Goal: Task Accomplishment & Management: Manage account settings

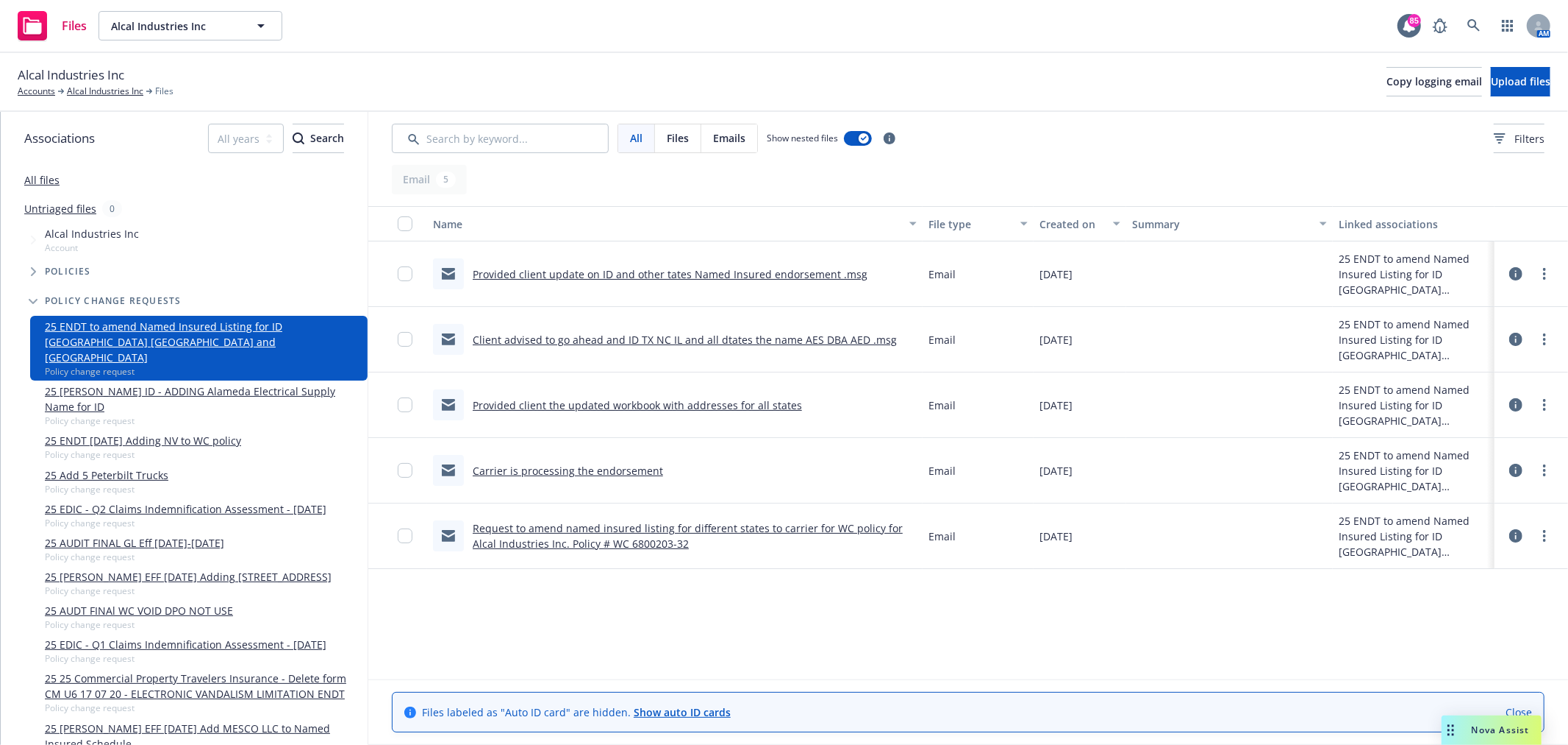
click at [750, 334] on link "Client advised to go ahead and ID TX NC IL and all dtates the name AES DBA AED …" at bounding box center [684, 339] width 424 height 14
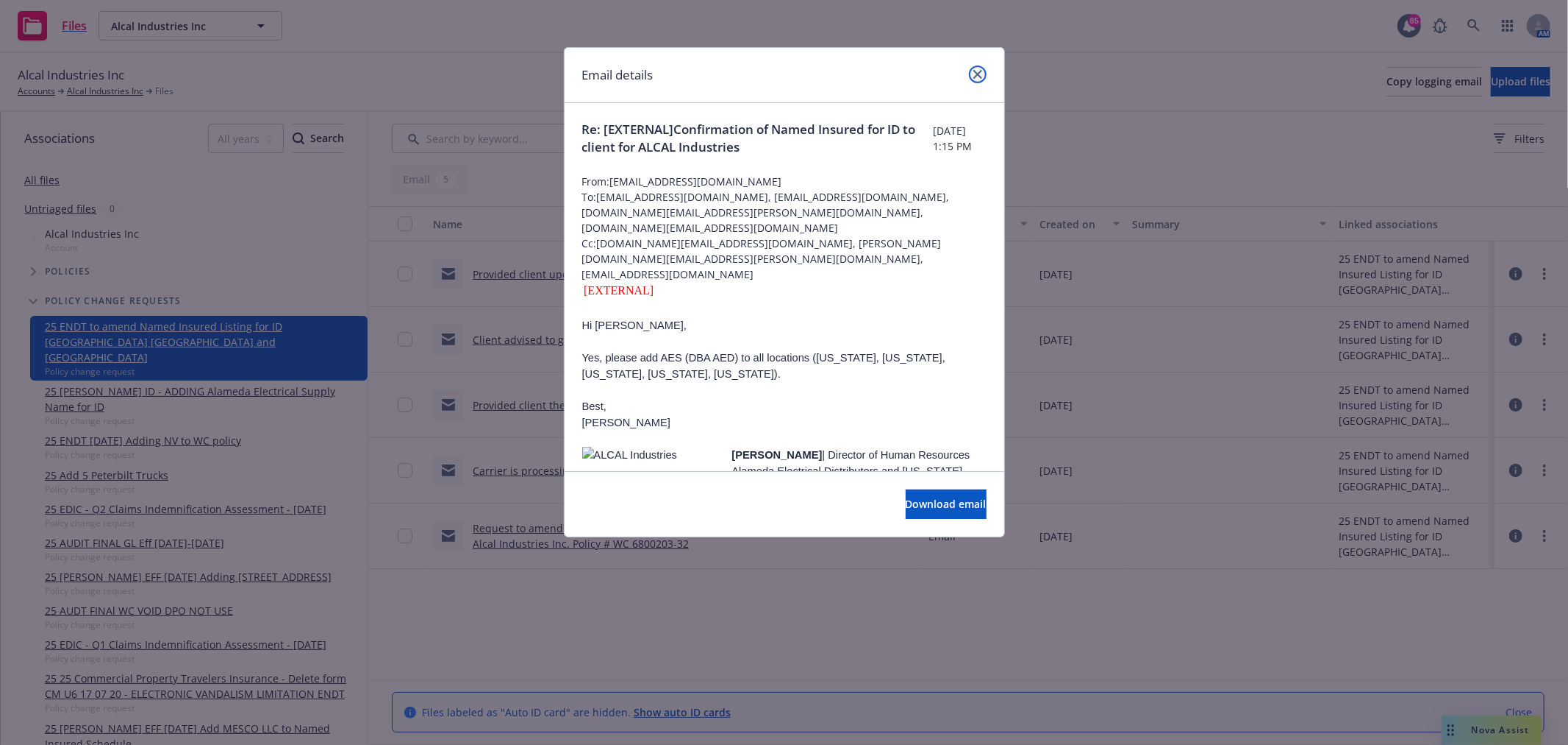
click at [973, 74] on icon "close" at bounding box center [977, 74] width 9 height 9
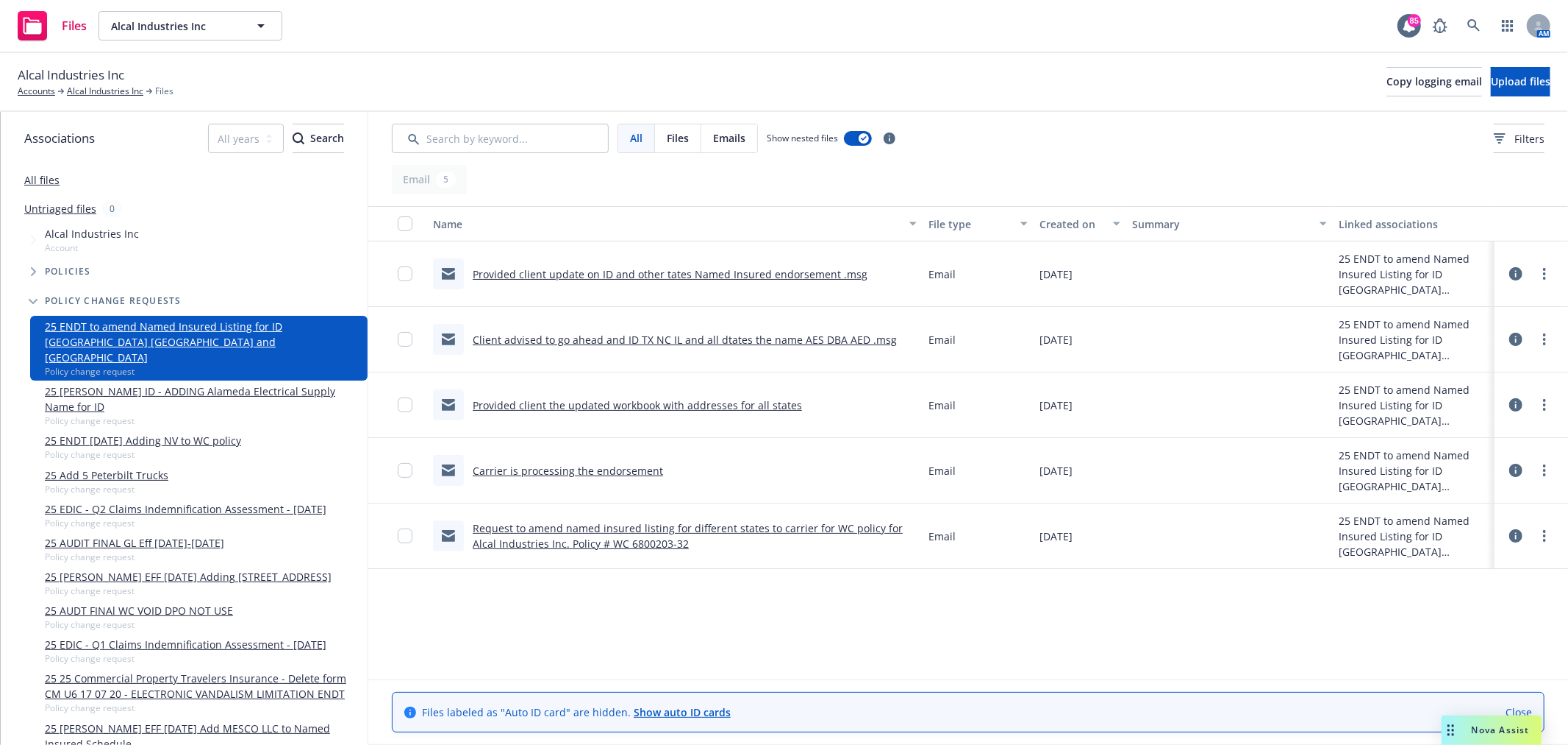
click at [599, 407] on link "Provided client the updated workbook with addresses for all states" at bounding box center [637, 405] width 329 height 14
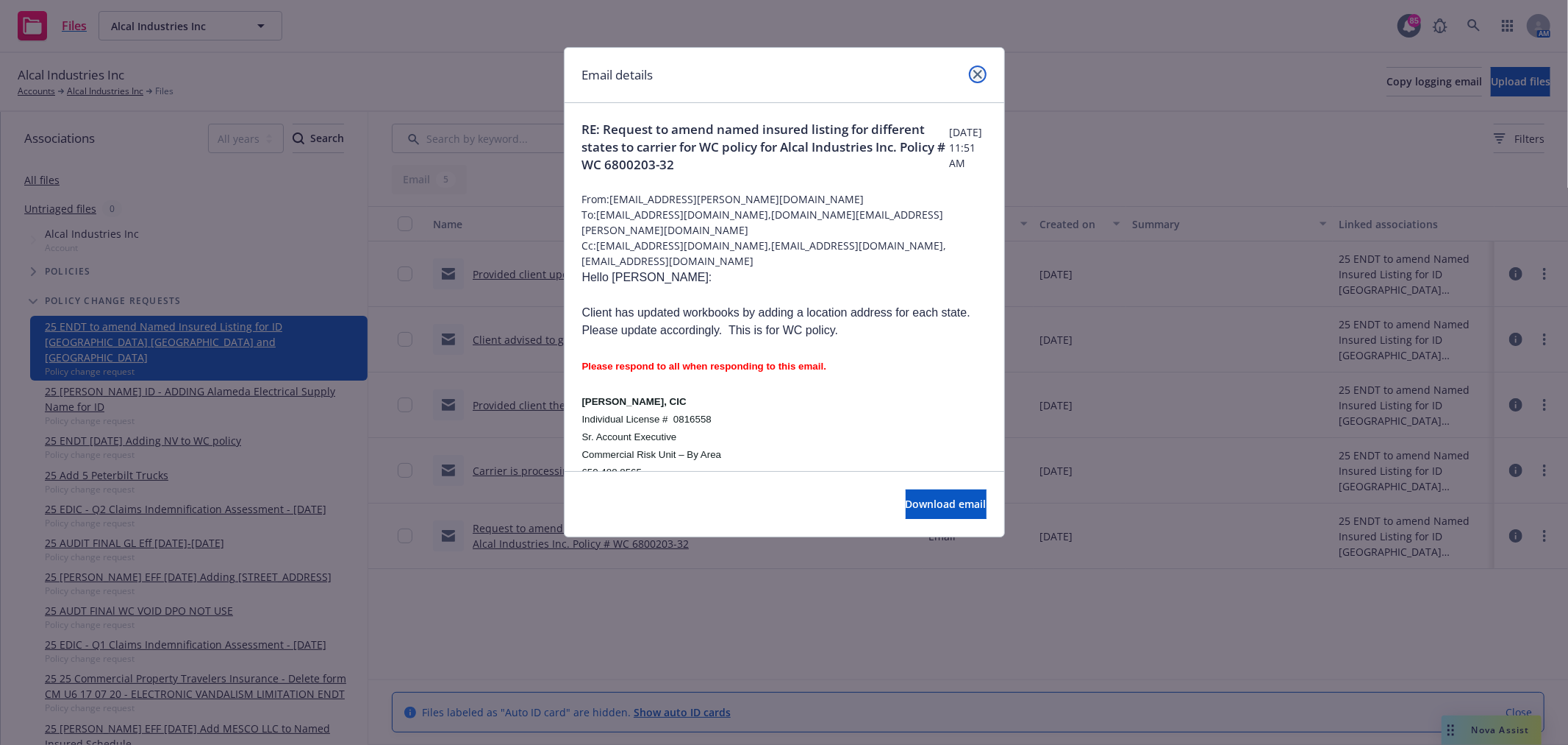
click at [973, 71] on icon "close" at bounding box center [977, 74] width 9 height 9
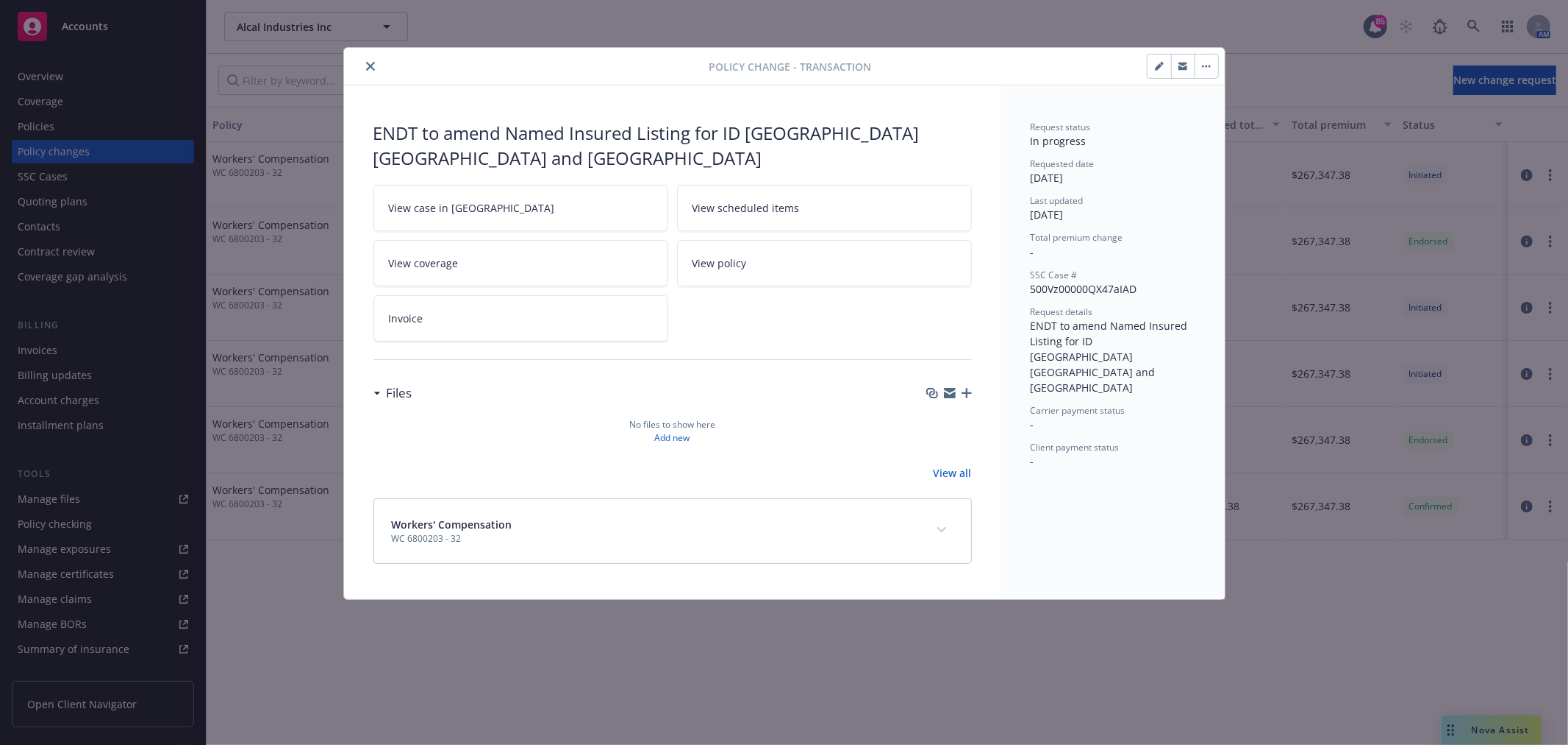
click at [941, 465] on link "View all" at bounding box center [953, 473] width 38 height 16
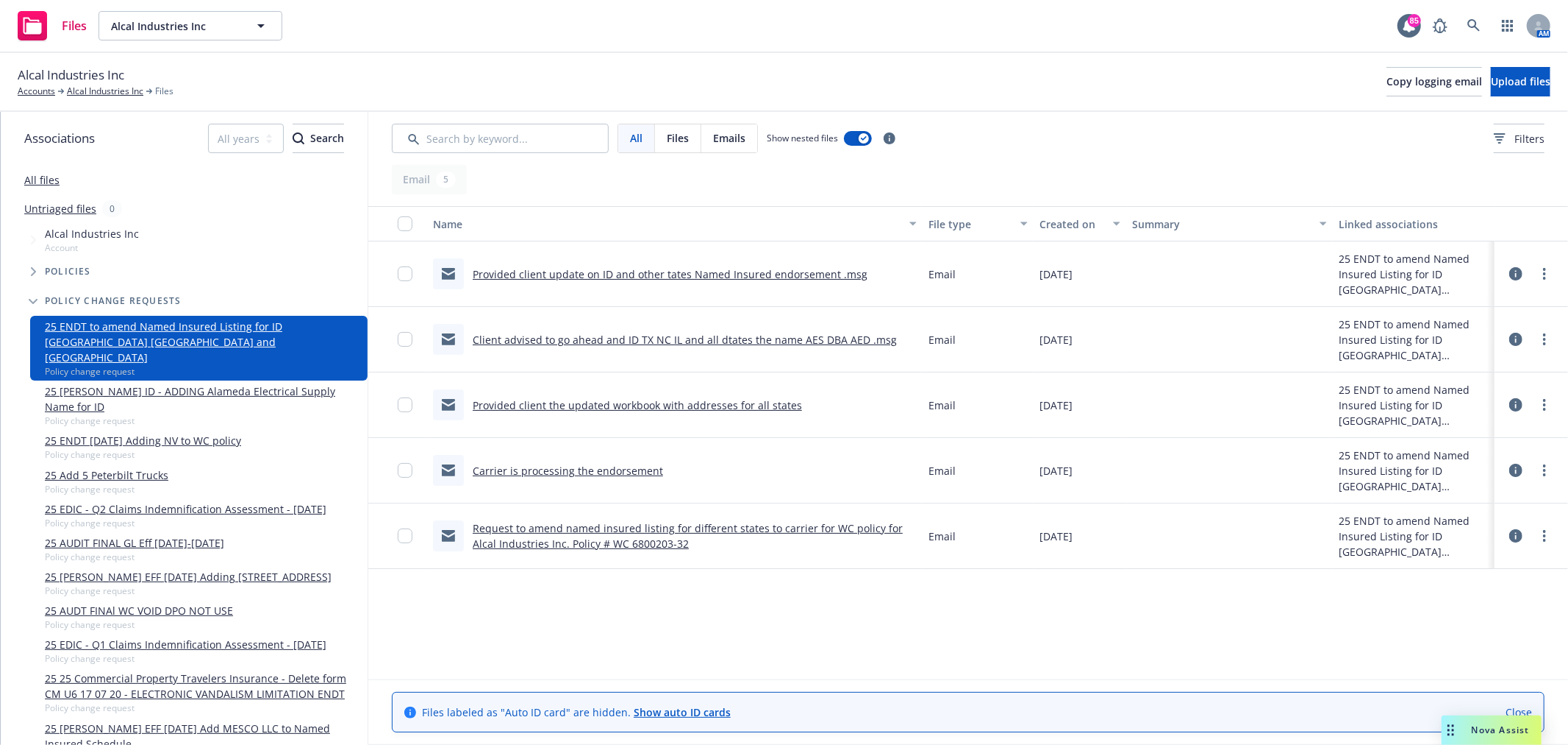
click at [544, 270] on link "Provided client update on ID and other tates Named Insured endorsement .msg" at bounding box center [670, 274] width 394 height 14
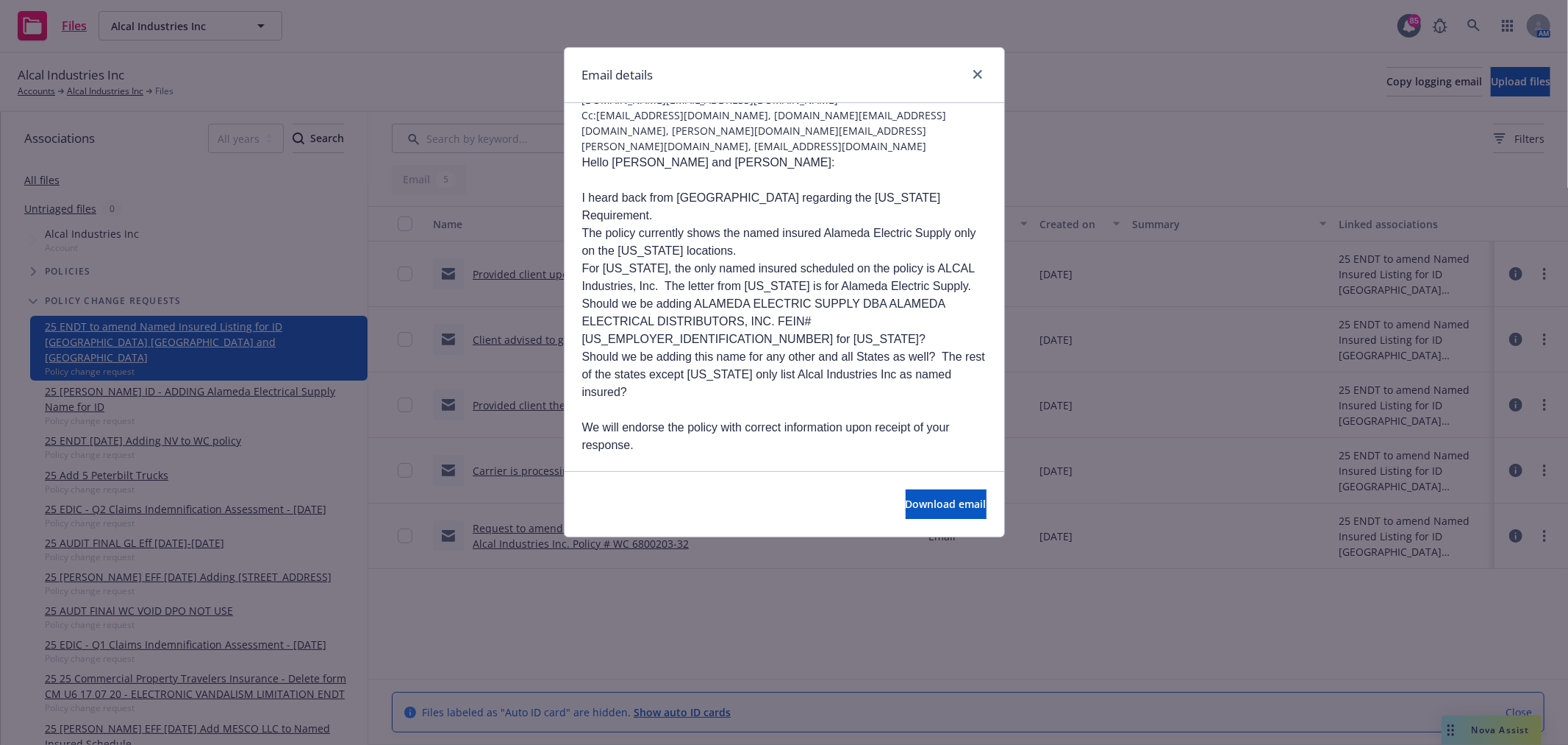
scroll to position [164, 0]
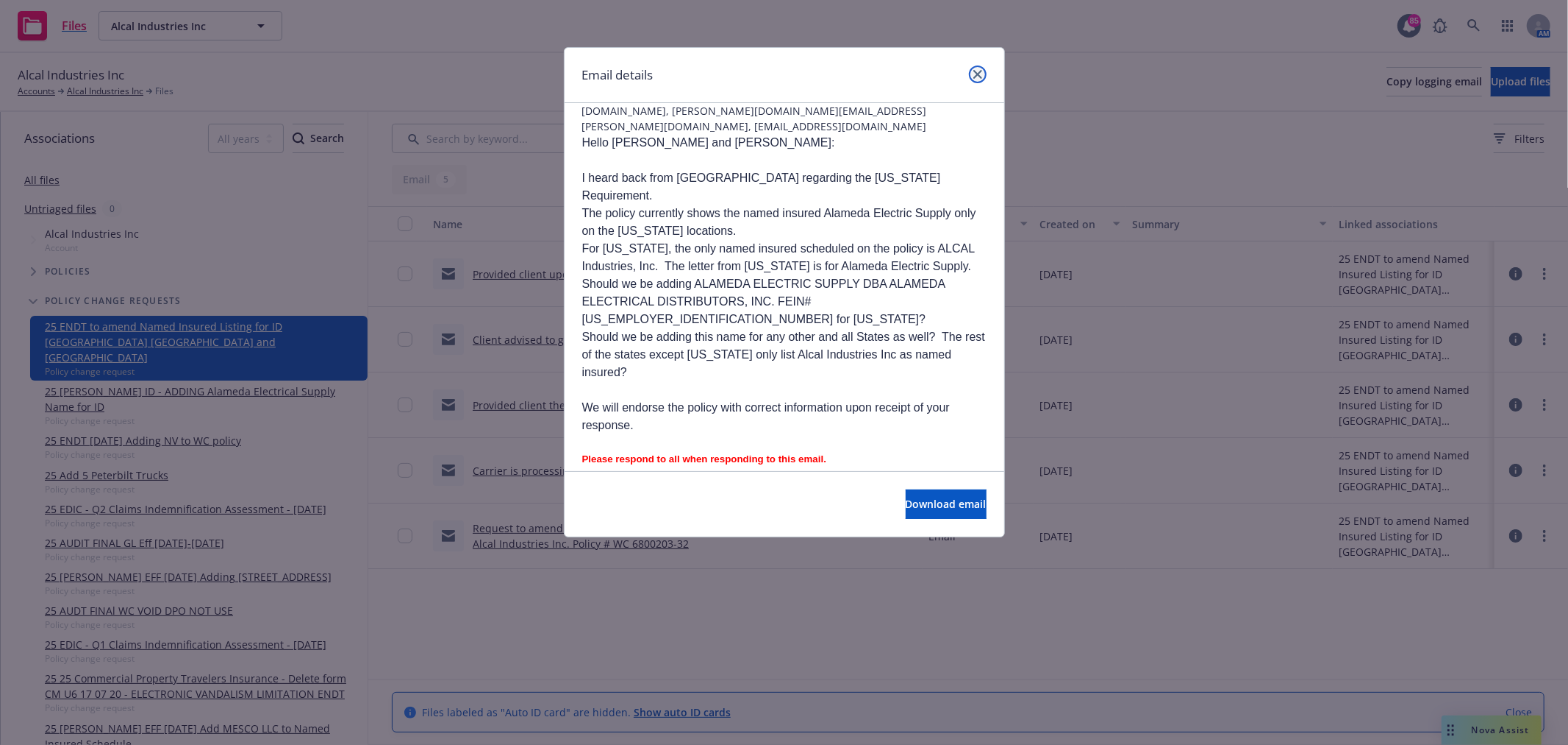
click at [975, 74] on icon "close" at bounding box center [977, 74] width 9 height 9
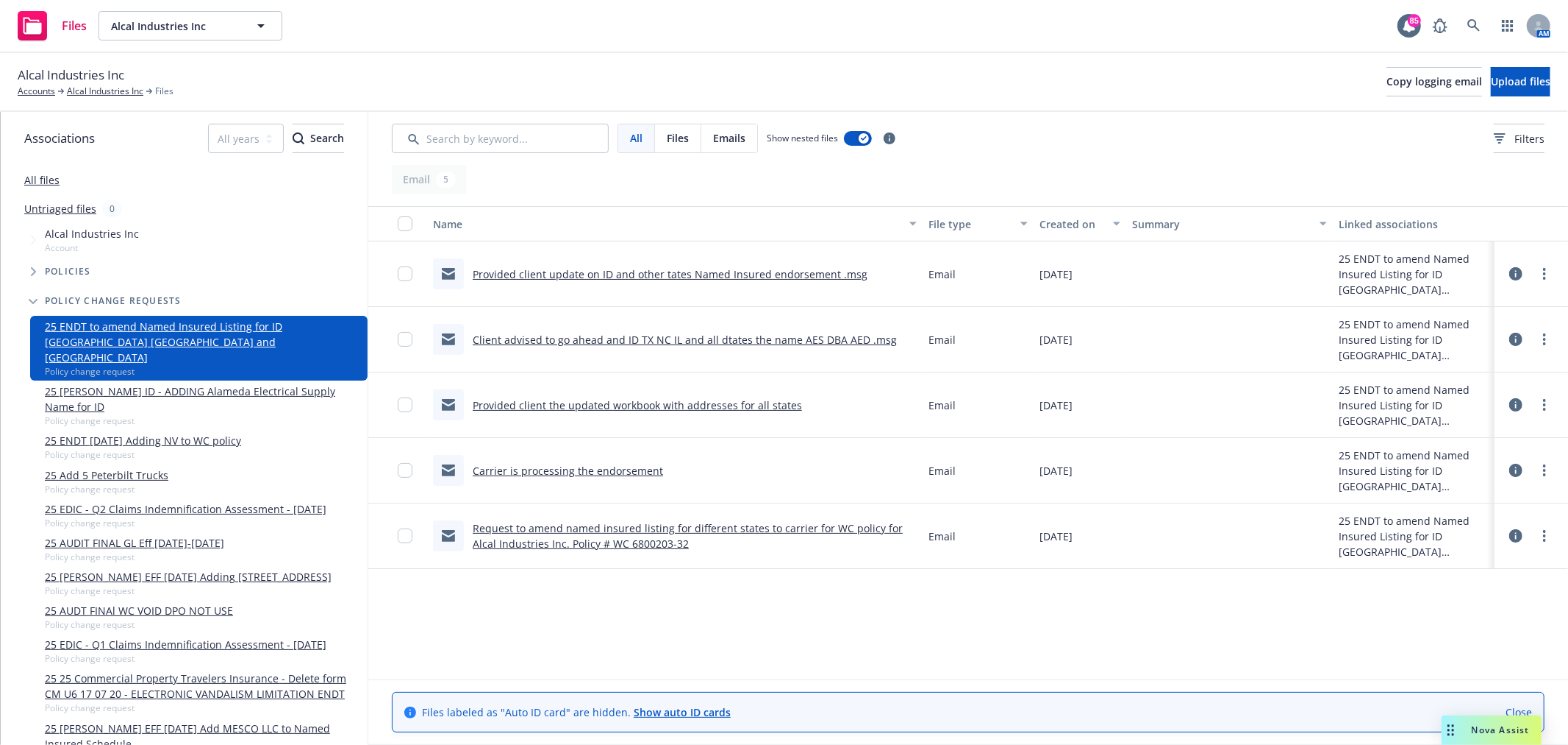
click at [541, 334] on link "Client advised to go ahead and ID TX NC IL and all dtates the name AES DBA AED …" at bounding box center [684, 339] width 424 height 14
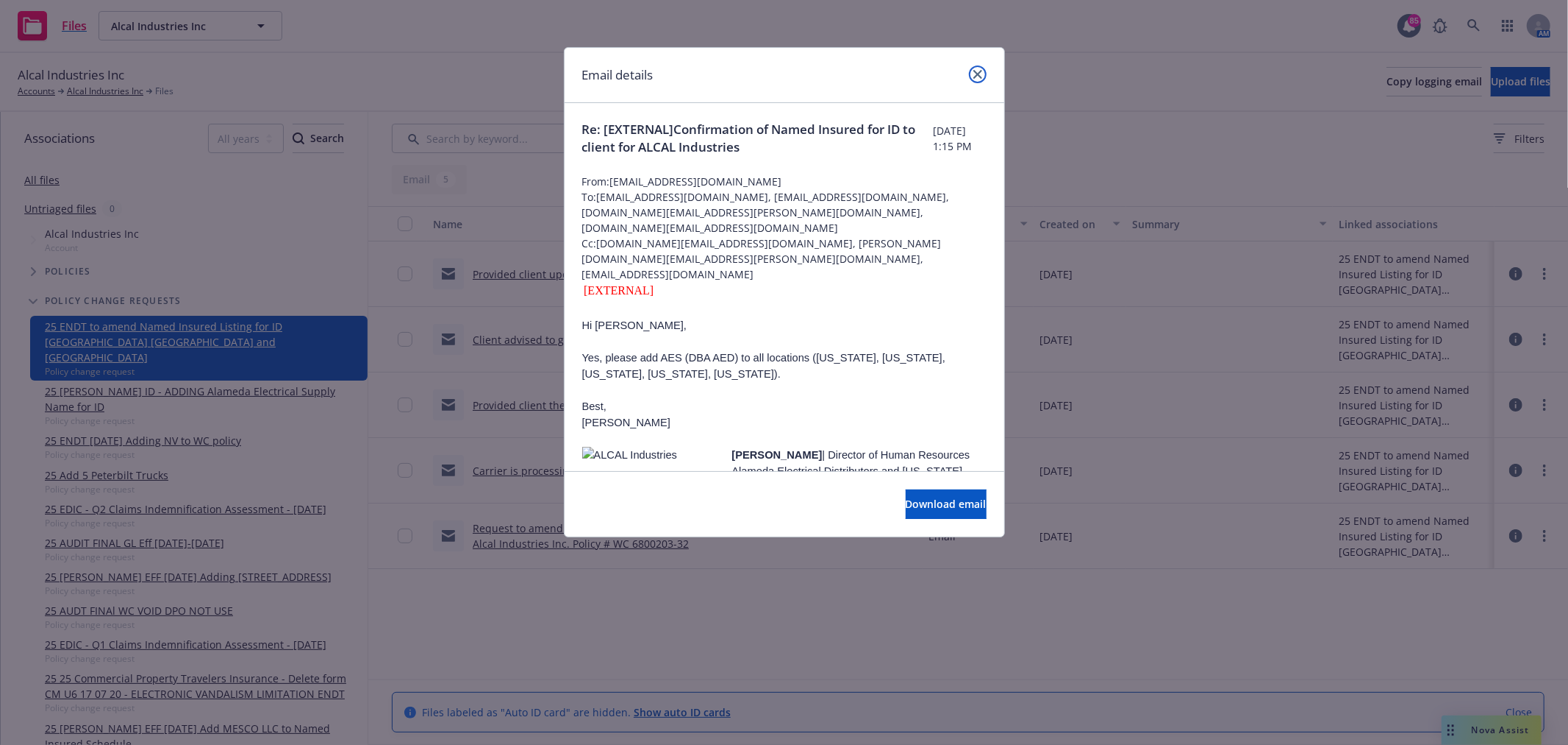
drag, startPoint x: 972, startPoint y: 68, endPoint x: 941, endPoint y: 68, distance: 31.0
click at [972, 68] on link "close" at bounding box center [978, 74] width 18 height 18
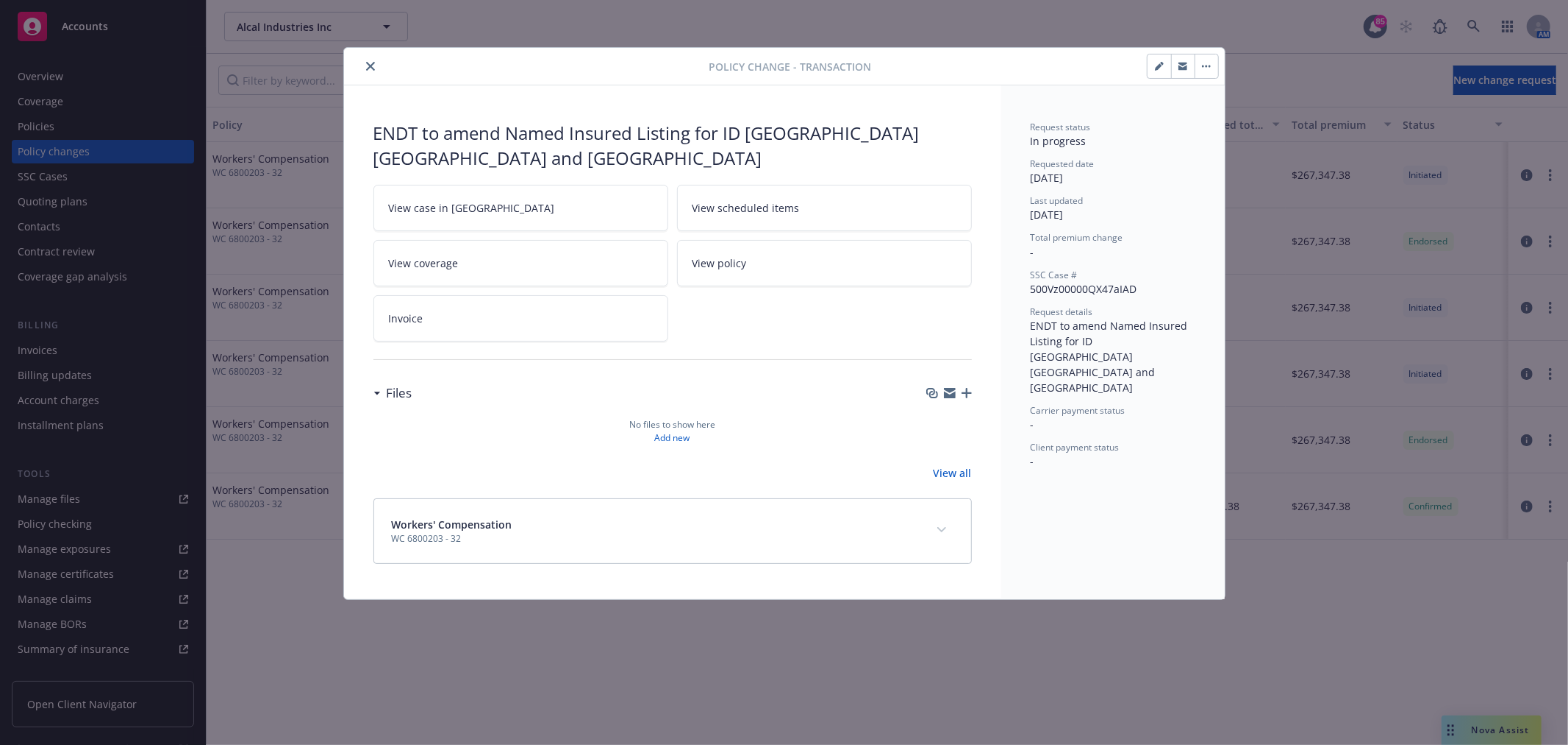
click at [501, 134] on div "ENDT to amend Named Insured Listing for ID NC TX and NV" at bounding box center [673, 145] width 599 height 49
click at [630, 134] on div "ENDT to amend Named Insured Listing for ID NC TX and NV" at bounding box center [673, 145] width 599 height 49
click at [785, 137] on div "ENDT to amend Named Insured Listing for ID NC TX and NV" at bounding box center [673, 145] width 599 height 49
drag, startPoint x: 891, startPoint y: 134, endPoint x: 372, endPoint y: 135, distance: 519.0
click at [372, 135] on div "ENDT to amend Named Insured Listing for ID NC TX and NV View case in SSC View s…" at bounding box center [673, 341] width 658 height 513
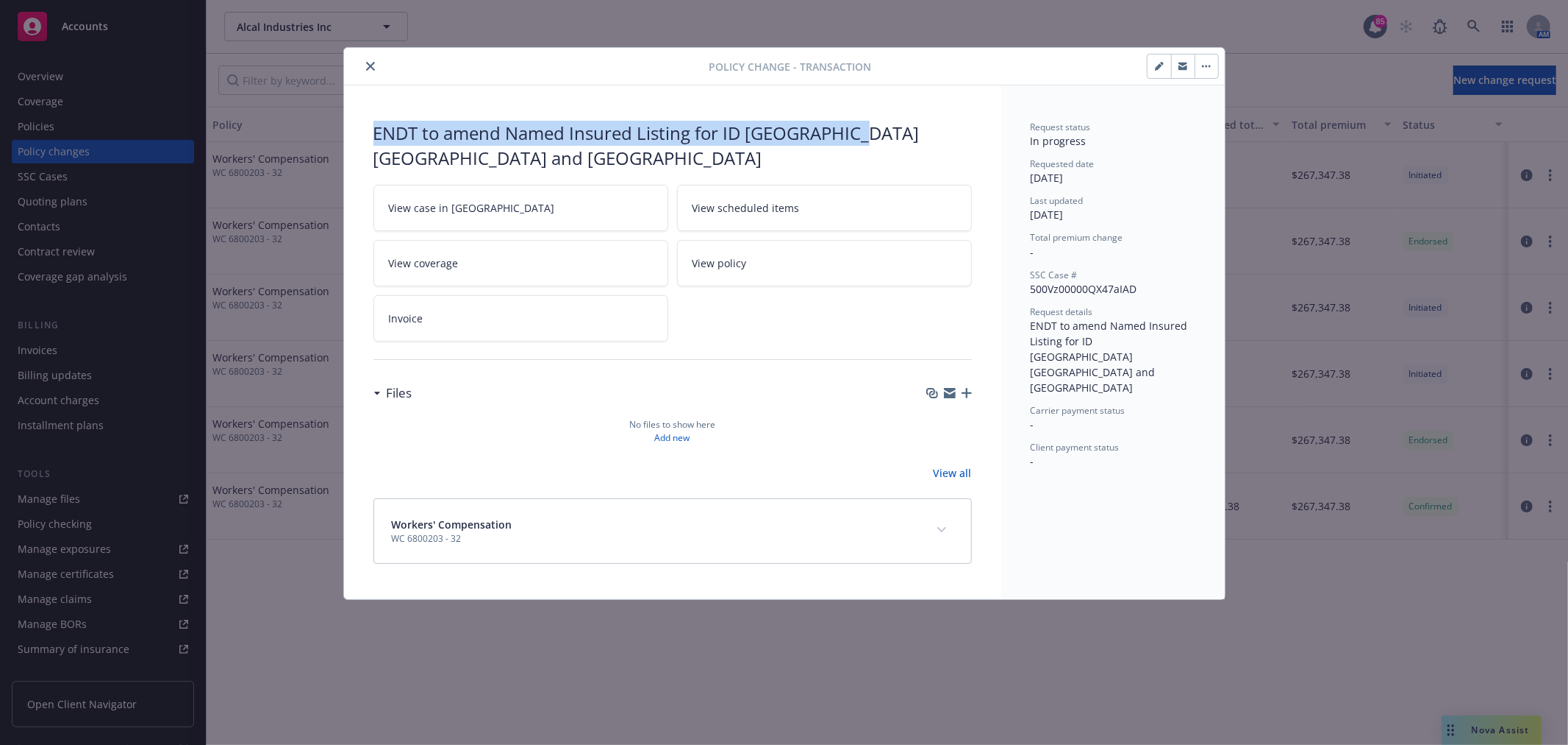
click at [965, 388] on icon "button" at bounding box center [966, 393] width 10 height 10
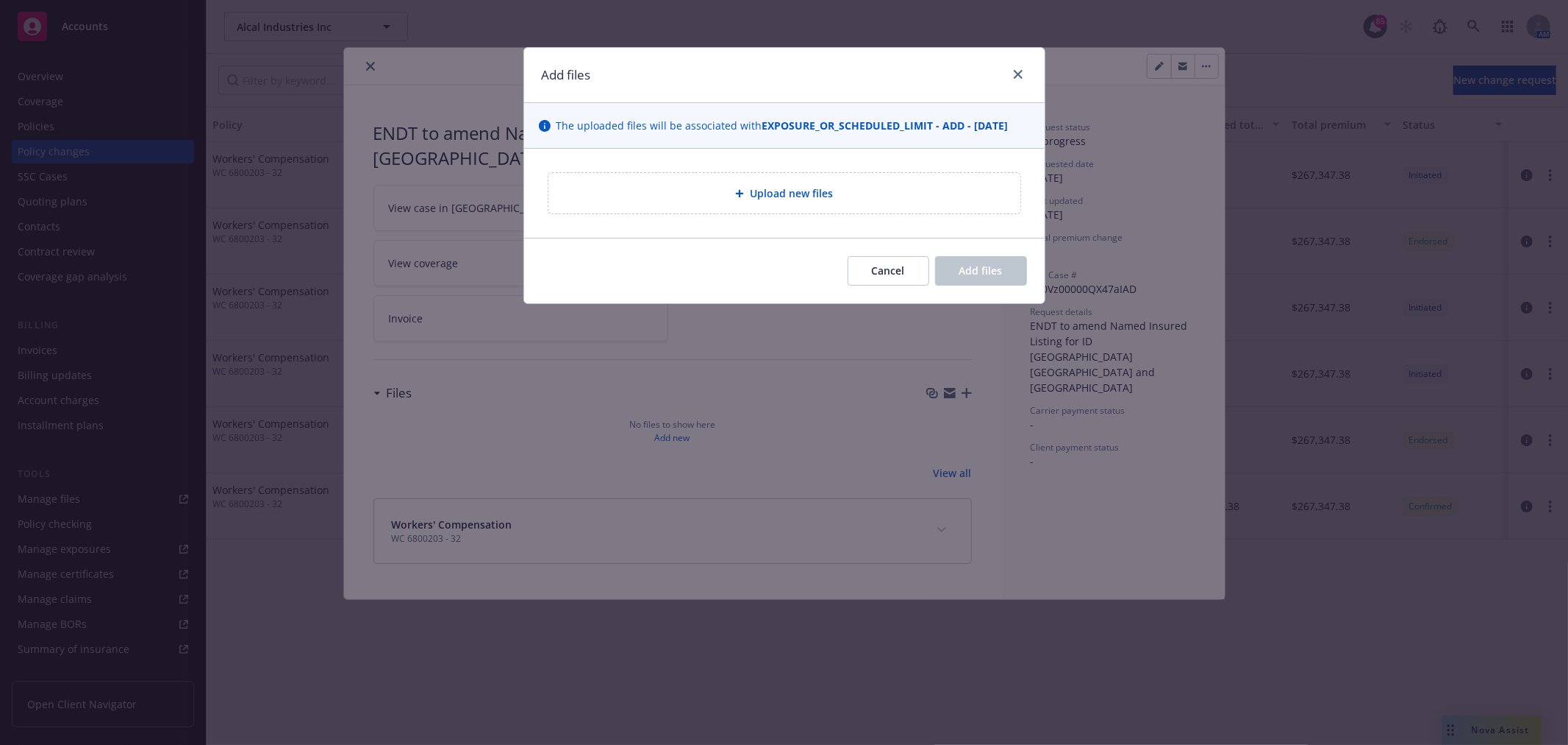
click at [815, 198] on span "Upload new files" at bounding box center [792, 193] width 83 height 16
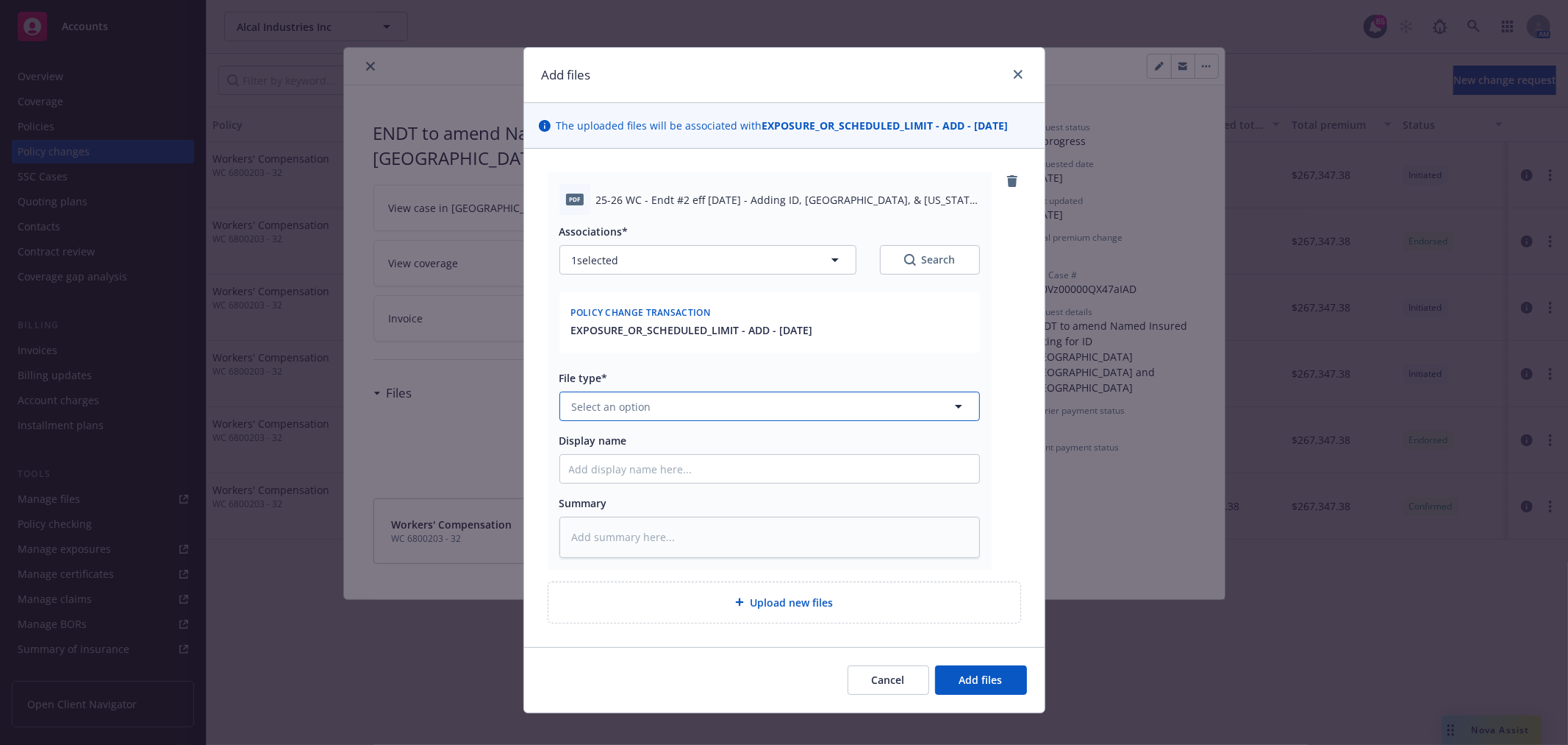
click at [625, 412] on span "Select an option" at bounding box center [611, 407] width 80 height 16
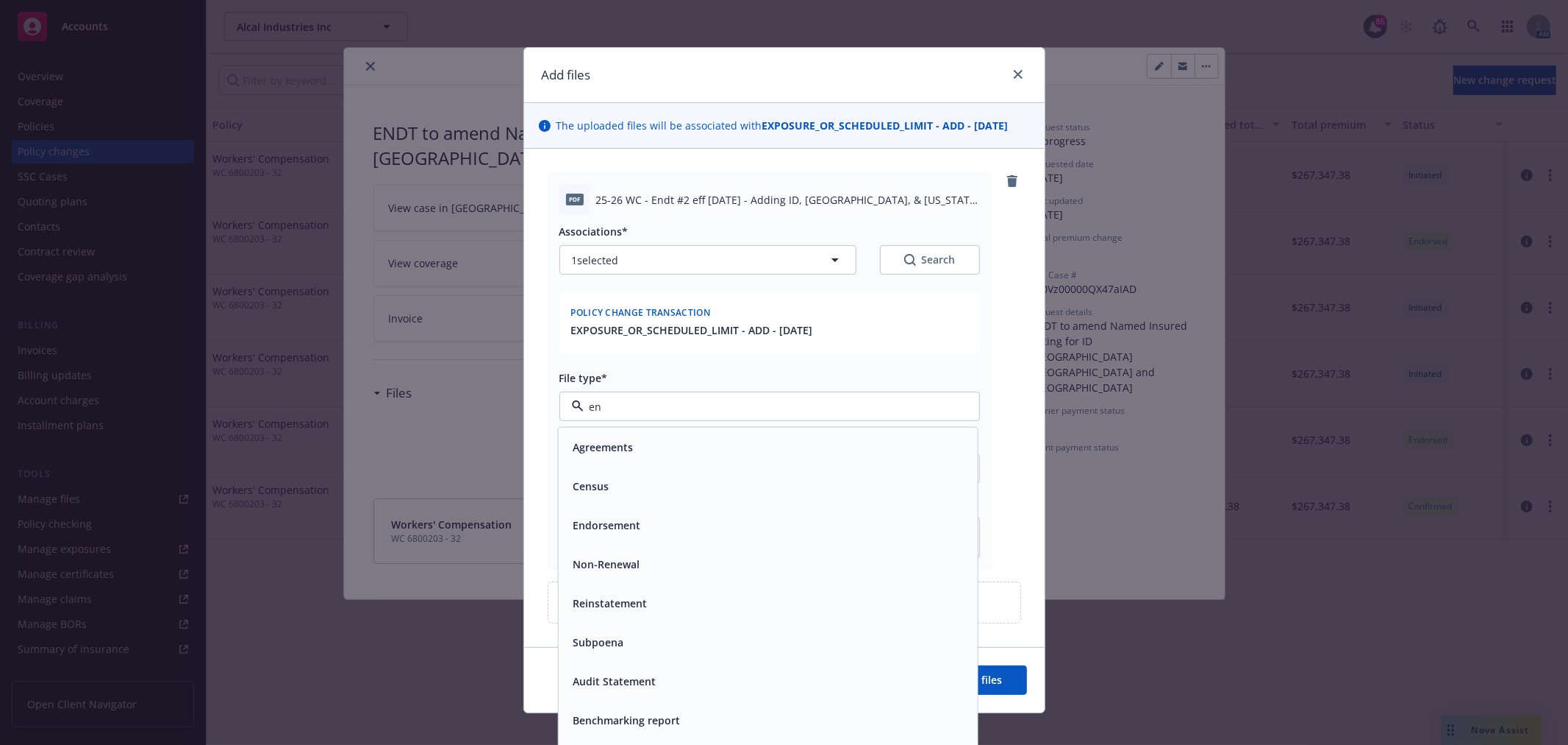
type input "e"
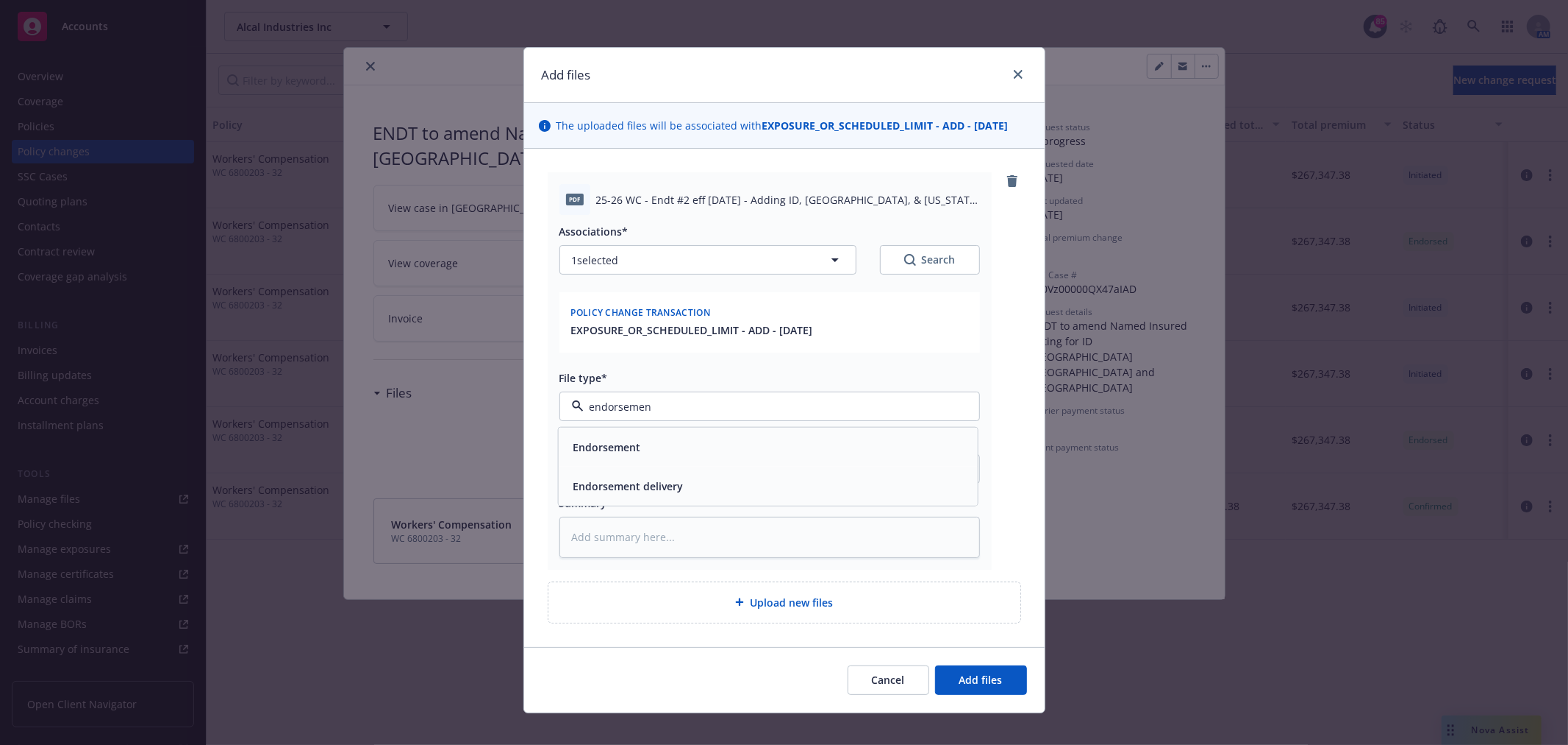
type input "endorsement"
click at [633, 439] on span "Endorsement" at bounding box center [606, 447] width 68 height 16
click at [993, 678] on span "Add files" at bounding box center [981, 679] width 43 height 14
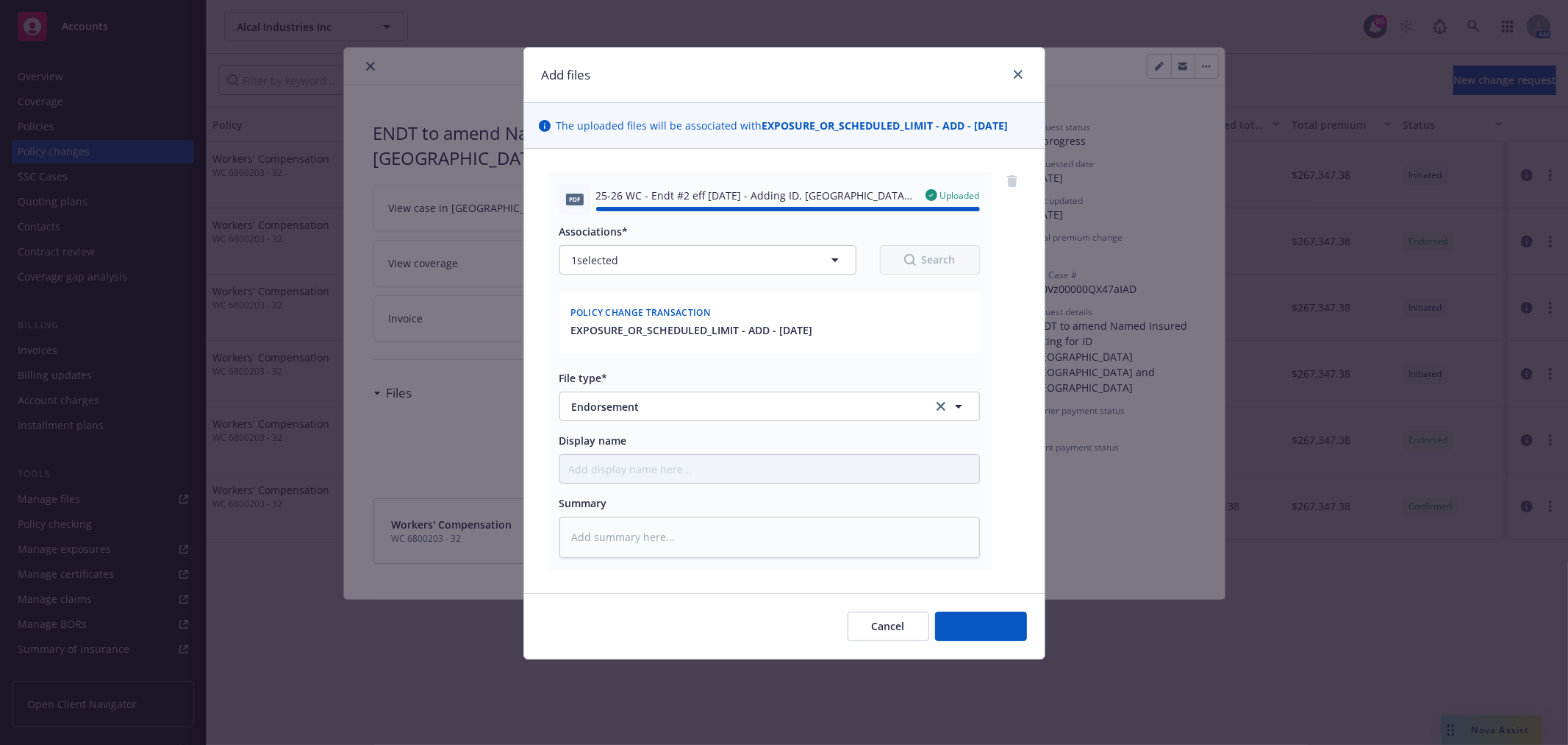
type textarea "x"
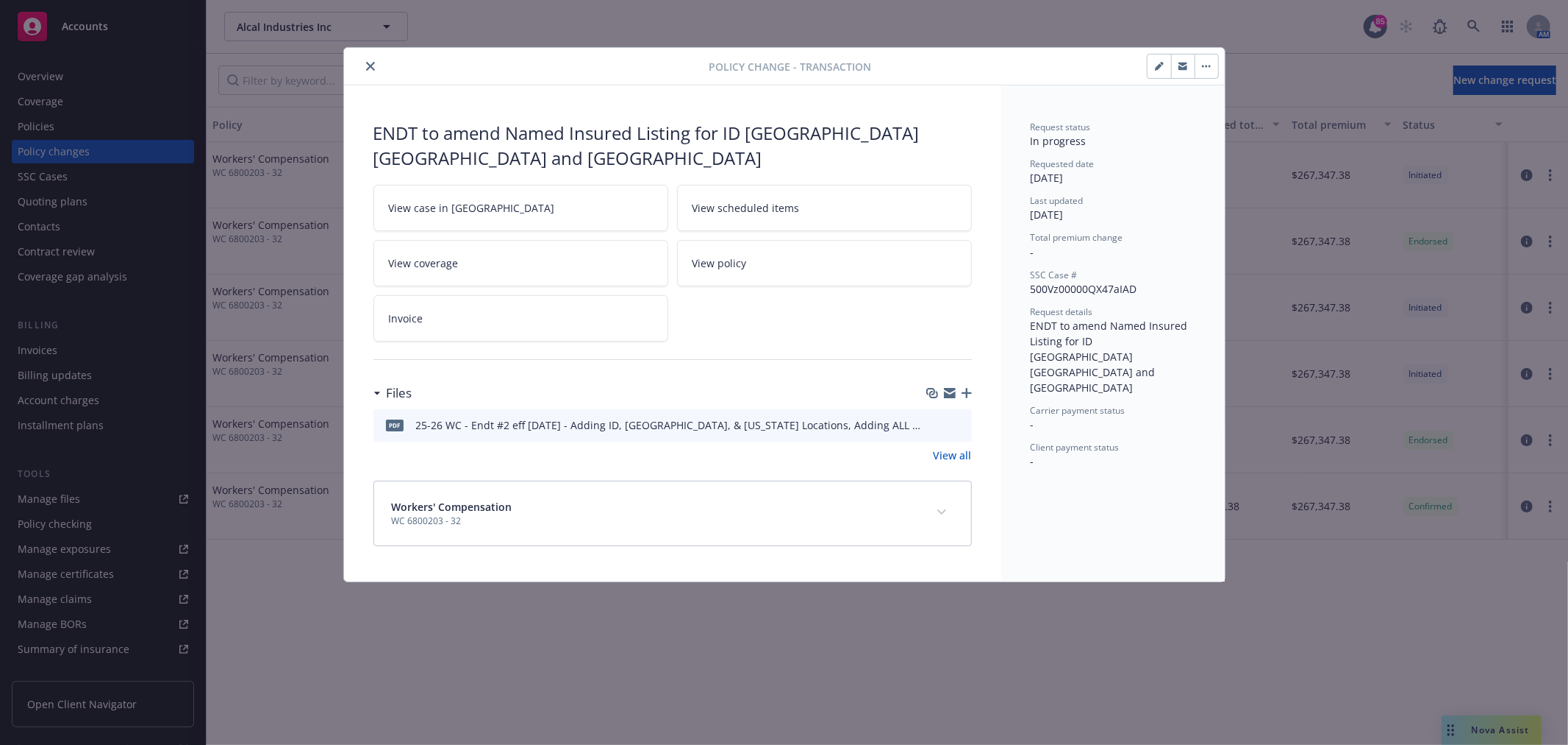
click at [952, 447] on link "View all" at bounding box center [953, 455] width 38 height 16
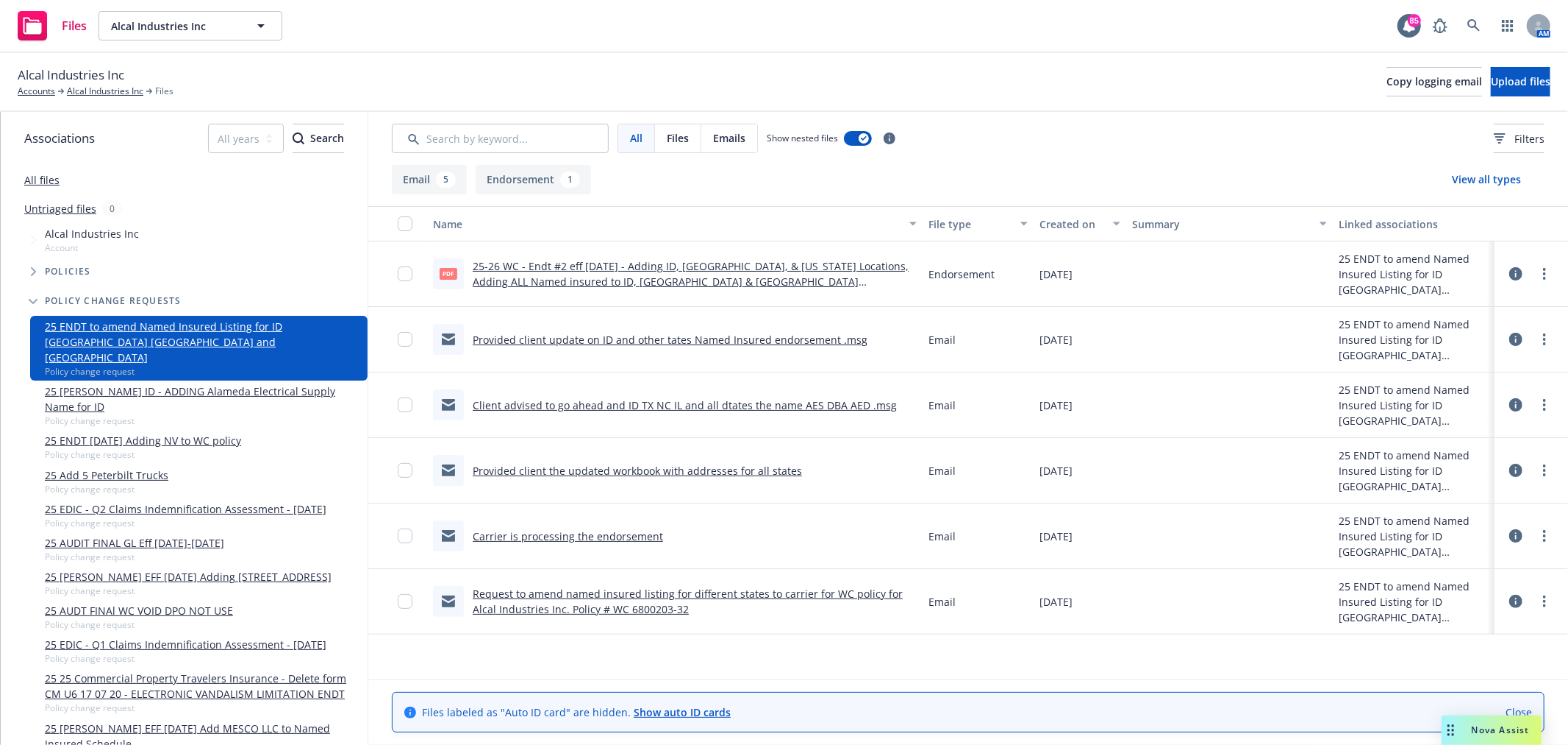
click at [623, 268] on link "25-26 WC - Endt #2 eff [DATE] - Adding ID, [GEOGRAPHIC_DATA], & [US_STATE] Loca…" at bounding box center [690, 280] width 436 height 44
click at [584, 404] on link "Client advised to go ahead and ID TX NC IL and all dtates the name AES DBA AED …" at bounding box center [684, 405] width 424 height 14
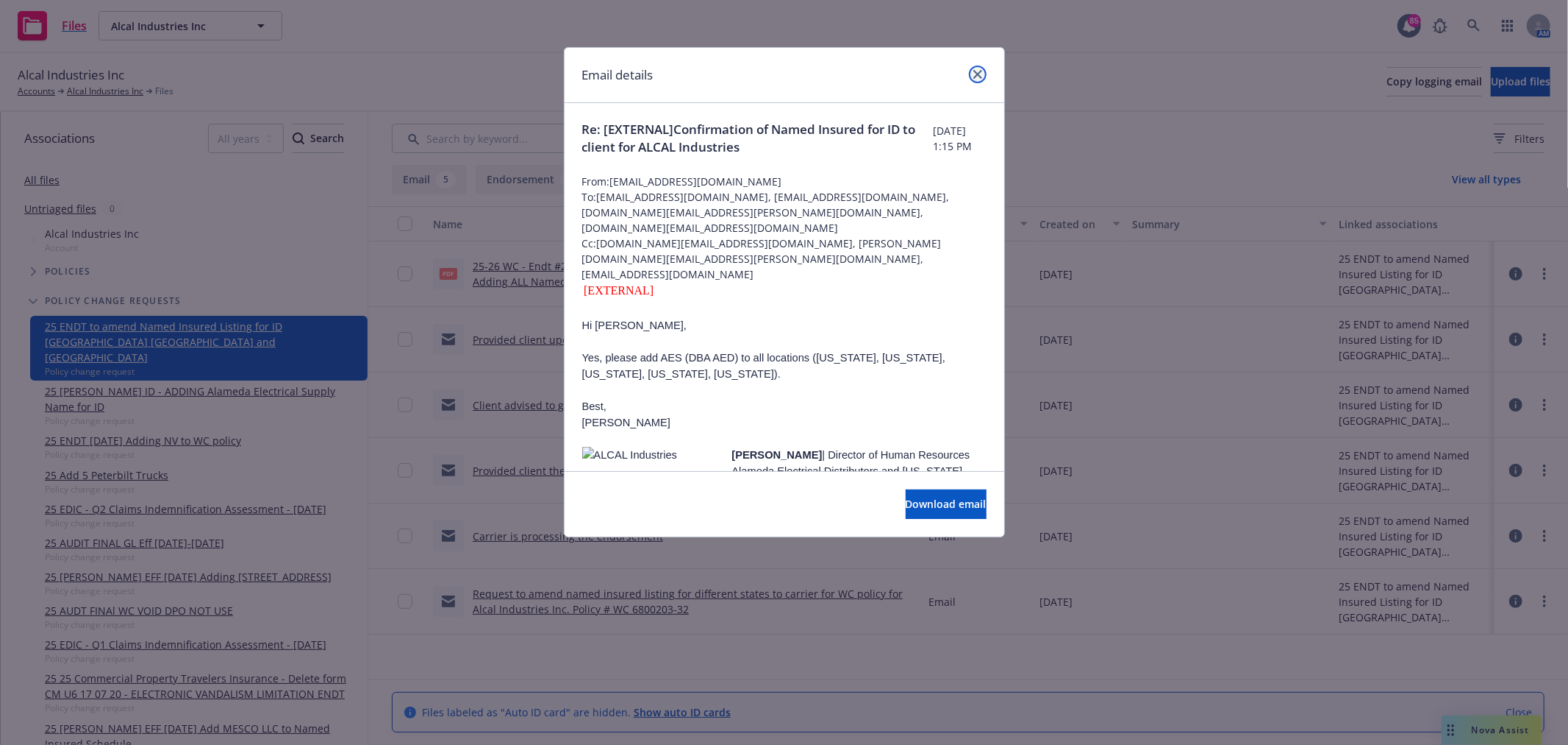
click at [978, 76] on icon "close" at bounding box center [977, 74] width 9 height 9
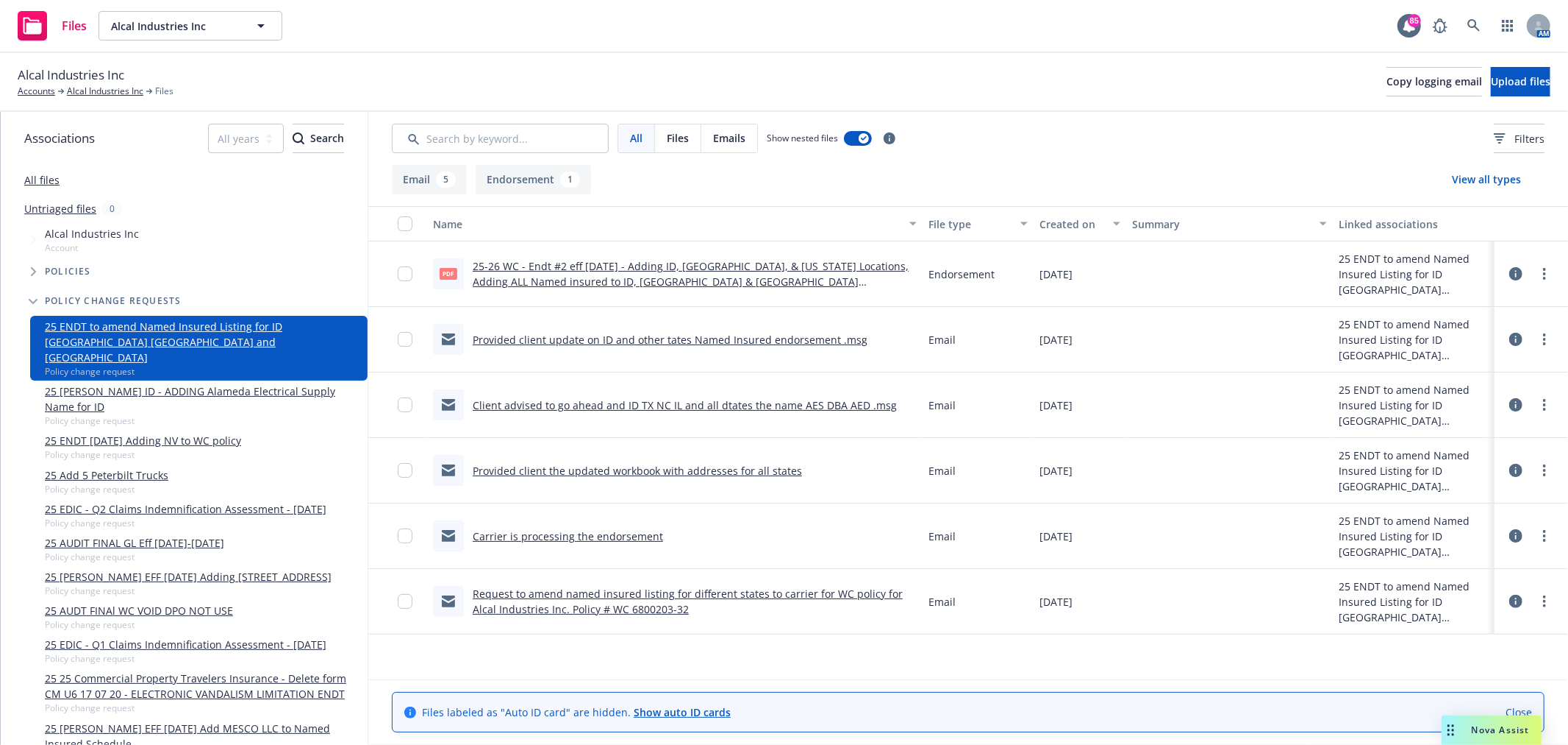
click at [553, 334] on link "Provided client update on ID and other tates Named Insured endorsement .msg" at bounding box center [670, 339] width 394 height 14
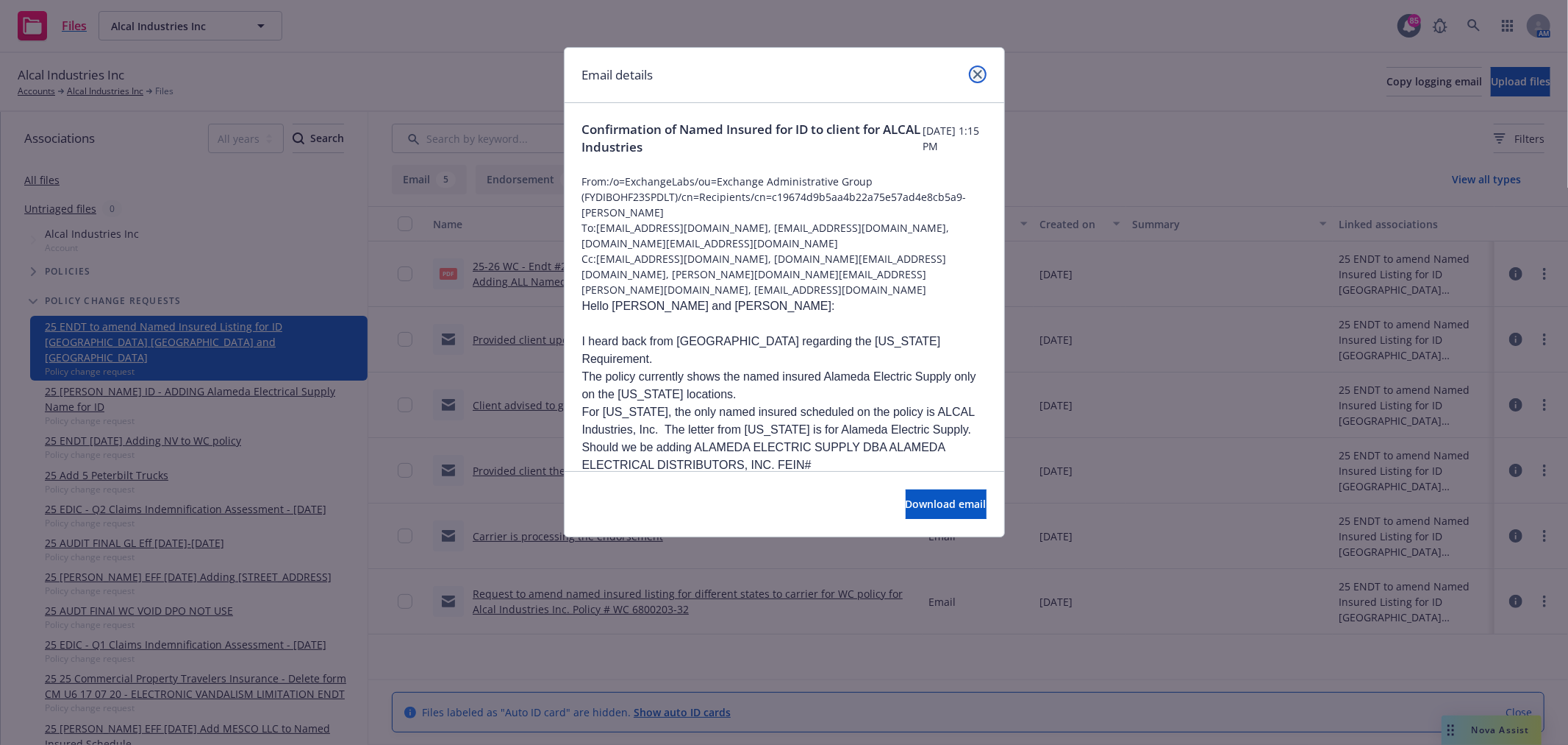
click at [984, 74] on link "close" at bounding box center [978, 74] width 18 height 18
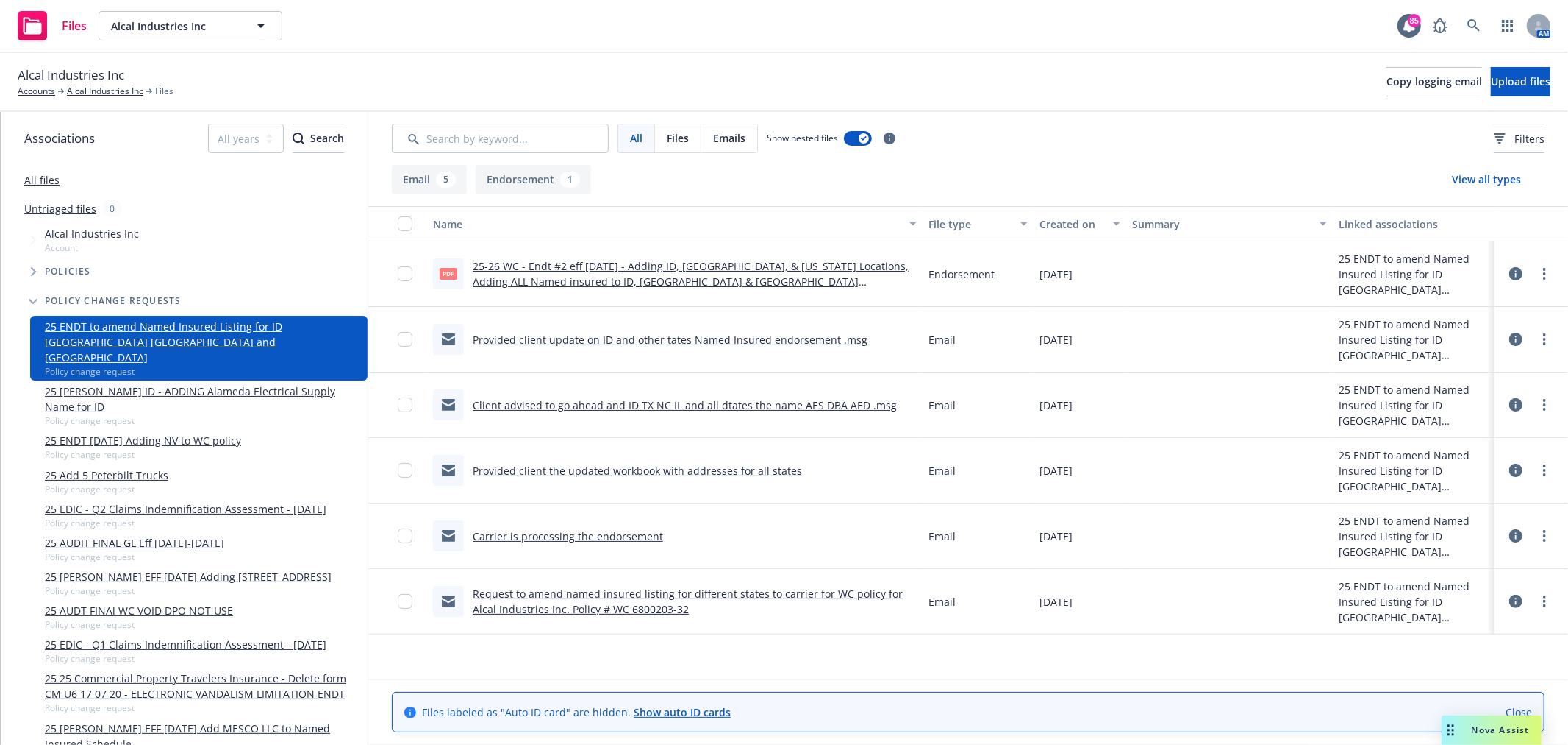
click at [519, 404] on link "Client advised to go ahead and ID TX NC IL and all dtates the name AES DBA AED …" at bounding box center [684, 405] width 424 height 14
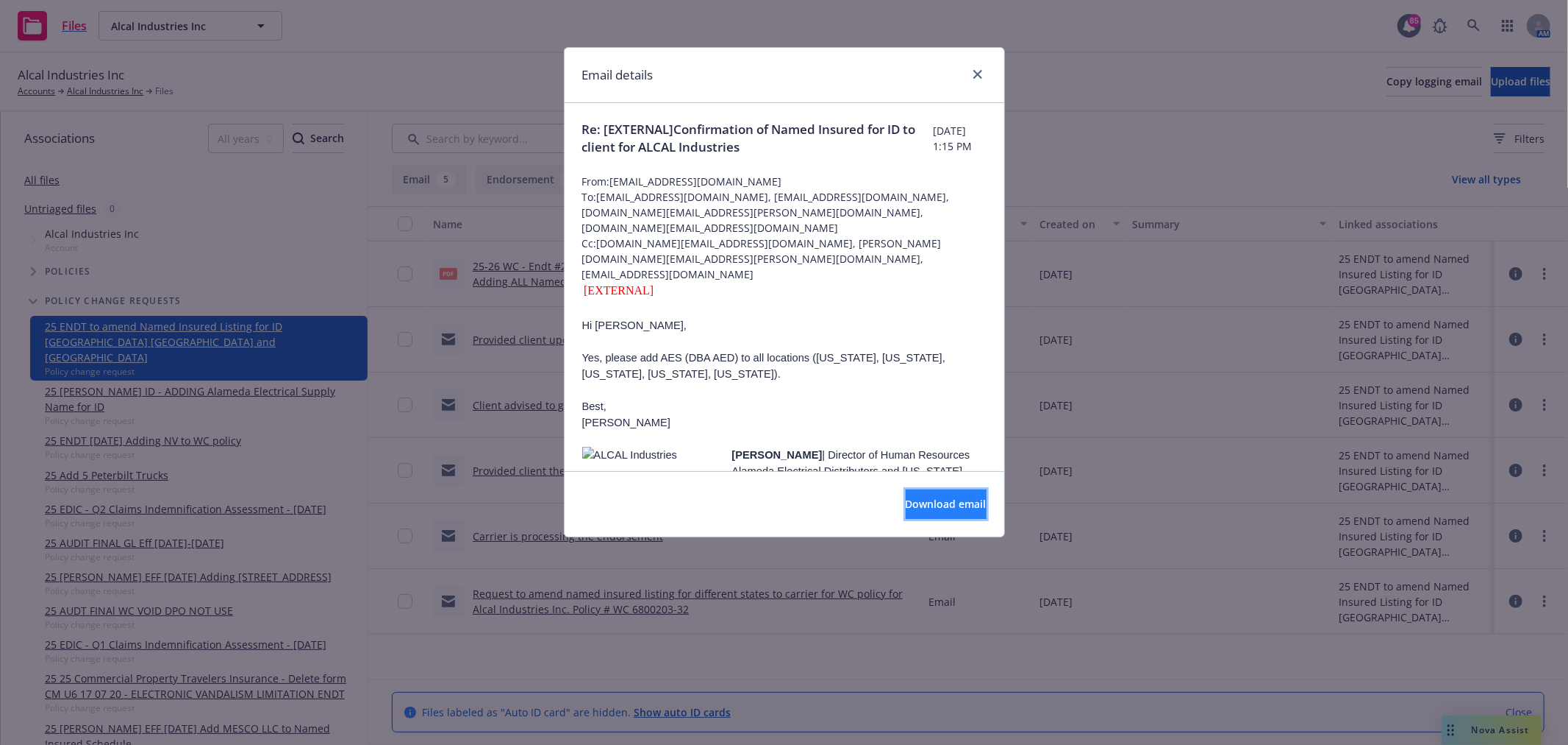
click at [963, 511] on button "Download email" at bounding box center [947, 504] width 81 height 30
click at [978, 76] on icon "close" at bounding box center [977, 74] width 9 height 9
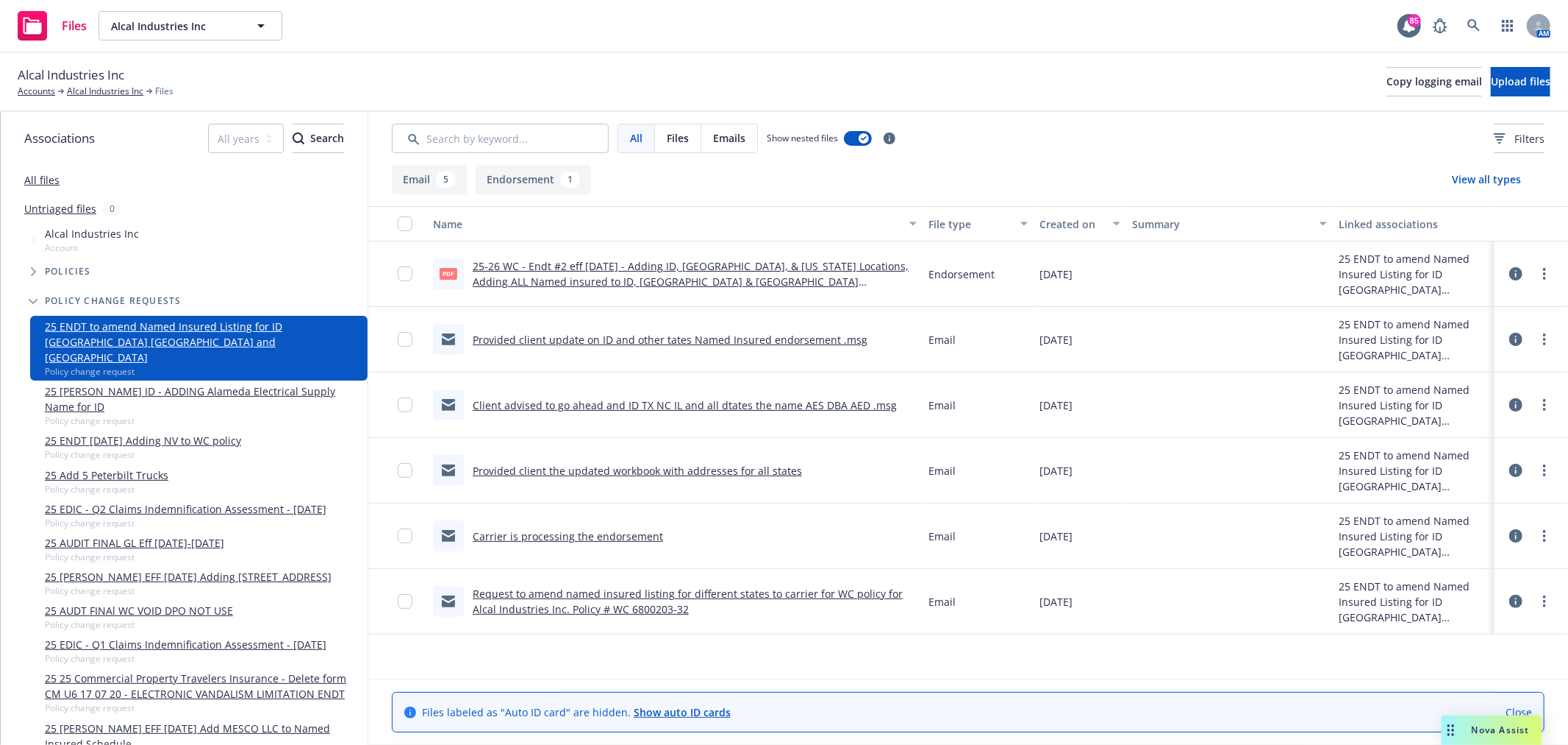
click at [743, 468] on link "Provided client the updated workbook with addresses for all states" at bounding box center [637, 471] width 329 height 14
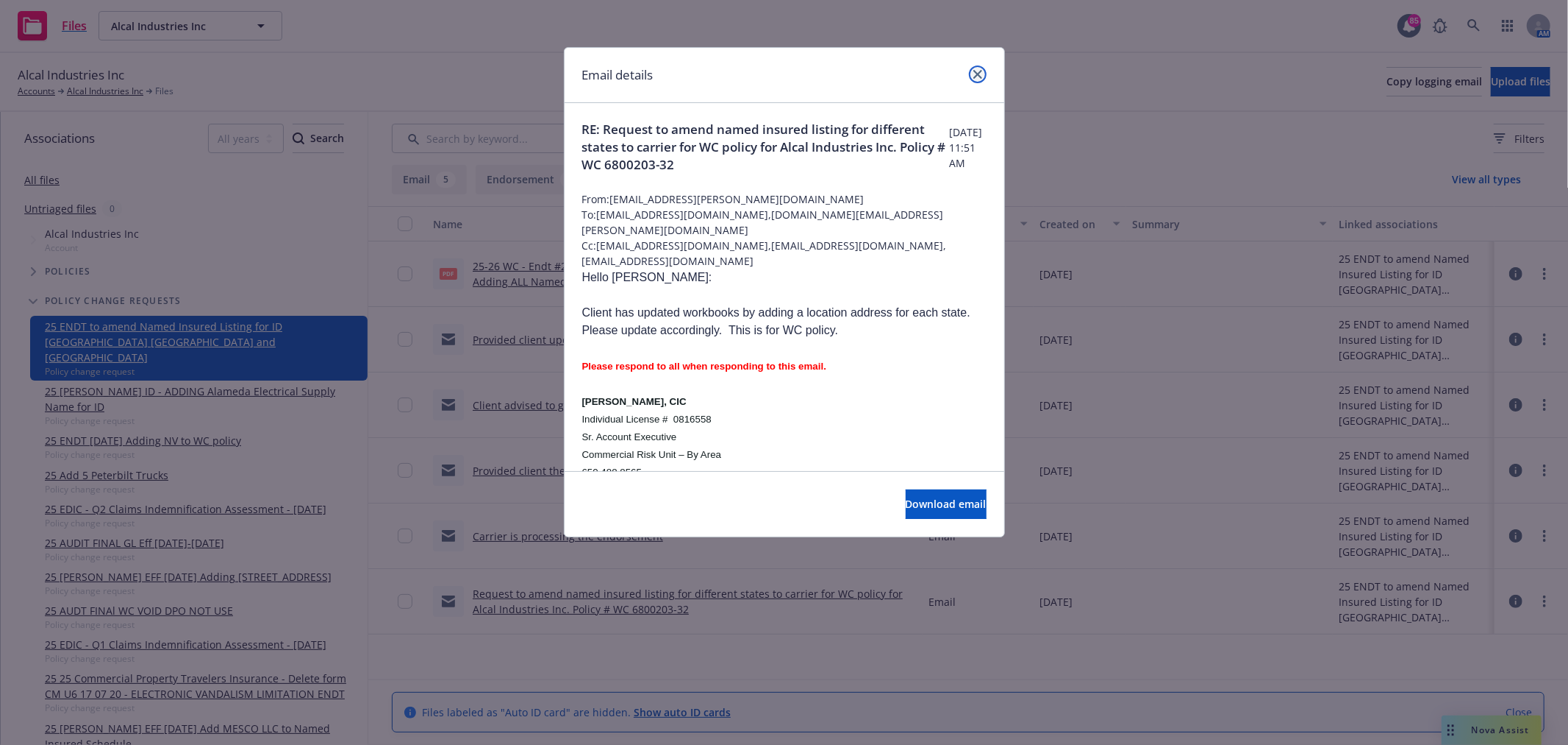
click at [980, 70] on icon "close" at bounding box center [977, 74] width 9 height 9
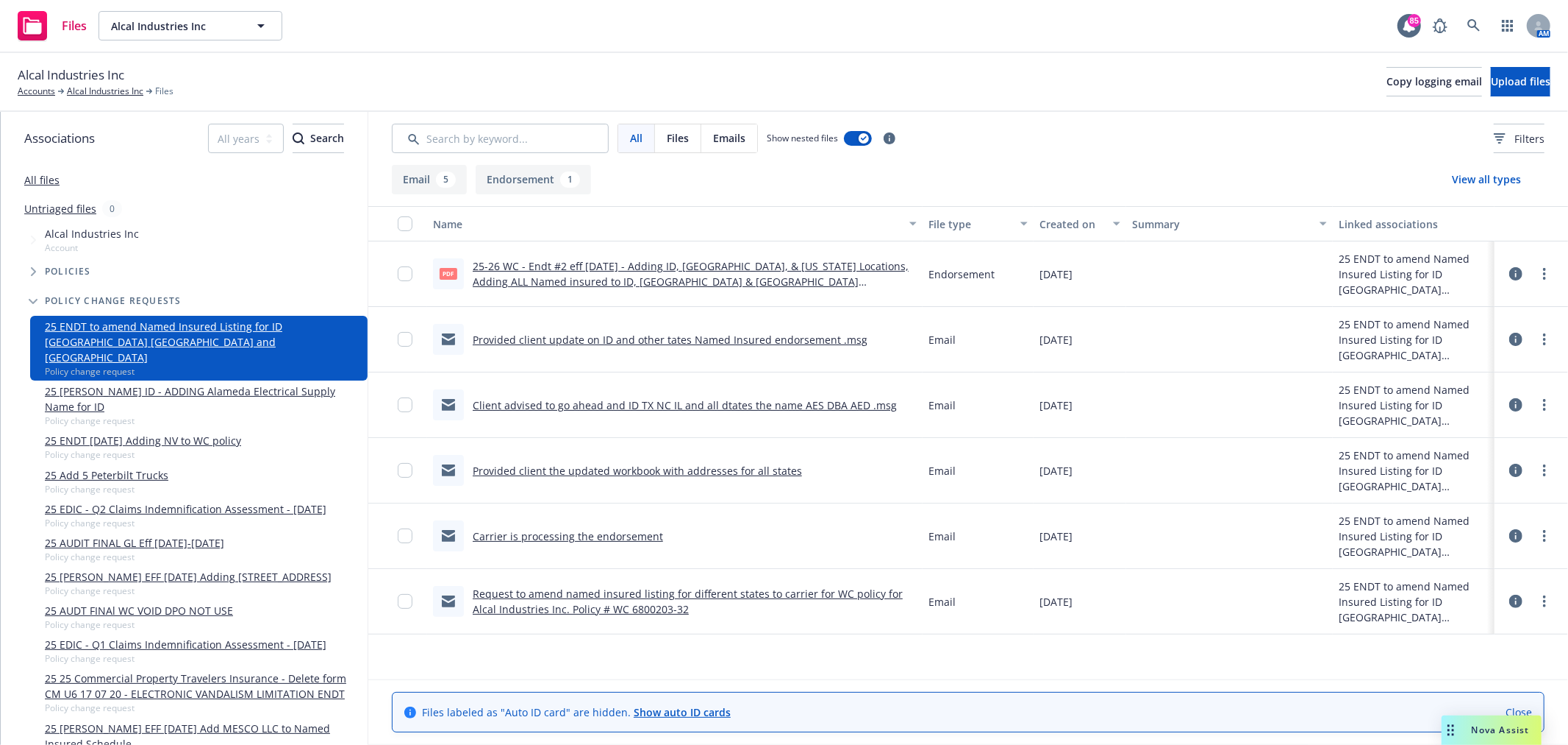
click at [41, 181] on link "All files" at bounding box center [42, 180] width 36 height 14
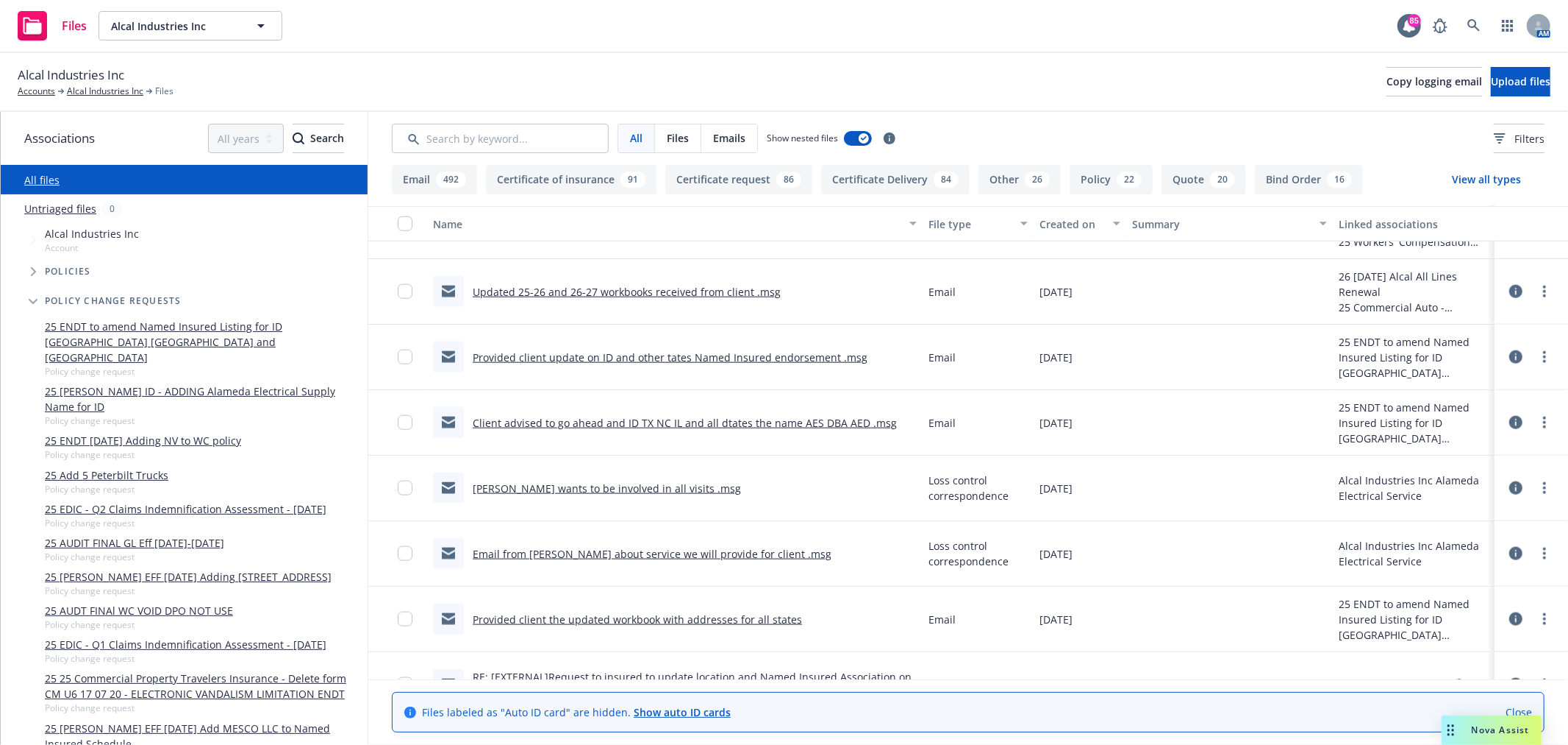
scroll to position [6213, 0]
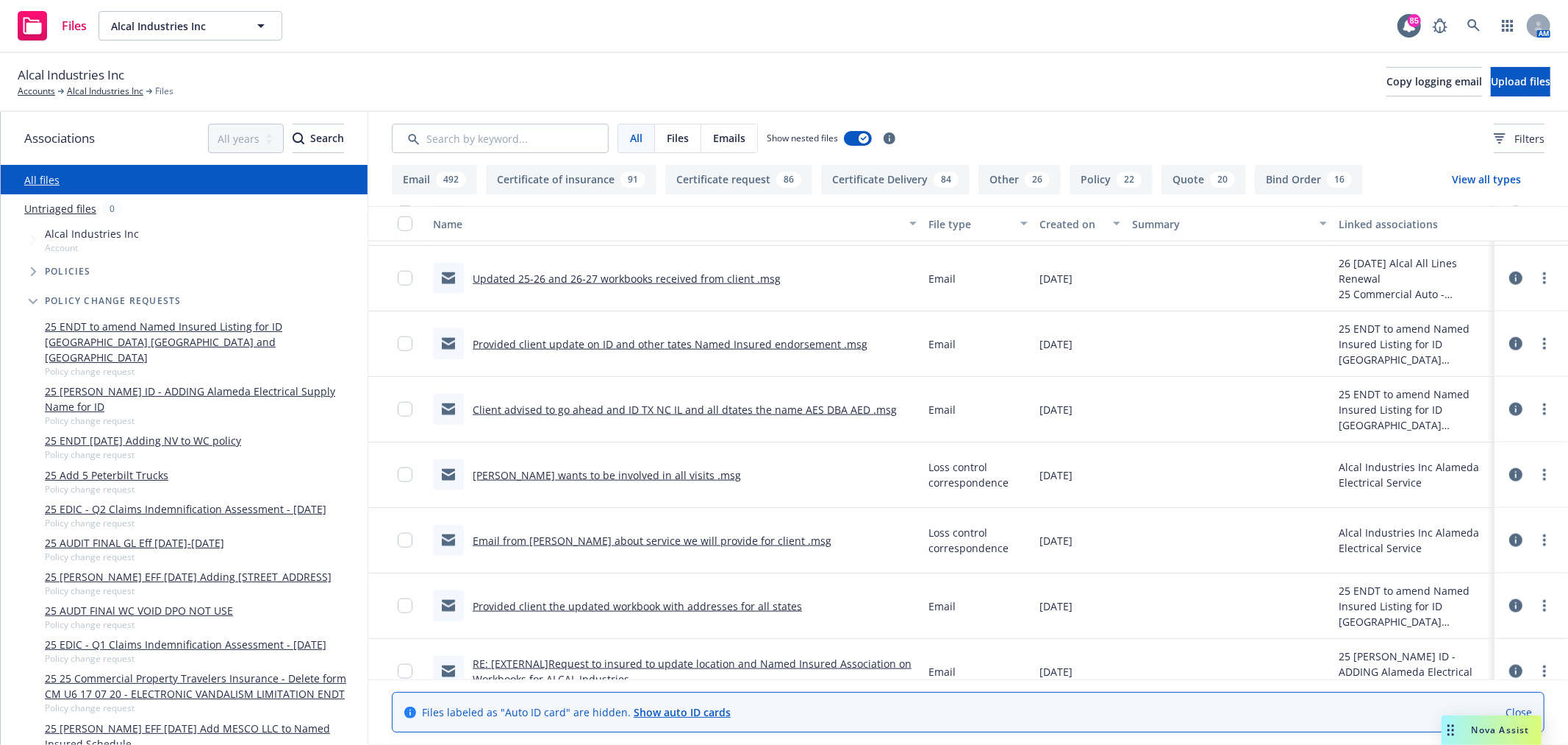
click at [596, 280] on link "Updated 25-26 and 26-27 workbooks received from client .msg" at bounding box center [626, 278] width 308 height 14
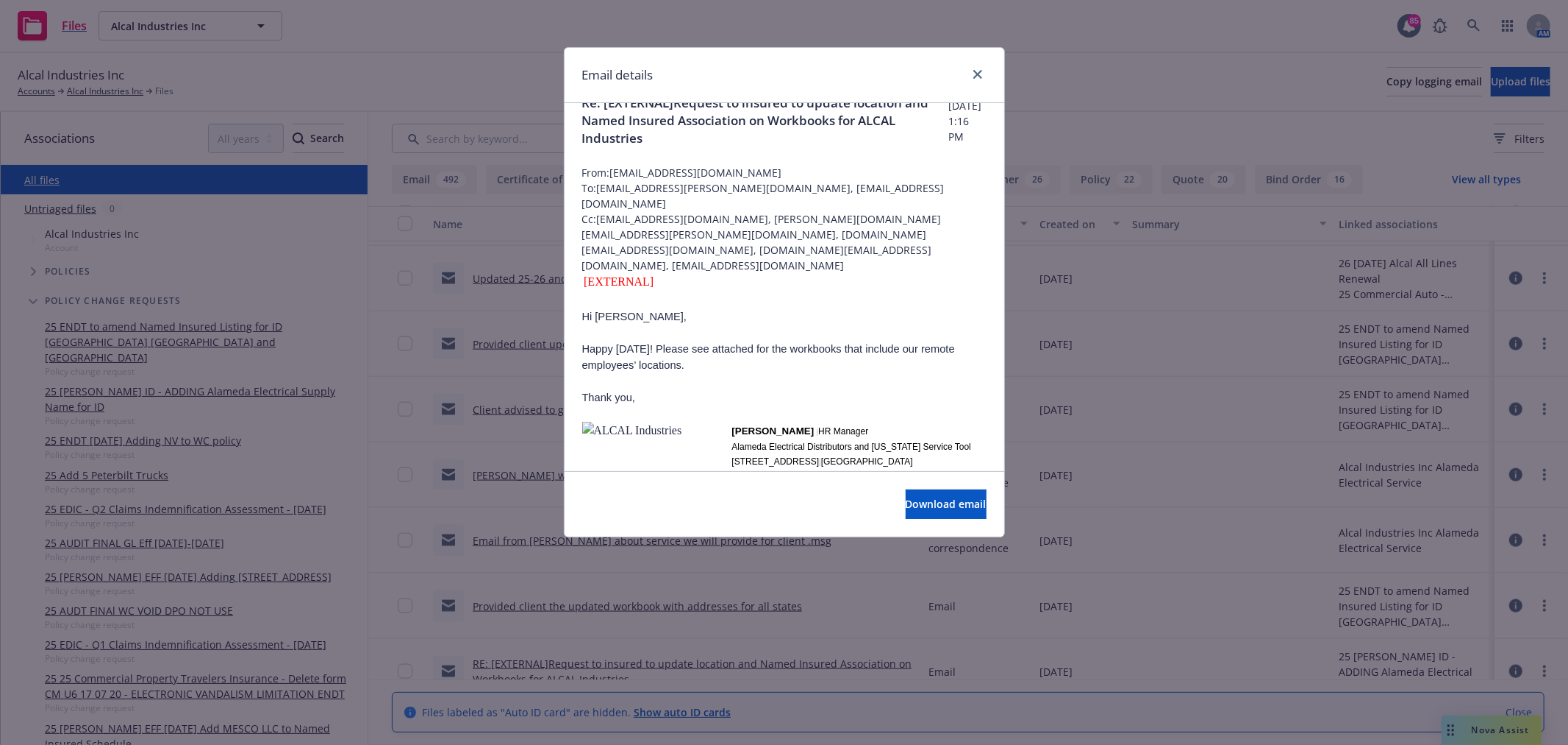
scroll to position [0, 0]
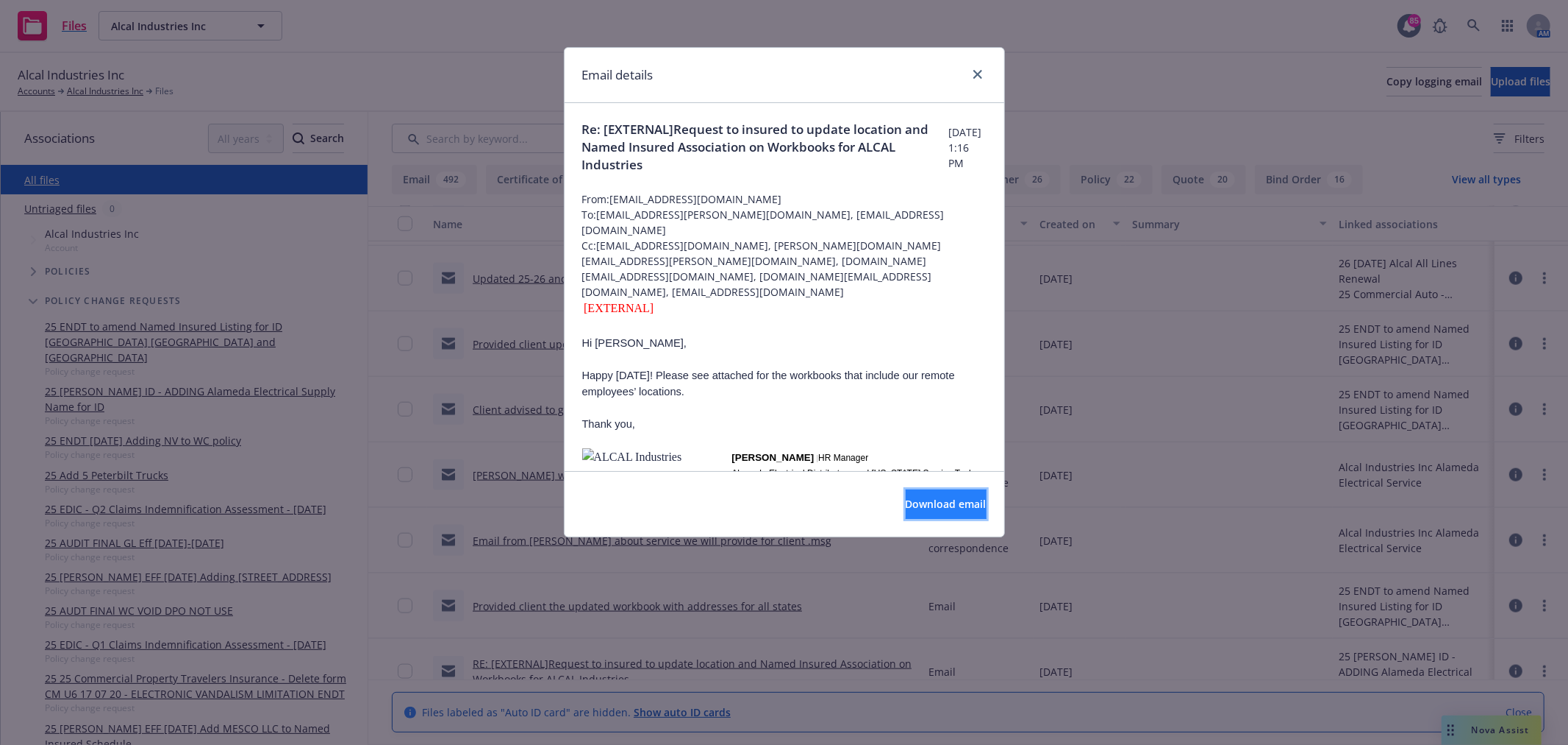
click at [937, 509] on span "Download email" at bounding box center [947, 503] width 81 height 14
click at [973, 76] on icon "close" at bounding box center [977, 74] width 9 height 9
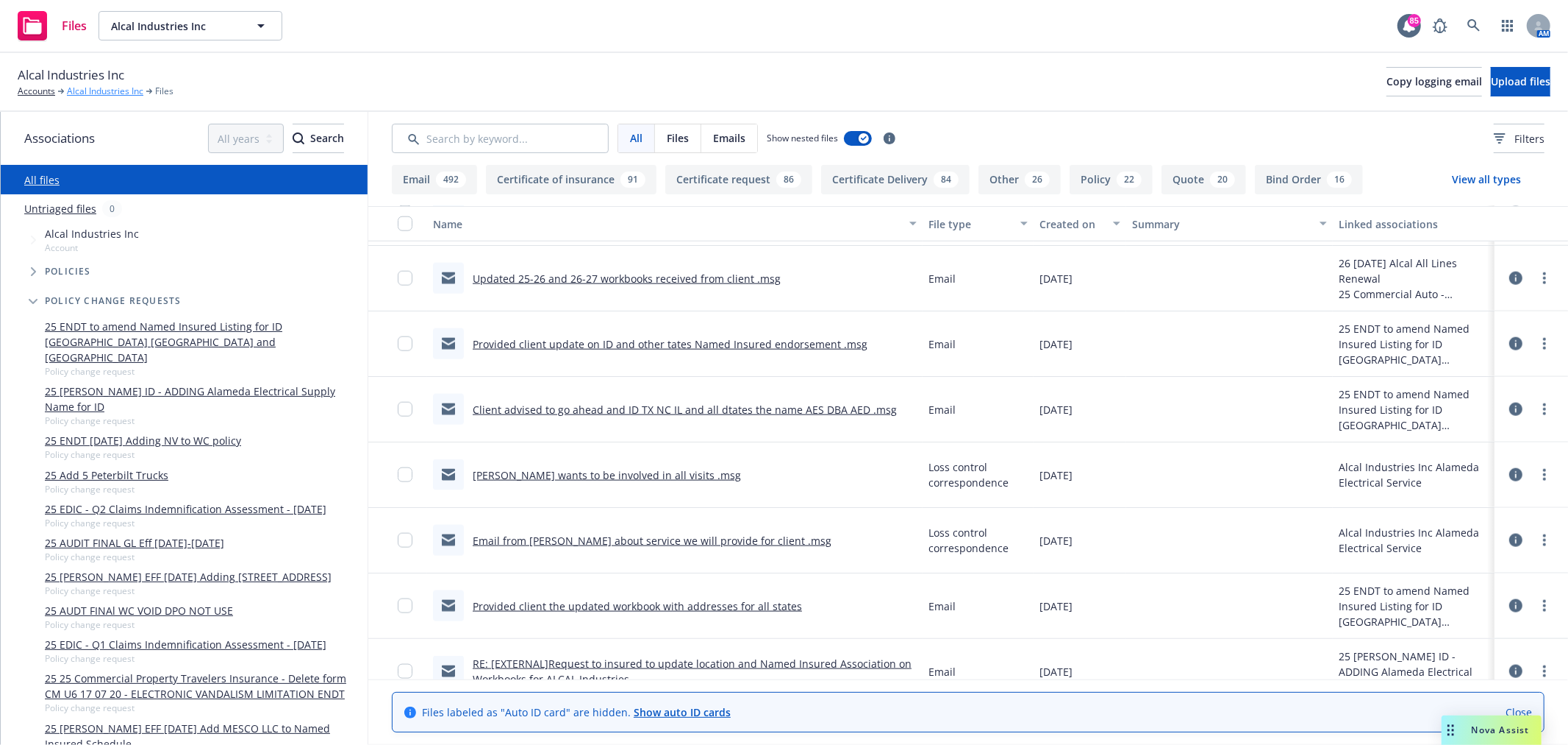
click at [106, 91] on link "Alcal Industries Inc" at bounding box center [106, 91] width 77 height 13
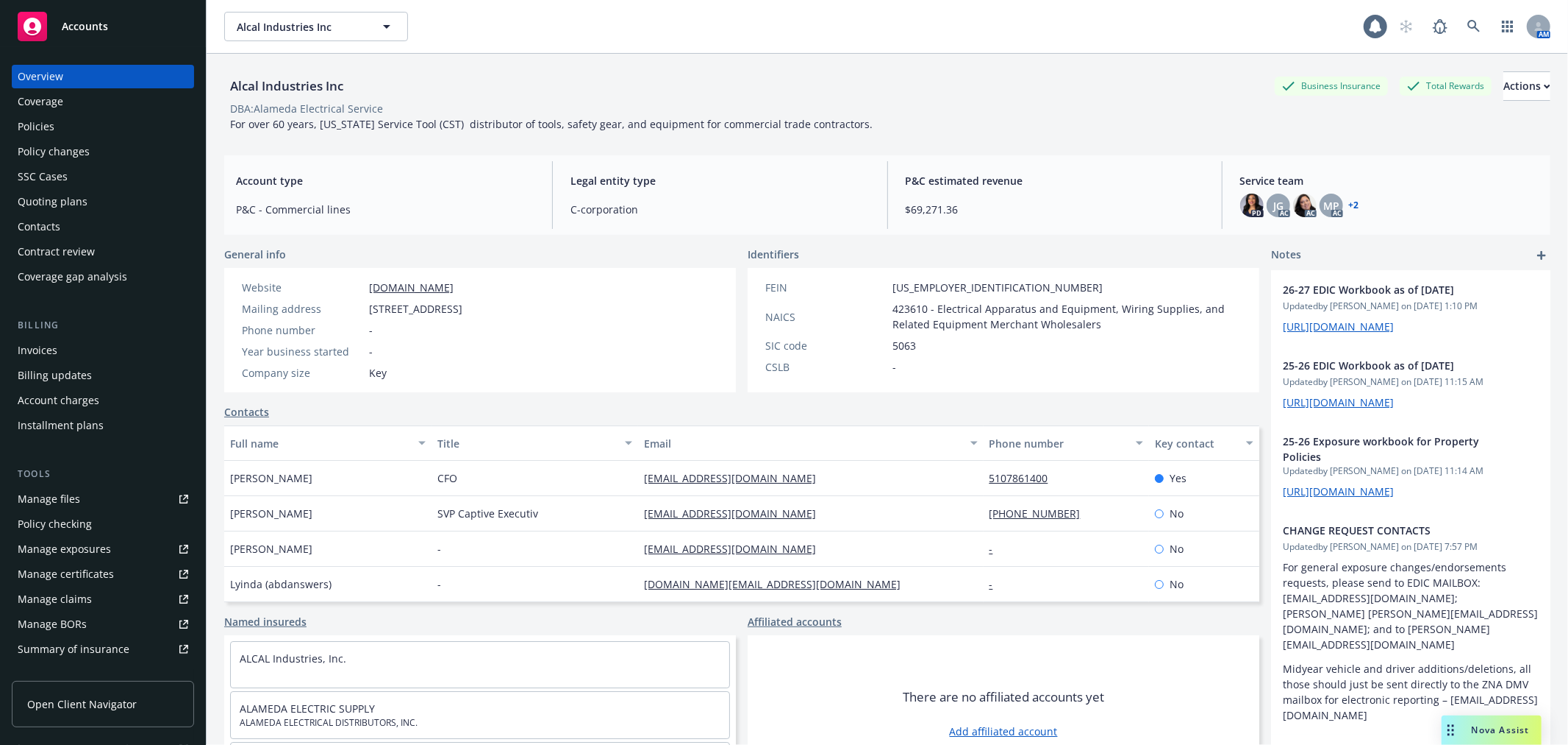
click at [67, 132] on div "Policies" at bounding box center [103, 126] width 171 height 24
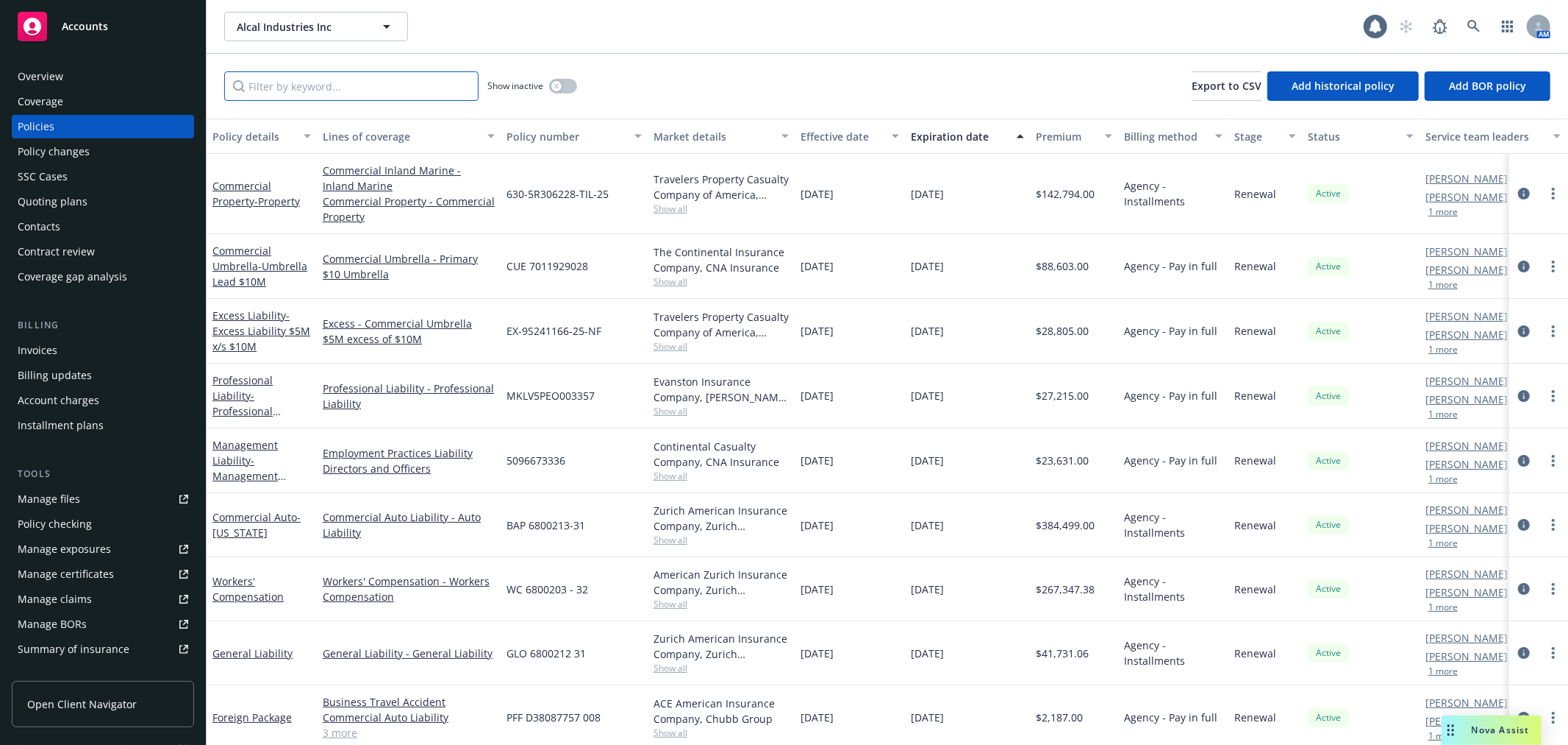
click at [306, 71] on input "Filter by keyword..." at bounding box center [351, 86] width 254 height 30
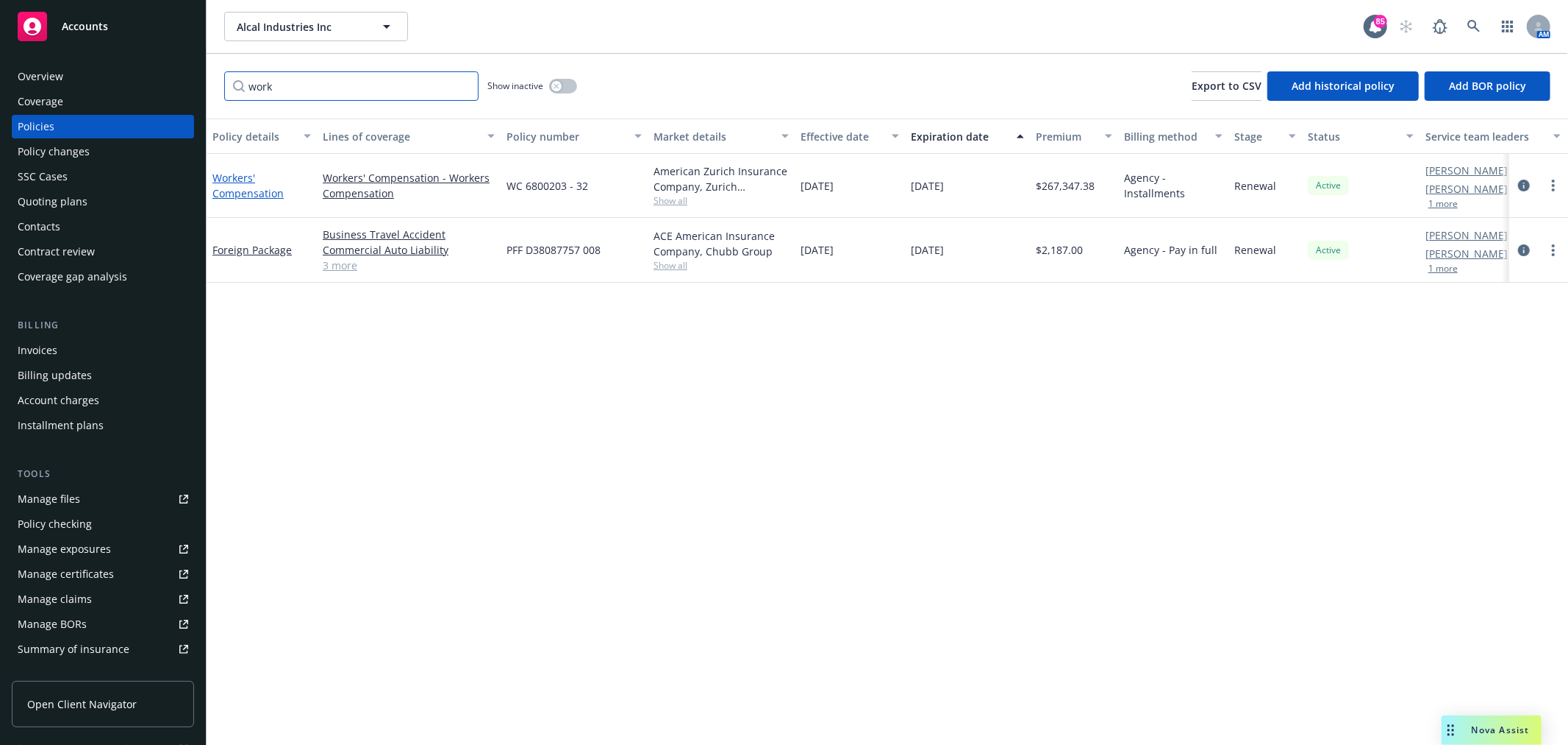
type input "work"
click at [222, 193] on link "Workers' Compensation" at bounding box center [248, 186] width 71 height 30
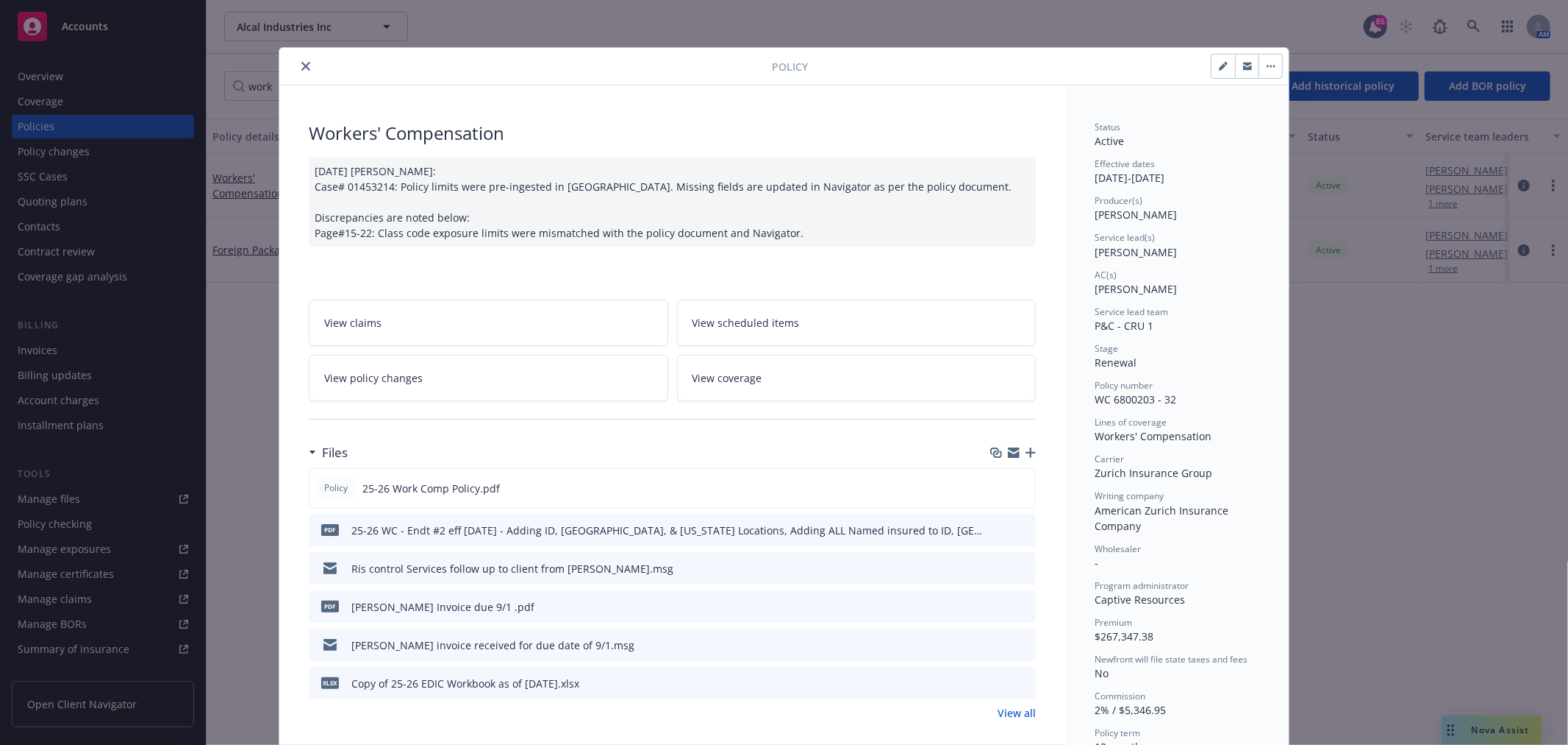
click at [524, 369] on link "View policy changes" at bounding box center [488, 377] width 360 height 46
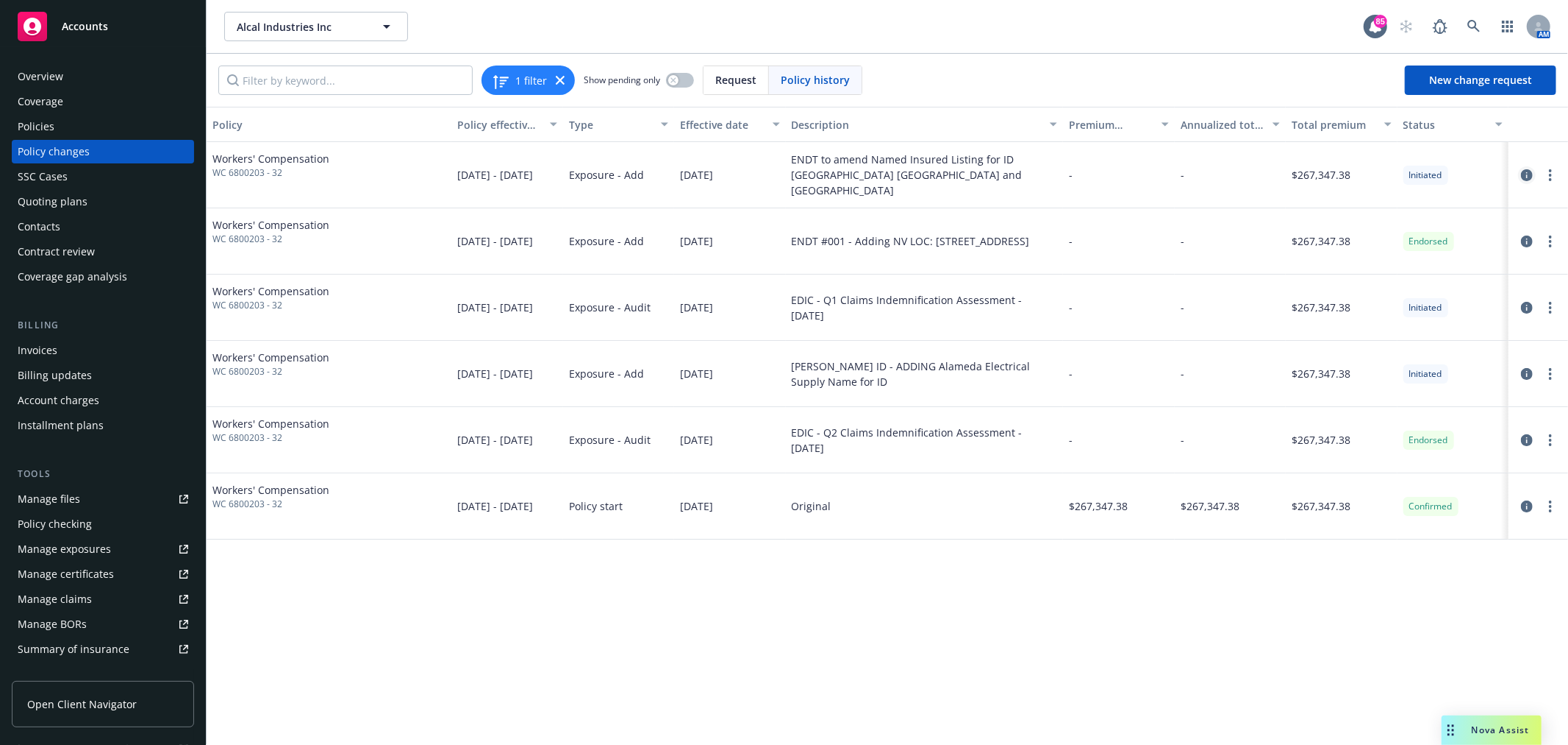
click at [1527, 175] on icon "circleInformation" at bounding box center [1528, 175] width 12 height 12
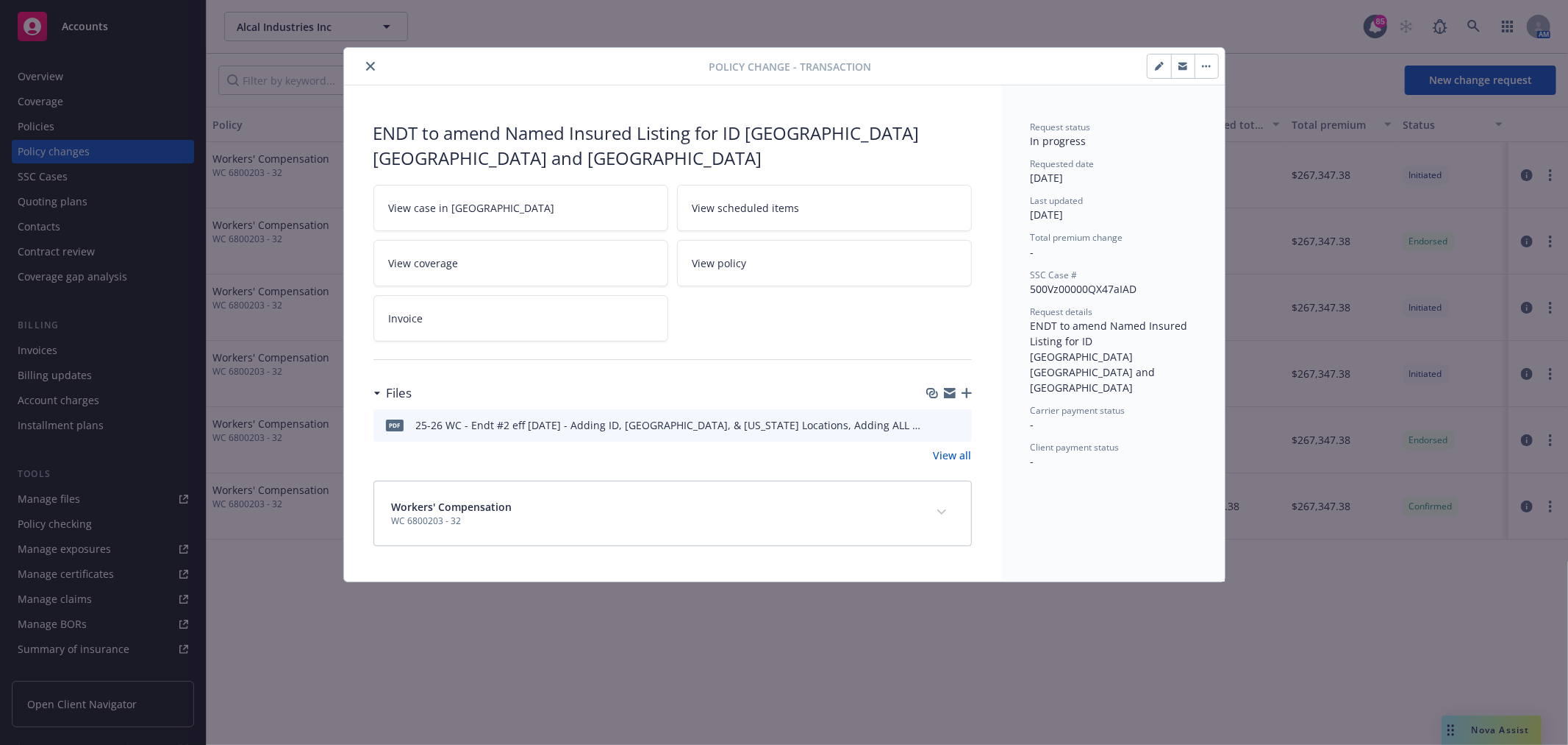
click at [951, 387] on icon "button" at bounding box center [950, 393] width 12 height 12
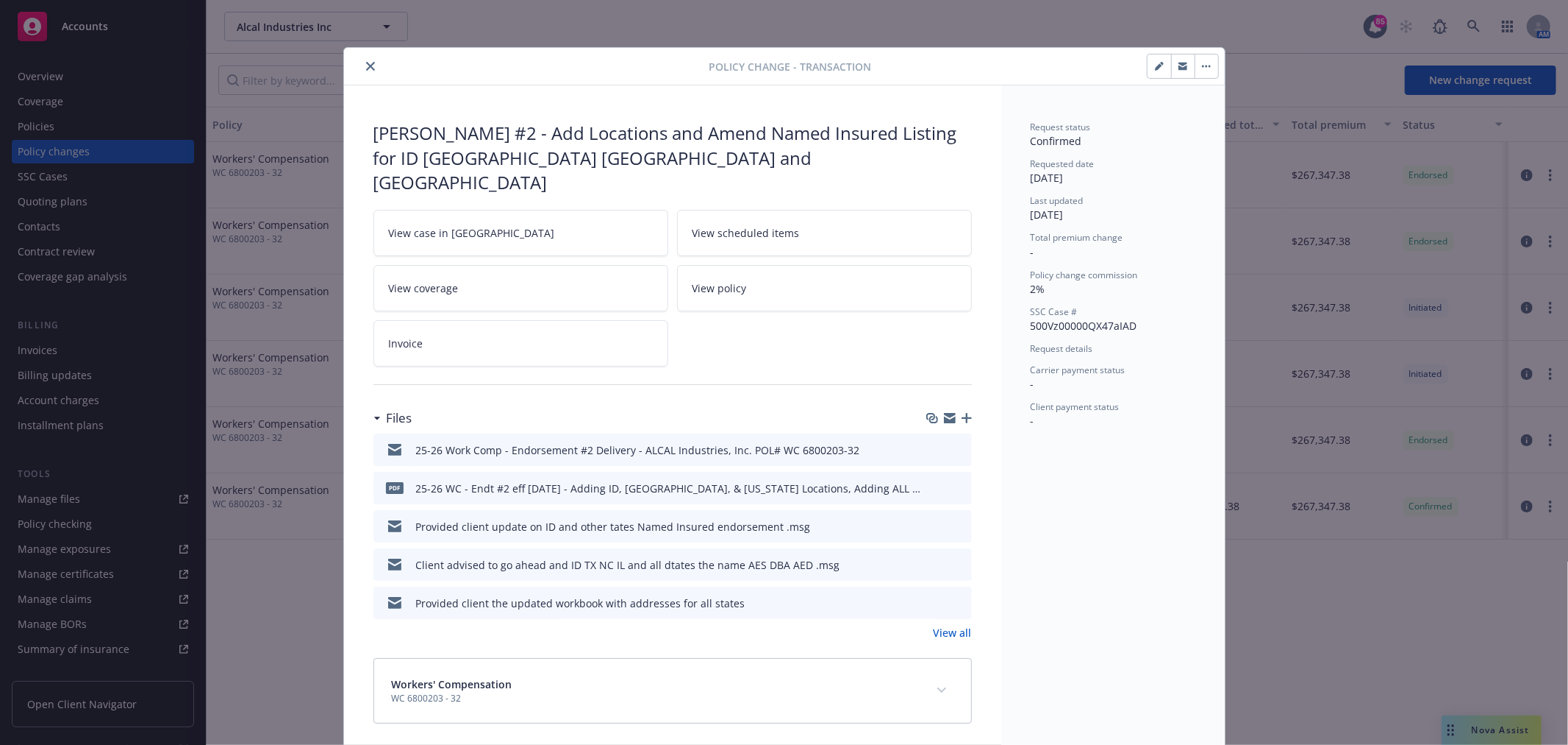
click at [369, 63] on icon "close" at bounding box center [370, 66] width 9 height 9
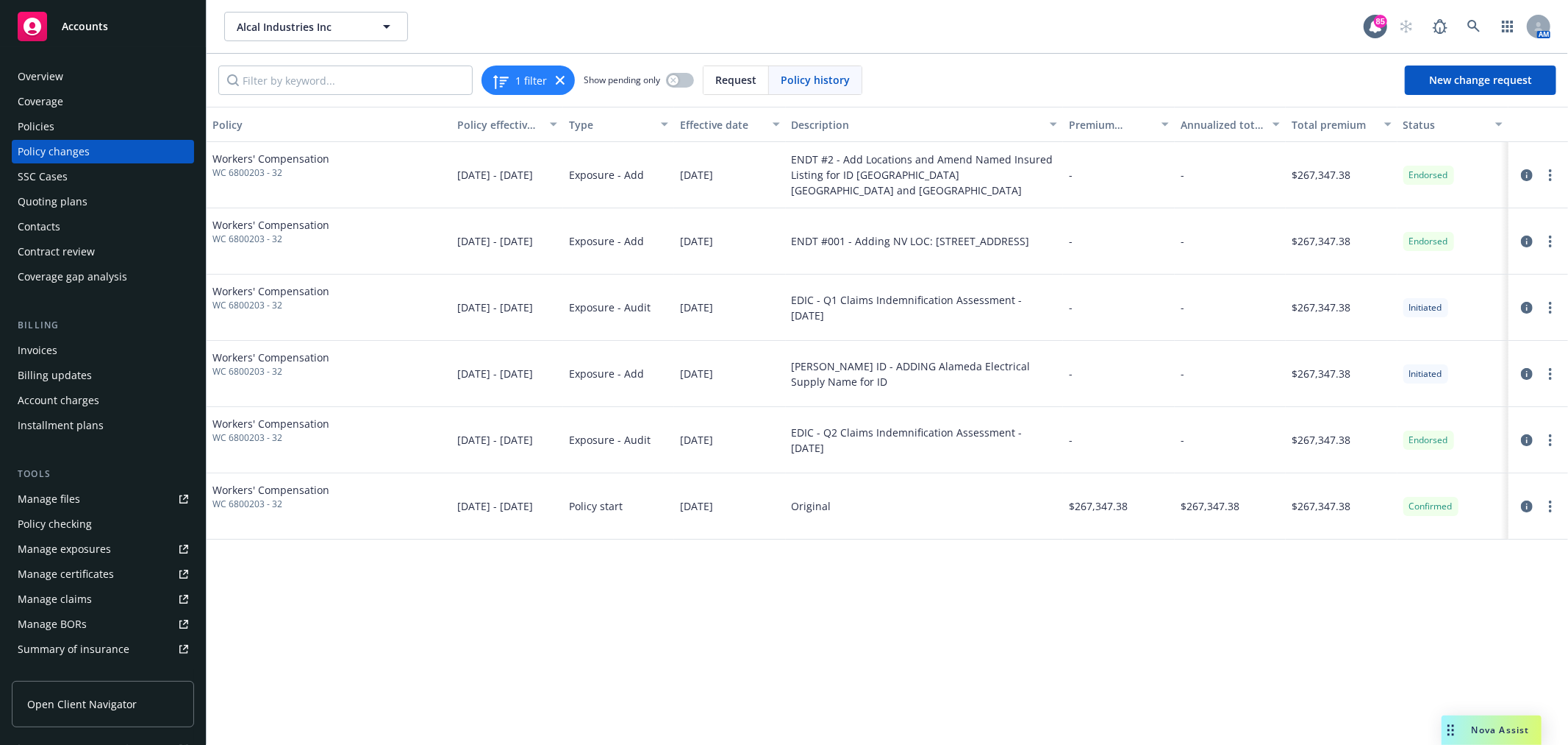
click at [59, 120] on div "Policies" at bounding box center [103, 126] width 171 height 24
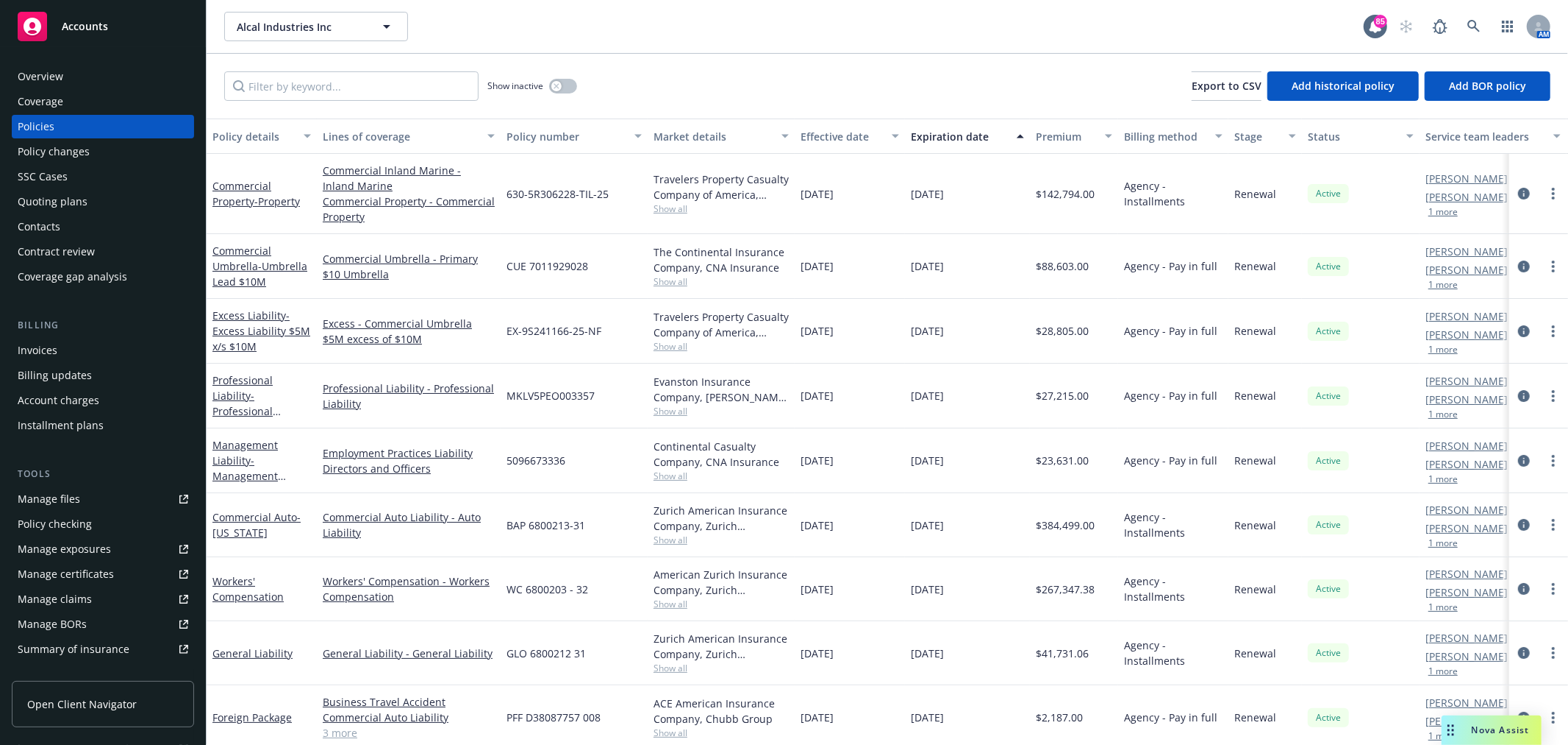
click at [46, 147] on div "Policy changes" at bounding box center [53, 152] width 72 height 24
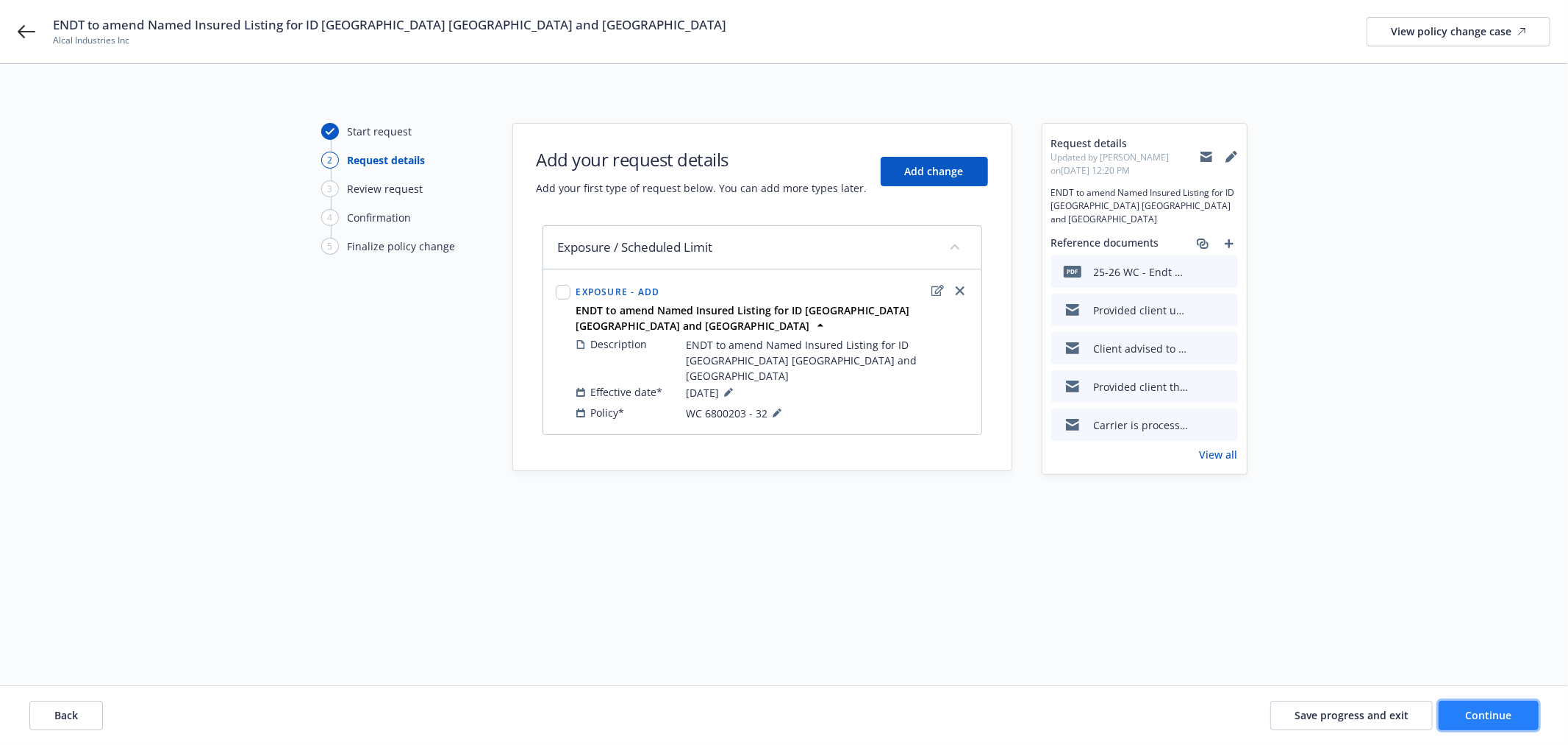
click at [1486, 717] on span "Continue" at bounding box center [1489, 714] width 46 height 14
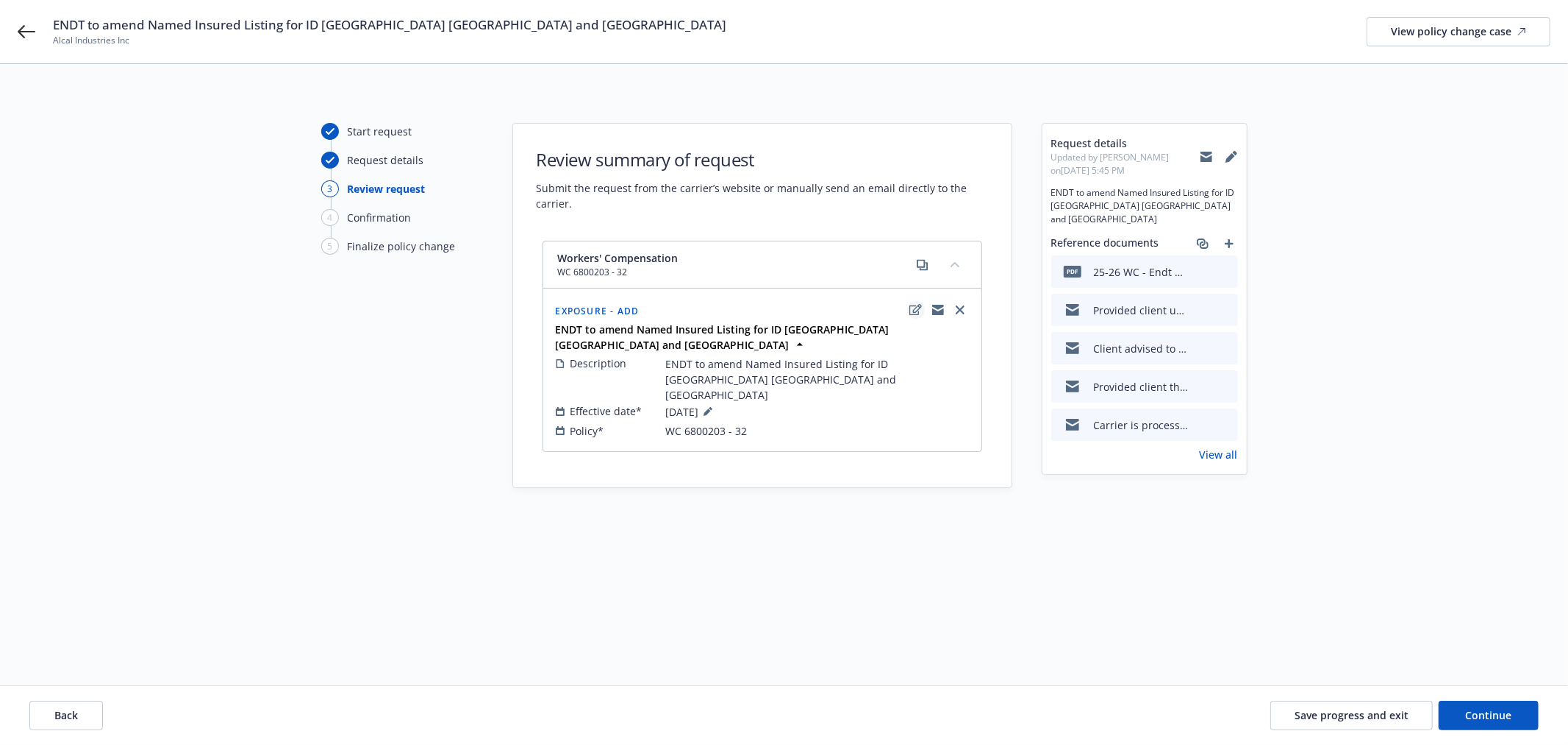
click at [909, 310] on icon "edit" at bounding box center [915, 310] width 13 height 12
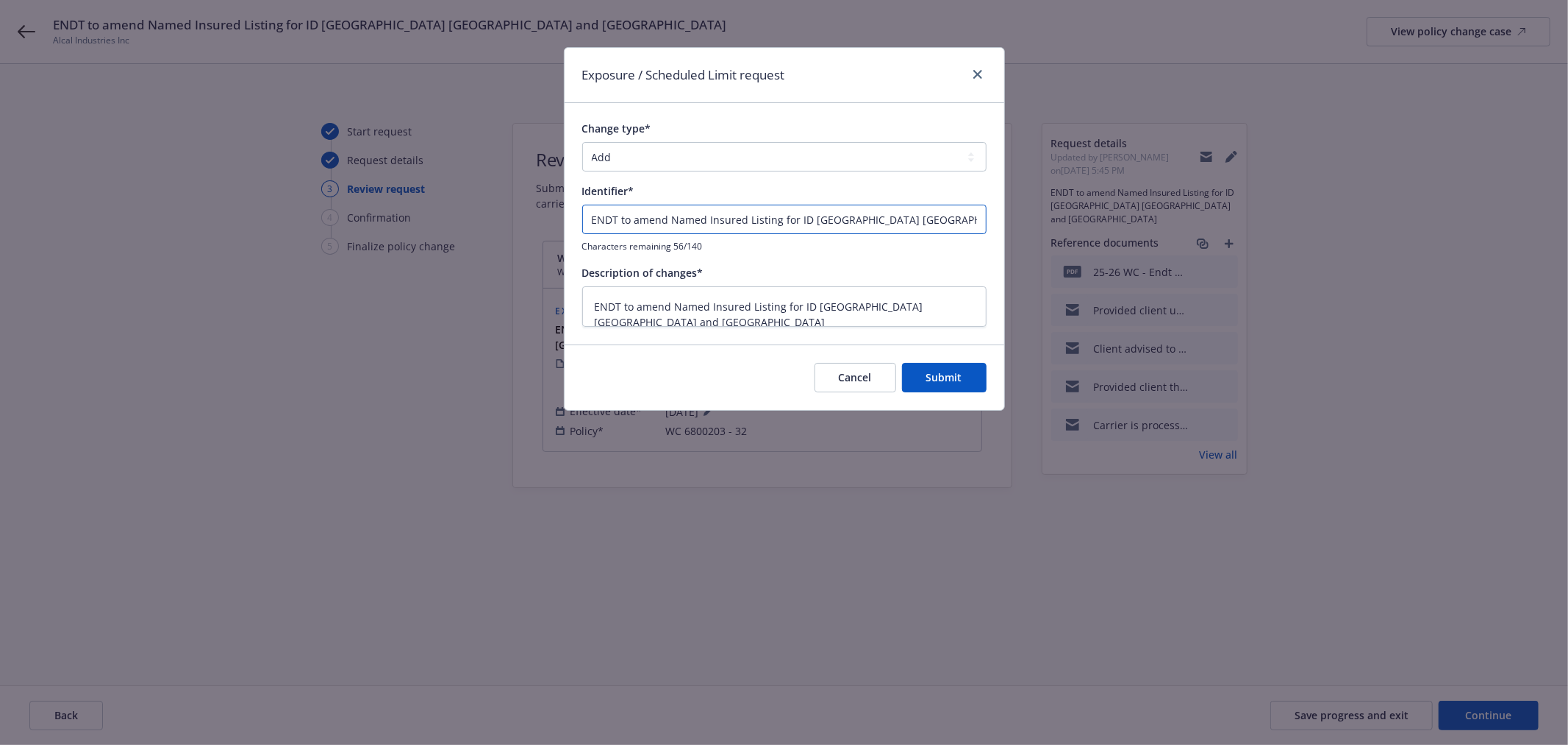
click at [905, 223] on input "ENDT to amend Named Insured Listing for ID [GEOGRAPHIC_DATA] [GEOGRAPHIC_DATA] …" at bounding box center [785, 219] width 404 height 30
type input "ENDT to amend Named Insured Listing for ID [GEOGRAPHIC_DATA] [GEOGRAPHIC_DATA] …"
type textarea "x"
type input "ENDT to amend Named Insured Listing for ID [GEOGRAPHIC_DATA] [GEOGRAPHIC_DATA] …"
type textarea "x"
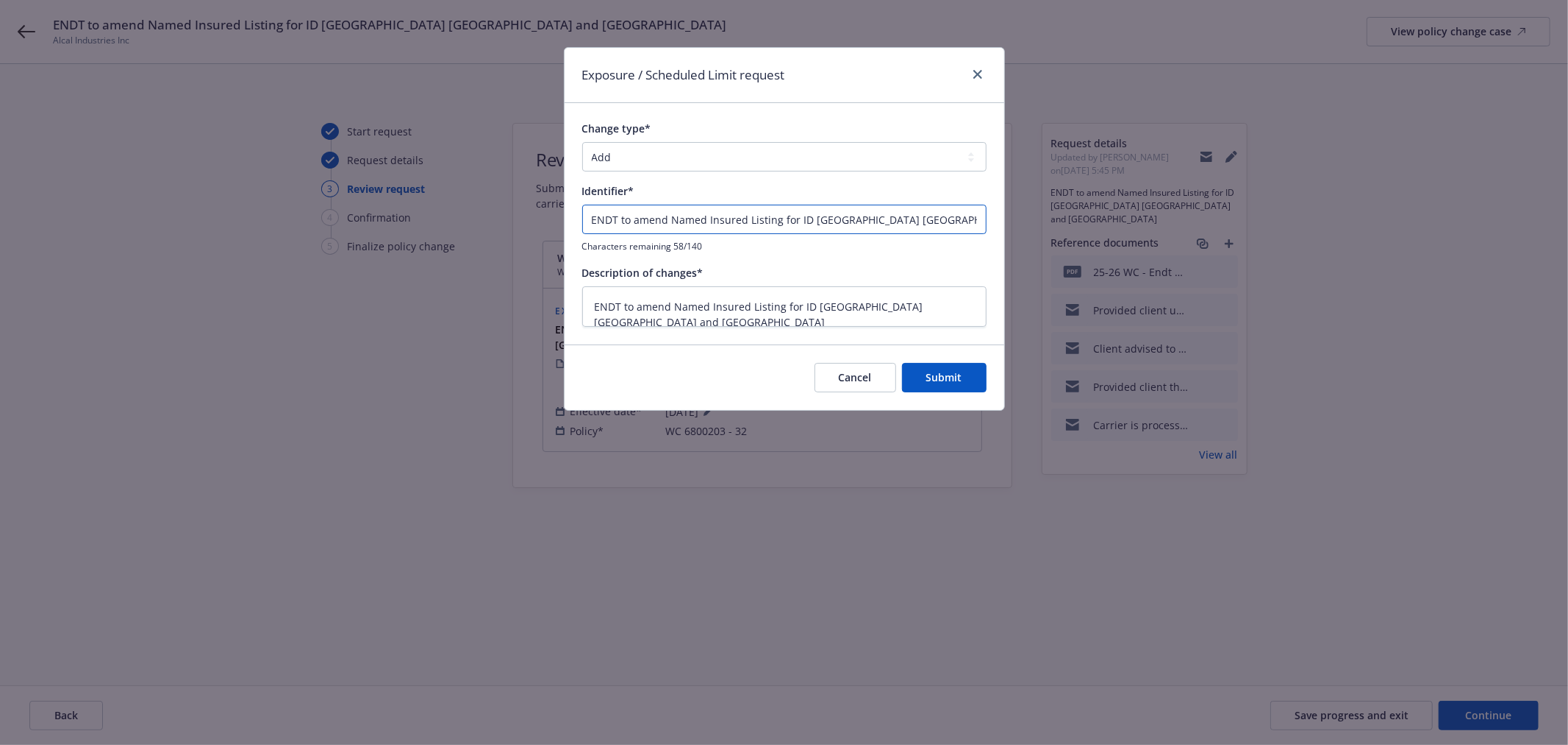
type input "ENDT to amend Named Insured Listing for ID [GEOGRAPHIC_DATA] [GEOGRAPHIC_DATA] …"
type textarea "x"
type input "ENDT to amend Named Insured Listing for ID [GEOGRAPHIC_DATA] [GEOGRAPHIC_DATA] …"
type textarea "x"
type input "ENDT to amend Named Insured Listing for ID [GEOGRAPHIC_DATA] [GEOGRAPHIC_DATA] …"
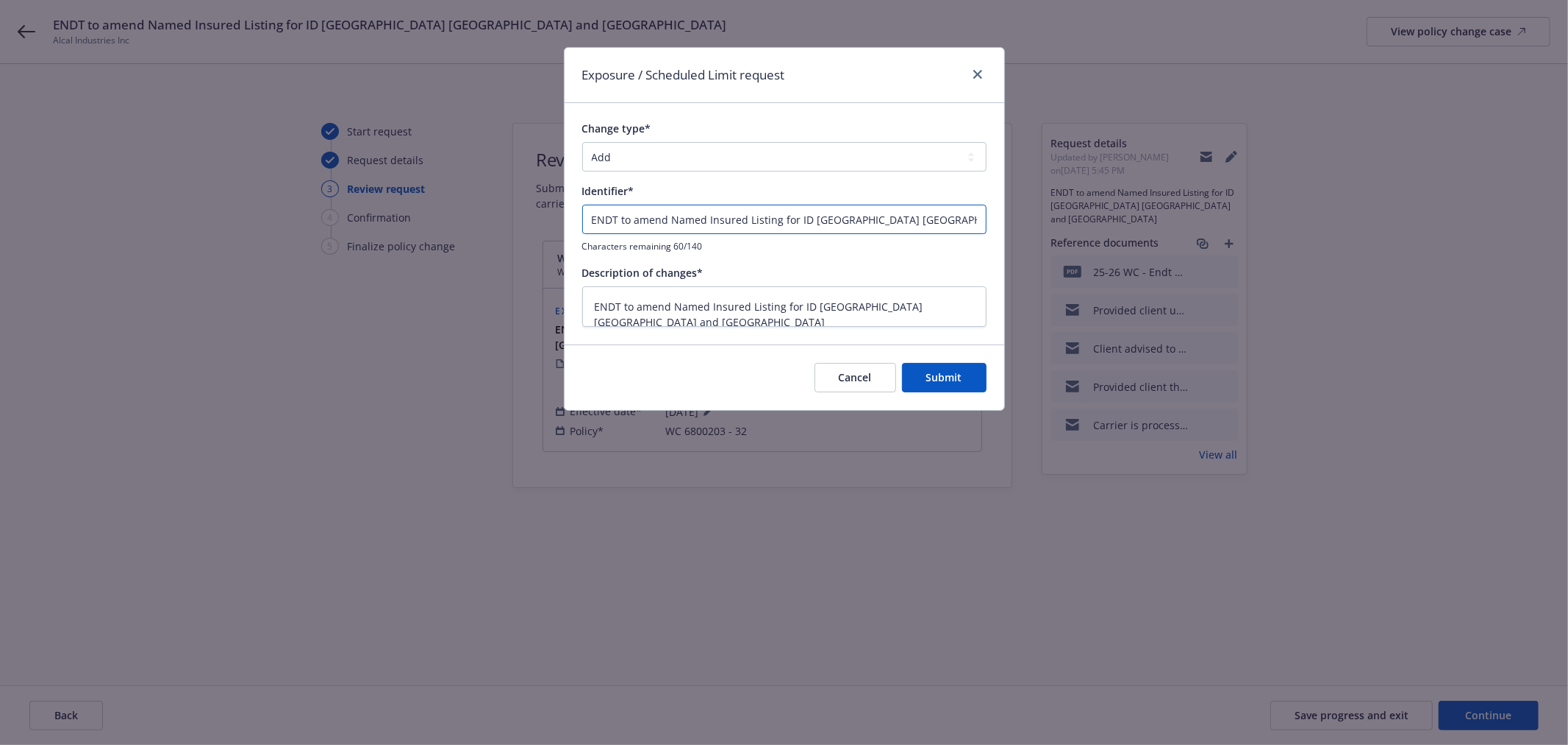
type textarea "x"
type input "ENDT to amend Named Insured Listing for ID NC [GEOGRAPHIC_DATA] and [GEOGRAPHIC…"
type textarea "x"
type input "ENDT to amend Named Insured Listing for ID [GEOGRAPHIC_DATA] [GEOGRAPHIC_DATA] …"
type textarea "x"
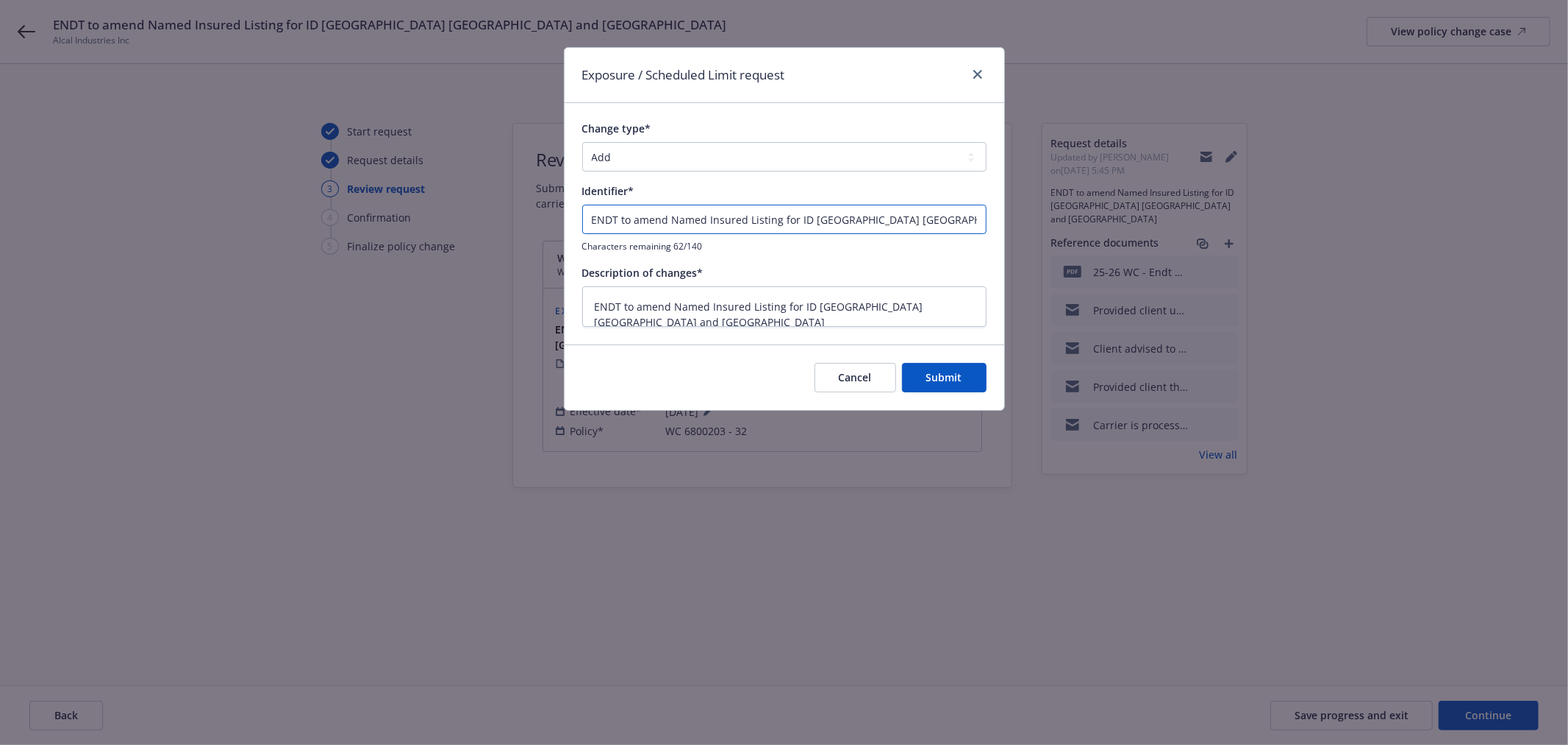
type input "ENDT to amend Named Insured Listing for ID [GEOGRAPHIC_DATA] [GEOGRAPHIC_DATA] …"
type textarea "x"
type input "ENDT to amend Named Insured Listing for ID [GEOGRAPHIC_DATA] [GEOGRAPHIC_DATA] …"
type textarea "x"
type input "ENDT to amend Named Insured Listing for ID [GEOGRAPHIC_DATA] [GEOGRAPHIC_DATA] …"
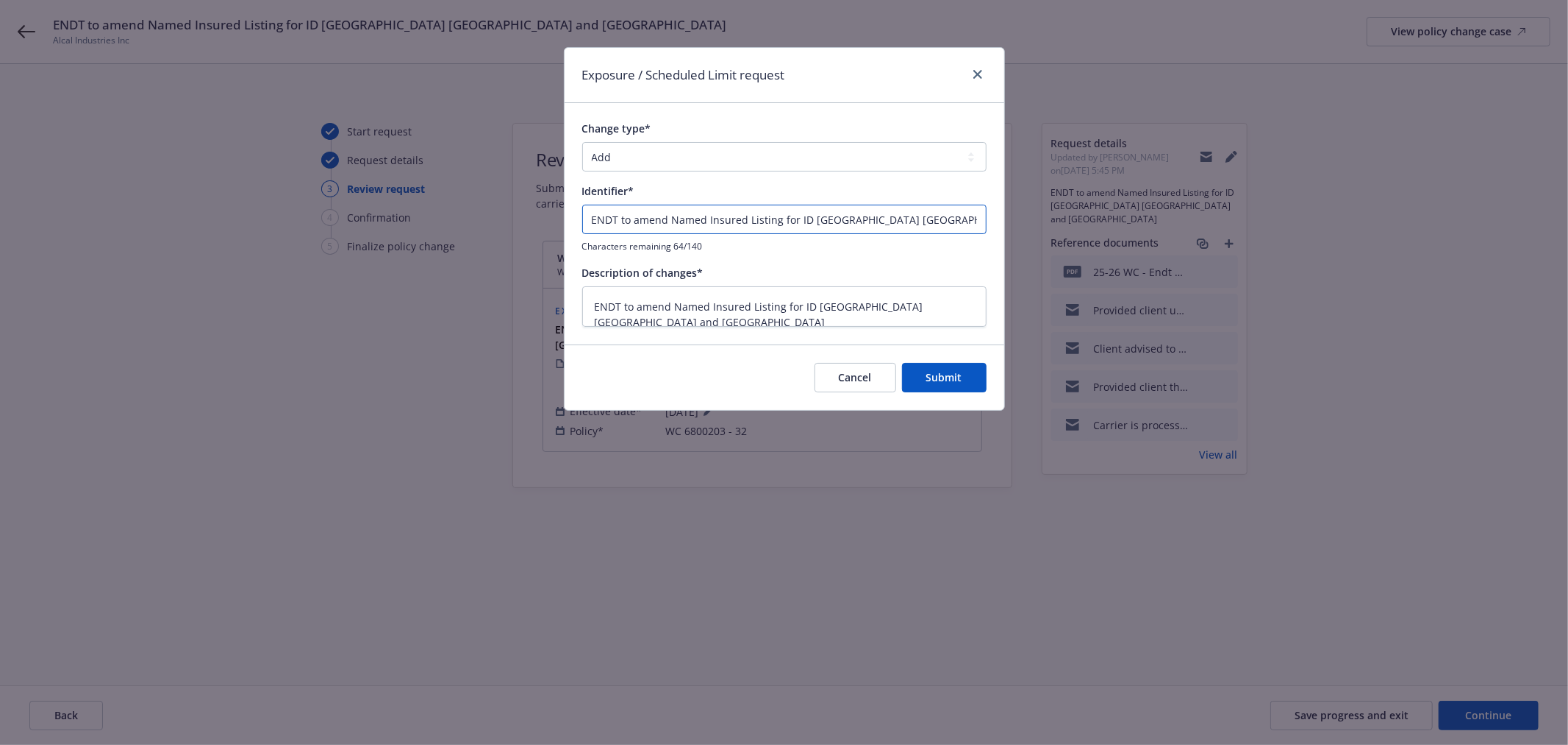
type textarea "x"
type input "ENDT to amend Named Insured Listing for ID [GEOGRAPHIC_DATA] [GEOGRAPHIC_DATA] …"
type textarea "x"
type input "ENDT to amend Named Insured Listing for ID [GEOGRAPHIC_DATA] [GEOGRAPHIC_DATA] …"
type textarea "x"
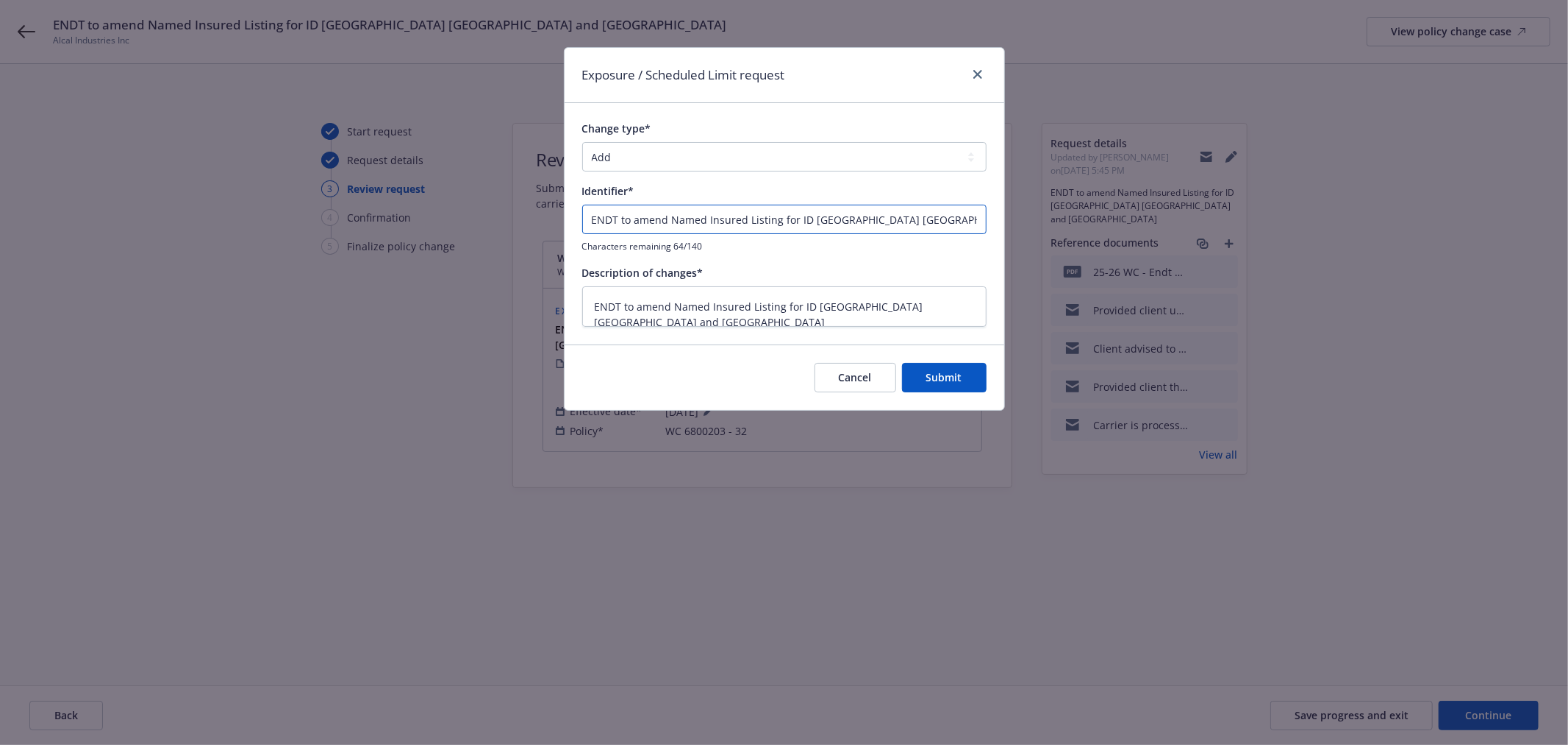
type input "ENDT to amend Named Insured Listing for ID [GEOGRAPHIC_DATA] [GEOGRAPHIC_DATA] …"
type textarea "x"
type input "ENDT to amend Named Insured Listing for ID NC [GEOGRAPHIC_DATA] and [GEOGRAPHIC…"
type textarea "x"
type input "ENDT to amend Named Insured Listing for ID [GEOGRAPHIC_DATA] [GEOGRAPHIC_DATA] …"
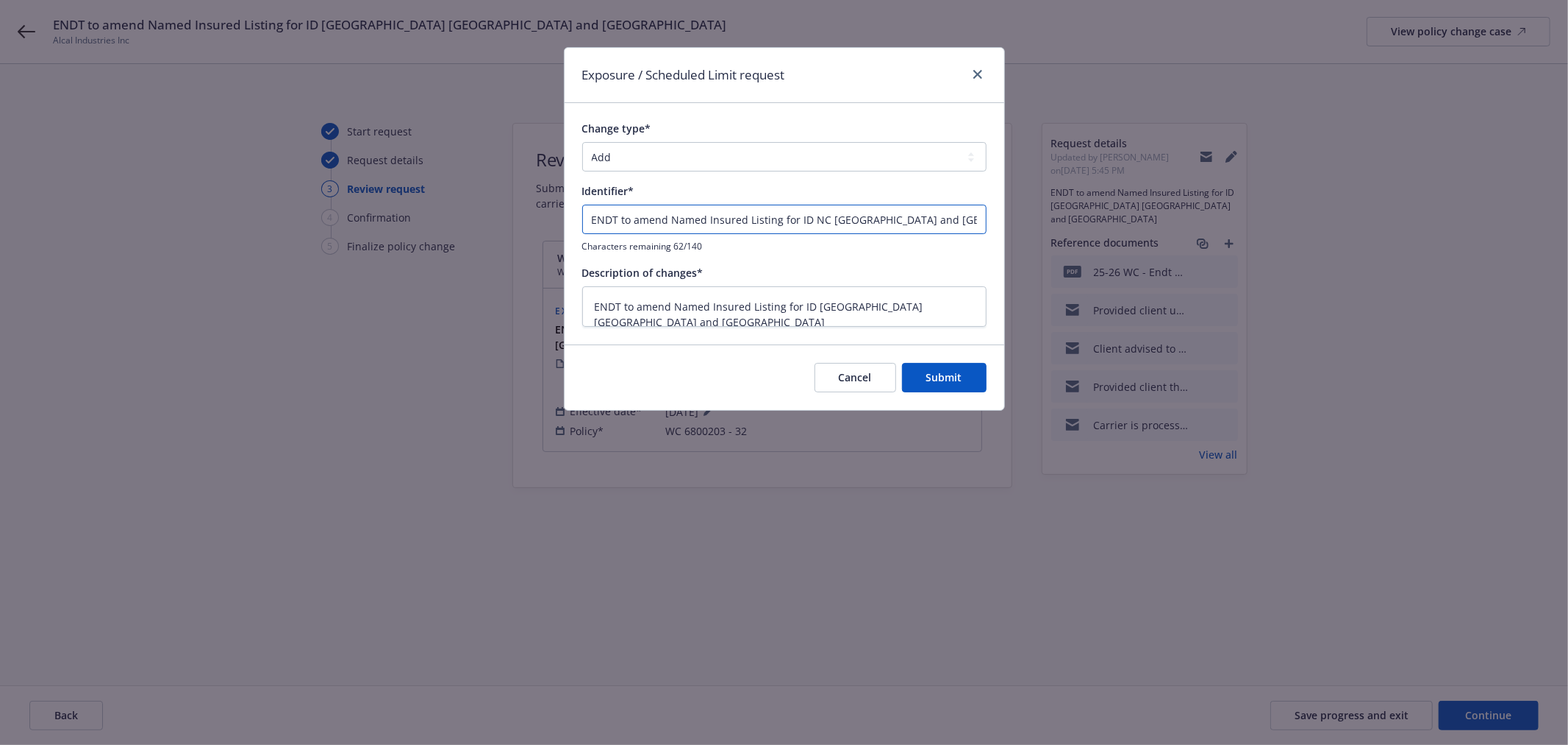
type textarea "x"
type input "ENDT to amend Named Insured Listing for ID [GEOGRAPHIC_DATA] [GEOGRAPHIC_DATA] …"
type textarea "x"
type input "ENDT to amend Named Insured Listing for ID [GEOGRAPHIC_DATA] [GEOGRAPHIC_DATA] …"
type textarea "x"
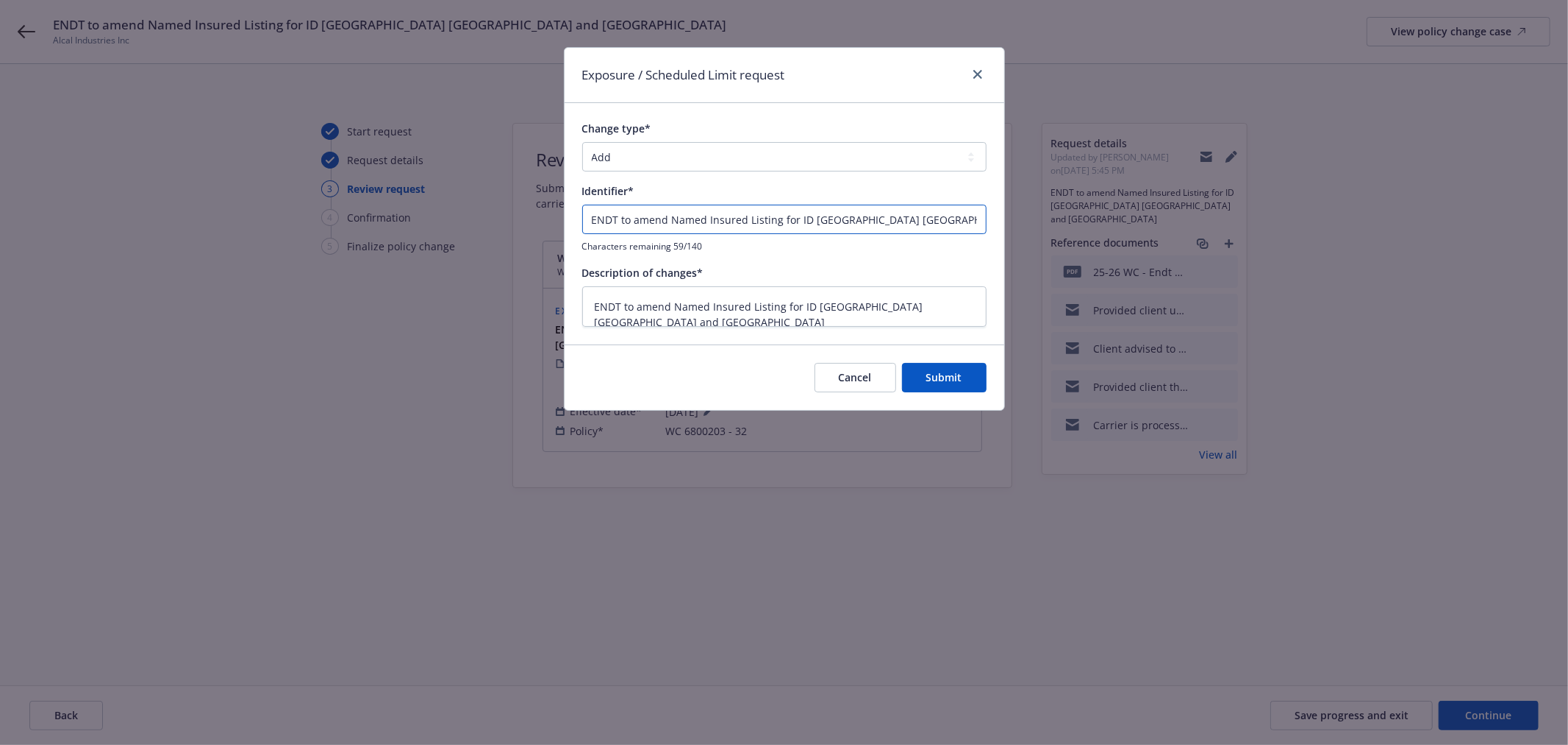
type input "ENDT to amend Named Insured Listing for ID [GEOGRAPHIC_DATA] [GEOGRAPHIC_DATA] …"
type textarea "x"
click at [718, 219] on input "ENDT to amend Named Insured Listing for ID [GEOGRAPHIC_DATA] [GEOGRAPHIC_DATA] …" at bounding box center [785, 219] width 404 height 30
click at [635, 216] on input "ENDT to amend Named Insured Listing for ID [GEOGRAPHIC_DATA] [GEOGRAPHIC_DATA] …" at bounding box center [785, 219] width 404 height 30
type input "ENDT to Aamend Named Insured Listing for ID [GEOGRAPHIC_DATA] [GEOGRAPHIC_DATA]…"
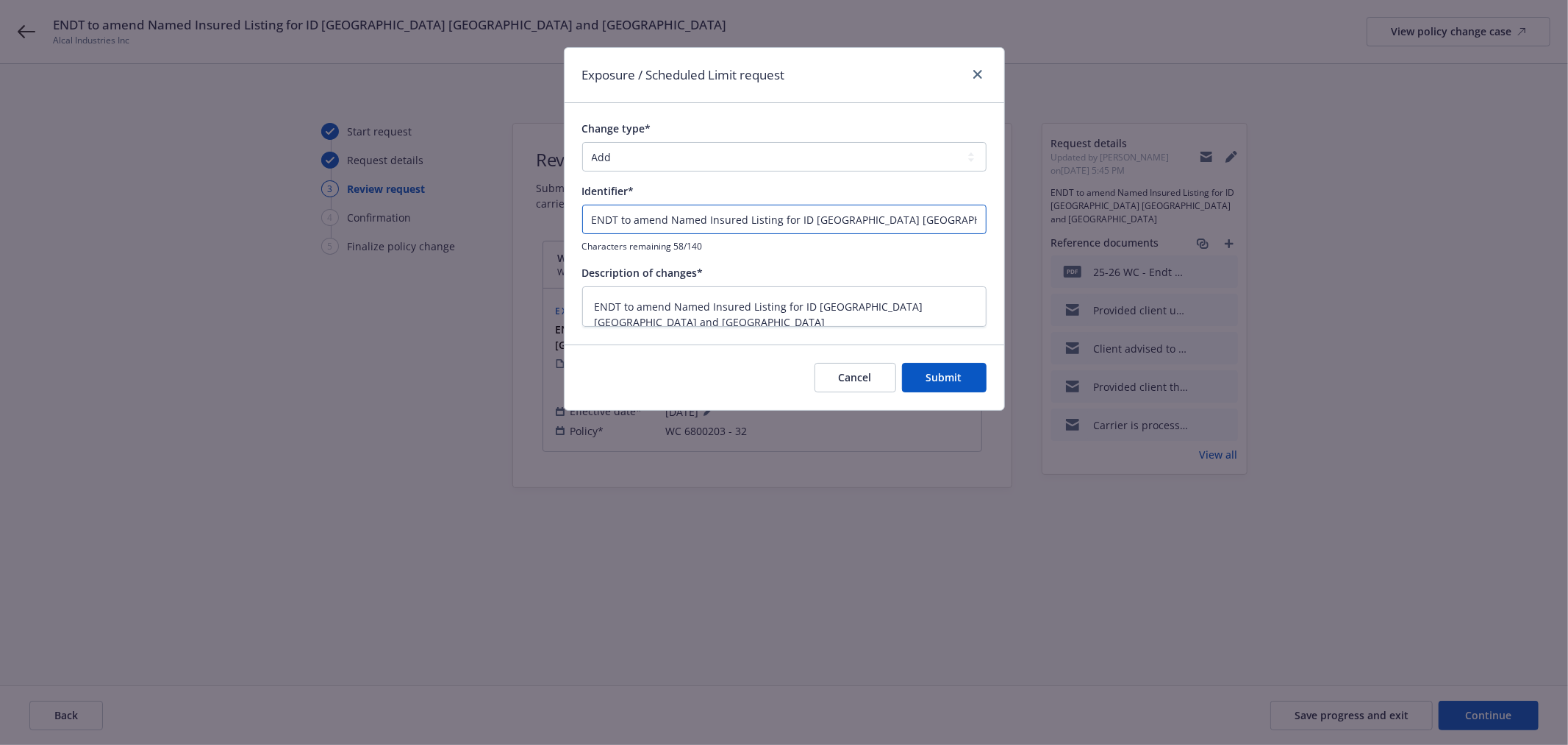
type textarea "x"
type input "ENDT to Adamend Named Insured Listing for ID [GEOGRAPHIC_DATA] [GEOGRAPHIC_DATA…"
type textarea "x"
type input "ENDT to Addamend Named Insured Listing for ID [GEOGRAPHIC_DATA] [GEOGRAPHIC_DAT…"
type textarea "x"
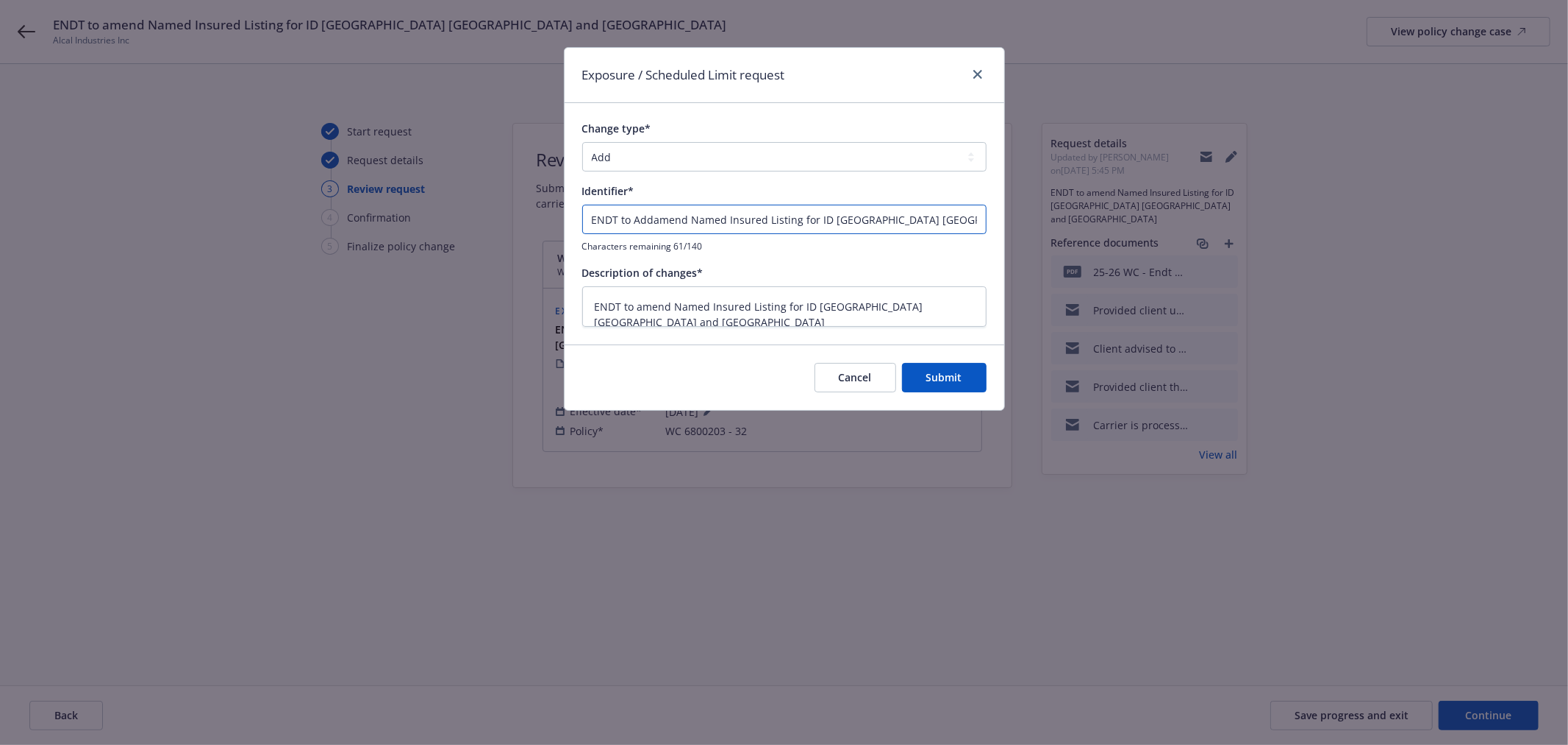
type input "ENDT to Add amend Named Insured Listing for ID [GEOGRAPHIC_DATA] [GEOGRAPHIC_DA…"
type textarea "x"
type input "ENDT to Add Lamend Named Insured Listing for ID [GEOGRAPHIC_DATA] [GEOGRAPHIC_D…"
type textarea "x"
type input "ENDT to Add Loamend Named Insured Listing for ID [GEOGRAPHIC_DATA] [GEOGRAPHIC_…"
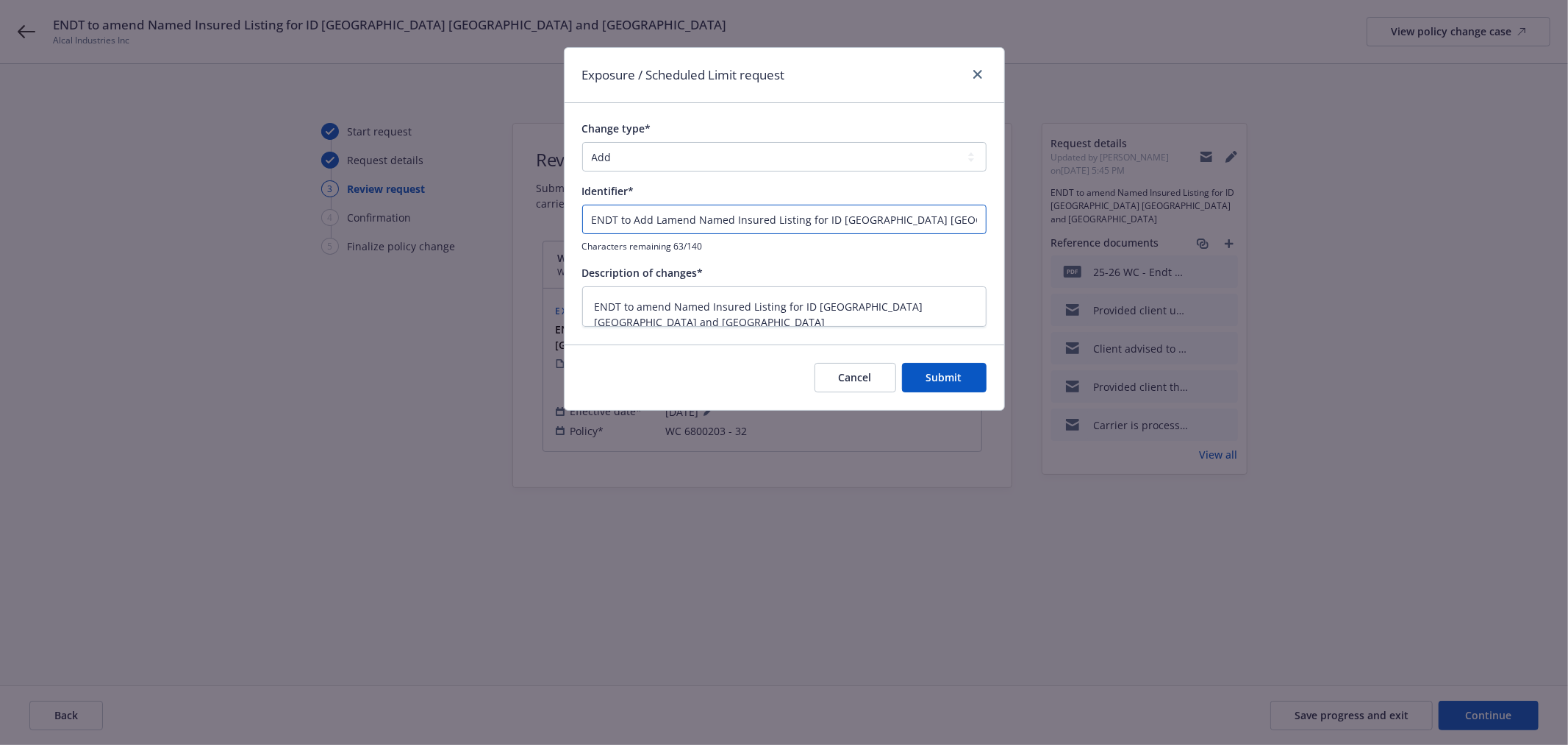
type textarea "x"
type input "ENDT to Add Locamend Named Insured Listing for ID [GEOGRAPHIC_DATA] [GEOGRAPHIC…"
type textarea "x"
type input "ENDT to Add Locaamend Named Insured Listing for ID [GEOGRAPHIC_DATA] [GEOGRAPHI…"
type textarea "x"
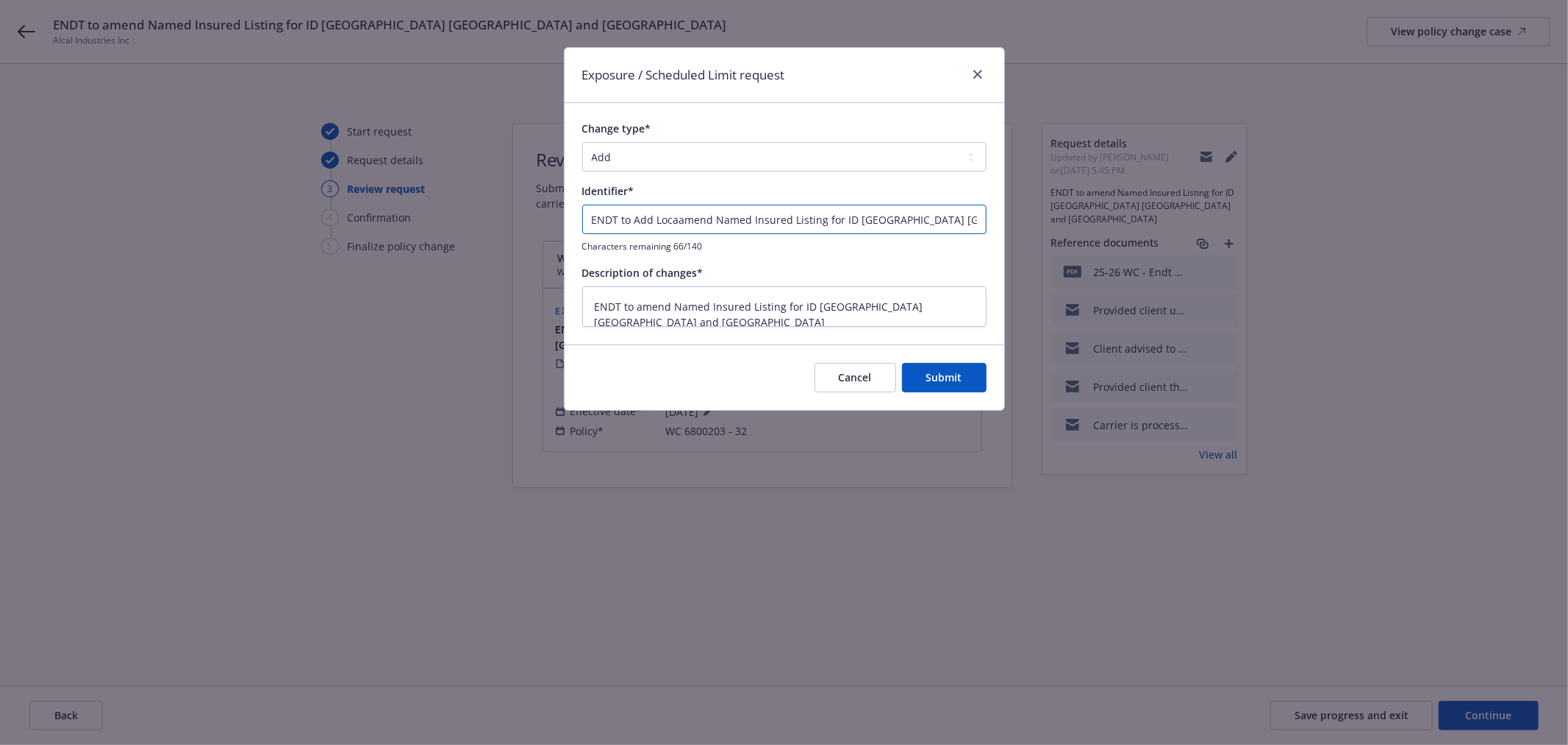
type input "ENDT to Add Locatamend Named Insured Listing for ID [GEOGRAPHIC_DATA] [GEOGRAPH…"
type textarea "x"
type input "ENDT to Add Locatiamend Named Insured Listing for ID [GEOGRAPHIC_DATA] [GEOGRAP…"
type textarea "x"
type input "ENDT to Add Locatioamend Named Insured Listing for ID [GEOGRAPHIC_DATA] [GEOGRA…"
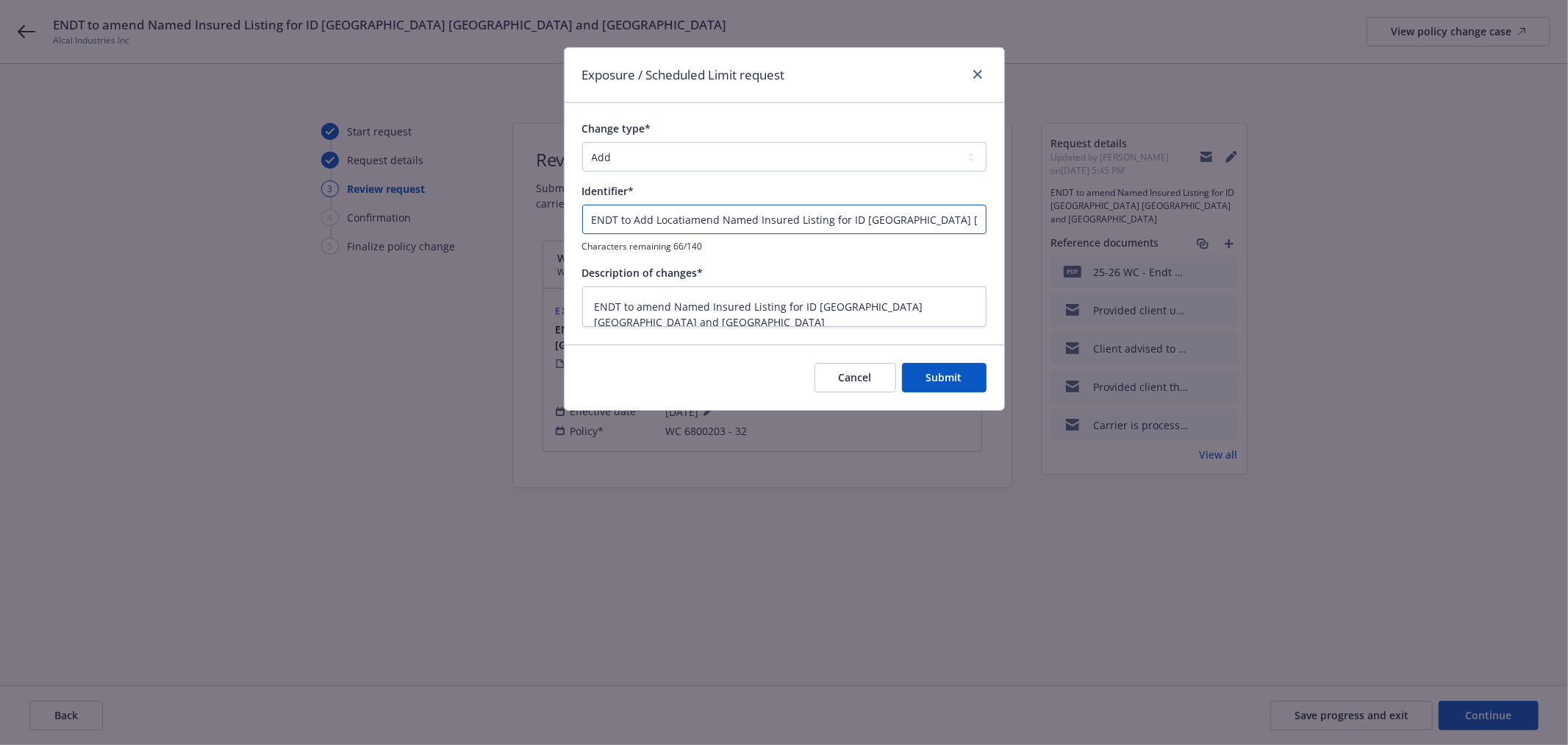
type textarea "x"
type input "ENDT to Add Locationamend Named Insured Listing for ID [GEOGRAPHIC_DATA] [GEOGR…"
type textarea "x"
type input "ENDT to Add Locationsamend Named Insured Listing for ID [GEOGRAPHIC_DATA] [GEOG…"
type textarea "x"
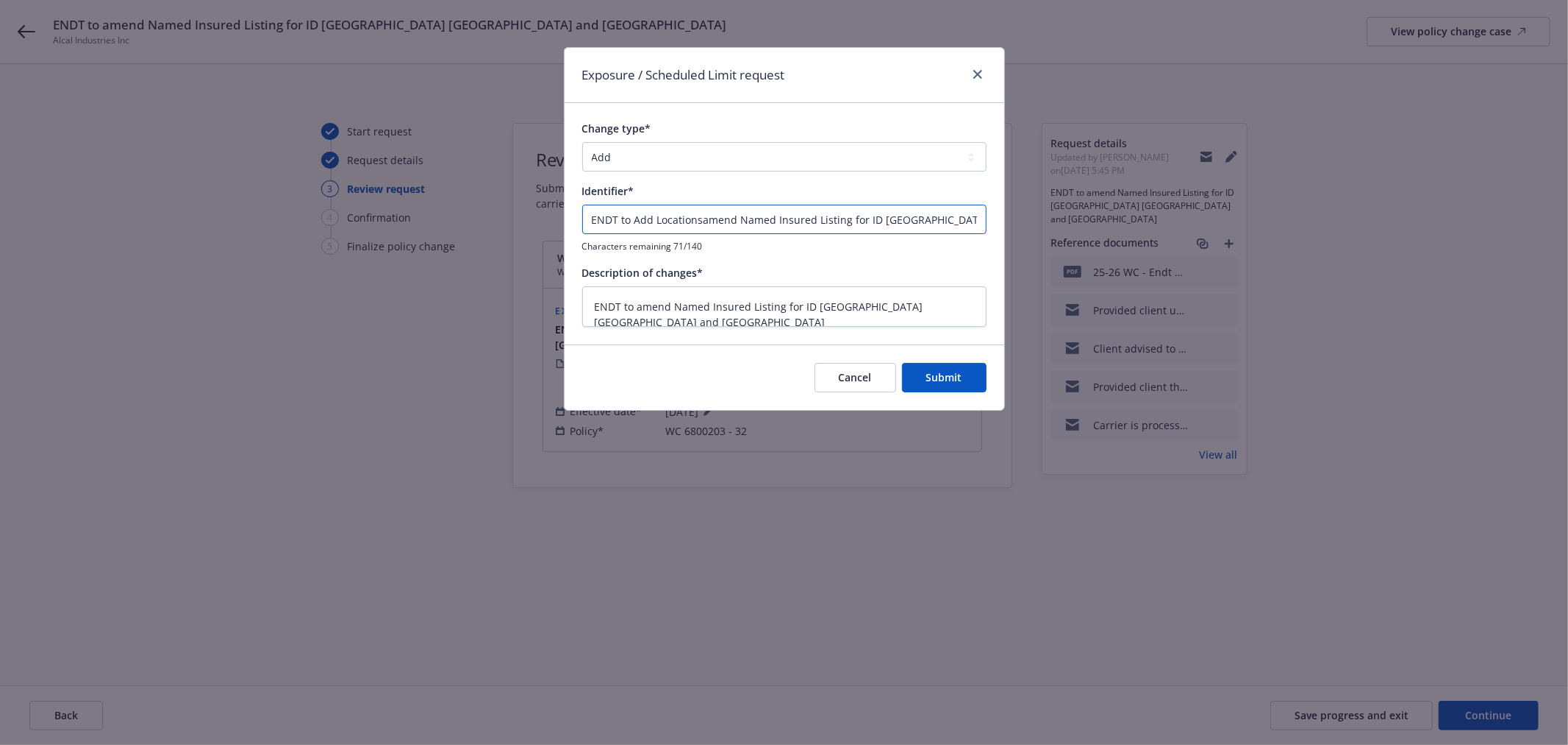
type input "ENDT to Add Locations amend Named Insured Listing for ID [GEOGRAPHIC_DATA] [GEO…"
type textarea "x"
type input "ENDT to Add Locations aamend Named Insured Listing for ID [GEOGRAPHIC_DATA] [GE…"
type textarea "x"
type input "ENDT to Add Locations anamend Named Insured Listing for ID [GEOGRAPHIC_DATA] [G…"
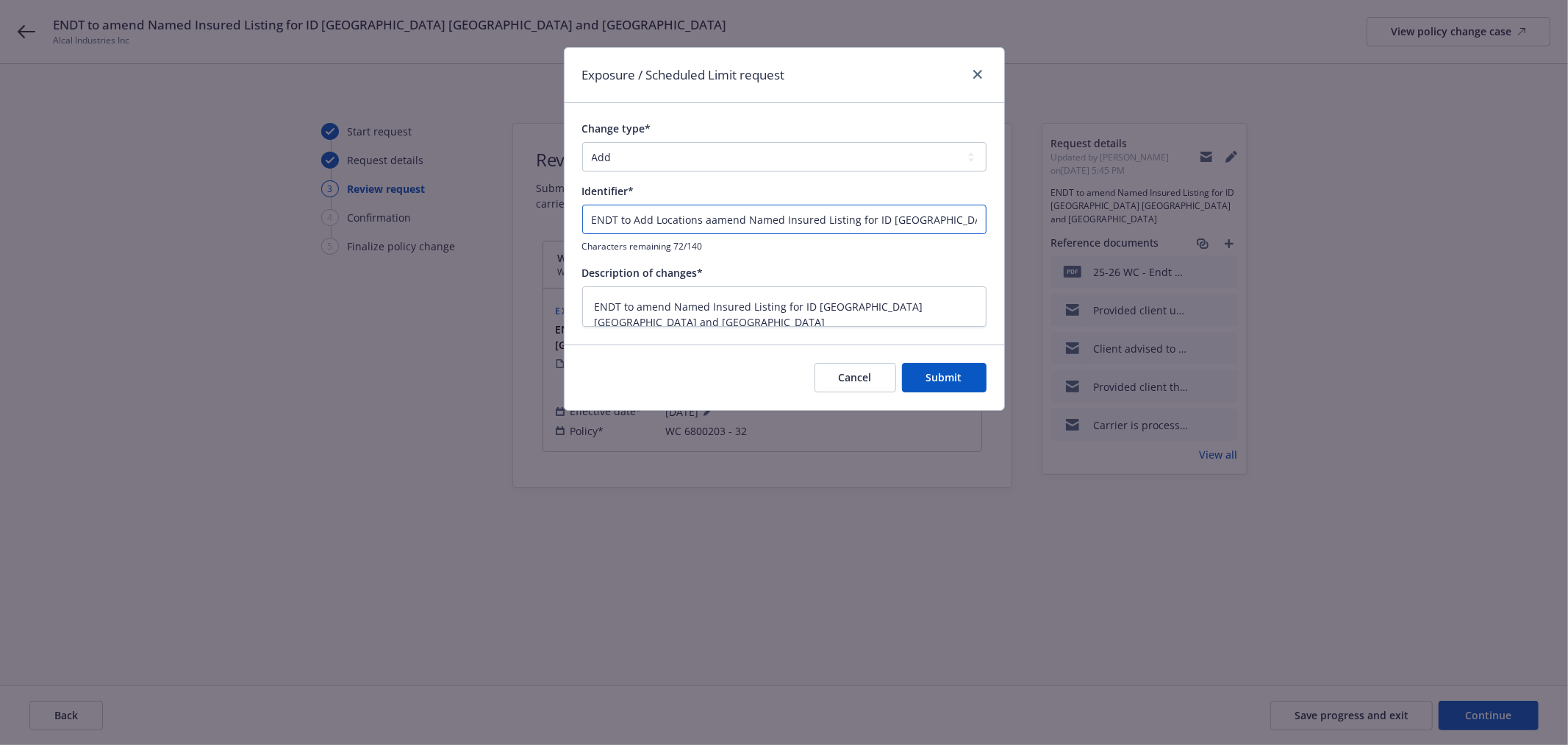
type textarea "x"
type input "ENDT to Add Locations andamend Named Insured Listing for ID [GEOGRAPHIC_DATA] […"
type textarea "x"
type input "ENDT to Add Locations and amend Named Insured Listing for ID [GEOGRAPHIC_DATA] …"
type textarea "x"
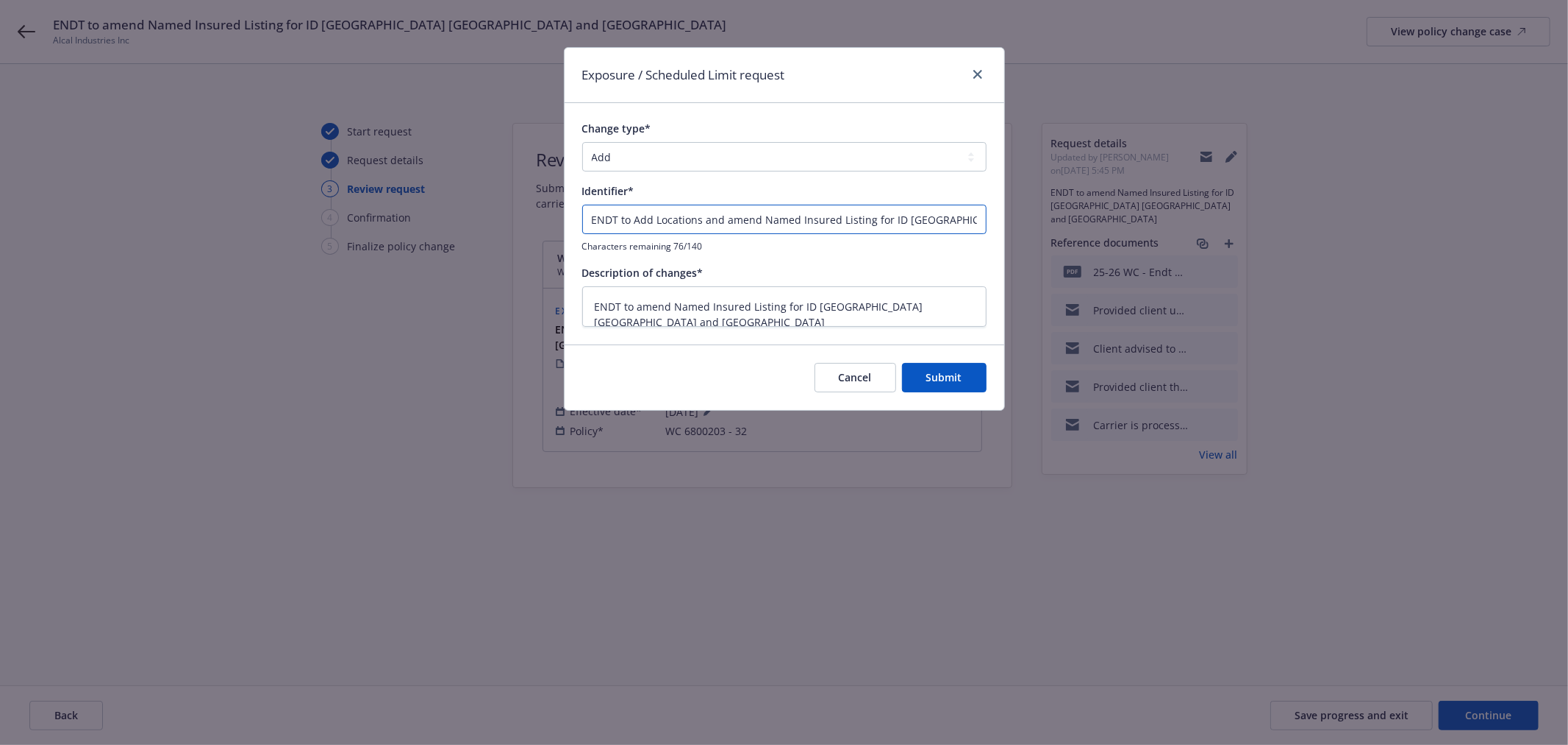
type input "ENDT to Add Locations and mend Named Insured Listing for ID [GEOGRAPHIC_DATA] […"
type textarea "x"
type input "ENDT to Add Locations and Amend Named Insured Listing for ID NC TX and NV ,"
type textarea "x"
click at [972, 221] on input "ENDT to Add Locations and Amend Named Insured Listing for ID NC TX and NV ," at bounding box center [785, 219] width 404 height 30
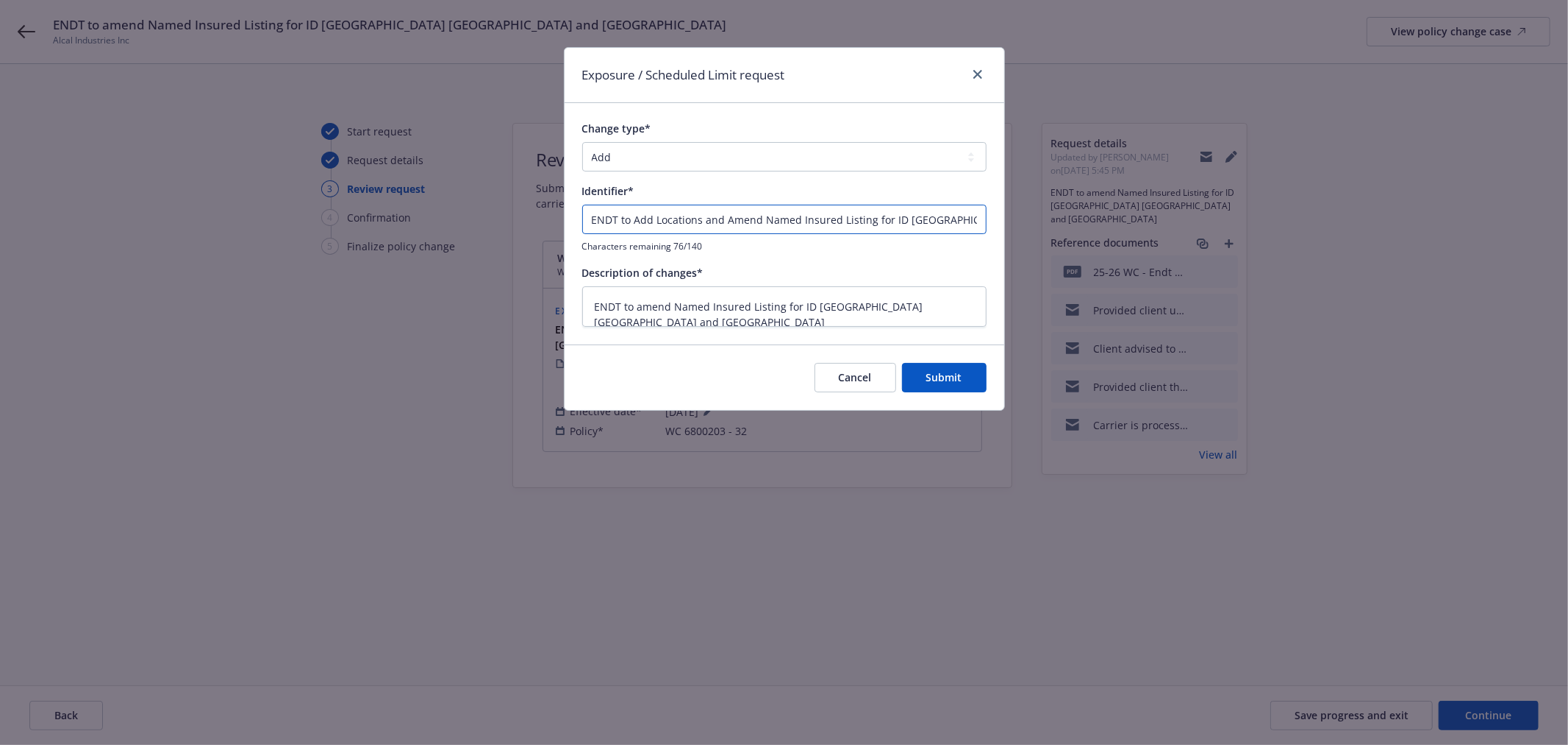
type input "ENDT to Add Locations and Amend Named Insured Listing for ID NC TX and NV"
type textarea "x"
type input "ENDT to Add Locations and Amend Named Insured Listing for ID NC TX and NV"
type textarea "x"
drag, startPoint x: 799, startPoint y: 215, endPoint x: 728, endPoint y: 214, distance: 71.0
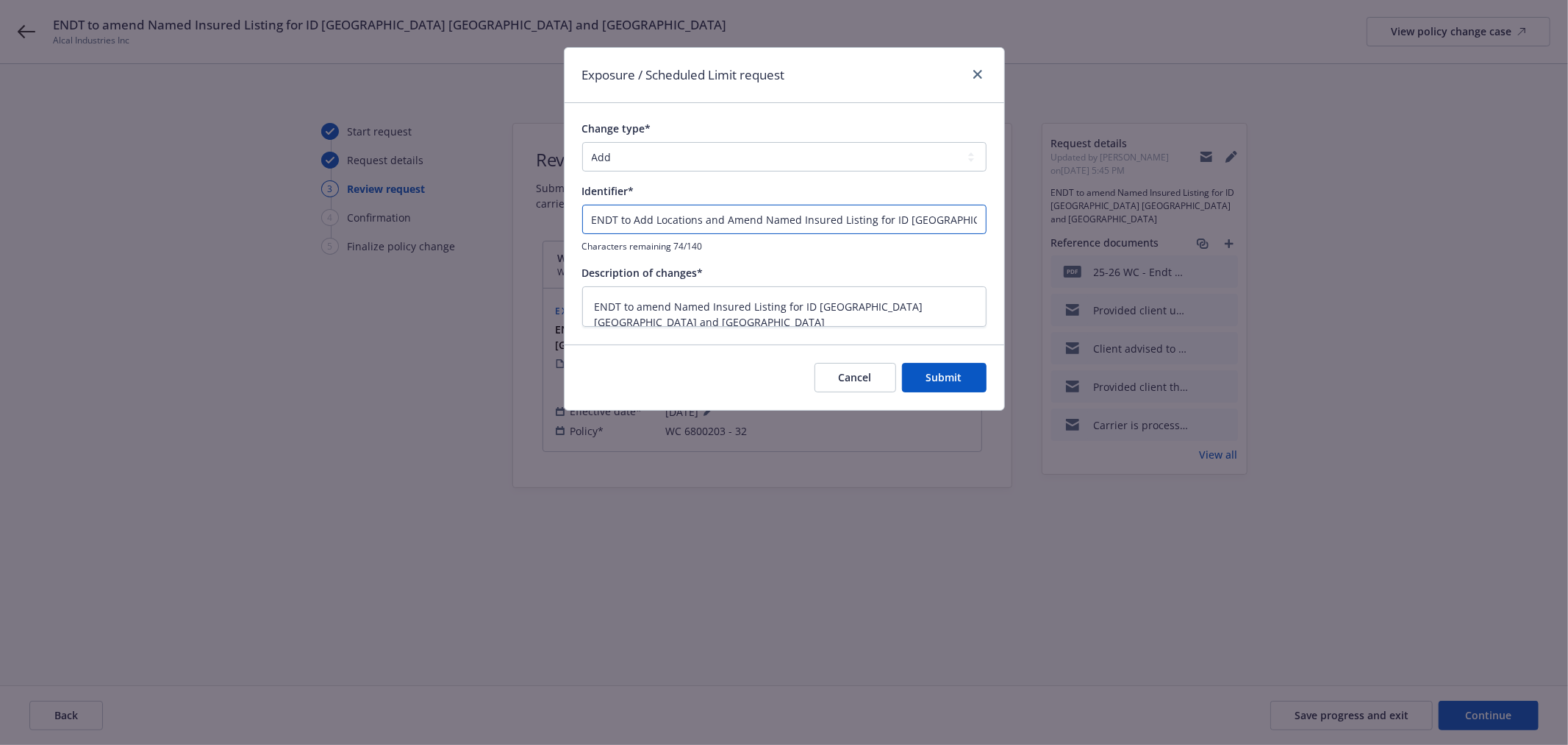
click at [728, 214] on input "ENDT to Add Locations and Amend Named Insured Listing for ID NC TX and NV" at bounding box center [785, 219] width 404 height 30
click at [799, 214] on input "ENDT to Add Locations and Amend Named Insured Listing for ID NC TX and NV" at bounding box center [785, 219] width 404 height 30
click at [925, 223] on input "ENDT to Add Locations and Amend Named Insured Listing for ID NC TX and NV" at bounding box center [785, 219] width 404 height 30
click at [962, 222] on input "ENDT to Add Locations and Amend Named Insured Listing for ID NC TX and NV" at bounding box center [785, 219] width 404 height 30
click at [972, 216] on input "ENDT to Add Locations and Amend Named Insured Listing for ID NC TX and NV" at bounding box center [785, 219] width 404 height 30
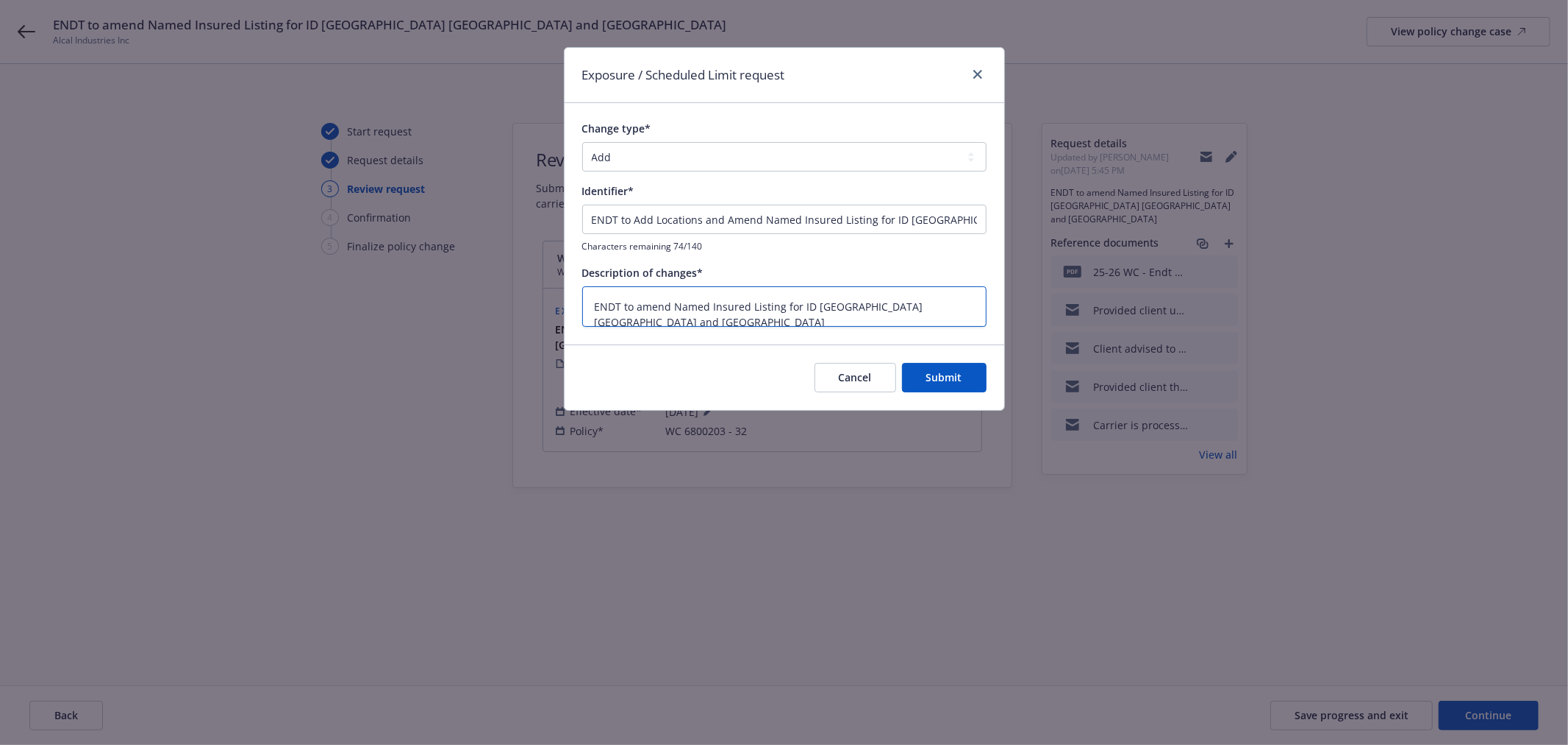
click at [915, 311] on textarea "ENDT to amend Named Insured Listing for ID NC TX and NV" at bounding box center [785, 306] width 404 height 40
click at [688, 226] on input "ENDT to Add Locations and Amend Named Insured Listing for ID NC TX and NV" at bounding box center [785, 219] width 404 height 30
click at [689, 225] on input "ENDT to Add Locations and Amend Named Insured Listing for ID NC TX and NV" at bounding box center [785, 219] width 404 height 30
click at [692, 225] on input "ENDT to Add Locations and Amend Named Insured Listing for ID NC TX and NV" at bounding box center [785, 219] width 404 height 30
click at [615, 217] on input "ENDT to Add Locations and Amend Named Insured Listing for ID NC TX and NV" at bounding box center [785, 219] width 404 height 30
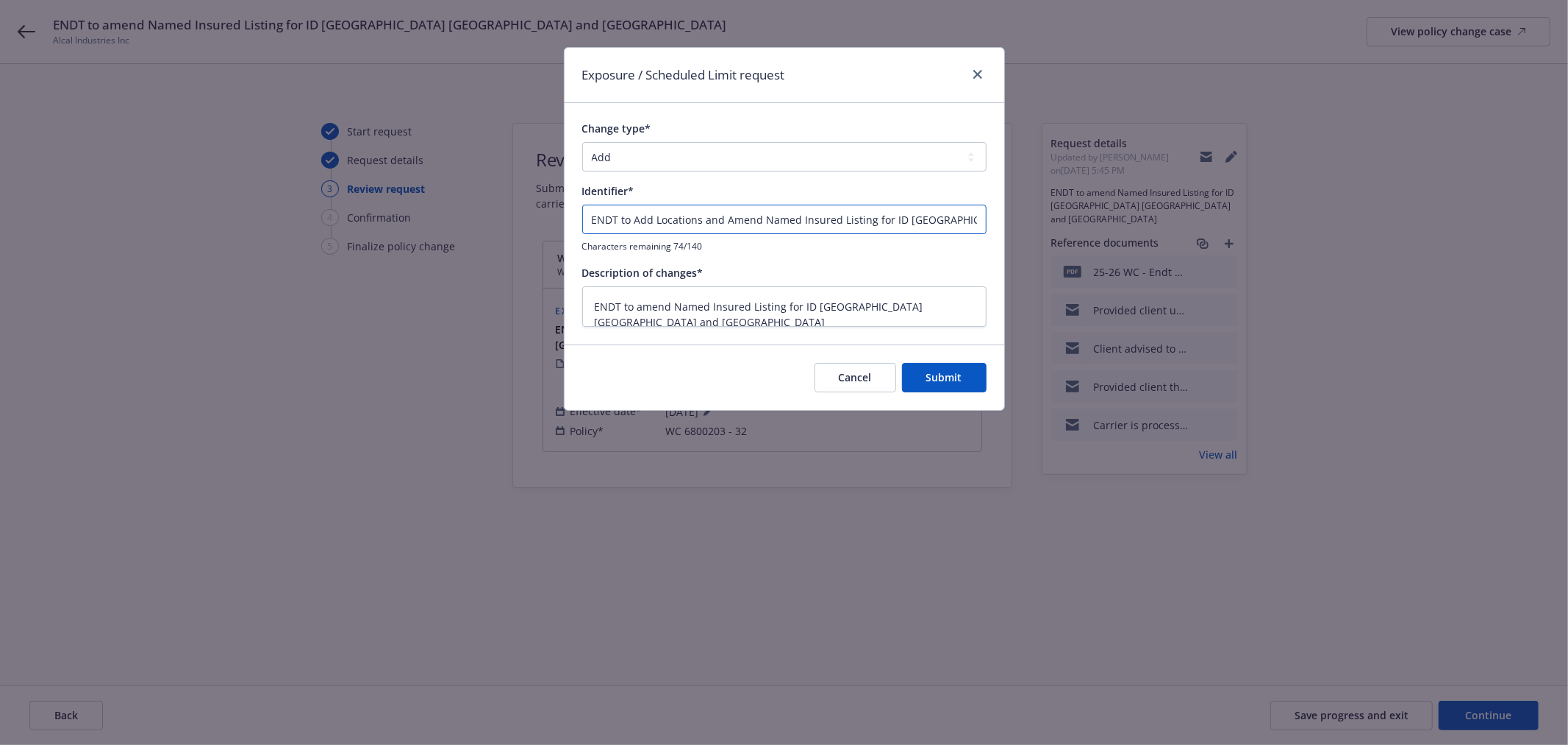
type input "ENDT to Add Locations and Amend Named Insured Listing for ID NC TX and NV"
type textarea "x"
type input "ENDT # to Add Locations and Amend Named Insured Listing for ID NC TX and NV"
type textarea "x"
type input "ENDT #2 to Add Locations and Amend Named Insured Listing for ID NC TX and NV"
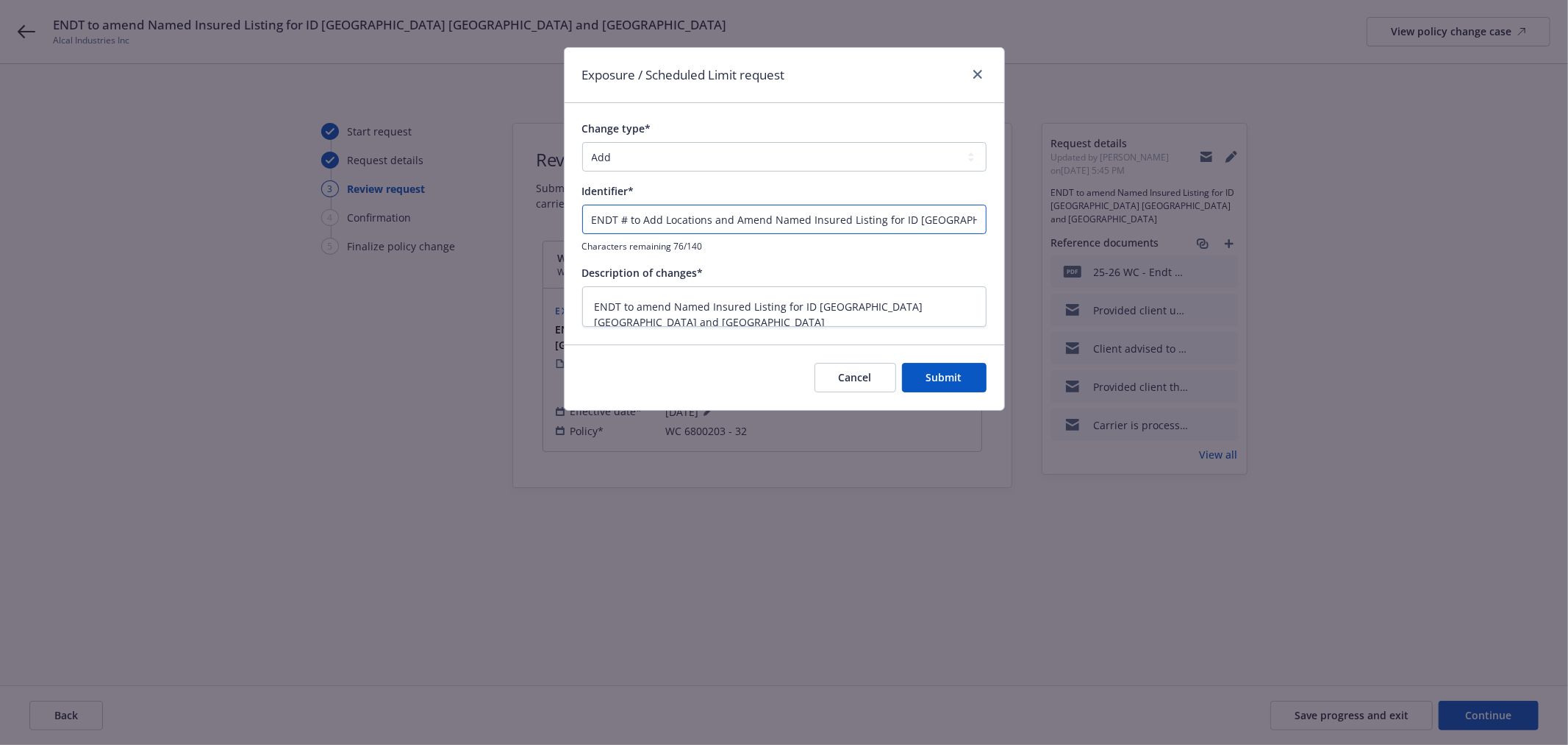
type textarea "x"
type input "ENDT #2to Add Locations and Amend Named Insured Listing for ID NC TX and NV"
type textarea "x"
type input "ENDT #2o Add Locations and Amend Named Insured Listing for ID NC TX and NV"
type textarea "x"
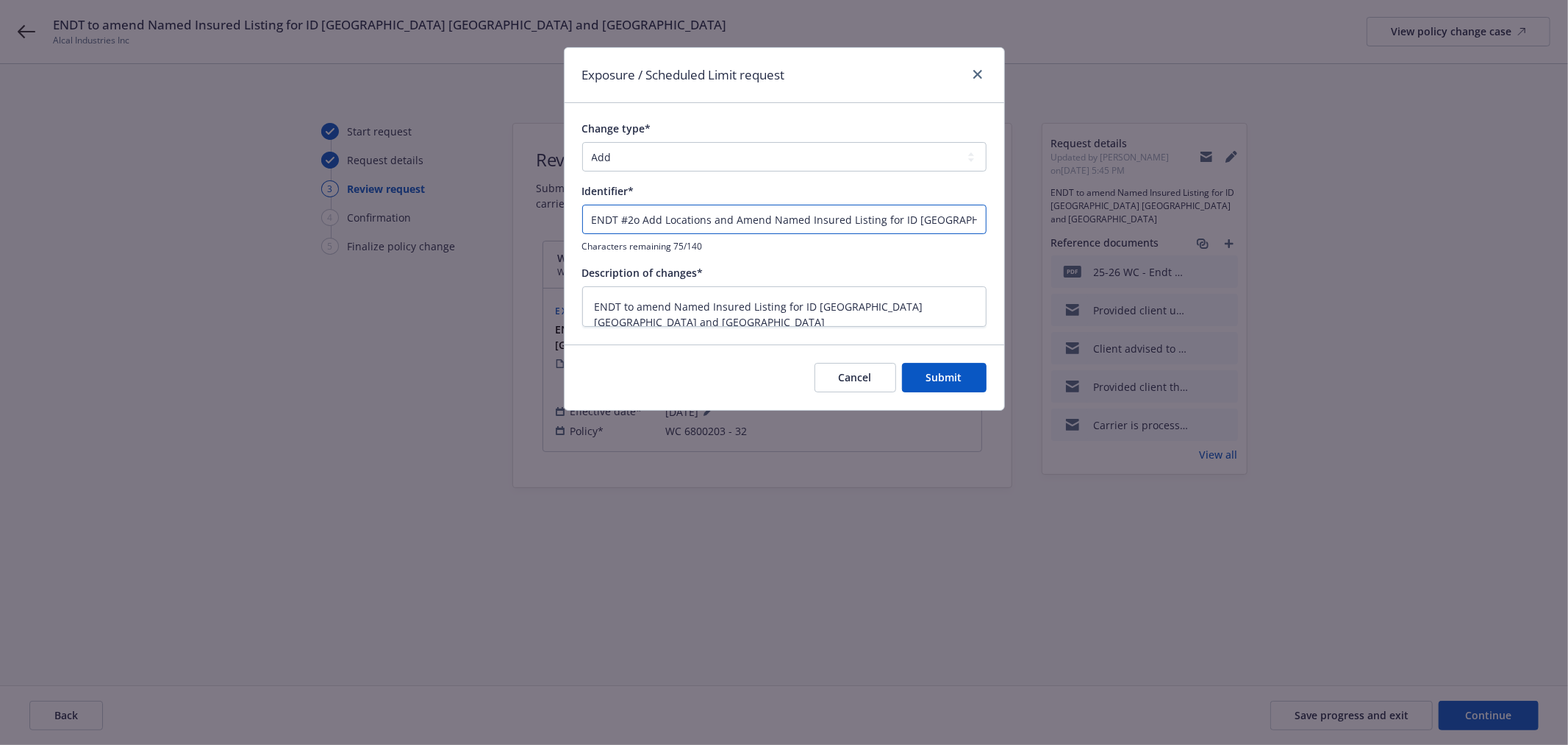
type input "ENDT #2 Add Locations and Amend Named Insured Listing for ID NC TX and NV"
type textarea "x"
type input "ENDT #2 Add Locations and Amend Named Insured Listing for ID NC TX and NV"
type textarea "x"
type input "ENDT #2 - Add Locations and Amend Named Insured Listing for ID NC TX and NV"
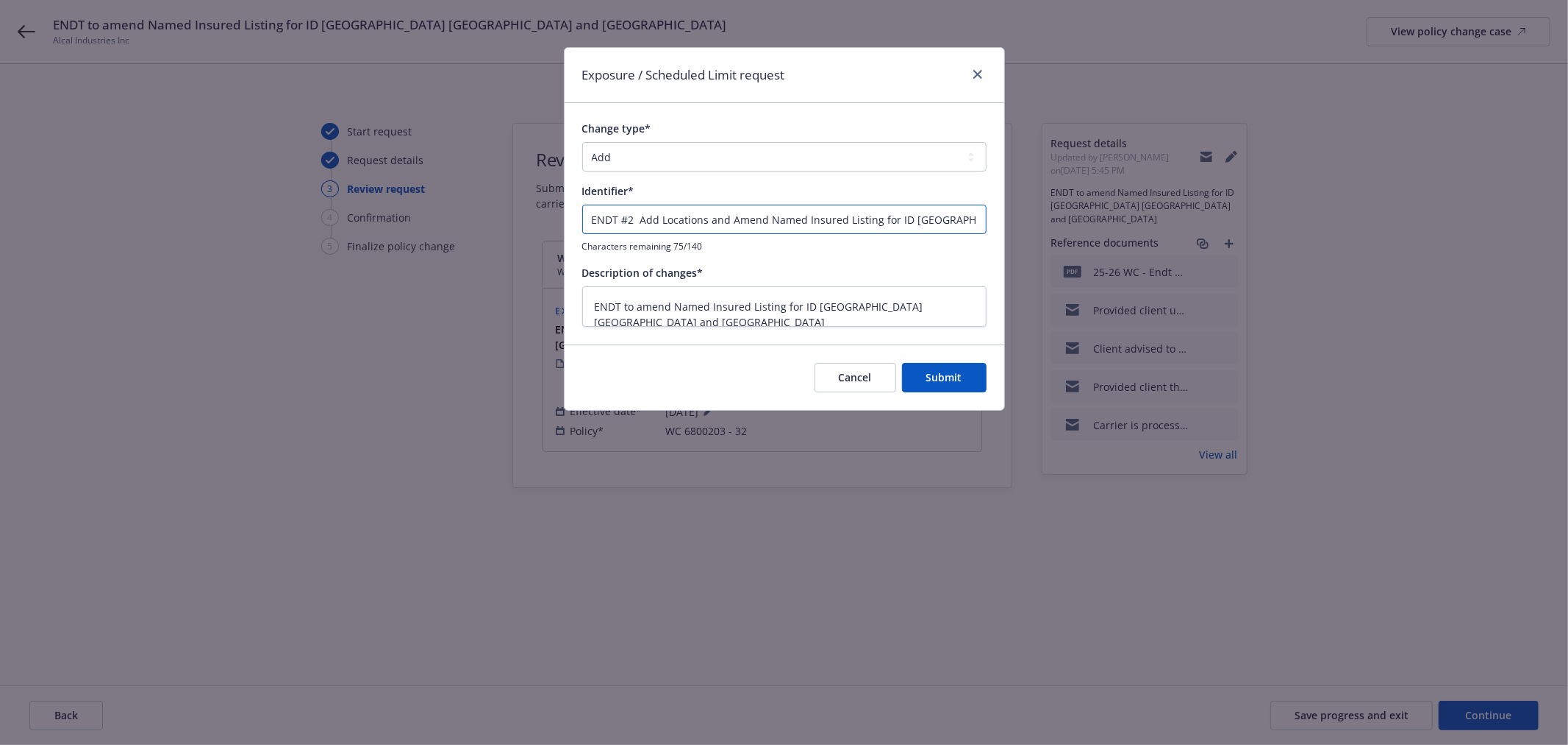
type textarea "x"
type input "ENDT #2 - Add Locations and Amend Named Insured Listing for ID NC TX and NV"
drag, startPoint x: 905, startPoint y: 303, endPoint x: 577, endPoint y: 305, distance: 328.0
click at [577, 305] on div "Change type* Add Audit Change Remove Identifier* ENDT #2 - Add Locations and Am…" at bounding box center [785, 223] width 440 height 241
click at [662, 311] on textarea at bounding box center [785, 306] width 404 height 40
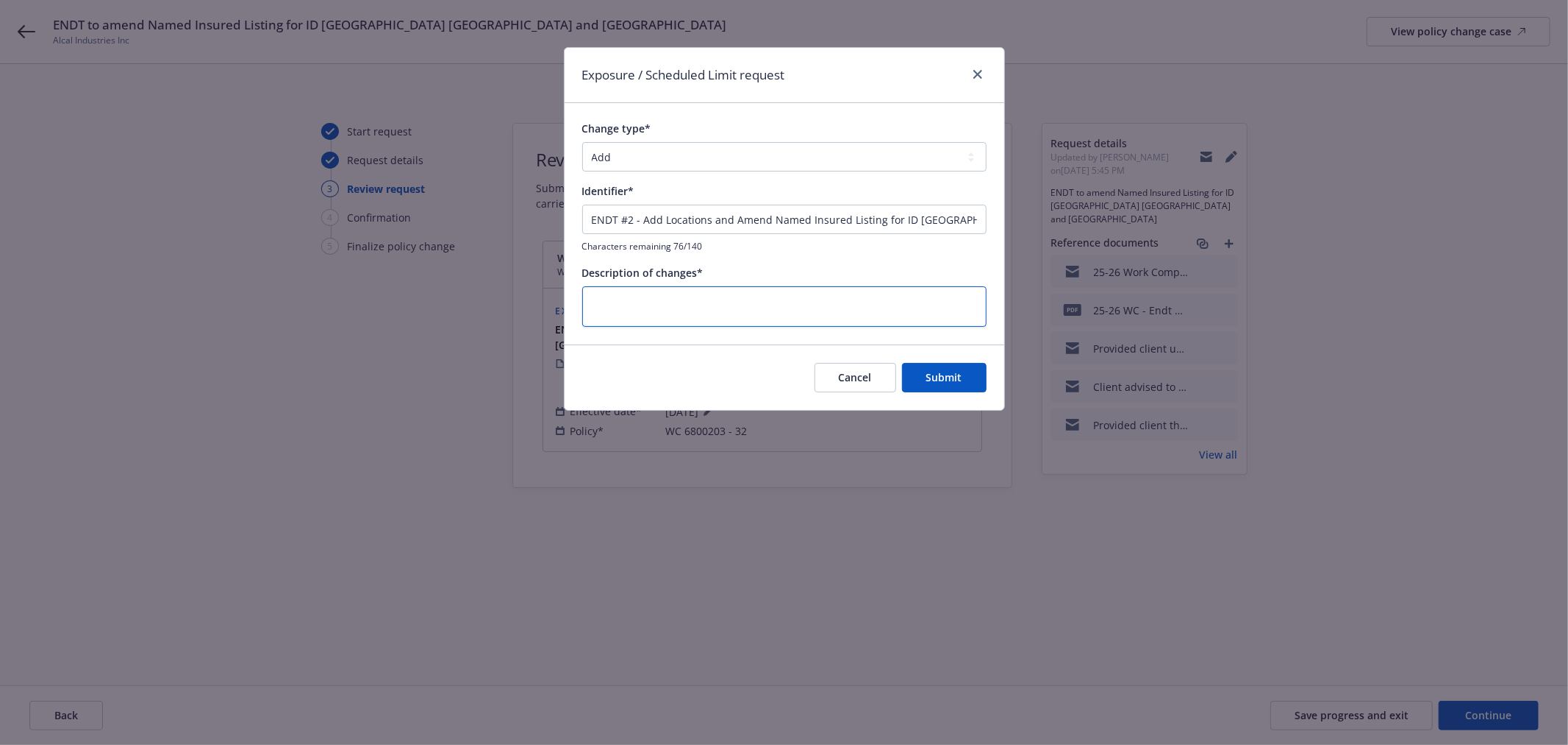
paste textarea "• Added the following locations: o 15087 Daniel Street, Caldwell, ID 83607 o 11…"
type textarea "• Added the following locations: o 15087 Daniel Street, Caldwell, ID 83607 o 11…"
type textarea "x"
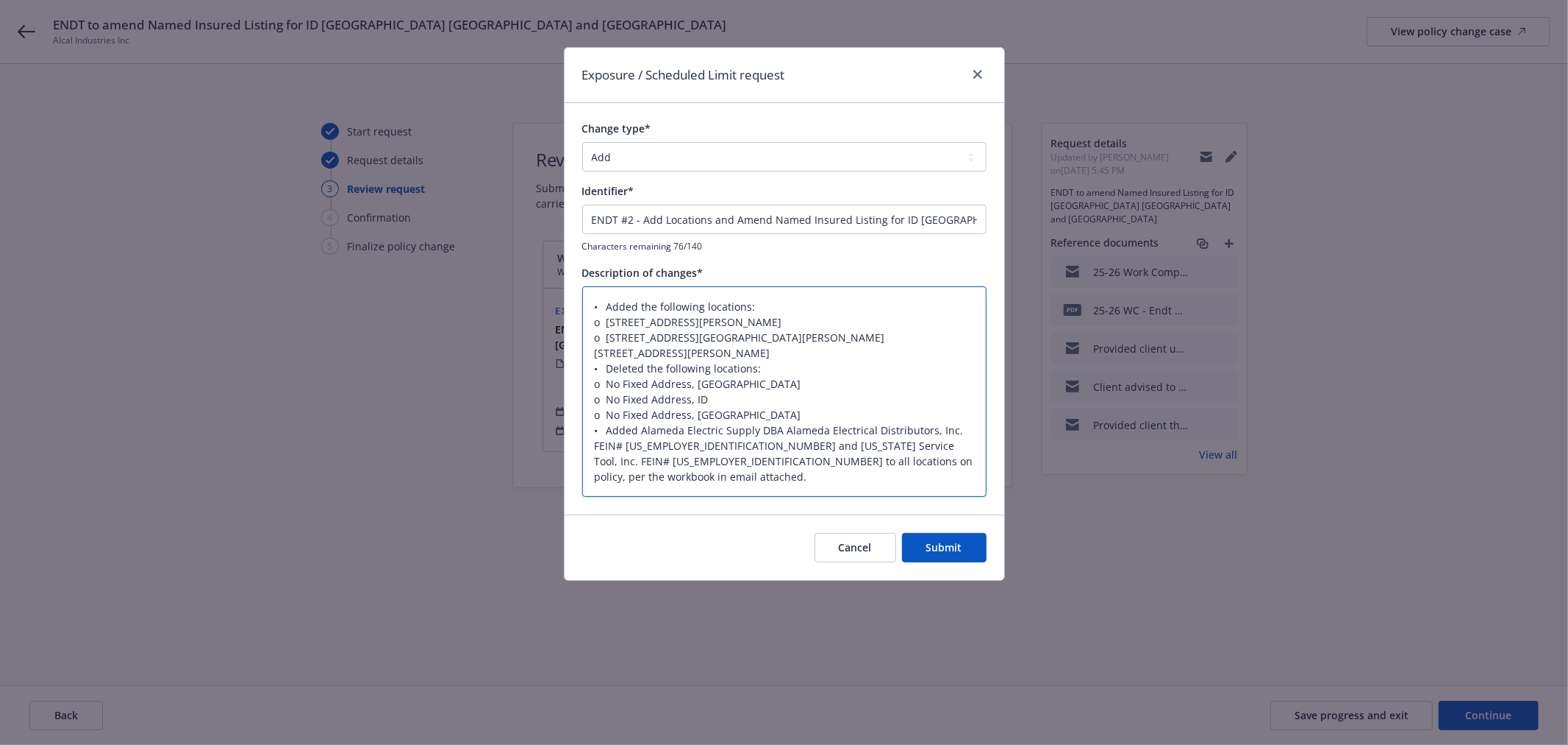
click at [600, 319] on textarea "• Added the following locations: o 15087 Daniel Street, Caldwell, ID 83607 o 11…" at bounding box center [785, 391] width 404 height 210
type textarea "• Added the following locations: 15087 Daniel Street, Caldwell, ID 83607 o 112 …"
type textarea "x"
type textarea "• Added the following locations: - 15087 Daniel Street, Caldwell, ID 83607 o 11…"
type textarea "x"
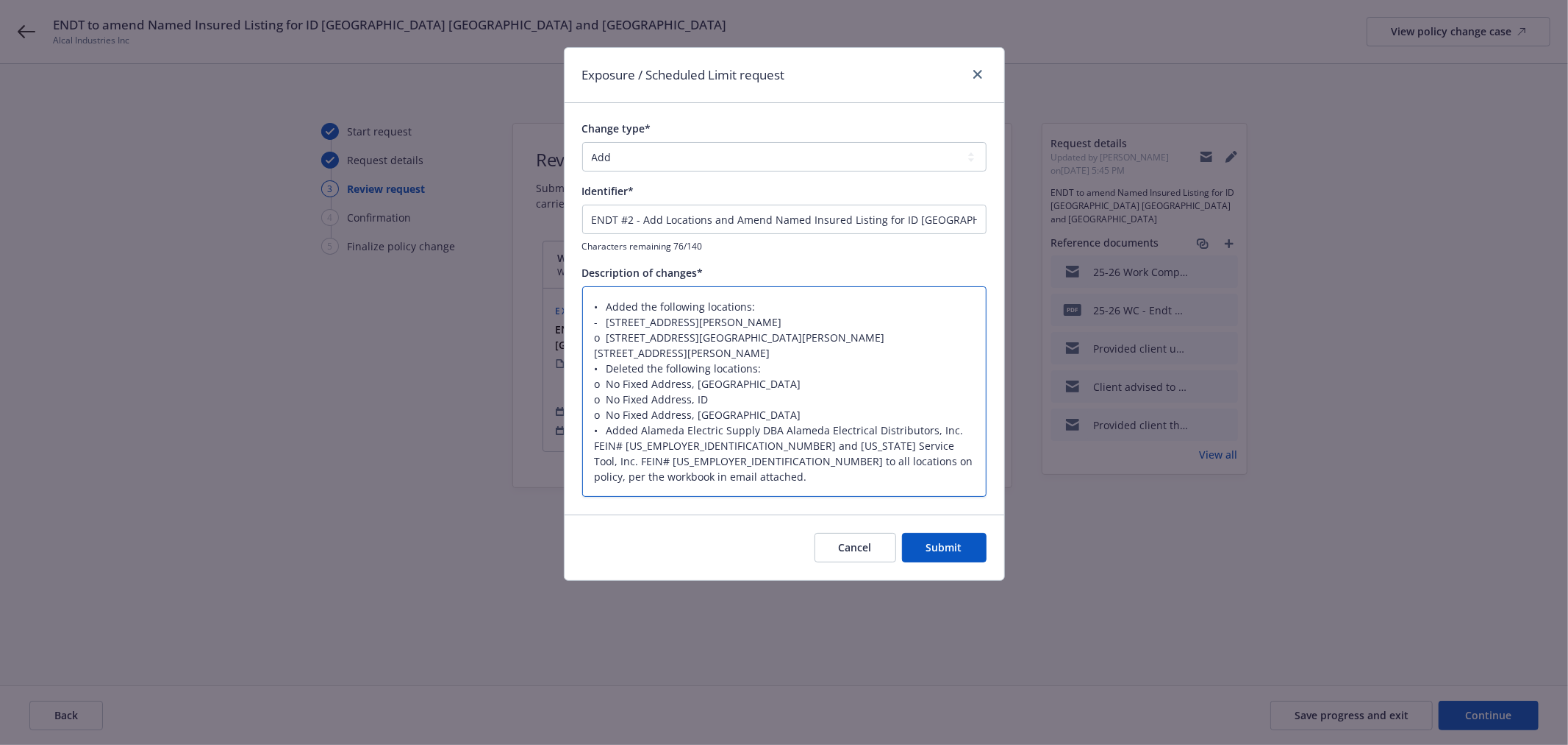
type textarea "• Added the following locations: - 15087 Daniel Street, Caldwell, ID 83607 112 …"
type textarea "x"
type textarea "• Added the following locations: - 15087 Daniel Street, Caldwell, ID 83607 - 11…"
type textarea "x"
type textarea "• Added the following locations: - 15087 Daniel Street, Caldwell, ID 83607 - 11…"
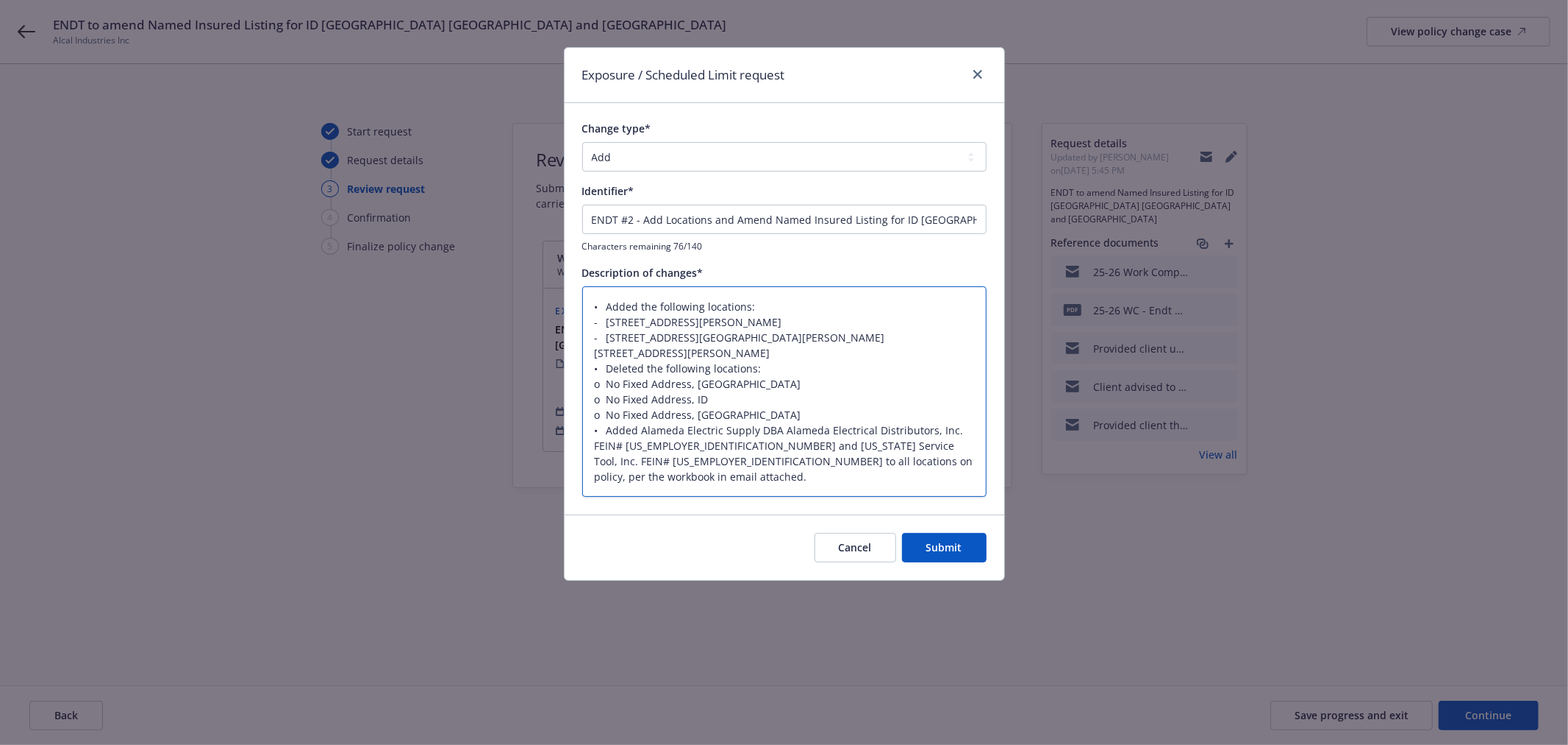
type textarea "x"
type textarea "• Added the following locations: - 15087 Daniel Street, Caldwell, ID 83607 - 11…"
type textarea "x"
type textarea "•Added the following locations: - 15087 Daniel Street, Caldwell, ID 83607 - 112…"
type textarea "x"
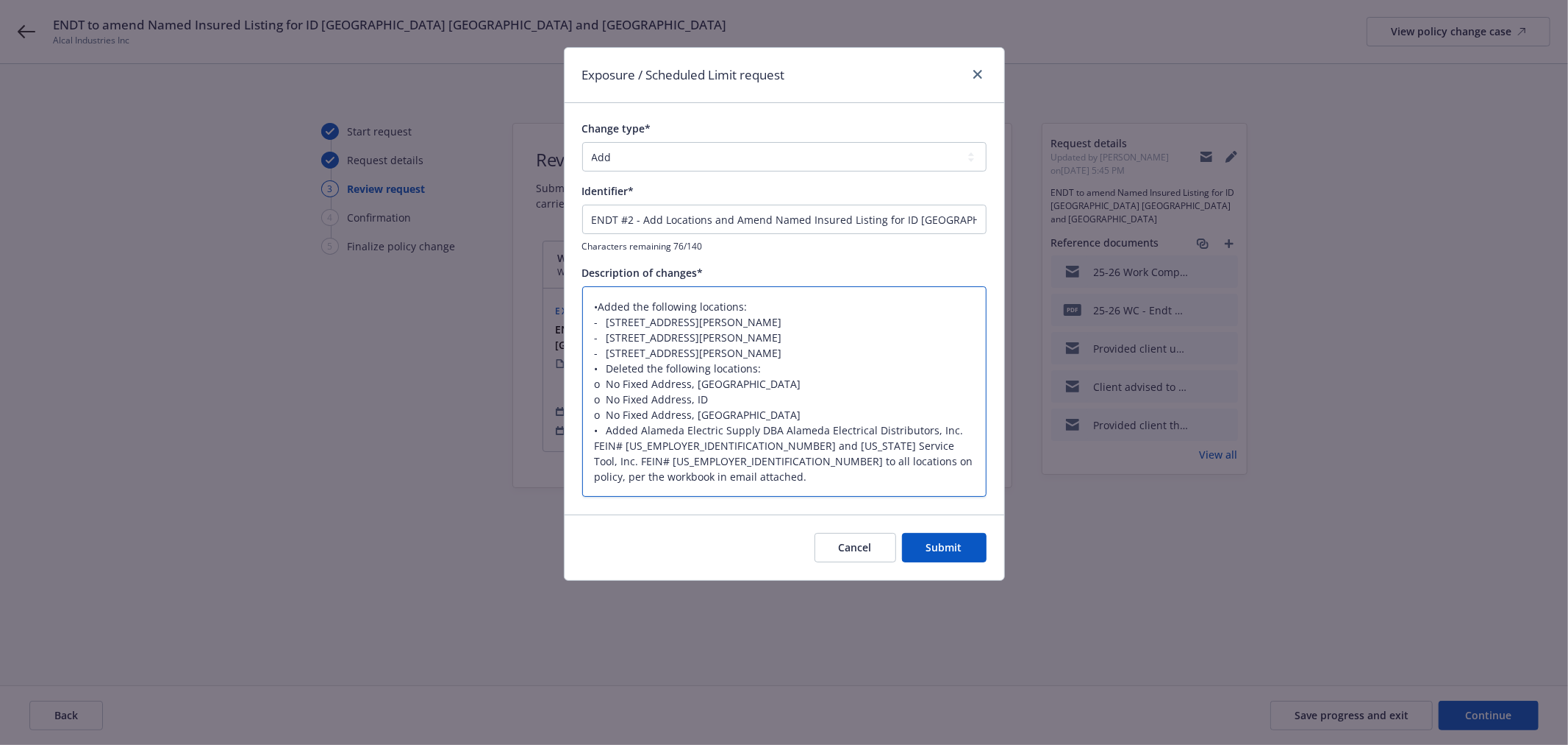
type textarea "Added the following locations: - 15087 Daniel Street, Caldwell, ID 83607 - 112 …"
type textarea "x"
type textarea "1Added the following locations: - 15087 Daniel Street, Caldwell, ID 83607 - 112…"
type textarea "x"
type textarea "1.Added the following locations: - 15087 Daniel Street, Caldwell, ID 83607 - 11…"
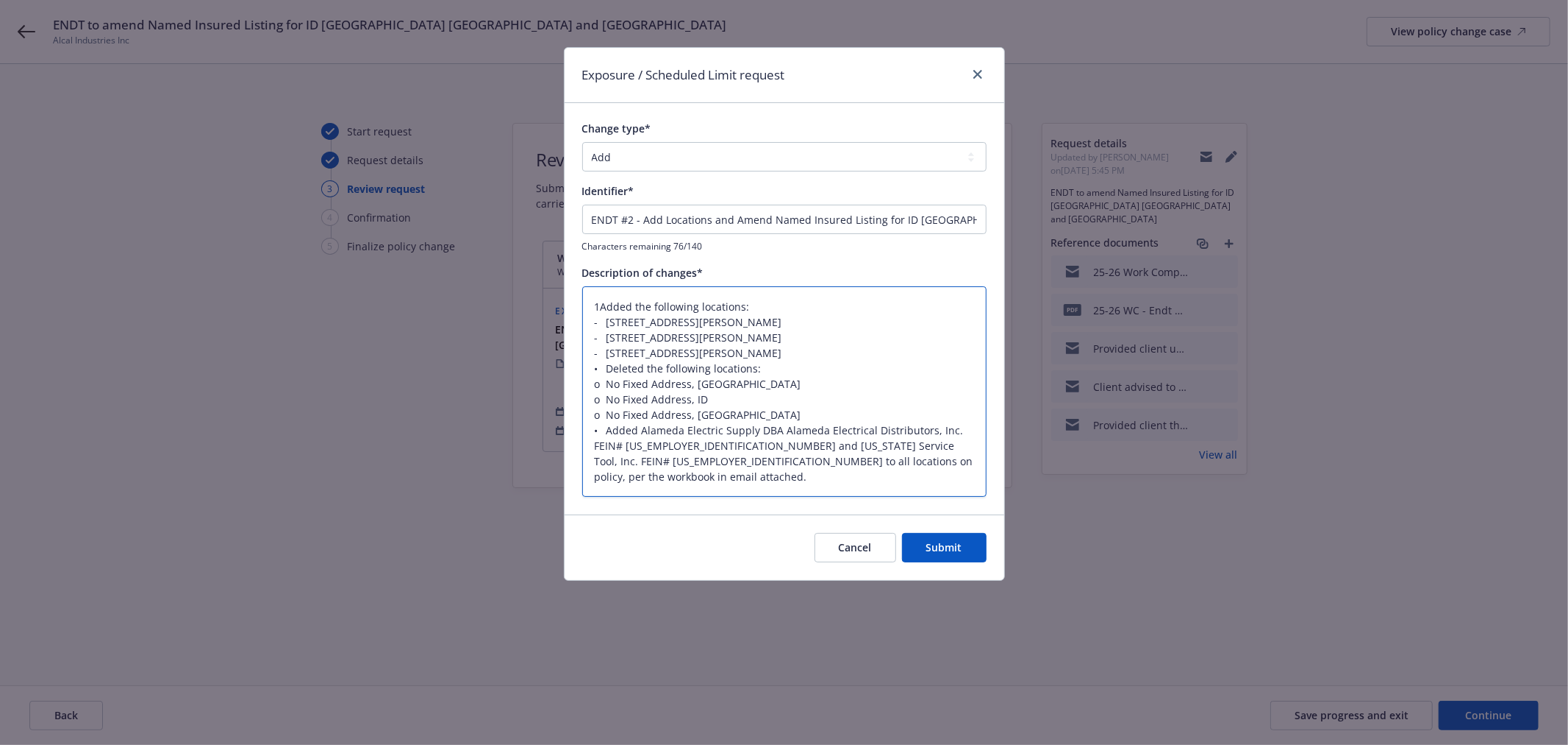
type textarea "x"
type textarea "1. Added the following locations: - 15087 Daniel Street, Caldwell, ID 83607 - 1…"
type textarea "x"
type textarea "1. Added the following locations: -15087 Daniel Street, Caldwell, ID 83607 - 11…"
type textarea "x"
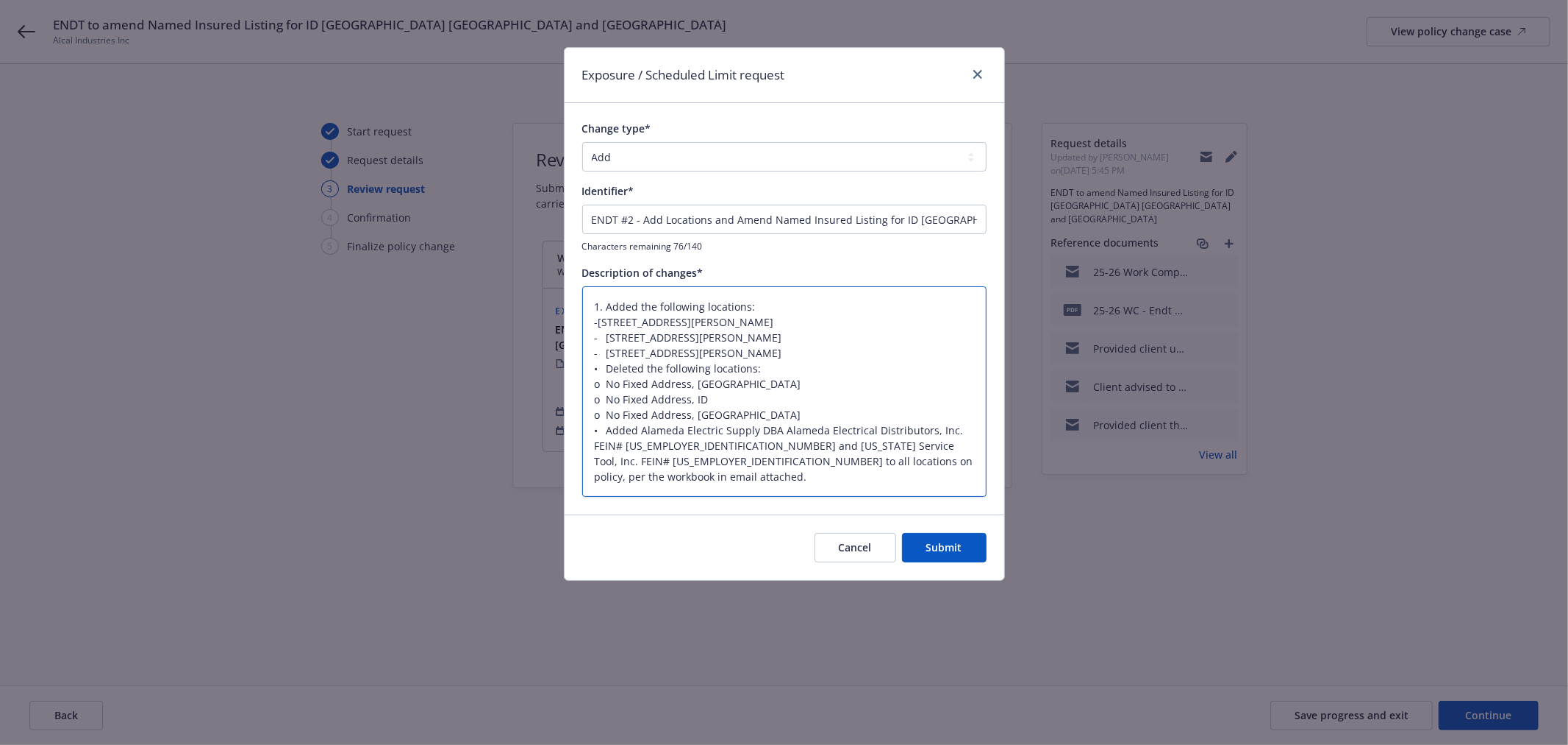
type textarea "1. Added the following locations: -15087 Daniel Street, Caldwell, ID 83607 -112…"
type textarea "x"
type textarea "1. Added the following locations: -15087 Daniel Street, Caldwell, ID 83607 -112…"
type textarea "x"
type textarea "1. Added the following locations: -15087 Daniel Street, Caldwell, ID 83607 -112…"
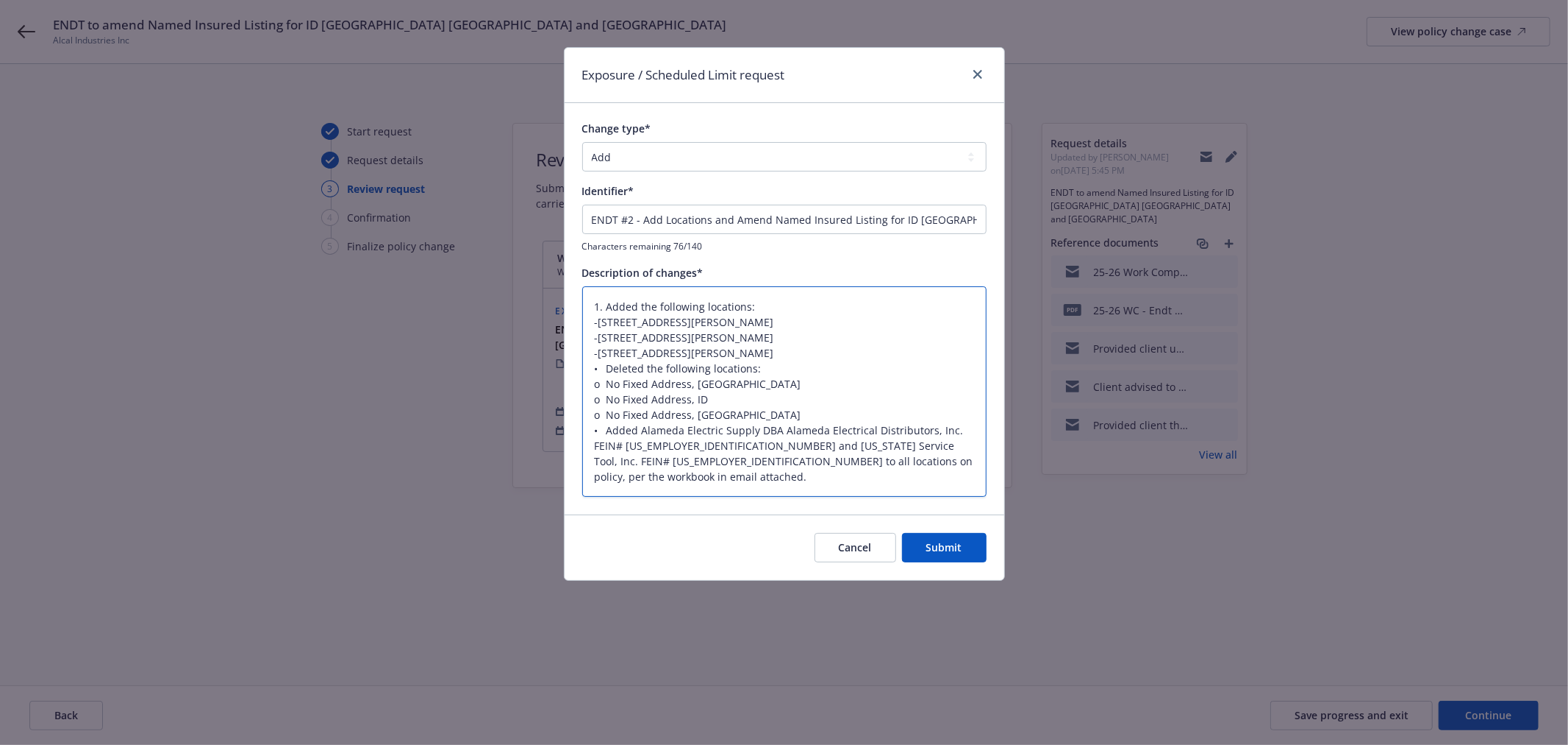
click at [656, 314] on textarea "1. Added the following locations: -15087 Daniel Street, Caldwell, ID 83607 -112…" at bounding box center [785, 391] width 404 height 210
click at [590, 322] on textarea "1. Added the following locations: -15087 Daniel Street, Caldwell, ID 83607 -112…" at bounding box center [785, 391] width 404 height 210
type textarea "1. Added the following locations: -15087 Daniel Street, Caldwell, ID 83607 -112…"
type textarea "x"
type textarea "1. Added the following locations: -15087 Daniel Street, Caldwell, ID 83607 -112…"
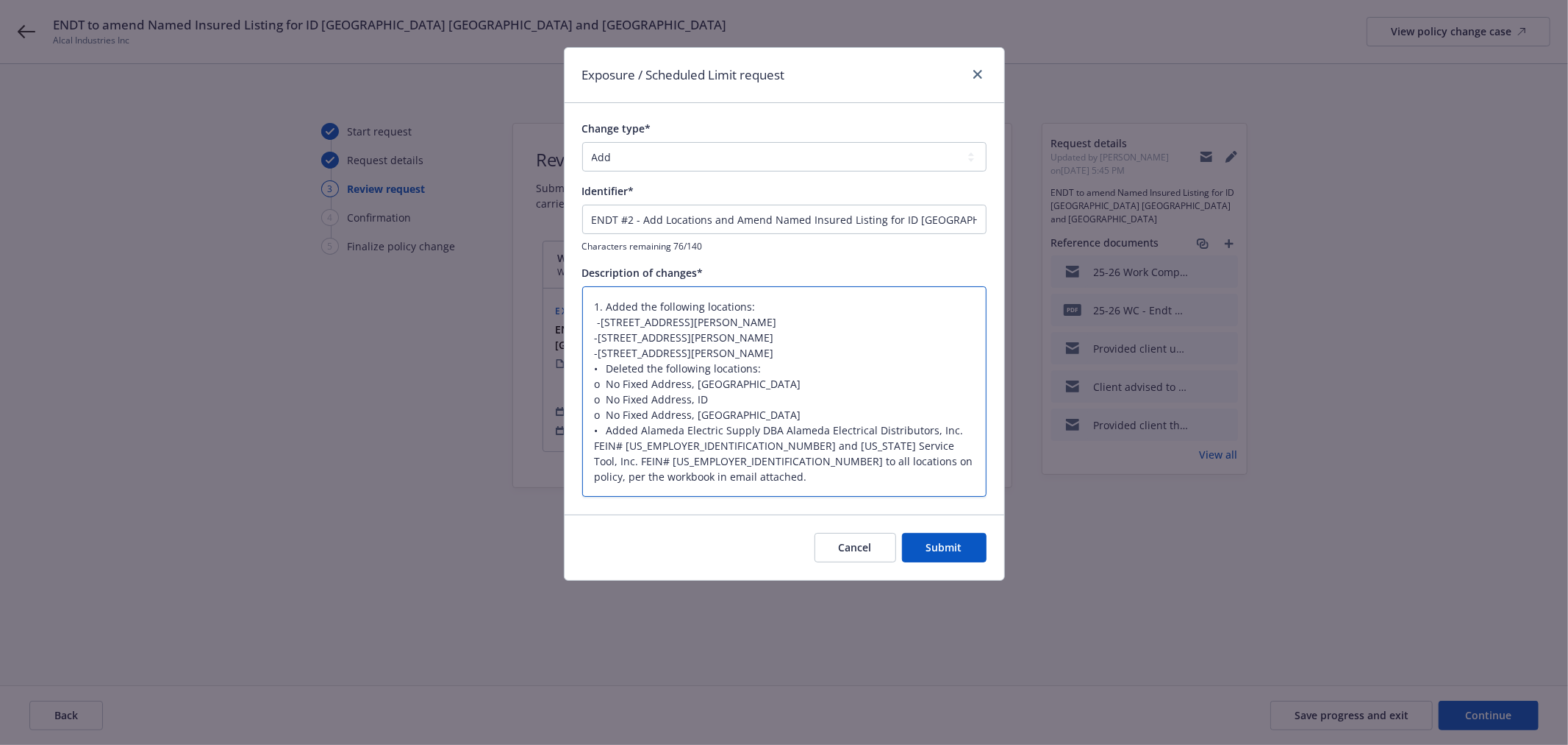
type textarea "x"
type textarea "1. Added the following locations: -15087 Daniel Street, Caldwell, ID 83607 -112…"
type textarea "x"
type textarea "1. Added the following locations: -15087 Daniel Street, Caldwell, ID 83607 -112…"
type textarea "x"
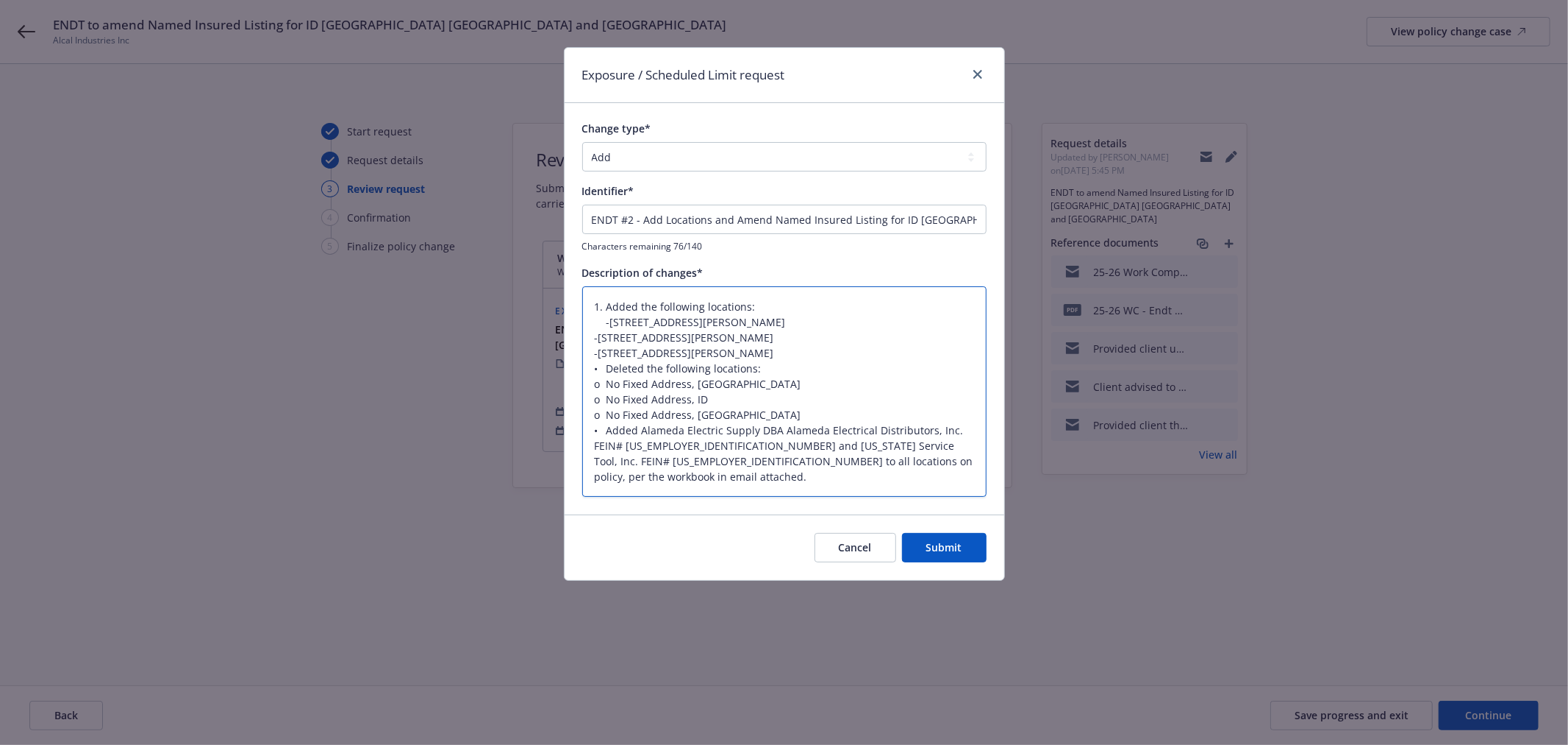
type textarea "1. Added the following locations: -15087 Daniel Street, Caldwell, ID 83607 -112…"
type textarea "x"
type textarea "1. Added the following locations: -15087 Daniel Street, Caldwell, ID 83607 -112…"
type textarea "x"
type textarea "1. Added the following locations: -15087 Daniel Street, Caldwell, ID 83607 -112…"
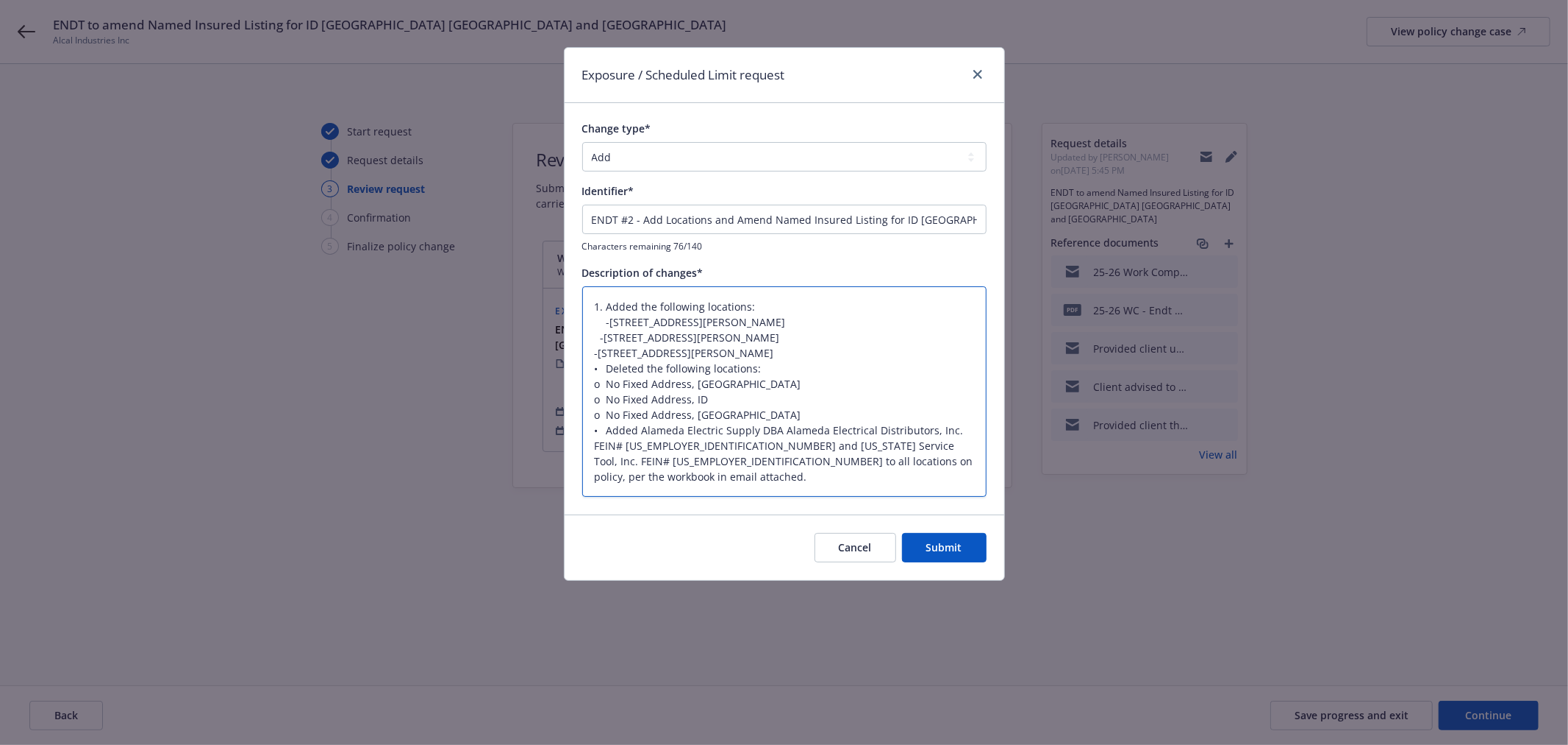
type textarea "x"
type textarea "1. Added the following locations: -15087 Daniel Street, Caldwell, ID 83607 -112…"
type textarea "x"
type textarea "1. Added the following locations: -15087 Daniel Street, Caldwell, ID 83607 -112…"
type textarea "x"
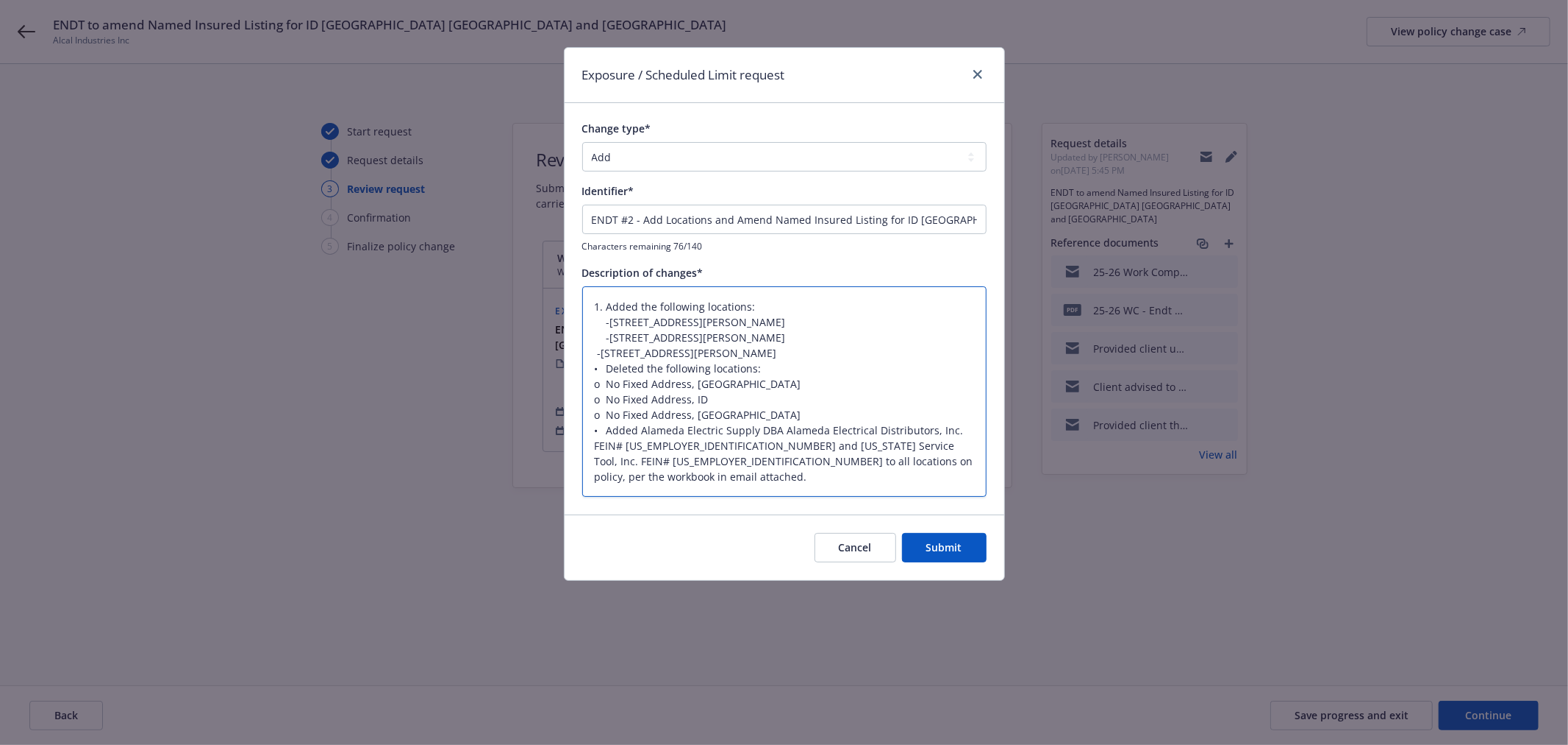
type textarea "1. Added the following locations: -15087 Daniel Street, Caldwell, ID 83607 -112…"
type textarea "x"
type textarea "1. Added the following locations: -15087 Daniel Street, Caldwell, ID 83607 -112…"
type textarea "x"
type textarea "1. Added the following locations: -15087 Daniel Street, Caldwell, ID 83607 -112…"
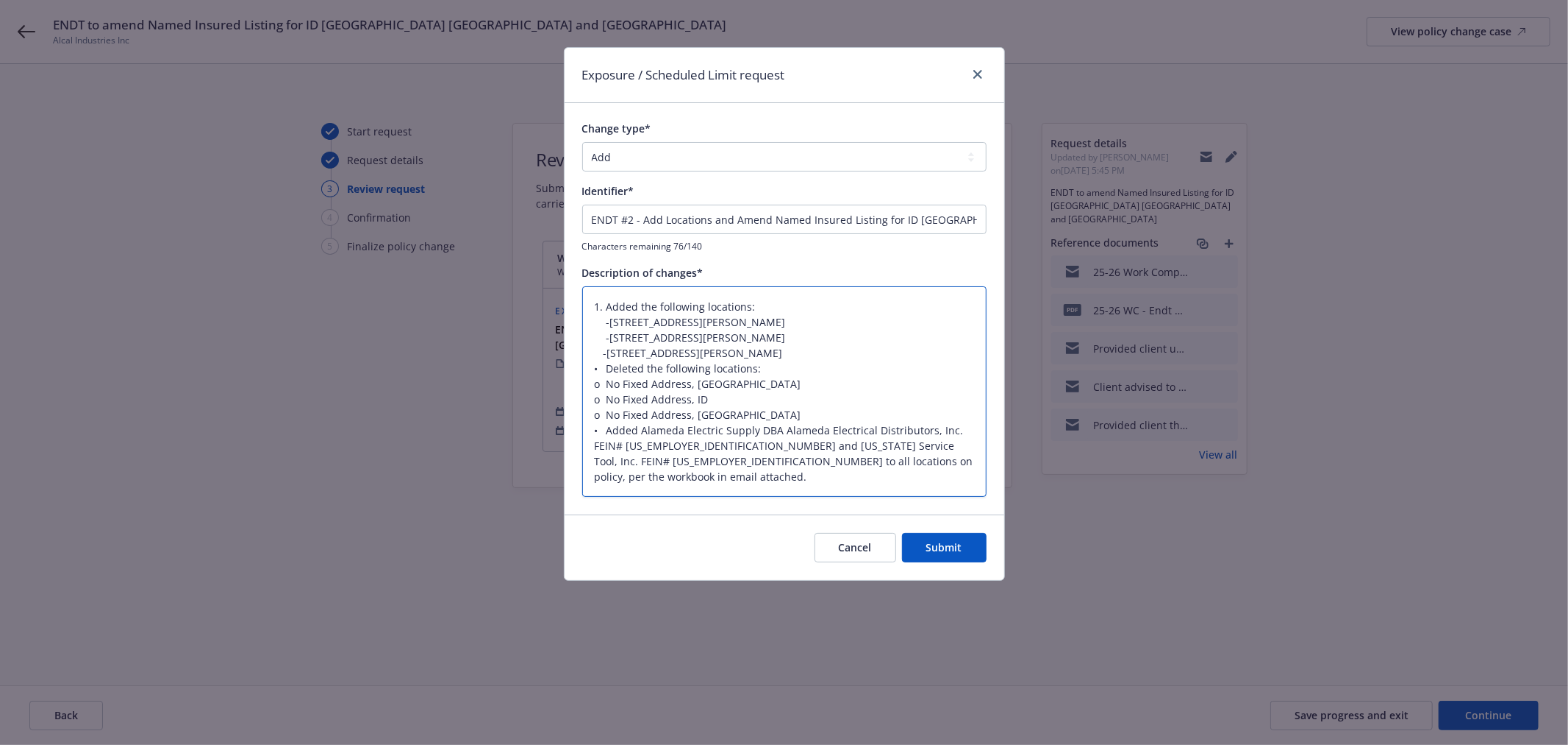
type textarea "x"
type textarea "1. Added the following locations: -15087 Daniel Street, Caldwell, ID 83607 -112…"
type textarea "x"
type textarea "1. Added the following locations: -15087 Daniel Street, Caldwell, ID 83607 -112…"
type textarea "x"
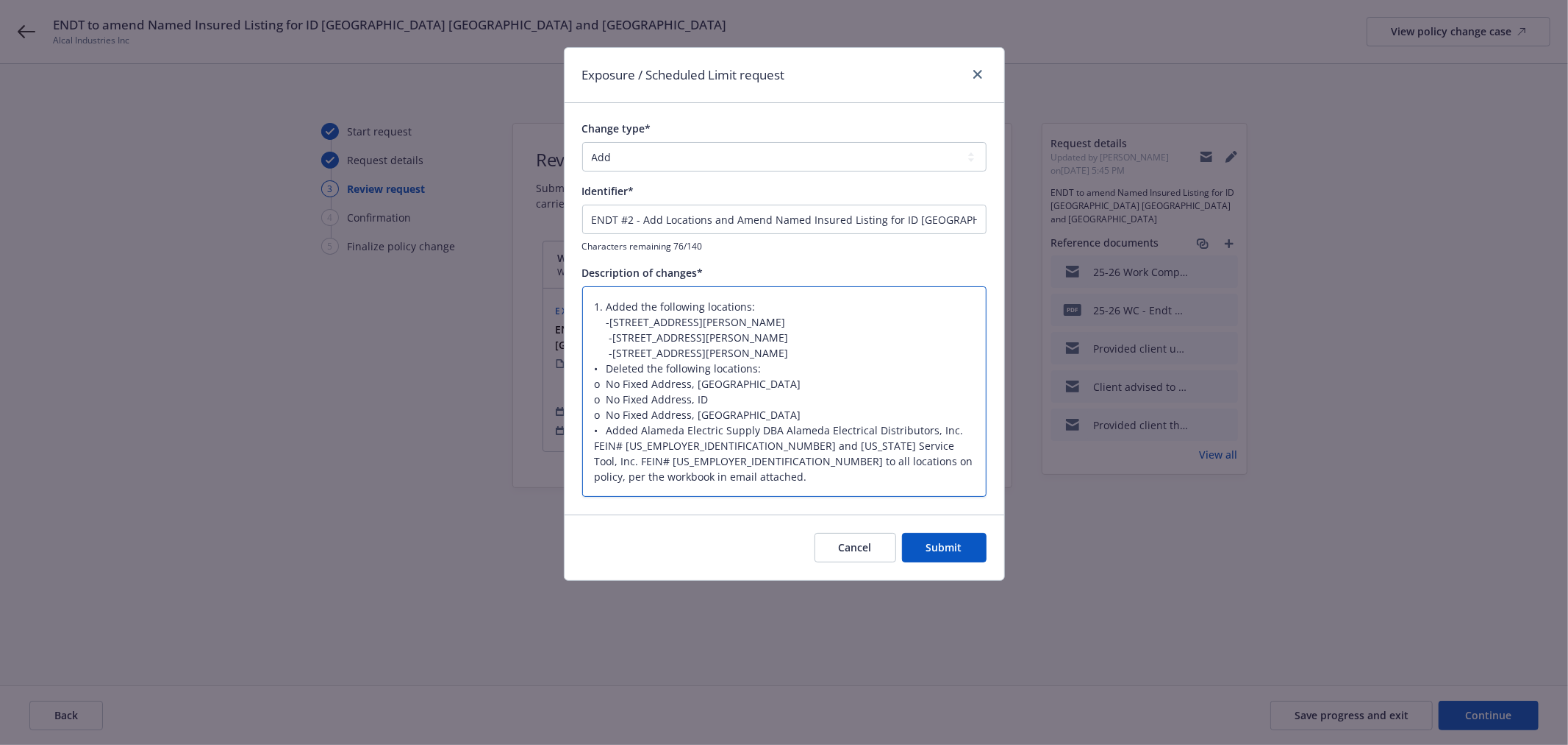
type textarea "1. Added the following locations: -15087 Daniel Street, Caldwell, ID 83607 -112…"
type textarea "x"
click at [606, 365] on textarea "1. Added the following locations: -15087 Daniel Street, Caldwell, ID 83607 -112…" at bounding box center [785, 391] width 404 height 210
type textarea "1. Added the following locations: -15087 Daniel Street, Caldwell, ID 83607 -112…"
type textarea "x"
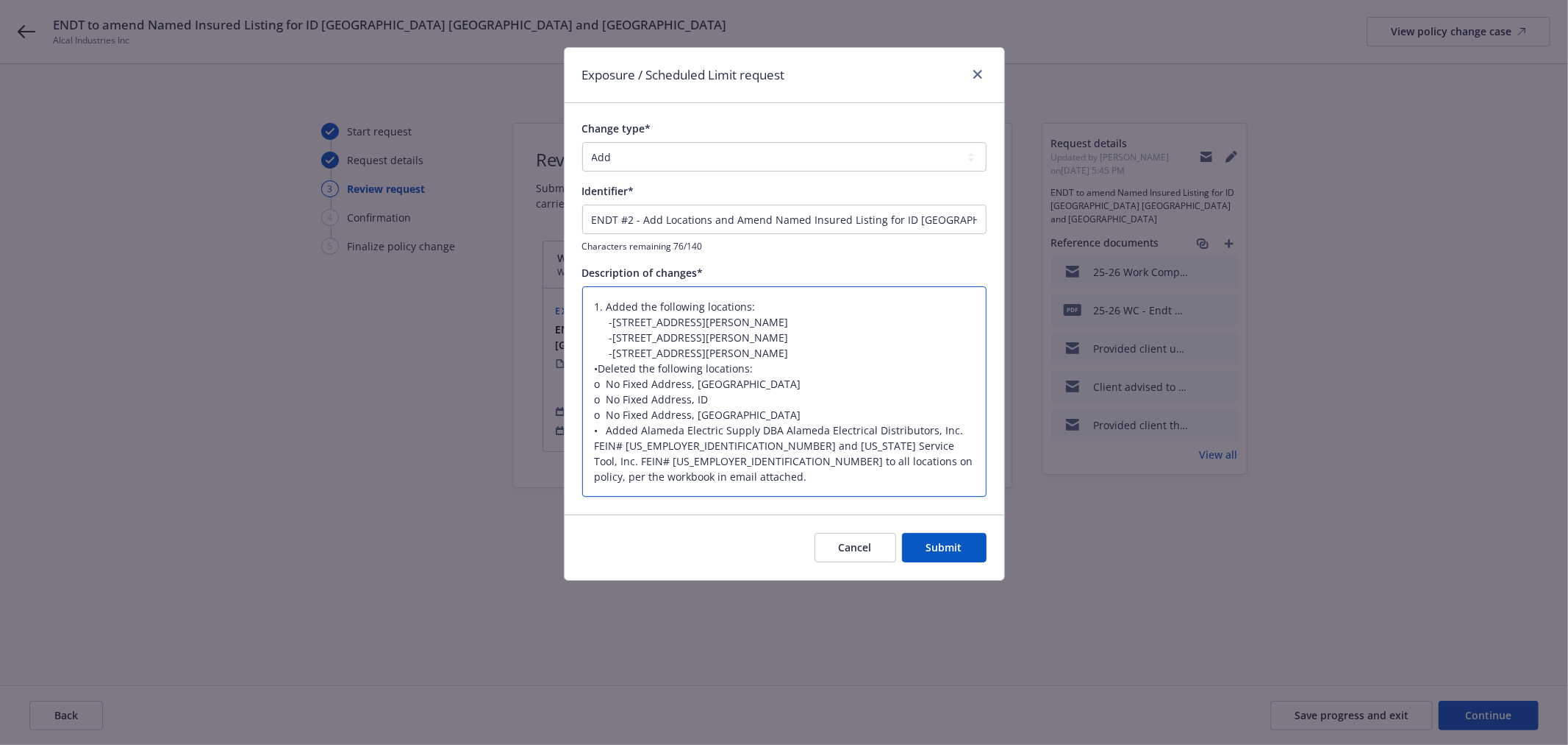
type textarea "1. Added the following locations: -15087 Daniel Street, Caldwell, ID 83607 -112…"
type textarea "x"
type textarea "1. Added the following locations: -15087 Daniel Street, Caldwell, ID 83607 -112…"
type textarea "x"
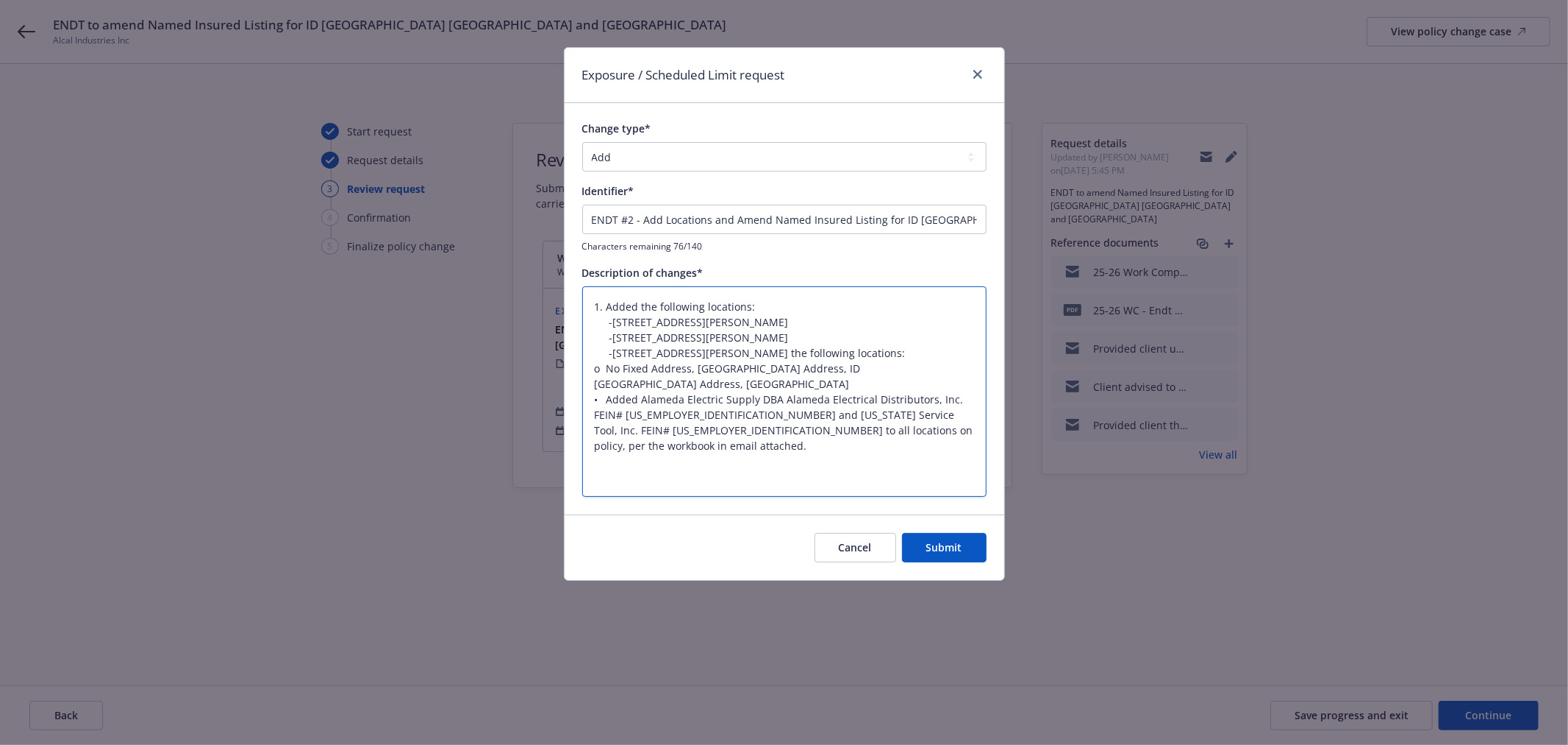
type textarea "1. Added the following locations: -15087 Daniel Street, Caldwell, ID 83607 -112…"
type textarea "x"
type textarea "1. Added the following locations: -15087 Daniel Street, Caldwell, ID 83607 -112…"
type textarea "x"
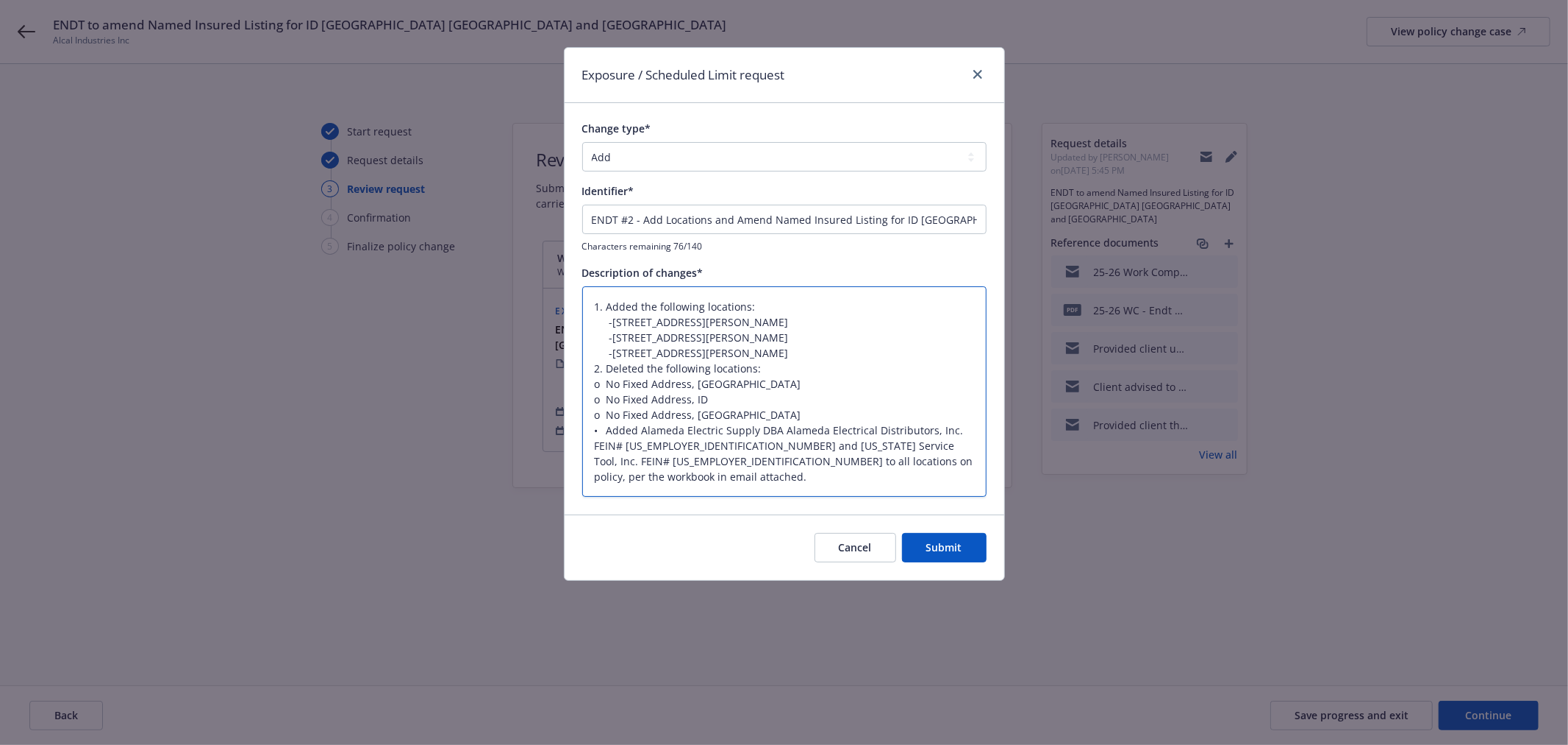
type textarea "1. Added the following locations: -15087 Daniel Street, Caldwell, ID 83607 -112…"
type textarea "x"
type textarea "1. Added the following locations: -15087 Daniel Street, Caldwell, ID 83607 -112…"
type textarea "x"
type textarea "1. Added the following locations: -15087 Daniel Street, Caldwell, ID 83607 -112…"
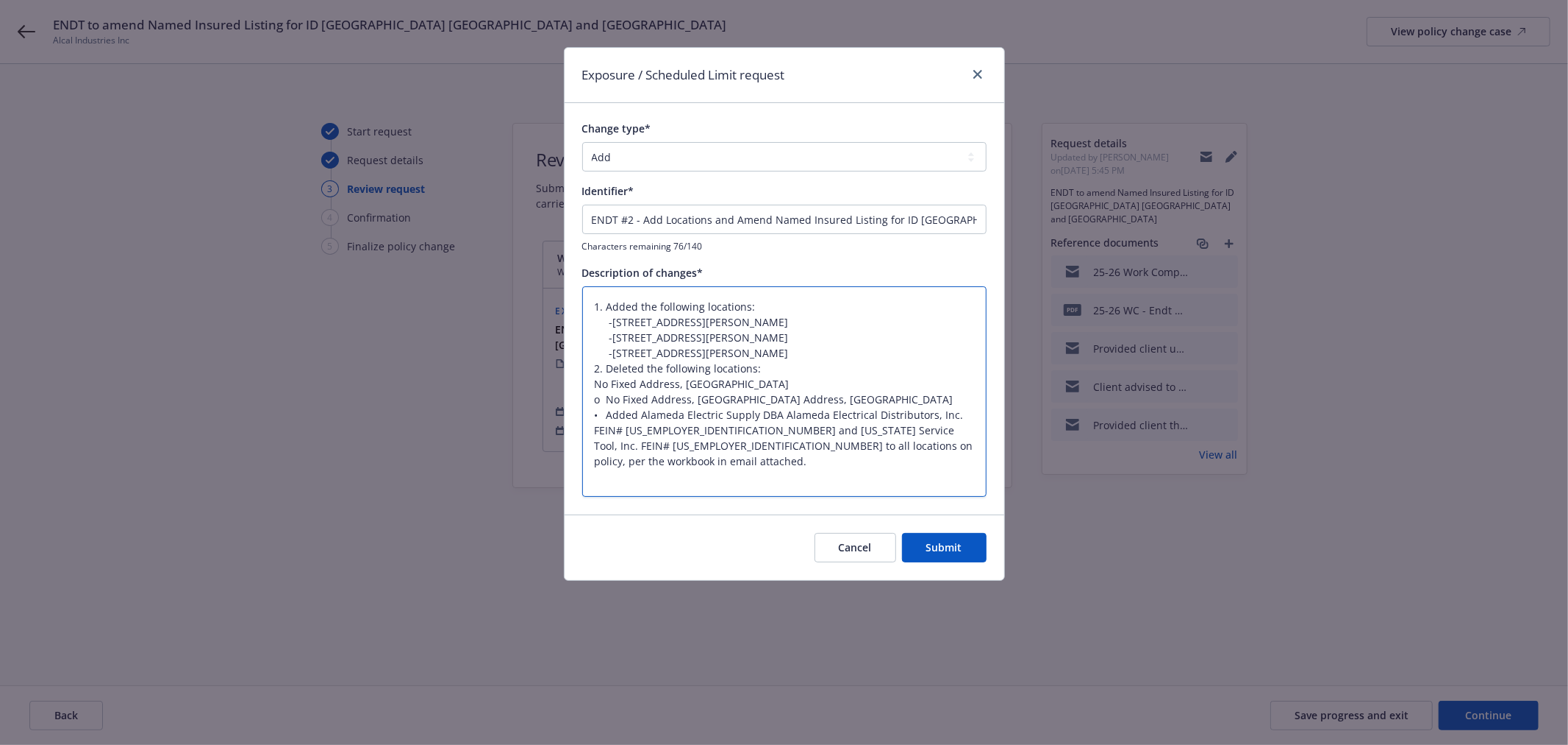
type textarea "x"
type textarea "1. Added the following locations: -15087 Daniel Street, Caldwell, ID 83607 -112…"
type textarea "x"
type textarea "1. Added the following locations: -15087 Daniel Street, Caldwell, ID 83607 -112…"
type textarea "x"
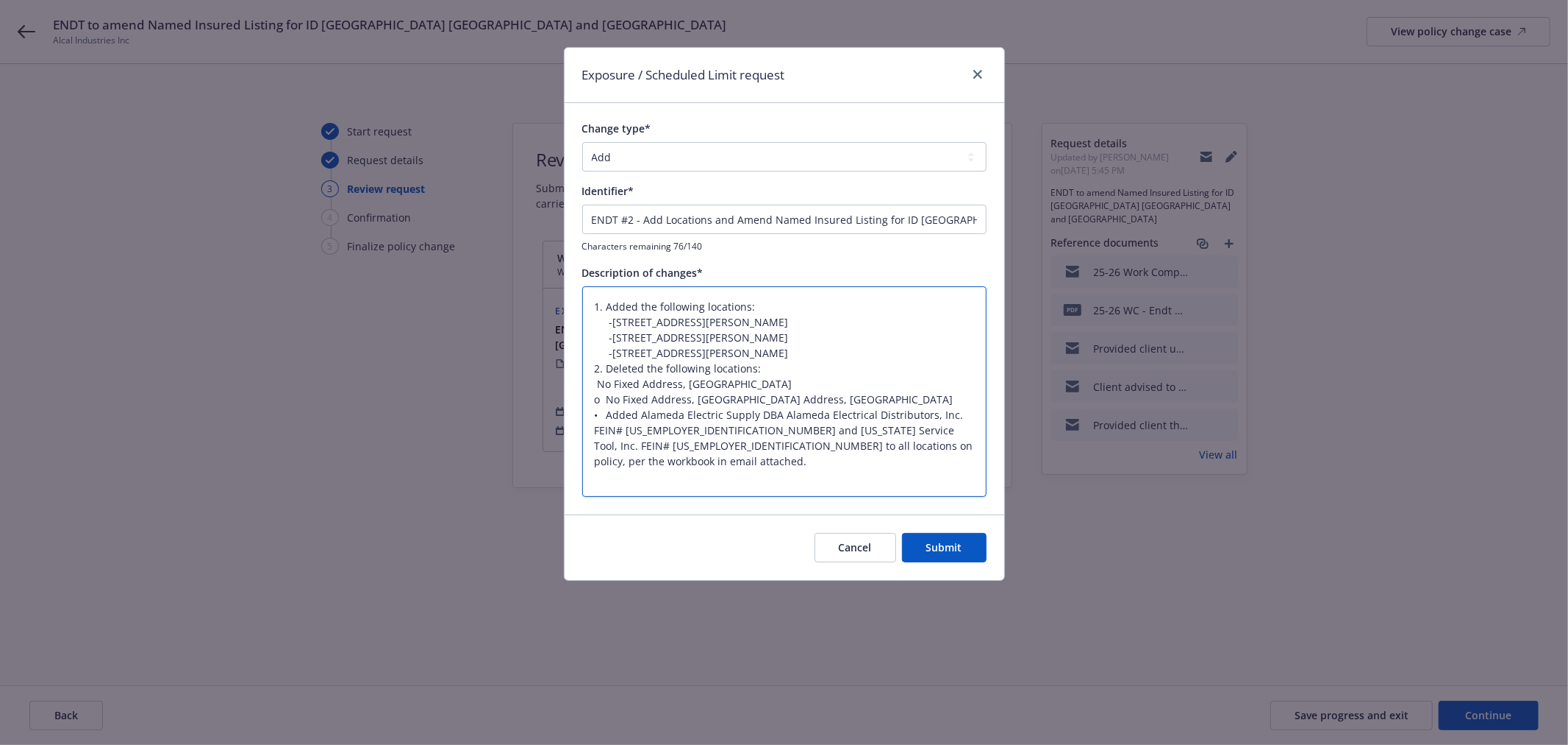
type textarea "1. Added the following locations: -15087 Daniel Street, Caldwell, ID 83607 -112…"
type textarea "x"
type textarea "1. Added the following locations: -15087 Daniel Street, Caldwell, ID 83607 -112…"
type textarea "x"
type textarea "1. Added the following locations: -15087 Daniel Street, Caldwell, ID 83607 -112…"
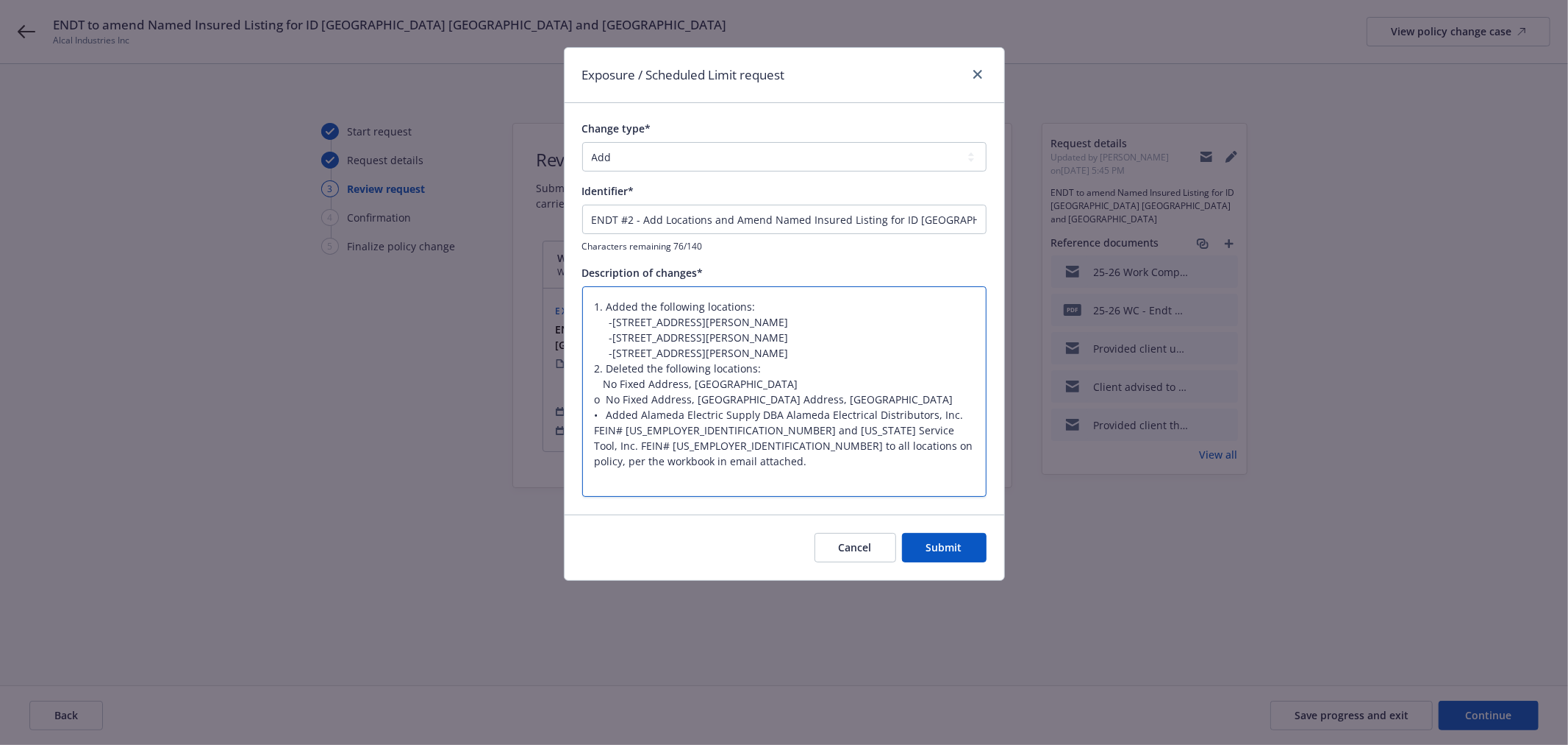
type textarea "x"
type textarea "1. Added the following locations: -15087 Daniel Street, Caldwell, ID 83607 -112…"
type textarea "x"
type textarea "1. Added the following locations: -15087 Daniel Street, Caldwell, ID 83607 -112…"
type textarea "x"
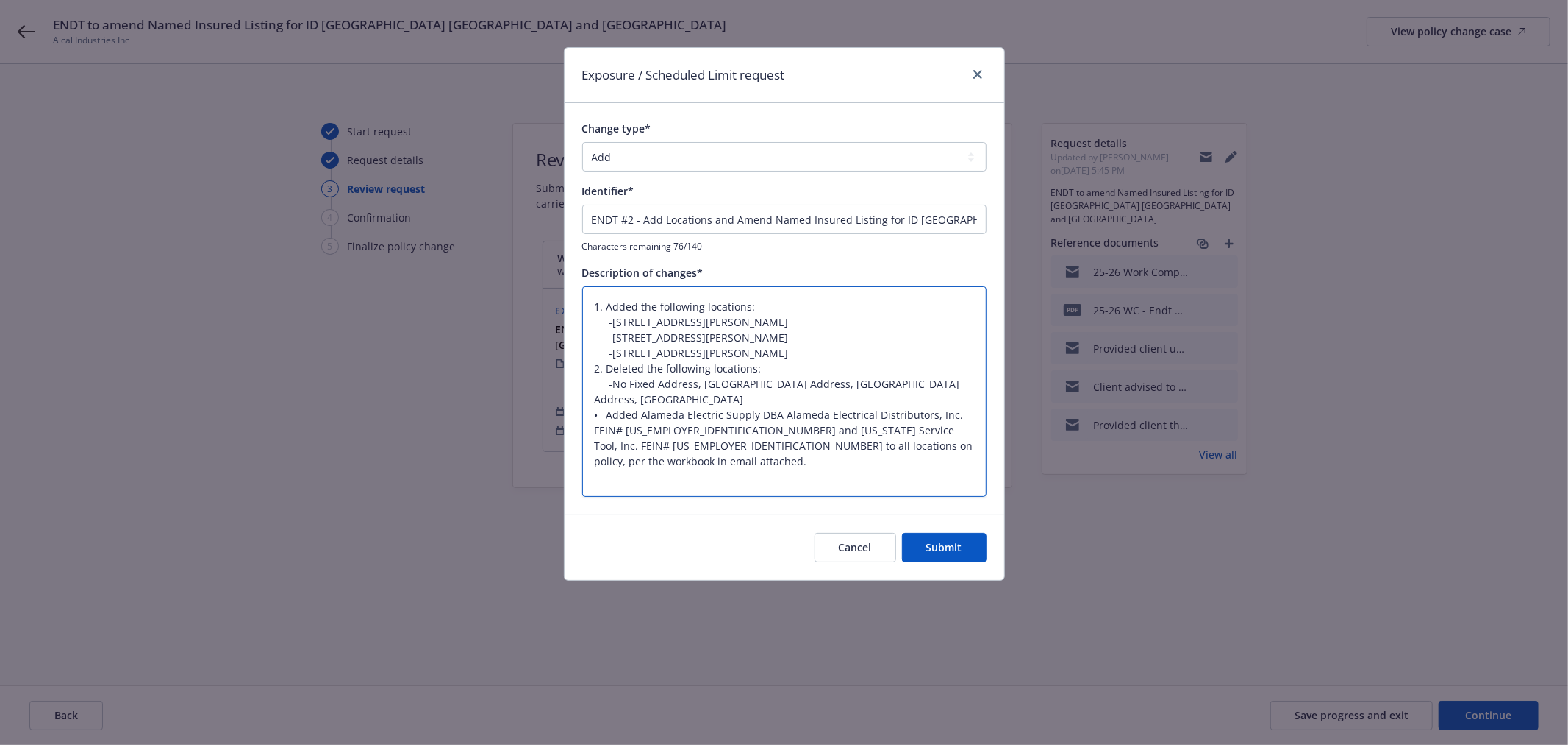
type textarea "1. Added the following locations: -15087 Daniel Street, Caldwell, ID 83607 -112…"
type textarea "x"
type textarea "1. Added the following locations: -15087 Daniel Street, Caldwell, ID 83607 -112…"
type textarea "x"
type textarea "1. Added the following locations: -15087 Daniel Street, Caldwell, ID 83607 -112…"
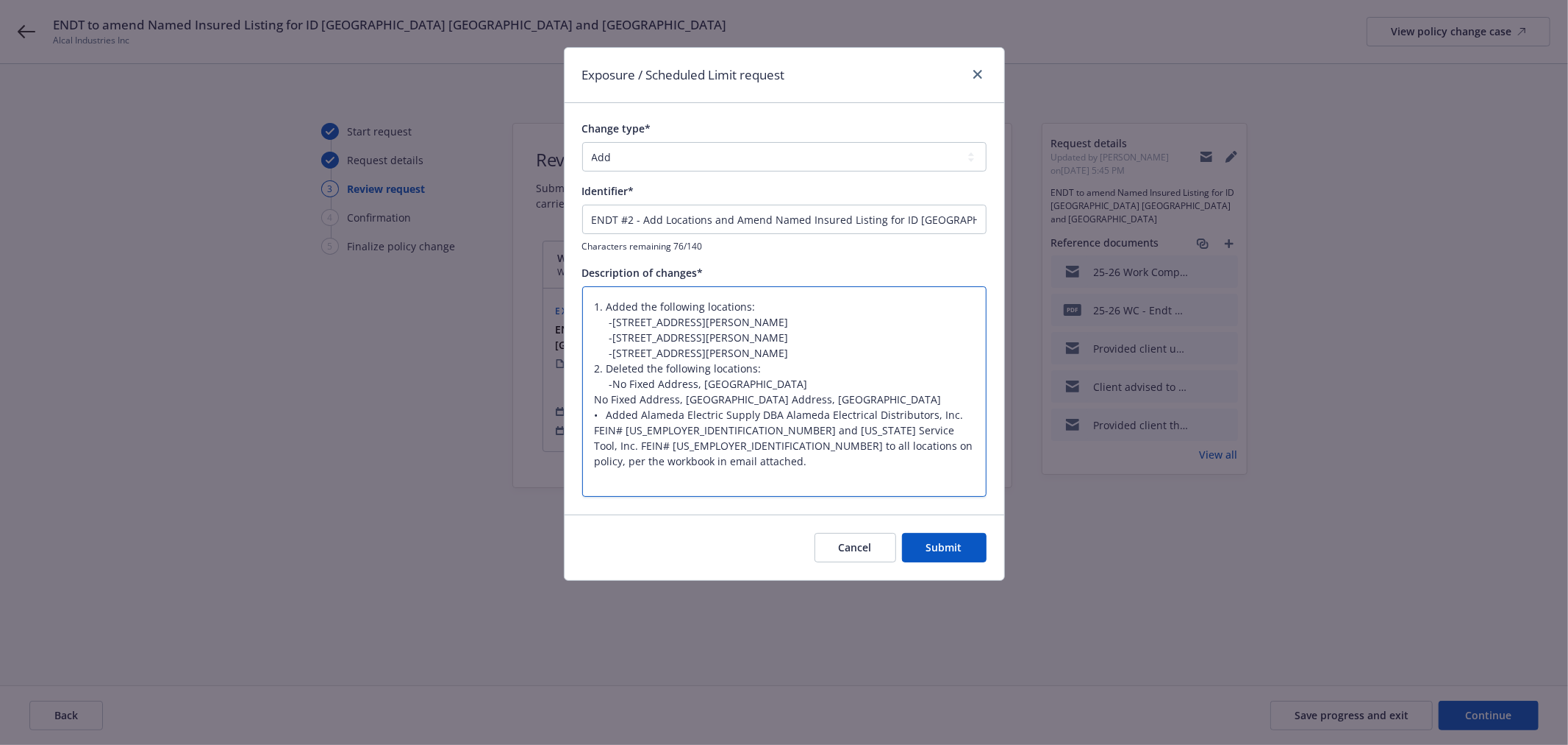
type textarea "x"
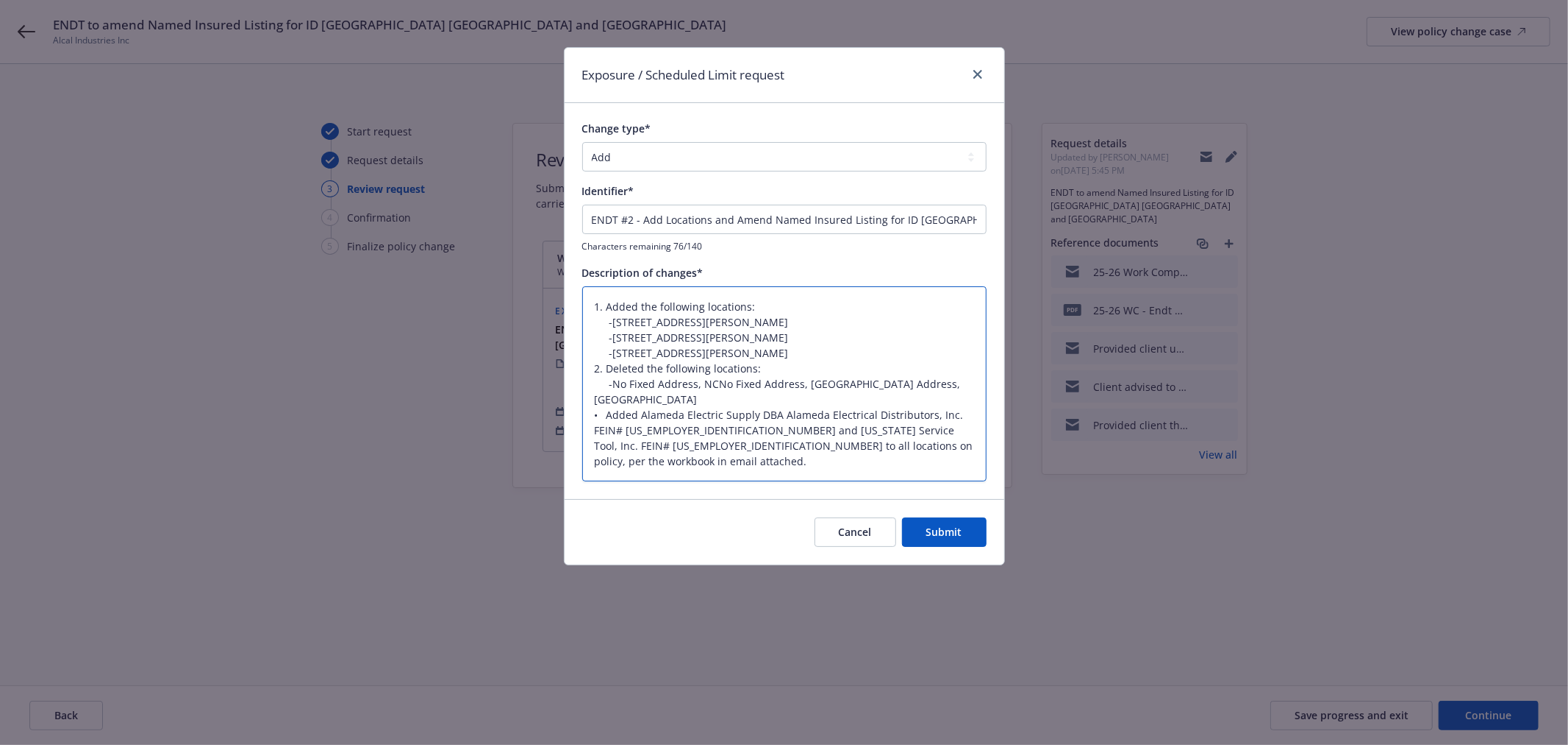
type textarea "1. Added the following locations: -15087 Daniel Street, Caldwell, ID 83607 -112…"
type textarea "x"
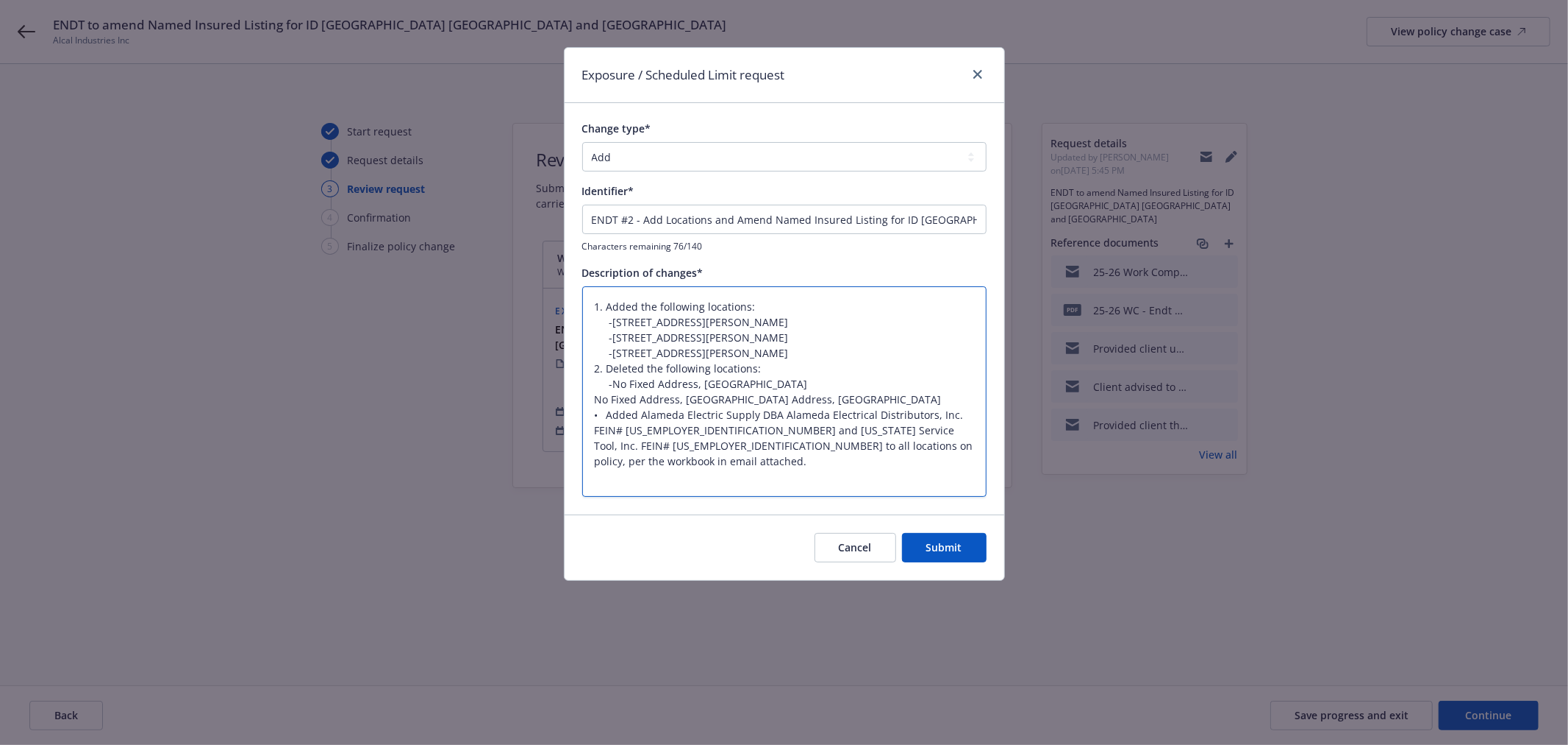
type textarea "1. Added the following locations: -15087 Daniel Street, Caldwell, ID 83607 -112…"
type textarea "x"
type textarea "1. Added the following locations: -15087 Daniel Street, Caldwell, ID 83607 -112…"
drag, startPoint x: 791, startPoint y: 454, endPoint x: 546, endPoint y: 264, distance: 310.0
click at [546, 264] on div "Exposure / Scheduled Limit request Change type* Add Audit Change Remove Identif…" at bounding box center [784, 372] width 1568 height 745
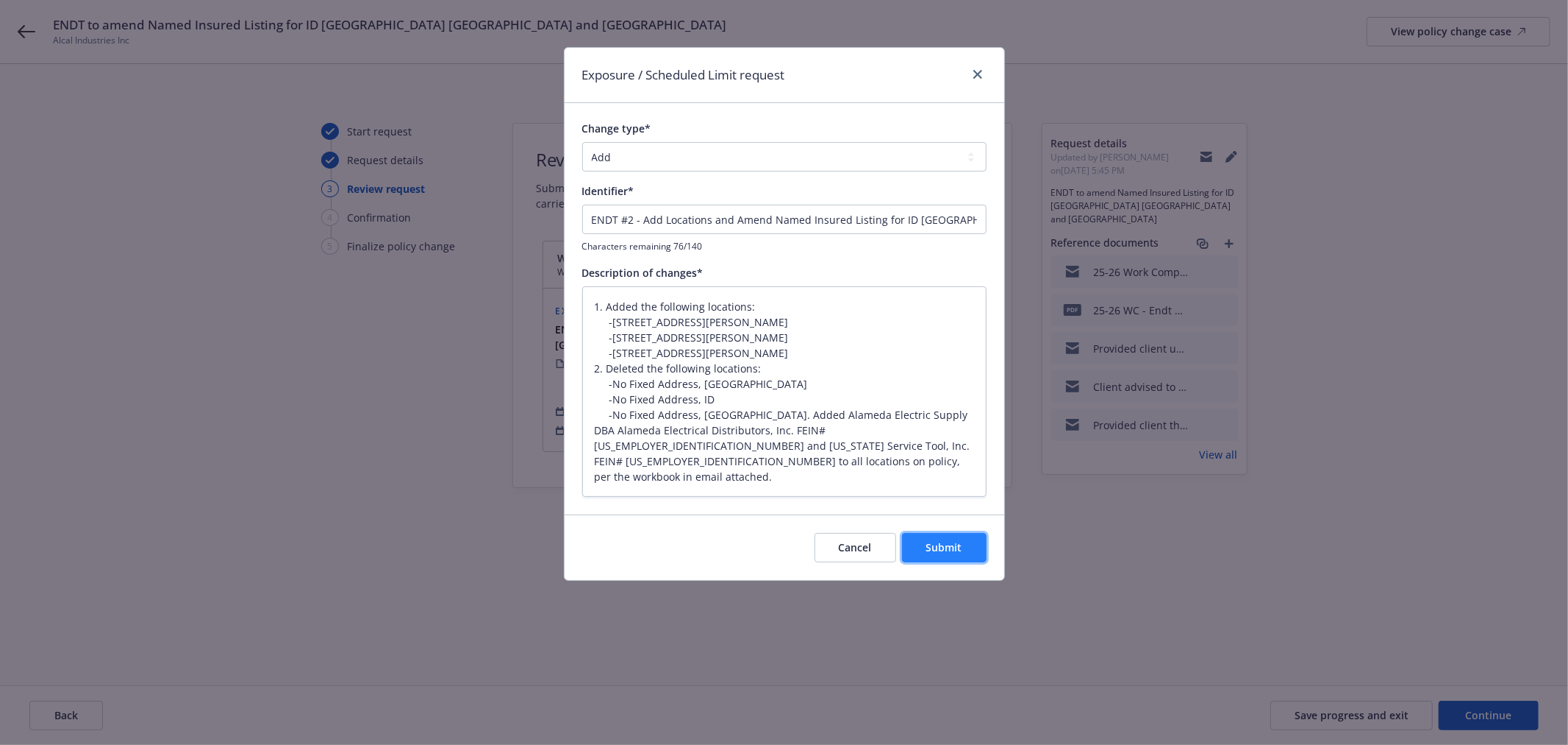
click at [972, 556] on button "Submit" at bounding box center [945, 548] width 85 height 30
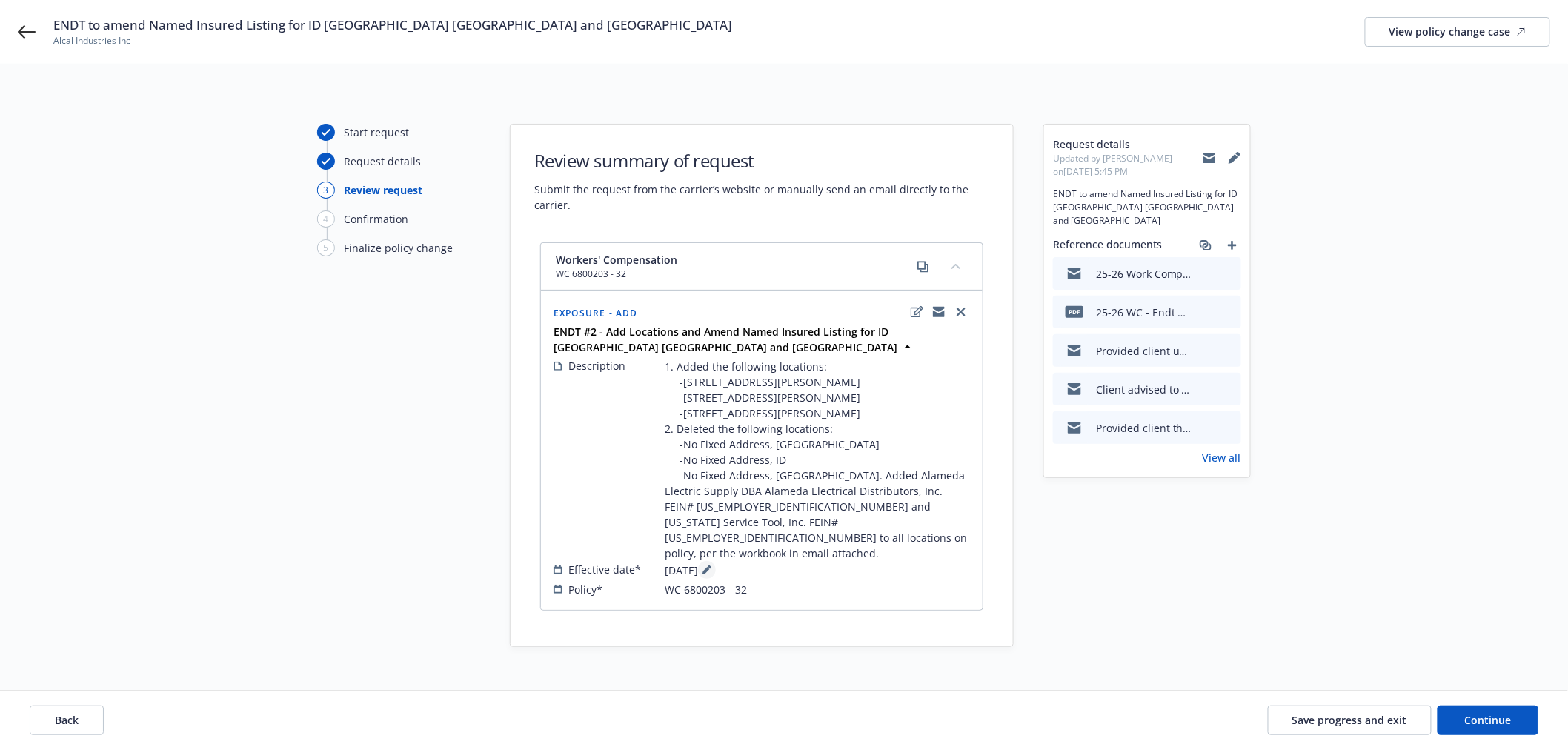
click at [709, 566] on icon at bounding box center [706, 569] width 7 height 7
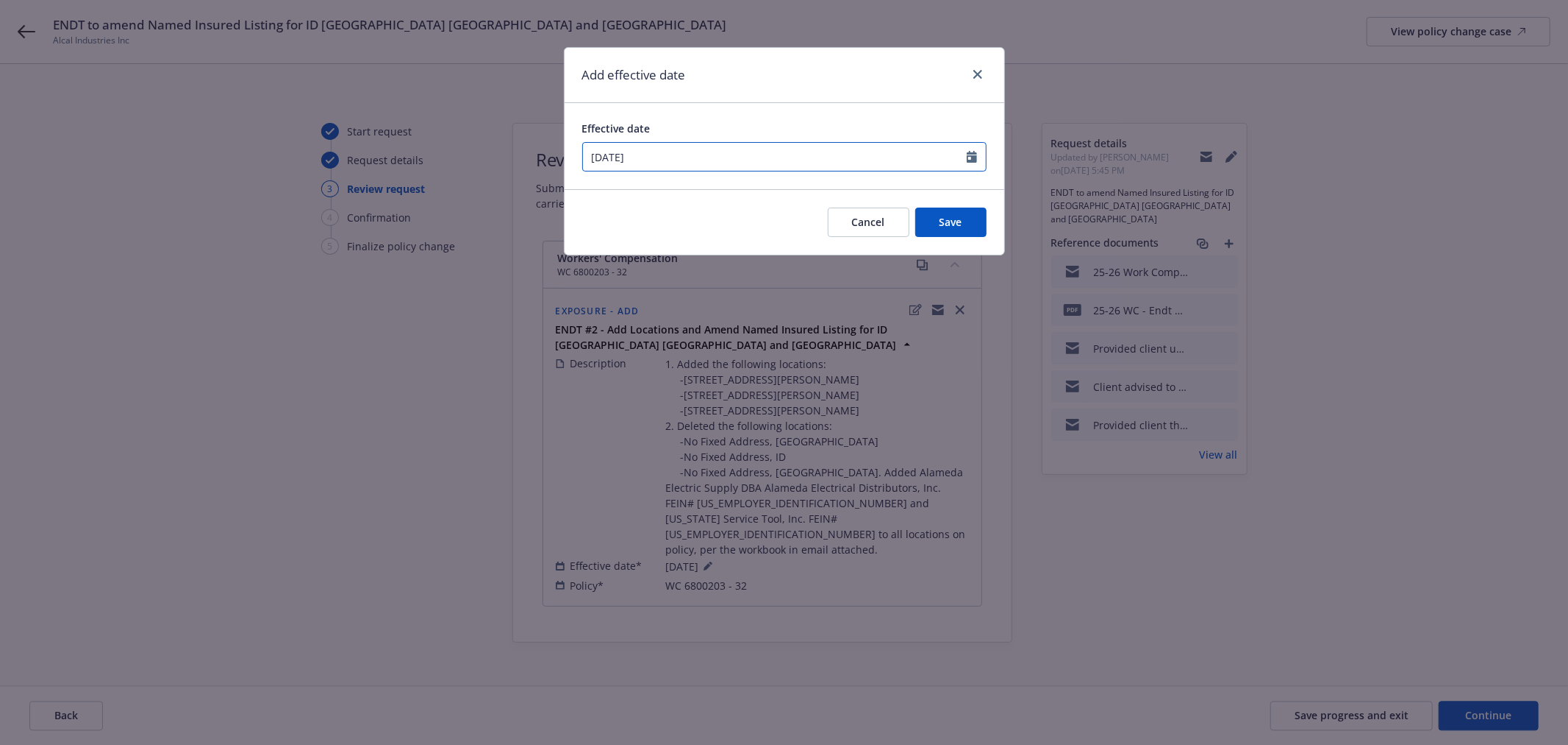
click at [620, 155] on input "08/11/2025" at bounding box center [774, 157] width 384 height 28
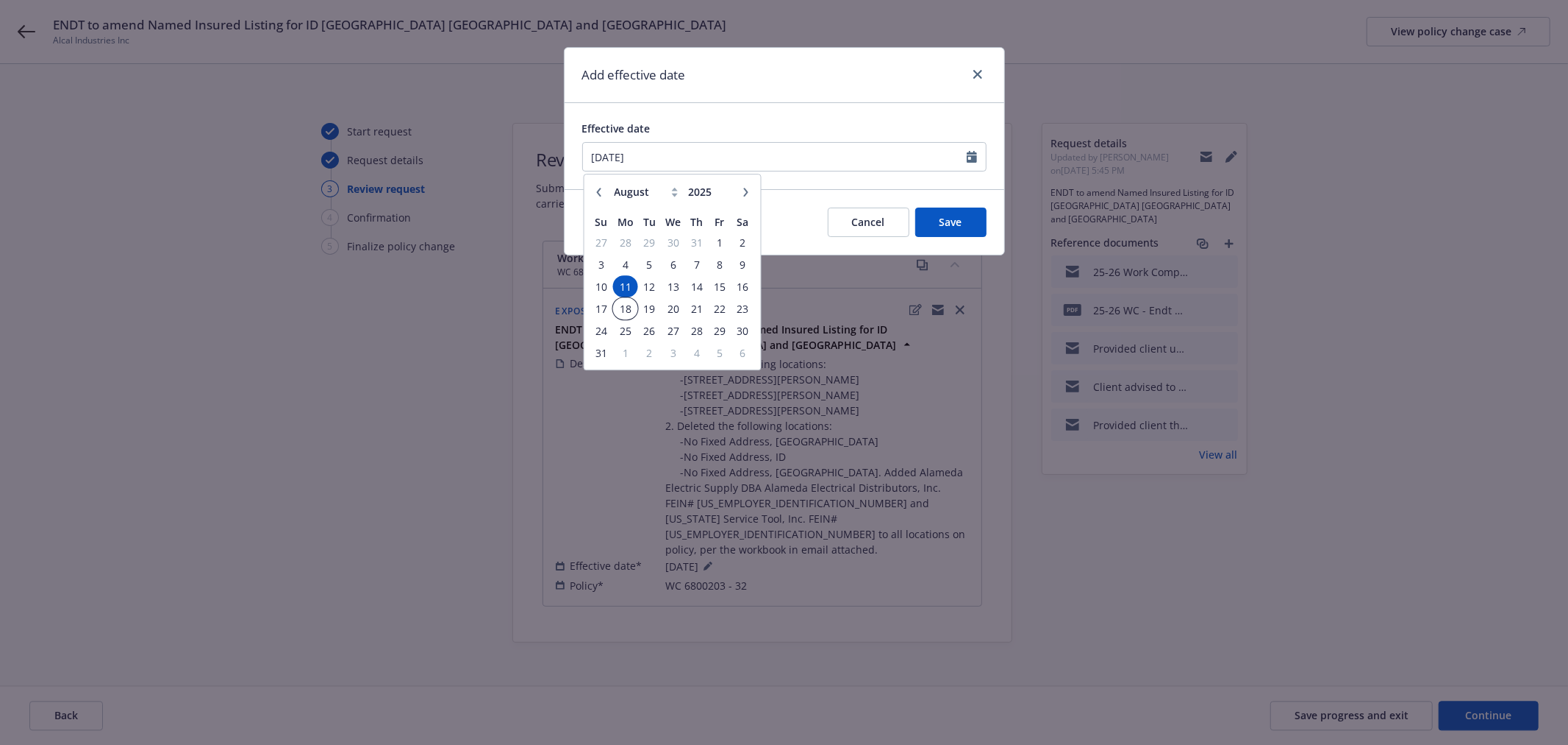
click at [623, 307] on span "18" at bounding box center [625, 308] width 22 height 19
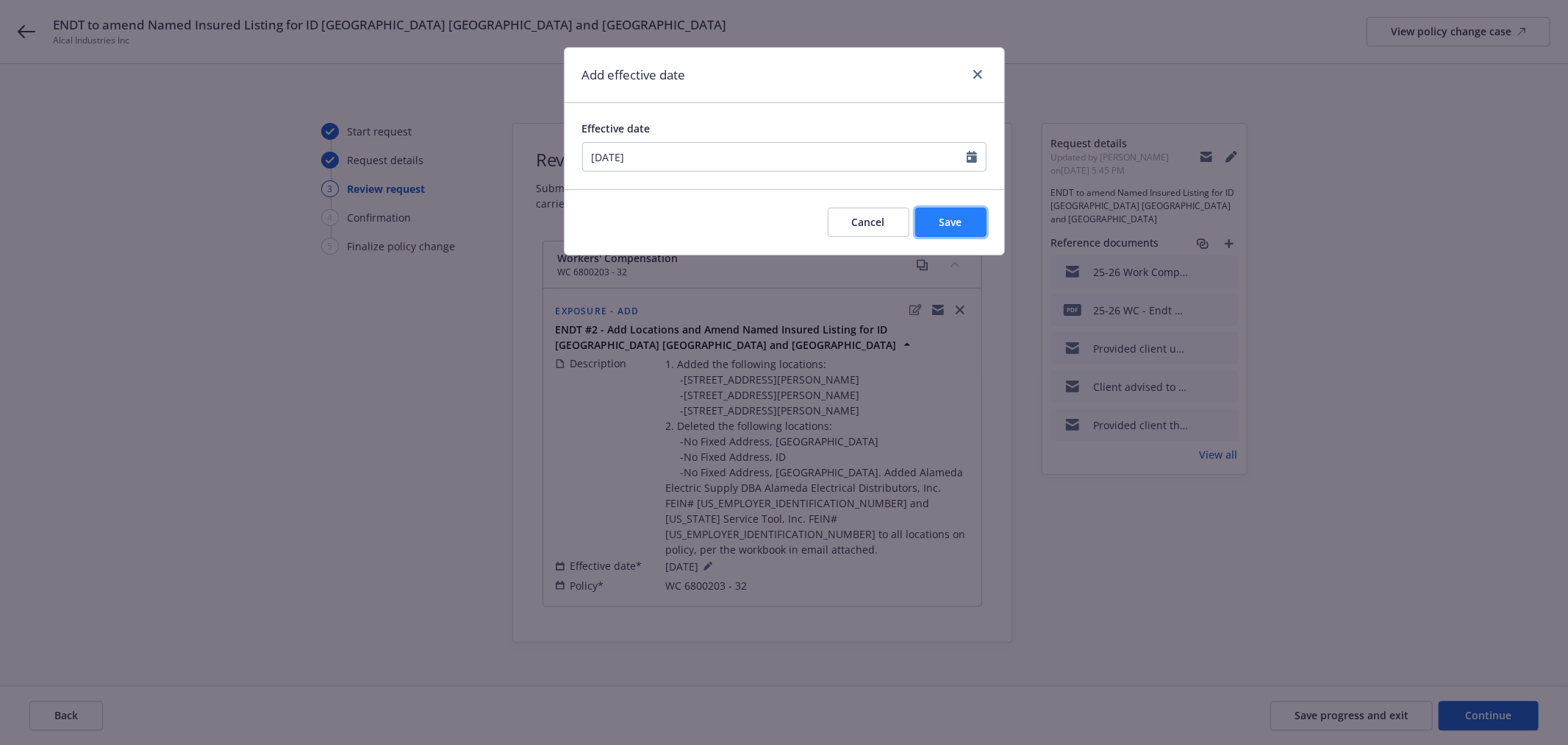
click at [967, 218] on button "Save" at bounding box center [951, 222] width 71 height 30
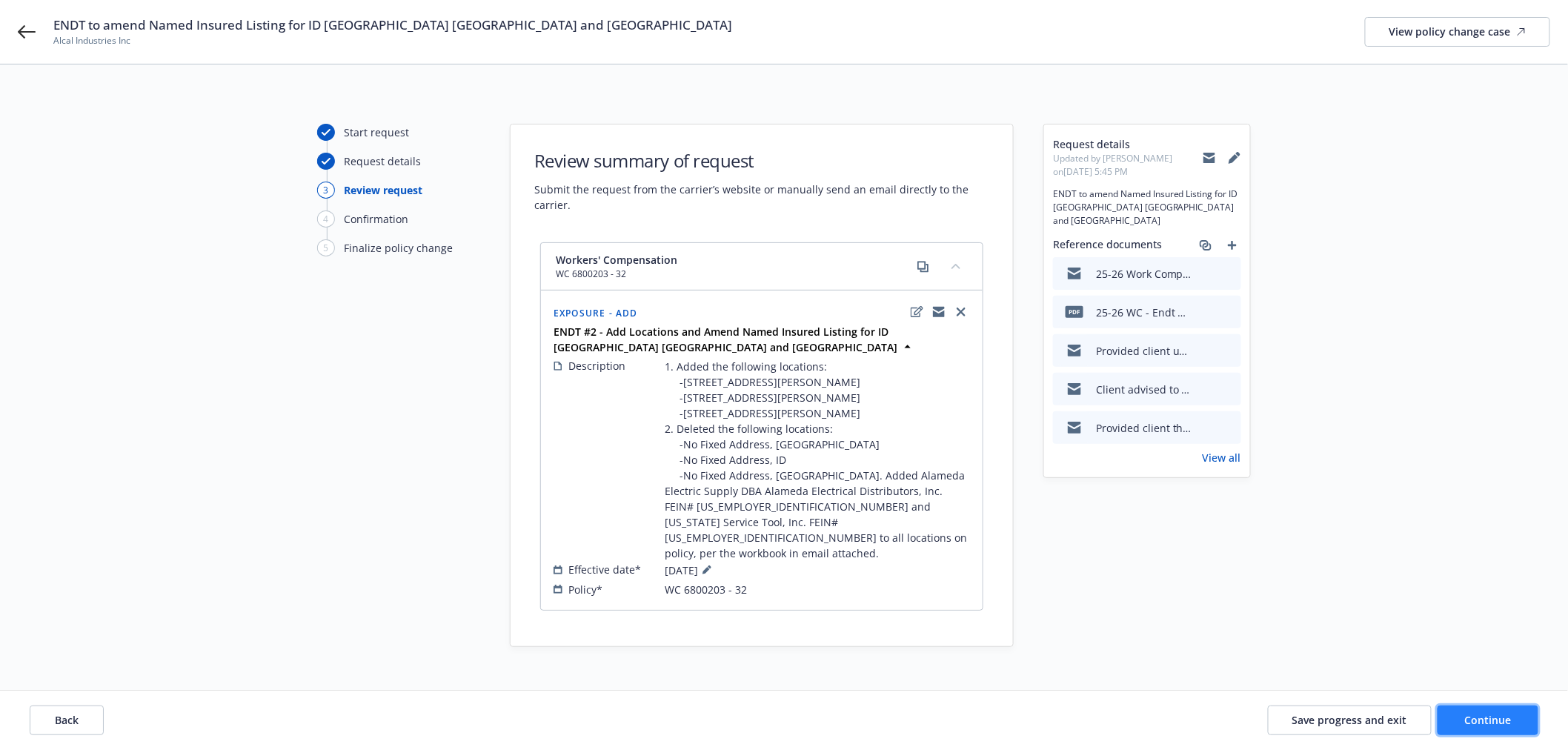
click at [1504, 727] on button "Continue" at bounding box center [1487, 720] width 100 height 30
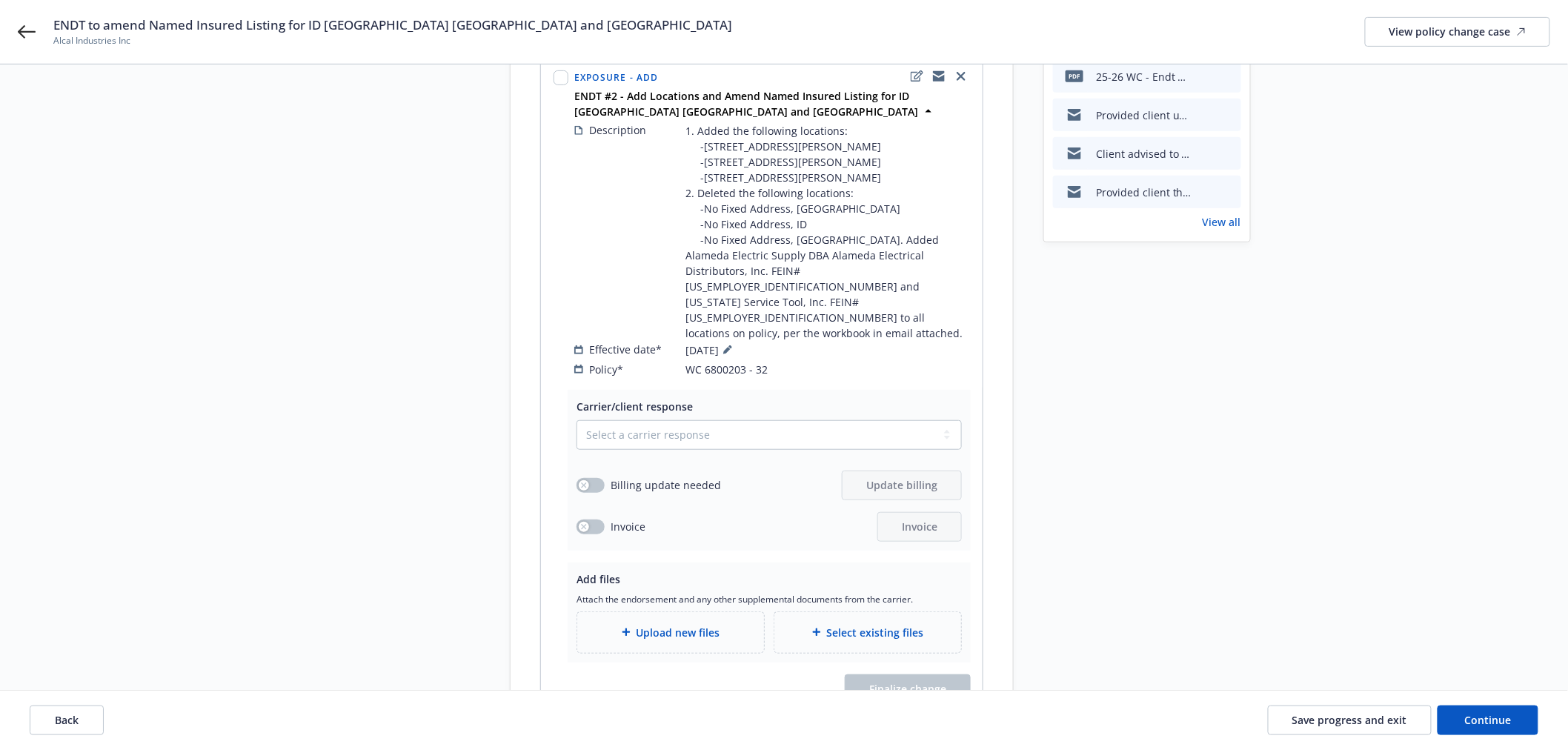
scroll to position [246, 0]
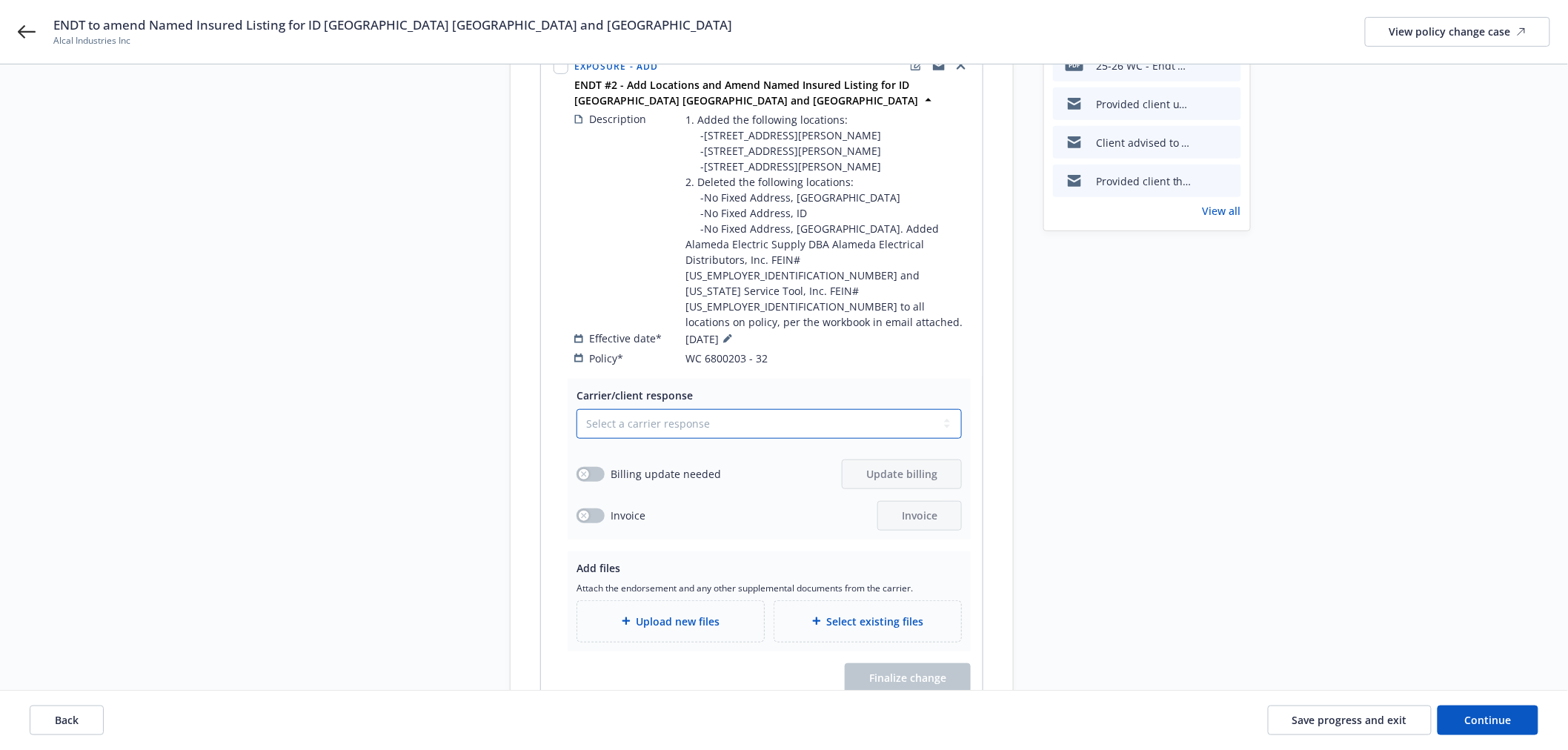
click at [737, 409] on select "Select a carrier response Accepted Accepted with revision No endorsement needed…" at bounding box center [769, 424] width 386 height 30
click at [576, 409] on select "Select a carrier response Accepted Accepted with revision No endorsement needed…" at bounding box center [769, 424] width 386 height 30
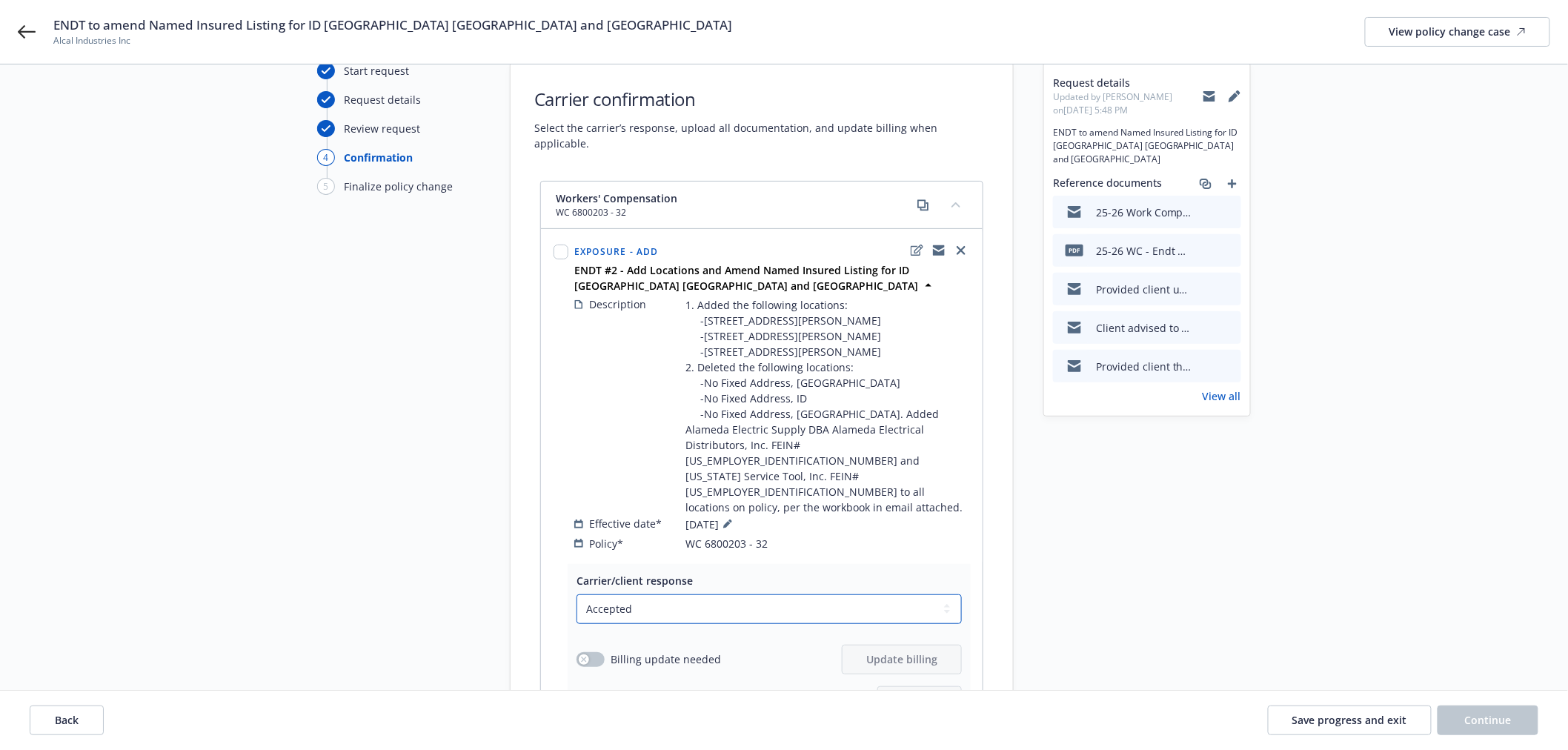
scroll to position [0, 0]
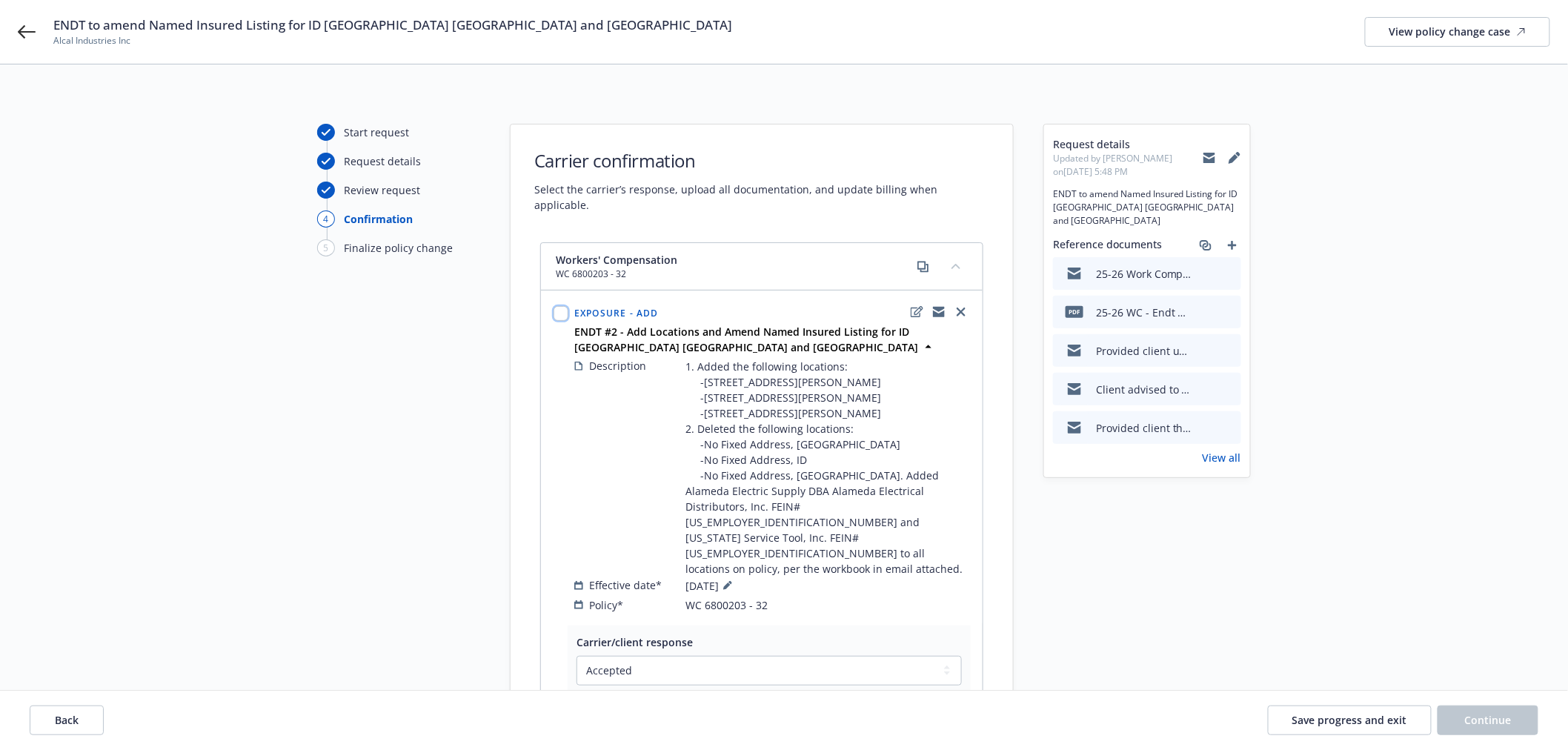
click at [554, 306] on input "checkbox" at bounding box center [560, 313] width 15 height 15
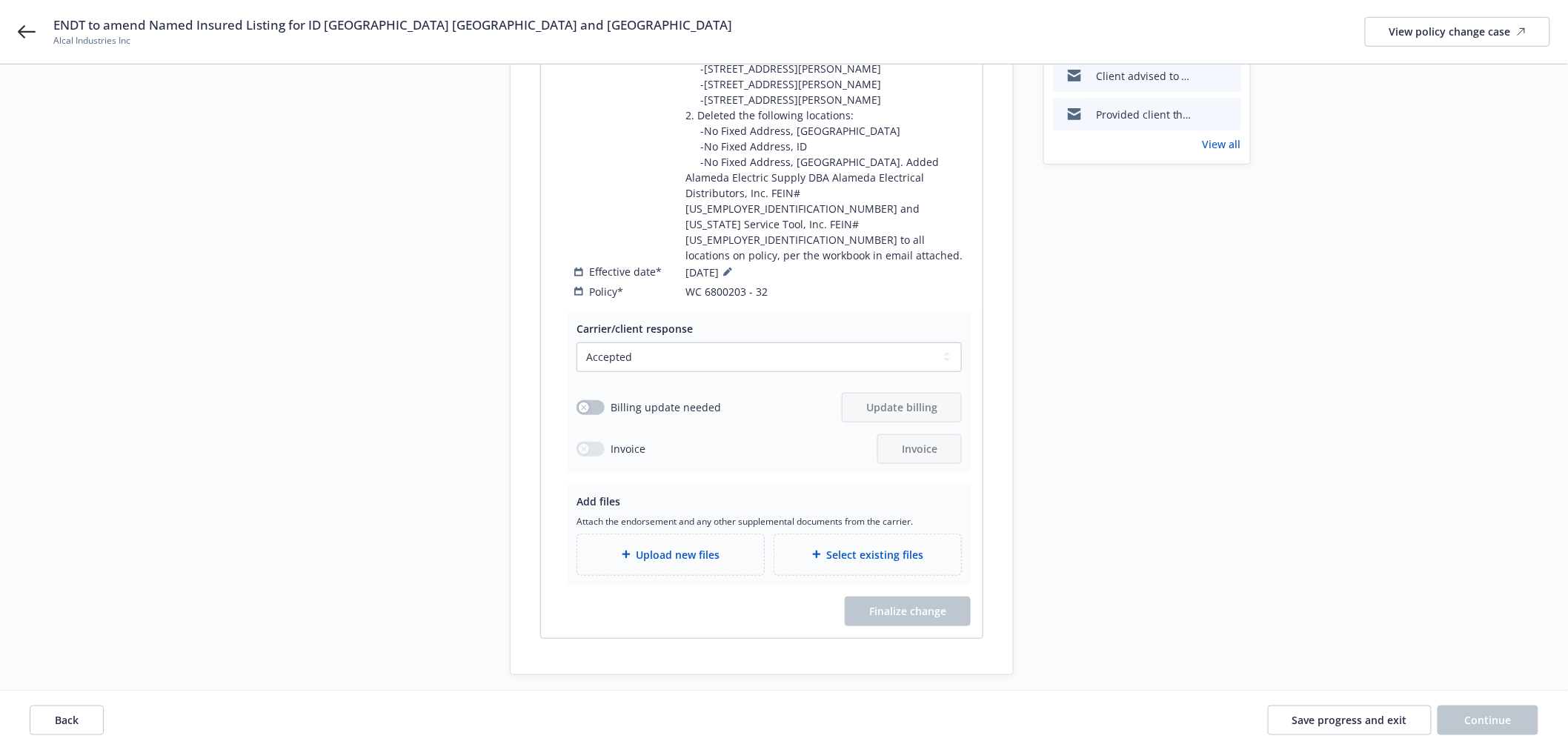
scroll to position [348, 0]
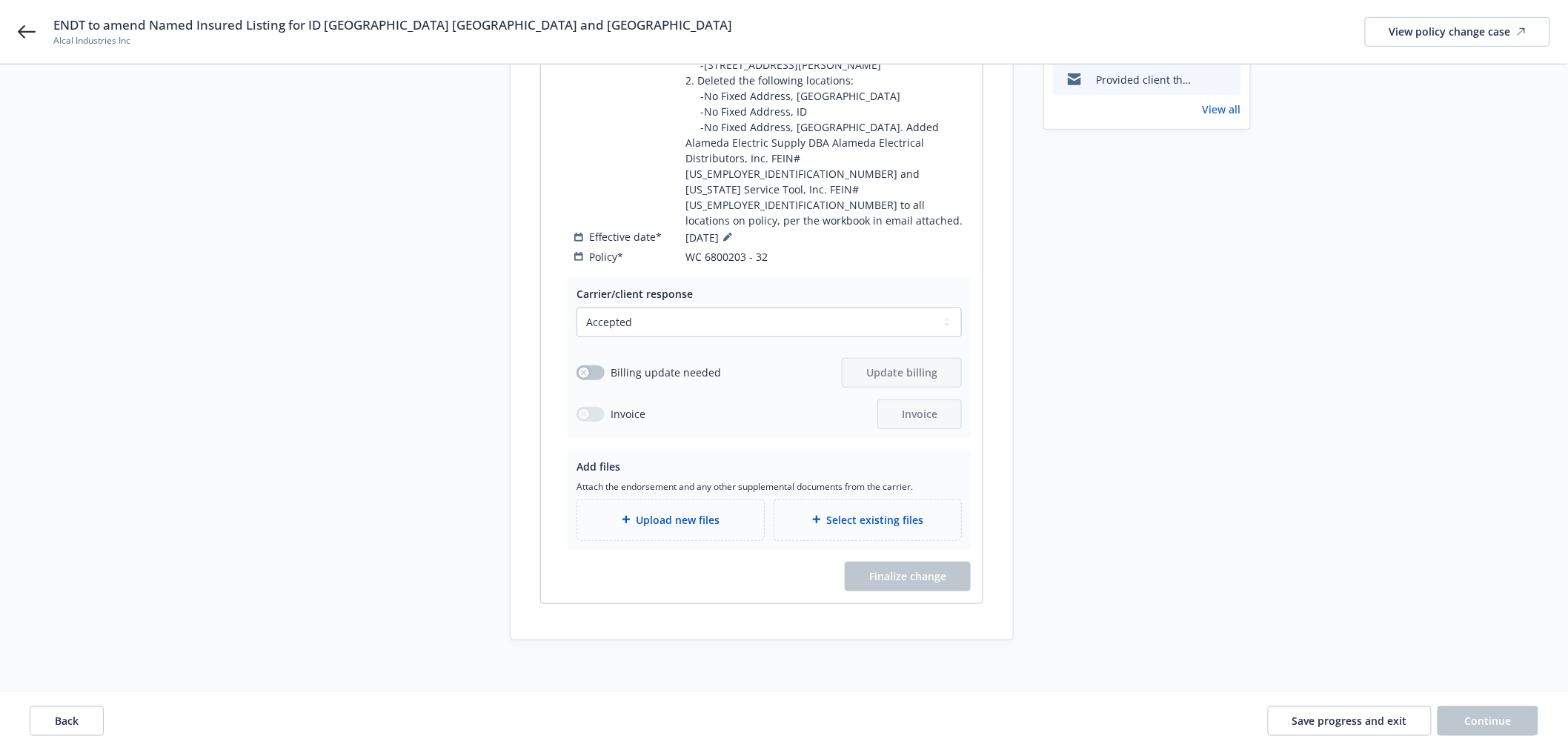
click at [686, 512] on span "Upload new files" at bounding box center [678, 520] width 83 height 16
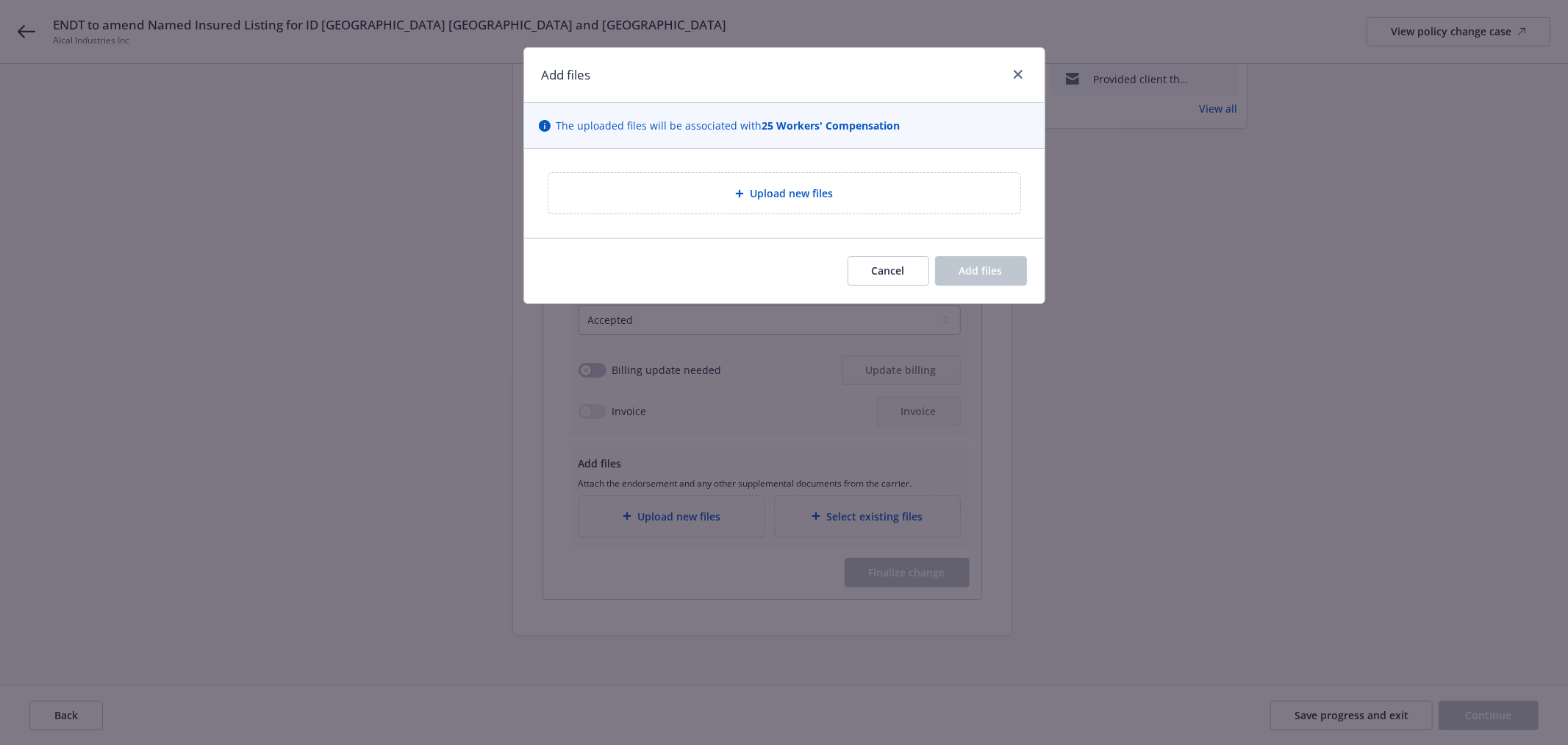
click at [793, 196] on span "Upload new files" at bounding box center [792, 193] width 83 height 16
click at [891, 272] on span "Cancel" at bounding box center [889, 270] width 34 height 14
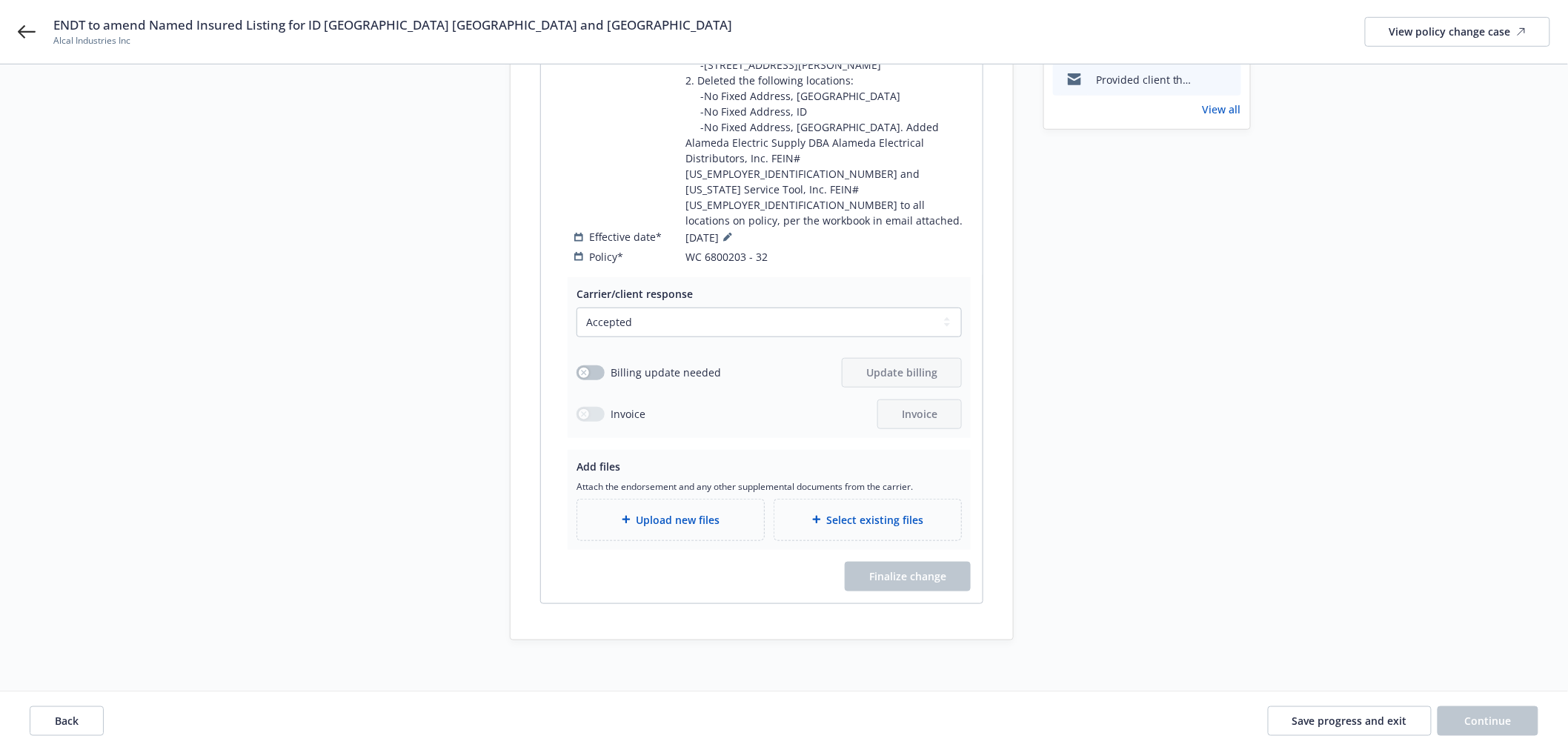
click at [879, 512] on span "Select existing files" at bounding box center [875, 520] width 97 height 16
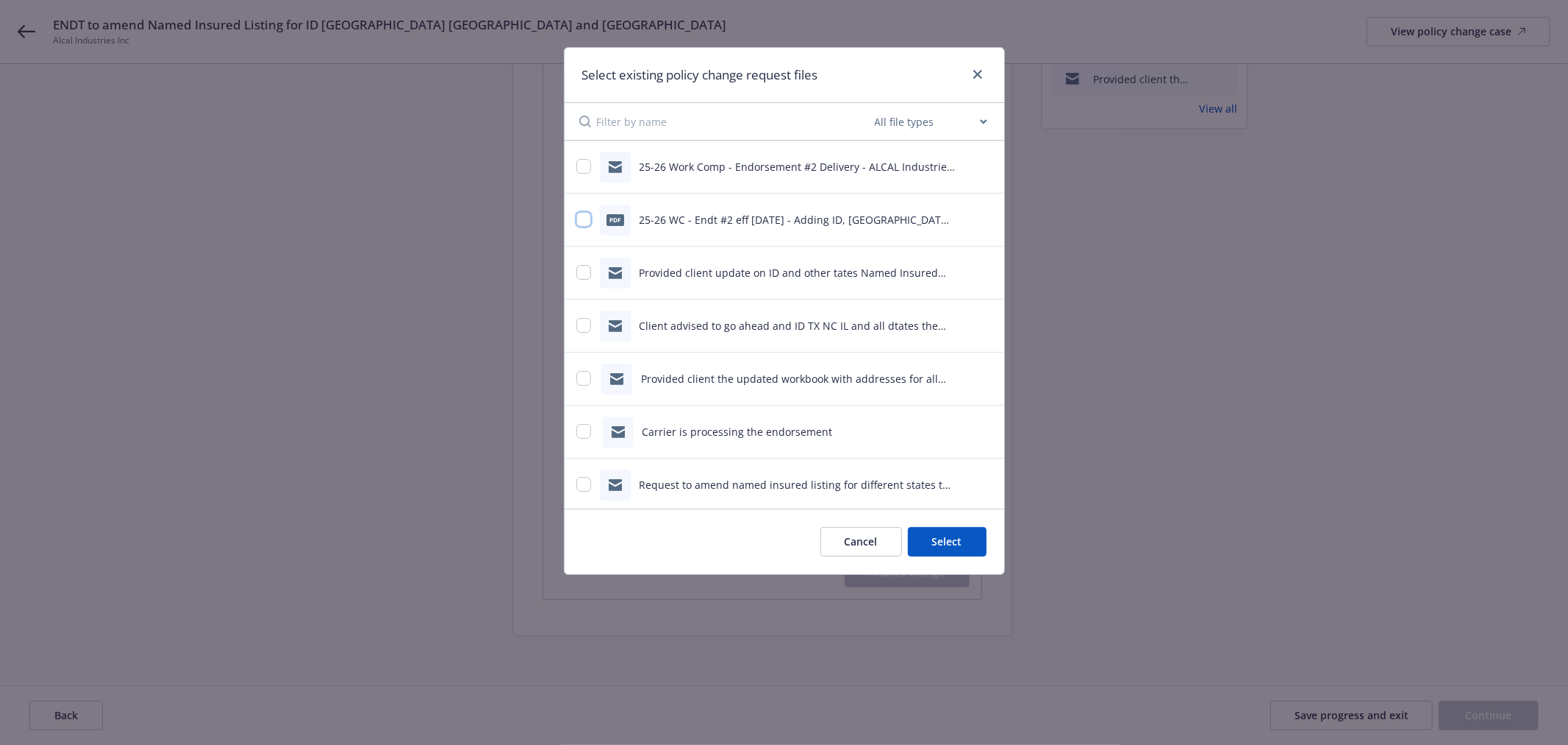
click at [580, 218] on input "checkbox" at bounding box center [584, 219] width 15 height 15
click at [944, 543] on button "Select 1 file" at bounding box center [933, 542] width 106 height 30
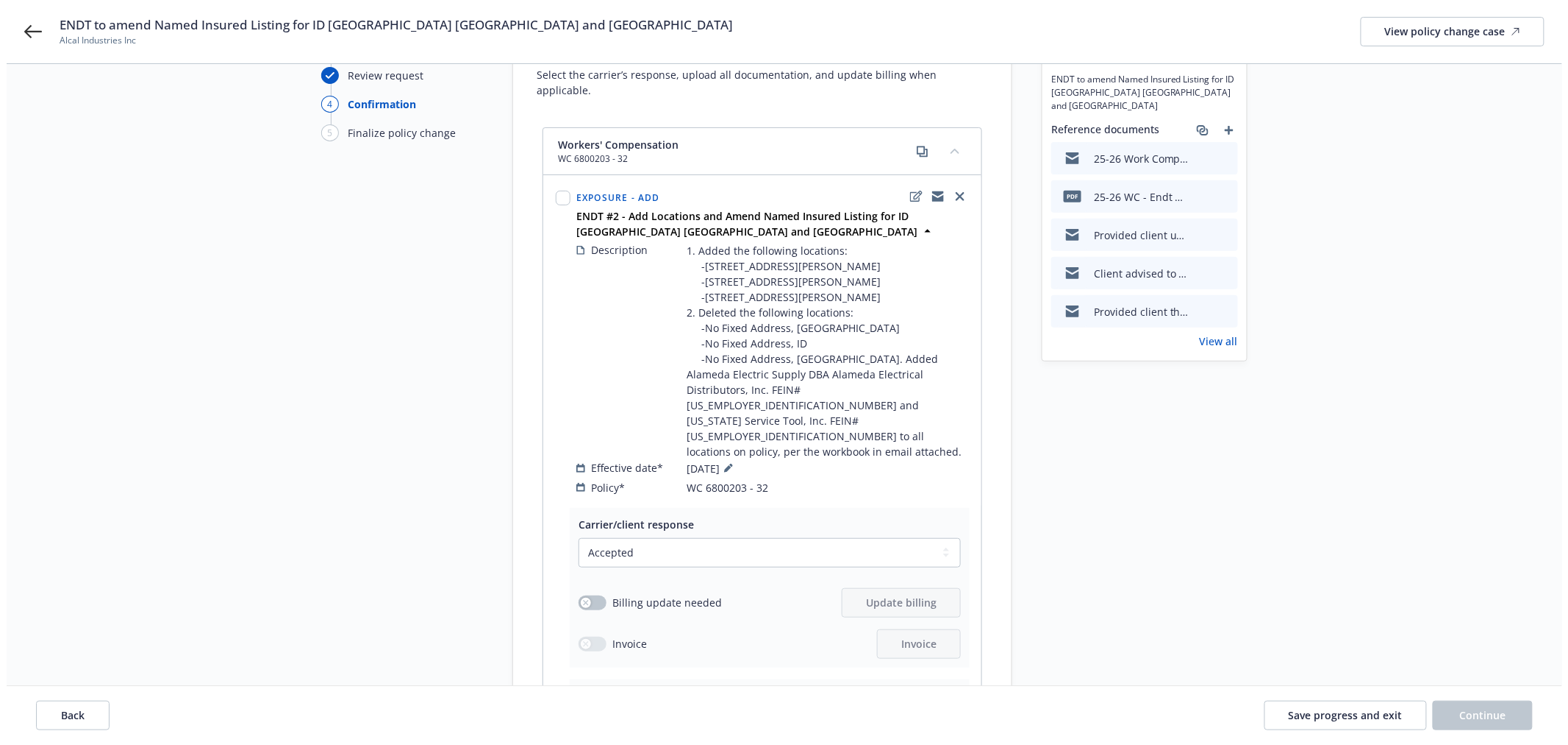
scroll to position [384, 0]
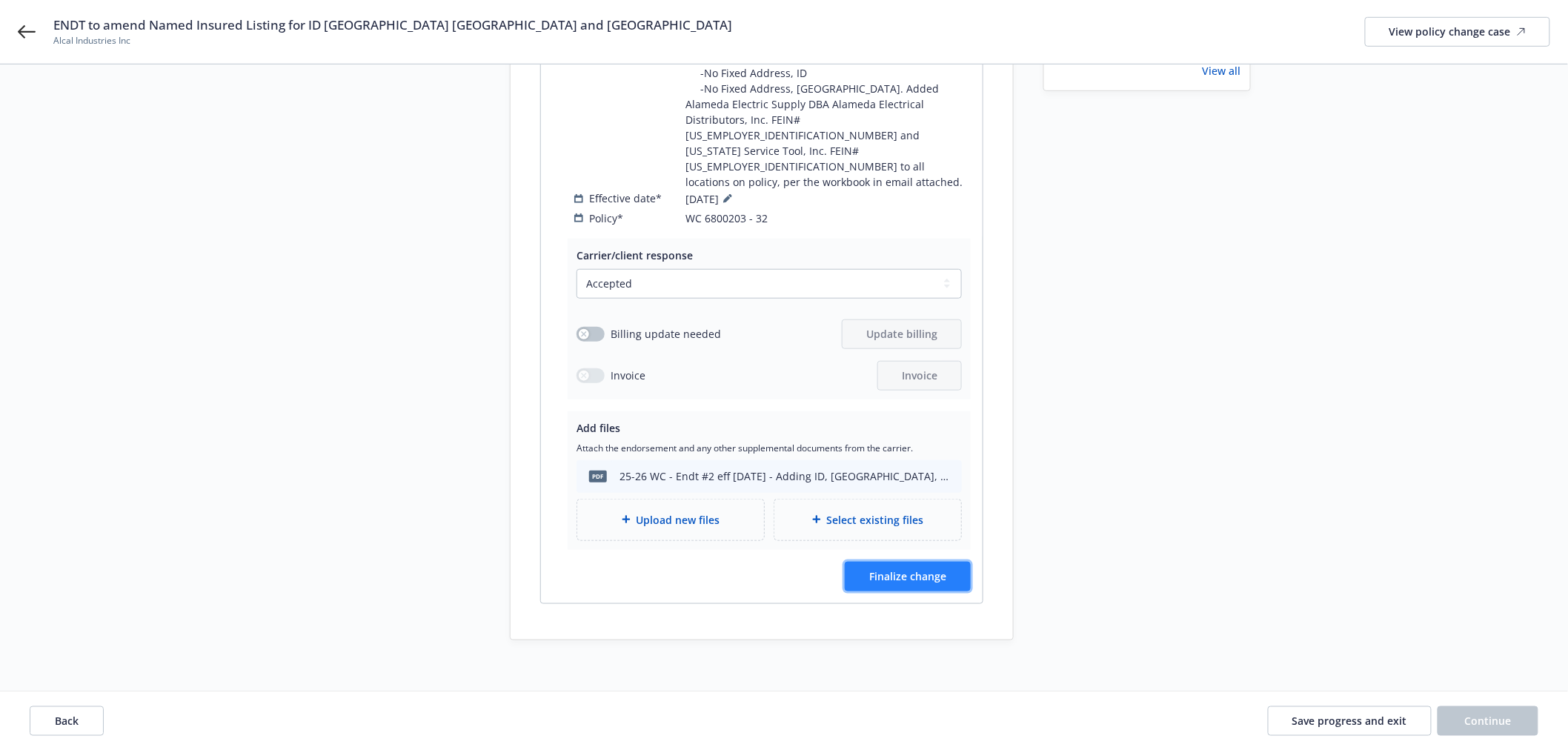
click at [950, 561] on button "Finalize change" at bounding box center [907, 576] width 126 height 30
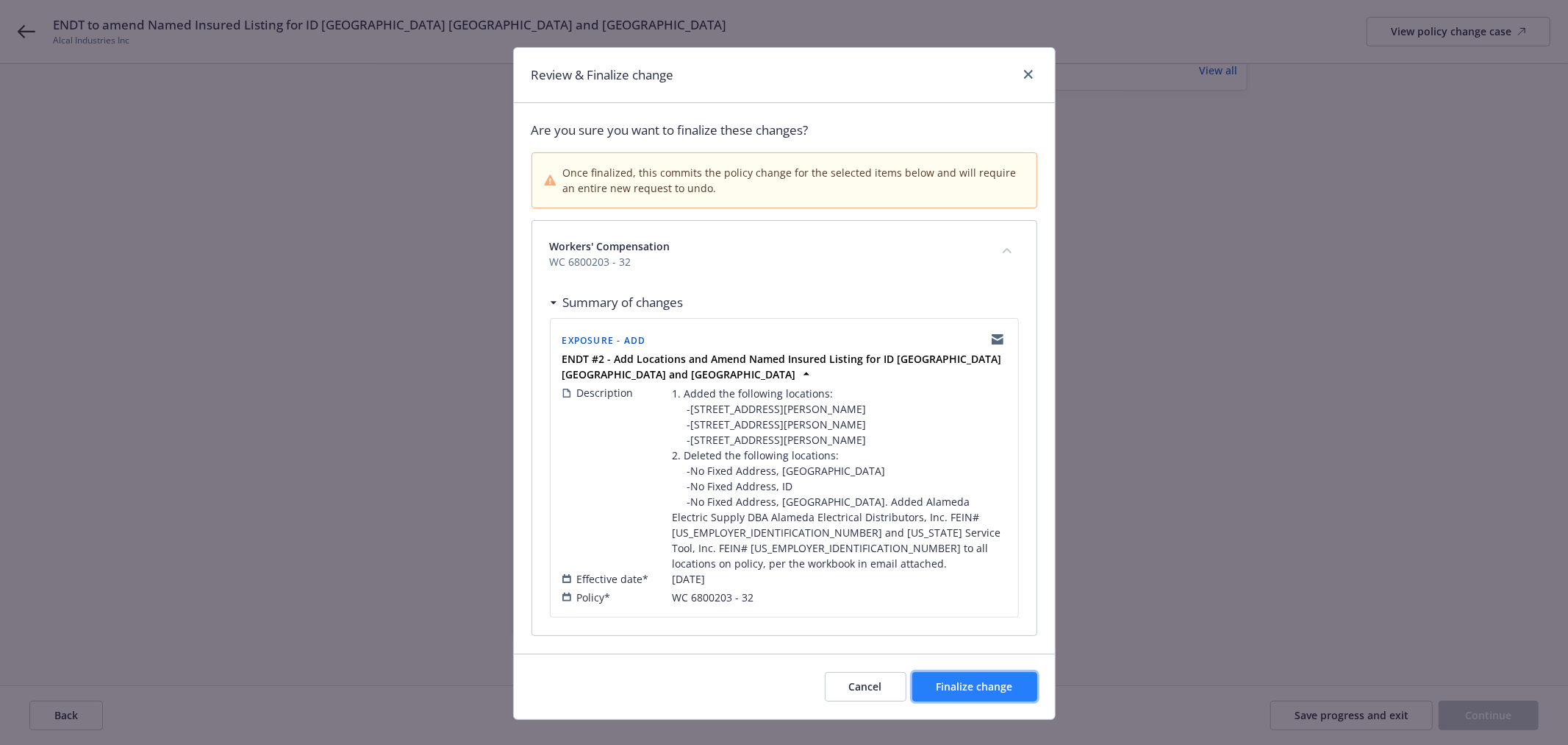
click at [959, 679] on span "Finalize change" at bounding box center [975, 686] width 77 height 14
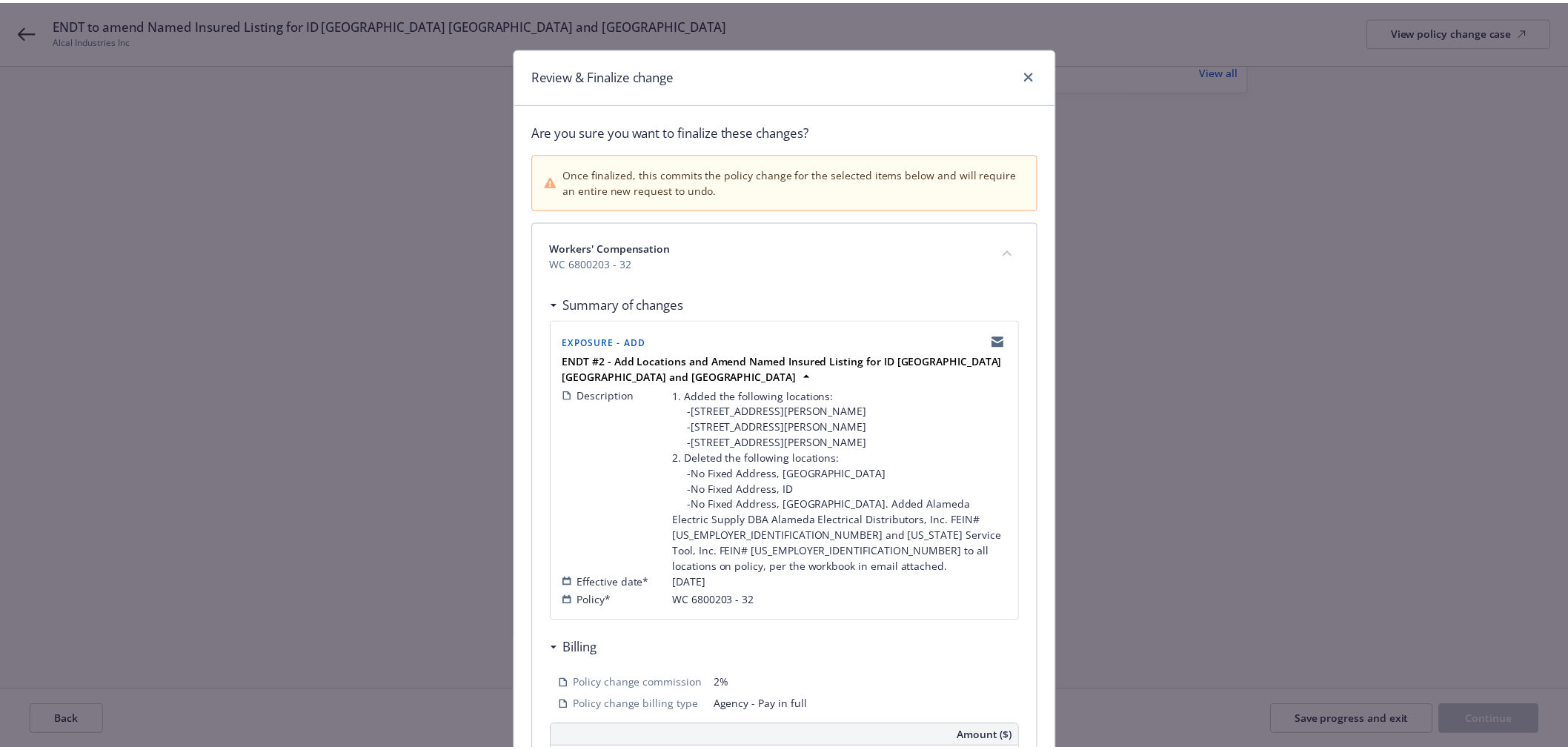
scroll to position [371, 0]
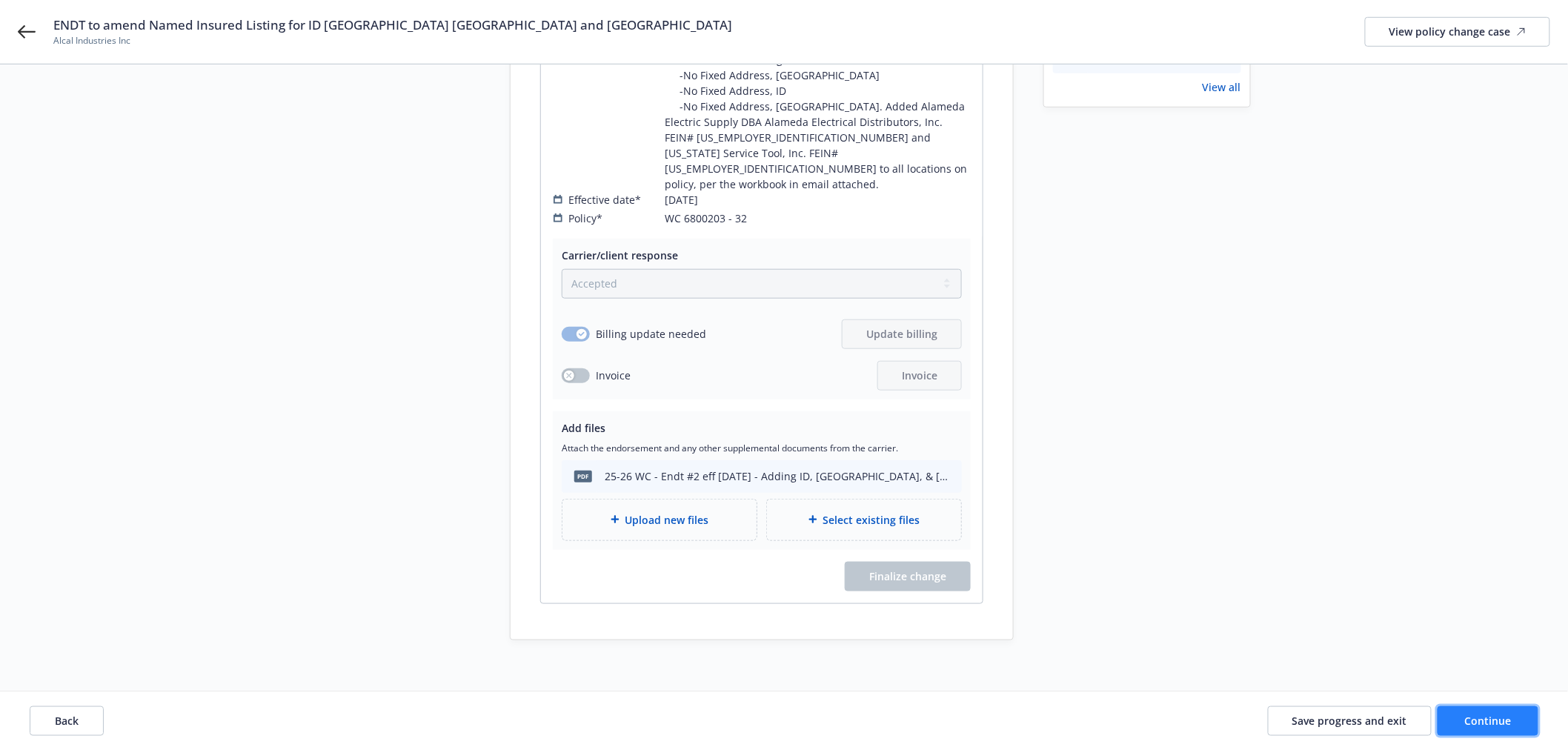
click at [1516, 720] on button "Continue" at bounding box center [1487, 720] width 100 height 30
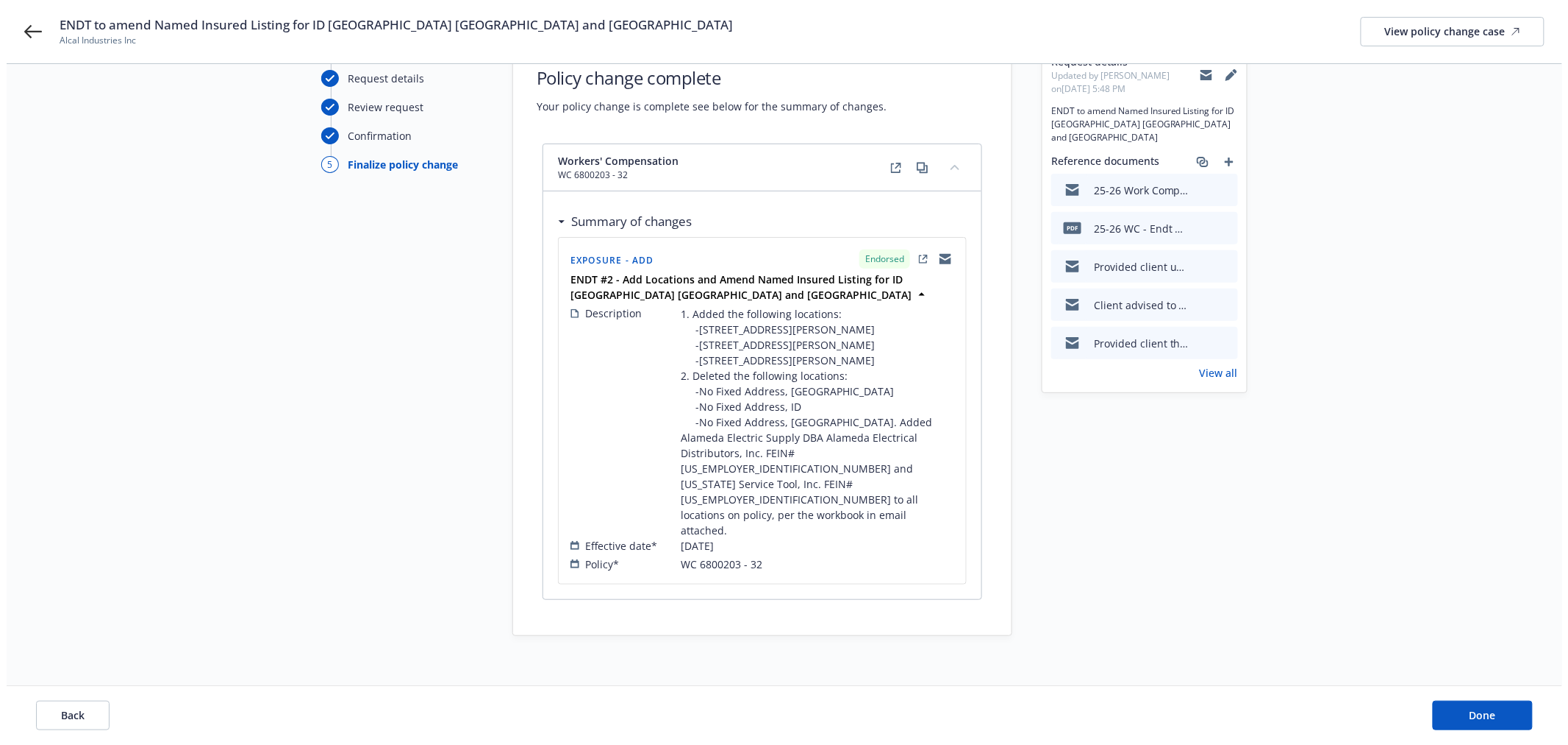
scroll to position [0, 0]
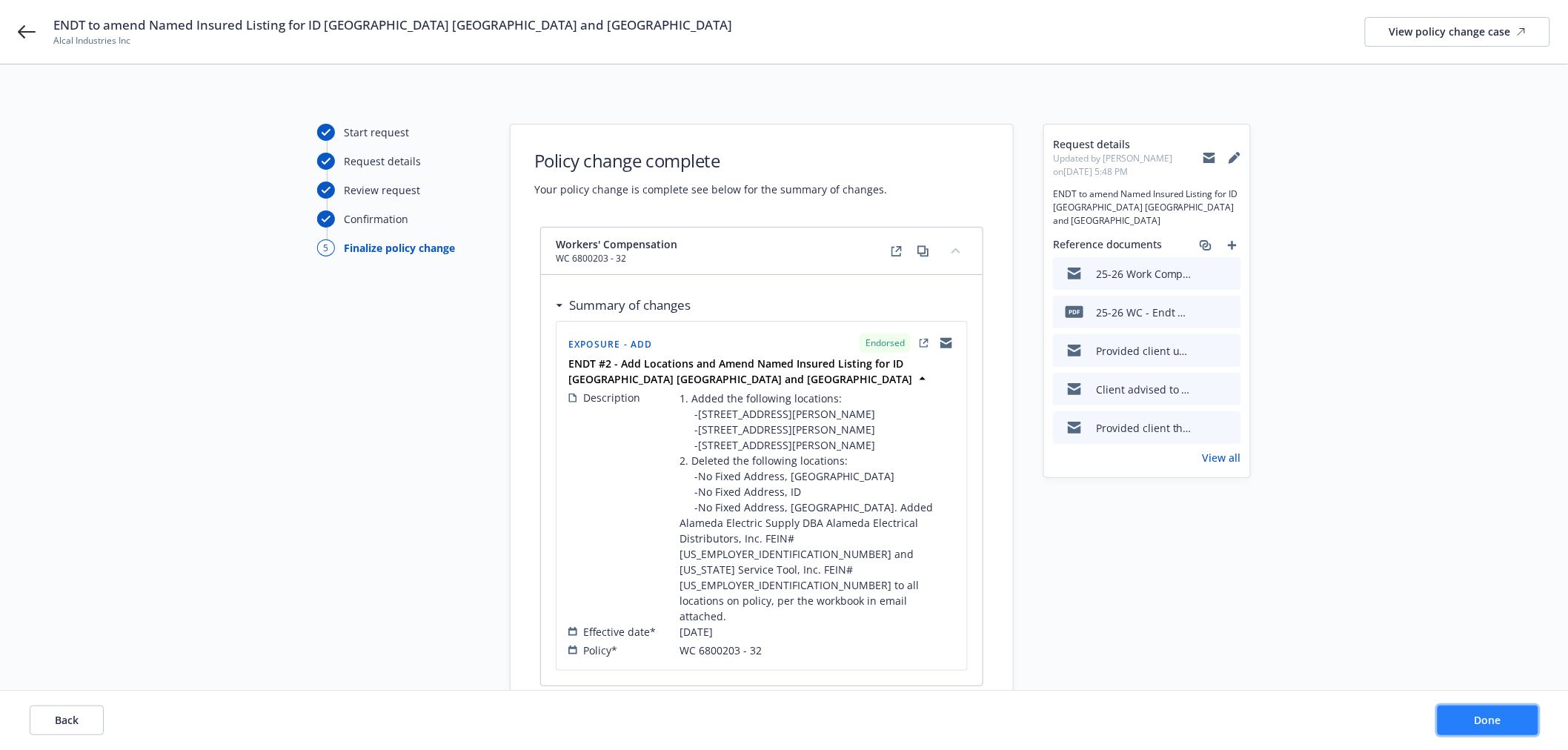
click at [1485, 716] on span "Done" at bounding box center [1488, 719] width 27 height 14
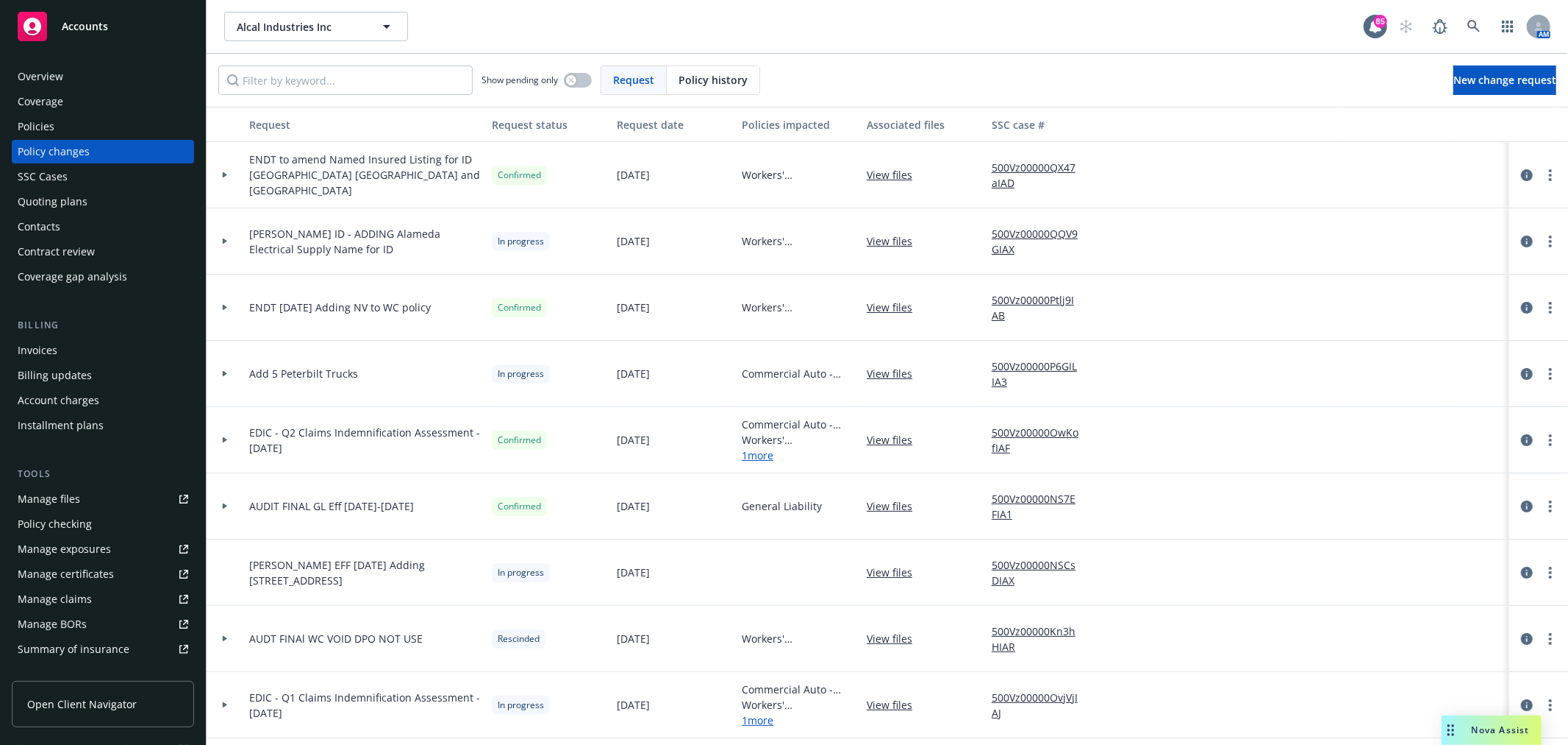
click at [222, 175] on icon at bounding box center [225, 174] width 6 height 5
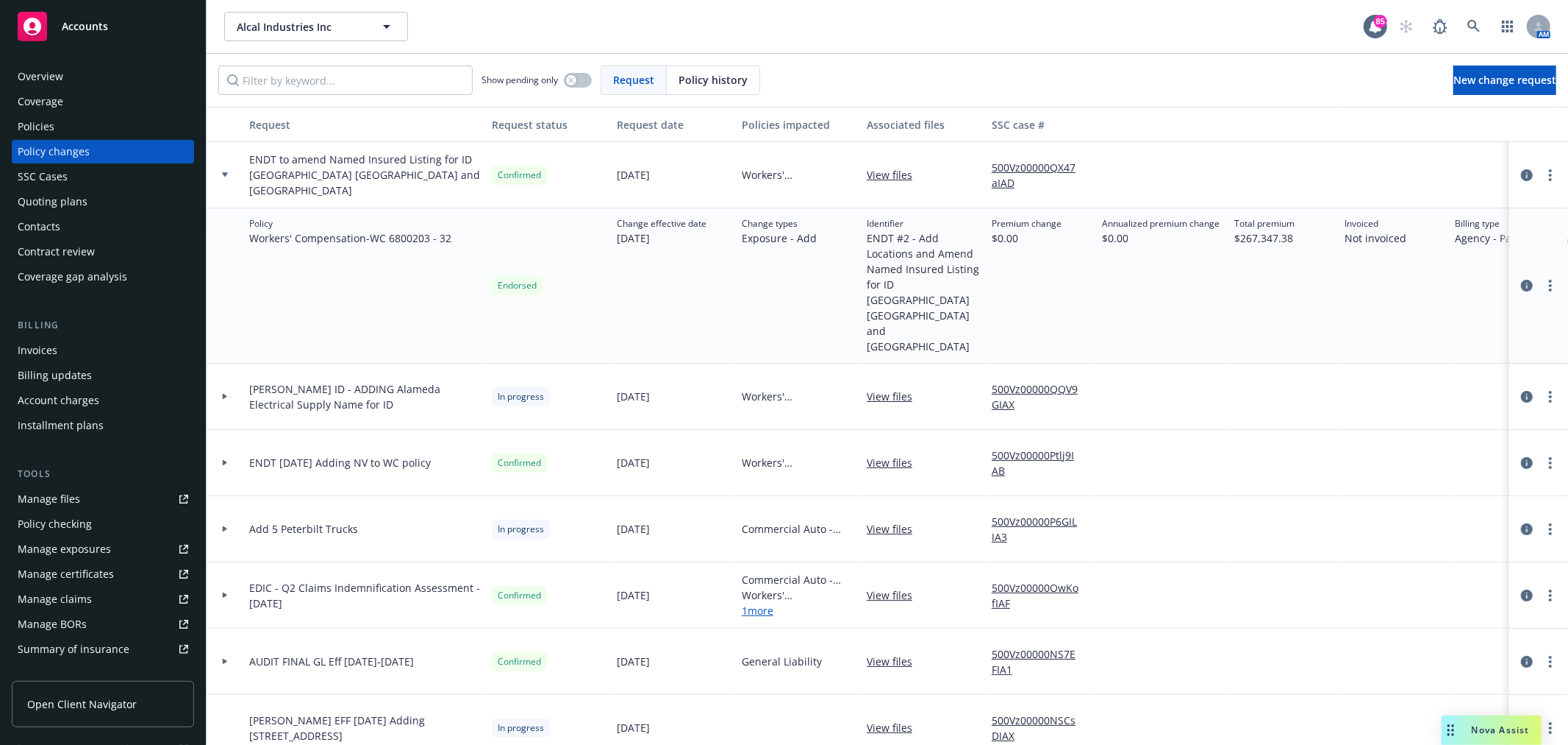
click at [938, 266] on span "ENDT #2 - Add Locations and Amend Named Insured Listing for ID NC TX and NV" at bounding box center [923, 291] width 113 height 123
click at [916, 237] on span "ENDT #2 - Add Locations and Amend Named Insured Listing for ID NC TX and NV" at bounding box center [923, 291] width 113 height 123
drag, startPoint x: 921, startPoint y: 237, endPoint x: 966, endPoint y: 281, distance: 62.9
click at [966, 281] on span "ENDT #2 - Add Locations and Amend Named Insured Listing for ID NC TX and NV" at bounding box center [923, 291] width 113 height 123
click at [934, 246] on span "ENDT #2 - Add Locations and Amend Named Insured Listing for ID NC TX and NV" at bounding box center [923, 291] width 113 height 123
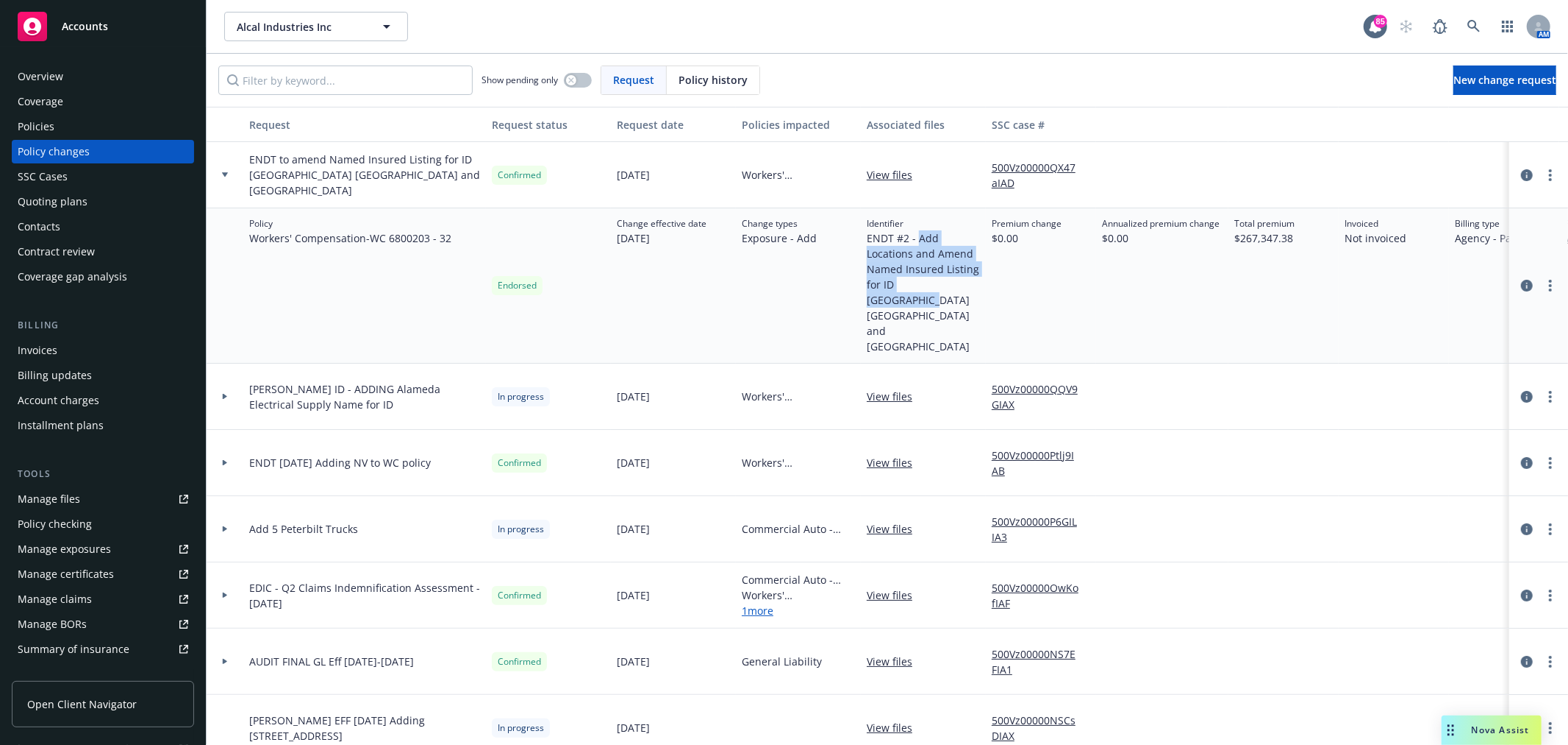
drag, startPoint x: 917, startPoint y: 238, endPoint x: 984, endPoint y: 282, distance: 80.2
click at [984, 282] on div "Identifier ENDT #2 - Add Locations and Amend Named Insured Listing for ID NC TX…" at bounding box center [923, 285] width 125 height 155
copy span "Add Locations and Amend Named Insured Listing for ID NC TX and NV"
click at [1522, 173] on icon "circleInformation" at bounding box center [1528, 175] width 12 height 12
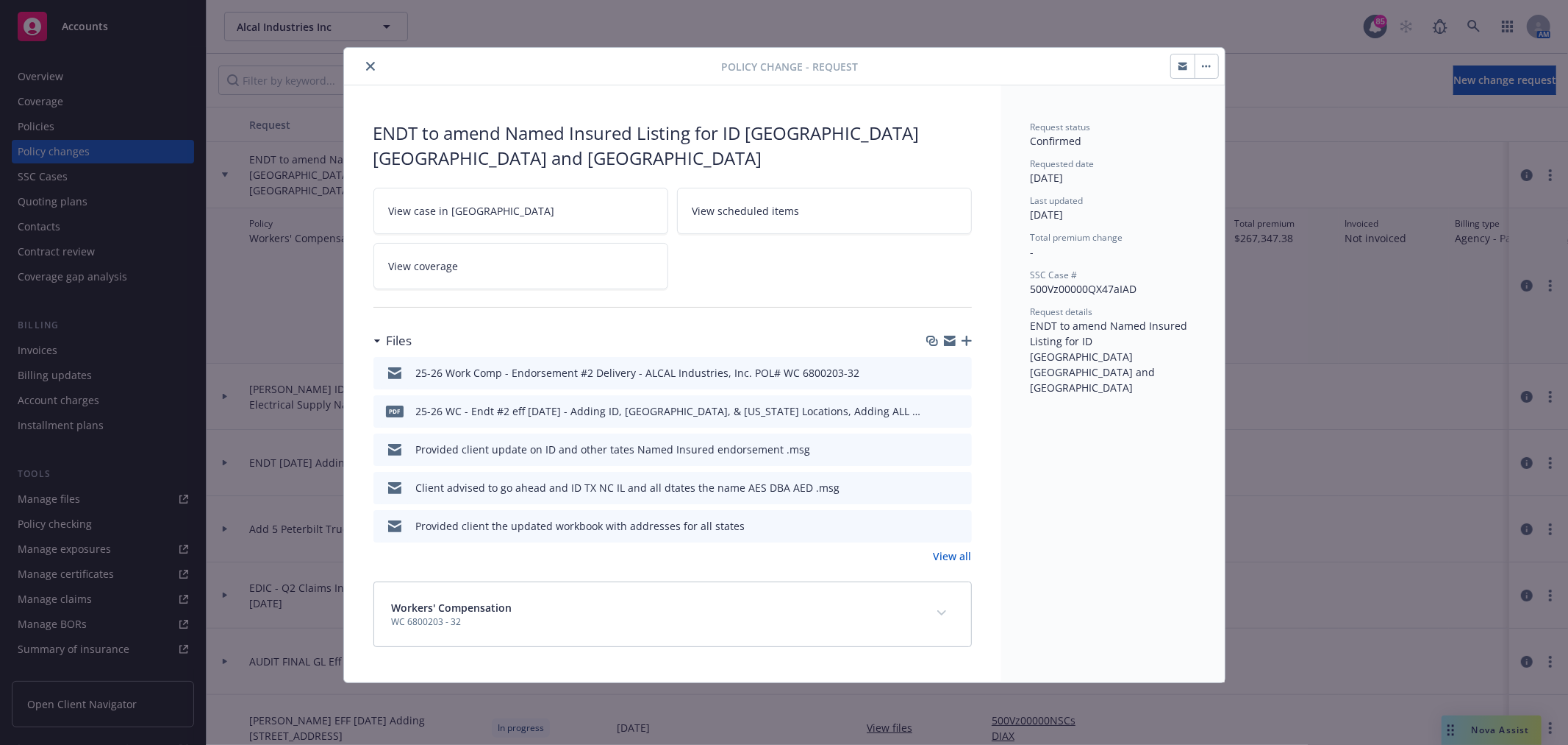
click at [1215, 68] on button "button" at bounding box center [1207, 66] width 24 height 24
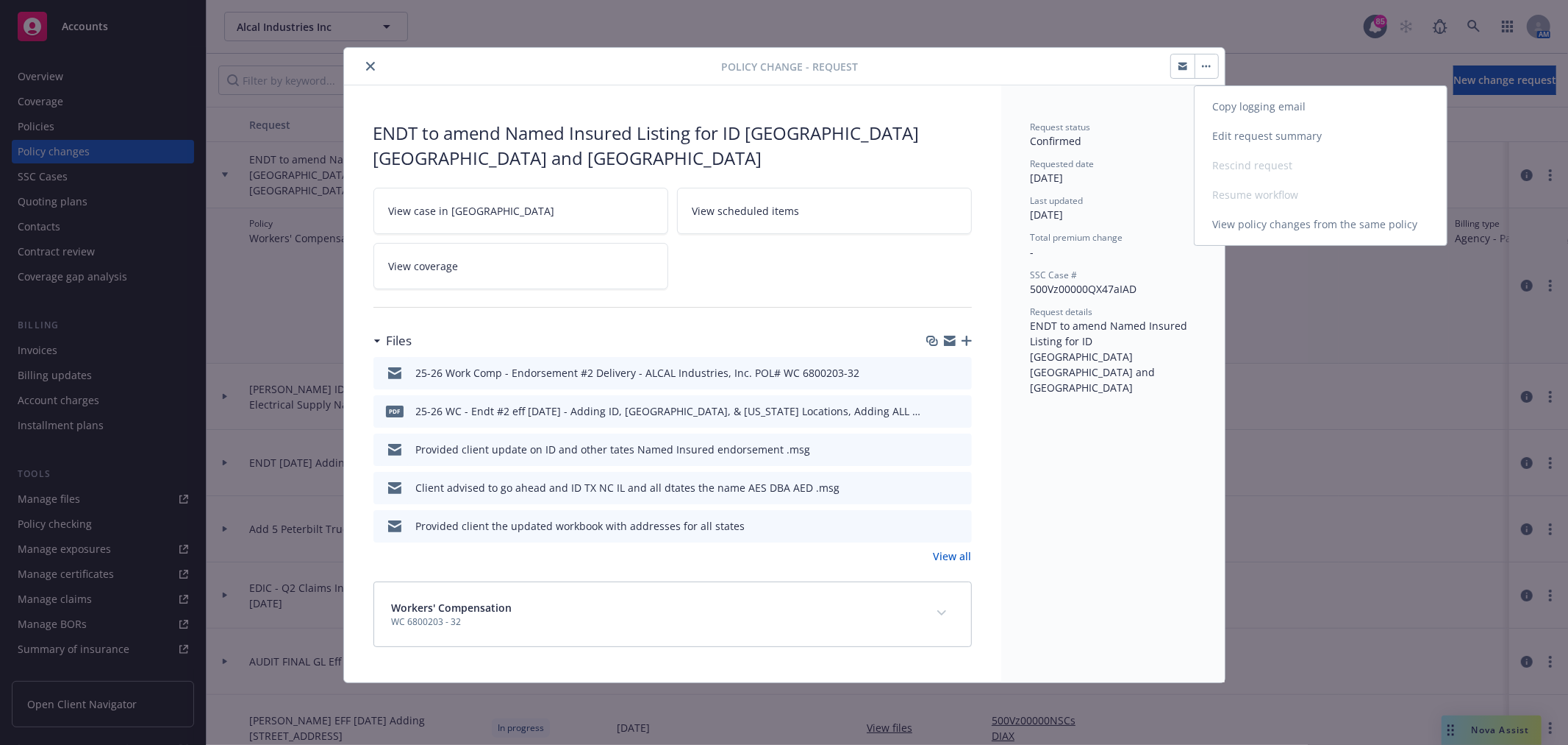
click at [1247, 131] on link "Edit request summary" at bounding box center [1321, 136] width 252 height 30
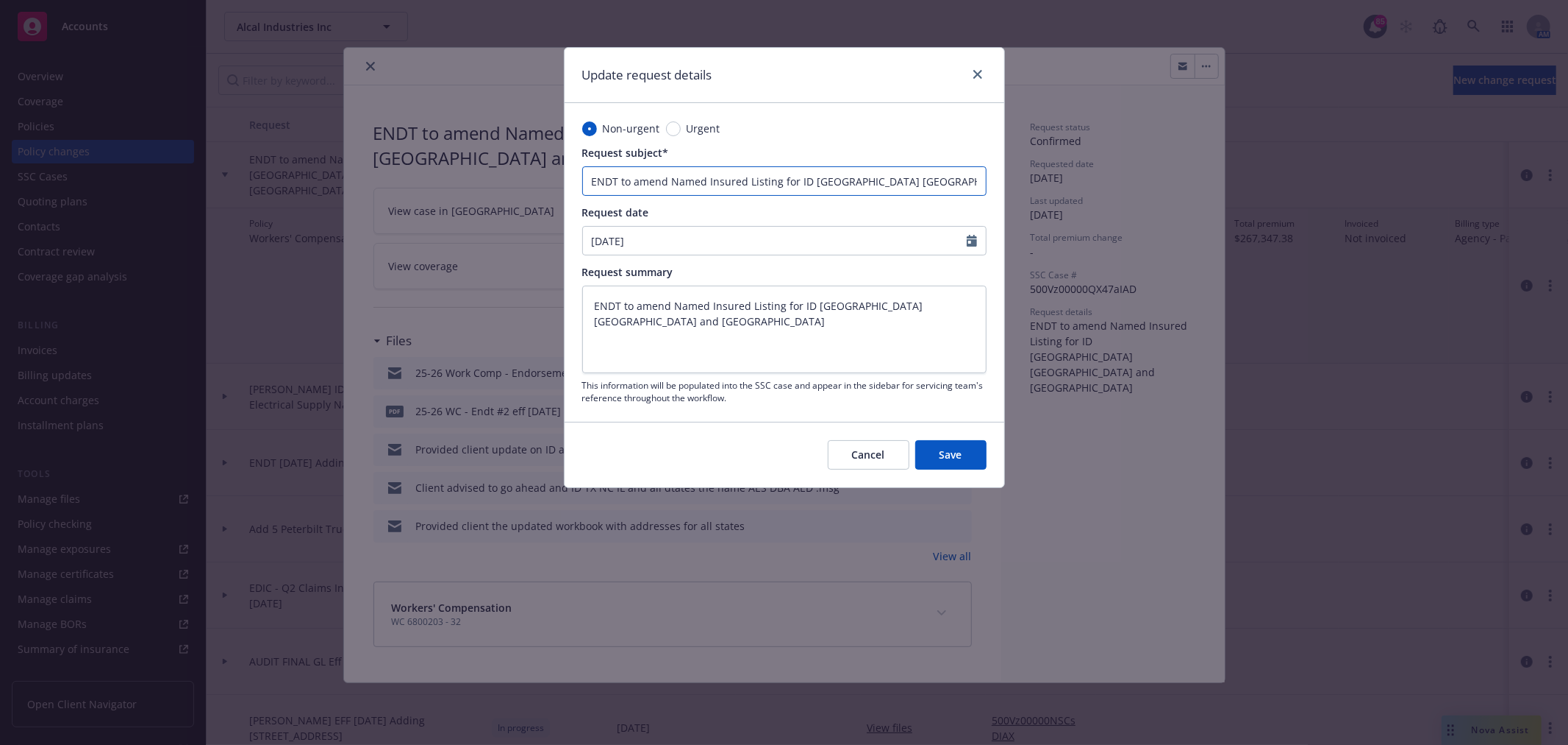
type textarea "x"
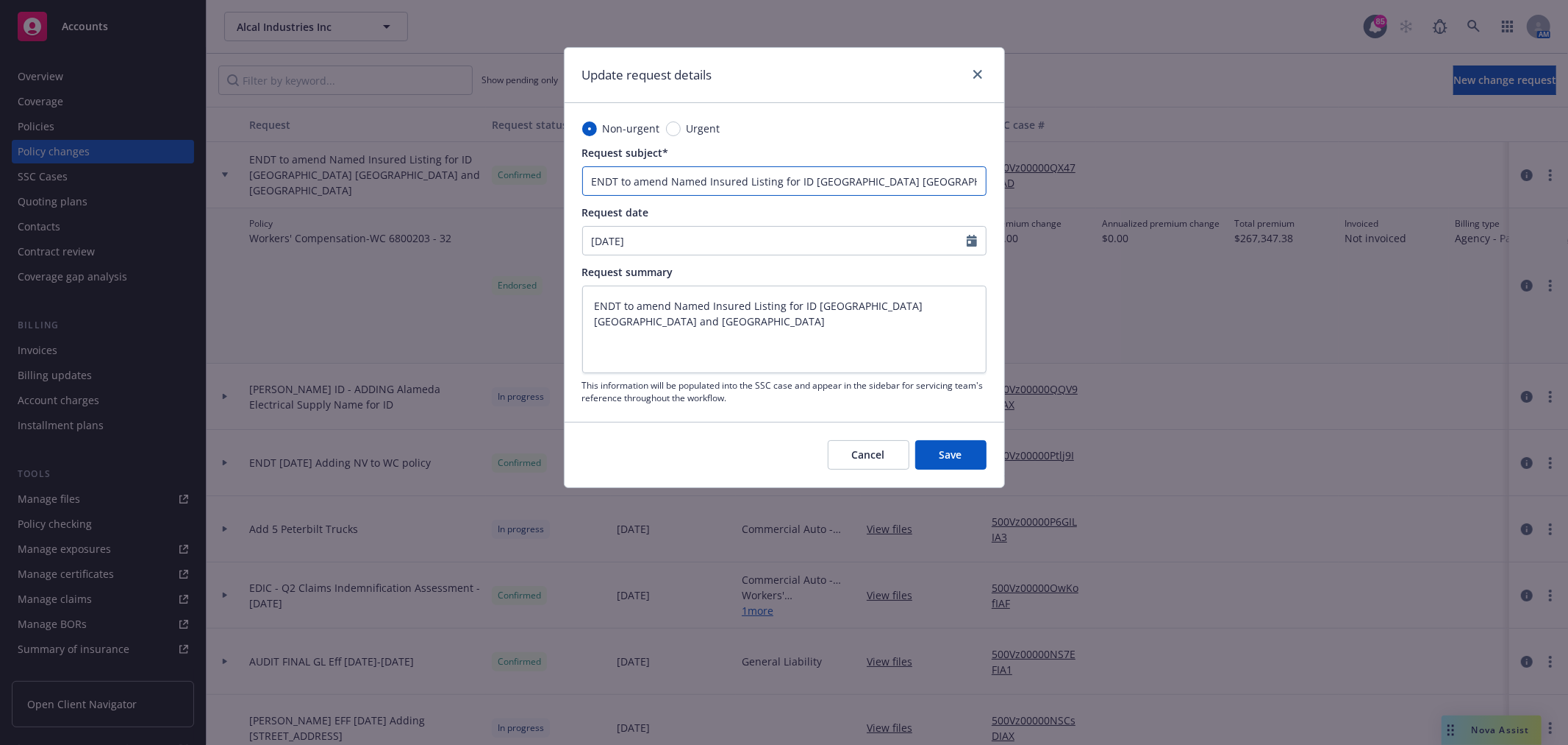
drag, startPoint x: 930, startPoint y: 180, endPoint x: 568, endPoint y: 186, distance: 362.0
click at [568, 186] on div "Non-urgent Urgent Request subject* ENDT to amend Named Insured Listing for ID N…" at bounding box center [785, 261] width 440 height 319
paste input "Add Locations and Amend Named Insured Listing for ID NC TX and NV"
type input "Add Locations and Amend Named Insured Listing for ID NC TX and NV"
type textarea "x"
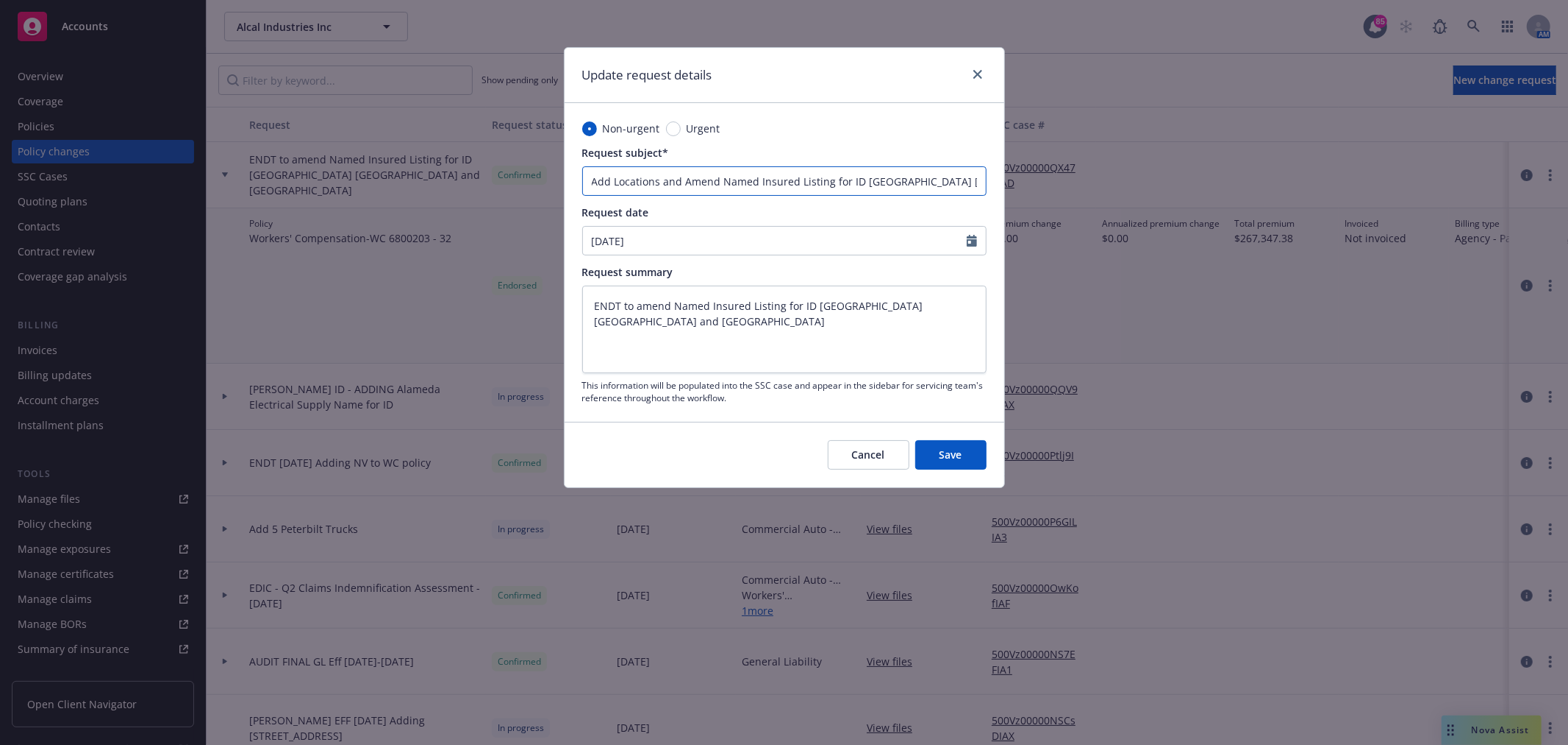
type input "EAdd Locations and Amend Named Insured Listing for ID NC TX and NV"
type textarea "x"
type input "ENAdd Locations and Amend Named Insured Listing for ID NC TX and NV"
type textarea "x"
type input "ENDAdd Locations and Amend Named Insured Listing for ID NC TX and NV"
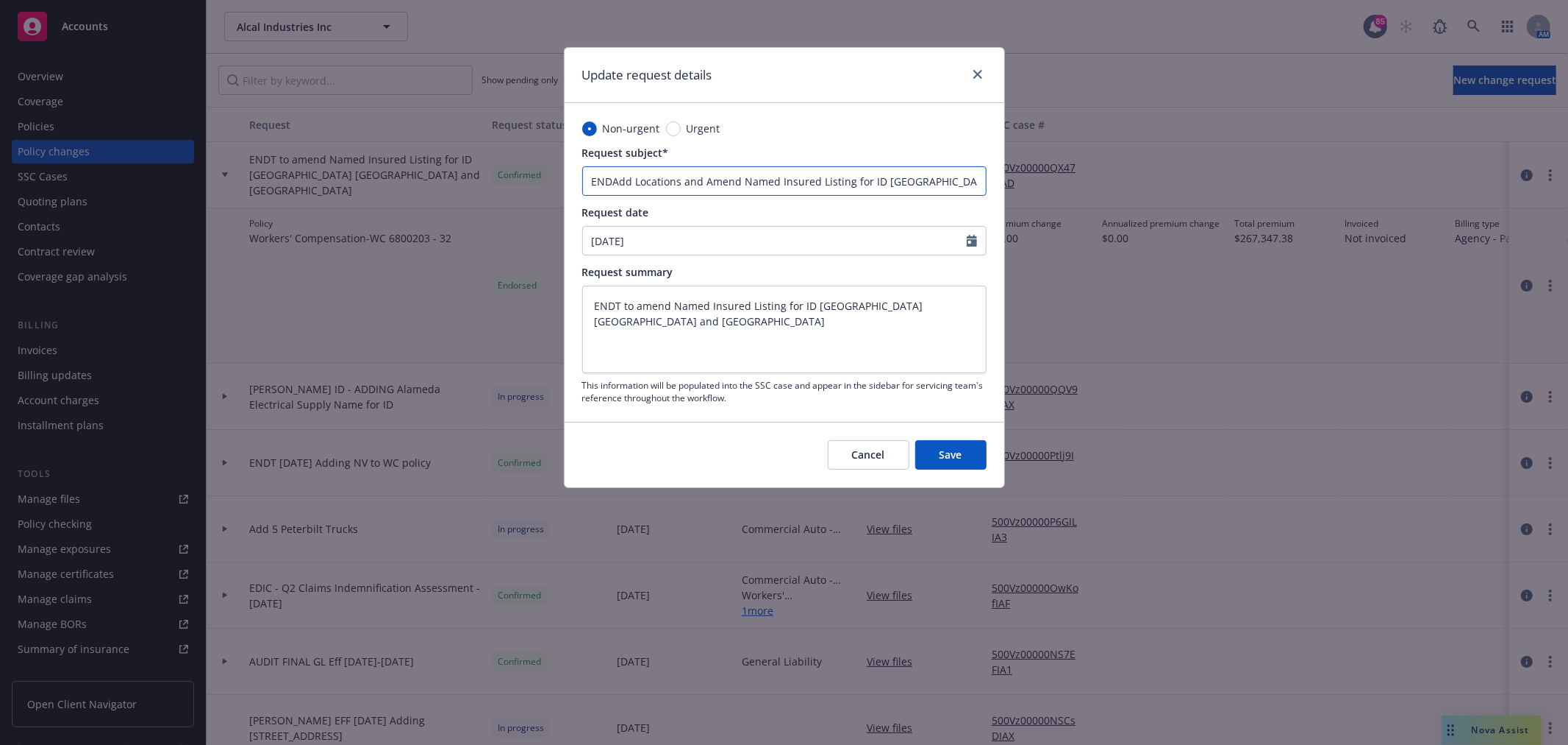
type textarea "x"
type input "ENDTAdd Locations and Amend Named Insured Listing for ID NC TX and NV"
type textarea "x"
type input "ENDT Add Locations and Amend Named Insured Listing for ID NC TX and NV"
type textarea "x"
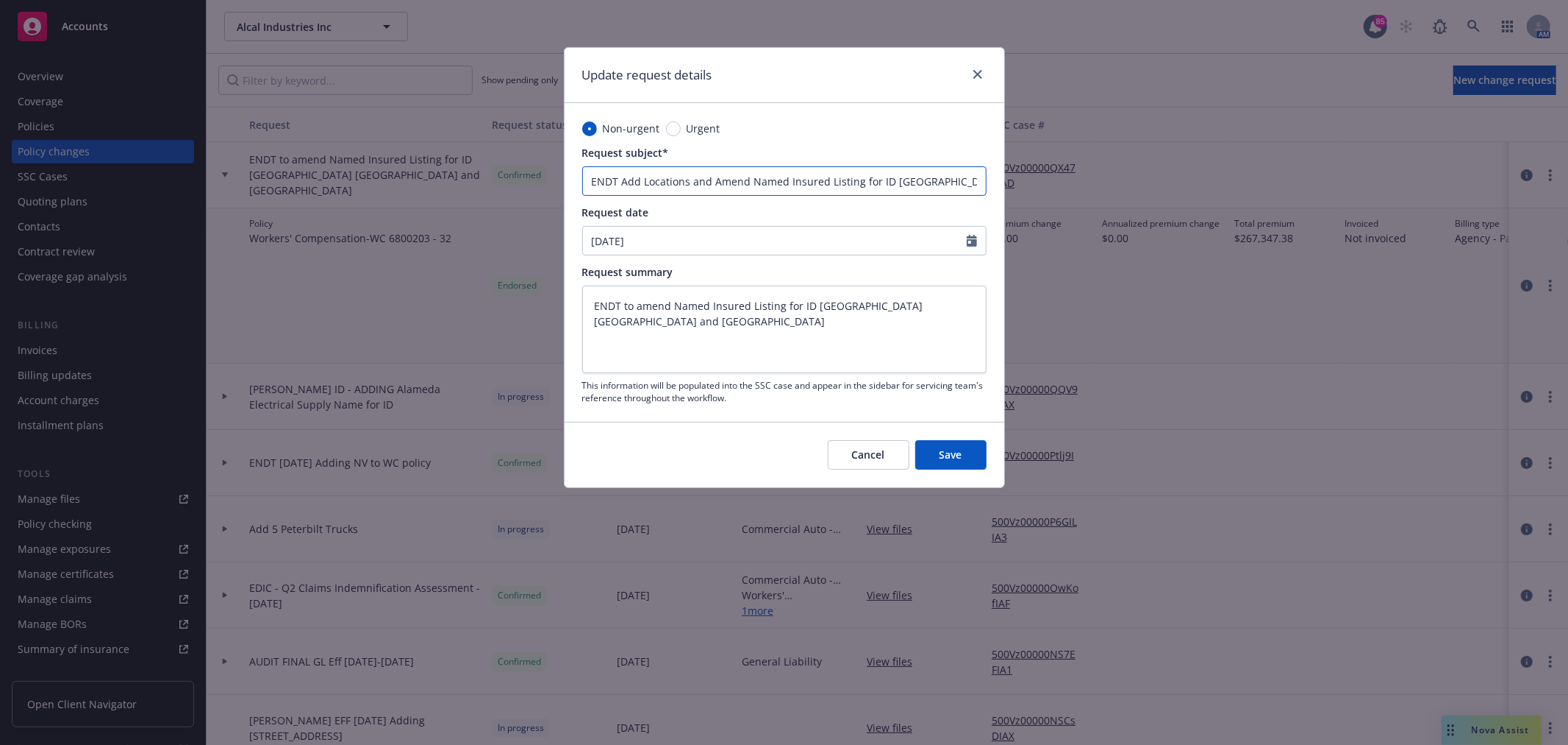
type input "ENDT #Add Locations and Amend Named Insured Listing for ID NC TX and NV"
type textarea "x"
type input "ENDT #2Add Locations and Amend Named Insured Listing for ID NC TX and NV"
type textarea "x"
type input "ENDT #2 Add Locations and Amend Named Insured Listing for ID NC TX and NV"
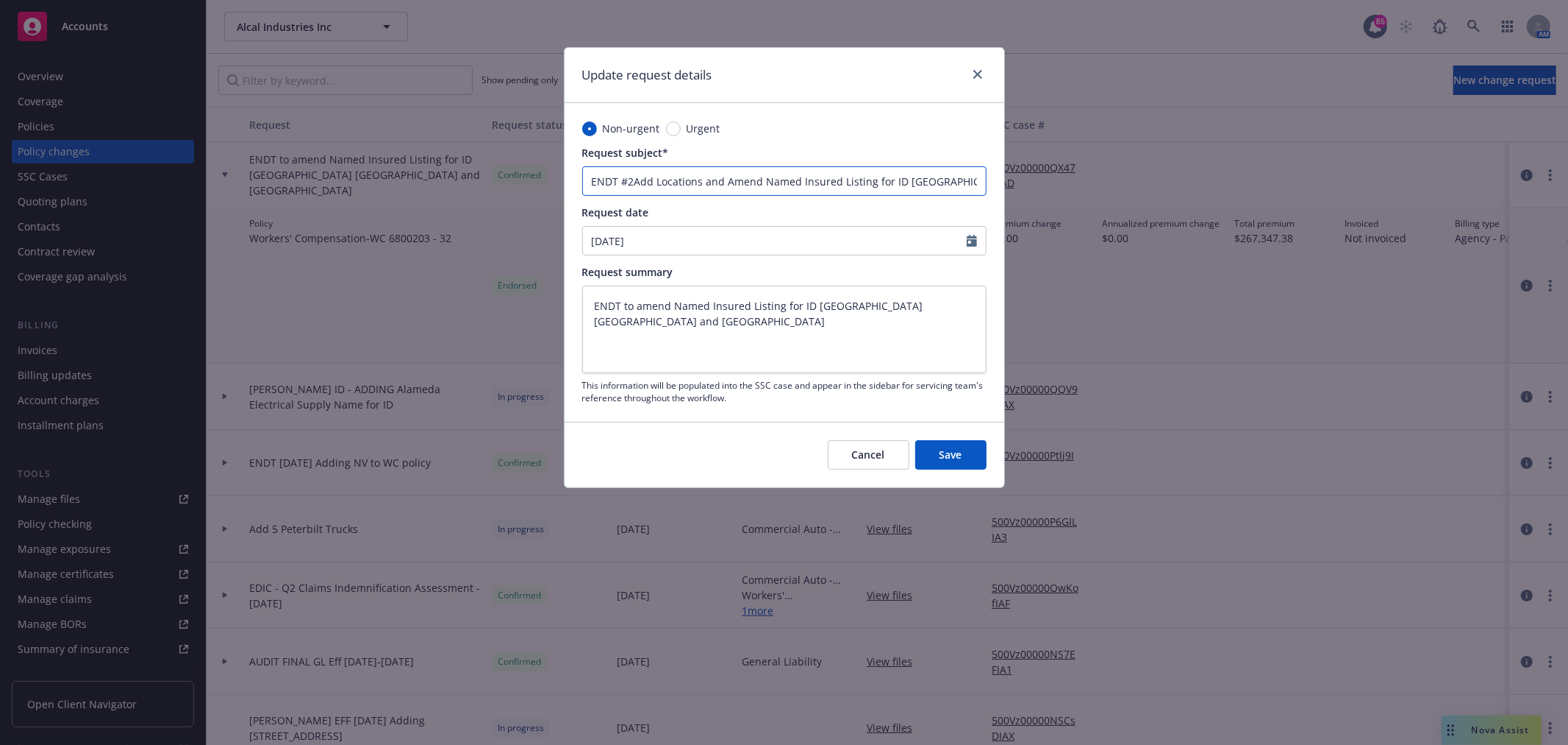
type textarea "x"
type input "ENDT #2 -Add Locations and Amend Named Insured Listing for ID NC TX and NV"
type textarea "x"
type input "ENDT #2 - Add Locations and Amend Named Insured Listing for ID NC TX and NV"
type textarea "x"
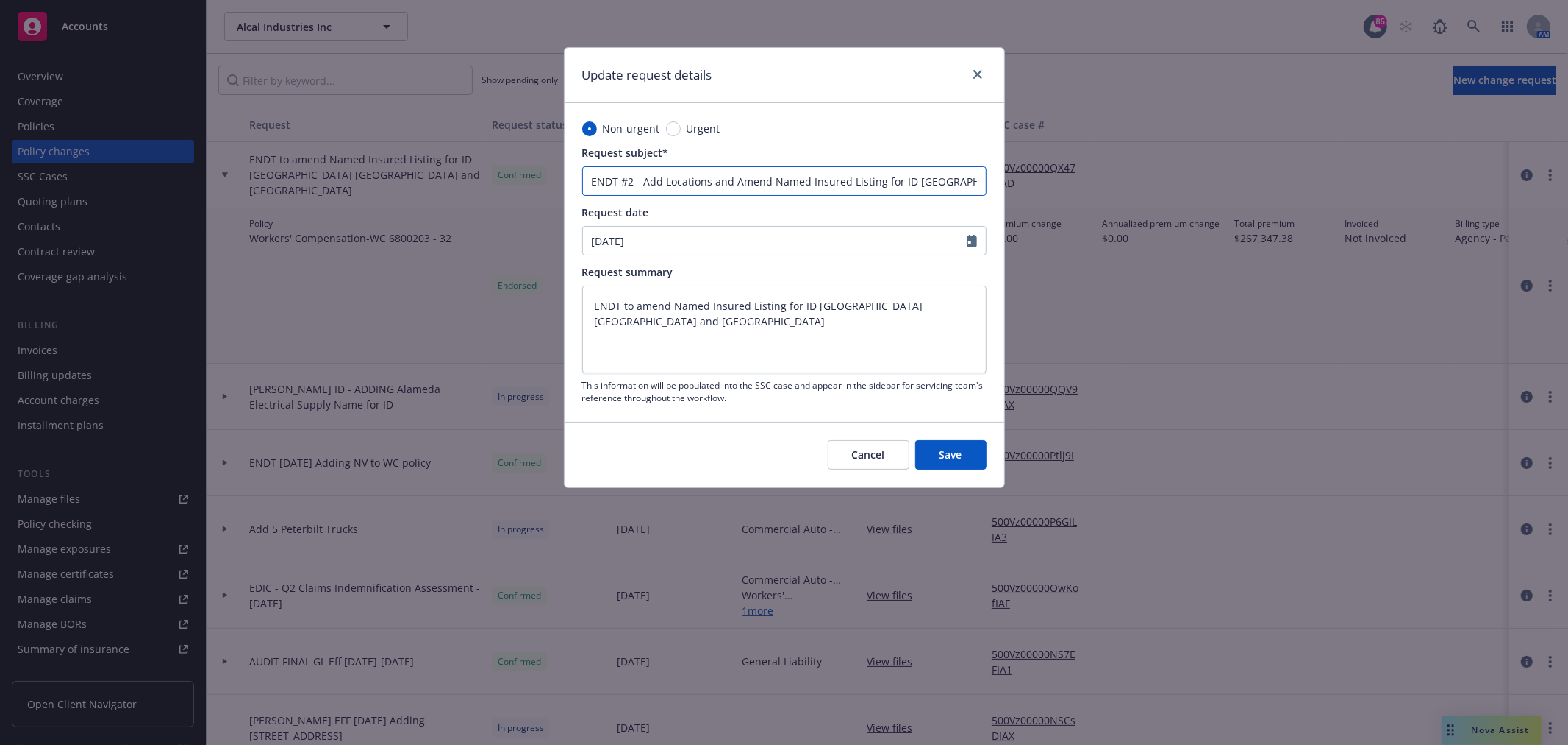
type input "ENDT #2 - Add Locations and Amend Named Insured Listing for ID NC TX and NV"
drag, startPoint x: 909, startPoint y: 317, endPoint x: 556, endPoint y: 311, distance: 353.1
click at [556, 311] on div "Update request details Non-urgent Urgent Request subject* ENDT #2 - Add Locatio…" at bounding box center [784, 372] width 1568 height 745
paste textarea "Add Locations and Amend Named Insured Listing for ID NC TX and NV"
type textarea "Add Locations and Amend Named Insured Listing for ID NC TX and NV"
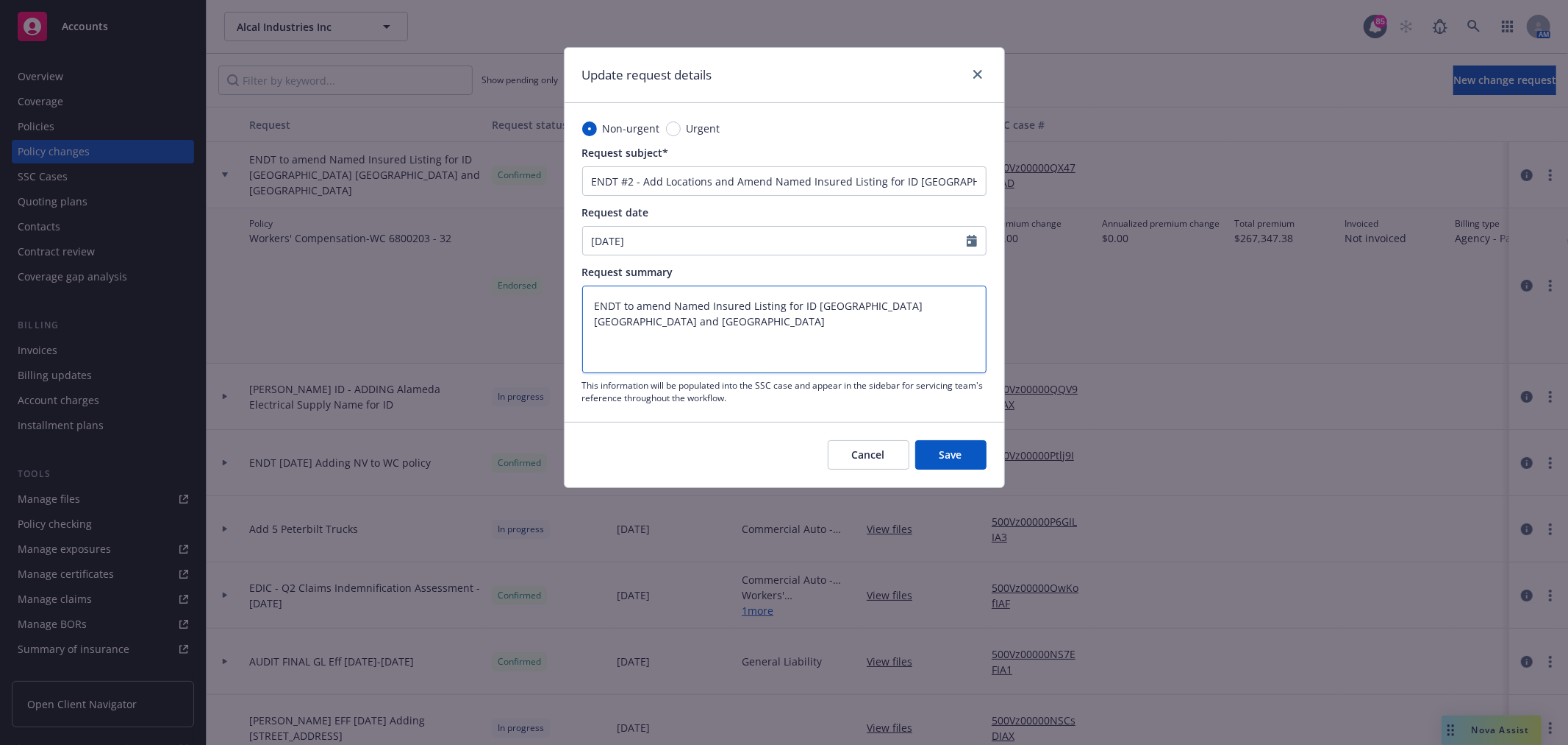
type textarea "x"
drag, startPoint x: 863, startPoint y: 308, endPoint x: 491, endPoint y: 314, distance: 372.0
click at [491, 314] on div "Update request details Non-urgent Urgent Request subject* ENDT #2 - Add Locatio…" at bounding box center [784, 372] width 1568 height 745
type textarea "Add Locations and Amend Named Insured Listing for ID NC TX and NV"
type textarea "x"
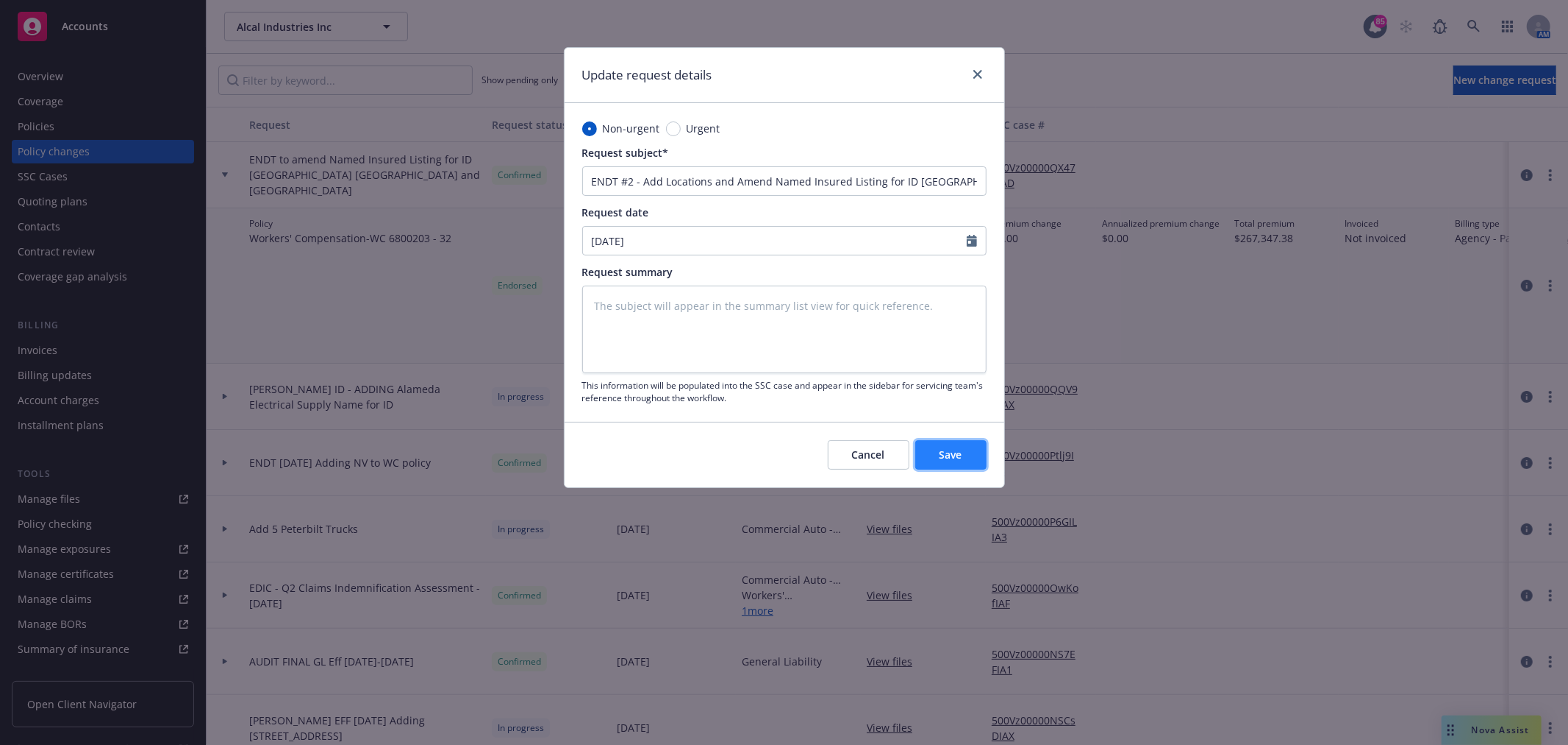
click at [952, 453] on span "Save" at bounding box center [951, 454] width 23 height 14
type textarea "x"
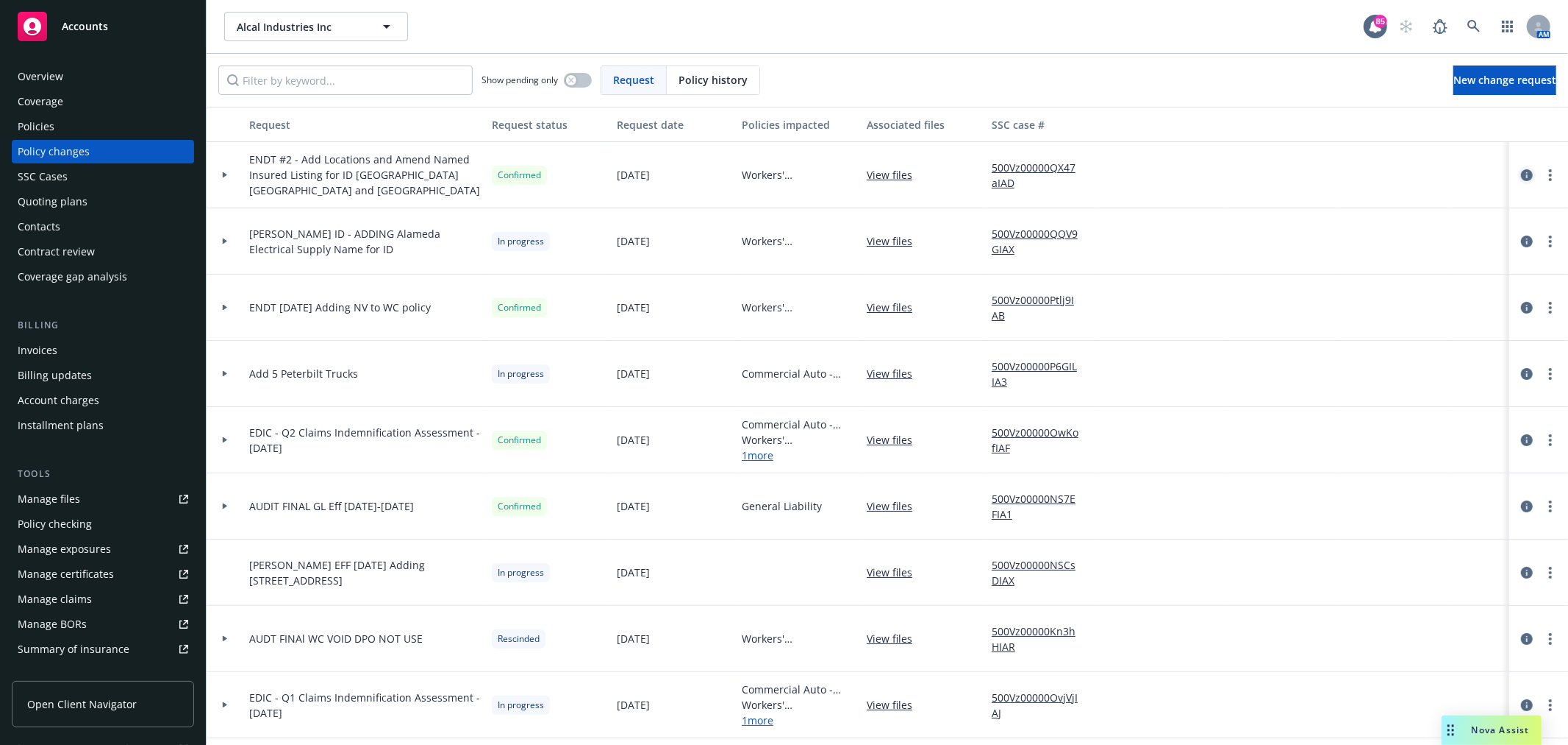
click at [1522, 172] on icon "circleInformation" at bounding box center [1528, 175] width 12 height 12
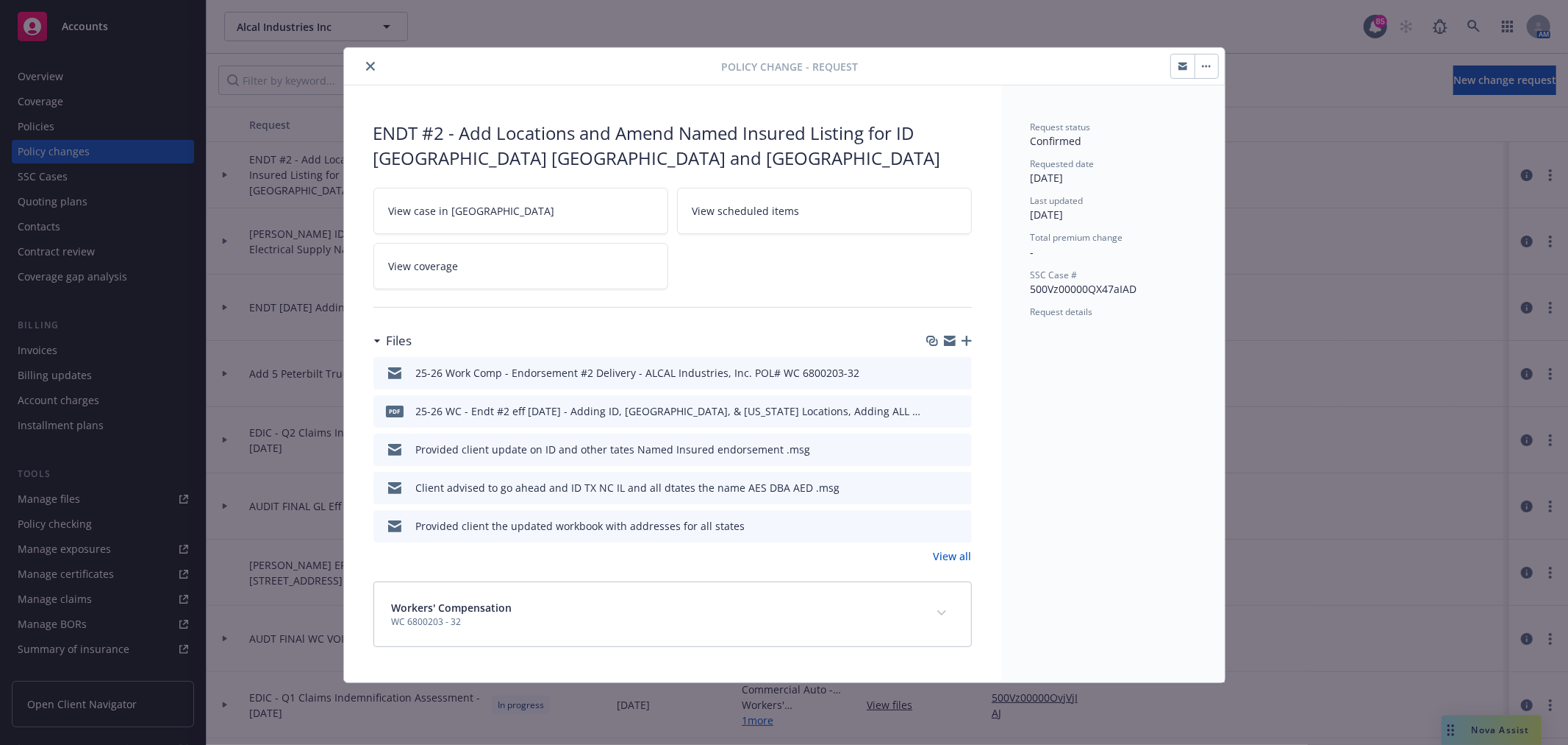
click at [1202, 68] on button "button" at bounding box center [1207, 66] width 24 height 24
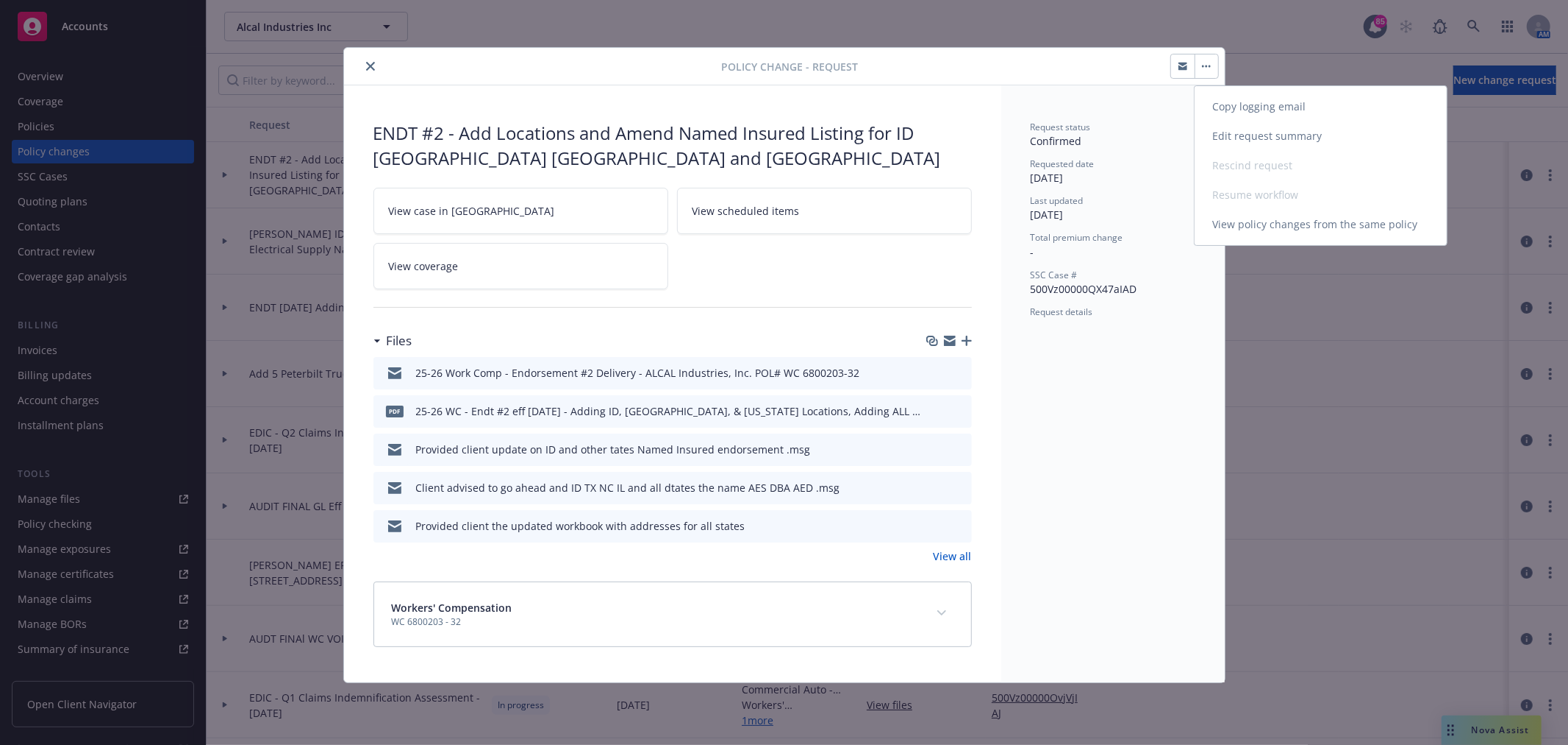
click at [1227, 128] on link "Edit request summary" at bounding box center [1321, 136] width 252 height 30
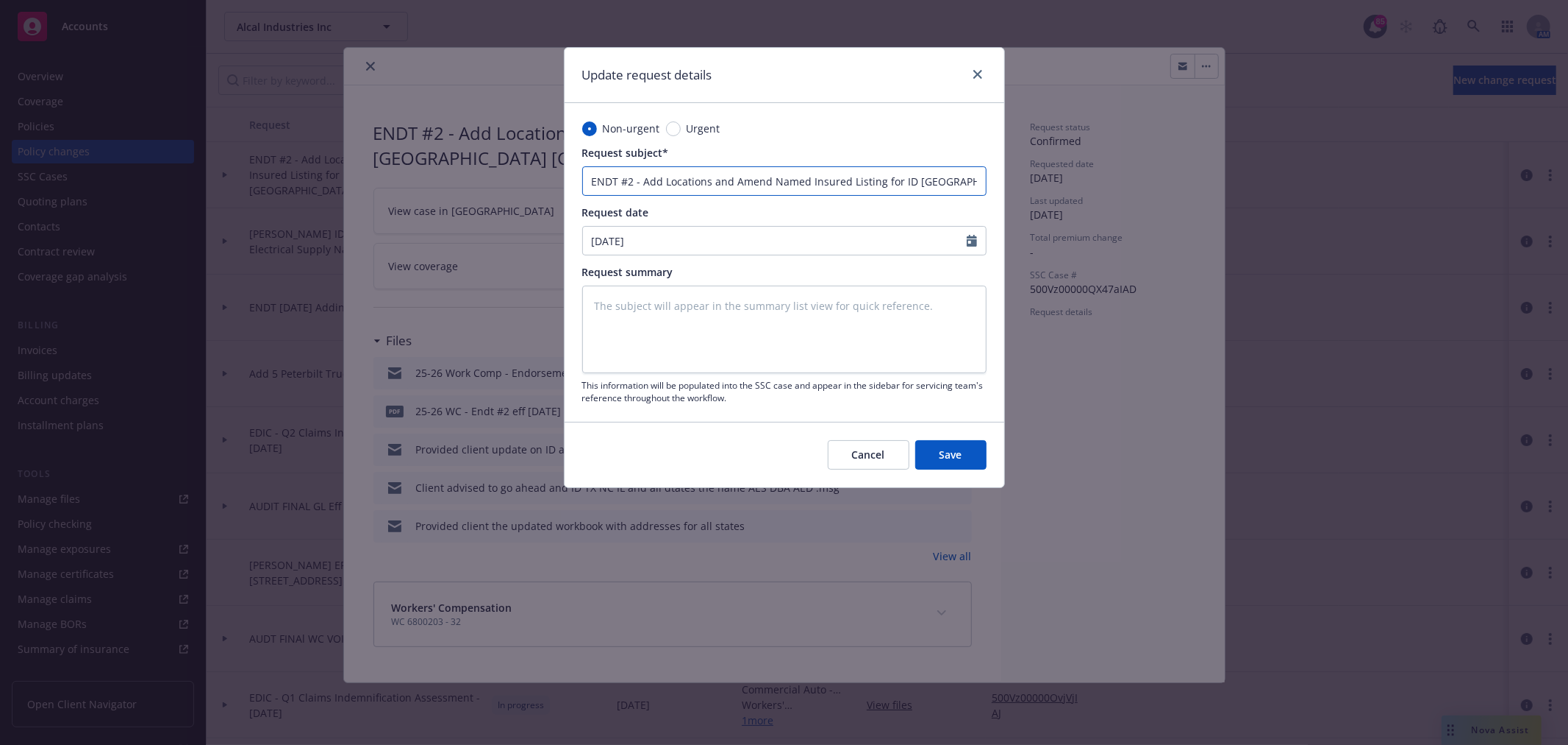
click at [600, 185] on input "ENDT #2 - Add Locations and Amend Named Insured Listing for ID NC TX and NV" at bounding box center [785, 182] width 404 height 30
type textarea "x"
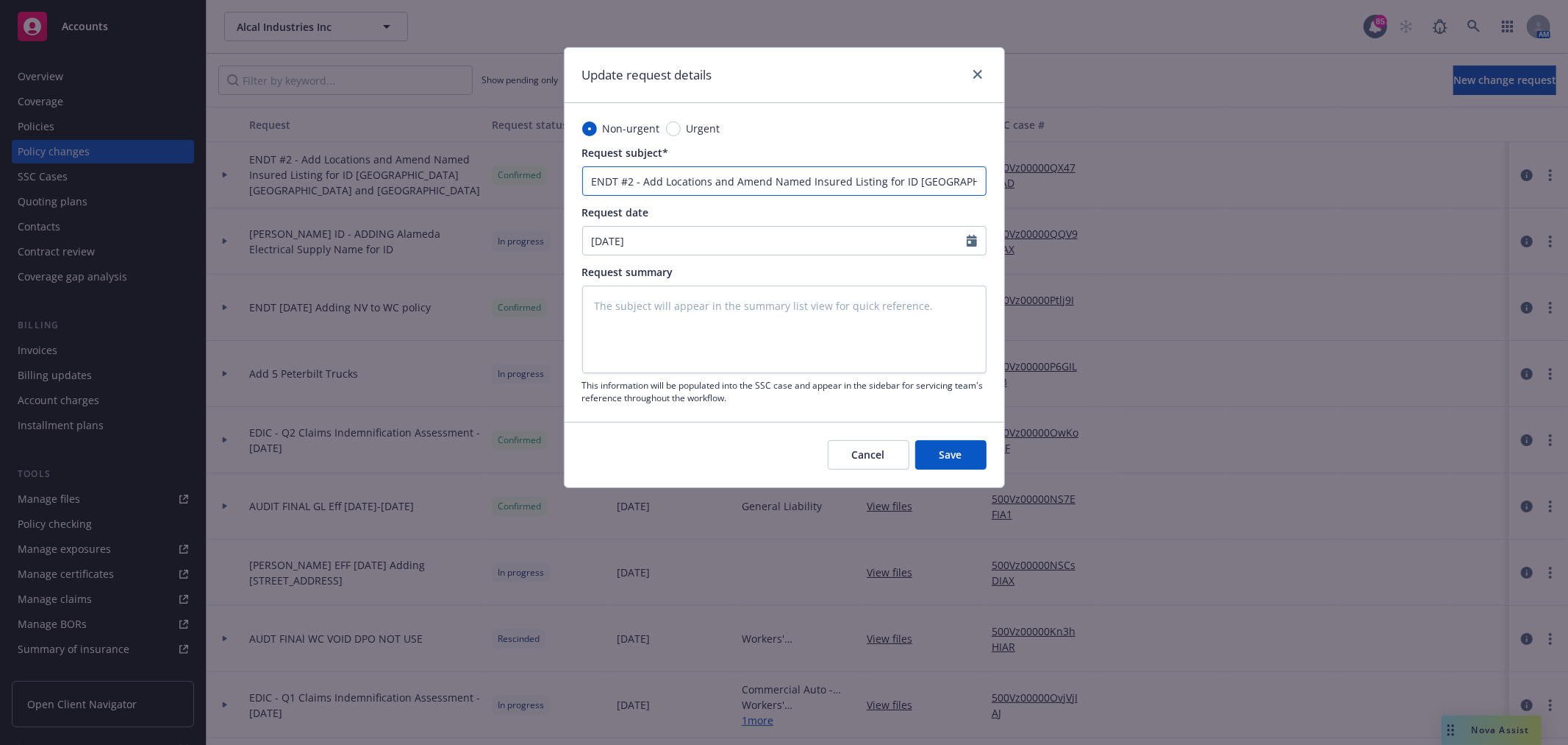
click at [591, 180] on input "ENDT #2 - Add Locations and Amend Named Insured Listing for ID NC TX and NV" at bounding box center [785, 182] width 404 height 30
type input "WENDT #2 - Add Locations and Amend Named Insured Listing for ID NC TX and NV"
type textarea "x"
type input "WCENDT #2 - Add Locations and Amend Named Insured Listing for ID NC TX and NV"
type textarea "x"
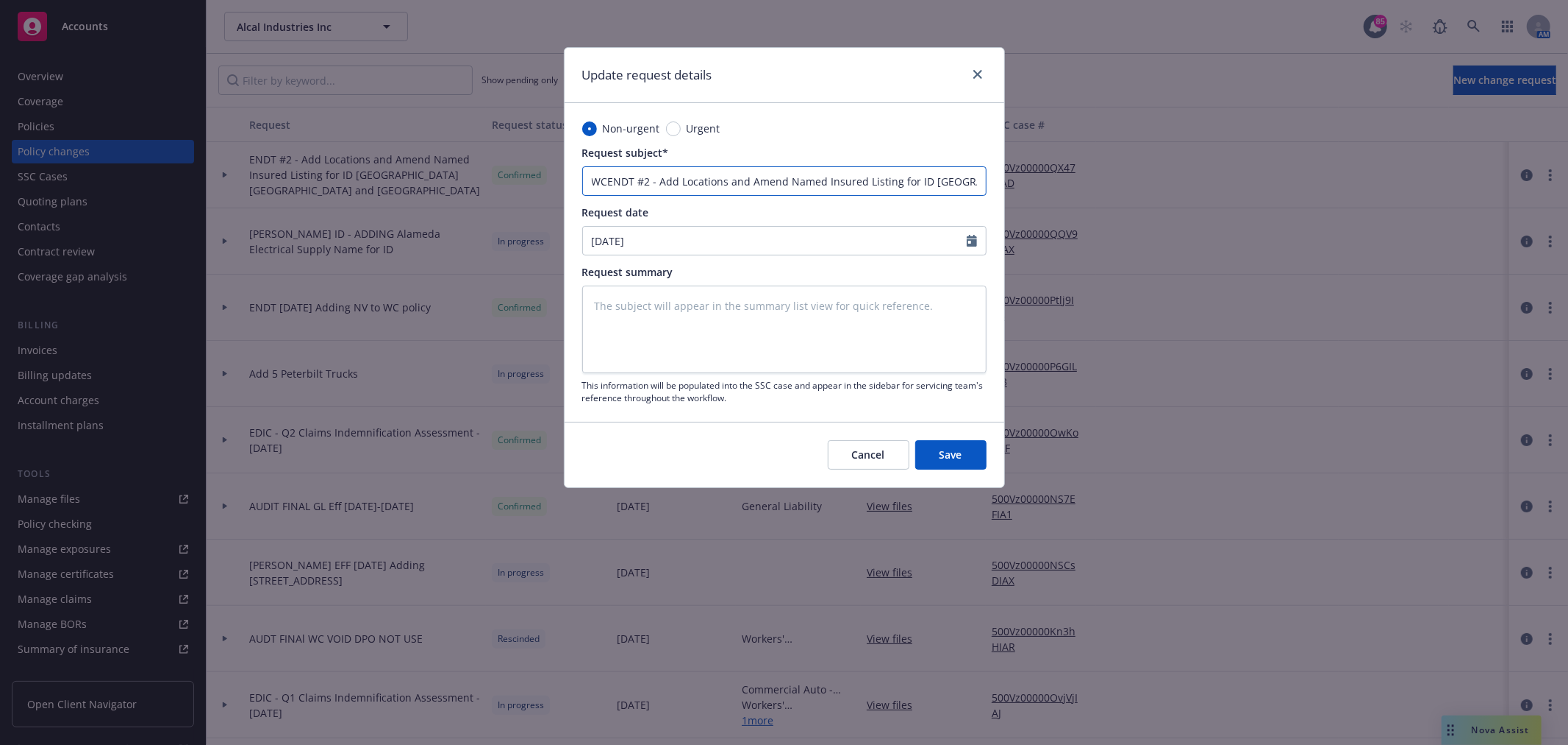
type input "WC ENDT #2 - Add Locations and Amend Named Insured Listing for ID NC TX and NV"
type textarea "x"
type input "WC ENDT #2 - Add Locations and Amend Named Insured Listing for ID NC TX and NV"
click at [935, 450] on button "Save" at bounding box center [951, 455] width 71 height 30
type textarea "x"
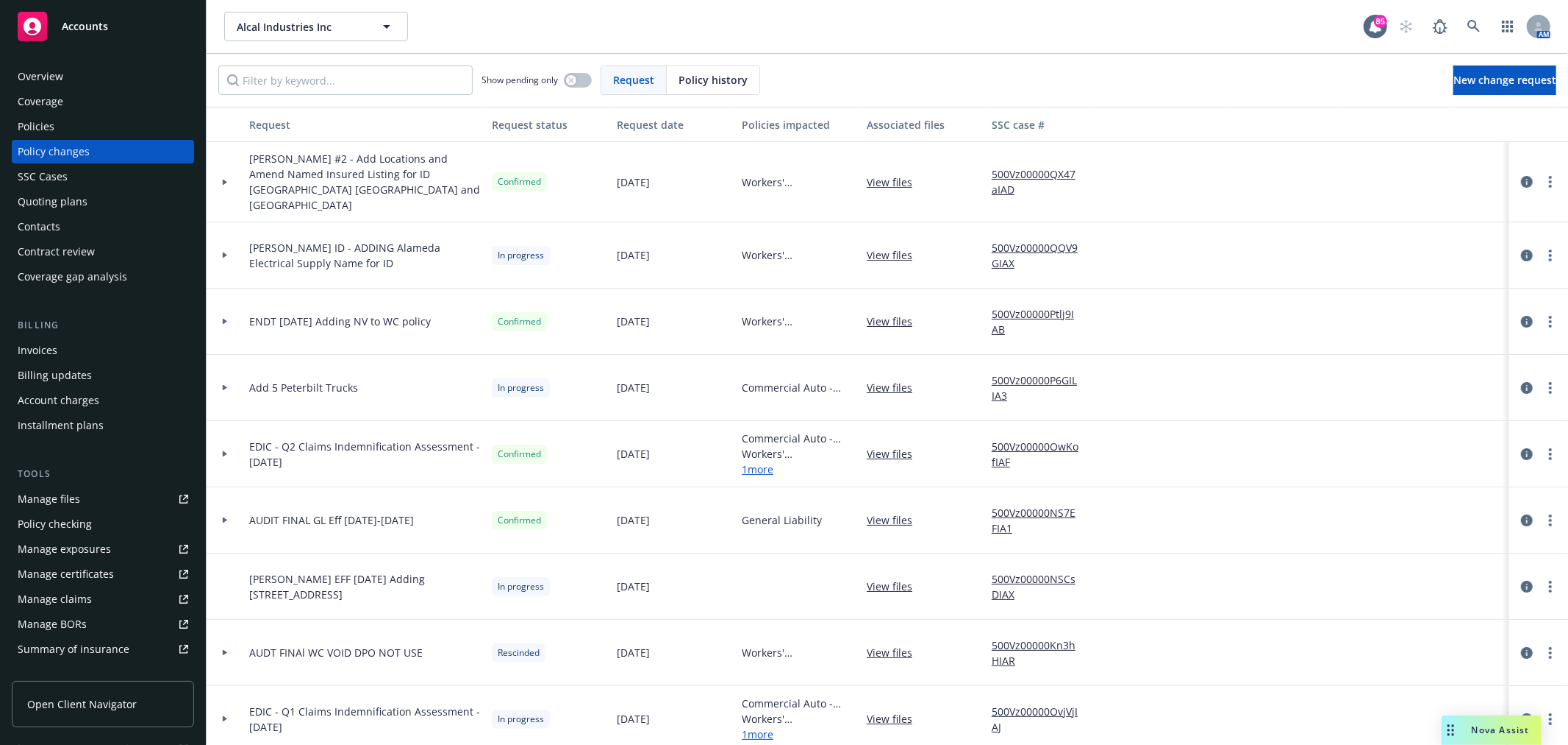
click at [900, 175] on link "View files" at bounding box center [895, 183] width 57 height 16
click at [53, 133] on div "Policies" at bounding box center [103, 126] width 171 height 24
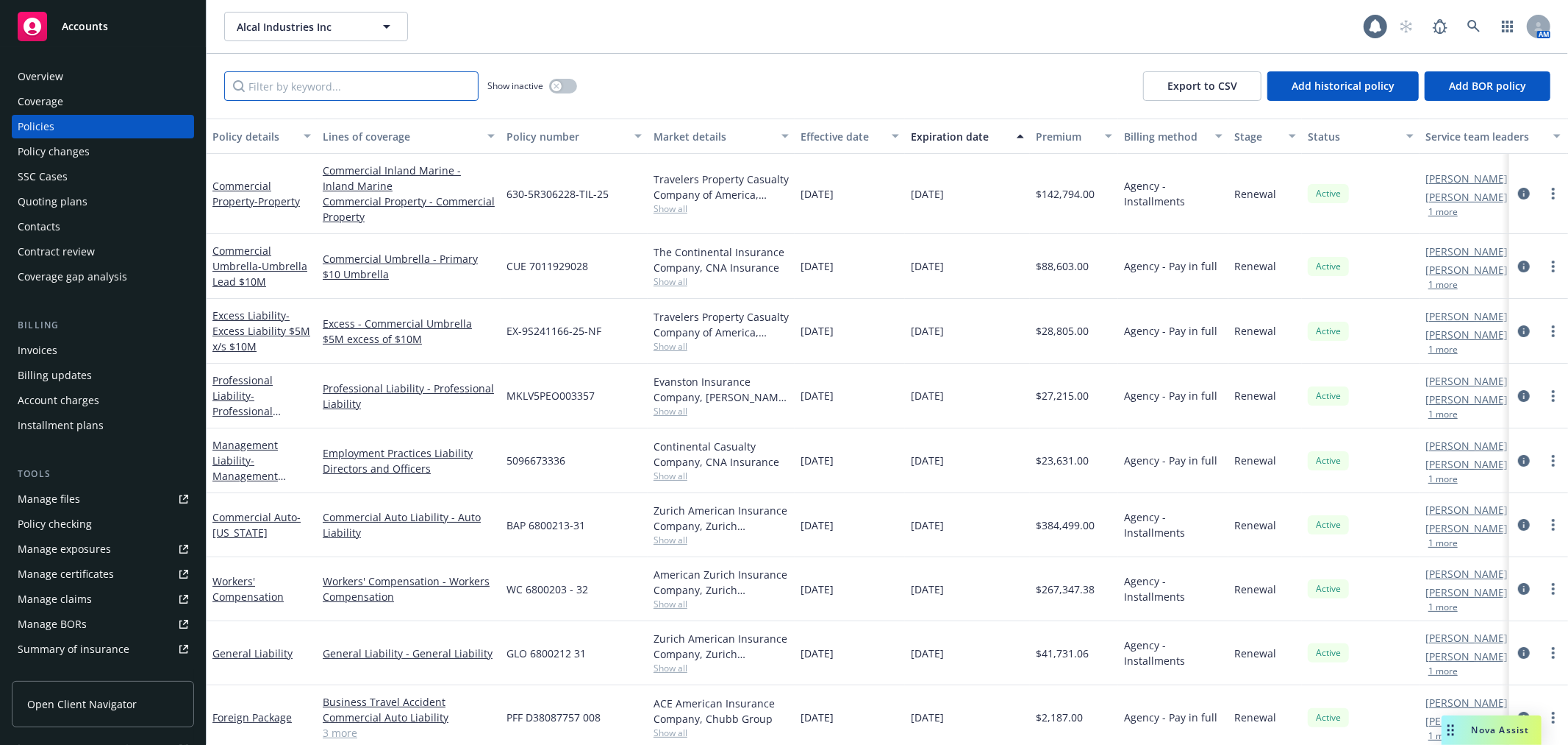
click at [356, 92] on input "Filter by keyword..." at bounding box center [351, 86] width 254 height 30
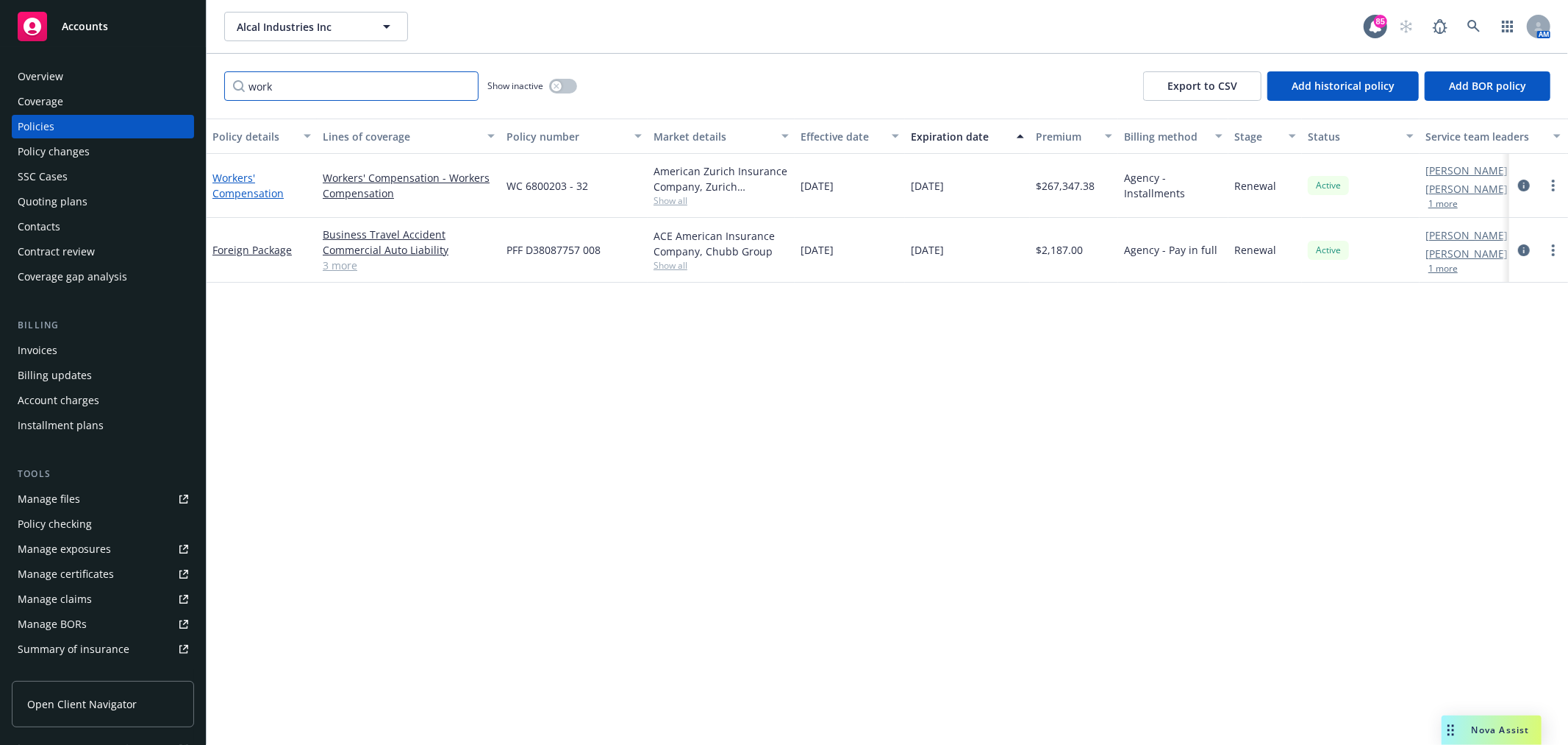
type input "work"
click at [232, 192] on link "Workers' Compensation" at bounding box center [248, 186] width 71 height 30
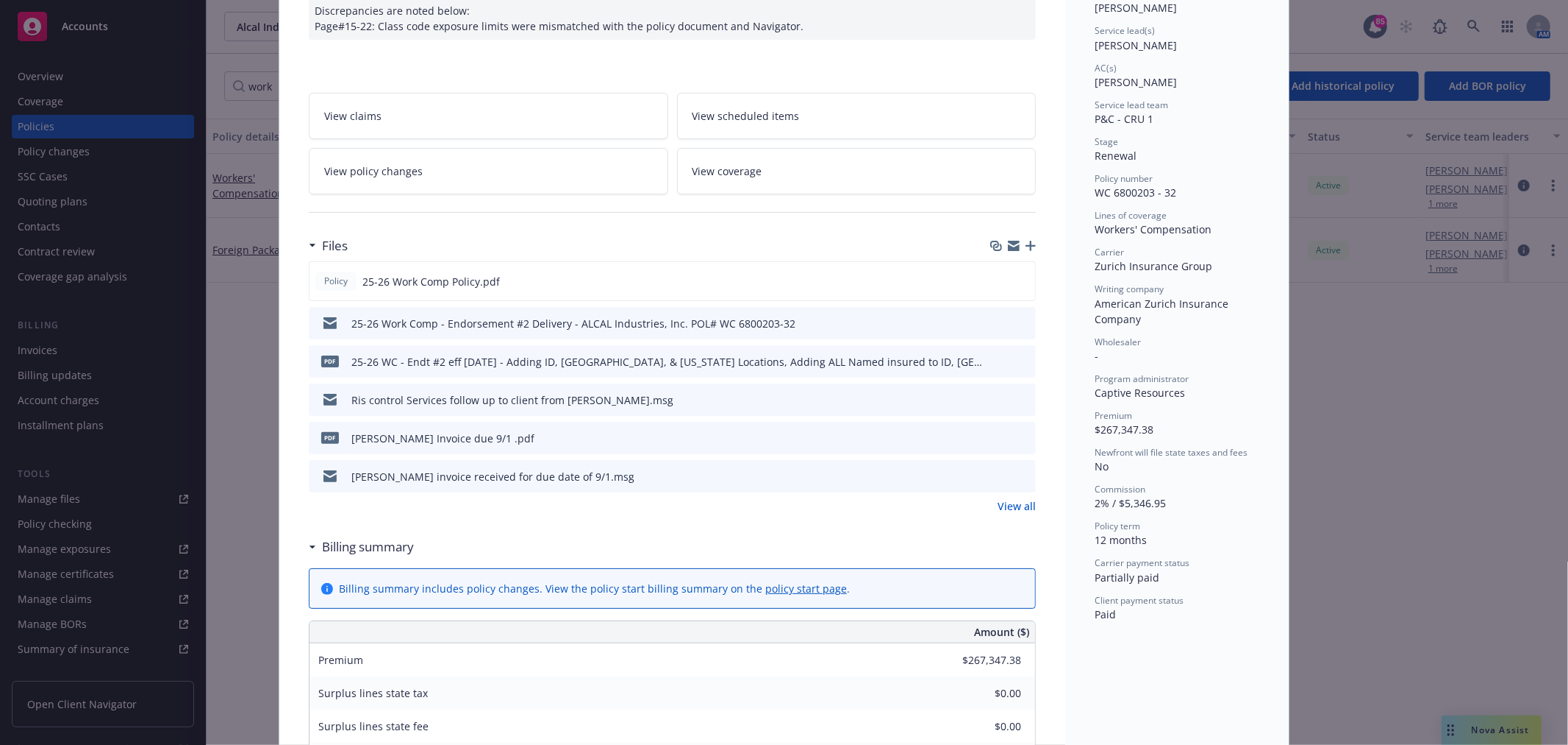
scroll to position [207, 0]
click at [487, 172] on link "View policy changes" at bounding box center [488, 170] width 360 height 46
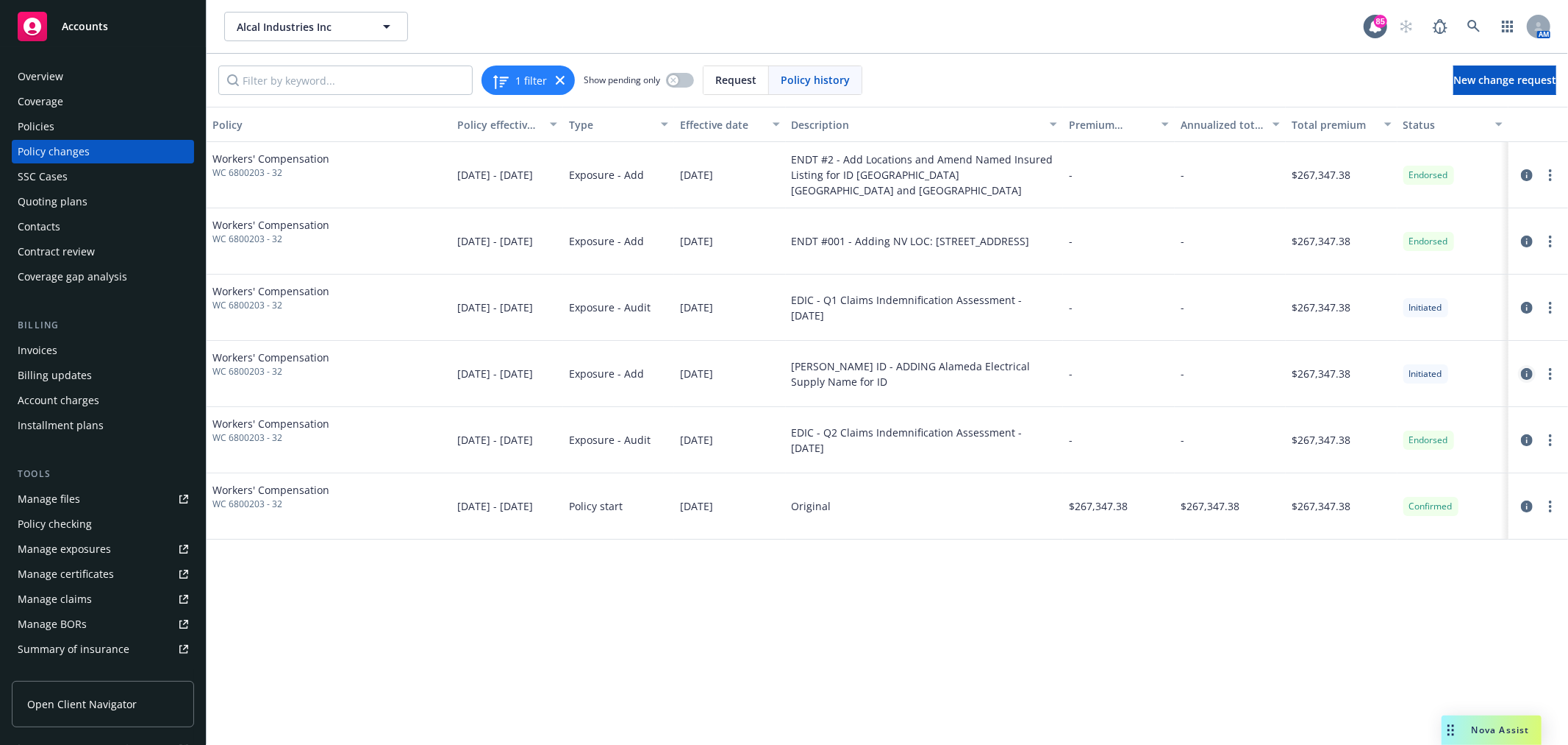
click at [1526, 372] on icon "circleInformation" at bounding box center [1528, 374] width 12 height 12
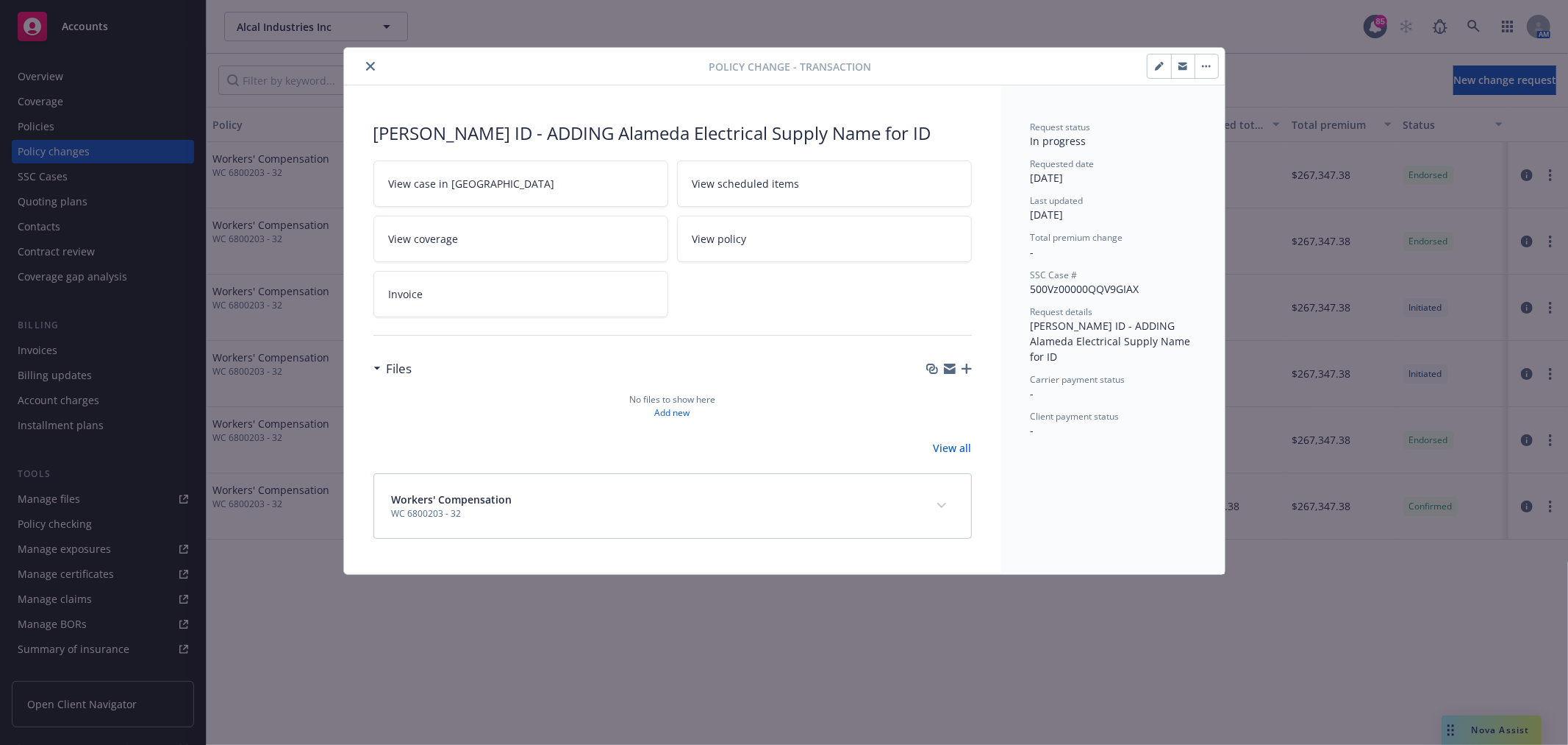
click at [954, 446] on link "View all" at bounding box center [953, 448] width 38 height 16
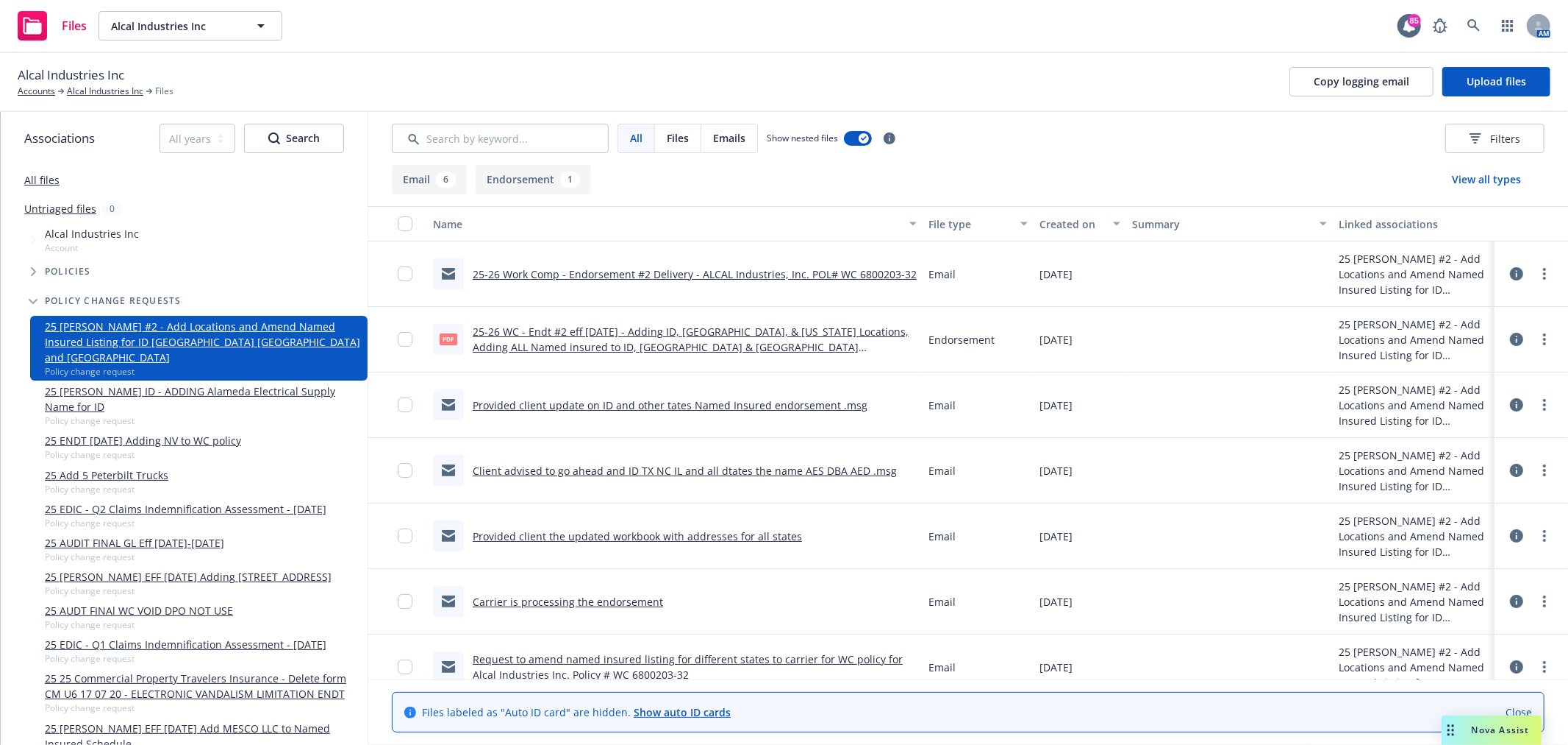
scroll to position [21, 0]
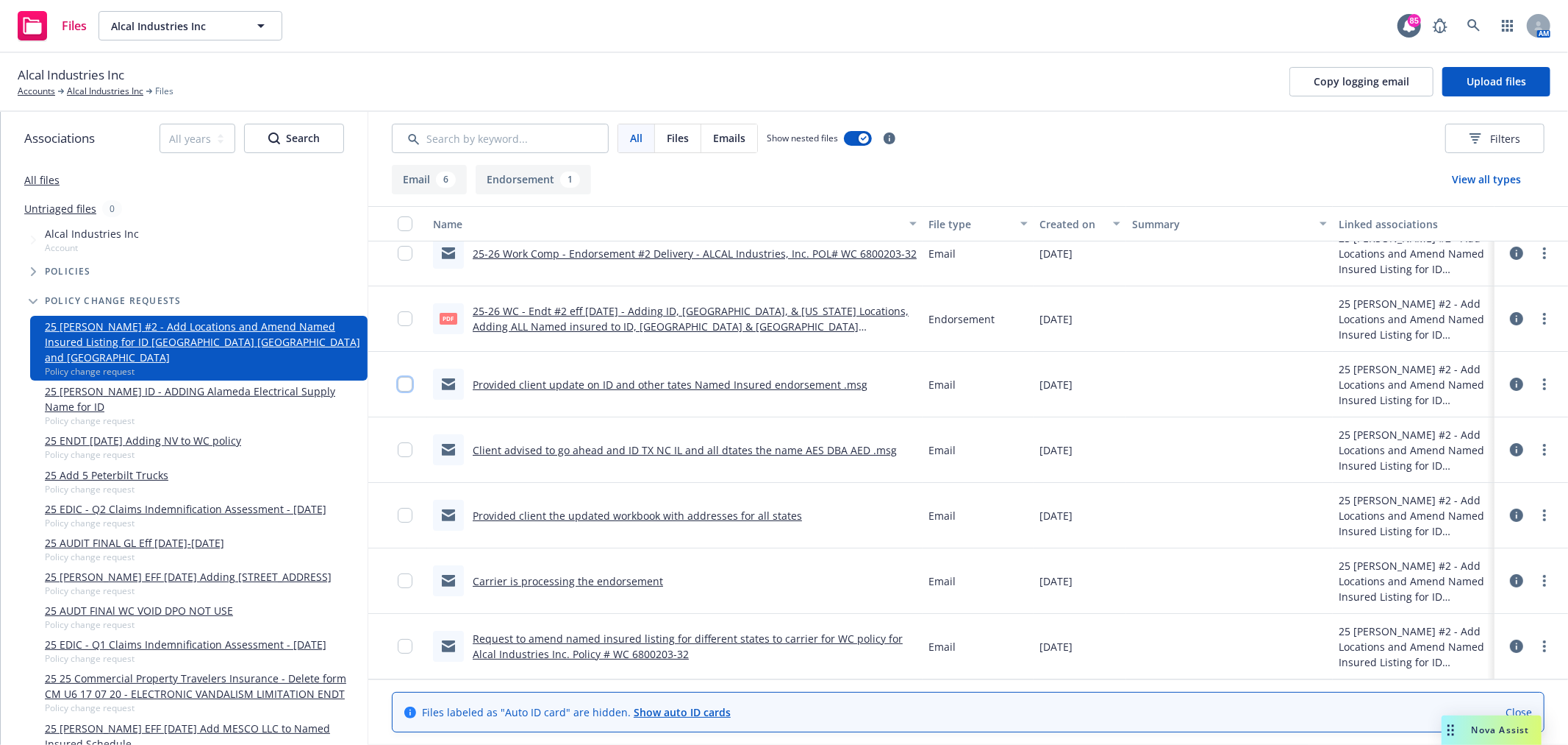
click at [397, 383] on input "checkbox" at bounding box center [404, 384] width 15 height 15
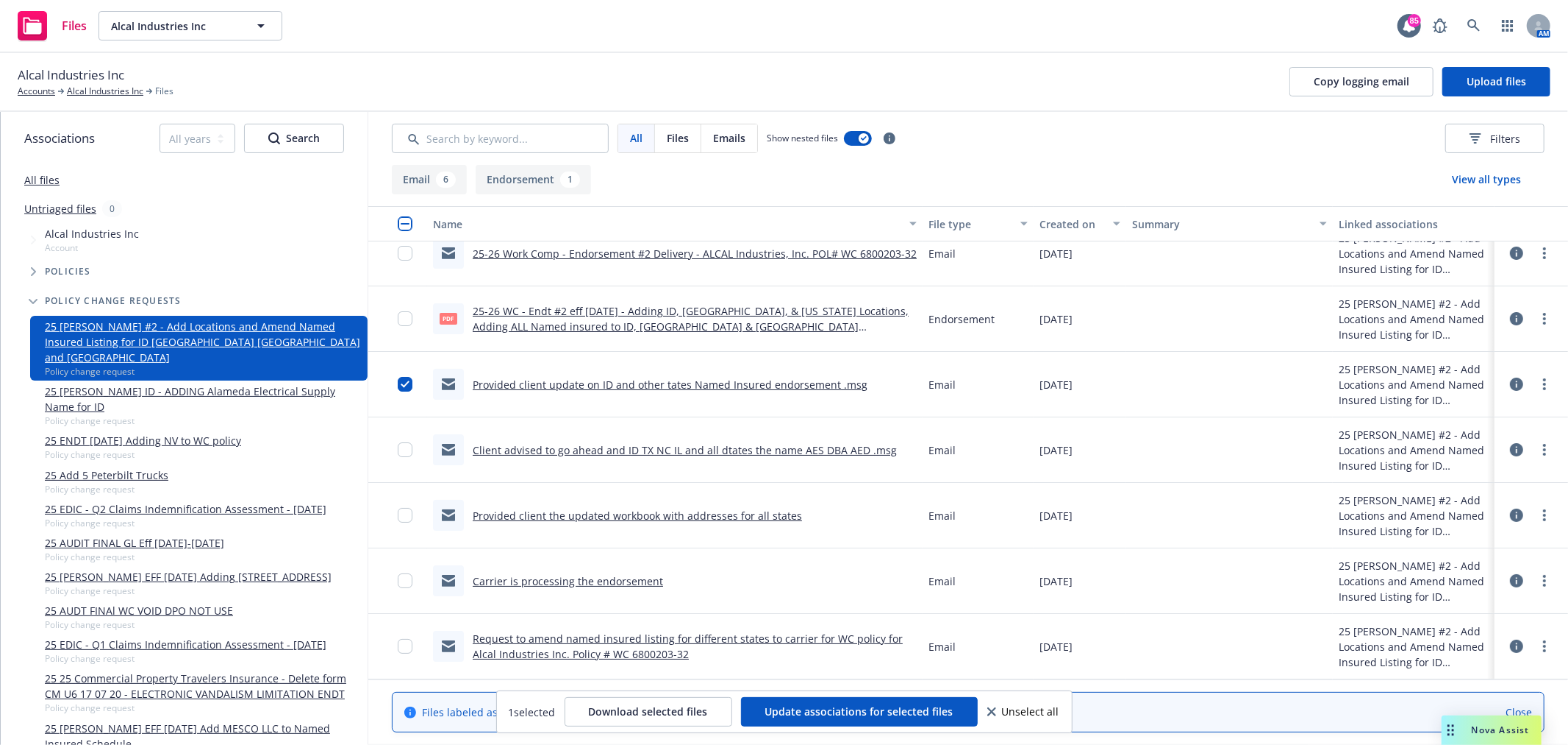
click at [397, 438] on div at bounding box center [409, 450] width 24 height 47
click at [401, 450] on input "checkbox" at bounding box center [404, 449] width 15 height 15
click at [398, 513] on input "checkbox" at bounding box center [404, 514] width 15 height 15
click at [404, 579] on input "checkbox" at bounding box center [404, 580] width 15 height 15
click at [400, 643] on input "checkbox" at bounding box center [404, 645] width 15 height 15
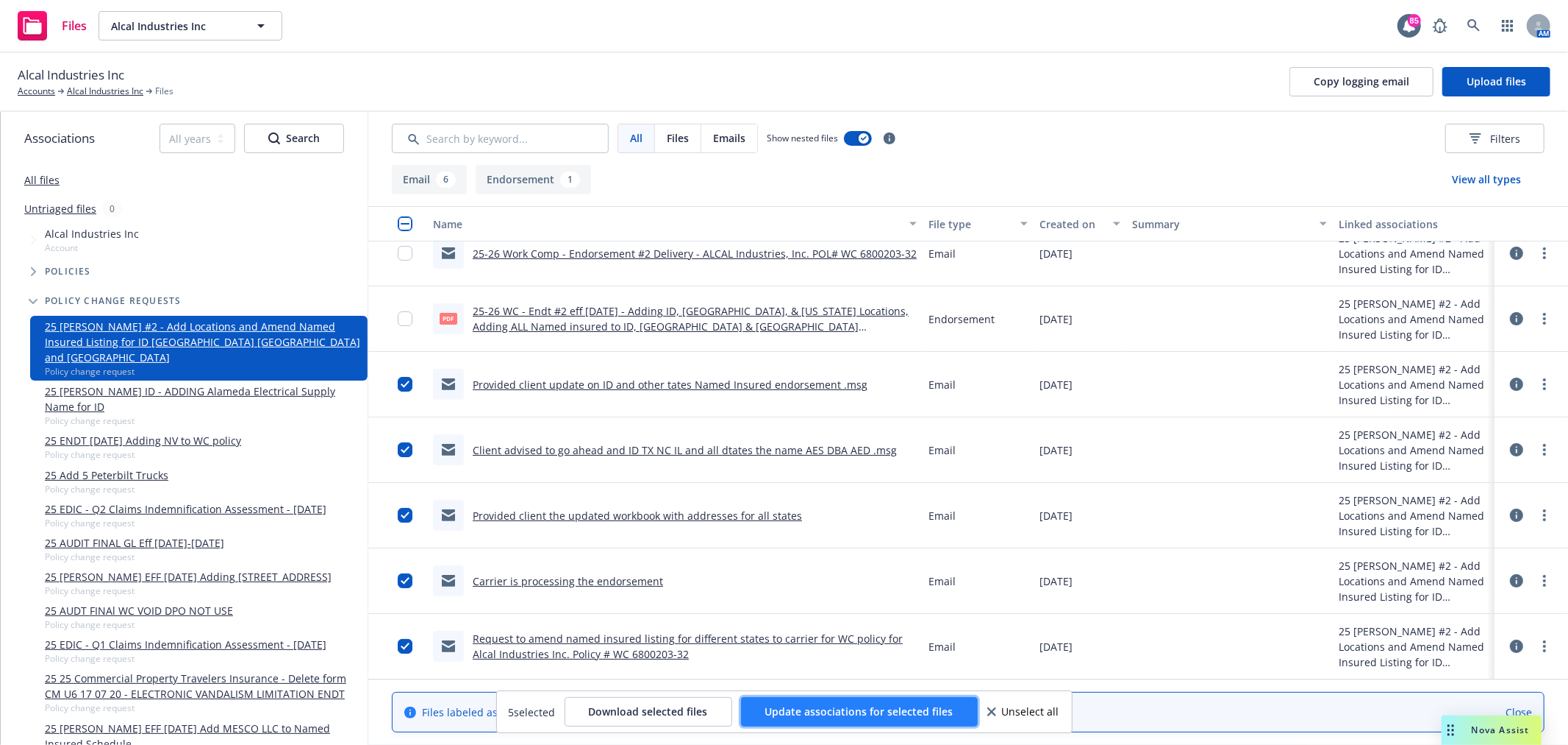
click at [875, 710] on span "Update associations for selected files" at bounding box center [859, 711] width 188 height 14
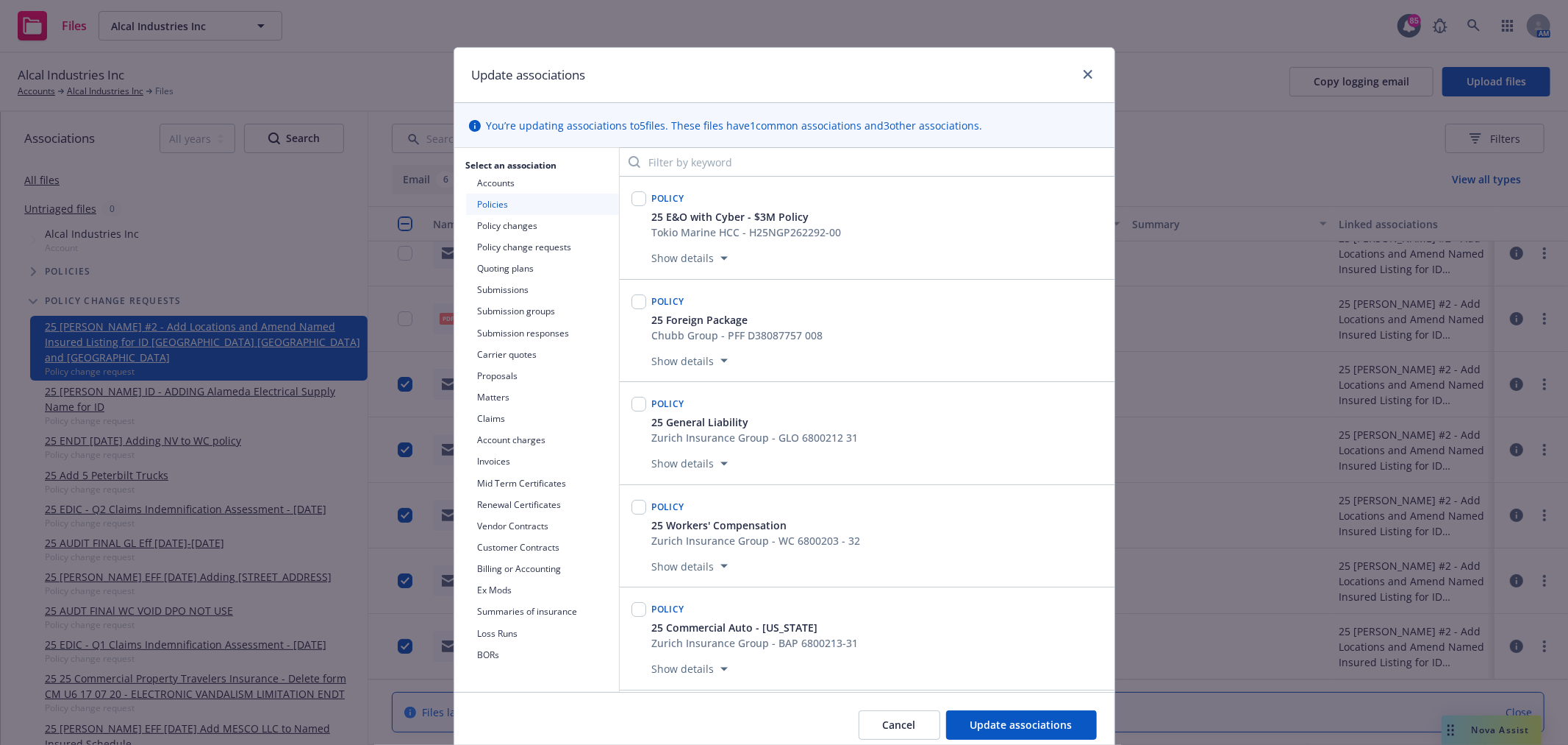
click at [539, 245] on button "Policy change requests" at bounding box center [542, 247] width 153 height 22
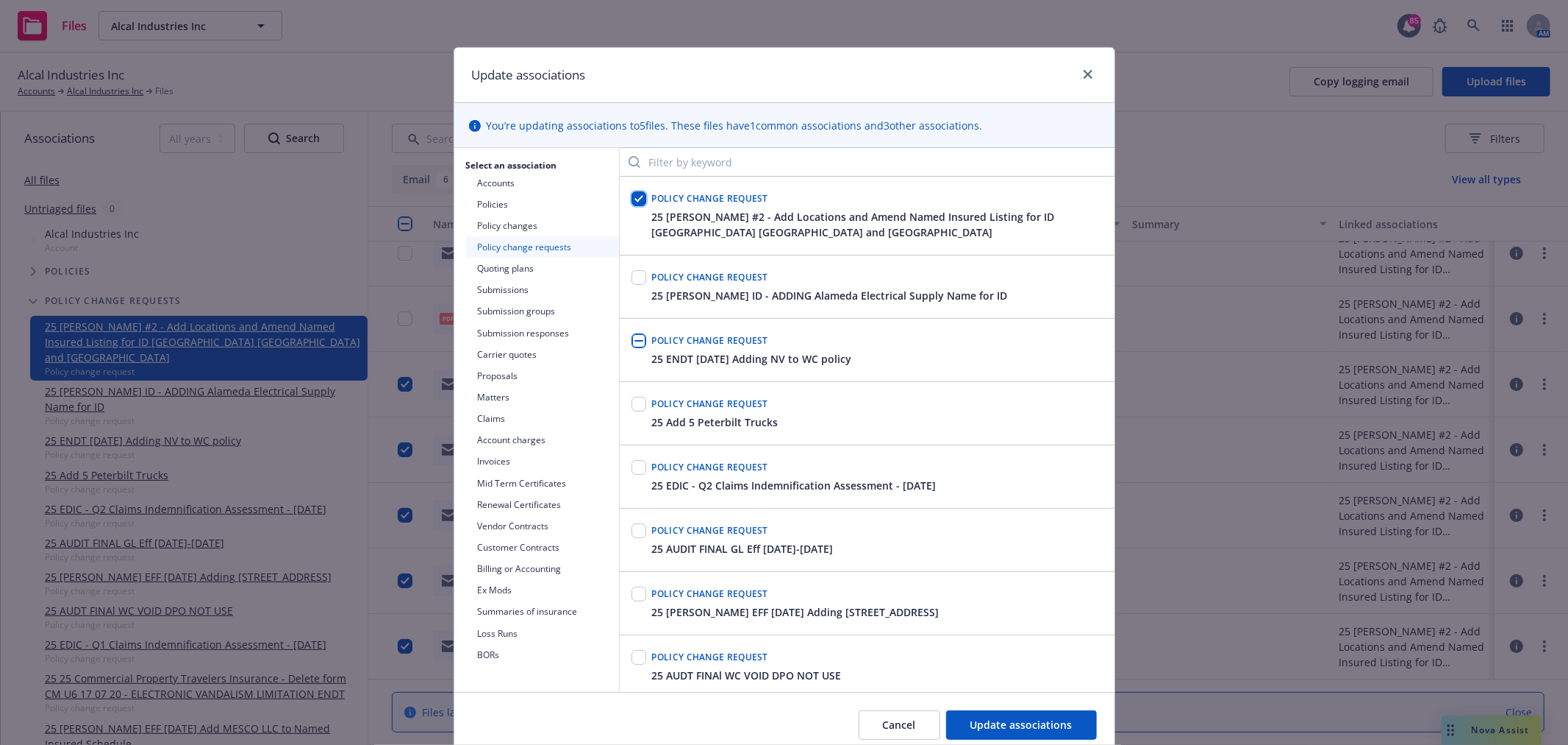
click at [635, 197] on input "checkbox" at bounding box center [638, 198] width 15 height 15
checkbox input "true"
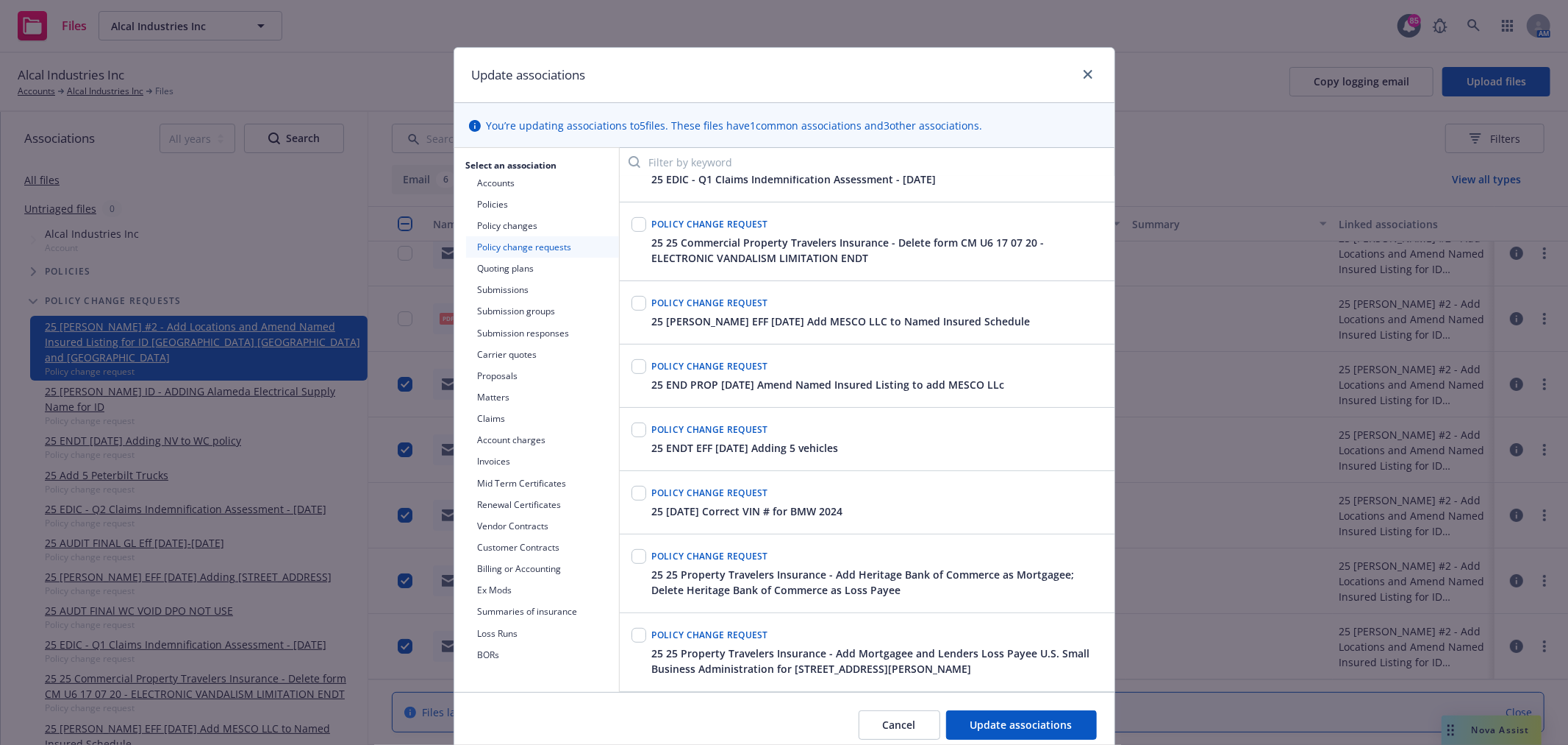
scroll to position [349, 0]
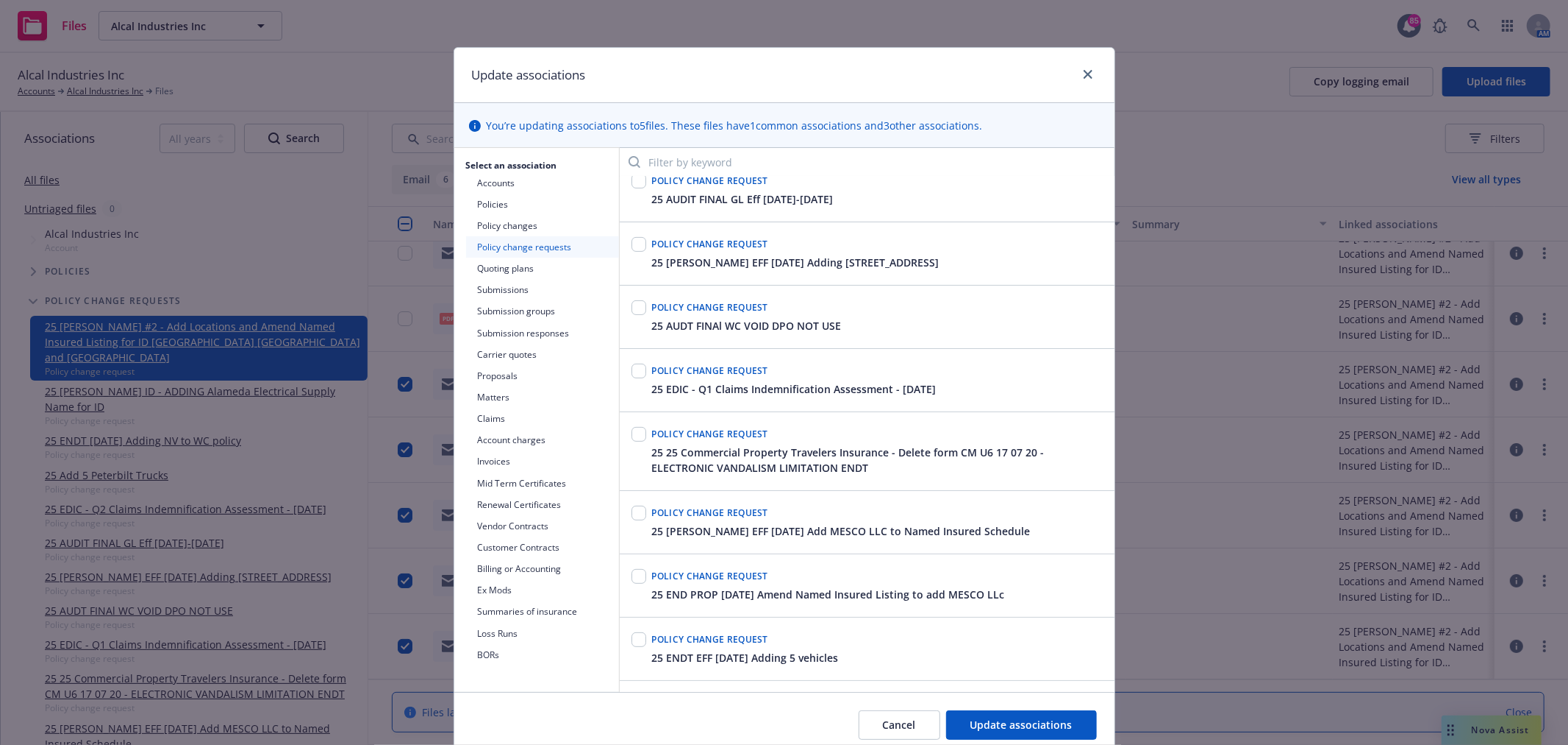
click at [478, 217] on button "Policy changes" at bounding box center [542, 226] width 153 height 22
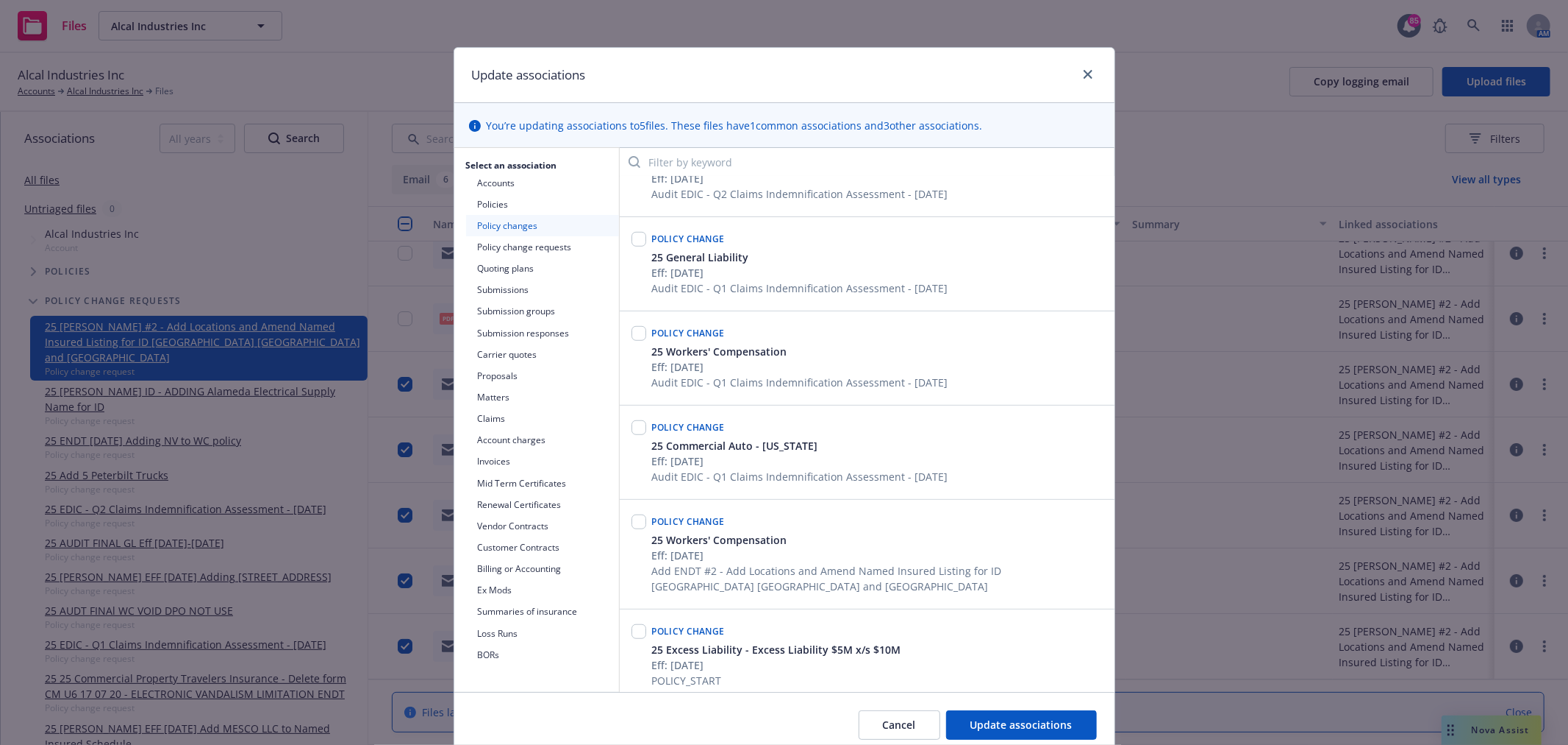
scroll to position [899, 0]
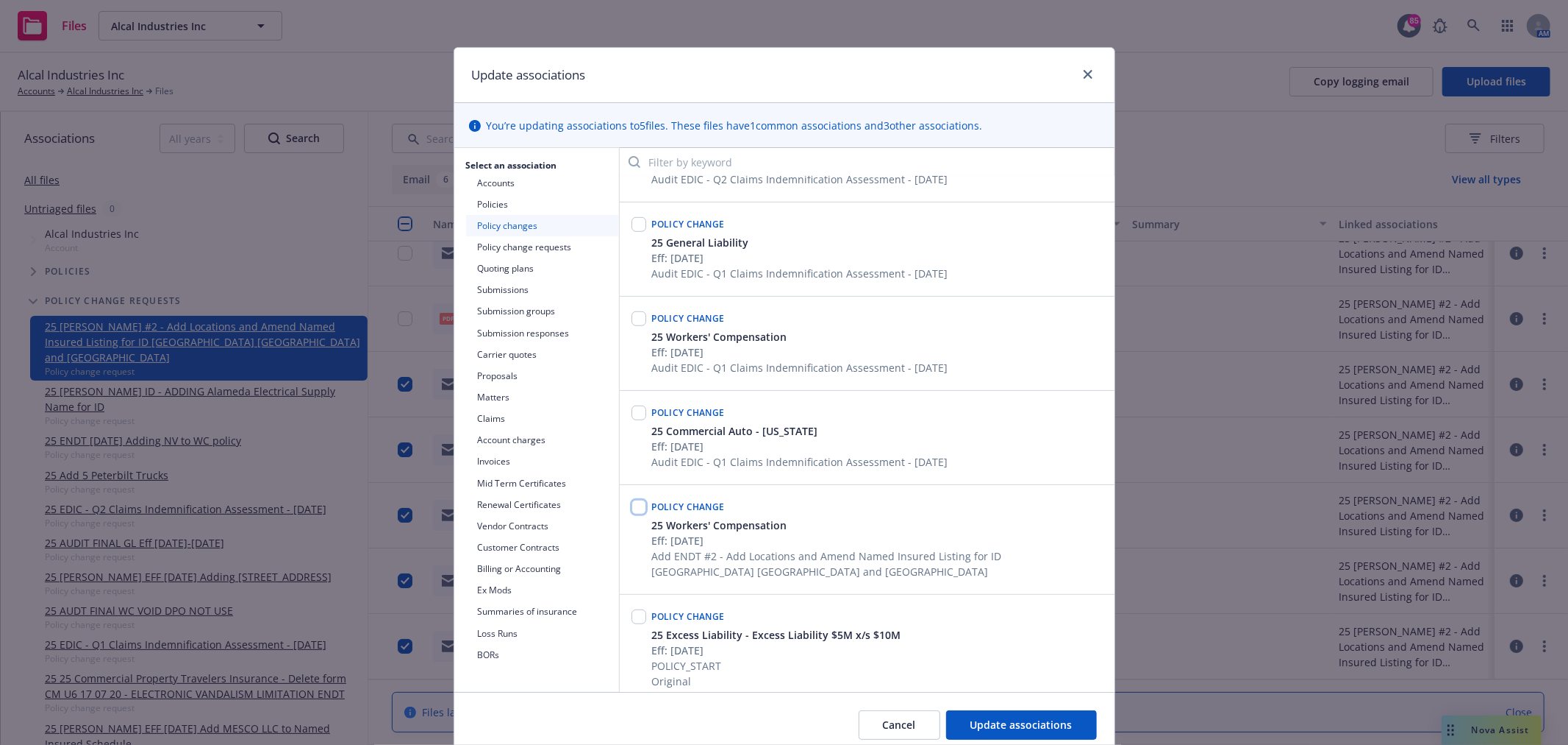
click at [631, 506] on input "checkbox" at bounding box center [638, 506] width 15 height 15
checkbox input "true"
click at [1040, 718] on span "Update associations" at bounding box center [1022, 724] width 103 height 14
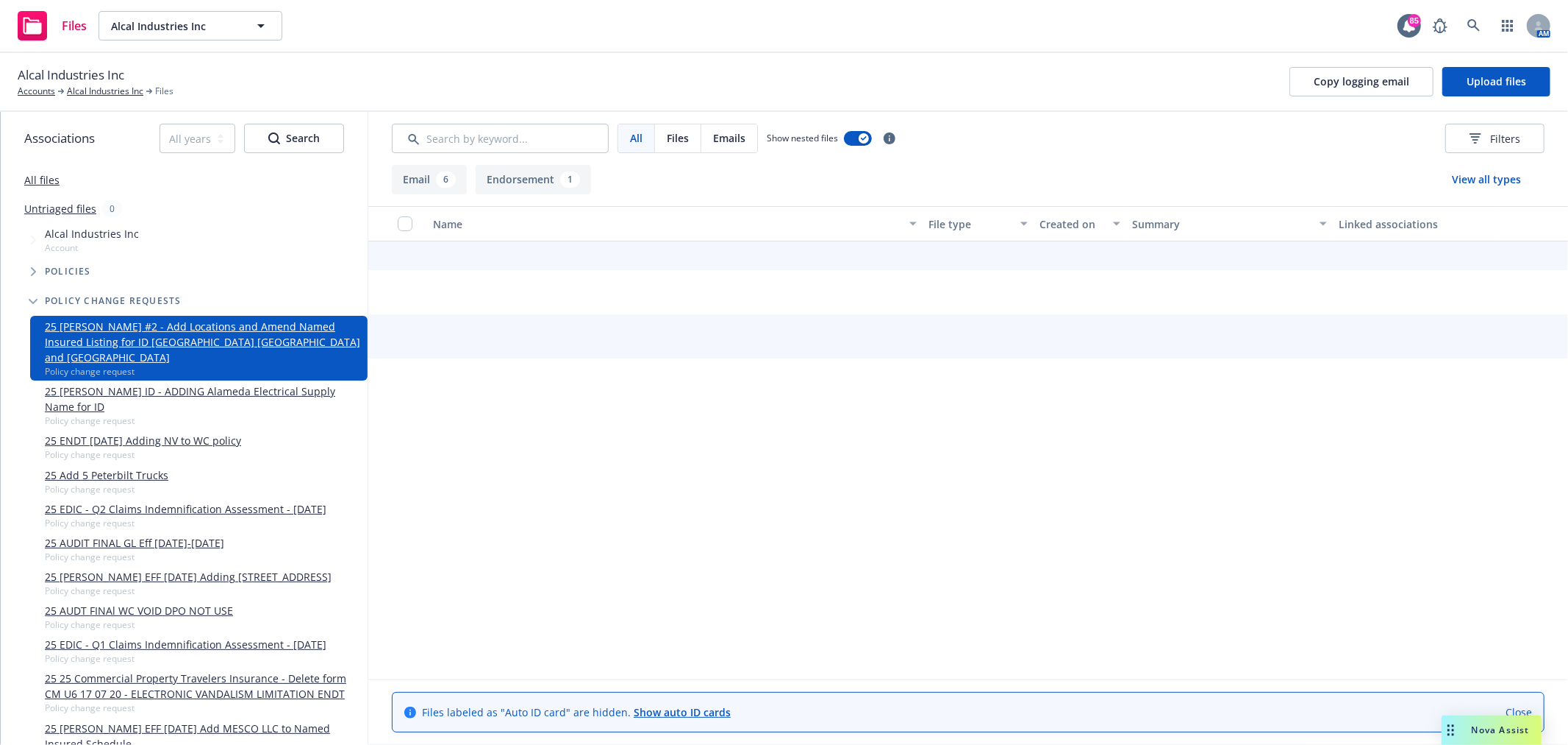
scroll to position [16, 0]
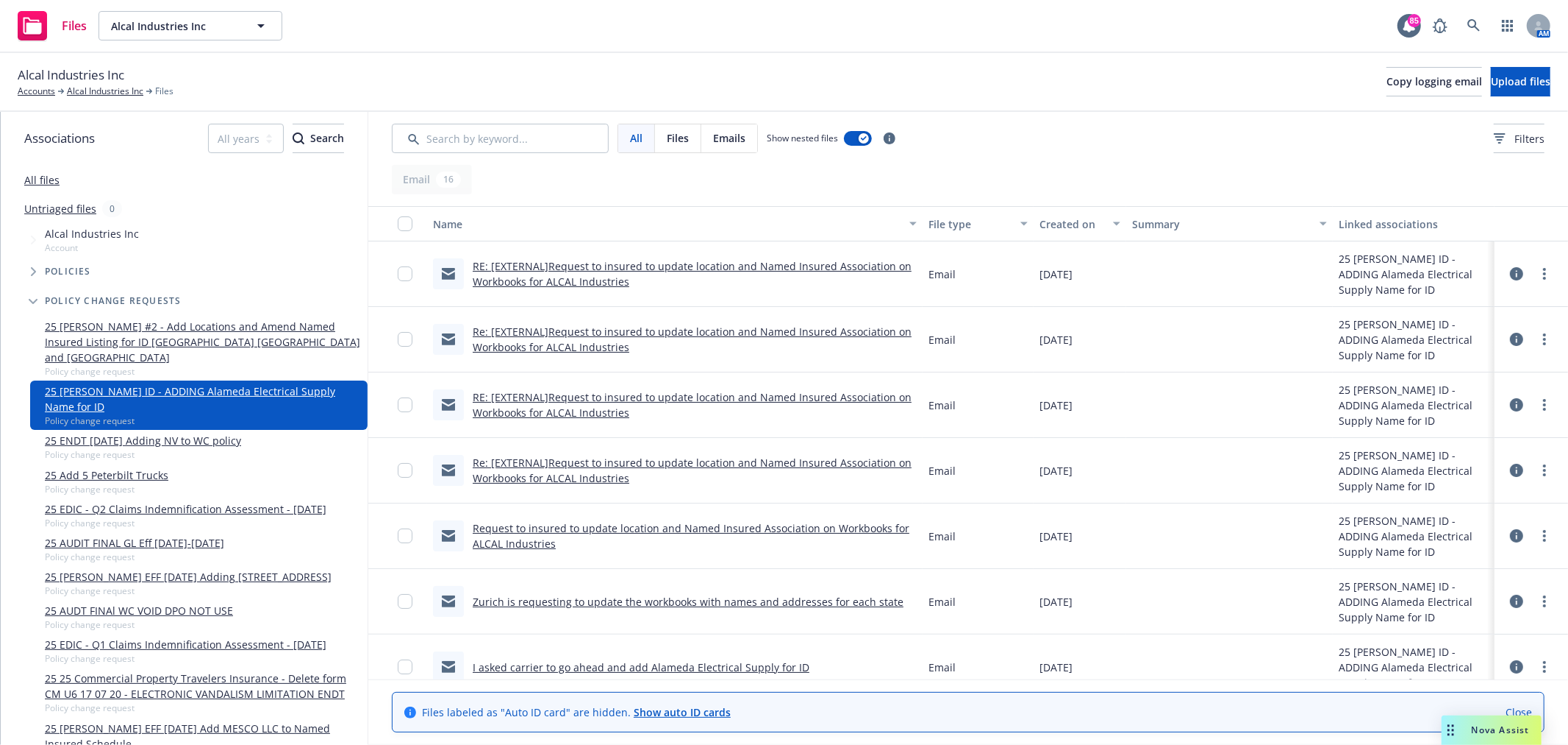
click at [664, 261] on link "RE: [EXTERNAL]Request to insured to update location and Named Insured Associati…" at bounding box center [691, 273] width 439 height 30
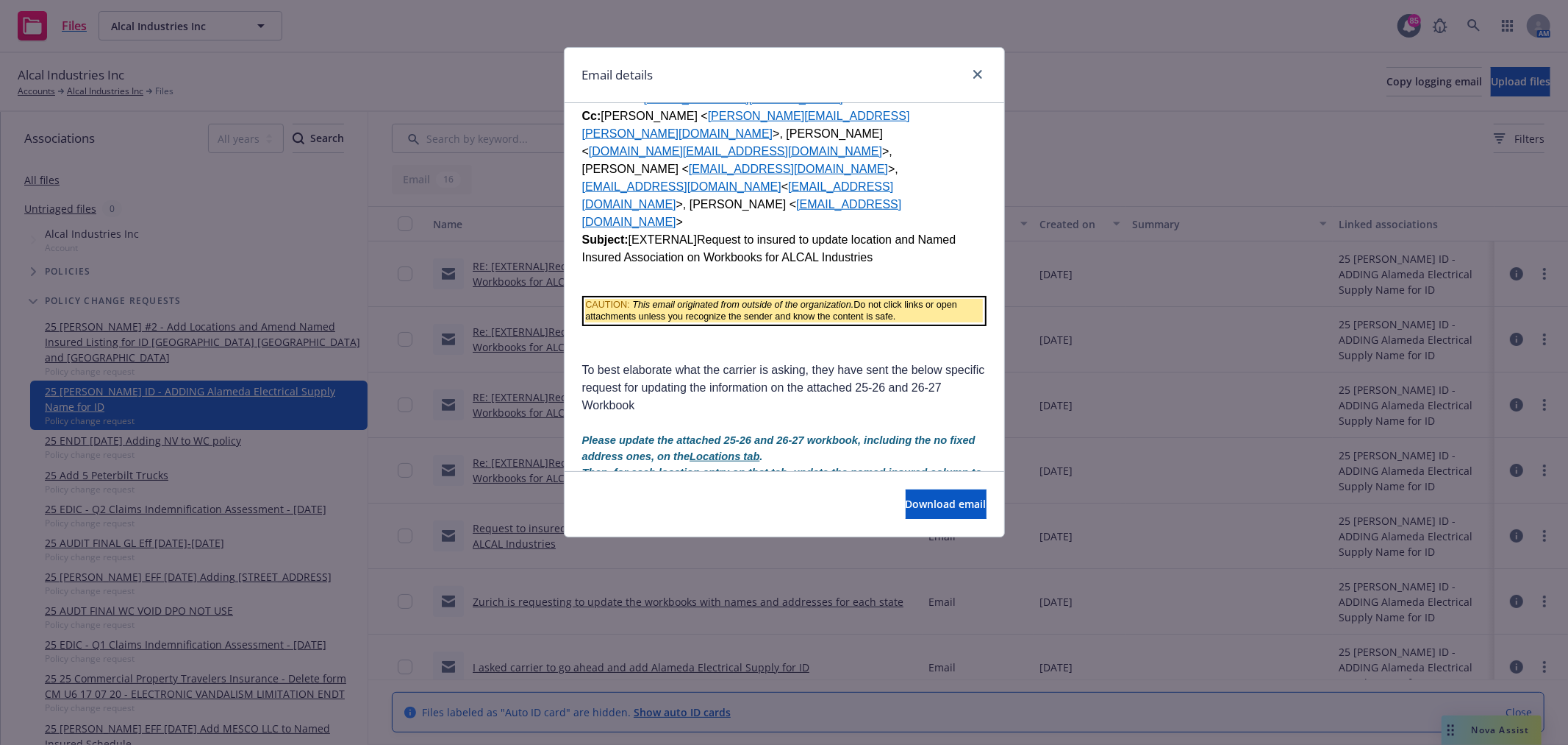
scroll to position [1144, 0]
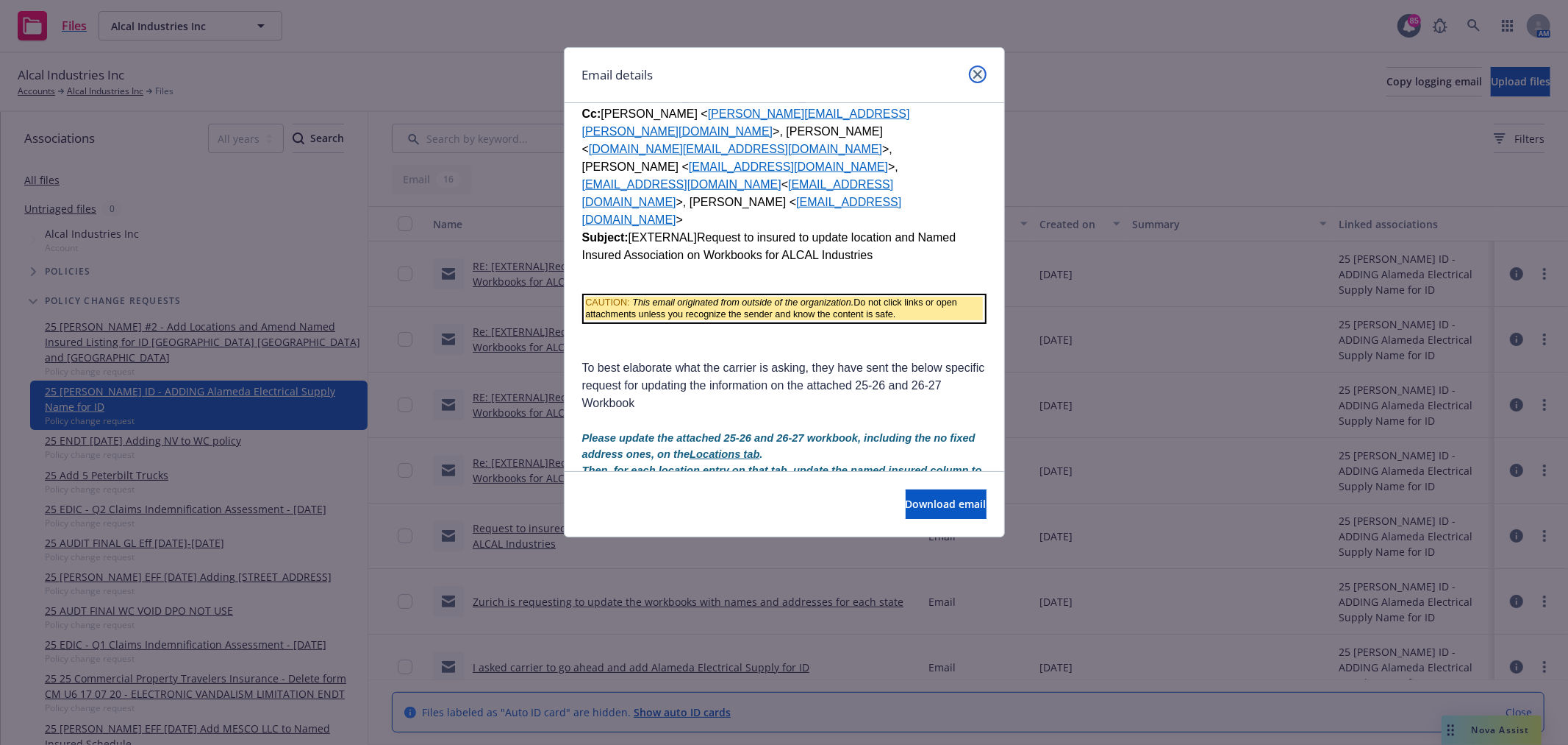
click at [974, 80] on link "close" at bounding box center [978, 74] width 18 height 18
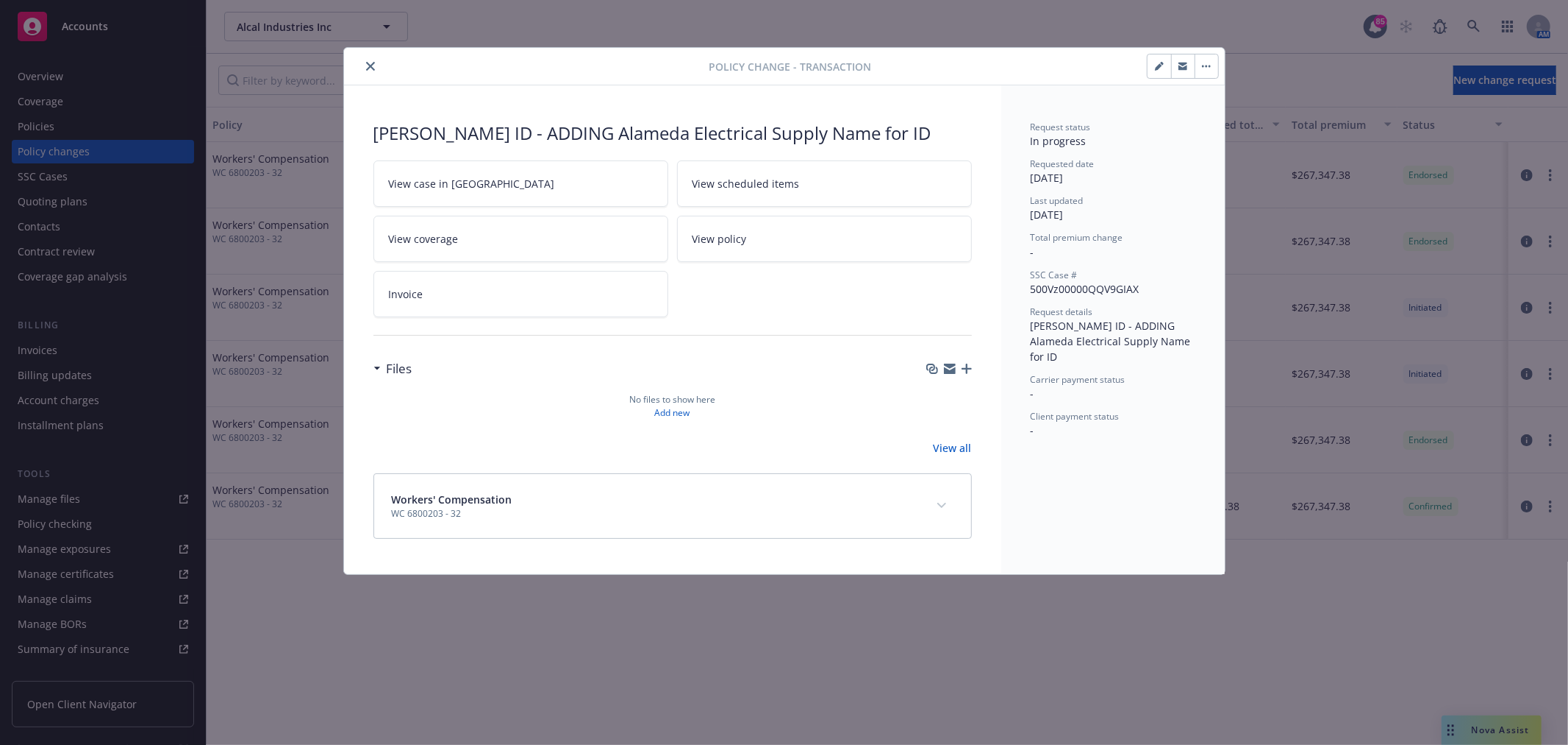
click at [487, 187] on link "View case in [GEOGRAPHIC_DATA]" at bounding box center [521, 184] width 295 height 46
click at [371, 66] on icon "close" at bounding box center [370, 66] width 9 height 9
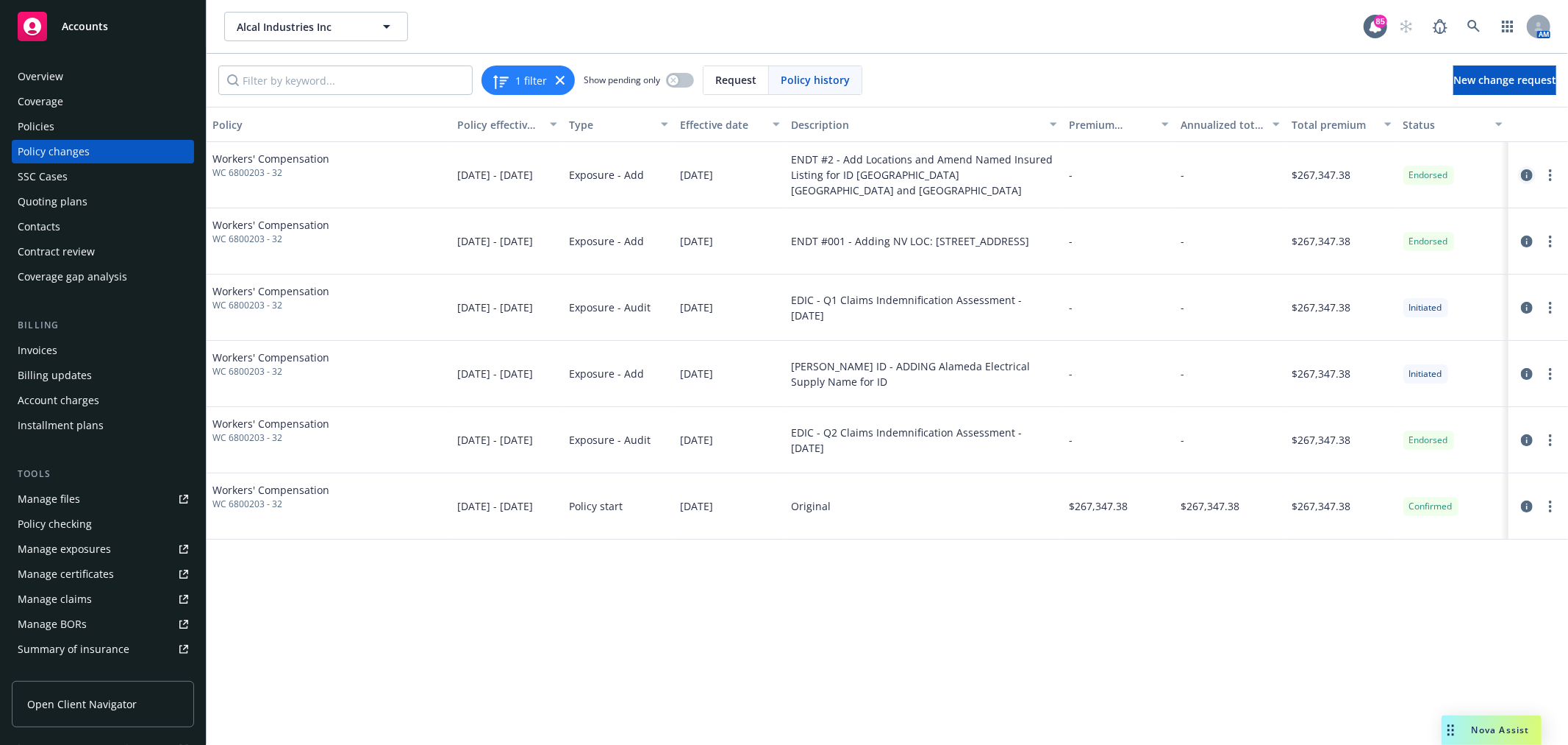
click at [1526, 173] on icon "circleInformation" at bounding box center [1528, 175] width 12 height 12
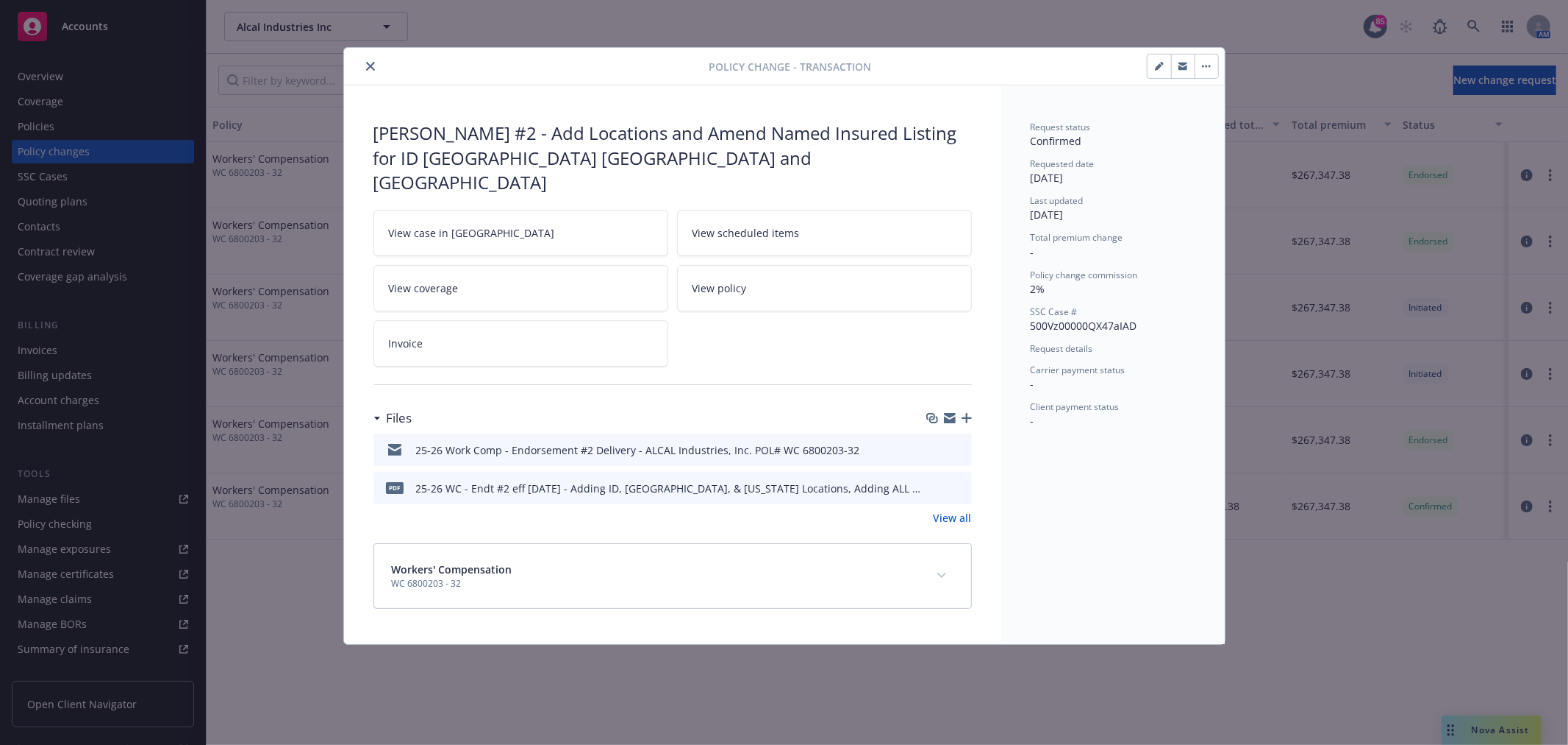
click at [964, 510] on link "View all" at bounding box center [953, 518] width 38 height 16
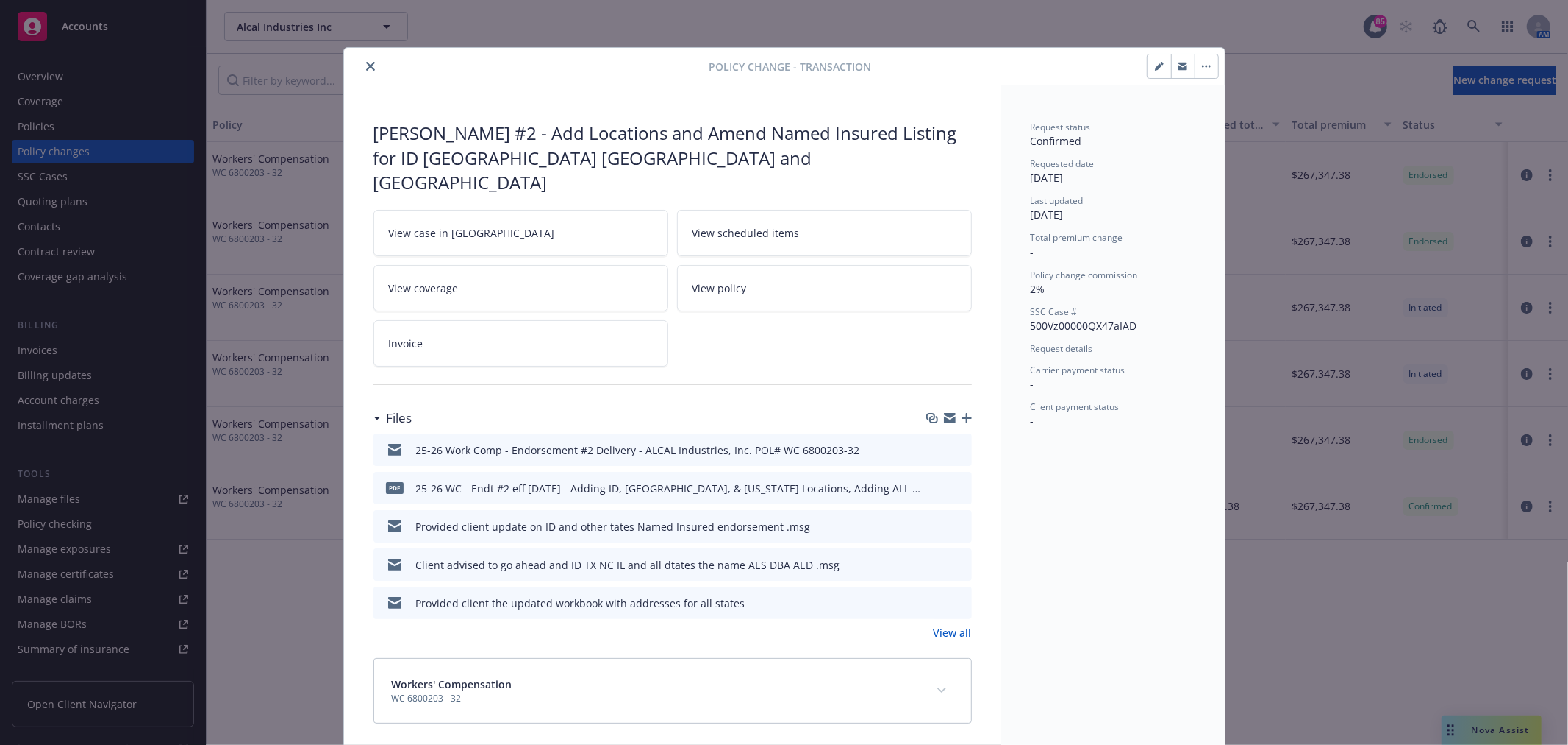
click at [939, 625] on link "View all" at bounding box center [953, 633] width 38 height 16
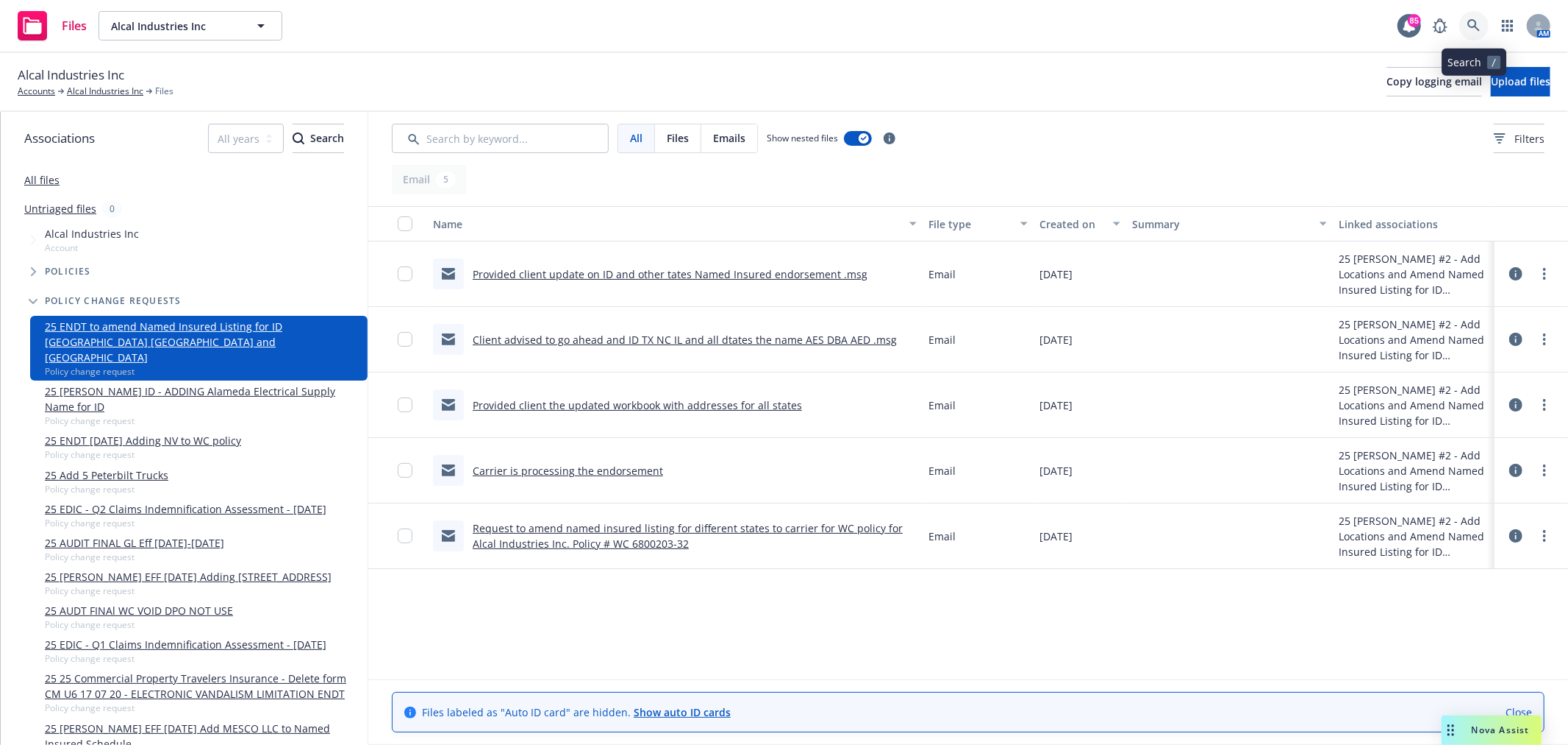
click at [1476, 23] on icon at bounding box center [1473, 25] width 13 height 13
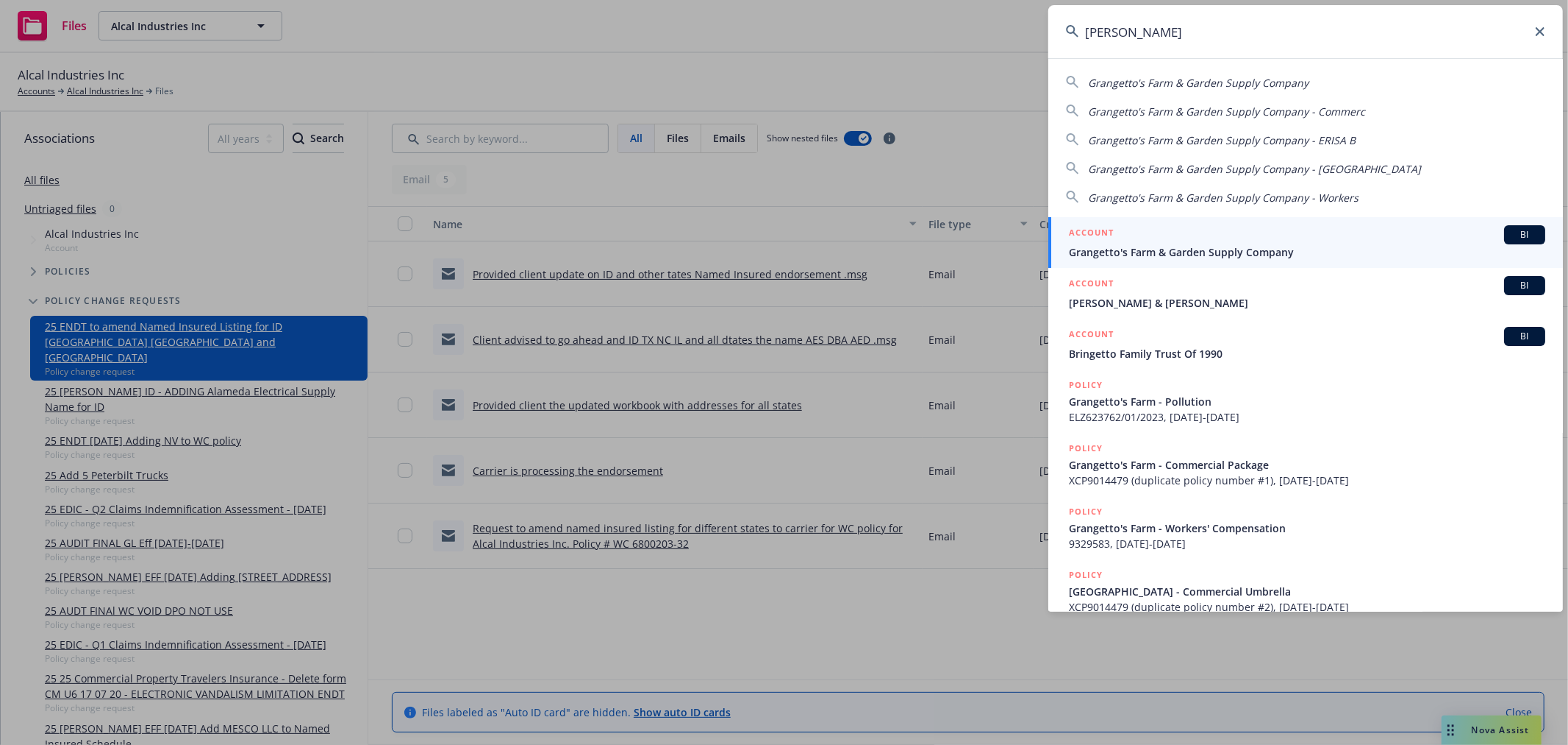
type input "grangetto"
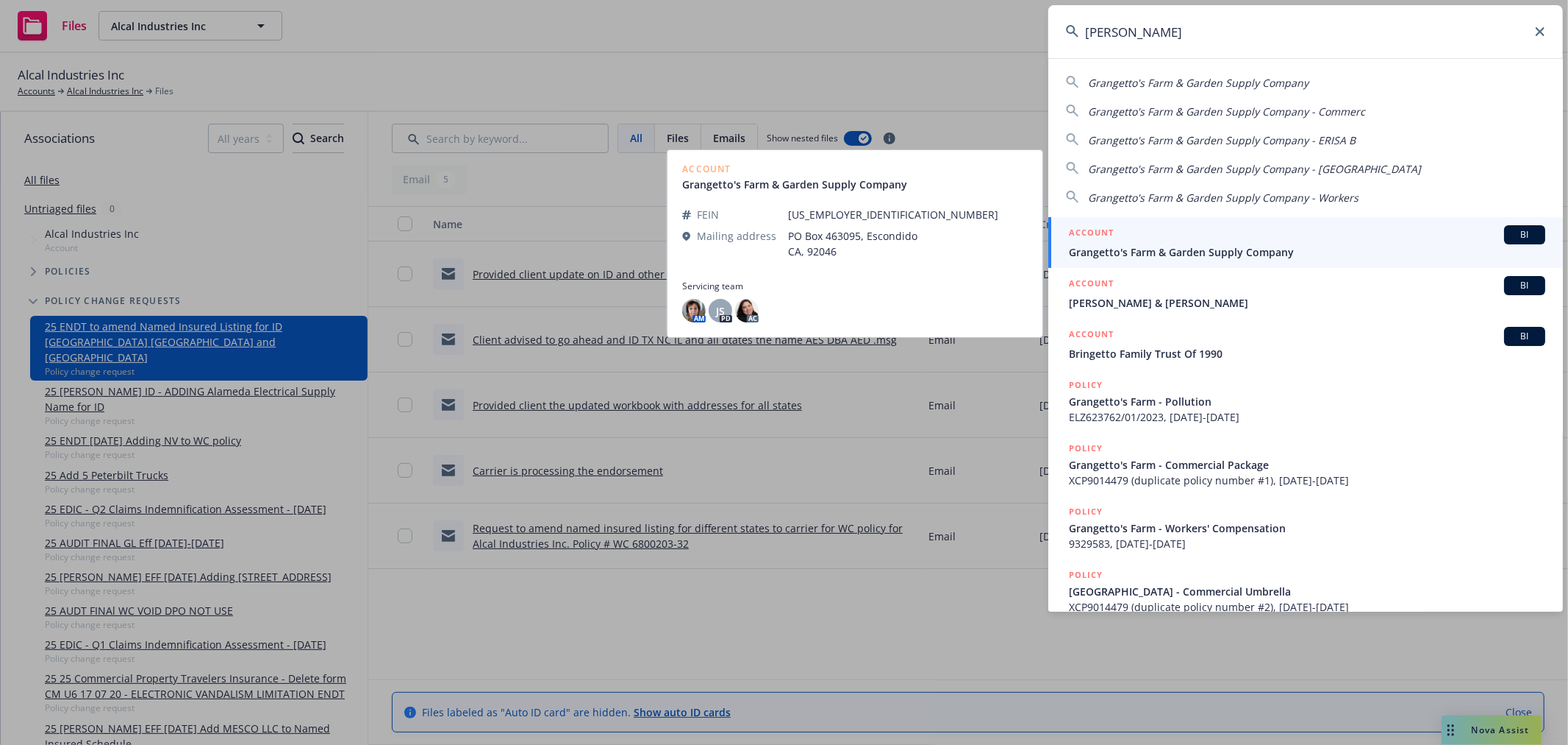
click at [1177, 241] on div "ACCOUNT BI" at bounding box center [1307, 234] width 476 height 19
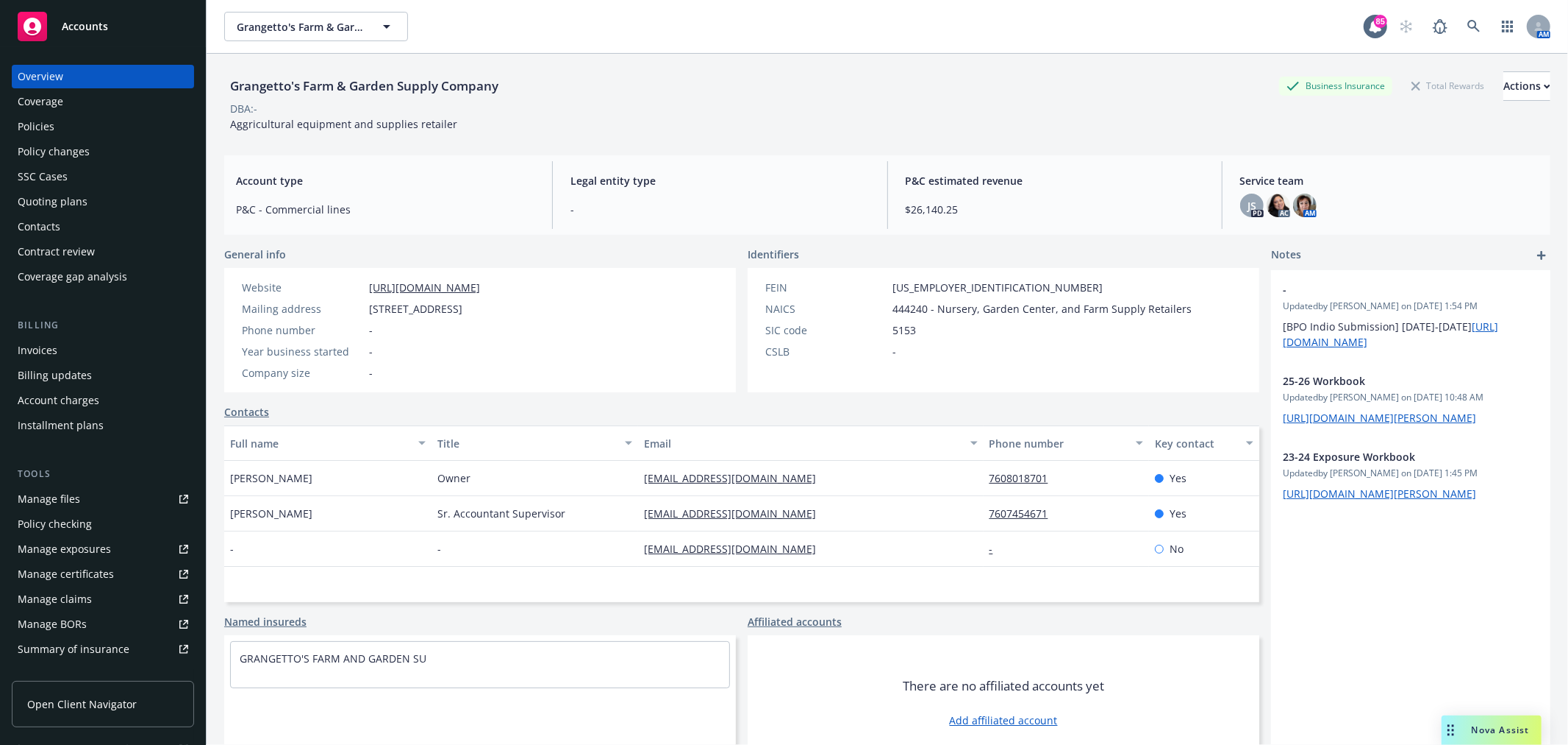
click at [25, 128] on div "Policies" at bounding box center [36, 126] width 36 height 24
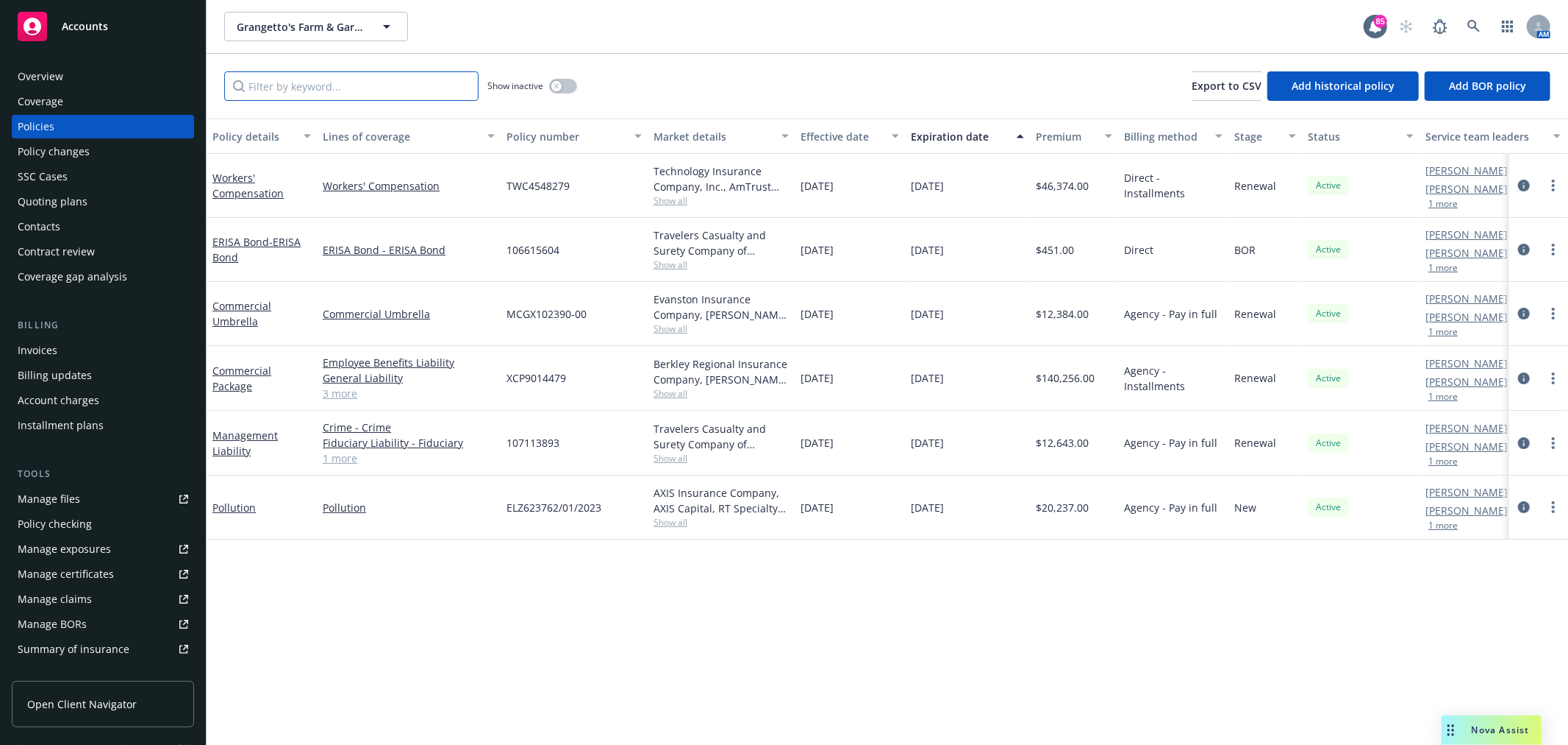
click at [317, 74] on input "Filter by keyword..." at bounding box center [351, 86] width 254 height 30
type input "m"
click at [86, 209] on div "Quoting plans" at bounding box center [103, 201] width 171 height 24
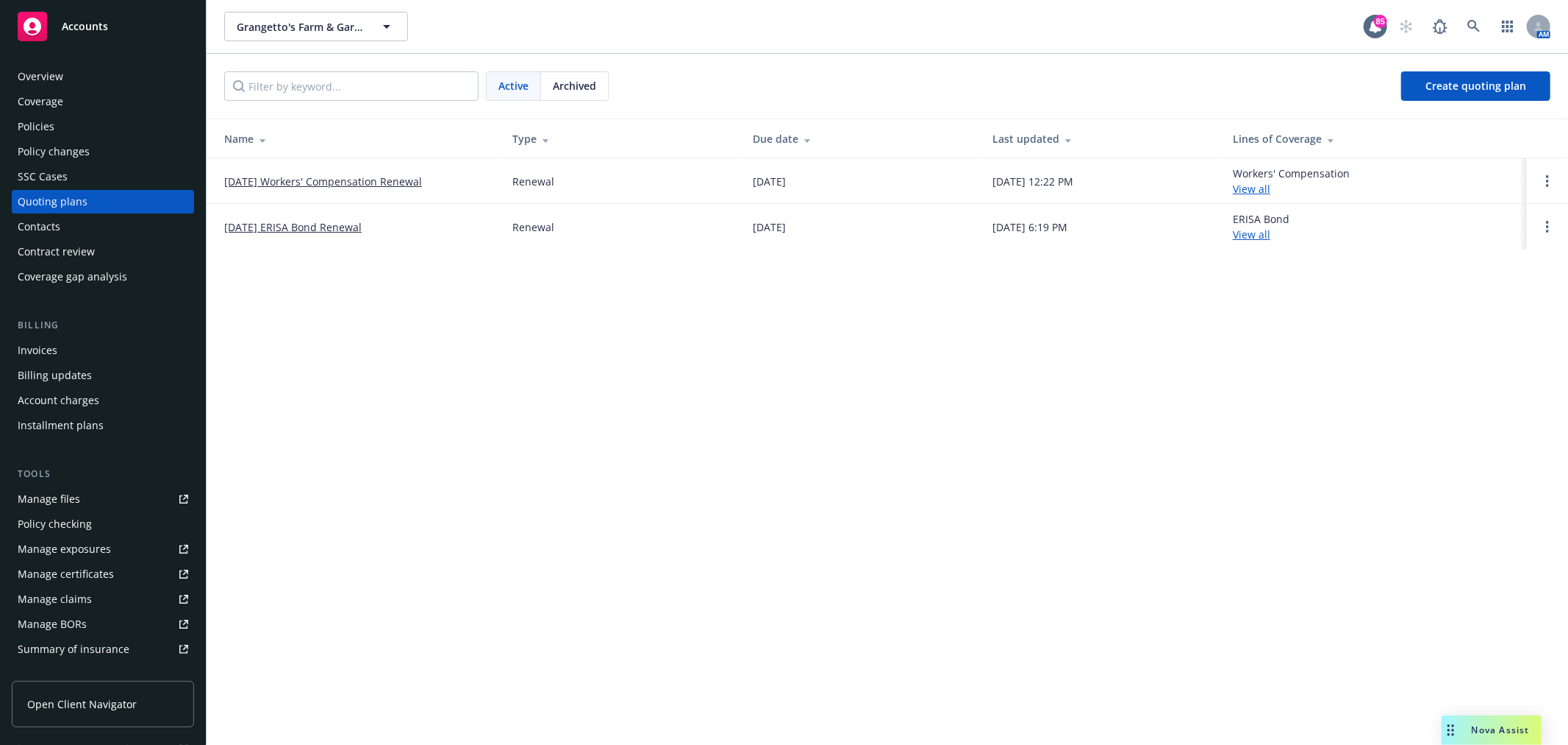
click at [351, 175] on link "[DATE] Workers' Compensation Renewal" at bounding box center [322, 182] width 198 height 16
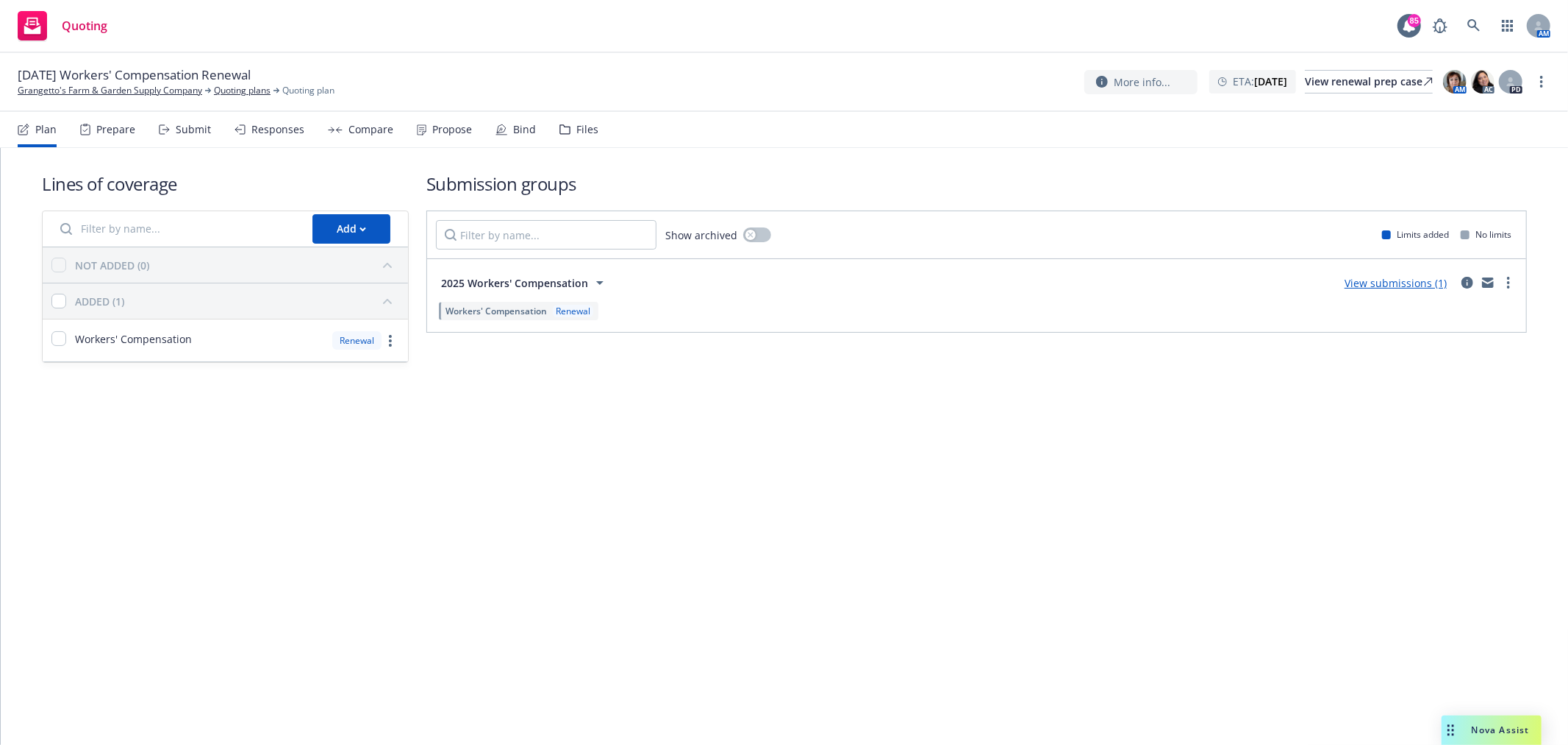
drag, startPoint x: 155, startPoint y: 87, endPoint x: 168, endPoint y: 79, distance: 15.3
click at [582, 119] on div "Files" at bounding box center [579, 129] width 39 height 36
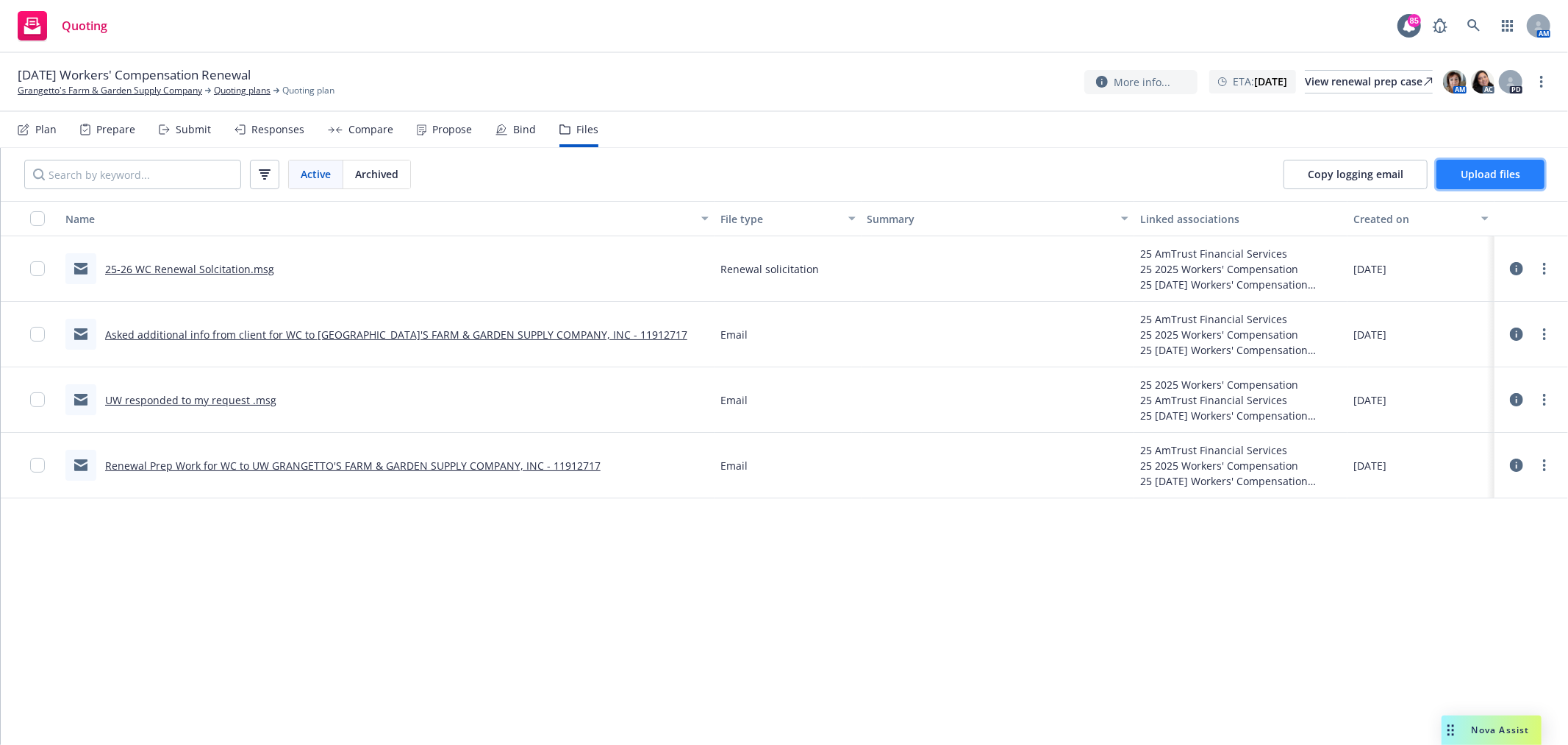
click at [1527, 177] on button "Upload files" at bounding box center [1491, 175] width 108 height 30
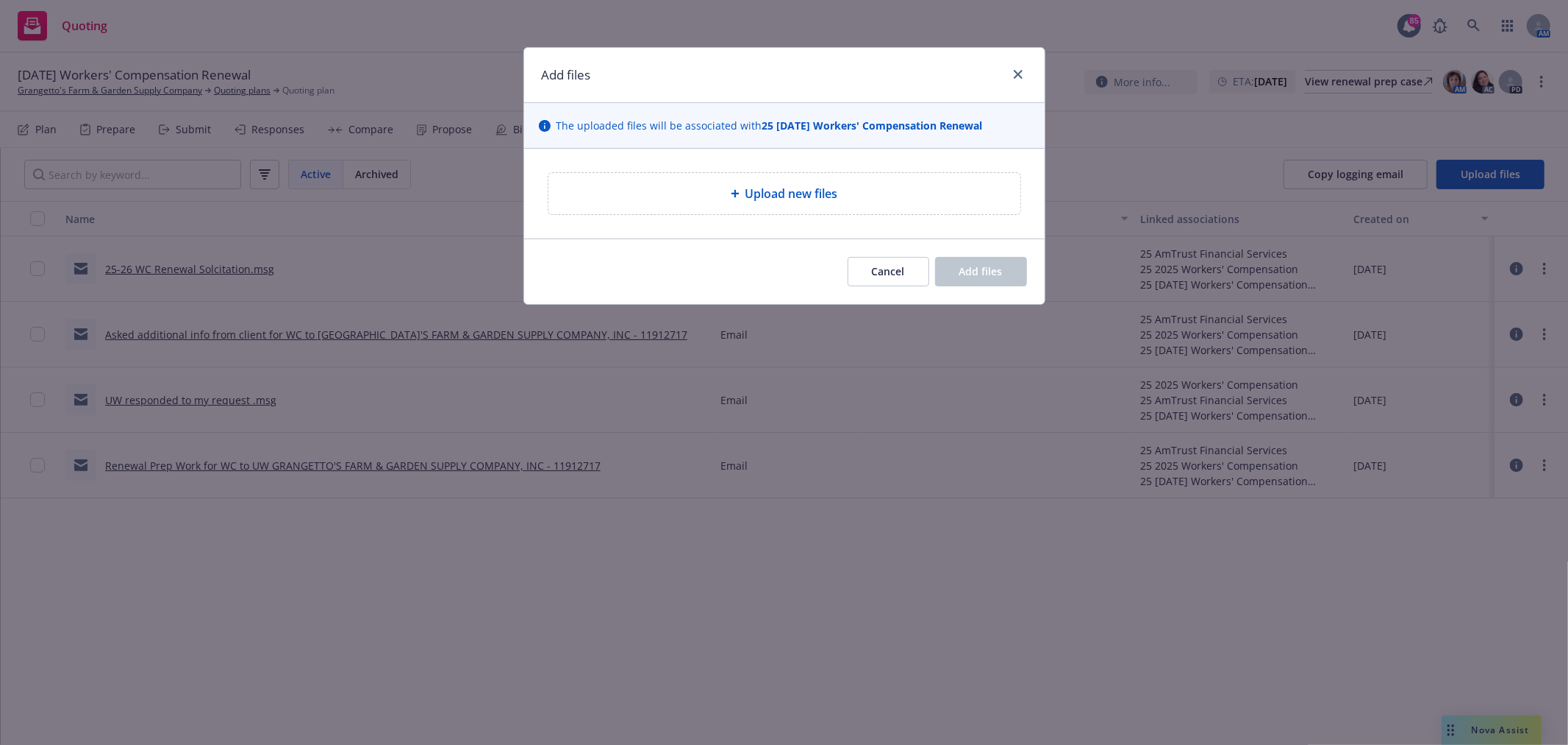
click at [869, 200] on div "Upload new files" at bounding box center [784, 193] width 449 height 18
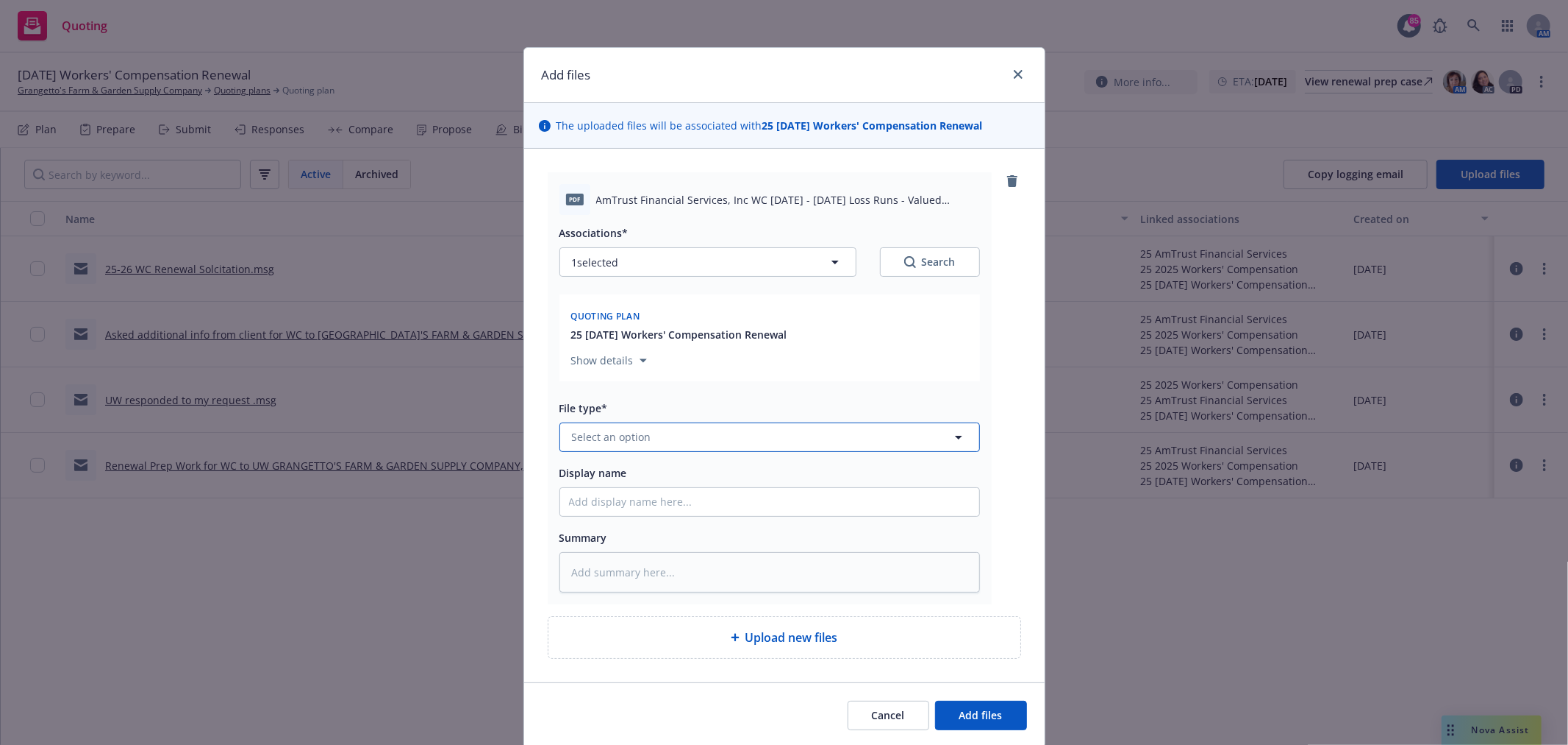
click at [671, 435] on button "Select an option" at bounding box center [769, 437] width 420 height 30
type input "loss run"
click at [667, 268] on div "Loss Runs" at bounding box center [769, 279] width 419 height 39
click at [666, 488] on input "Display name" at bounding box center [769, 501] width 419 height 28
type textarea "x"
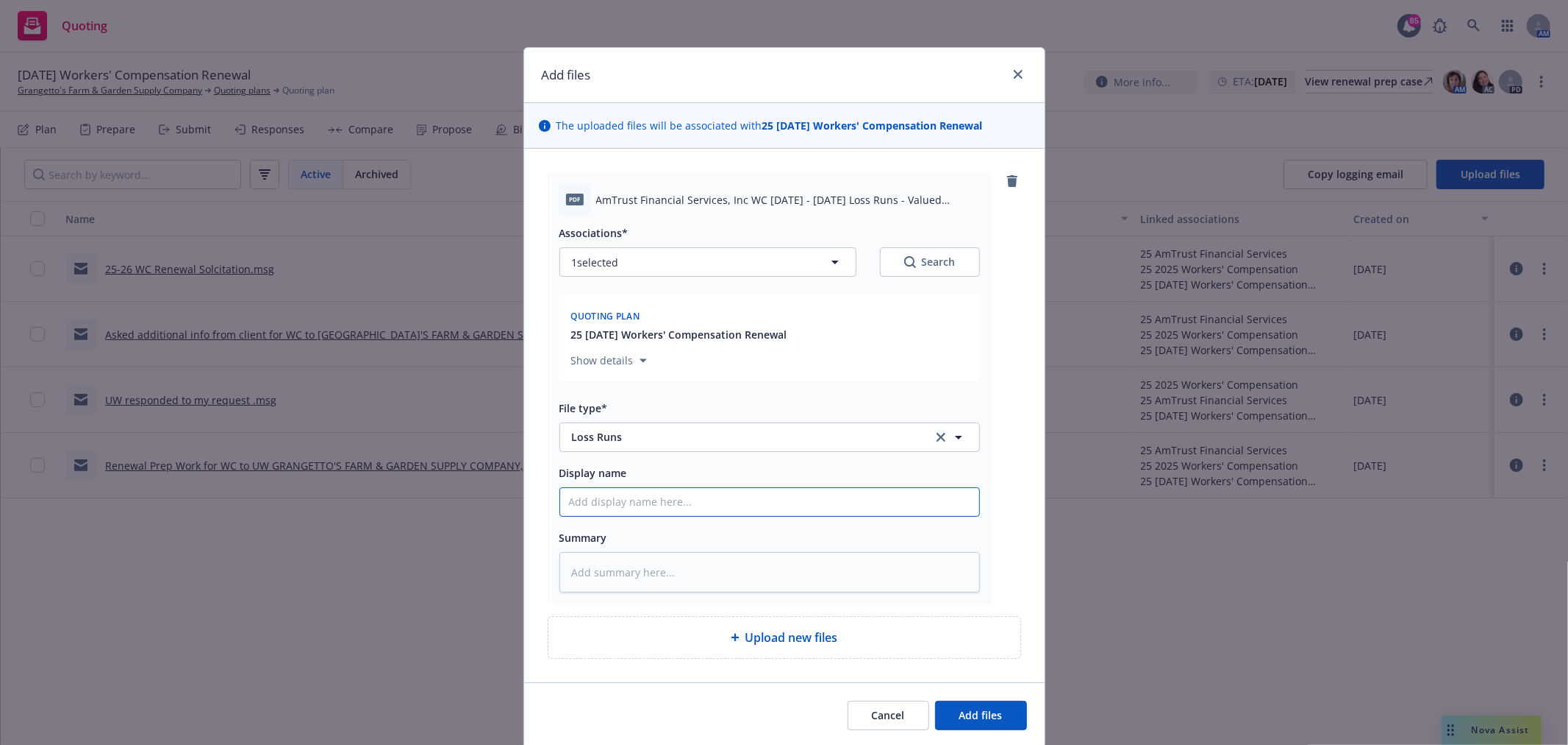
type input "2"
type textarea "x"
type input "24"
type textarea "x"
type input "24-"
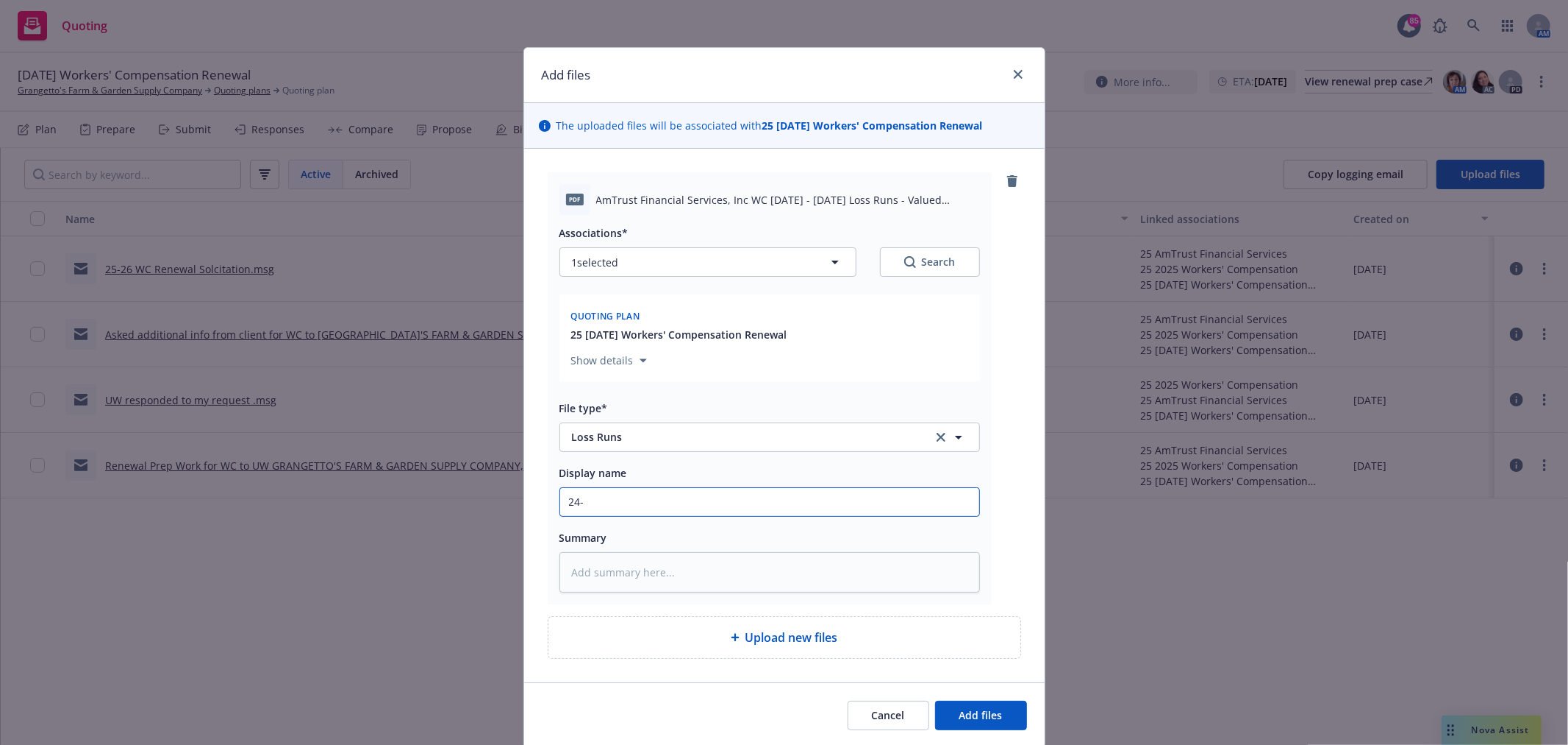
type textarea "x"
type input "24-2"
type textarea "x"
type input "24-25"
type textarea "x"
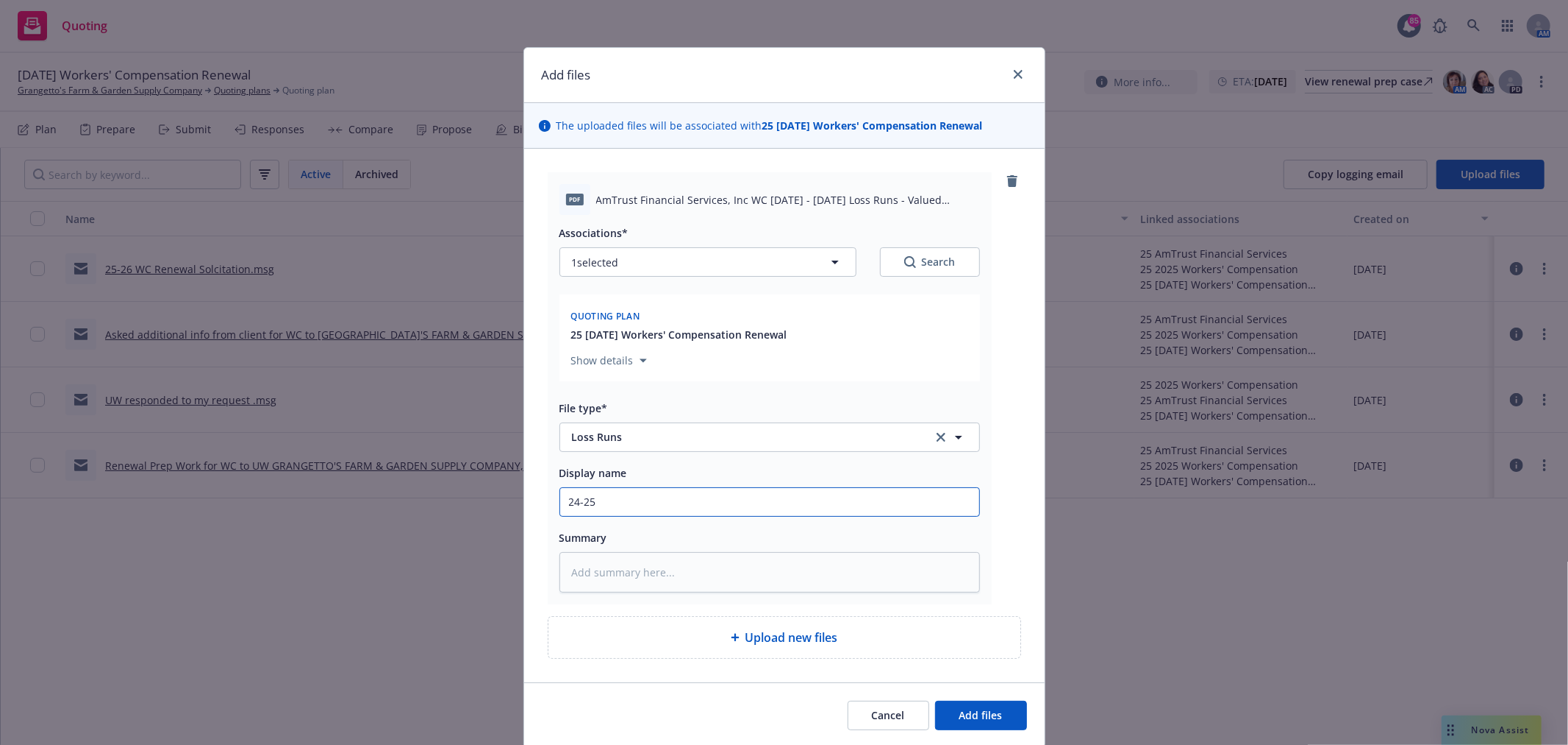
type input "24-25"
type textarea "x"
type input "24-25 L"
type textarea "x"
type input "24-25 Lo"
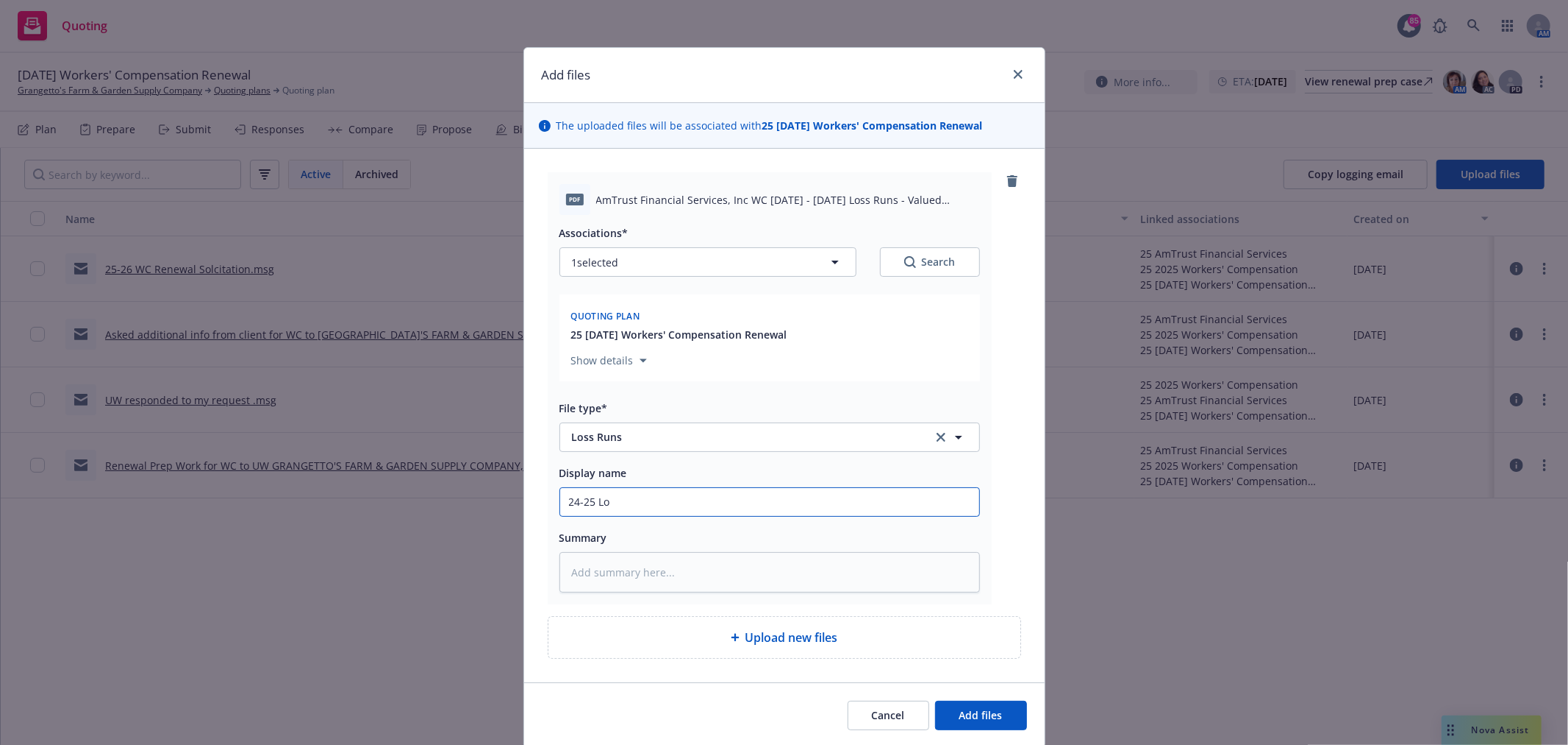
type textarea "x"
type input "24-25 Los"
type textarea "x"
type input "24-25 Loss"
type textarea "x"
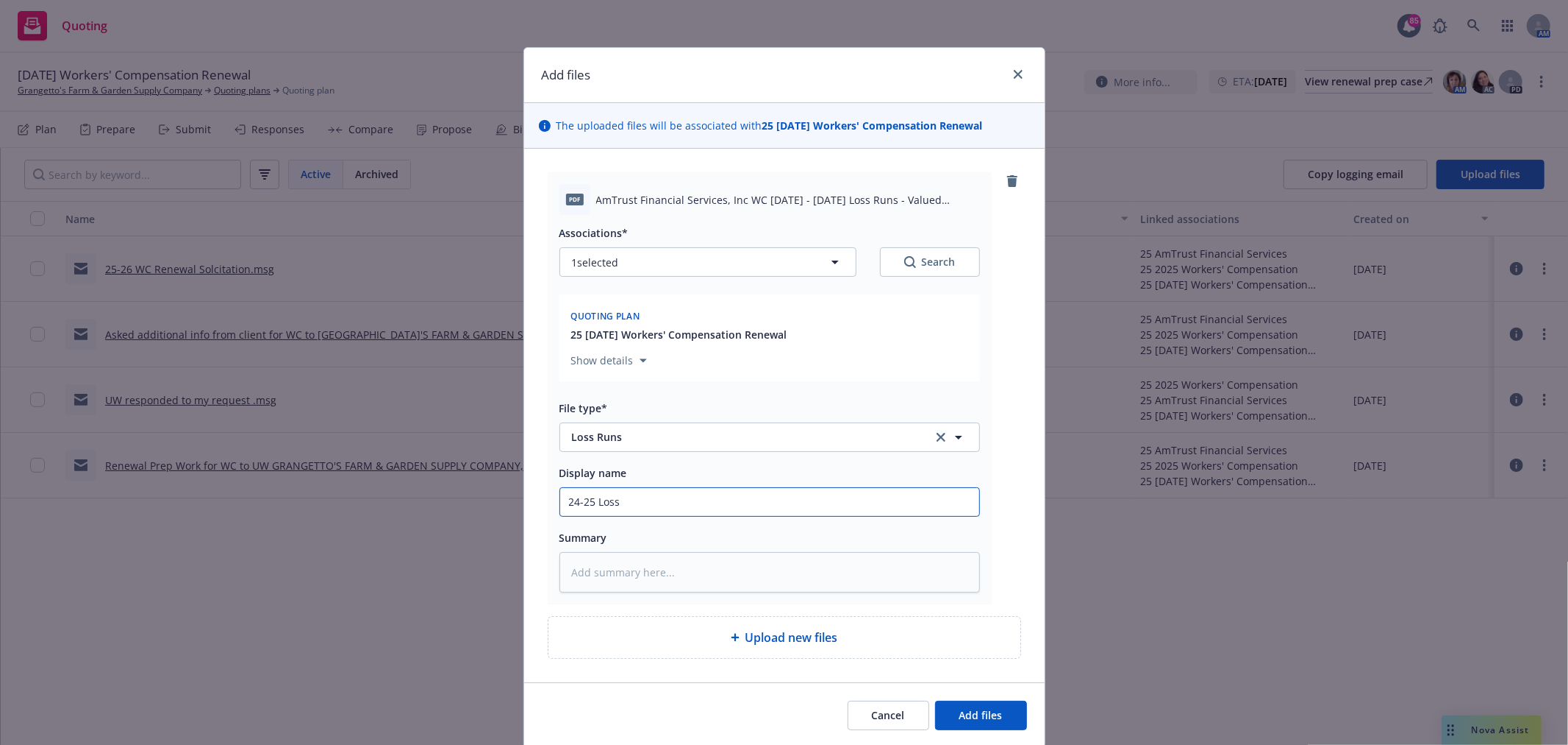
type input "24-25 Loss"
type textarea "x"
type input "24-25 Loss Ru"
type textarea "x"
type input "24-25 Loss Runs"
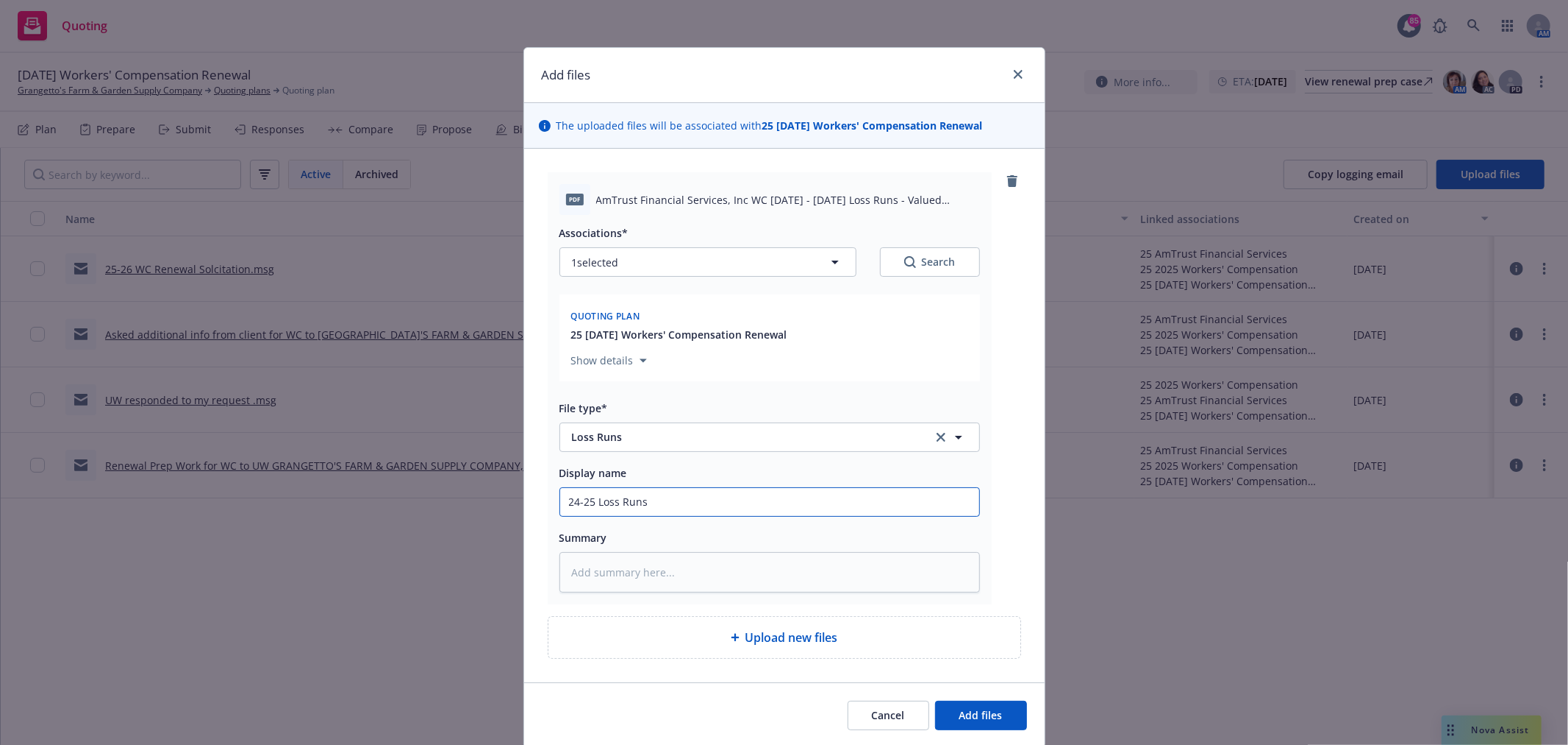
type textarea "x"
type input "24-25 Loss Runs"
type textarea "x"
type input "24-25 Loss Runs -"
type textarea "x"
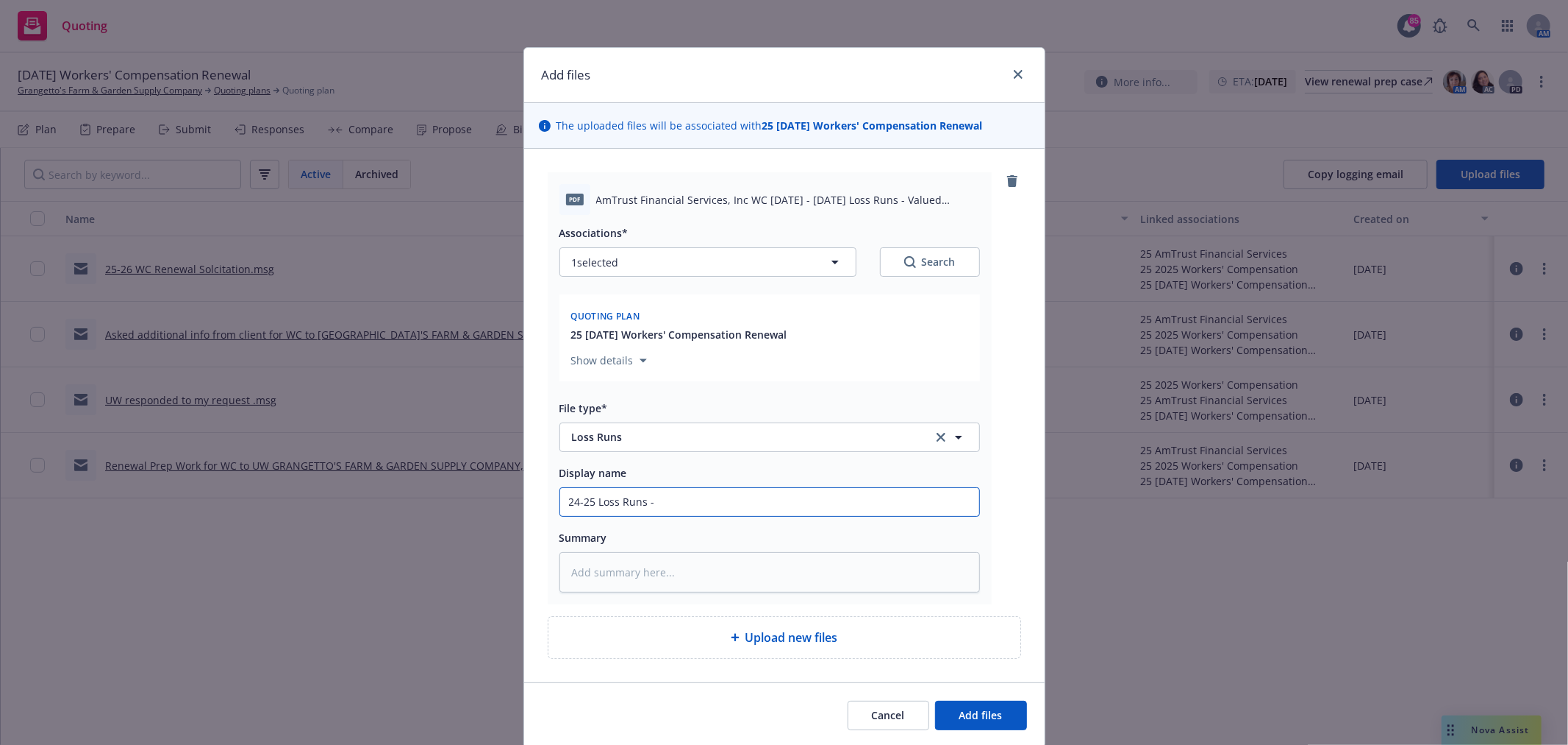
type input "24-25 Loss Runs -"
type textarea "x"
type input "24-25 Loss Runs - W"
type textarea "x"
type input "24-25 Loss Runs - Wo"
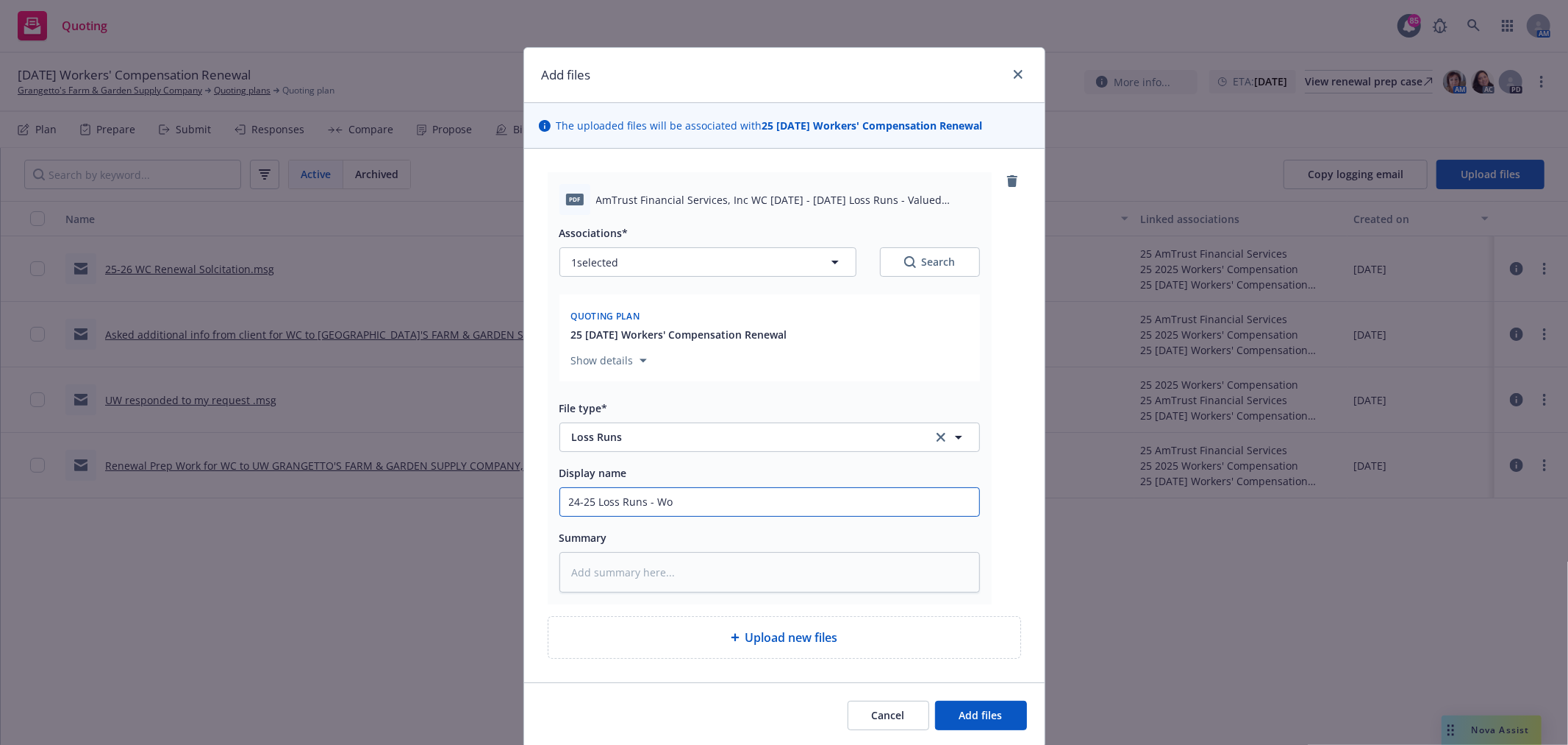
type textarea "x"
type input "24-25 Loss Runs - Wor"
type textarea "x"
type input "24-25 Loss Runs - Work"
type textarea "x"
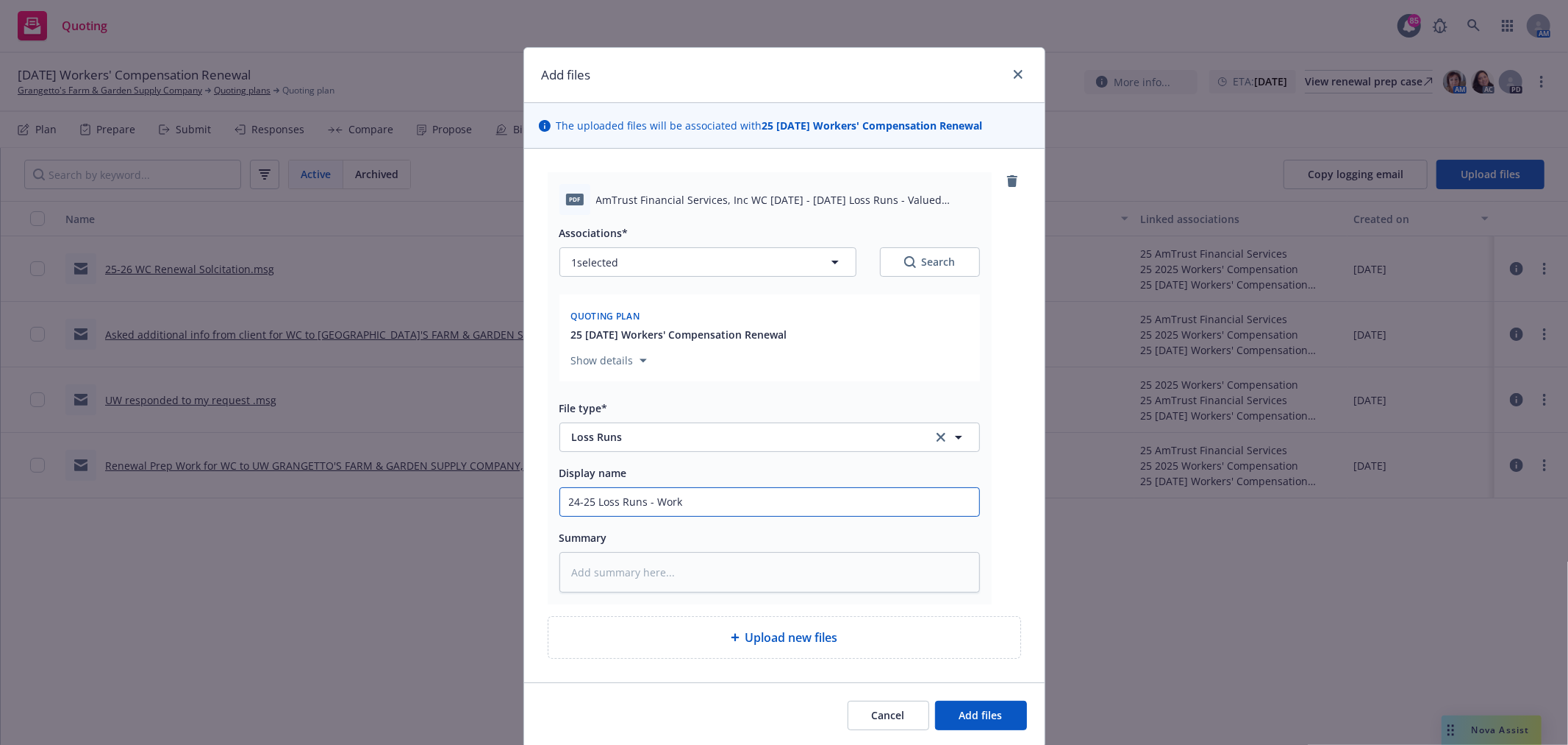
type input "24-25 Loss Runs - Worke"
type textarea "x"
type input "24-25 Loss Runs - Worker"
type textarea "x"
type input "24-25 Loss Runs - Workers"
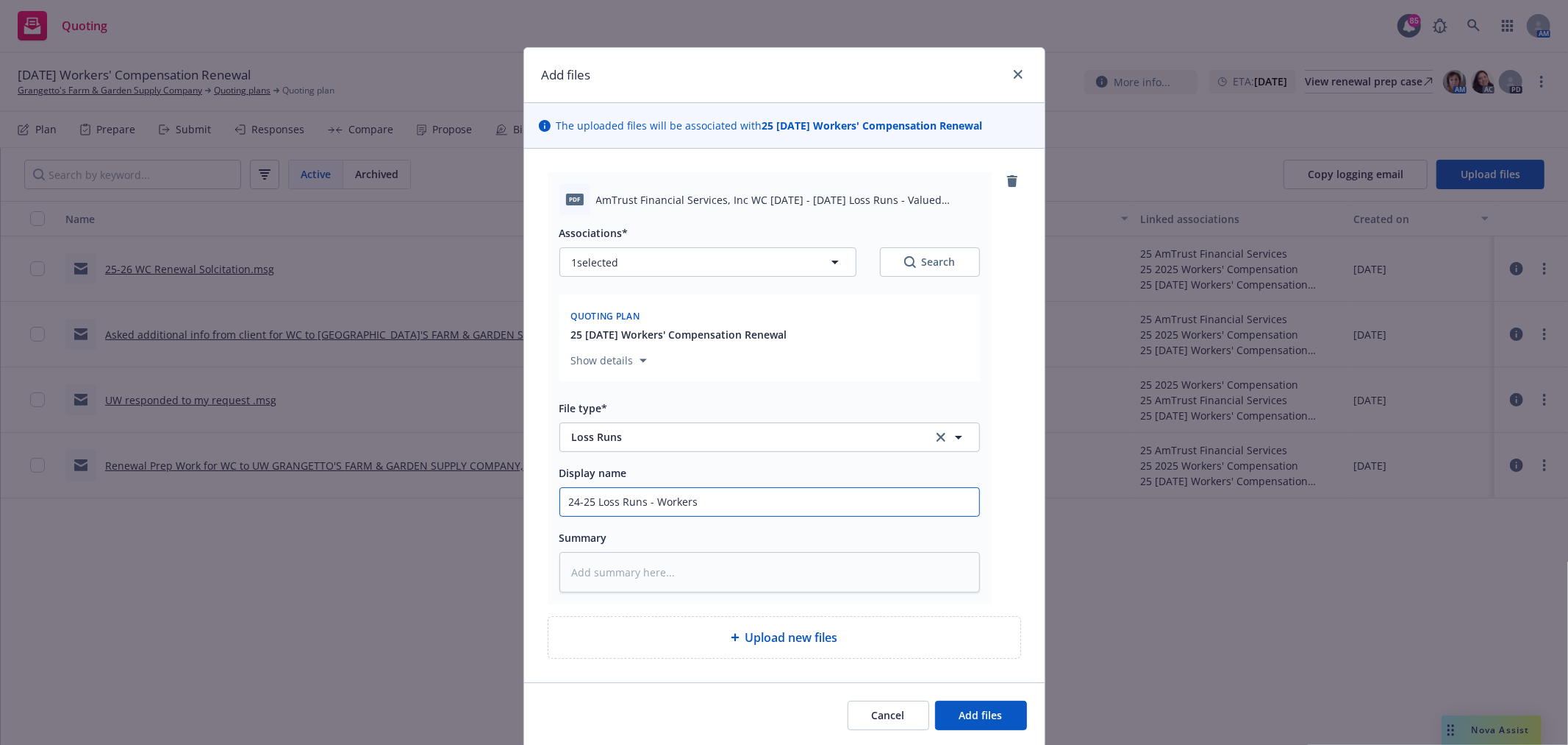
type textarea "x"
type input "24-25 Loss Runs - Workers"
type textarea "x"
type input "24-25 Loss Runs - Workers C"
type textarea "x"
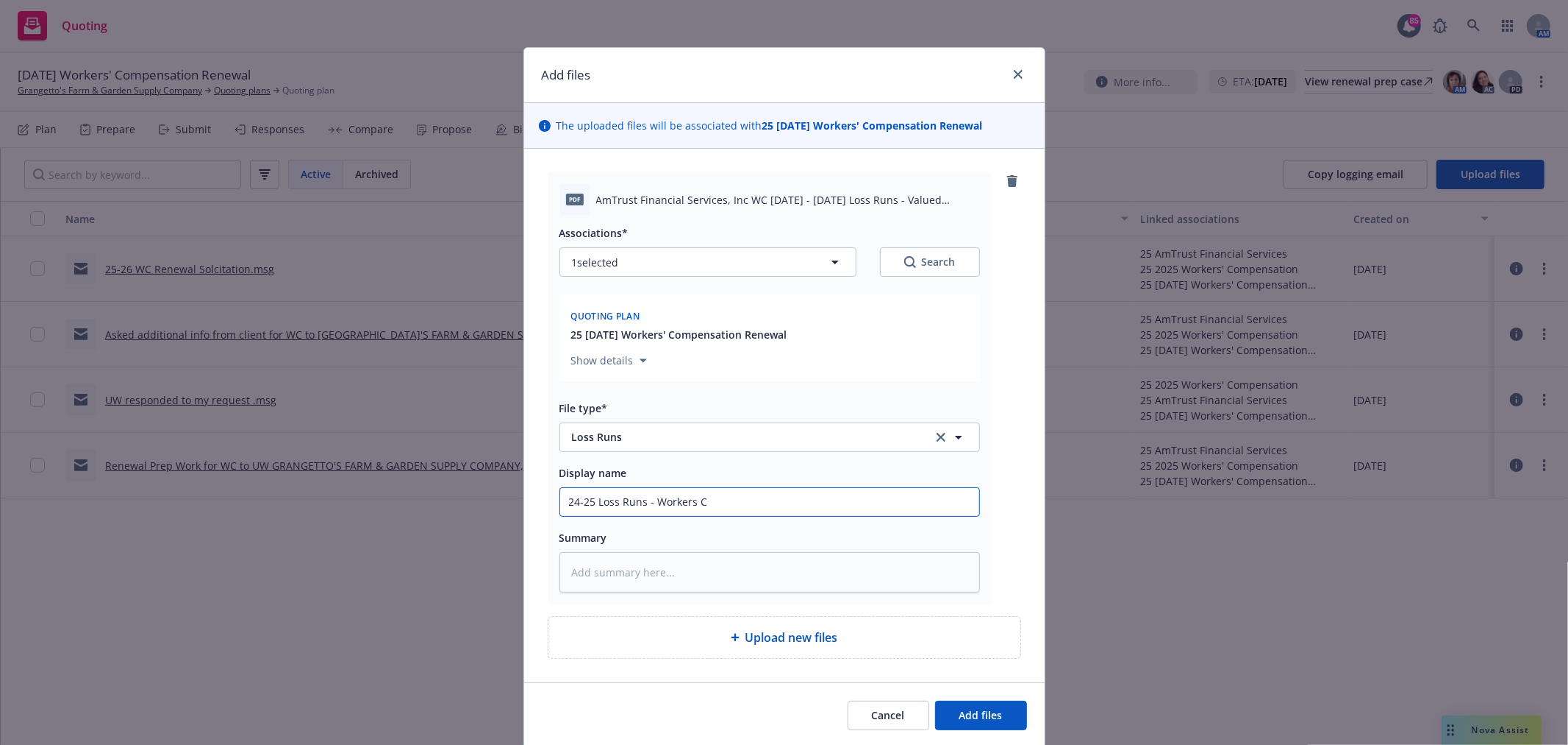
type input "24-25 Loss Runs - Workers Co"
type textarea "x"
type input "24-25 Loss Runs - Workers Com"
type textarea "x"
type input "24-25 Loss Runs - Workers Comp"
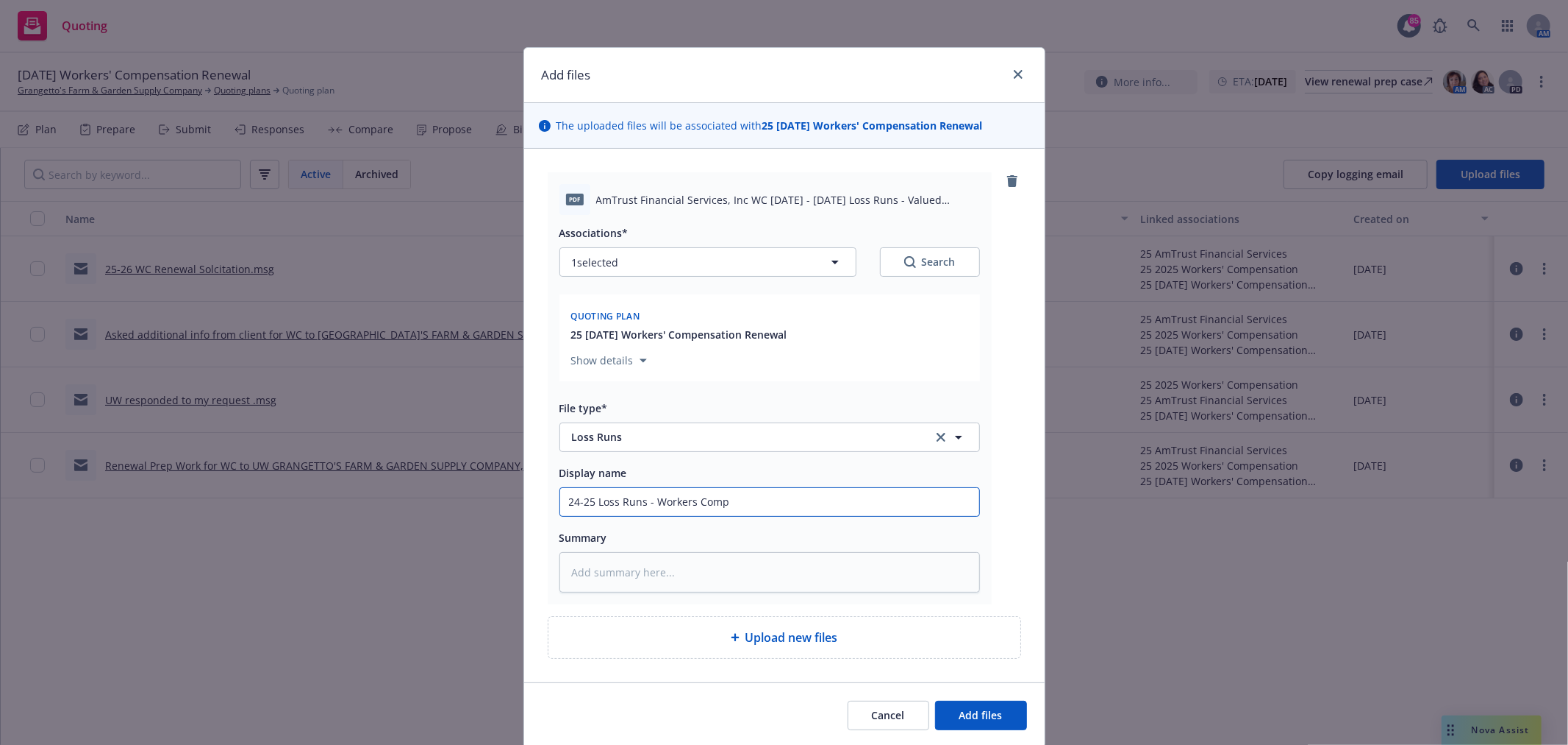
type textarea "x"
type input "24-25 Loss Runs - Workers Compe"
type textarea "x"
type input "24-25 Loss Runs - Workers Compen"
type textarea "x"
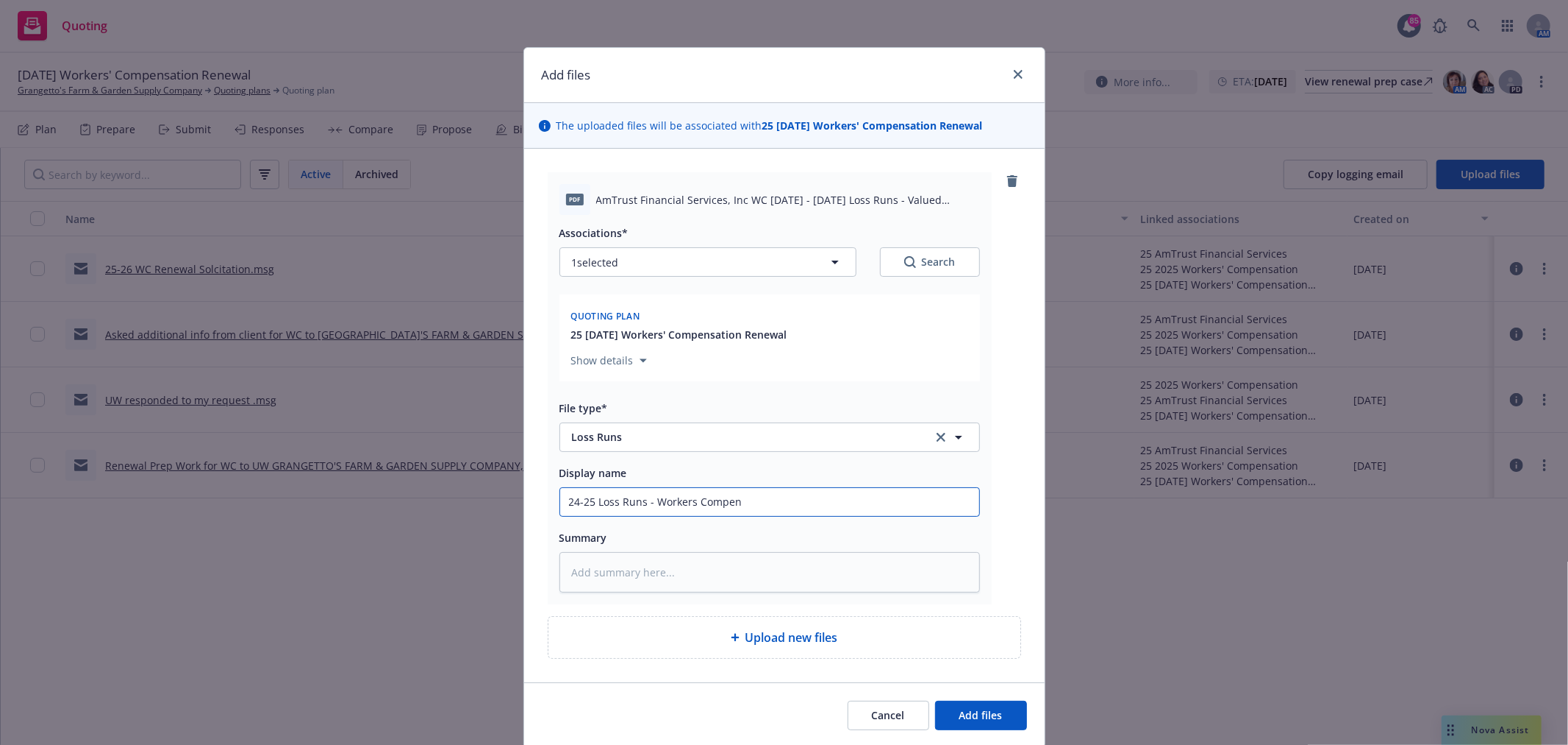
type input "24-25 Loss Runs - Workers Compens"
type textarea "x"
type input "24-25 Loss Runs - Workers Compensa"
type textarea "x"
type input "24-25 Loss Runs - Workers Compensat"
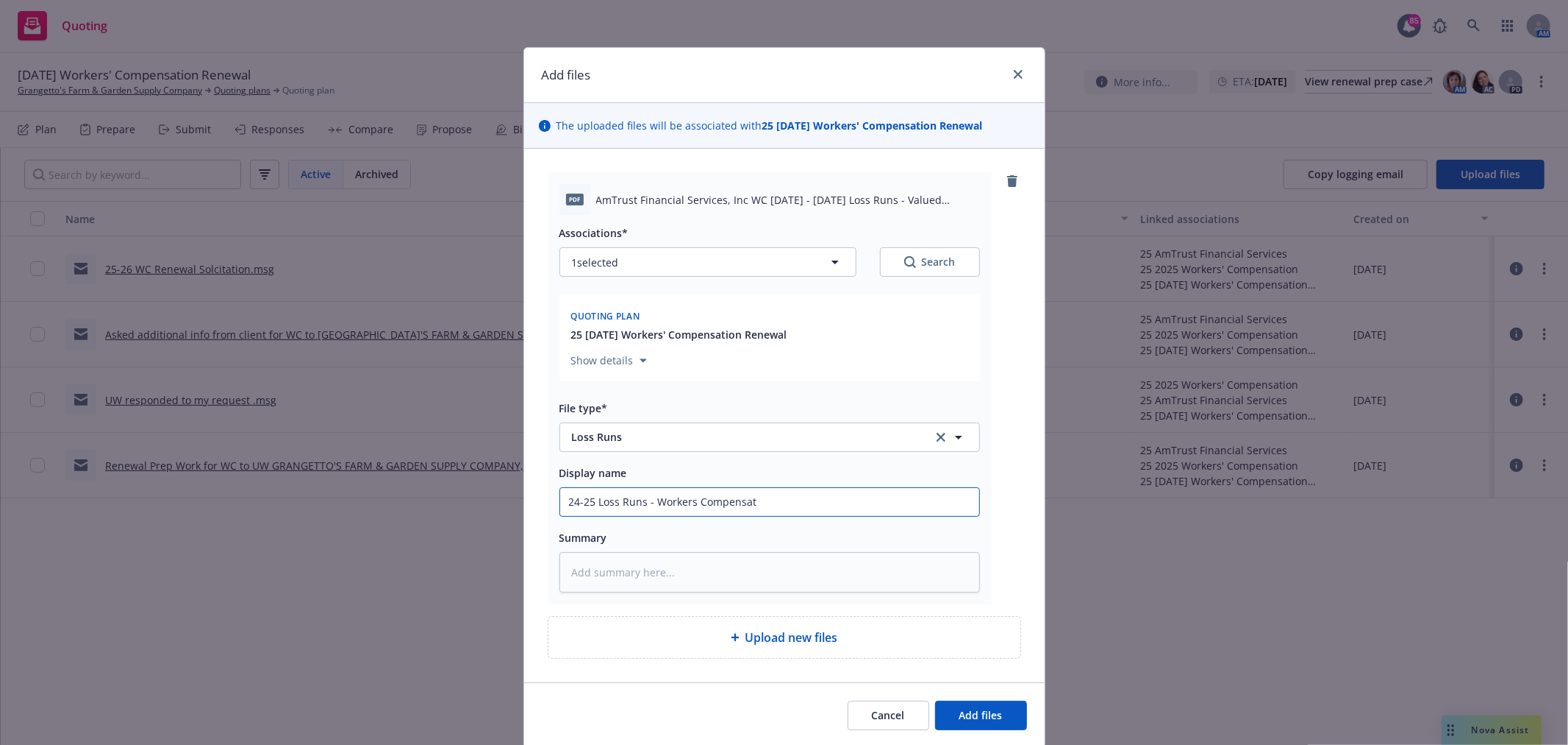
type textarea "x"
type input "24-25 Loss Runs - Workers Compensati"
type textarea "x"
type input "24-25 Loss Runs - Workers Compensation"
type textarea "x"
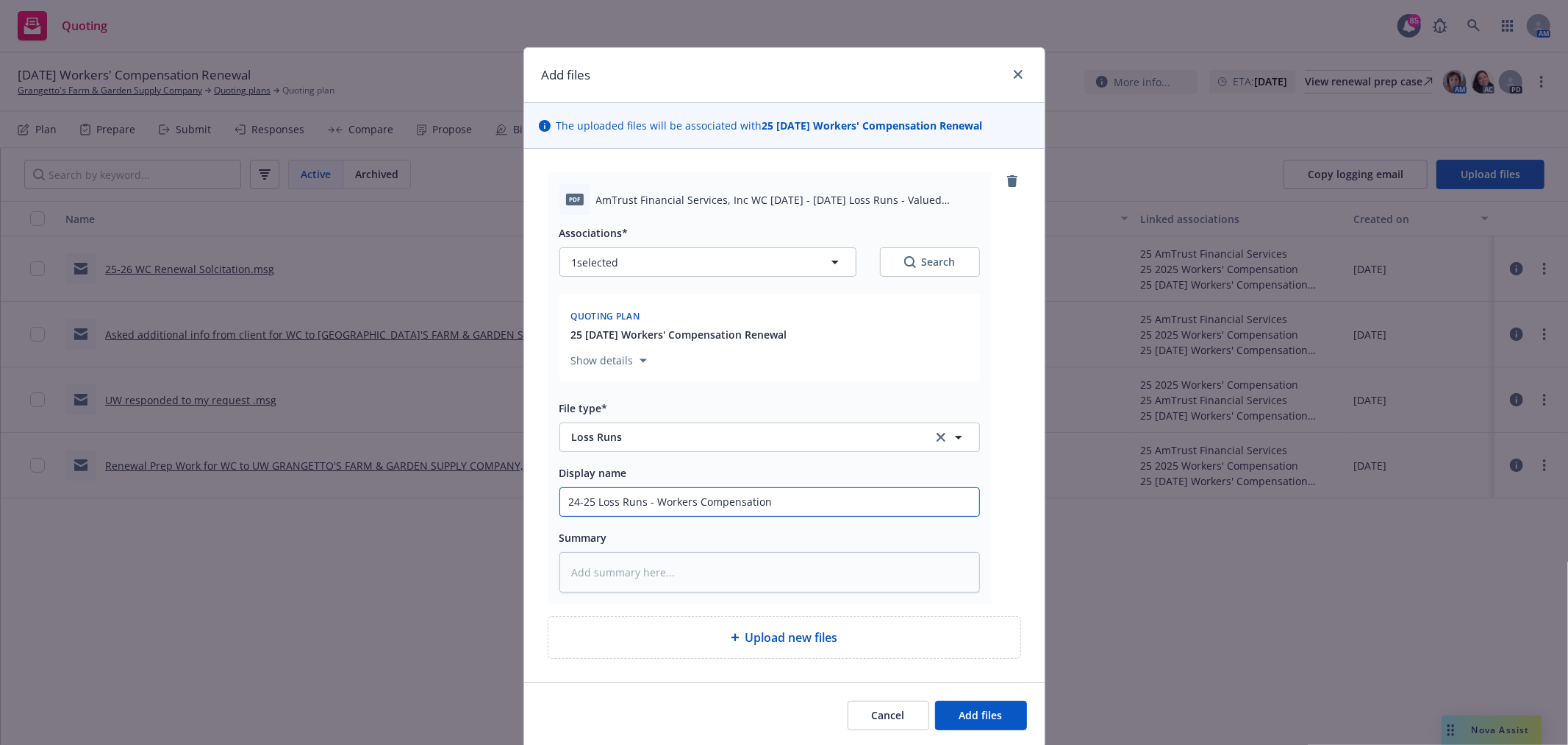
type input "24-25 Loss Runs - Workers Compensation"
type textarea "x"
type input "24-25 Loss Runs - Workers Compensation -"
type textarea "x"
type input "24-25 Loss Runs - Workers Compensation - A"
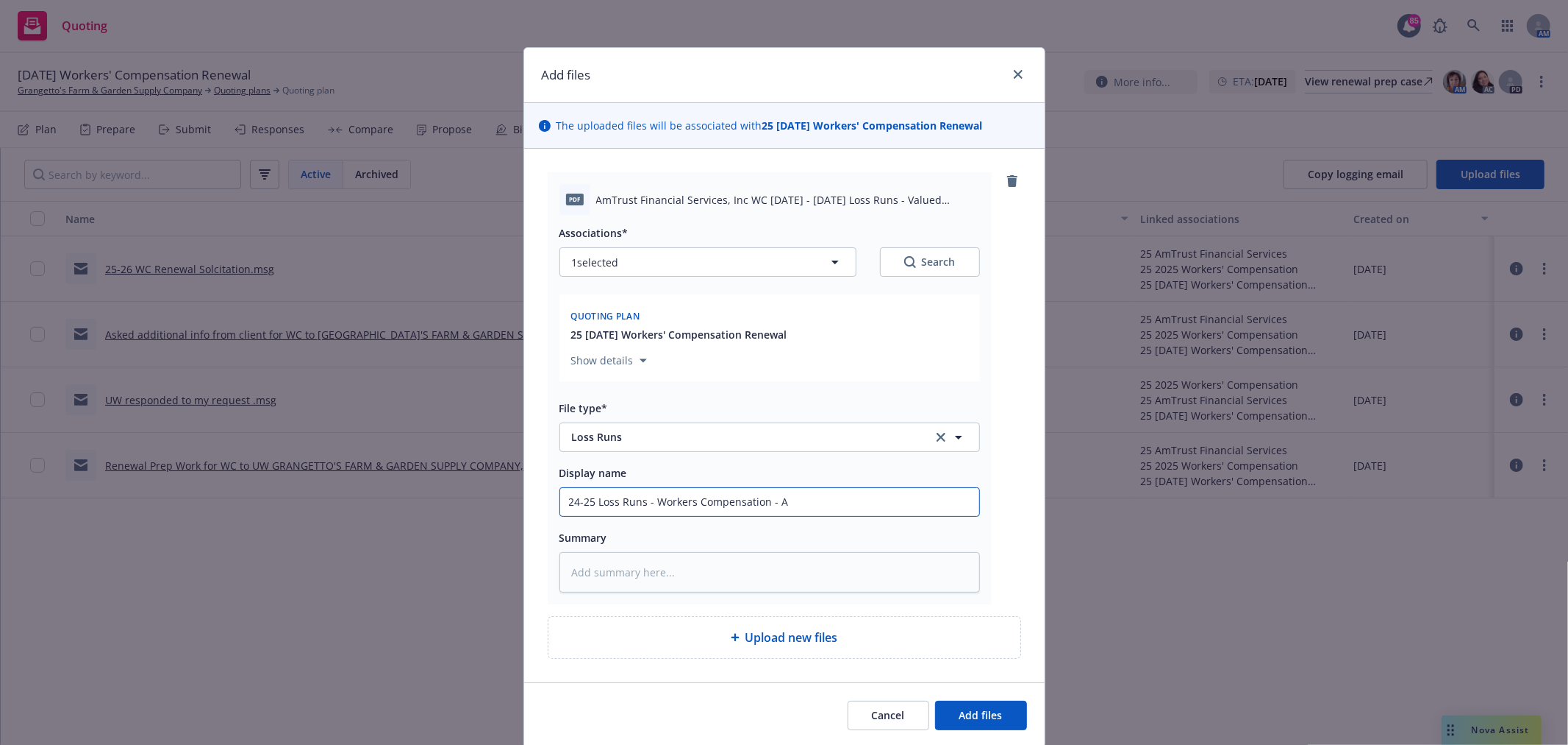
type textarea "x"
type input "24-25 Loss Runs - Workers Compensation - Amt"
type textarea "x"
type input "24-25 Loss Runs - Workers Compensation - Amtr"
type textarea "x"
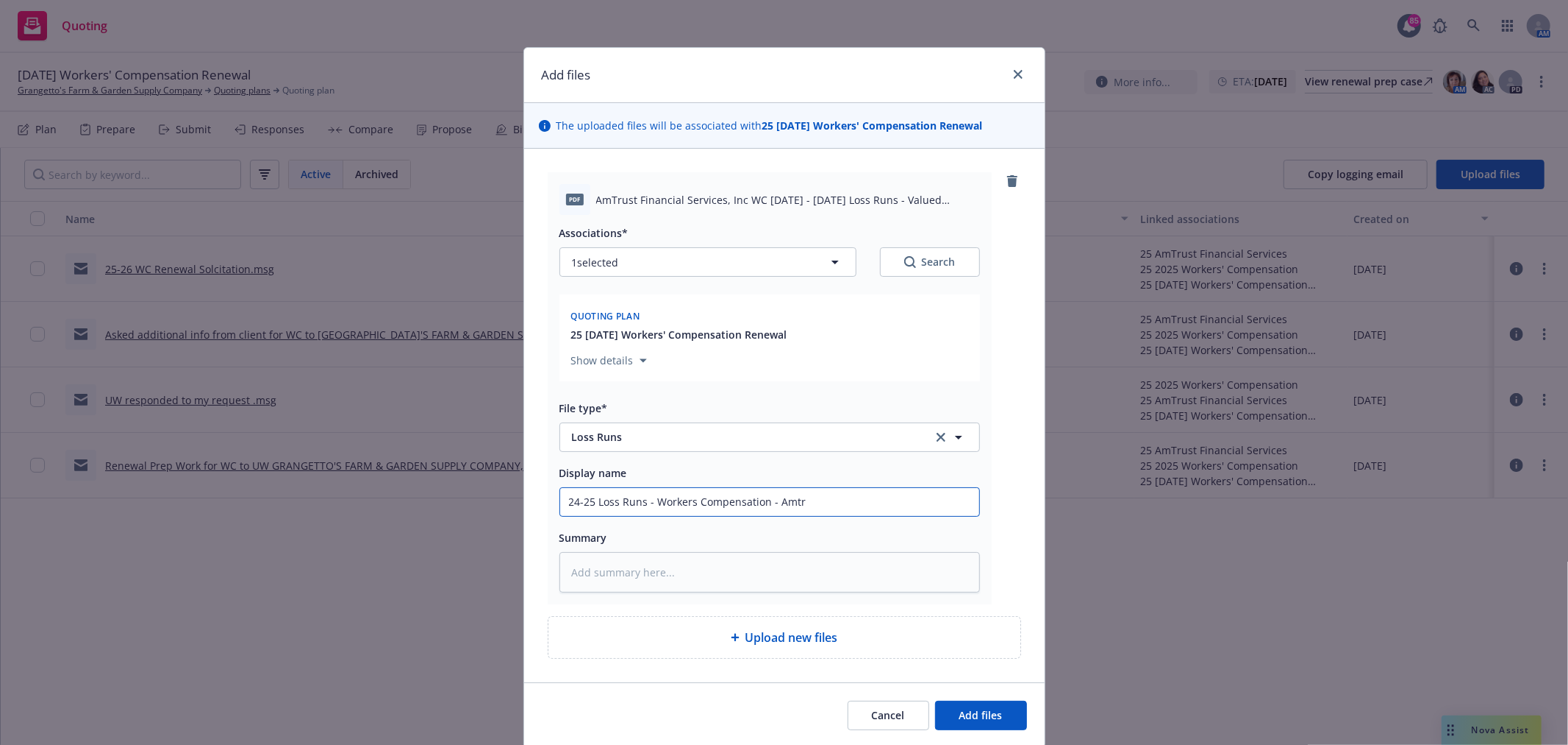
type input "24-25 Loss Runs - Workers Compensation - Amtru"
type textarea "x"
type input "24-25 Loss Runs - Workers Compensation - Amtrus"
type textarea "x"
type input "24-25 Loss Runs - Workers Compensation - Amtrust"
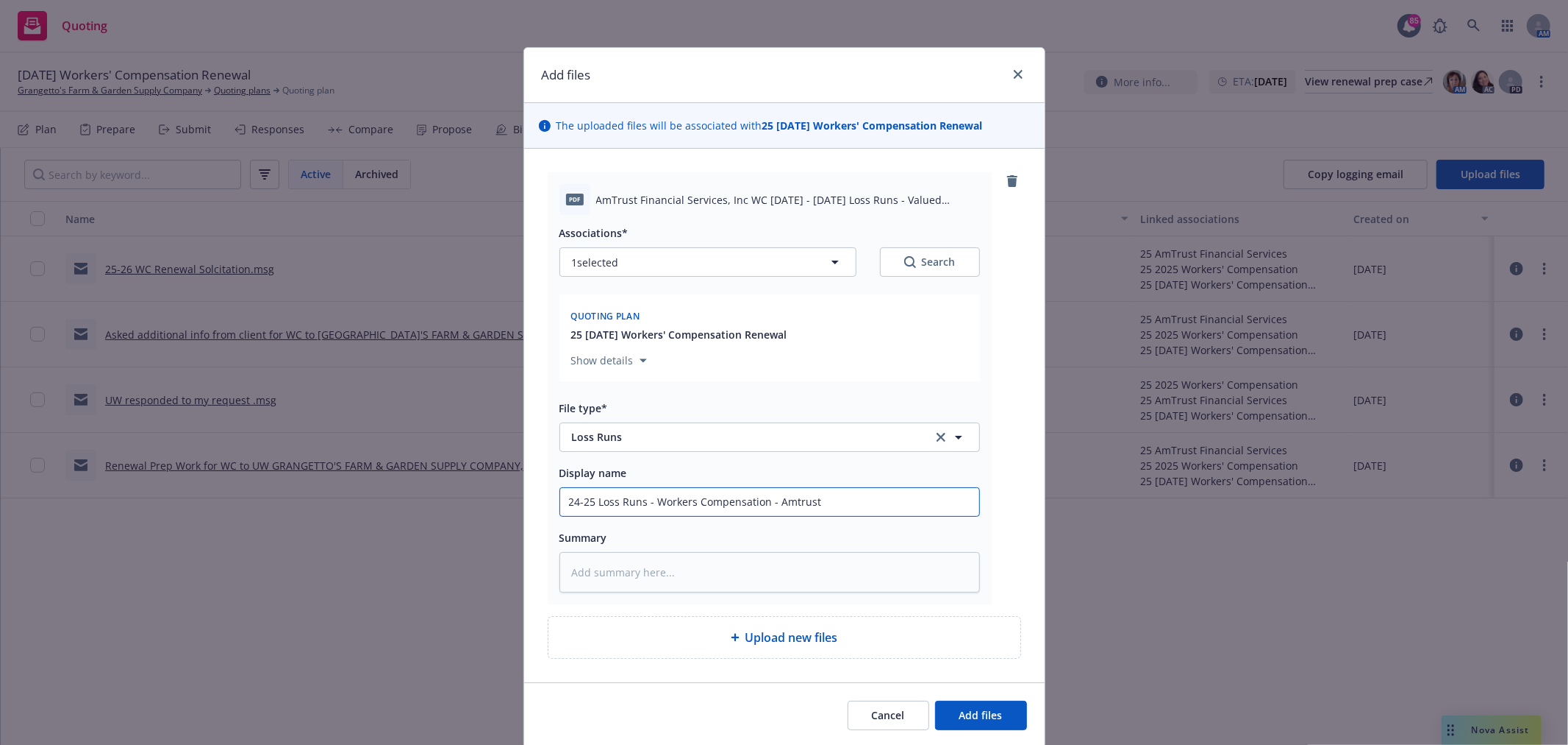
type textarea "x"
type input "24-25 Loss Runs - Workers Compensation - Amrust"
type textarea "x"
type input "24-25 Loss Runs - Workers Compensation - AmTrust"
type textarea "x"
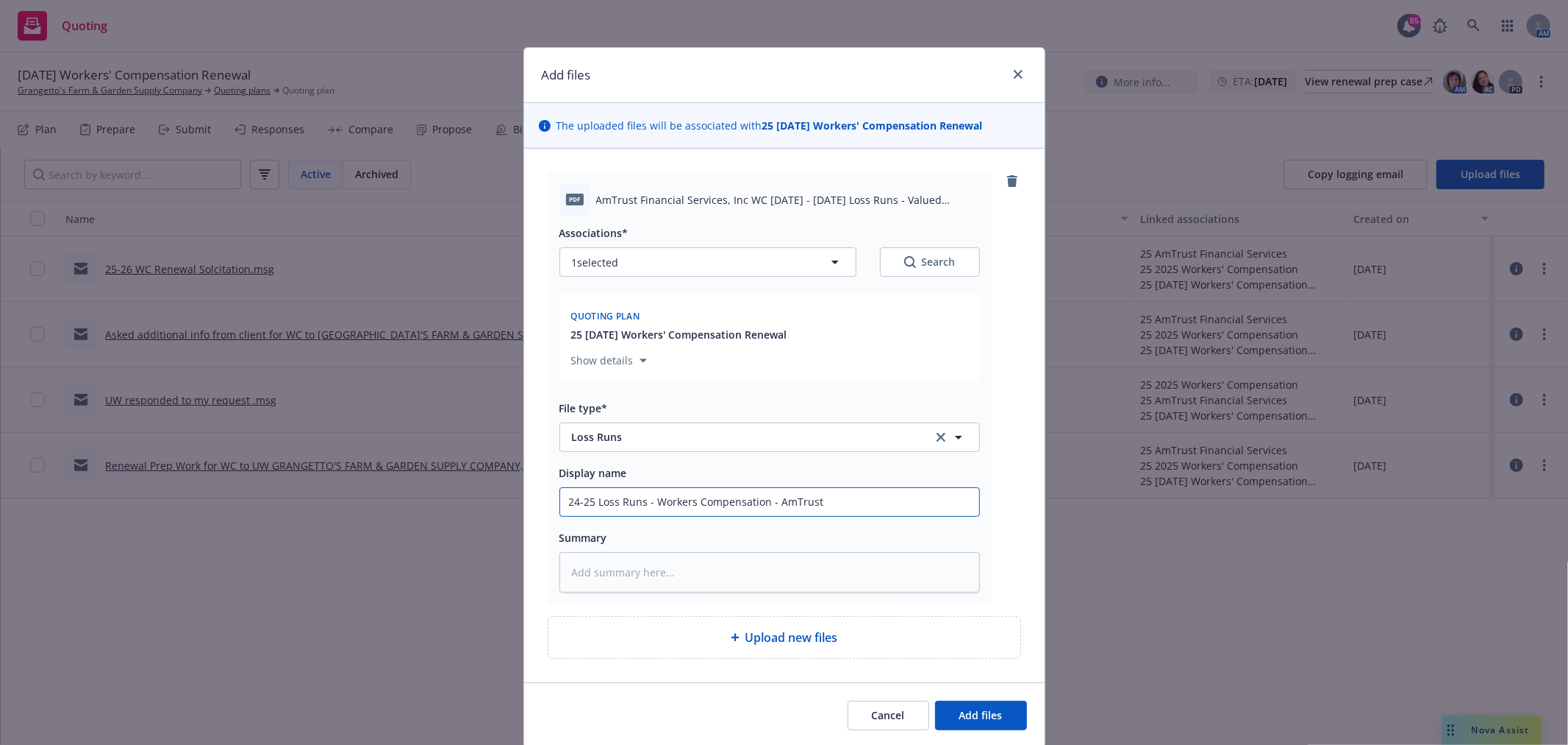
type input "24-25 Loss Runs - Workers Compensation - AmTrust"
type textarea "x"
type input "24-25 Loss Runs - Workers Compensation - AmTrust V"
type textarea "x"
type input "24-25 Loss Runs - Workers Compensation - AmTrust Va"
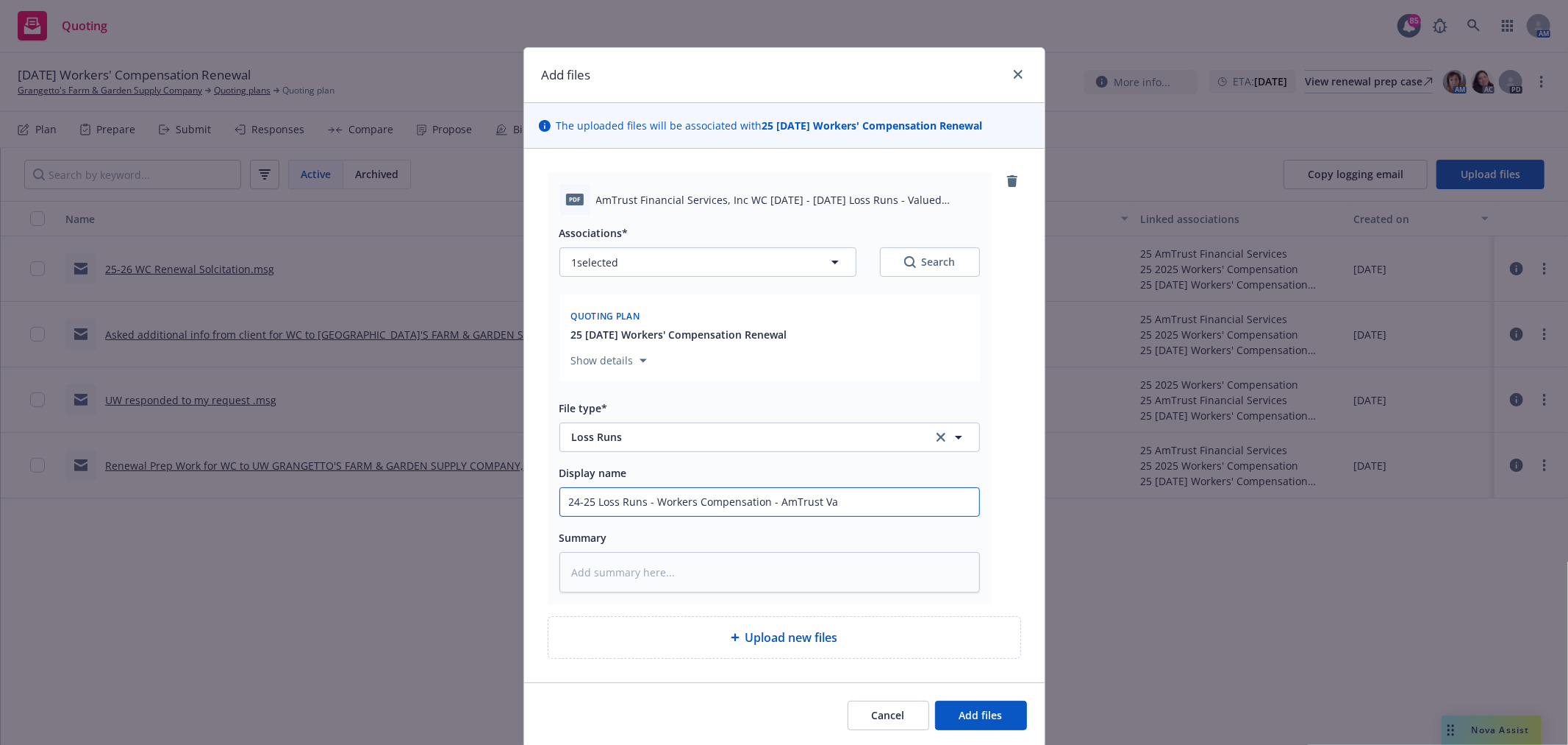
type textarea "x"
type input "24-25 Loss Runs - Workers Compensation - AmTrust Val"
type textarea "x"
type input "24-25 Loss Runs - Workers Compensation - AmTrust Valu"
type textarea "x"
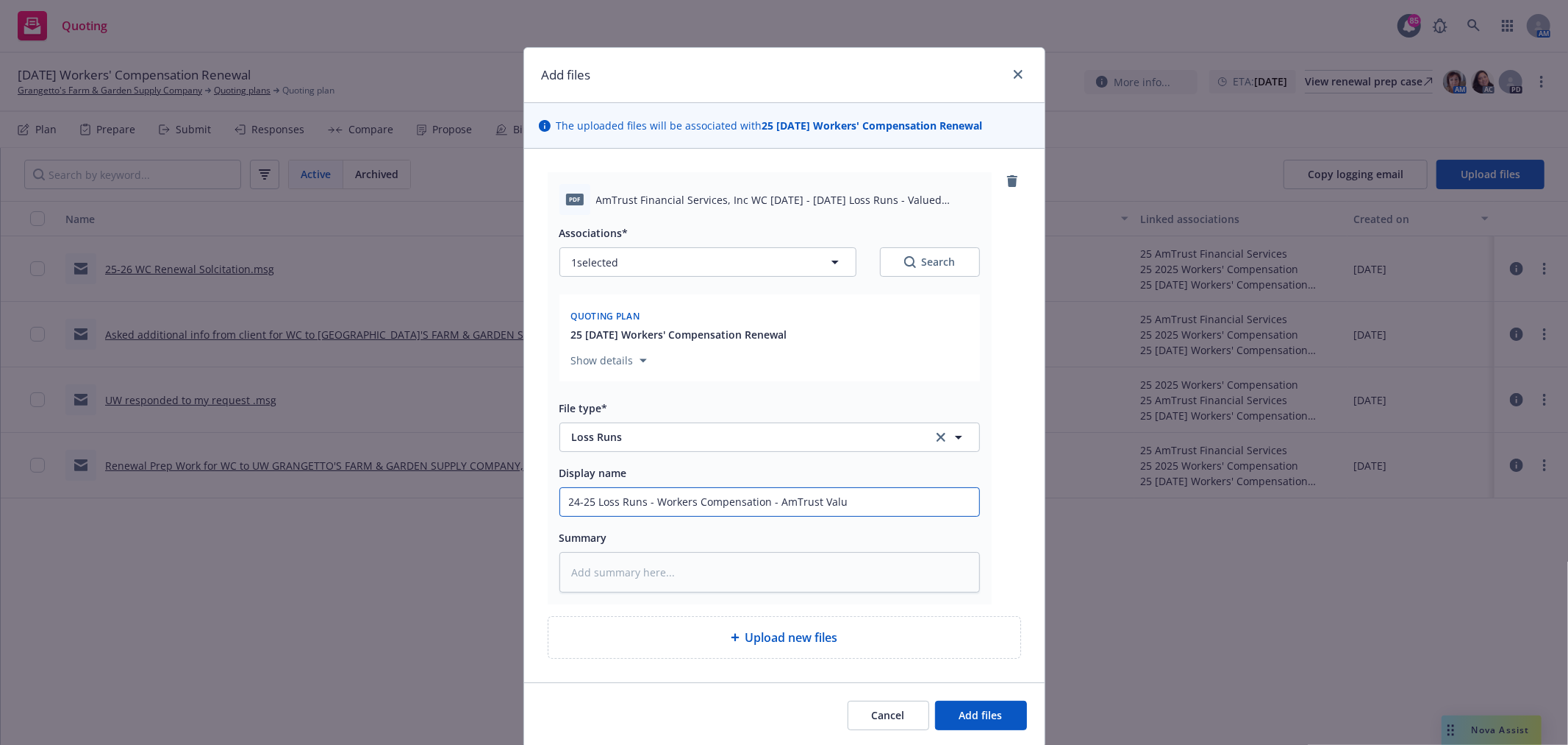
type input "24-25 Loss Runs - Workers Compensation - AmTrust Value"
type textarea "x"
type input "24-25 Loss Runs - Workers Compensation - AmTrust Valued"
type textarea "x"
type input "24-25 Loss Runs - Workers Compensation - AmTrust Valued"
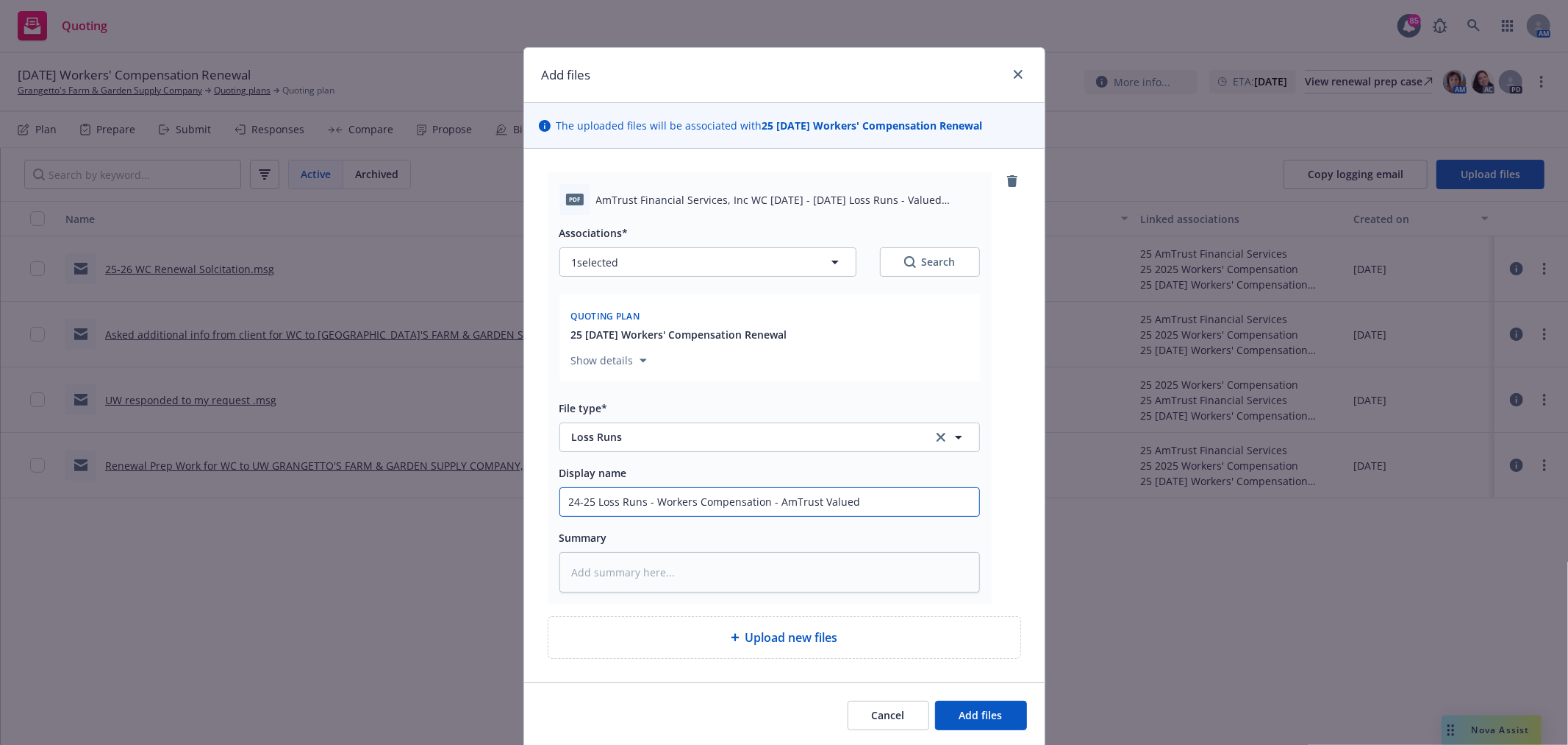
type textarea "x"
type input "24-25 Loss Runs - Workers Compensation - AmTrust Valued 1"
type textarea "x"
type input "24-25 Loss Runs - Workers Compensation - AmTrust Valued 10"
type textarea "x"
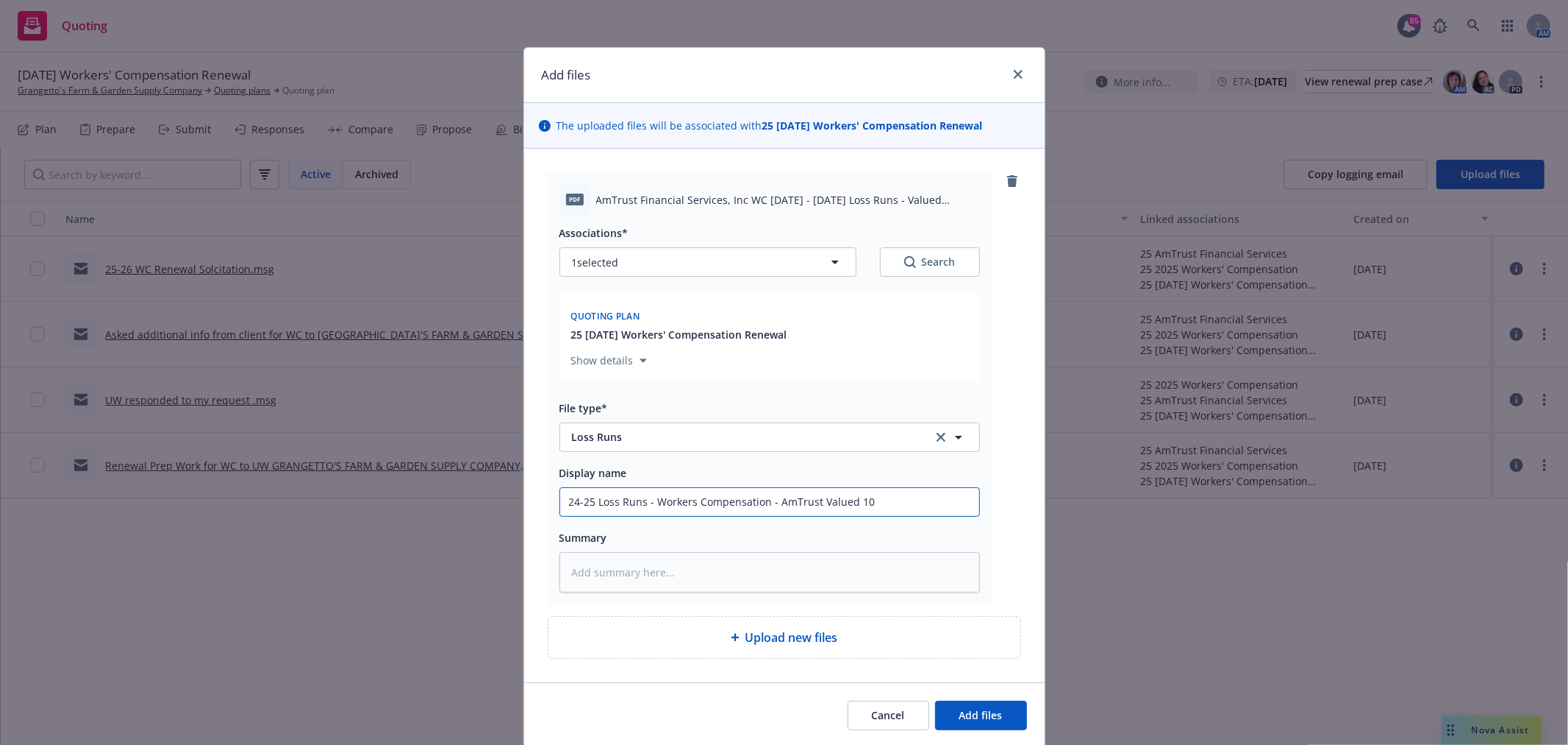
type input "24-25 Loss Runs - Workers Compensation - AmTrust Valued 10/"
type textarea "x"
type input "24-25 Loss Runs - Workers Compensation - AmTrust Valued 10/9"
type textarea "x"
type input "24-25 Loss Runs - Workers Compensation - AmTrust Valued 10/9/"
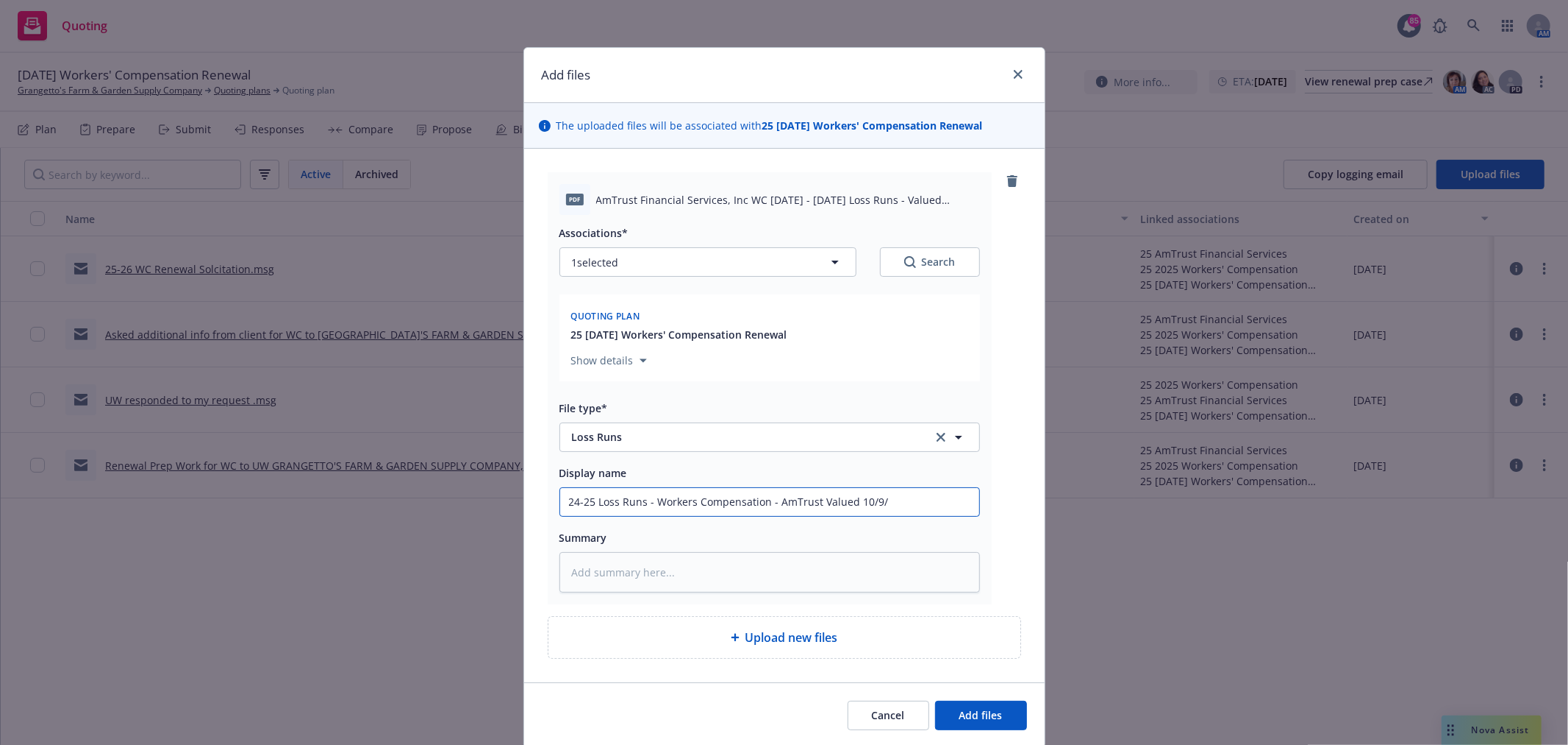
type textarea "x"
type input "24-25 Loss Runs - Workers Compensation - AmTrust Valued 10/9/2"
type textarea "x"
type input "24-25 Loss Runs - Workers Compensation - AmTrust Valued 10/9/25"
click at [964, 709] on span "Add files" at bounding box center [981, 714] width 43 height 14
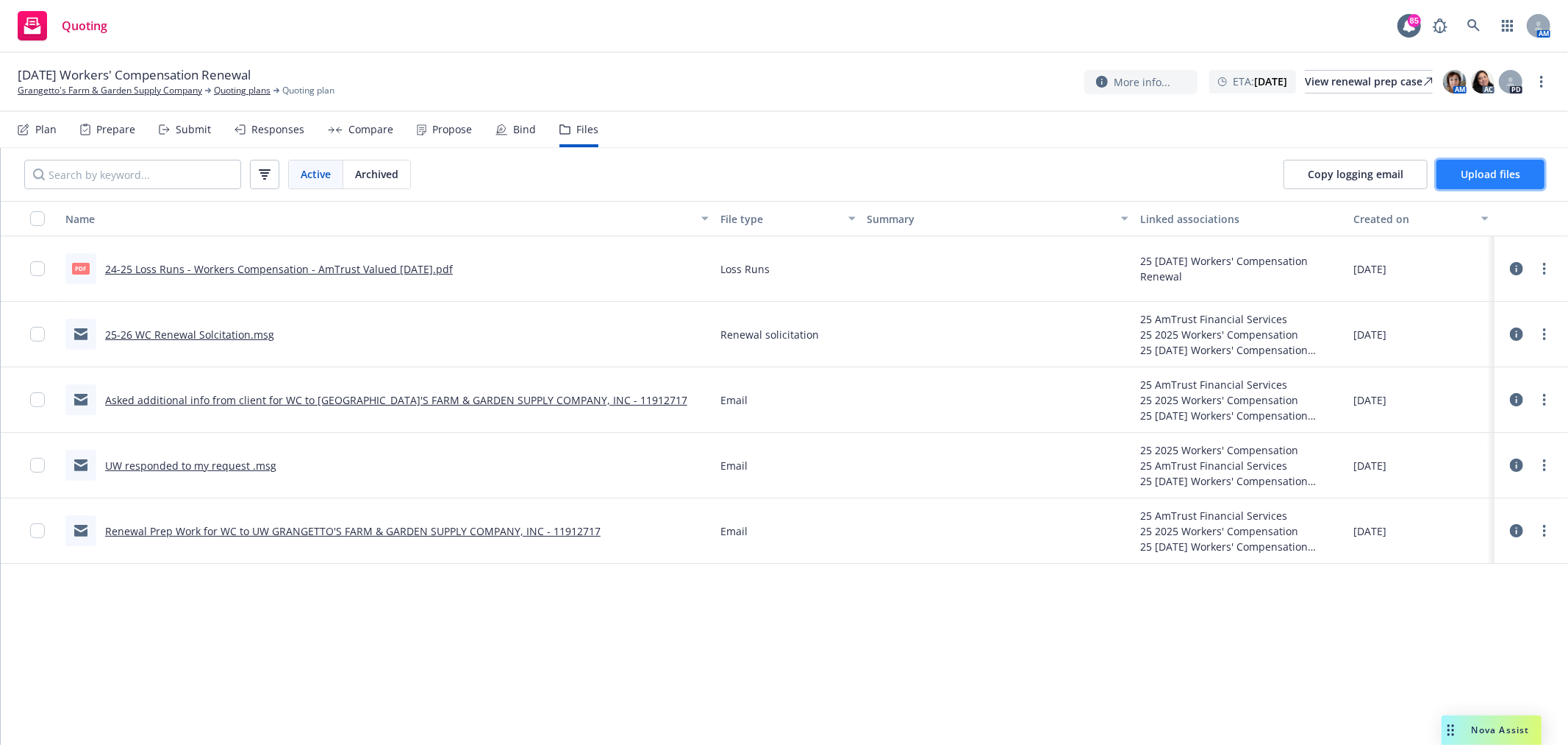
click at [1532, 179] on button "Upload files" at bounding box center [1491, 175] width 108 height 30
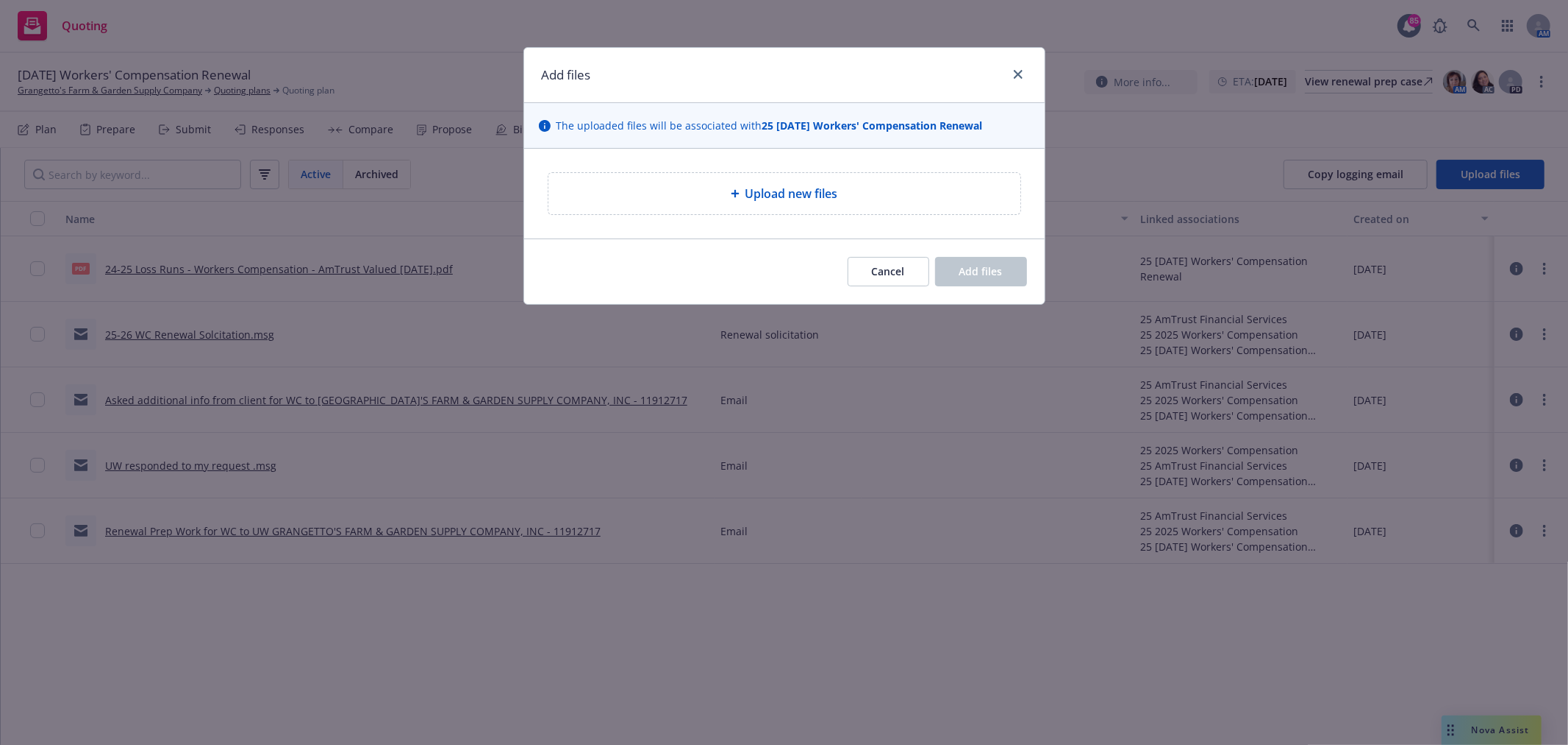
click at [706, 179] on div "Upload new files" at bounding box center [784, 193] width 472 height 41
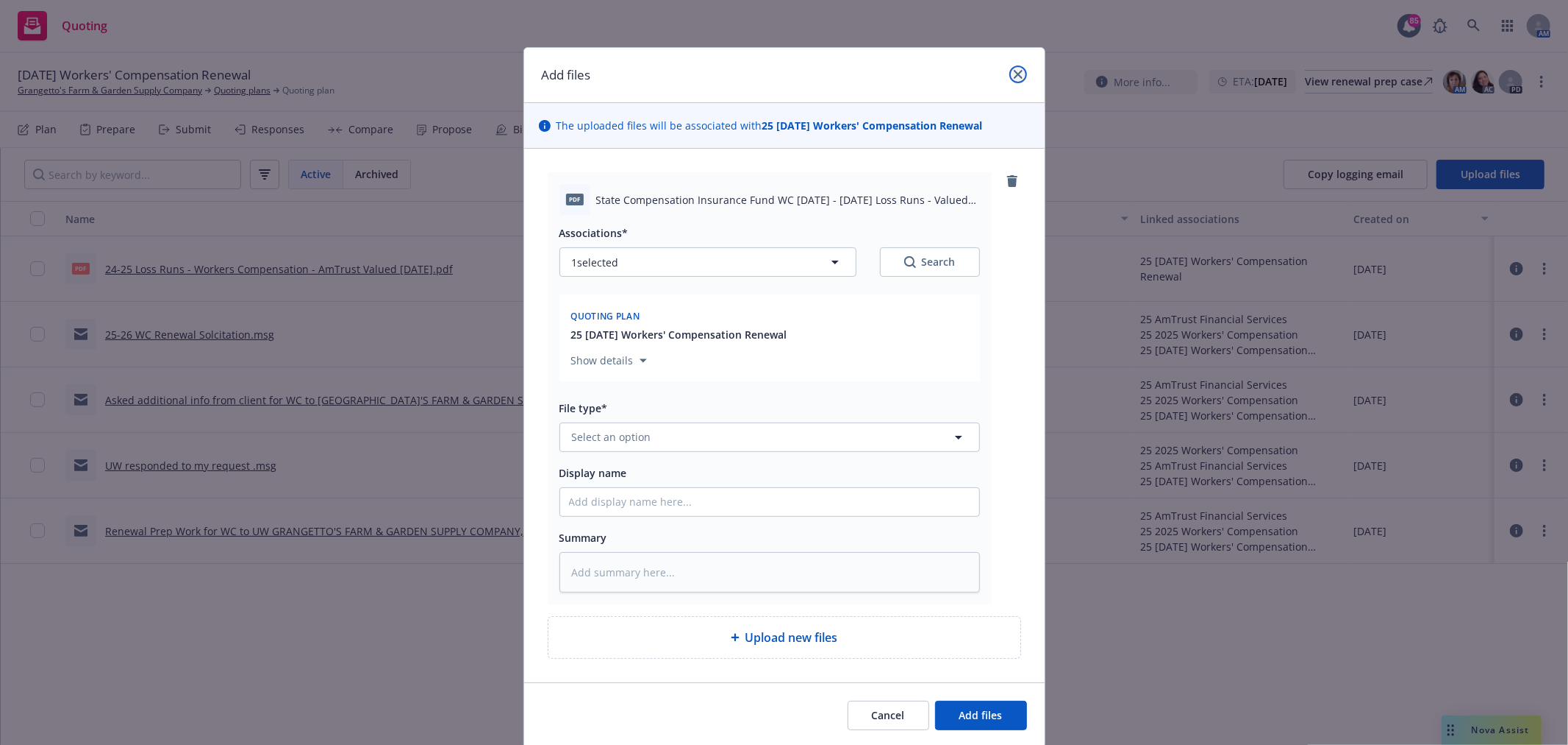
click at [1016, 74] on icon "close" at bounding box center [1018, 74] width 9 height 9
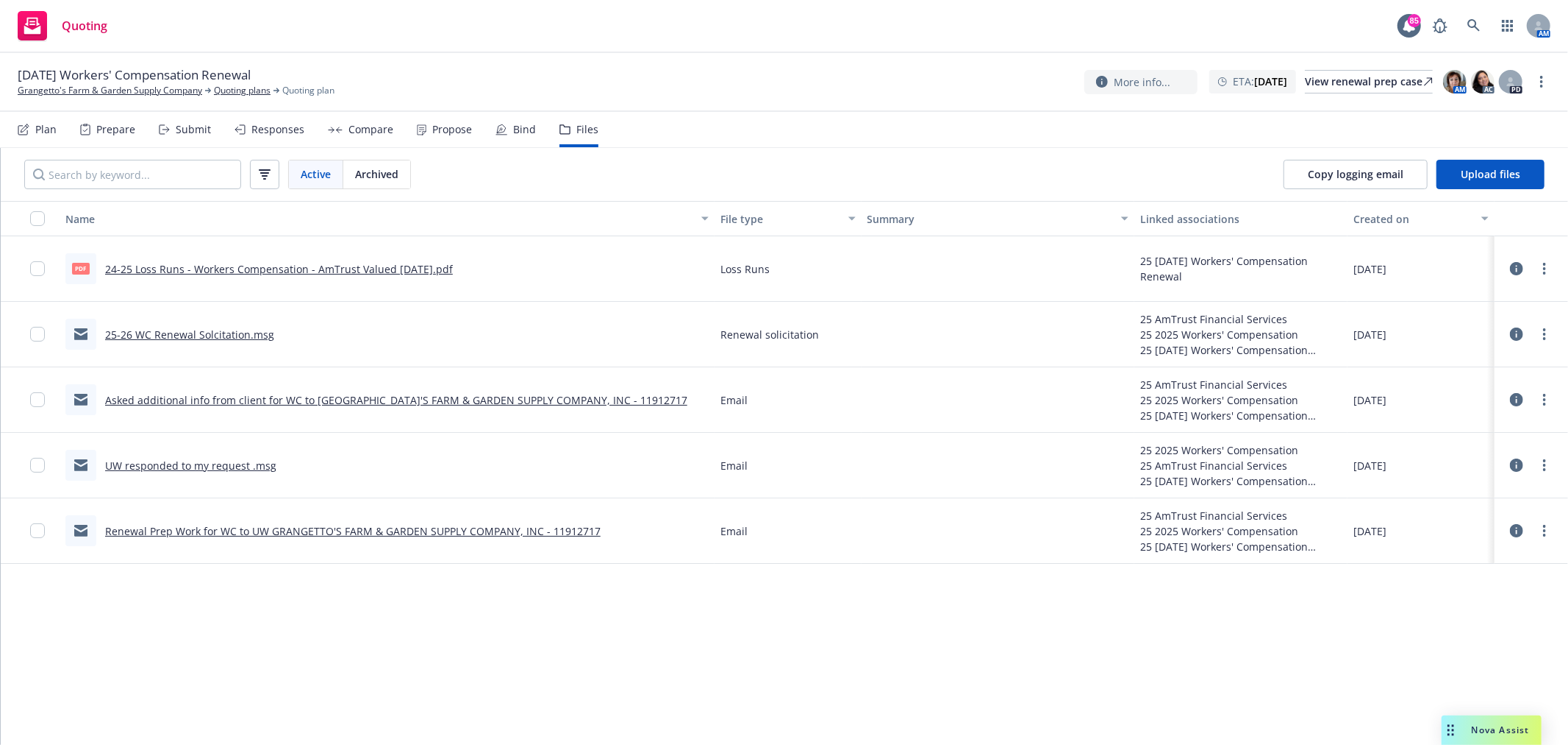
drag, startPoint x: 453, startPoint y: 263, endPoint x: 107, endPoint y: 267, distance: 346.0
click at [107, 267] on div "pdf 24-25 Loss Runs - Workers Compensation - AmTrust Valued 10/9/25.pdf" at bounding box center [387, 268] width 655 height 65
copy link "24-25 Loss Runs - Workers Compensation - AmTrust Valued 10/9/25.pdf"
click at [1468, 167] on span "Upload files" at bounding box center [1490, 174] width 59 height 14
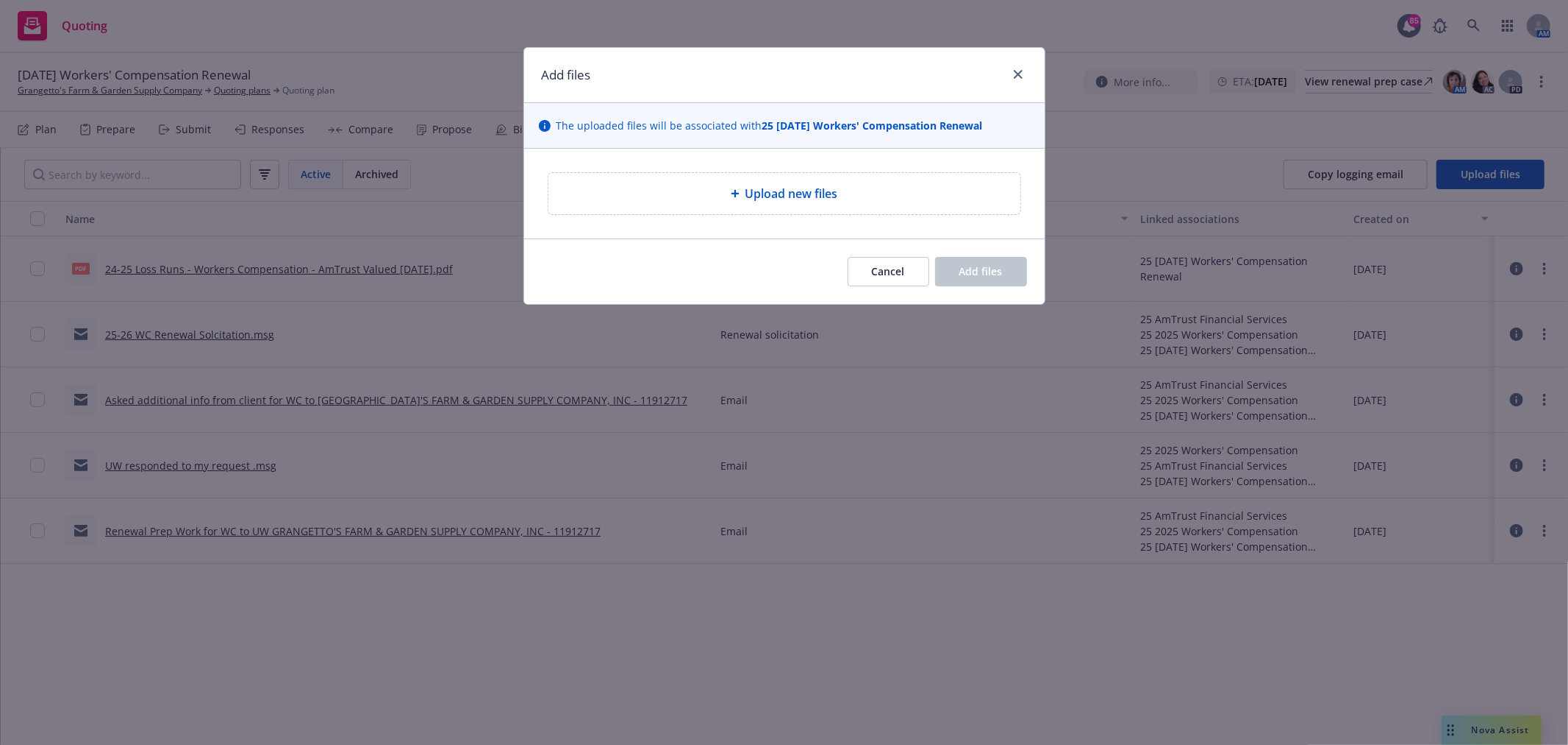
click at [691, 191] on div "Upload new files" at bounding box center [784, 193] width 449 height 18
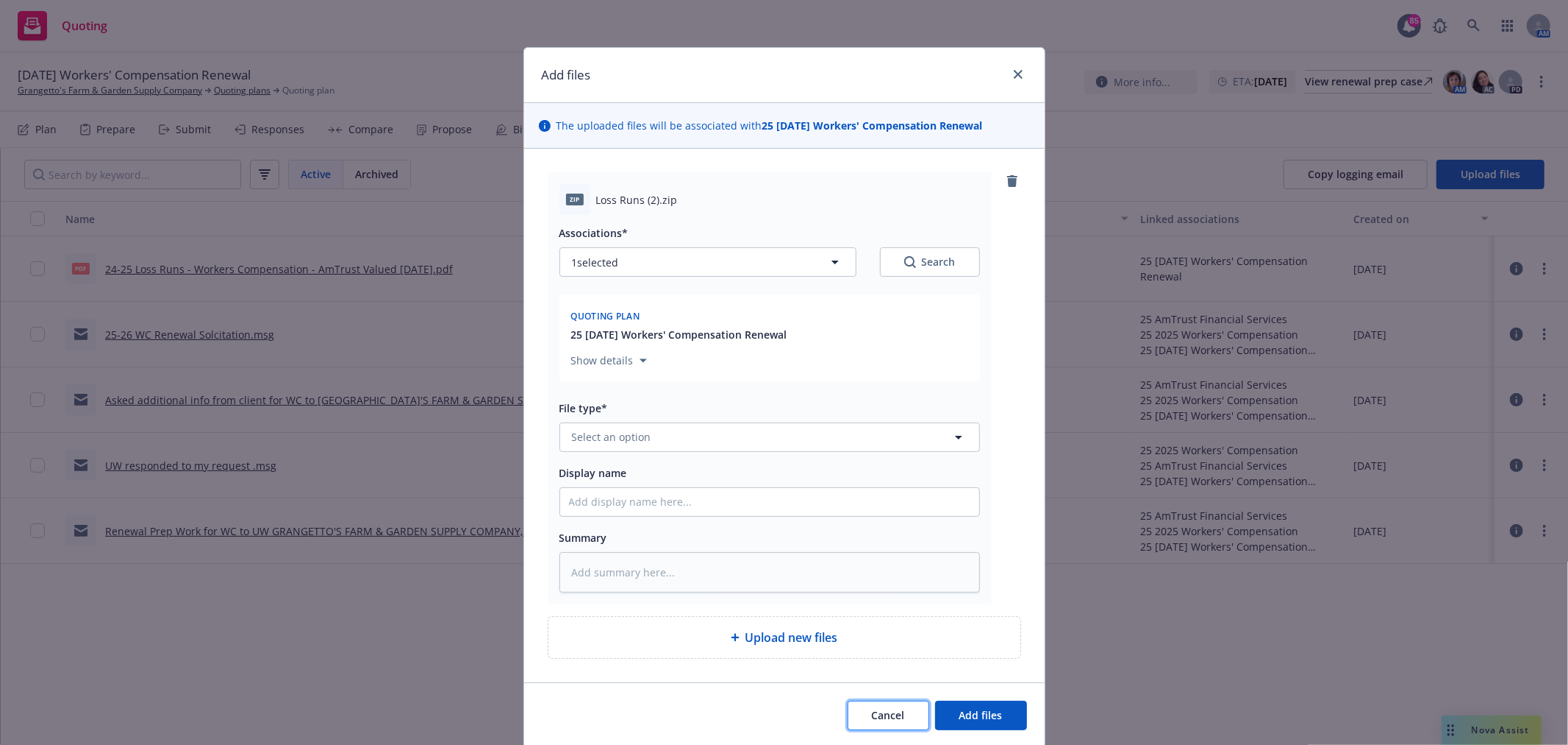
click at [855, 709] on button "Cancel" at bounding box center [889, 715] width 82 height 30
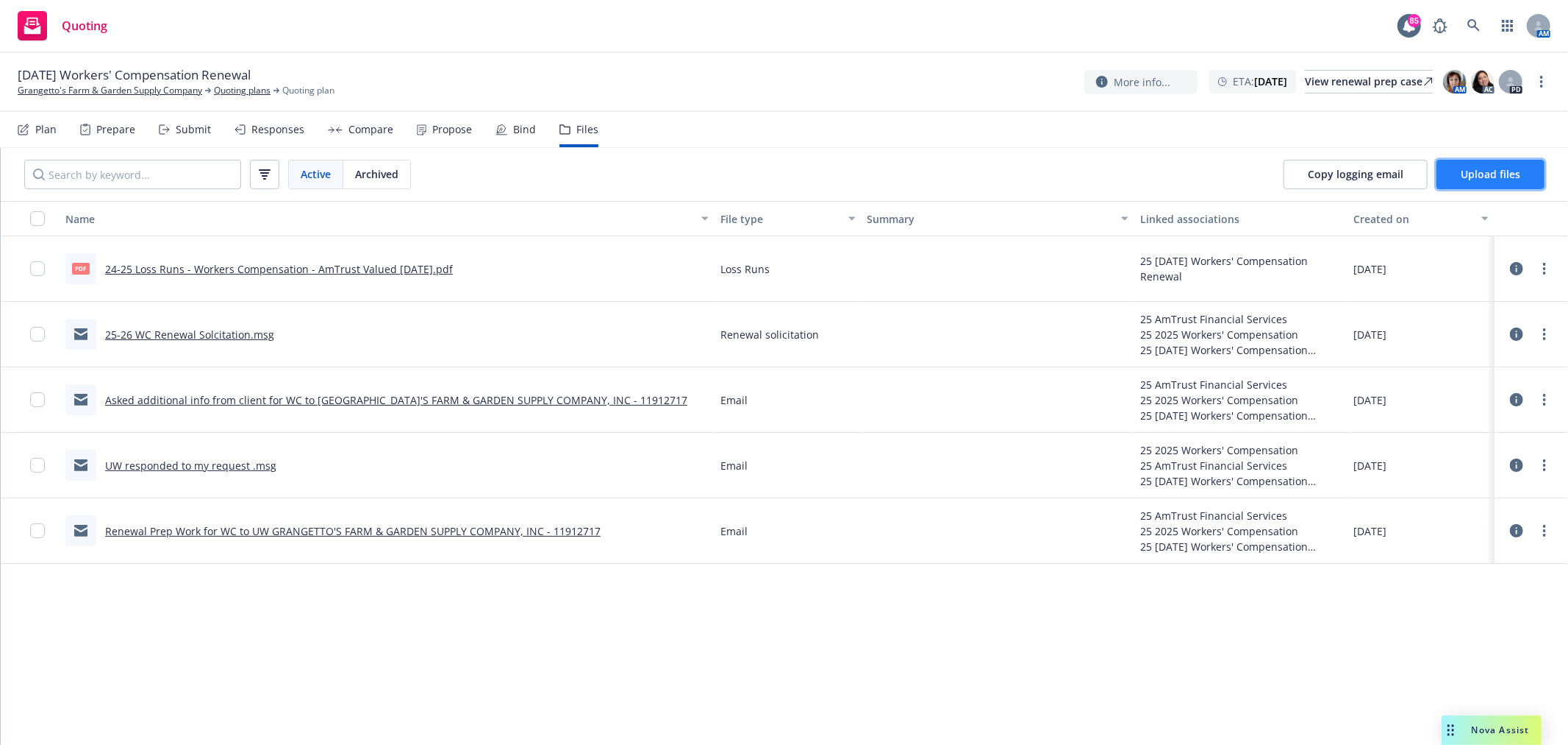
click at [1494, 173] on span "Upload files" at bounding box center [1490, 174] width 59 height 14
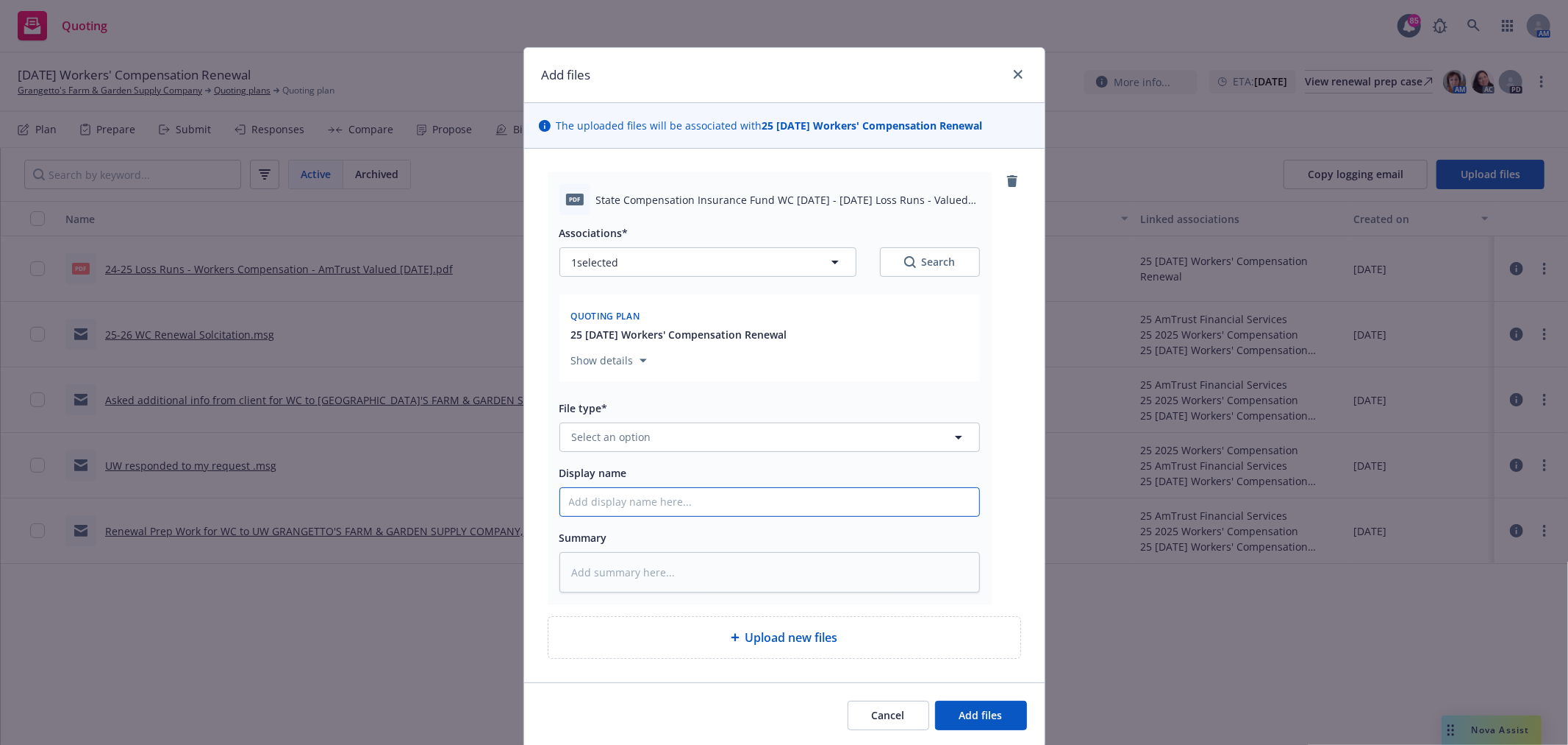
click at [627, 516] on input "Display name" at bounding box center [769, 501] width 419 height 28
paste input "24-25 Loss Runs - Workers Compensation - AmTrust Valued 10/9/25.pdf"
type textarea "x"
type input "24-25 Loss Runs - Workers Compensation - AmTrust Valued 10/9/25.pdf"
drag, startPoint x: 594, startPoint y: 501, endPoint x: 535, endPoint y: 500, distance: 59.0
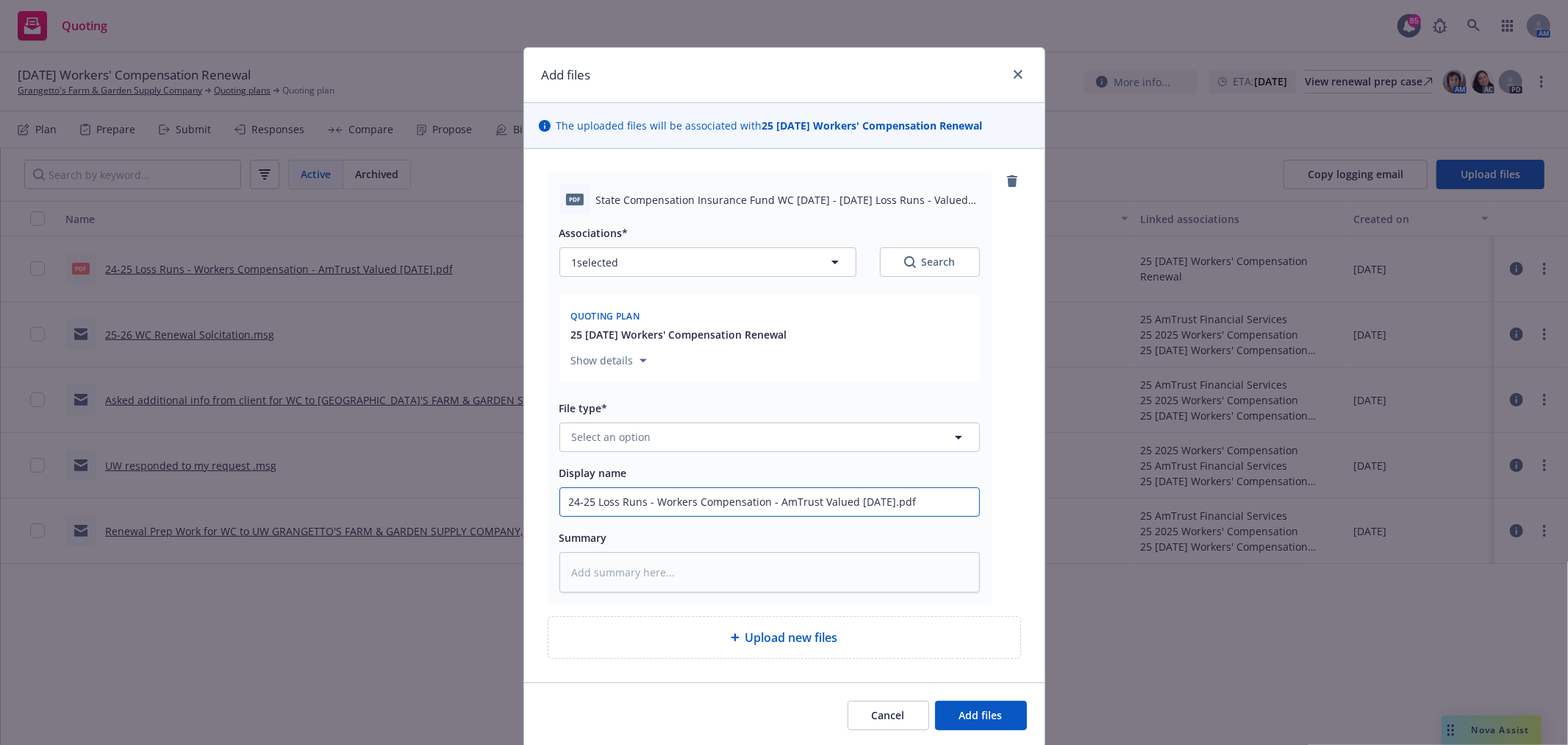
click at [535, 500] on div "pdf State Compensation Insurance Fund WC 2022 - 2023 Loss Runs - Valued 2025-10…" at bounding box center [785, 415] width 521 height 534
type textarea "x"
type input "2Loss Runs - Workers Compensation - AmTrust Valued 10/9/25.pdf"
type textarea "x"
type input "22Loss Runs - Workers Compensation - AmTrust Valued 10/9/25.pdf"
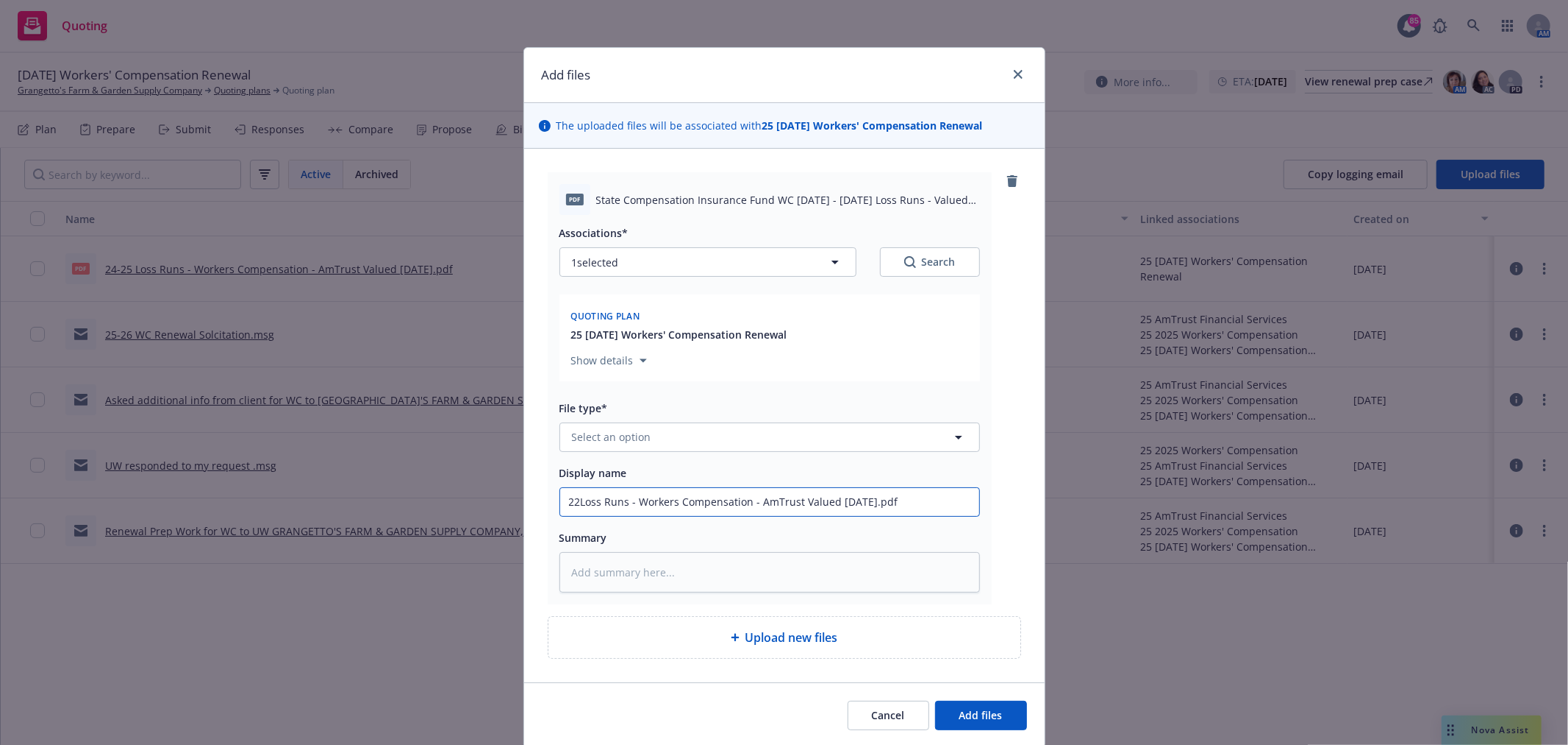
type textarea "x"
type input "22-Loss Runs - Workers Compensation - AmTrust Valued 10/9/25.pdf"
type textarea "x"
type input "22-2Loss Runs - Workers Compensation - AmTrust Valued 10/9/25.pdf"
type textarea "x"
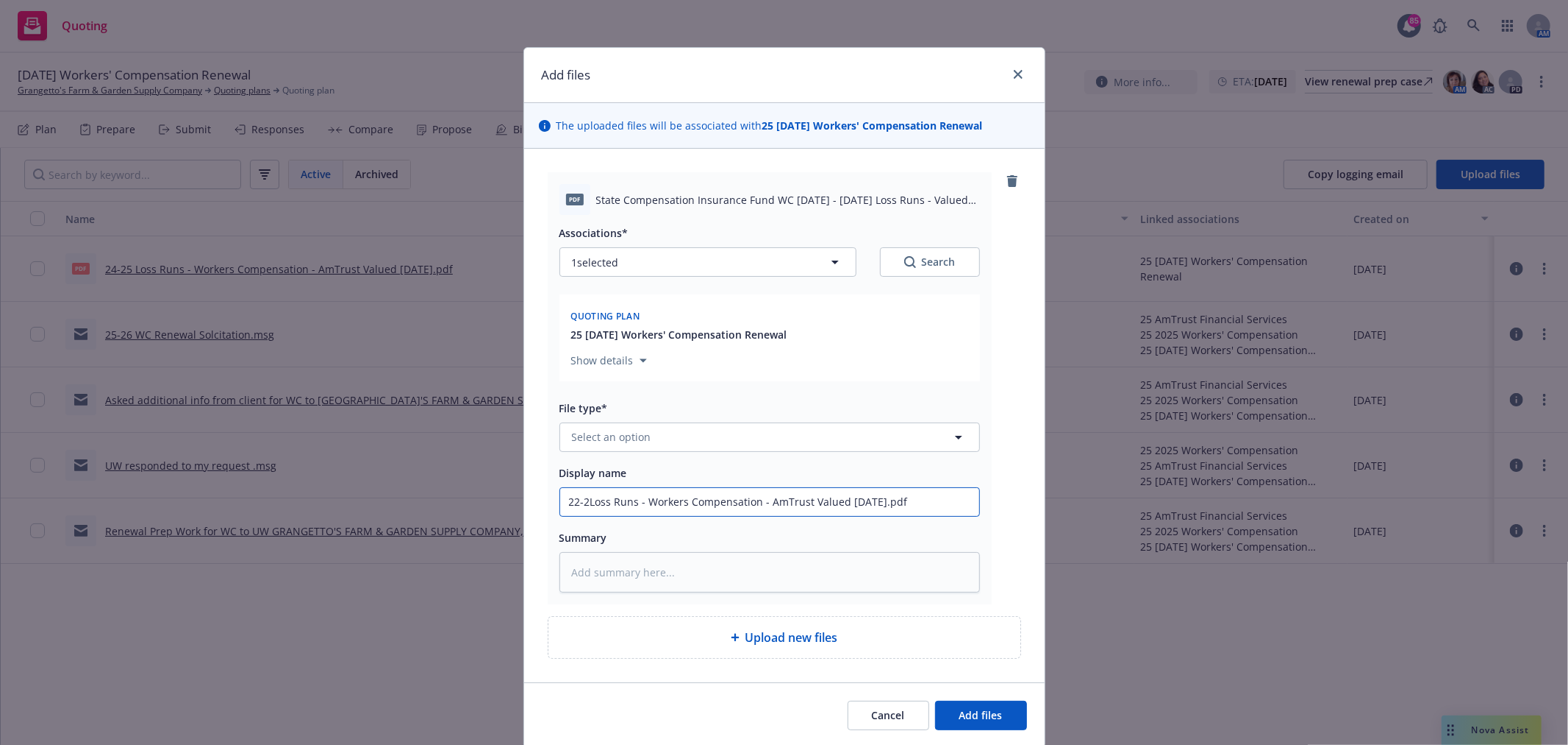
type input "22-23Loss Runs - Workers Compensation - AmTrust Valued 10/9/25.pdf"
type textarea "x"
type input "22-23 Loss Runs - Workers Compensation - AmTrust Valued 10/9/25.pdf"
drag, startPoint x: 813, startPoint y: 504, endPoint x: 770, endPoint y: 499, distance: 43.3
click at [770, 499] on input "22-23 Loss Runs - Workers Compensation - AmTrust Valued 10/9/25.pdf" at bounding box center [769, 501] width 419 height 28
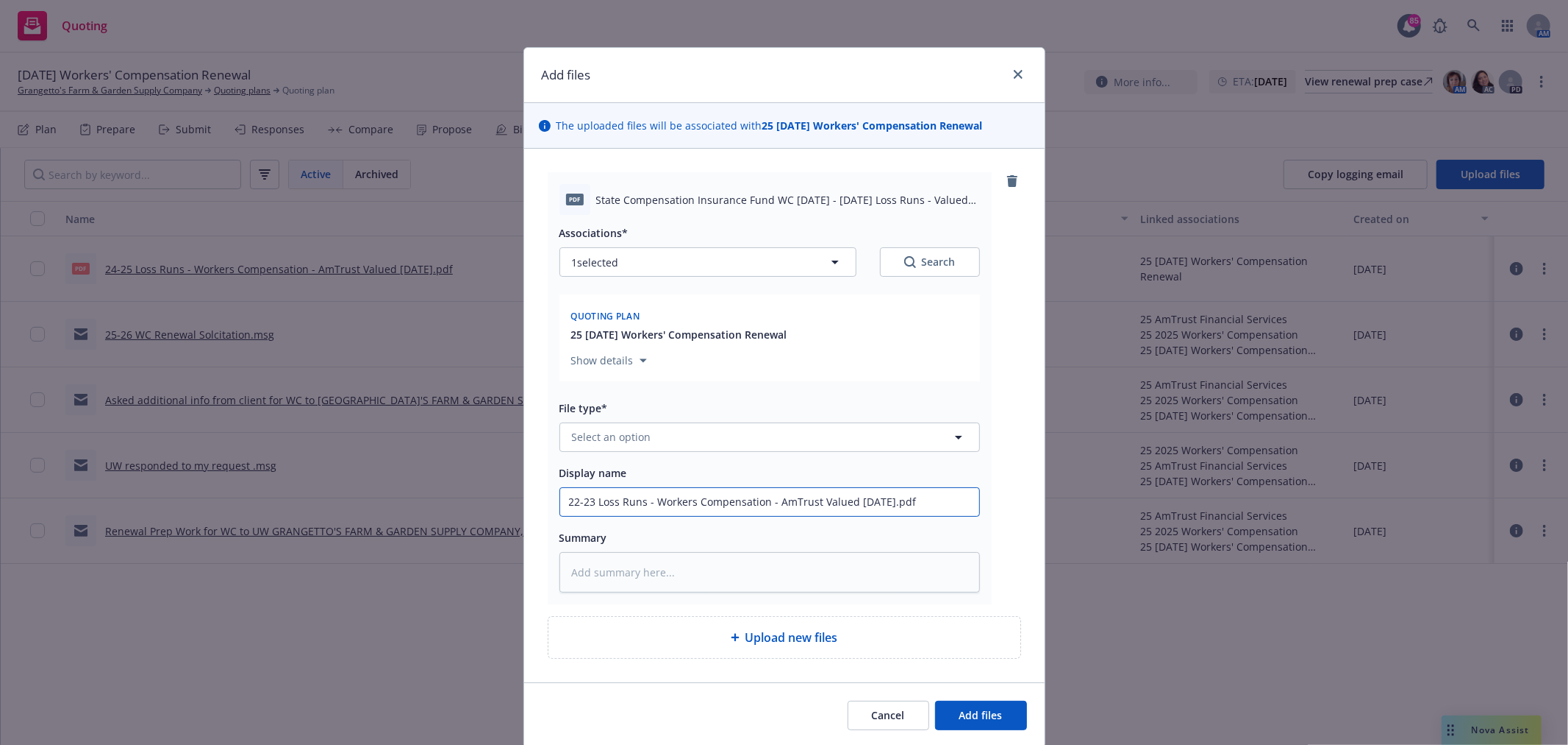
type textarea "x"
type input "22-23 Loss Runs - Workers Compensation - SValued 10/9/25.pdf"
type textarea "x"
type input "22-23 Loss Runs - Workers Compensation - StValued 10/9/25.pdf"
type textarea "x"
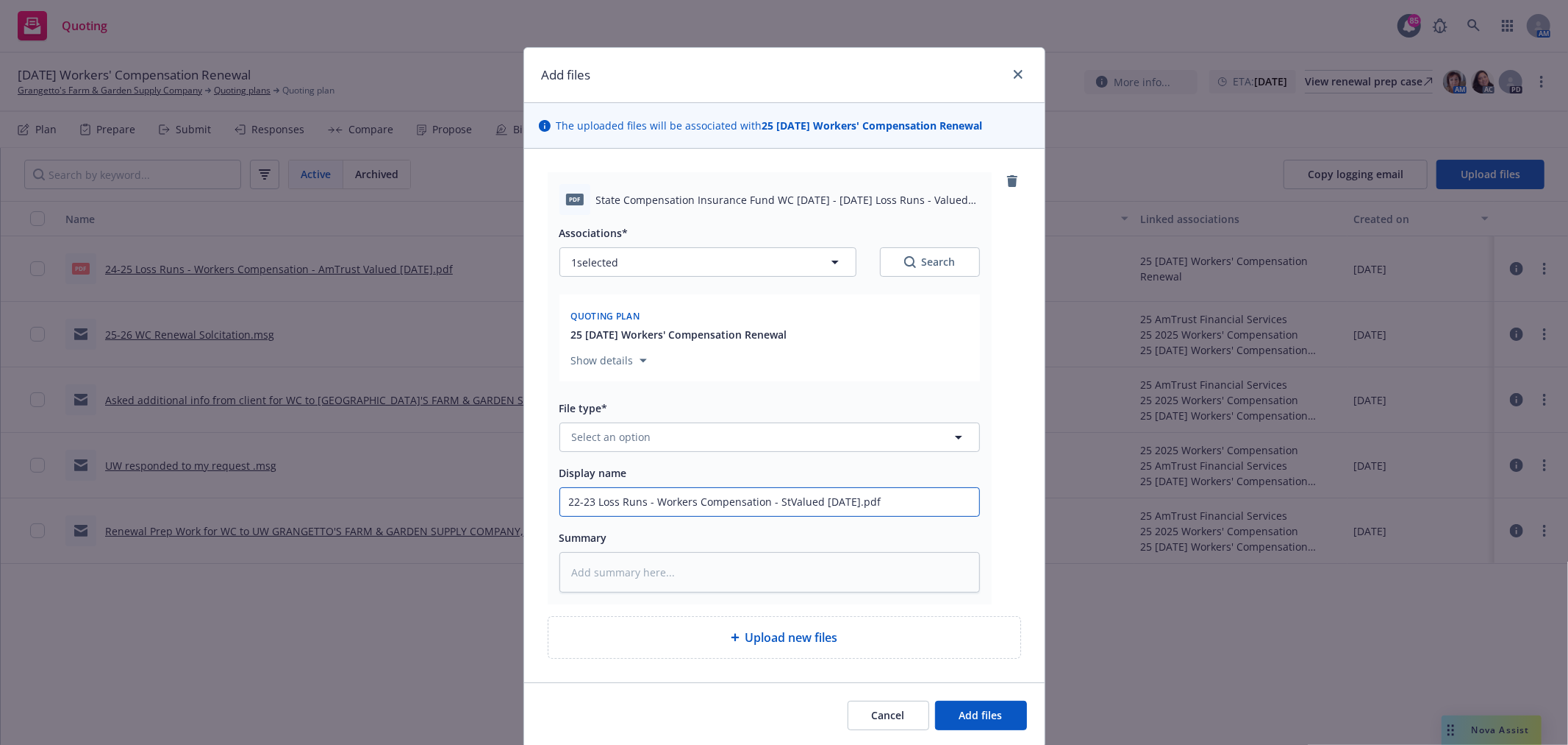
type input "22-23 Loss Runs - Workers Compensation - StaValued 10/9/25.pdf"
type textarea "x"
type input "22-23 Loss Runs - Workers Compensation - StatValued 10/9/25.pdf"
type textarea "x"
type input "22-23 Loss Runs - Workers Compensation - StateValued 10/9/25.pdf"
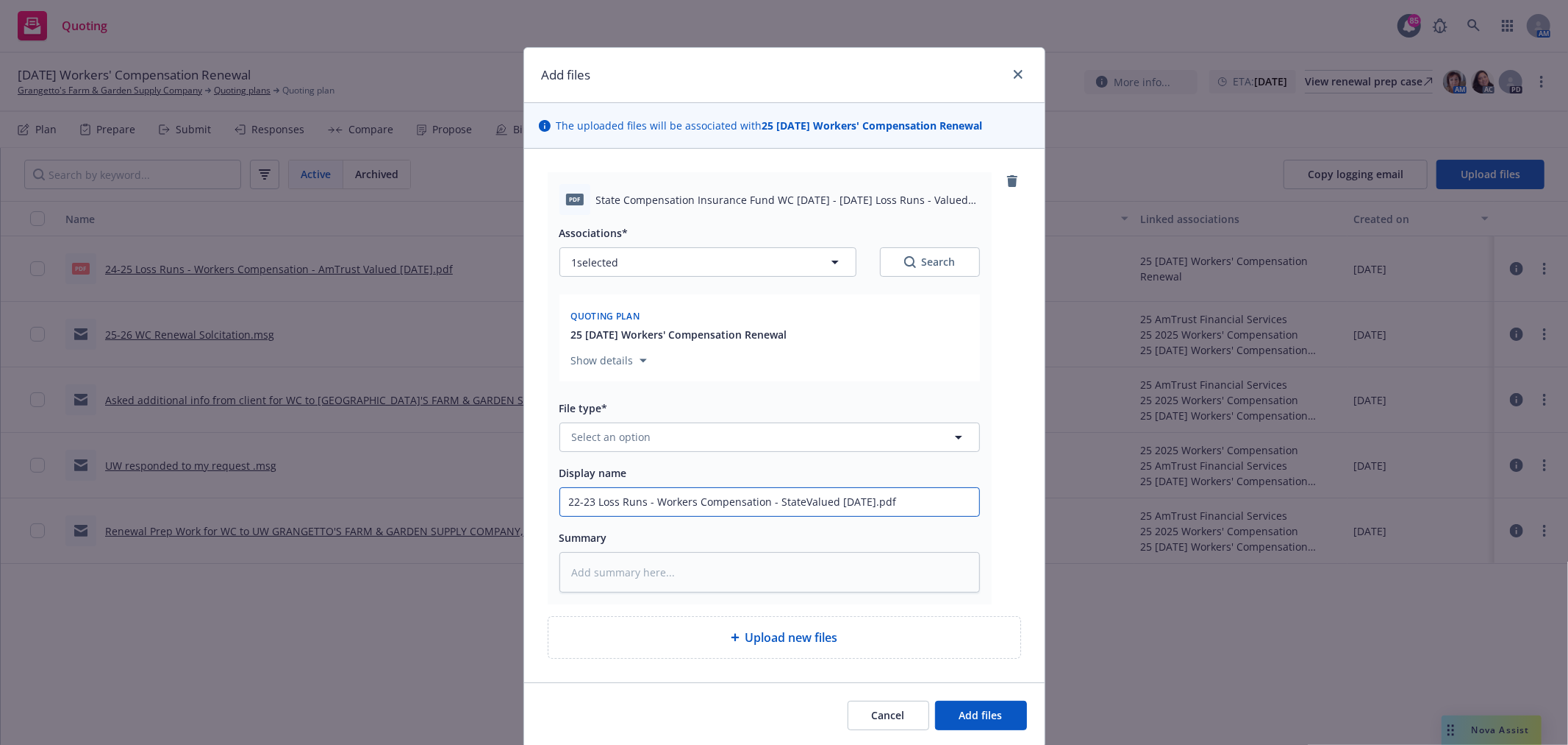
type textarea "x"
type input "22-23 Loss Runs - Workers Compensation - StateFValued 10/9/25.pdf"
type textarea "x"
type input "22-23 Loss Runs - Workers Compensation - StateFuValued 10/9/25.pdf"
type textarea "x"
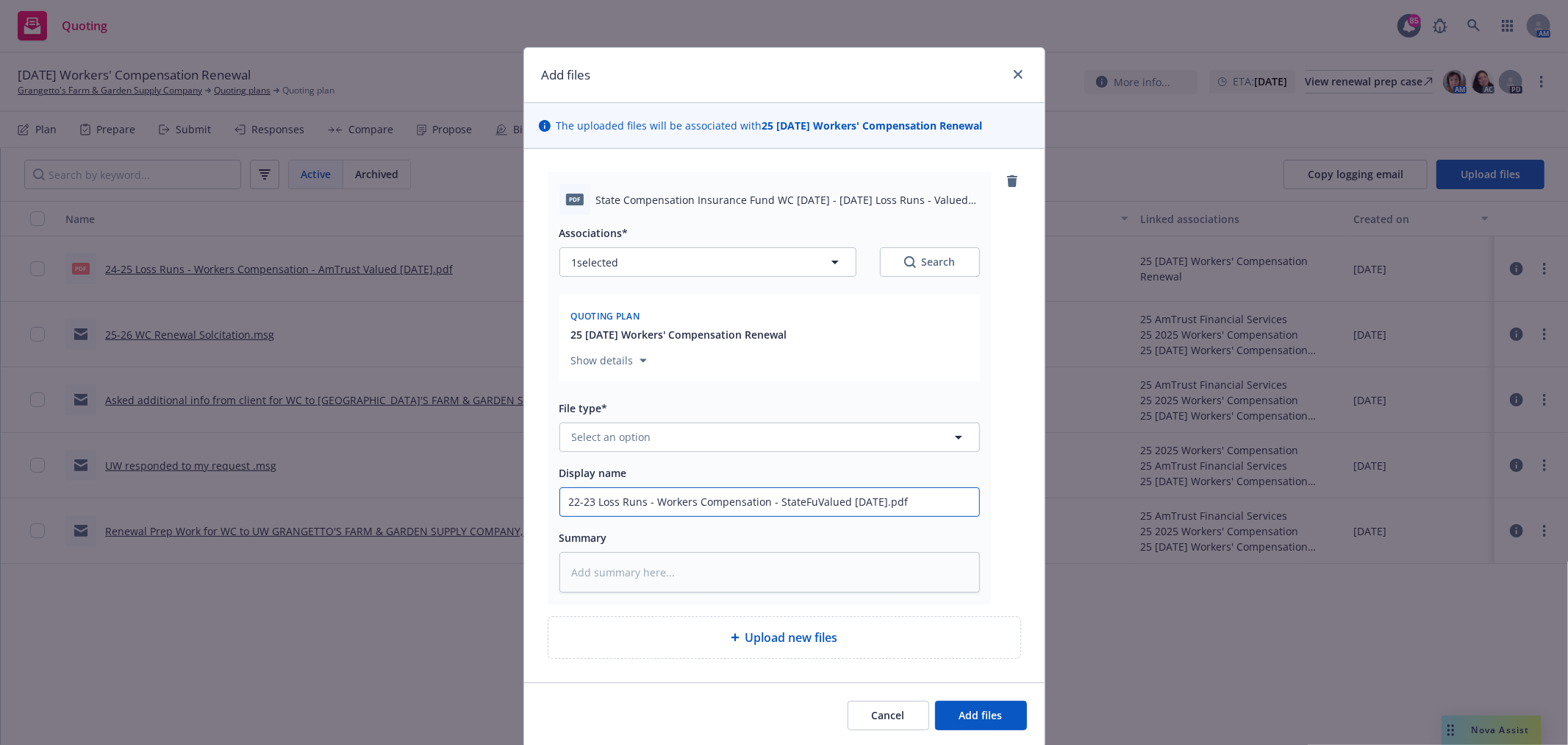
type input "22-23 Loss Runs - Workers Compensation - StateFunValued 10/9/25.pdf"
type textarea "x"
type input "22-23 Loss Runs - Workers Compensation - StateFundValued 10/9/25.pdf"
type textarea "x"
type input "22-23 Loss Runs - Workers Compensation - State FundValued 10/9/25.pdf"
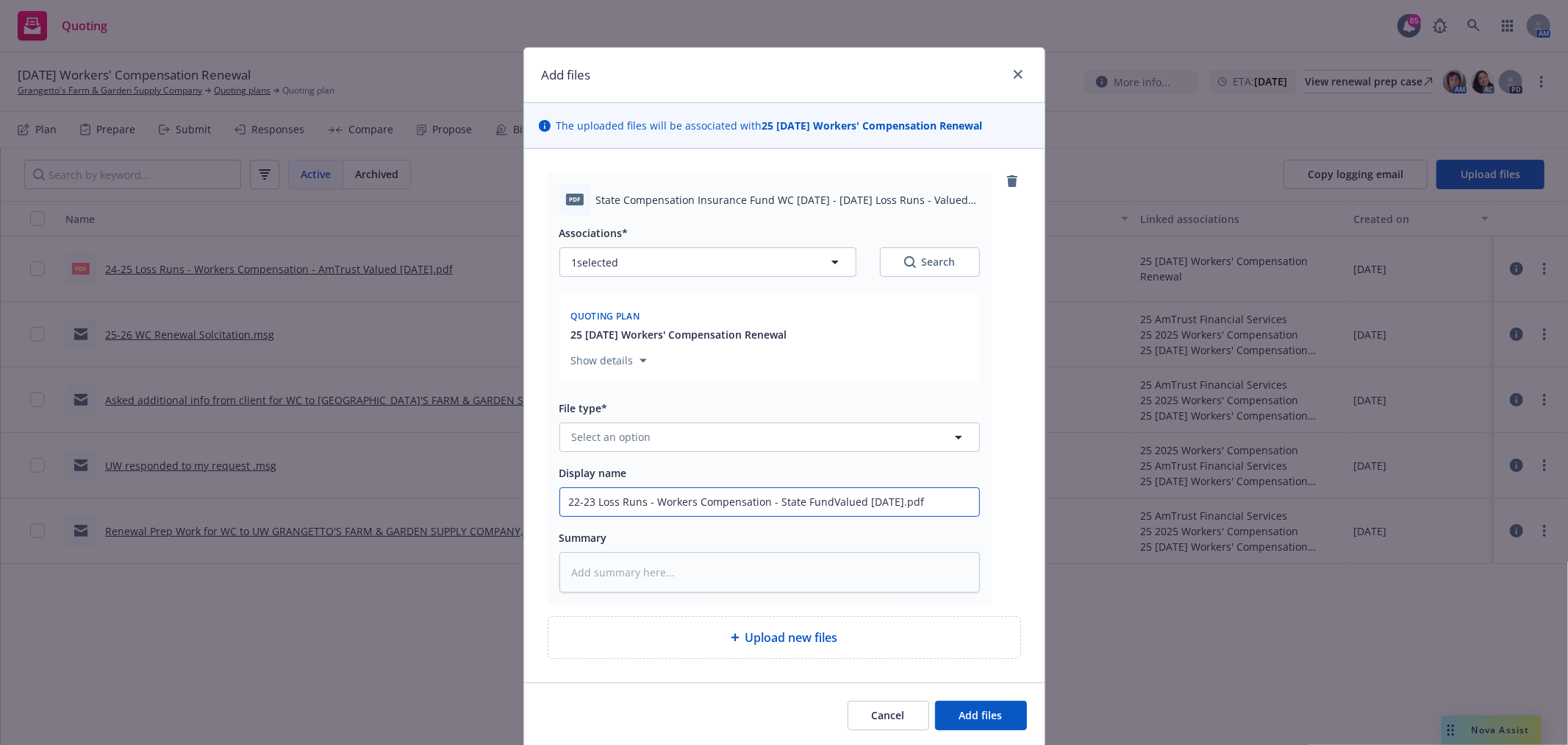
type textarea "x"
type input "22-23 Loss Runs - Workers Compensation - State Fund Valued 10/9/25.pdf"
type textarea "x"
type input "22-23 Loss Runs - Workers Compensation - State Fund -Valued 10/9/25.pdf"
type textarea "x"
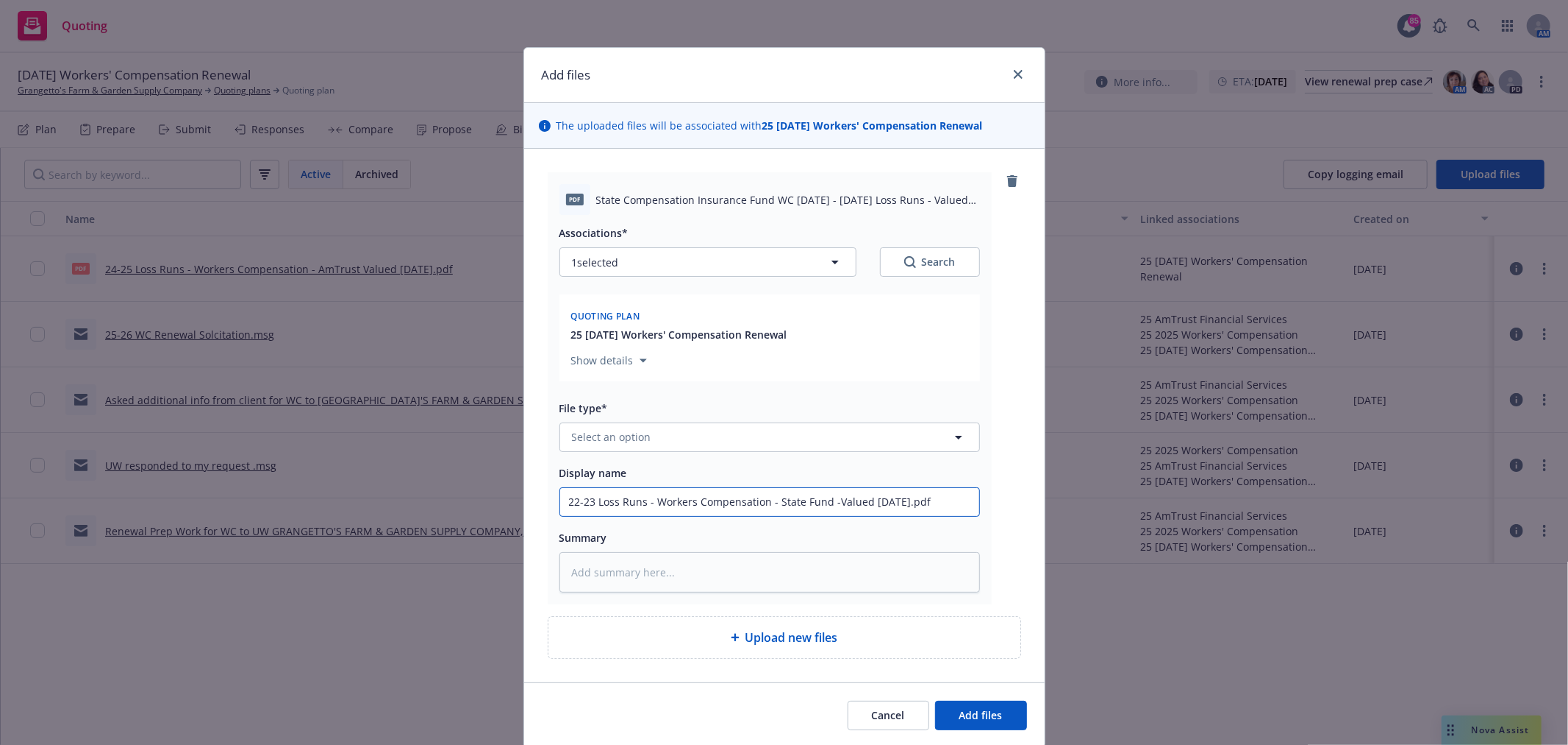
type input "22-23 Loss Runs - Workers Compensation - State Fund - Valued 10/9/25.pdf"
type textarea "x"
type input "22-23 Loss Runs - Workers Compensation - State Fund -Valued 10/9/25.pdf"
type textarea "x"
type input "22-23 Loss Runs - Workers Compensation - State Fund Valued 10/9/25.pdf"
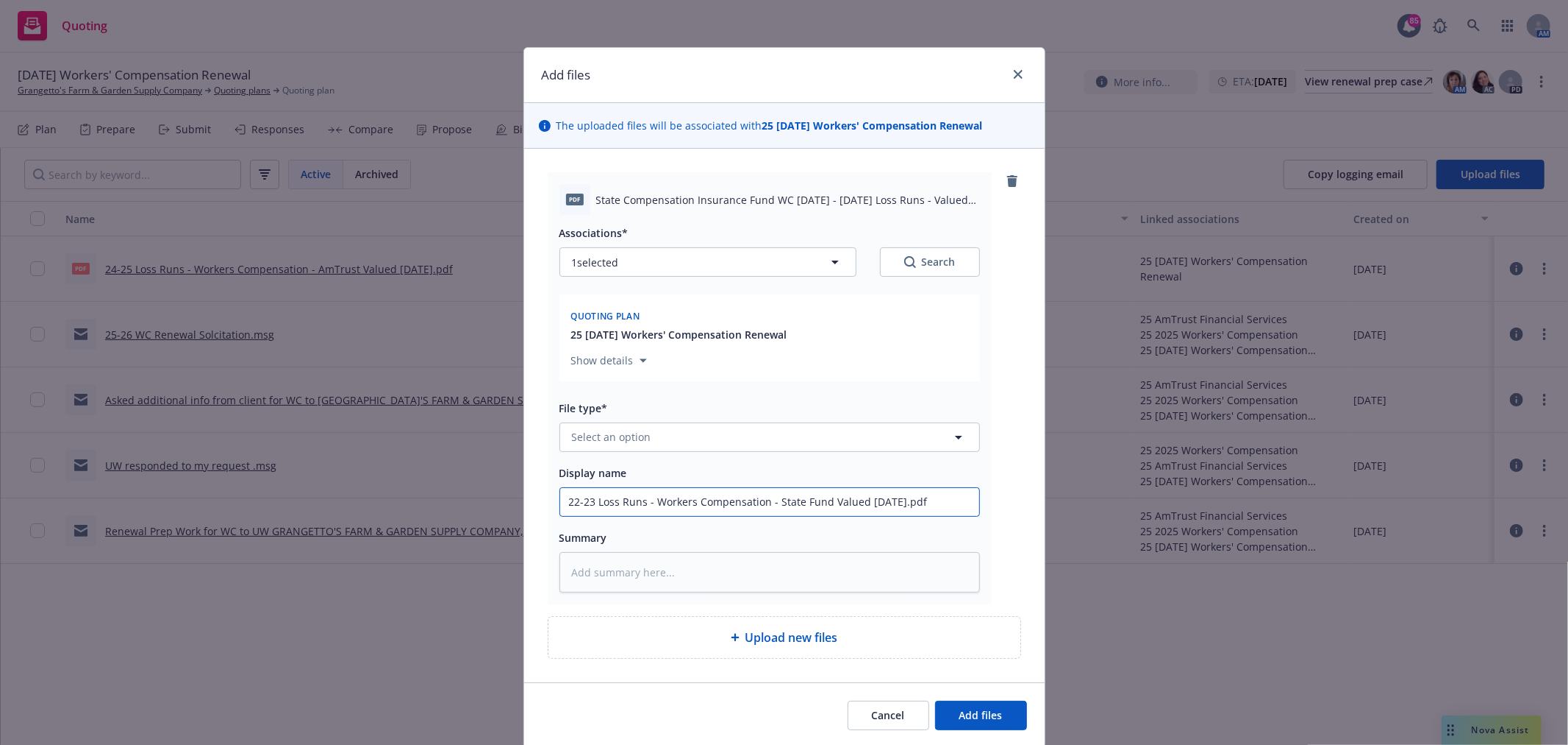
click at [920, 498] on input "22-23 Loss Runs - Workers Compensation - State Fund Valued 10/9/25.pdf" at bounding box center [769, 501] width 419 height 28
type textarea "x"
type input "22-23 Loss Runs - Workers Compensation - State Fund Valued 10/9/25.pd"
type textarea "x"
type input "22-23 Loss Runs - Workers Compensation - State Fund Valued 10/9/25.p"
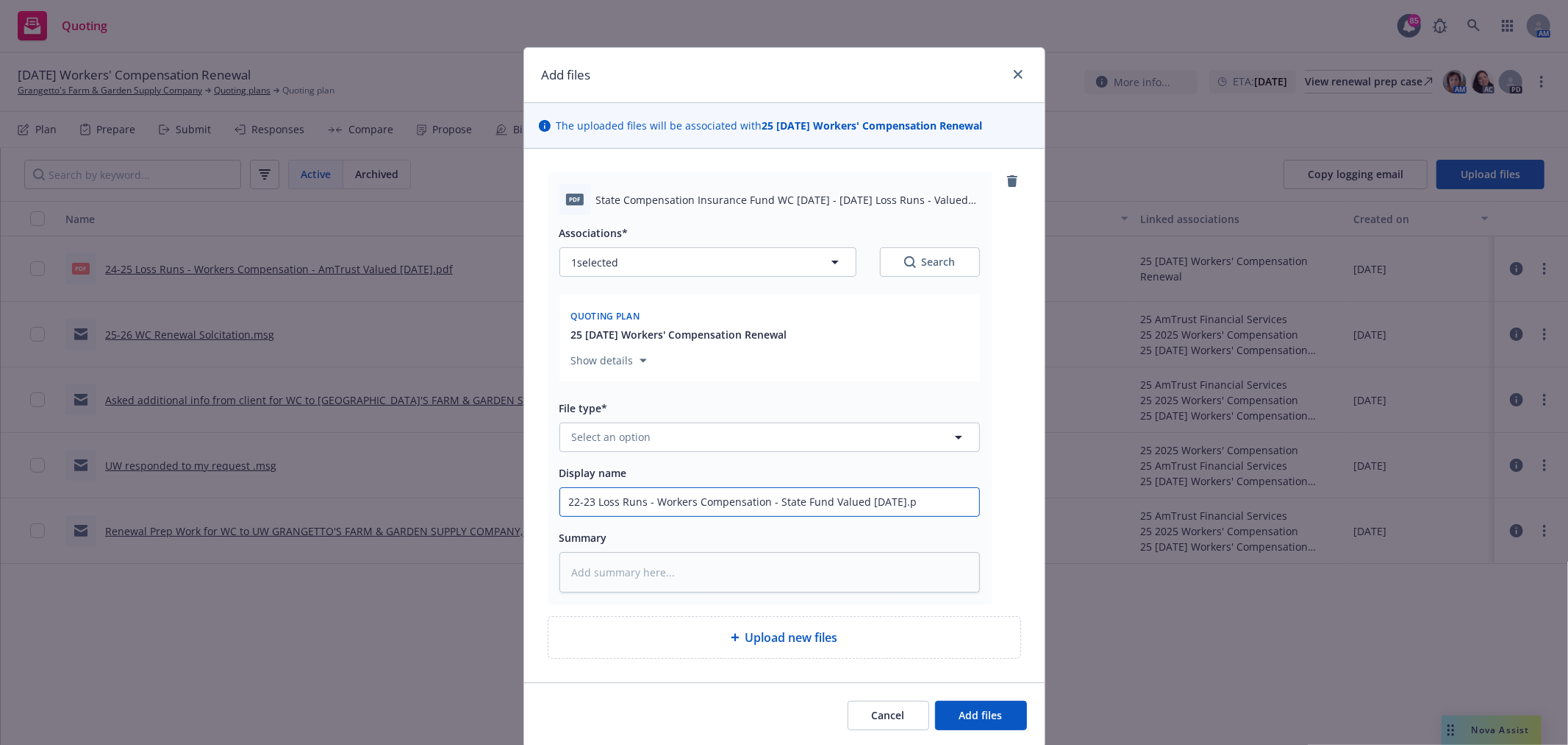
type textarea "x"
type input "22-23 Loss Runs - Workers Compensation - State Fund Valued 10/9/25."
type textarea "x"
type input "22-23 Loss Runs - Workers Compensation - State Fund Valued 10/9/25"
type textarea "x"
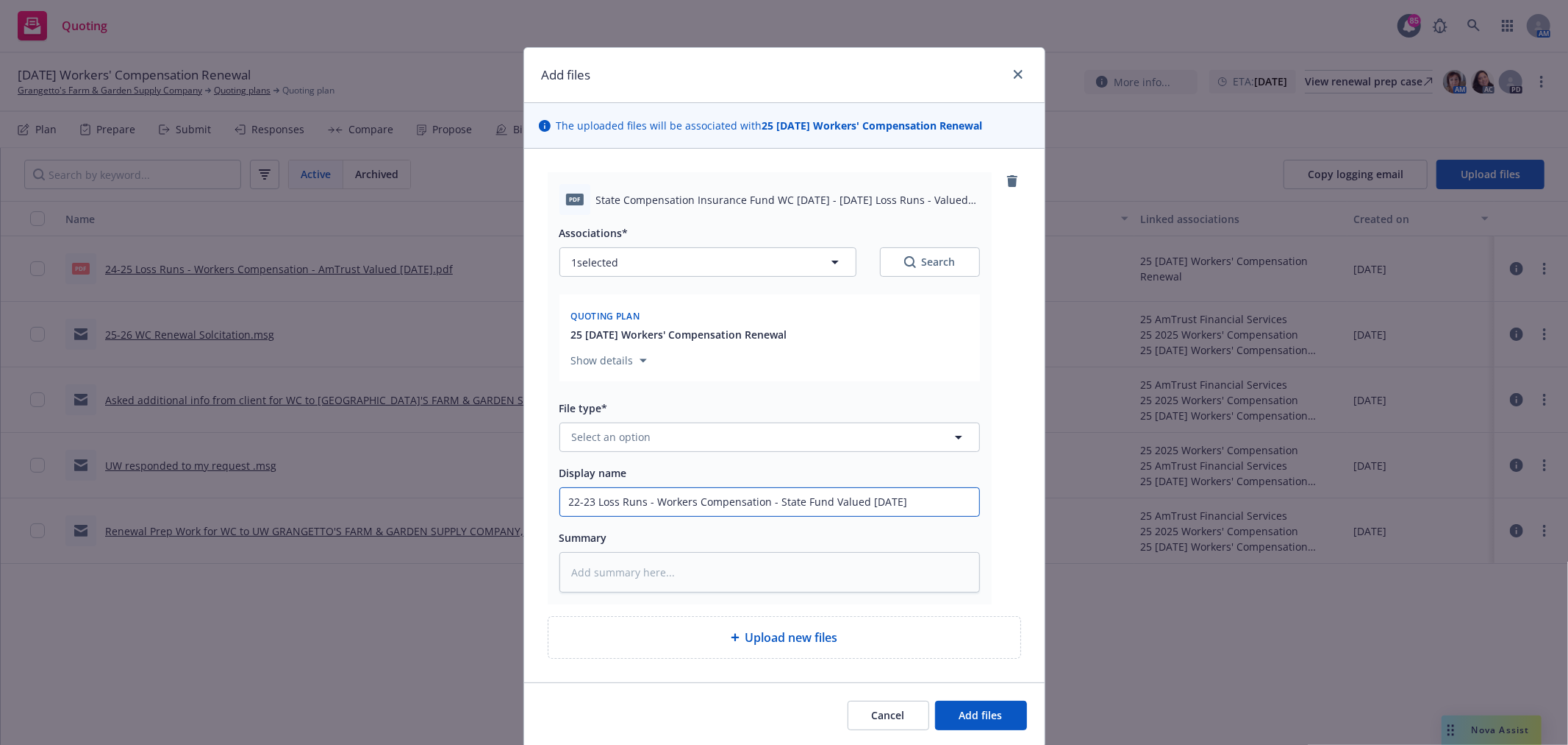
type input "22-23 Loss Runs - Workers Compensation - State Fund Valued 10/9/2"
type textarea "x"
type input "22-23 Loss Runs - Workers Compensation - State Fund Valued 10/9/"
type textarea "x"
type input "22-23 Loss Runs - Workers Compensation - State Fund Valued 10/9"
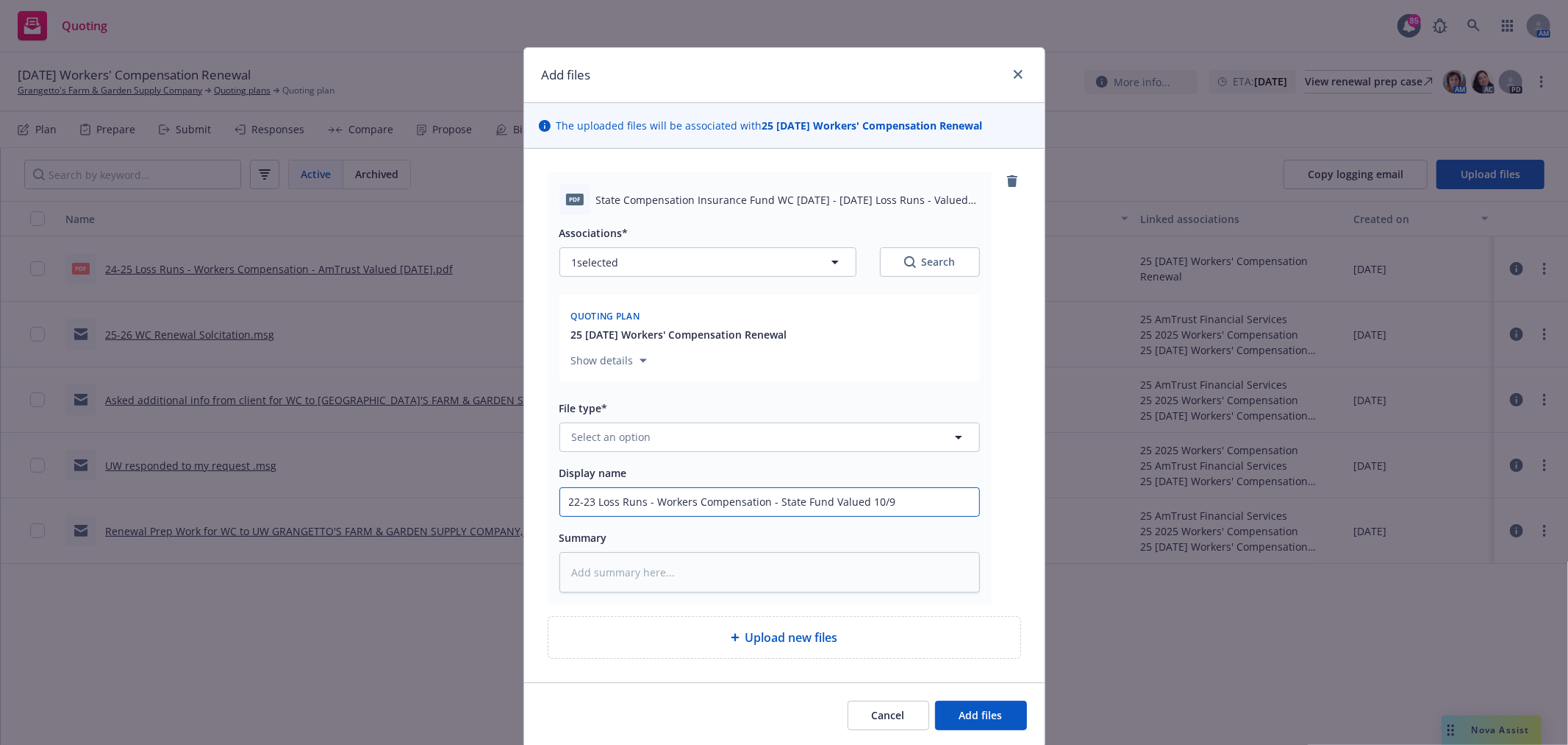
type textarea "x"
type input "22-23 Loss Runs - Workers Compensation - State Fund Valued 10/"
type textarea "x"
type input "22-23 Loss Runs - Workers Compensation - State Fund Valued 10"
type textarea "x"
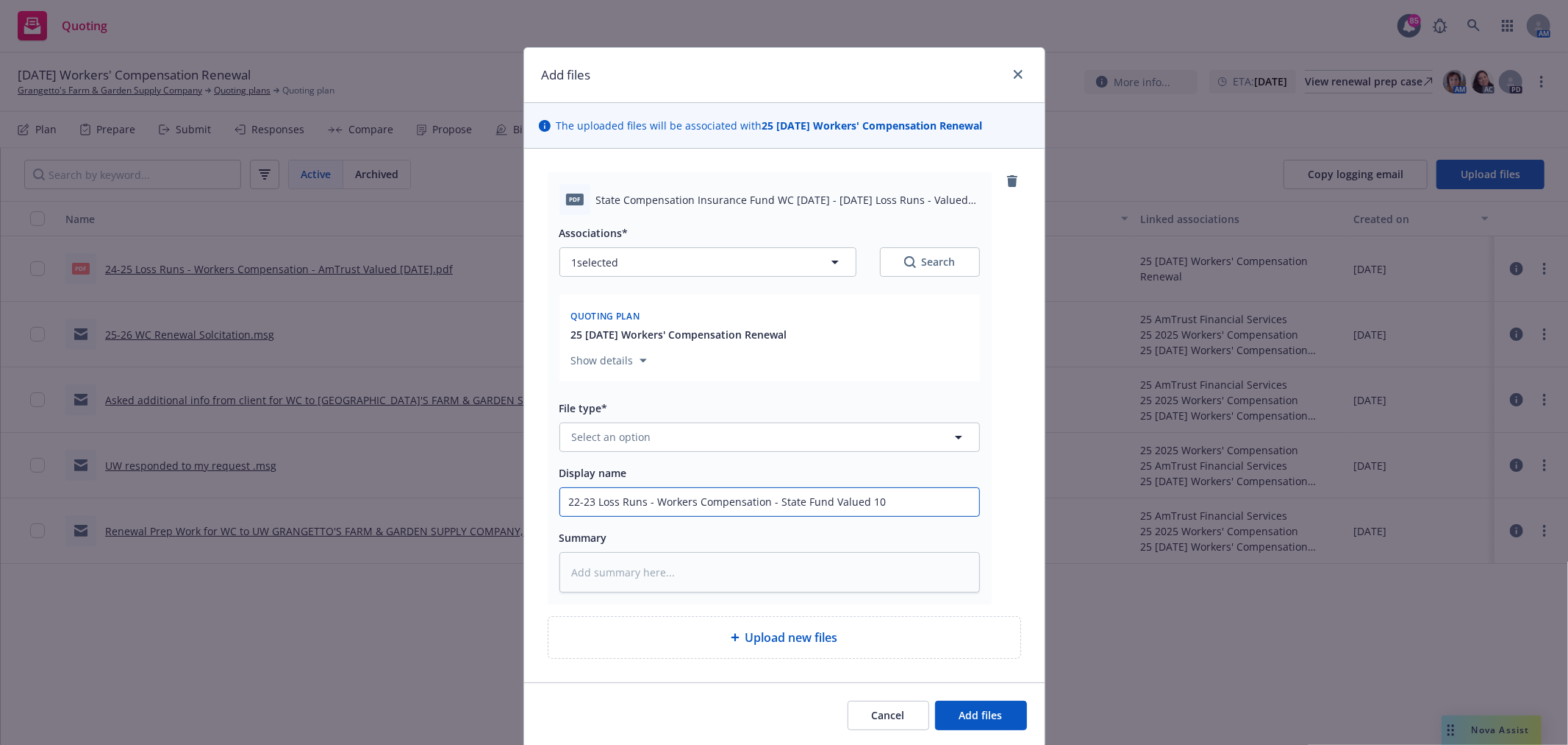
type input "22-23 Loss Runs - Workers Compensation - State Fund Valued 10/"
type textarea "x"
type input "22-23 Loss Runs - Workers Compensation - State Fund Valued 10/2"
type textarea "x"
type input "22-23 Loss Runs - Workers Compensation - State Fund Valued 10/2/"
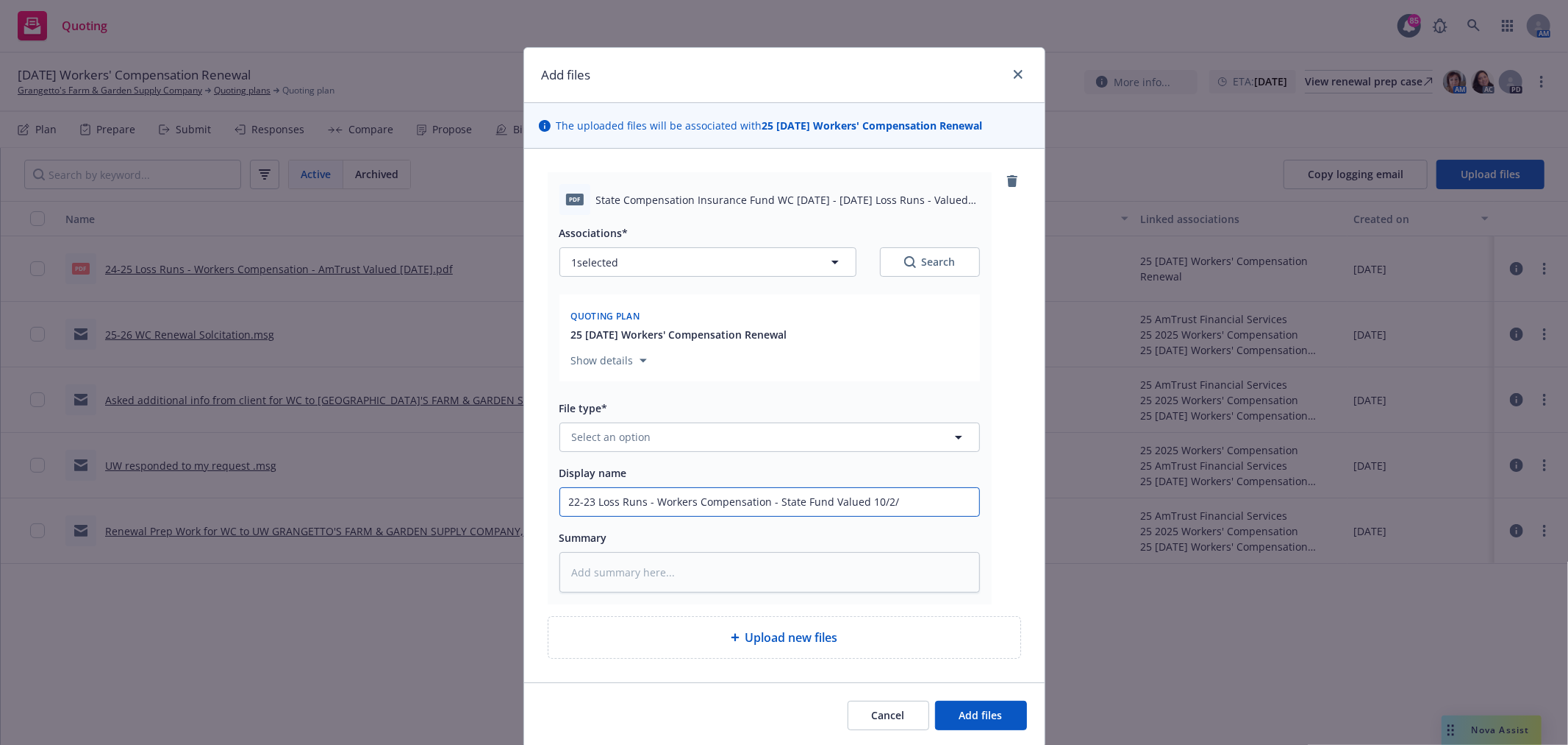
type textarea "x"
type input "22-23 Loss Runs - Workers Compensation - State Fund Valued 10/2/2"
type textarea "x"
drag, startPoint x: 920, startPoint y: 498, endPoint x: 556, endPoint y: 505, distance: 364.1
click at [560, 505] on input "22-23 Loss Runs - Workers Compensation - State Fund Valued 10/2/25" at bounding box center [769, 501] width 419 height 28
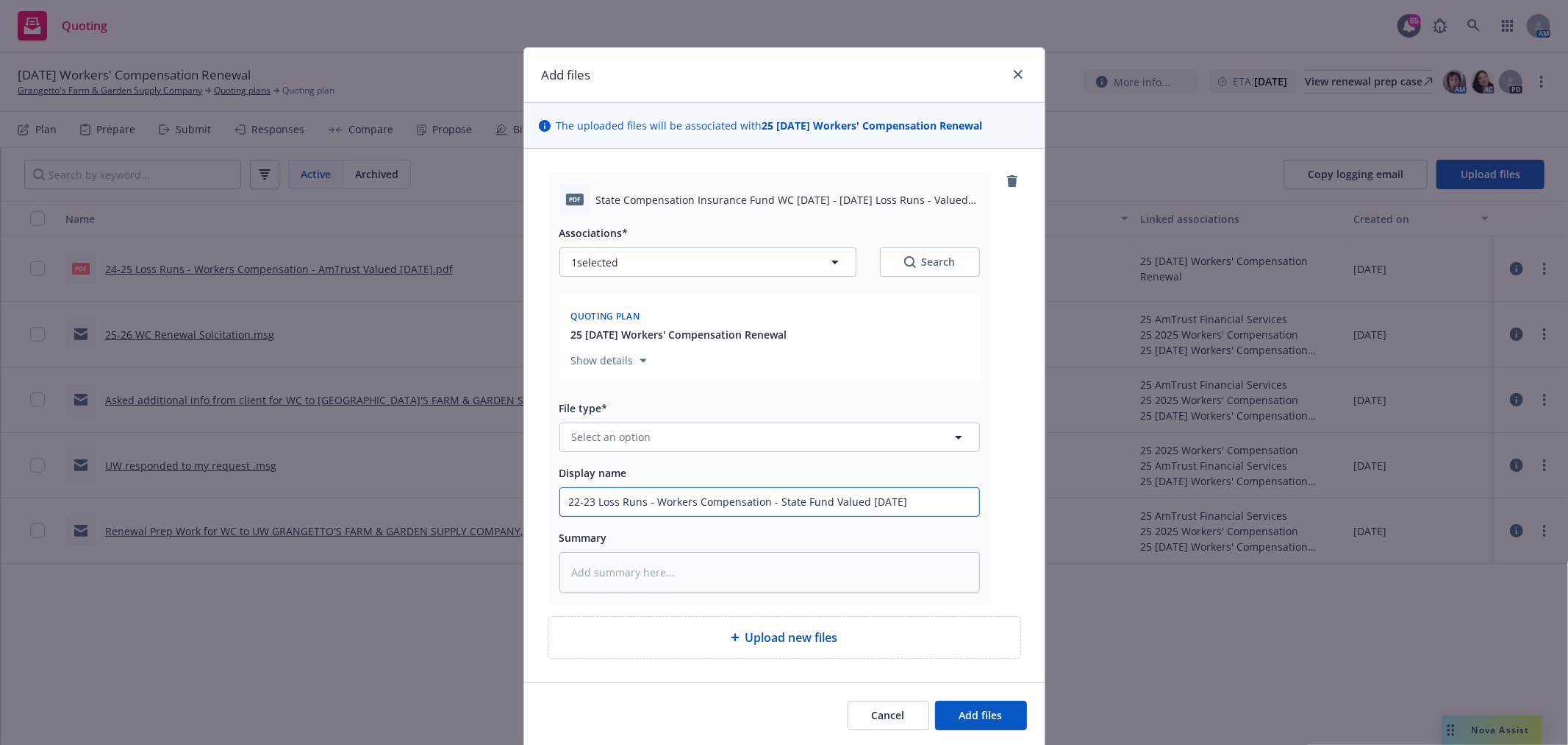
type input "22-23 Loss Runs - Workers Compensation - State Fund Valued 10/2/25"
type textarea "x"
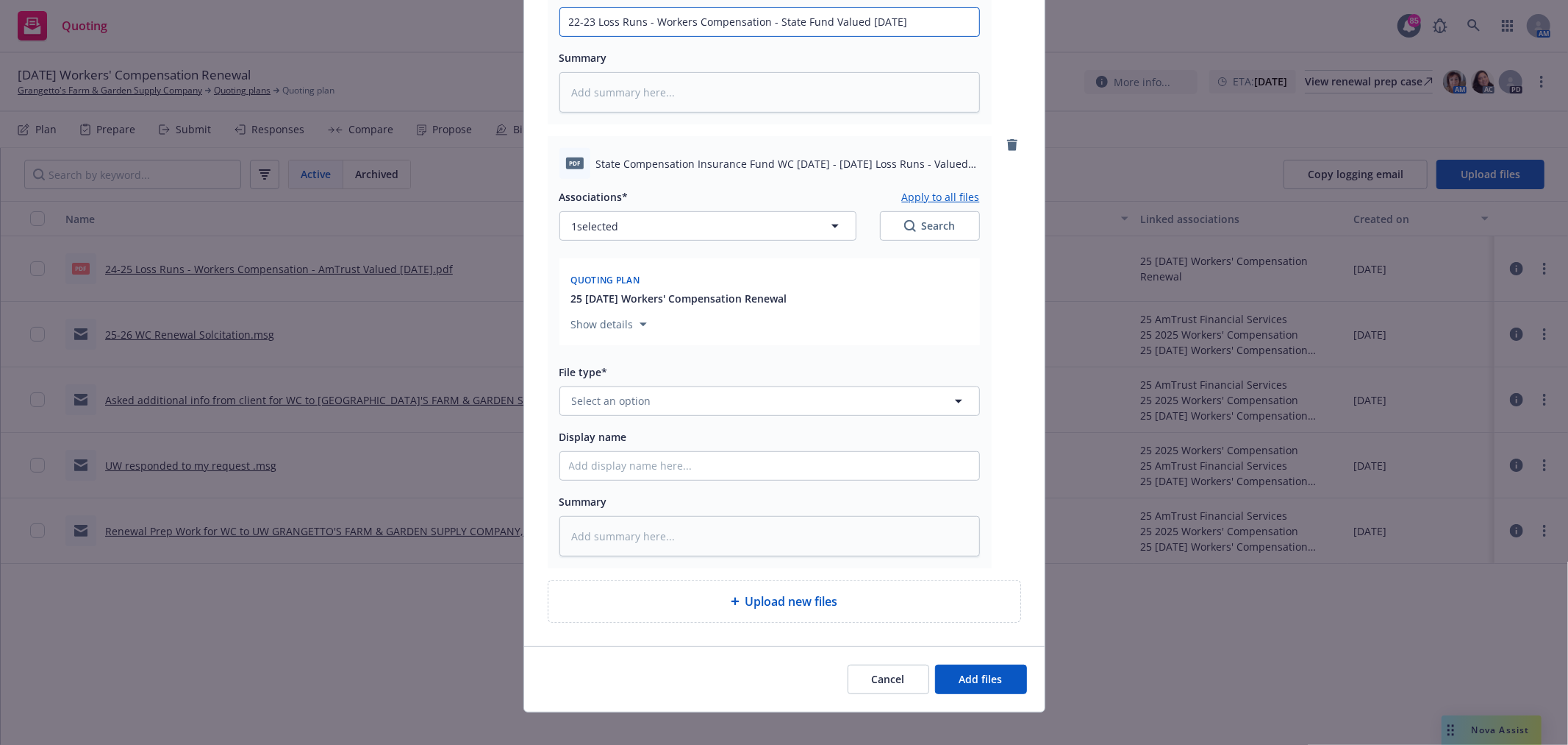
scroll to position [490, 0]
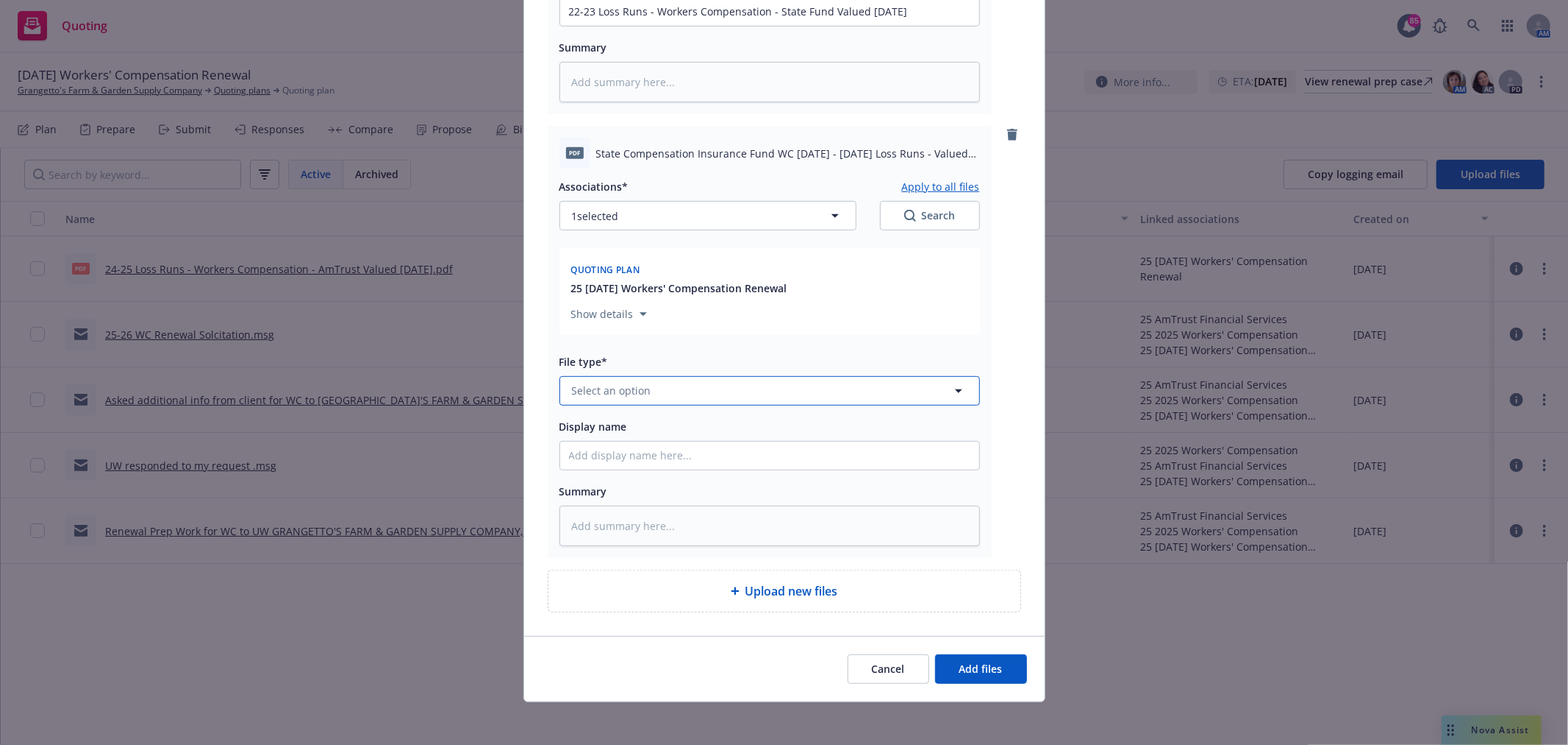
click at [759, 387] on button "Select an option" at bounding box center [769, 391] width 420 height 30
type input "loss run"
click at [675, 233] on div "Loss Runs" at bounding box center [769, 233] width 401 height 22
type textarea "x"
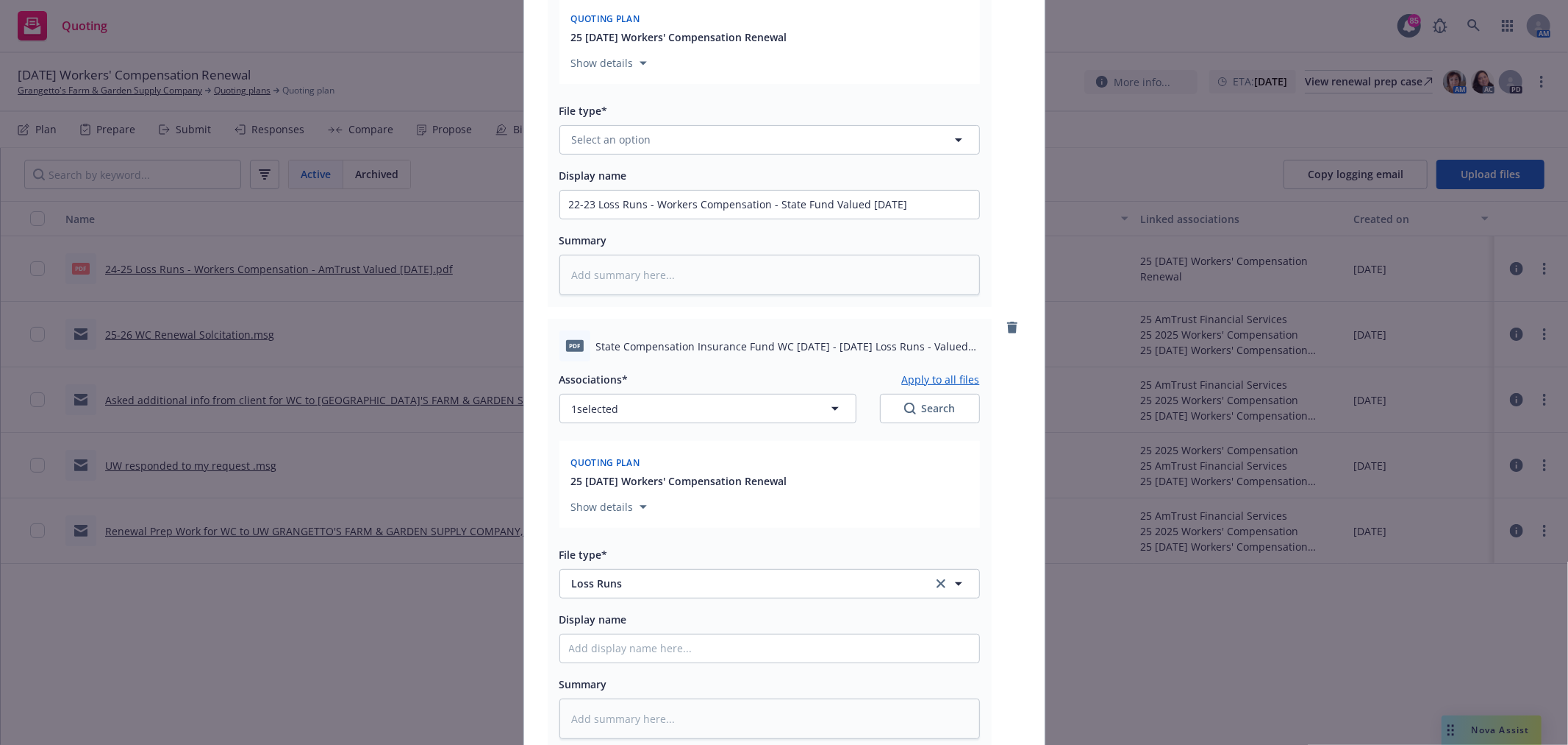
scroll to position [245, 0]
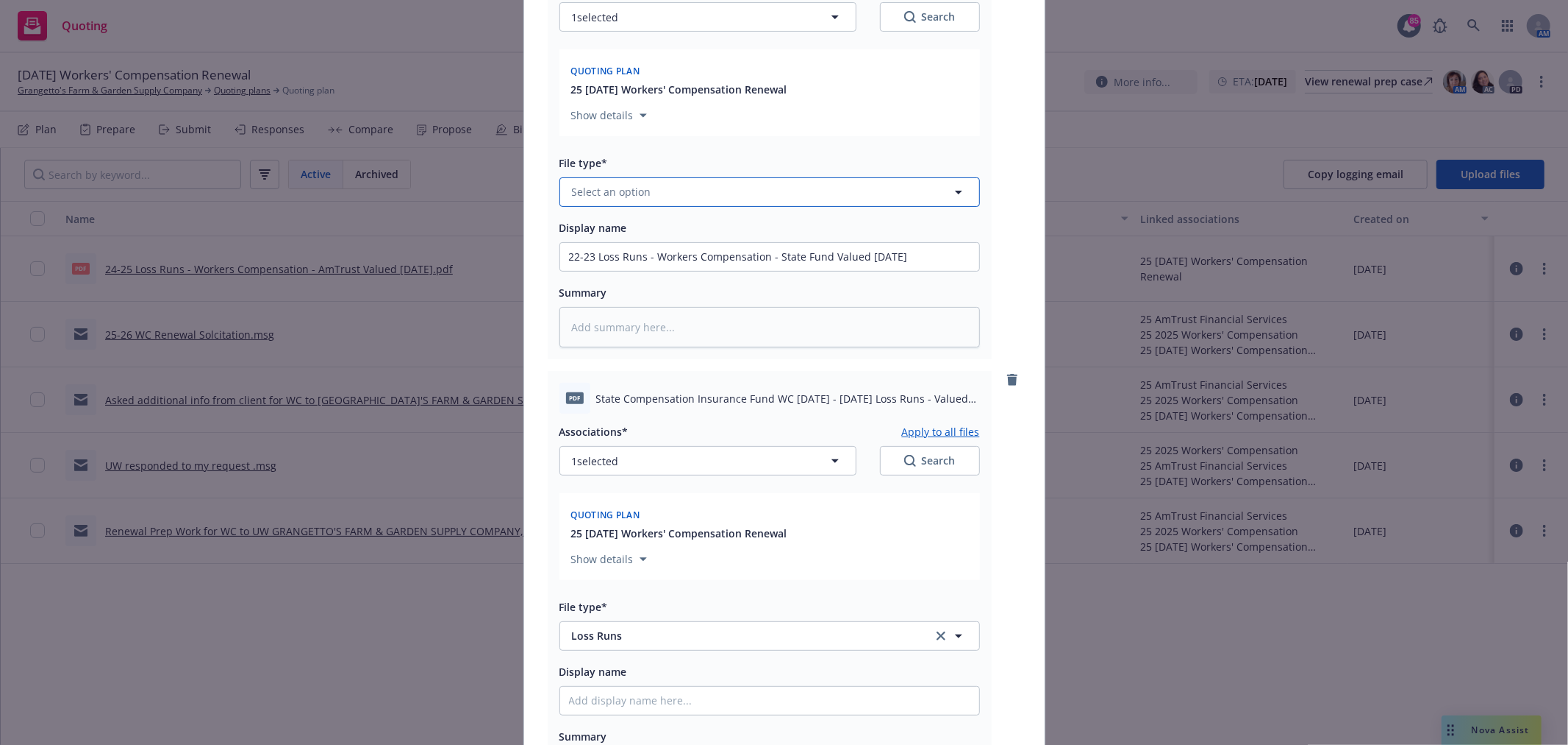
click at [689, 201] on button "Select an option" at bounding box center [769, 192] width 420 height 30
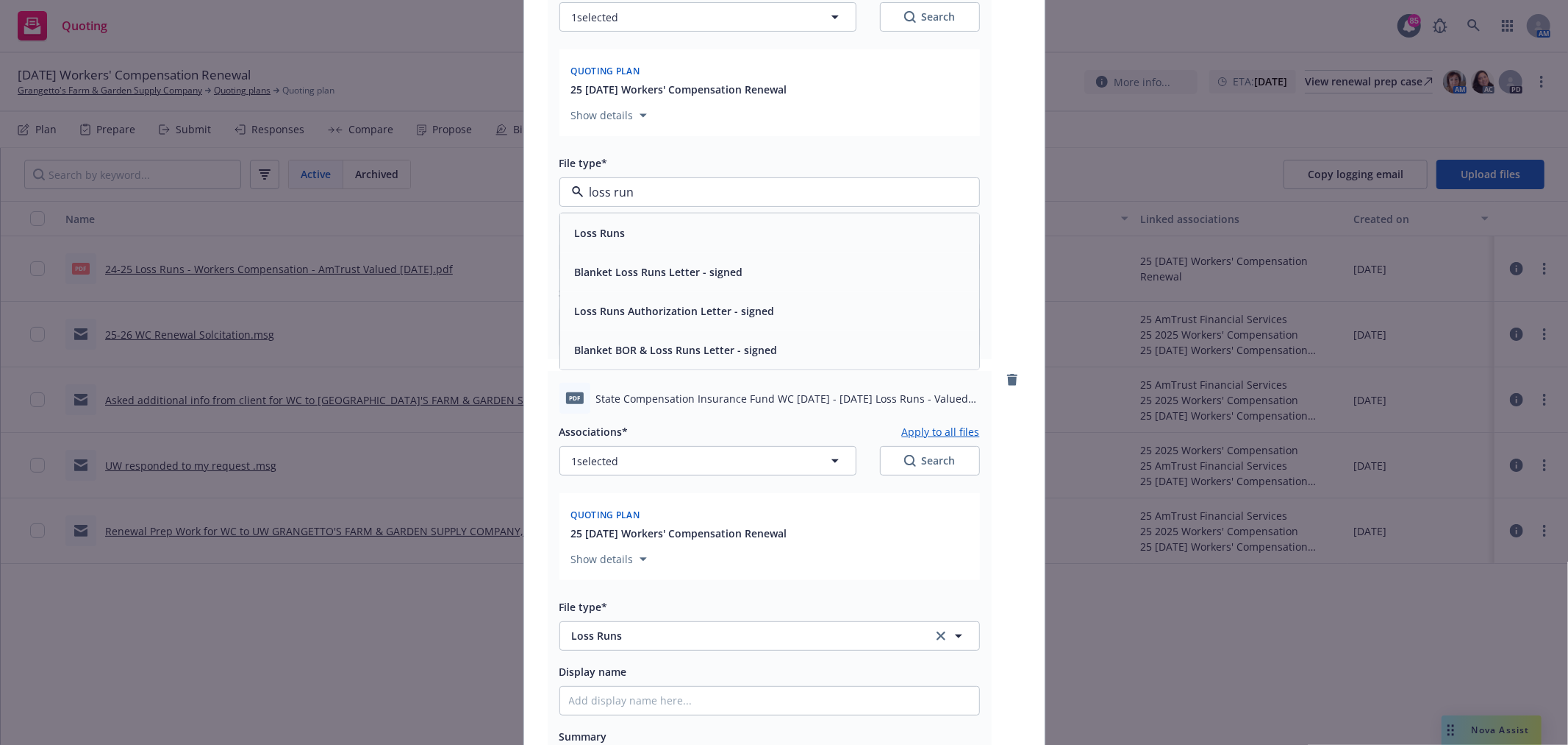
type input "loss runs"
click at [671, 226] on div "Loss Runs" at bounding box center [769, 233] width 401 height 22
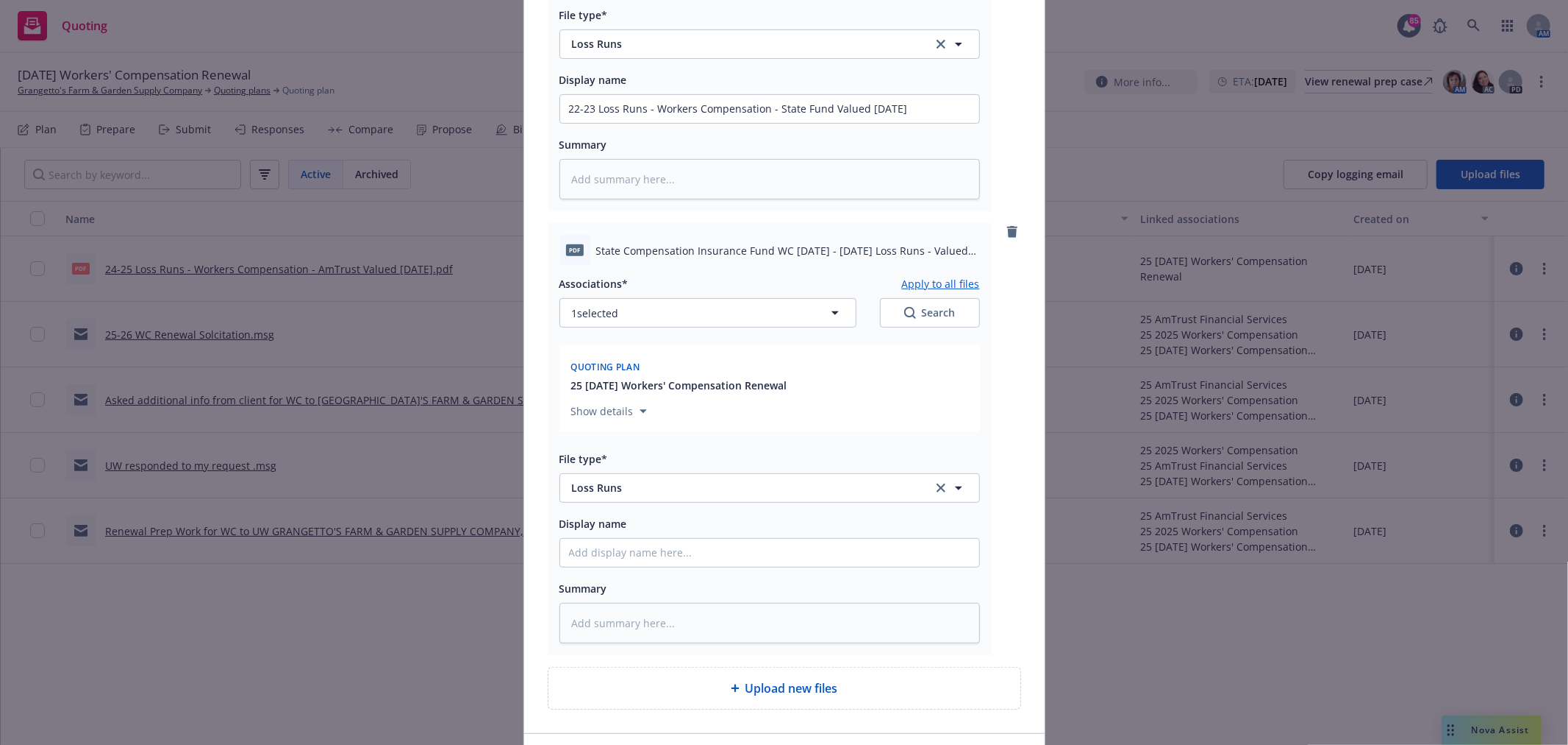
scroll to position [409, 0]
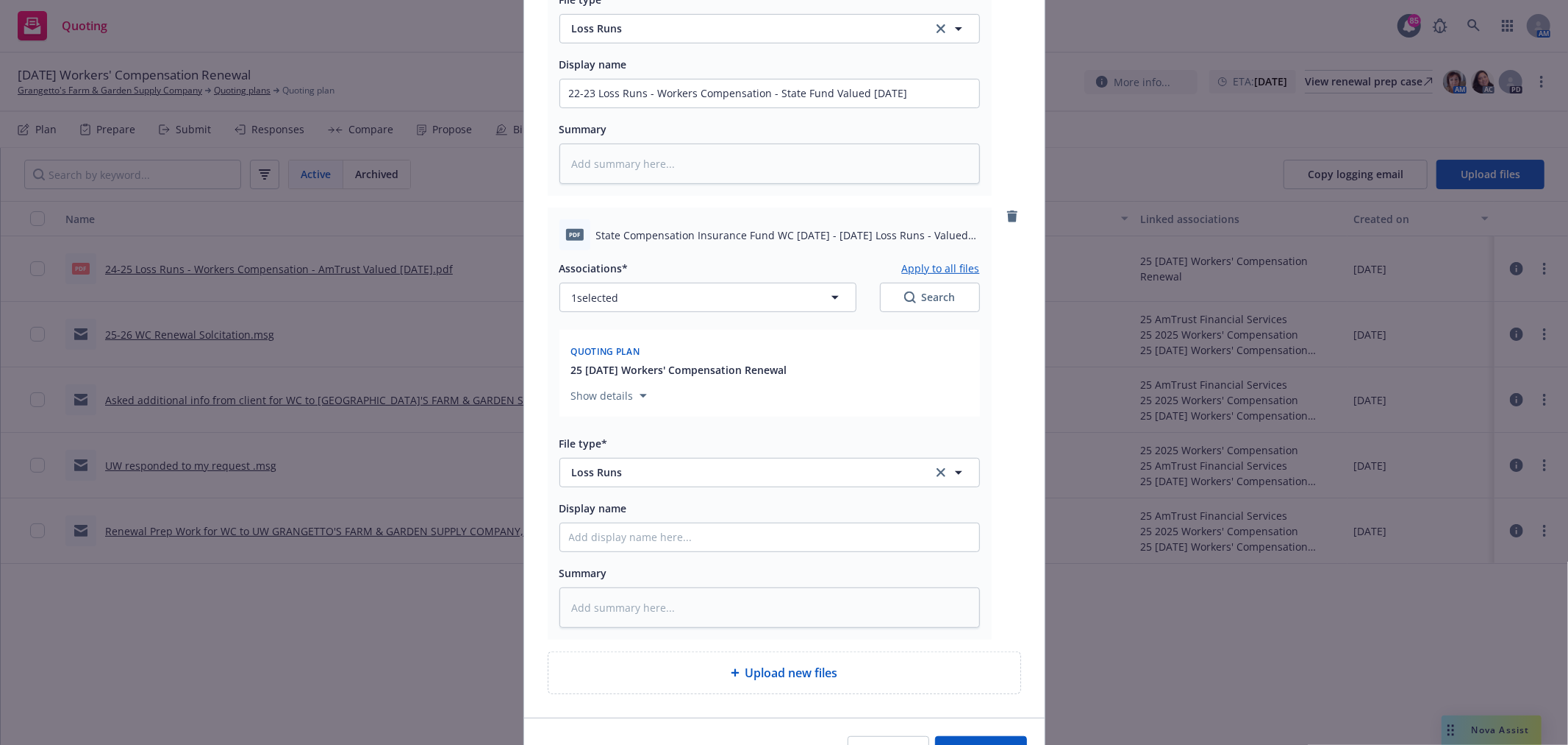
click at [678, 554] on div "Associations* Apply to all files 1 selected Search Quoting plan 25 12/31/25 Wor…" at bounding box center [769, 439] width 420 height 377
click at [683, 543] on input "Display name" at bounding box center [769, 537] width 419 height 28
paste input "22-23 Loss Runs - Workers Compensation - State Fund Valued 10/2/25"
type textarea "x"
type input "22-23 Loss Runs - Workers Compensation - State Fund Valued 10/2/25"
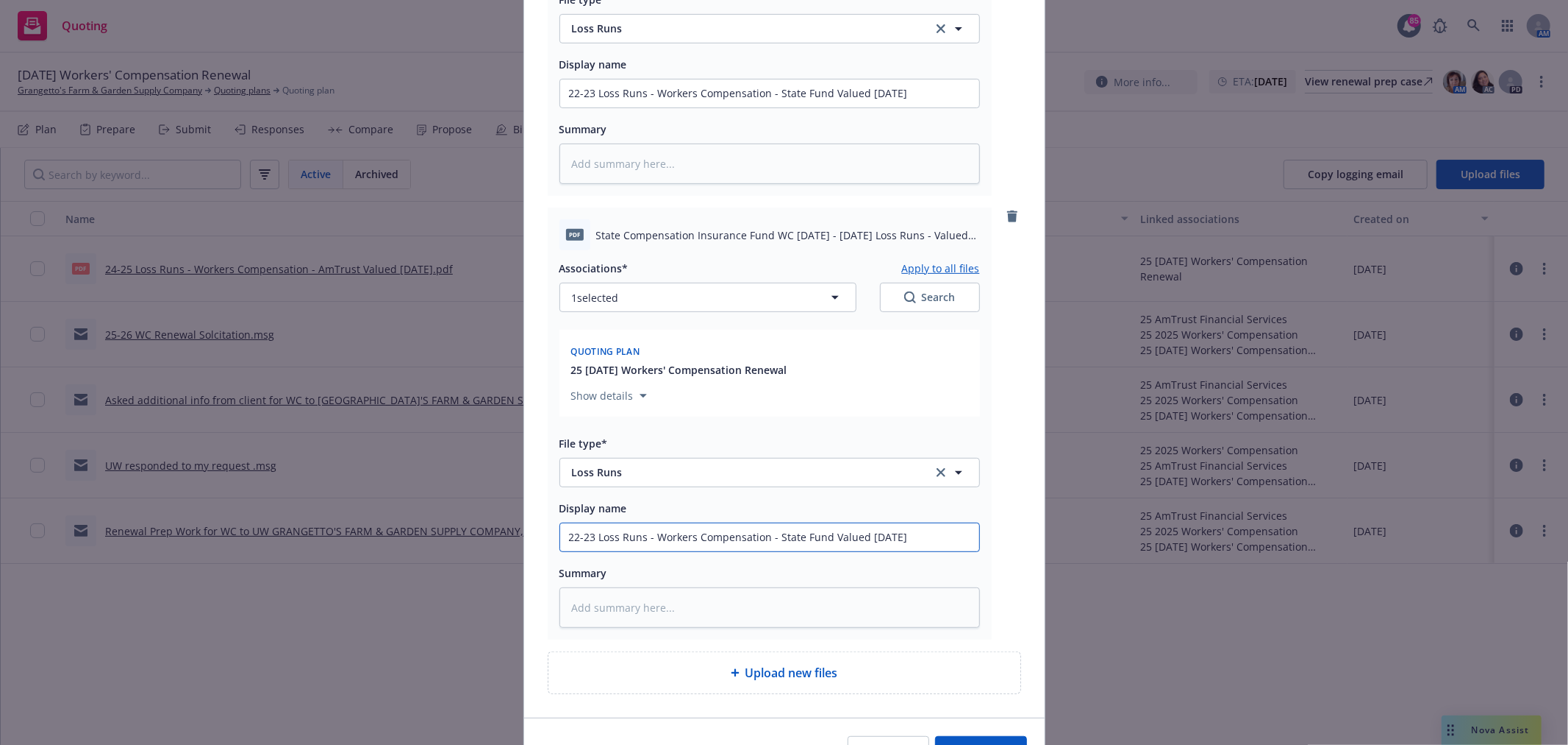
drag, startPoint x: 590, startPoint y: 538, endPoint x: 527, endPoint y: 538, distance: 63.0
click at [527, 538] on div "pdf State Compensation Insurance Fund WC 2022 - 2023 Loss Runs - Valued 2025-10…" at bounding box center [785, 228] width 521 height 976
type textarea "x"
click at [900, 538] on input "23-24 Loss Runs - Workers Compensation - State Fund Valued 10/2/25" at bounding box center [769, 537] width 419 height 28
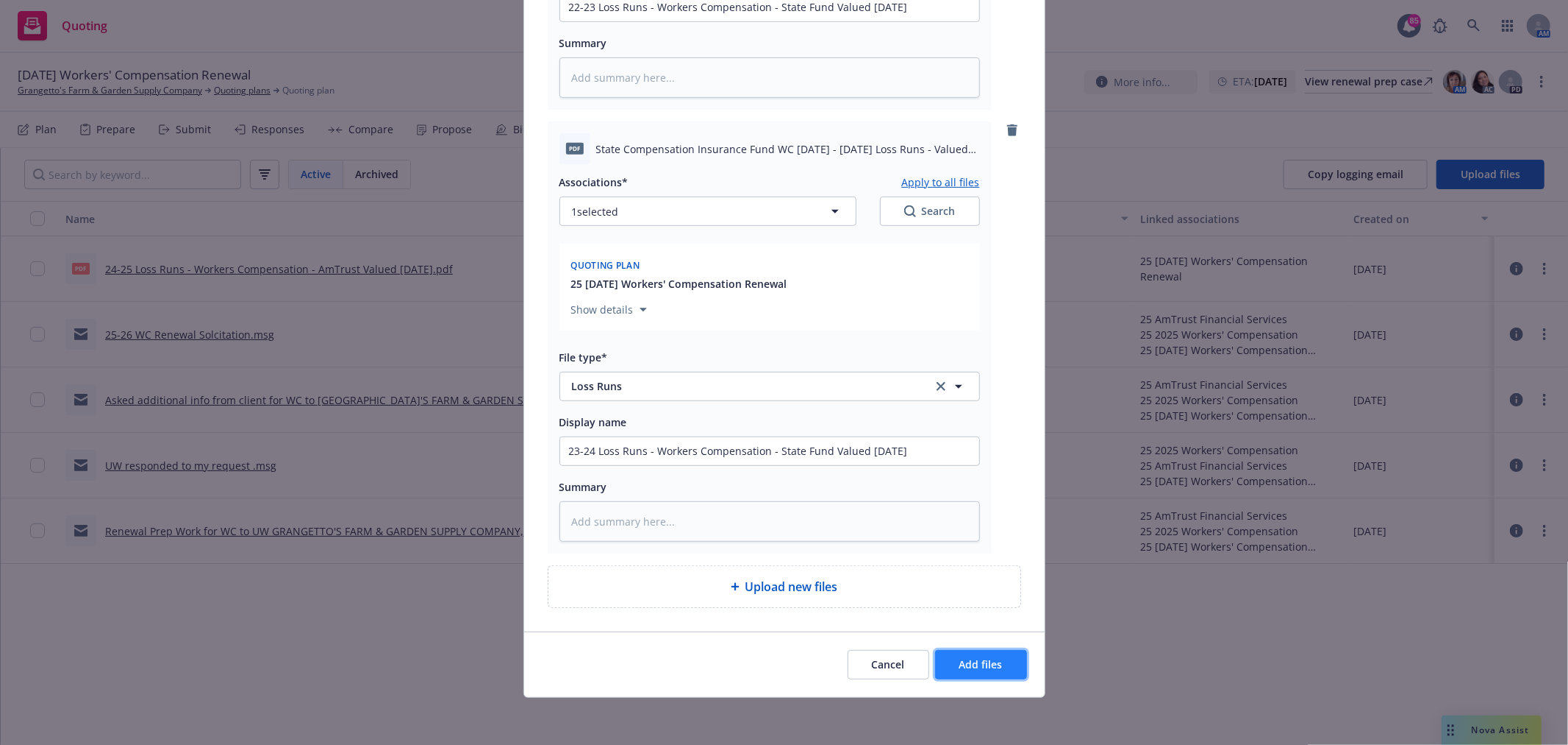
click at [975, 672] on button "Add files" at bounding box center [980, 664] width 92 height 30
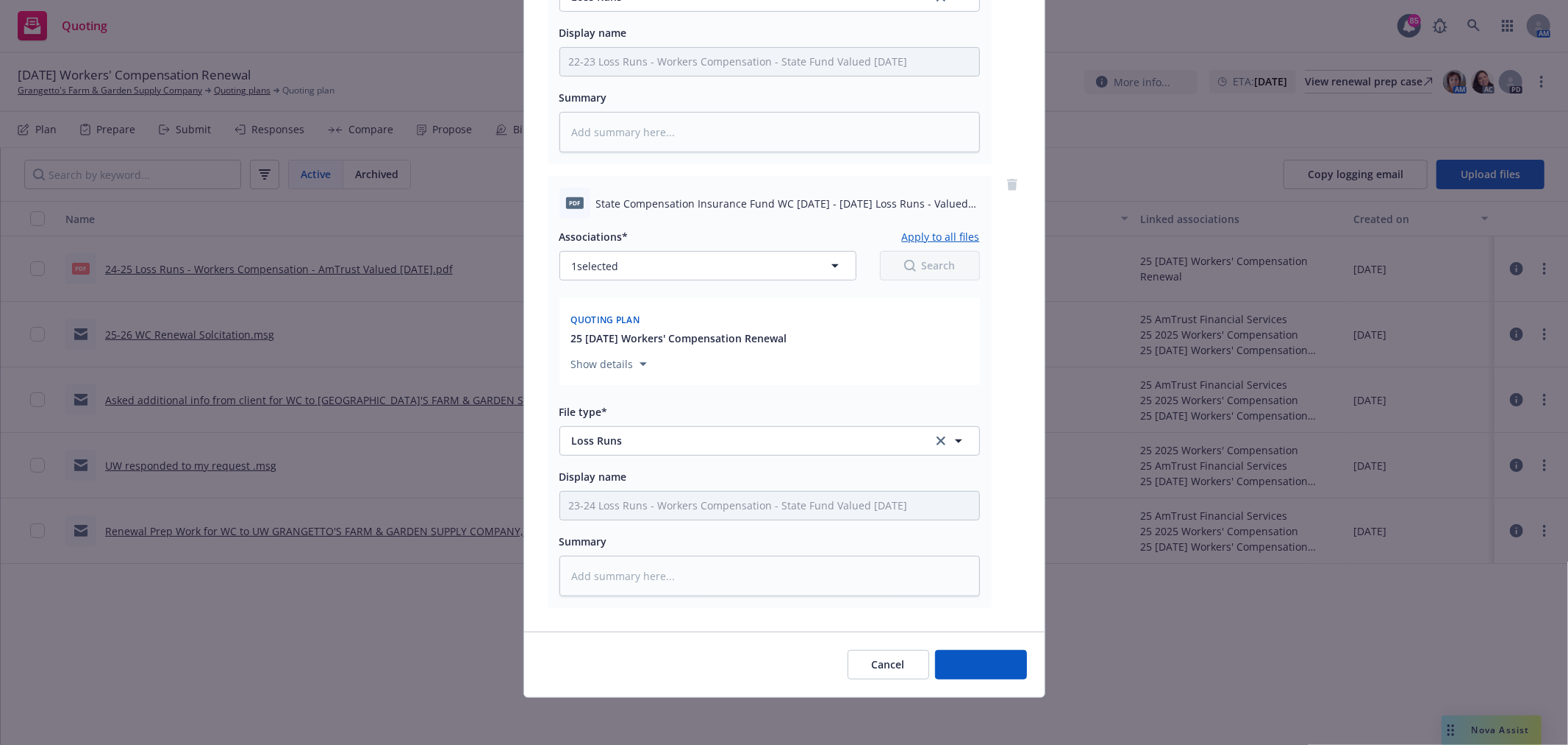
scroll to position [444, 0]
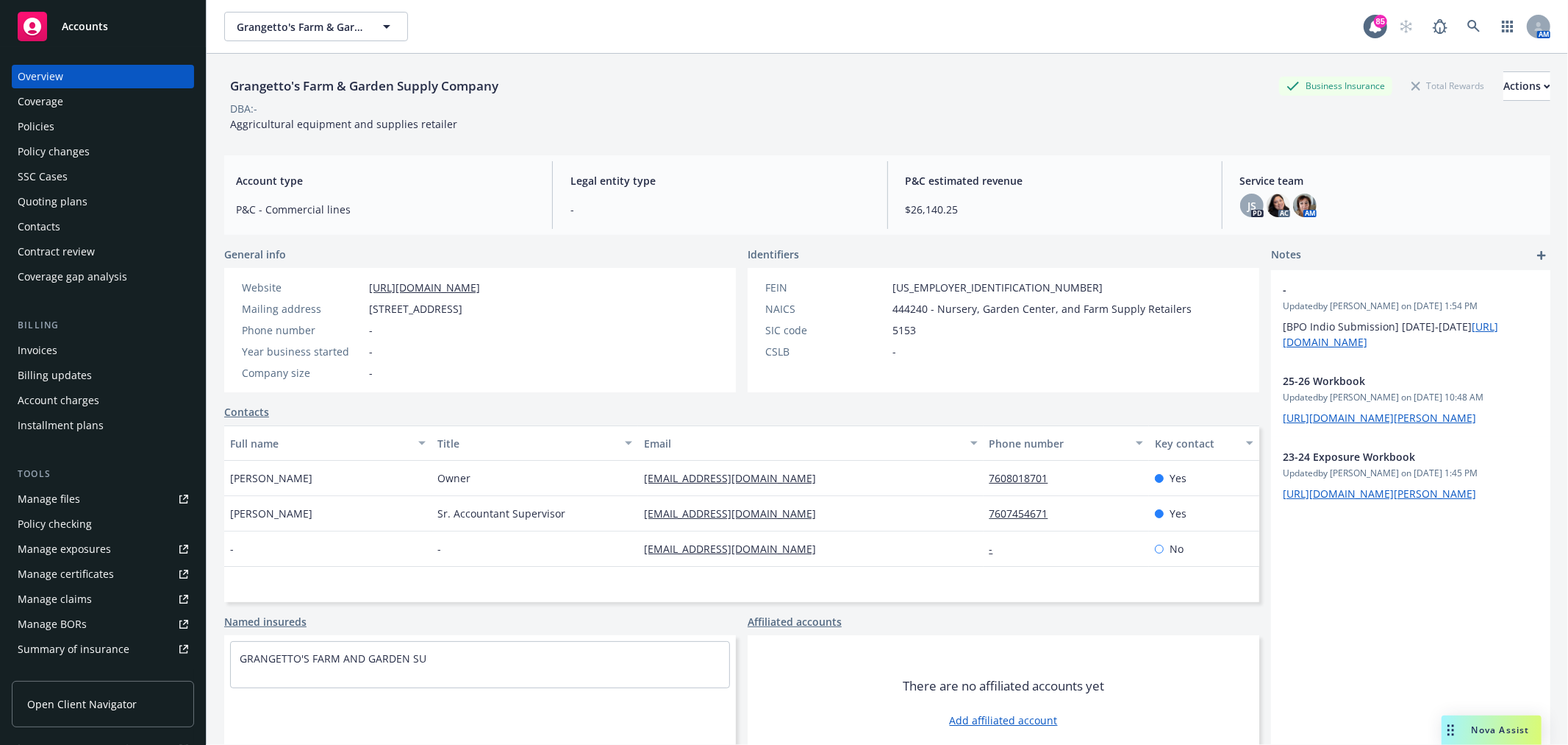
click at [94, 128] on div "Policies" at bounding box center [103, 126] width 171 height 24
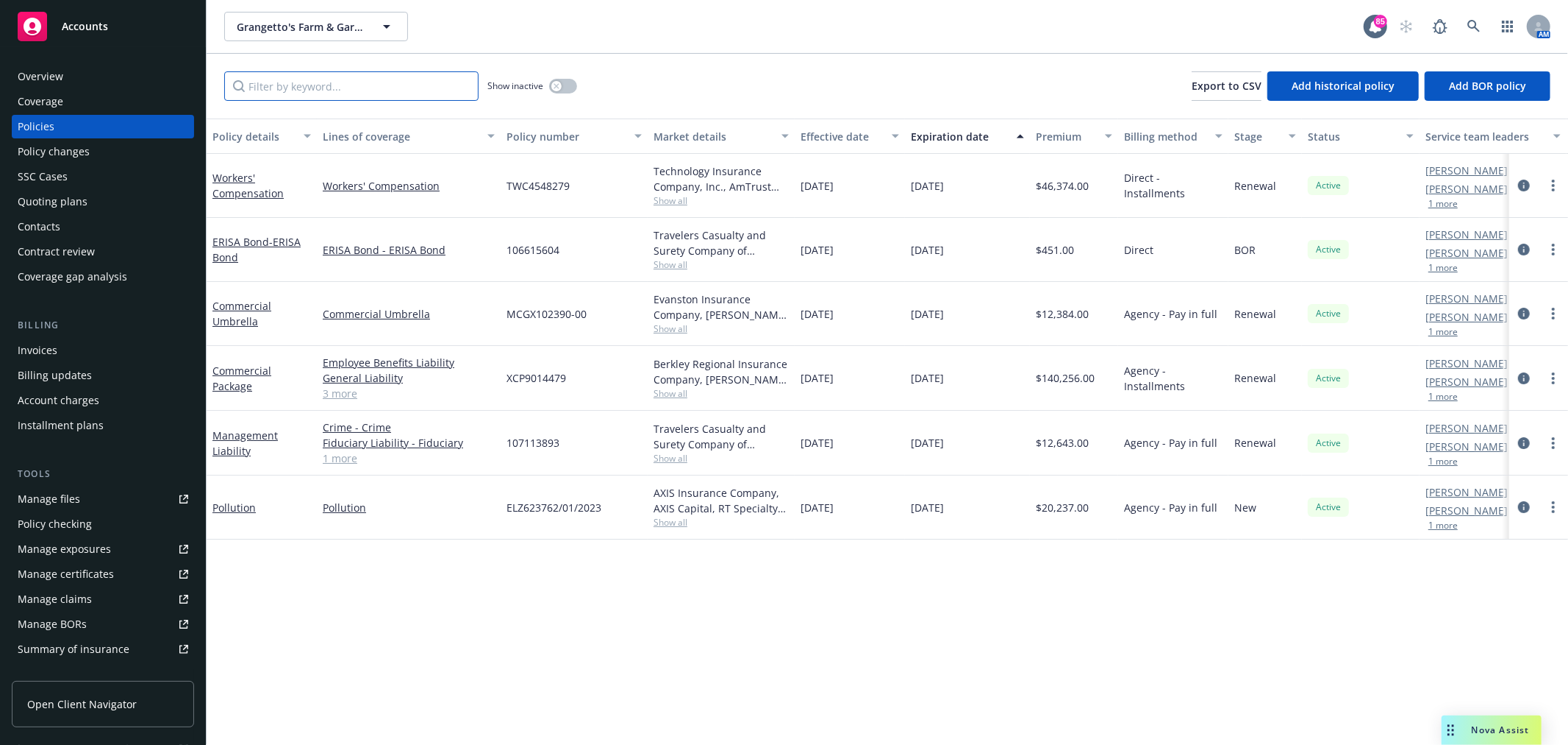
click at [372, 78] on input "Filter by keyword..." at bounding box center [351, 86] width 254 height 30
drag, startPoint x: 561, startPoint y: 87, endPoint x: 544, endPoint y: 94, distance: 18.4
click at [561, 87] on div "button" at bounding box center [556, 86] width 10 height 10
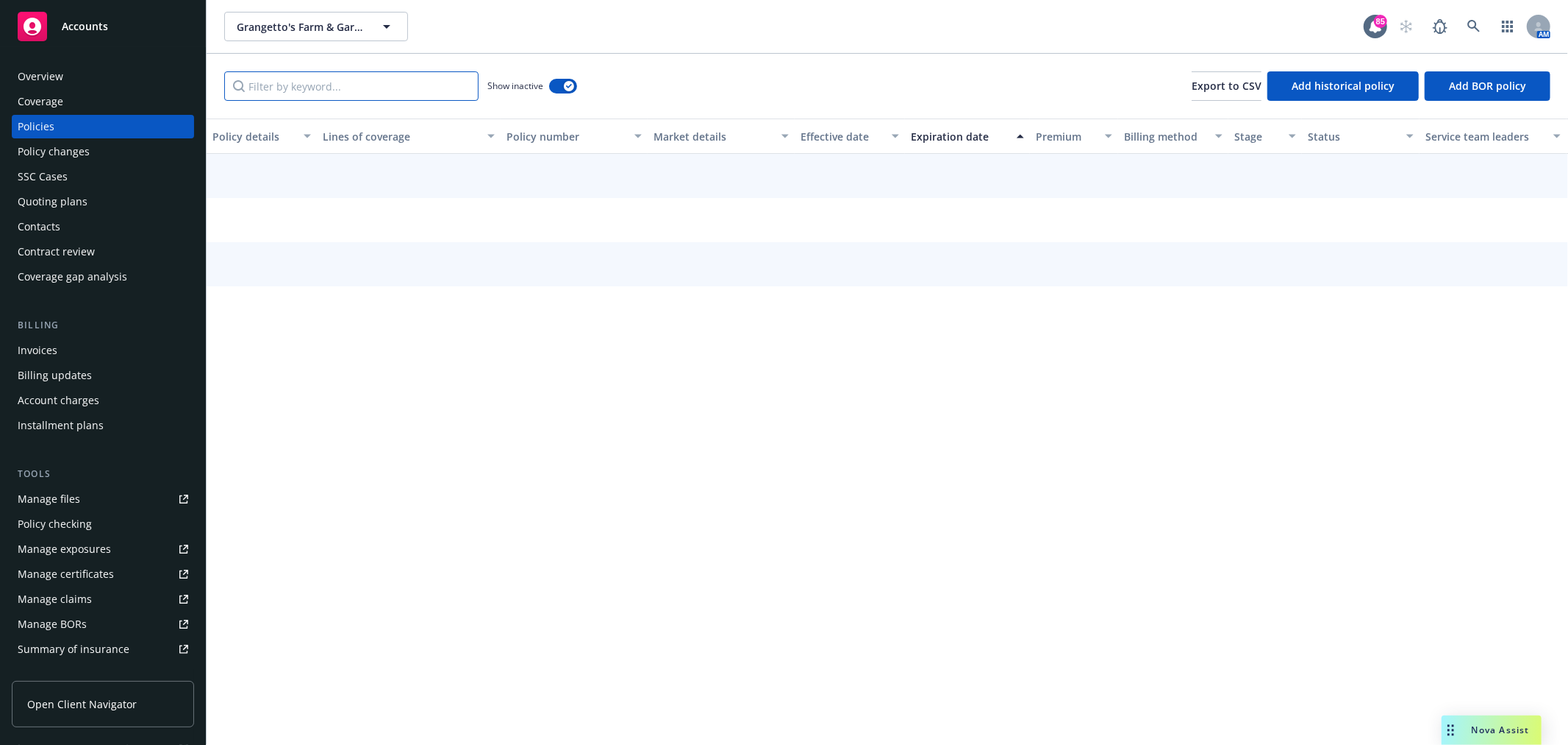
click at [374, 93] on input "Filter by keyword..." at bounding box center [351, 86] width 254 height 30
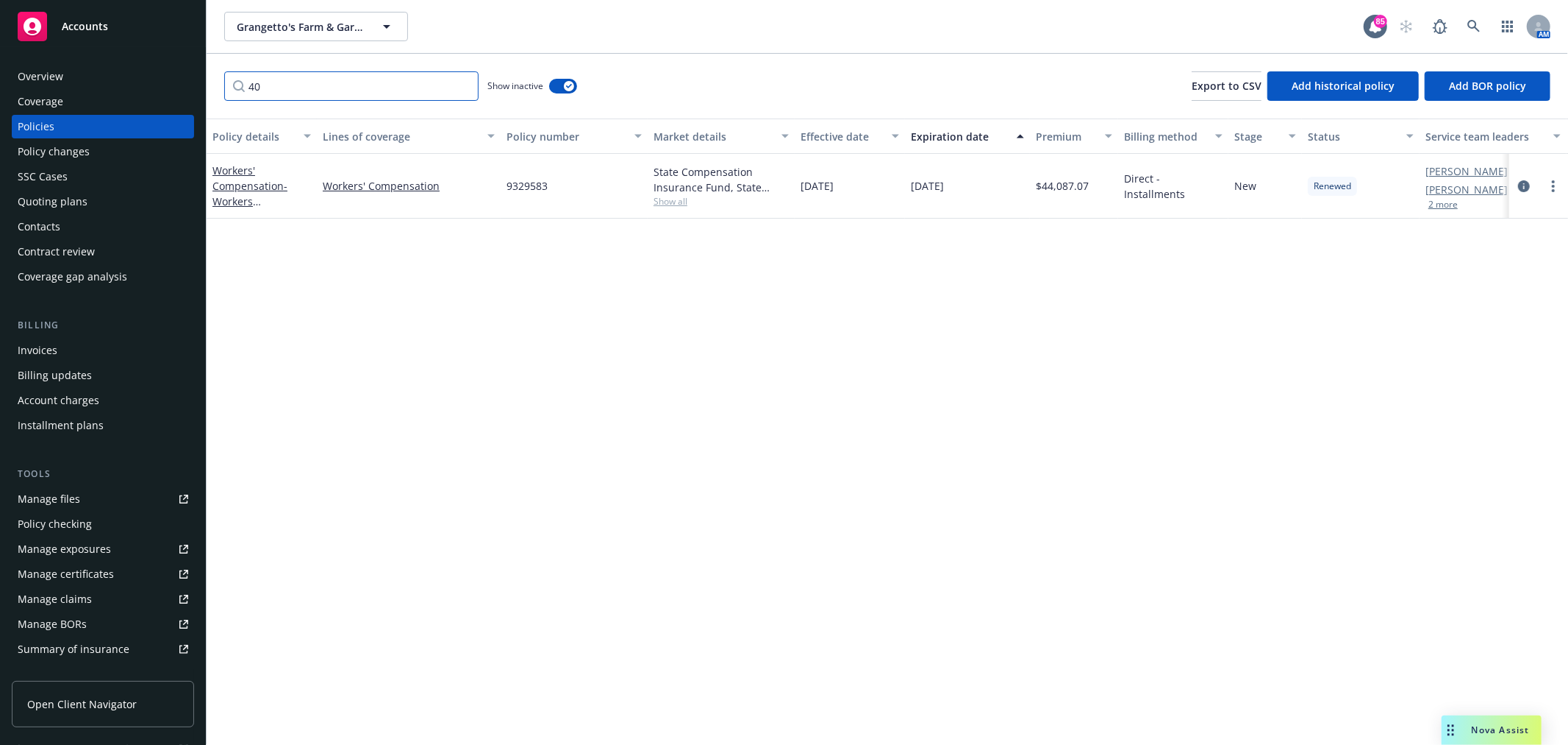
type input "4"
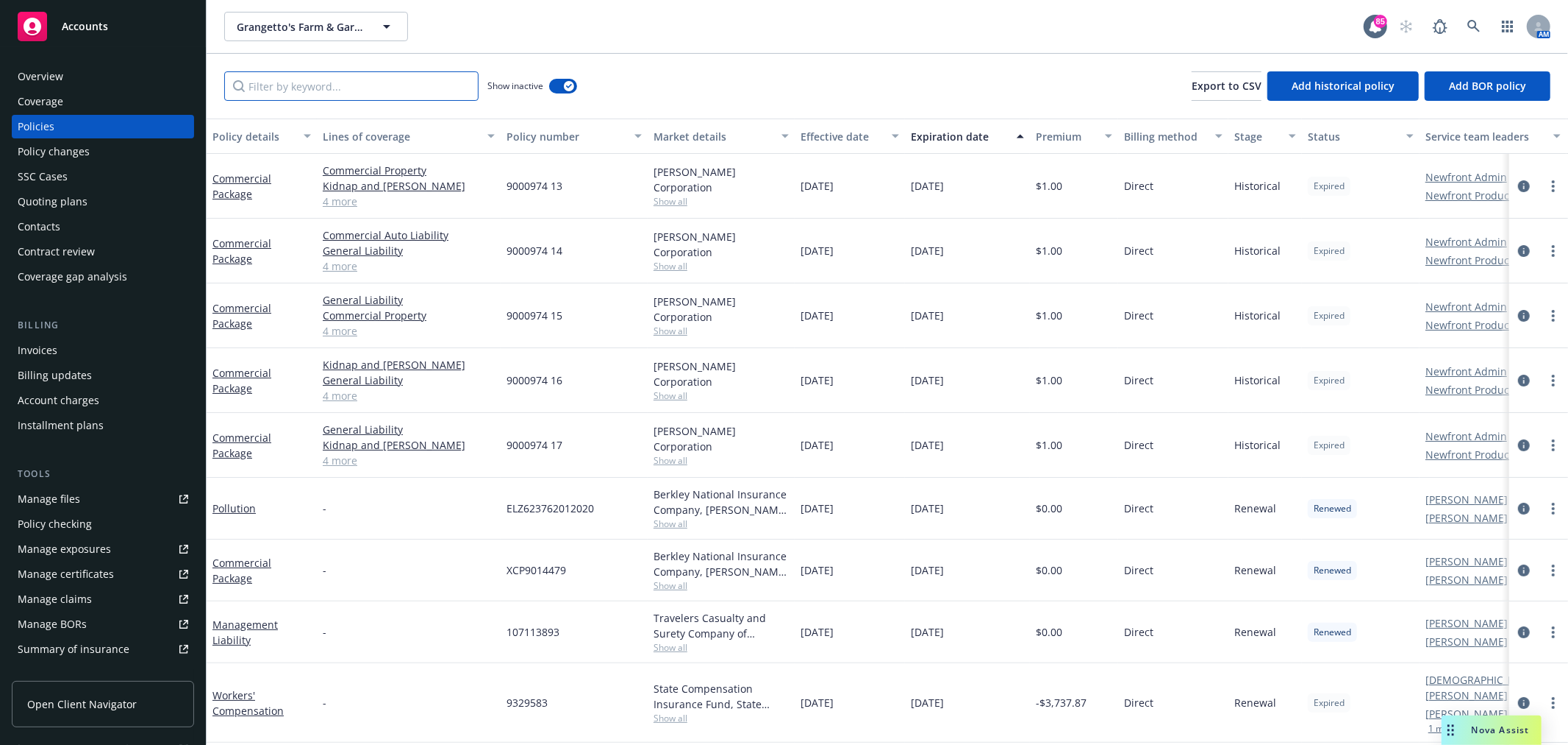
type input "w"
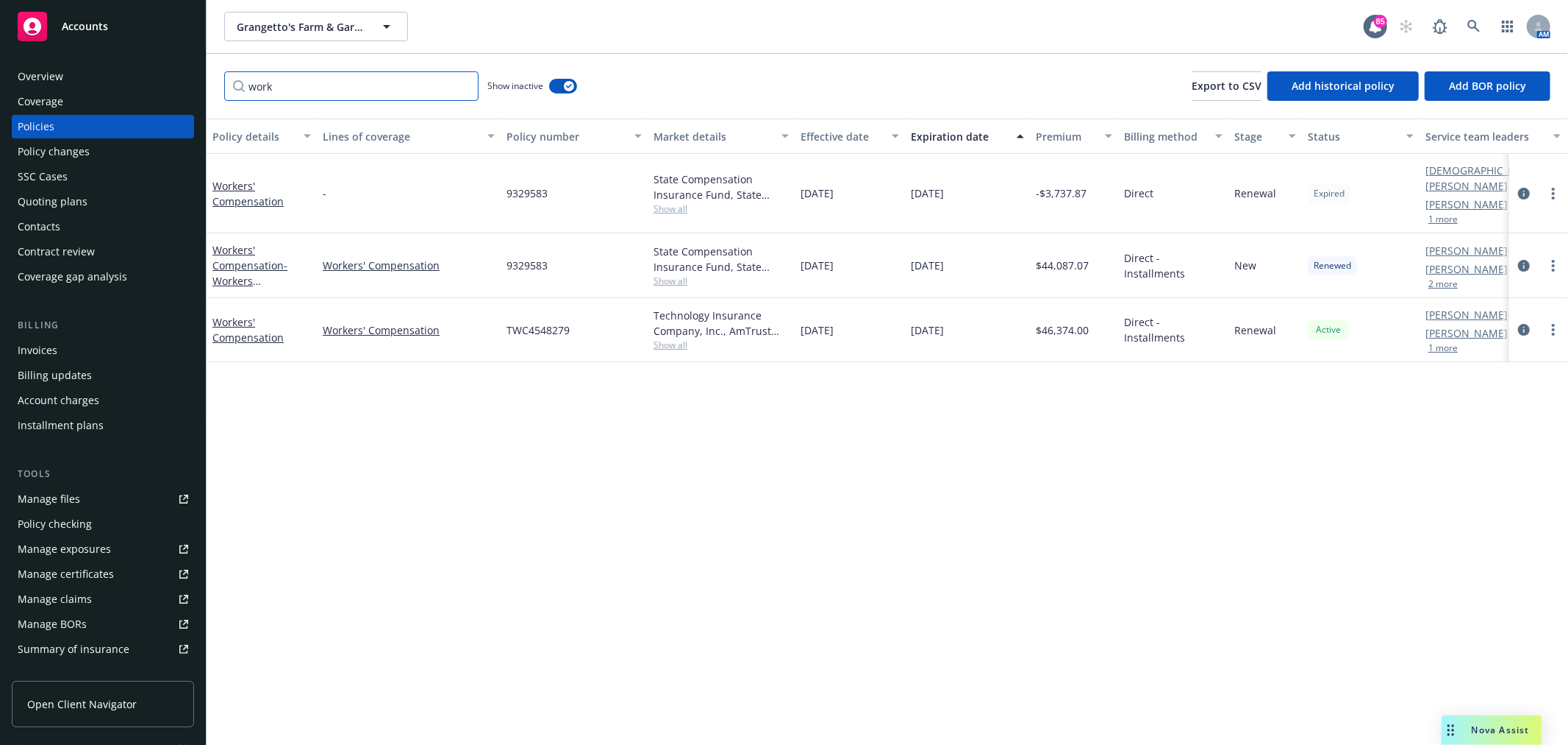
type input "work"
click at [934, 135] on div "Expiration date" at bounding box center [960, 136] width 97 height 16
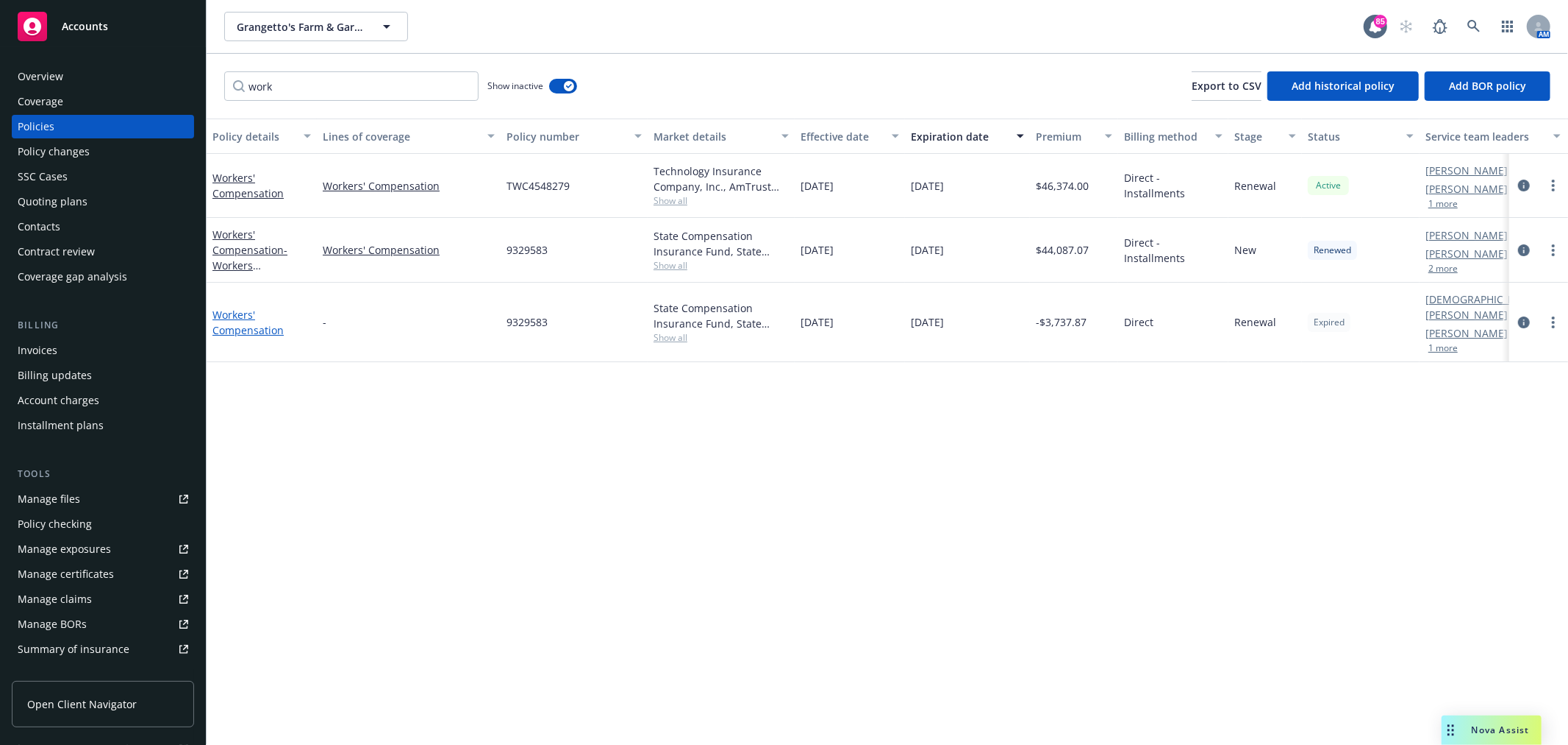
click at [230, 320] on link "Workers' Compensation" at bounding box center [248, 323] width 71 height 30
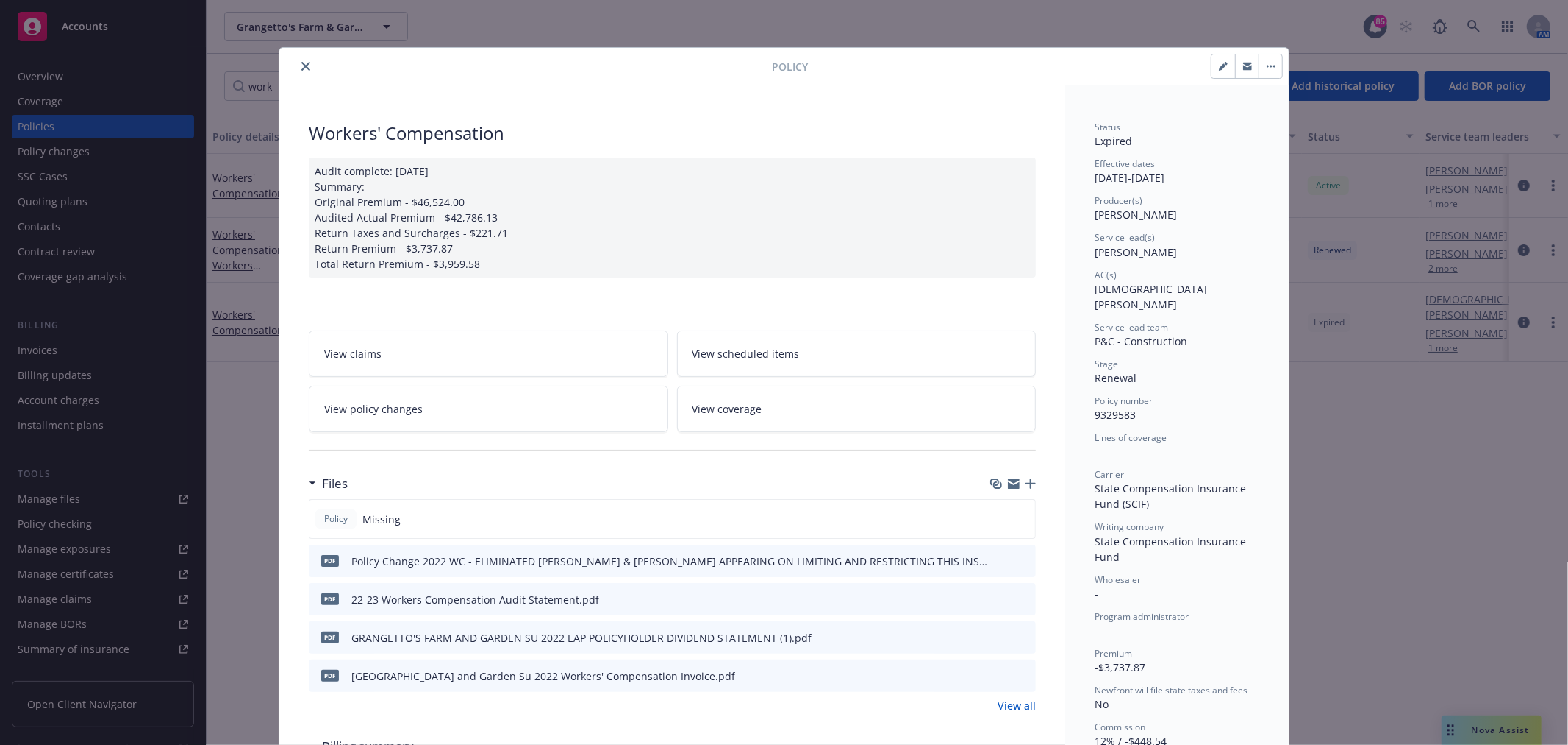
click at [303, 66] on icon "close" at bounding box center [306, 66] width 9 height 9
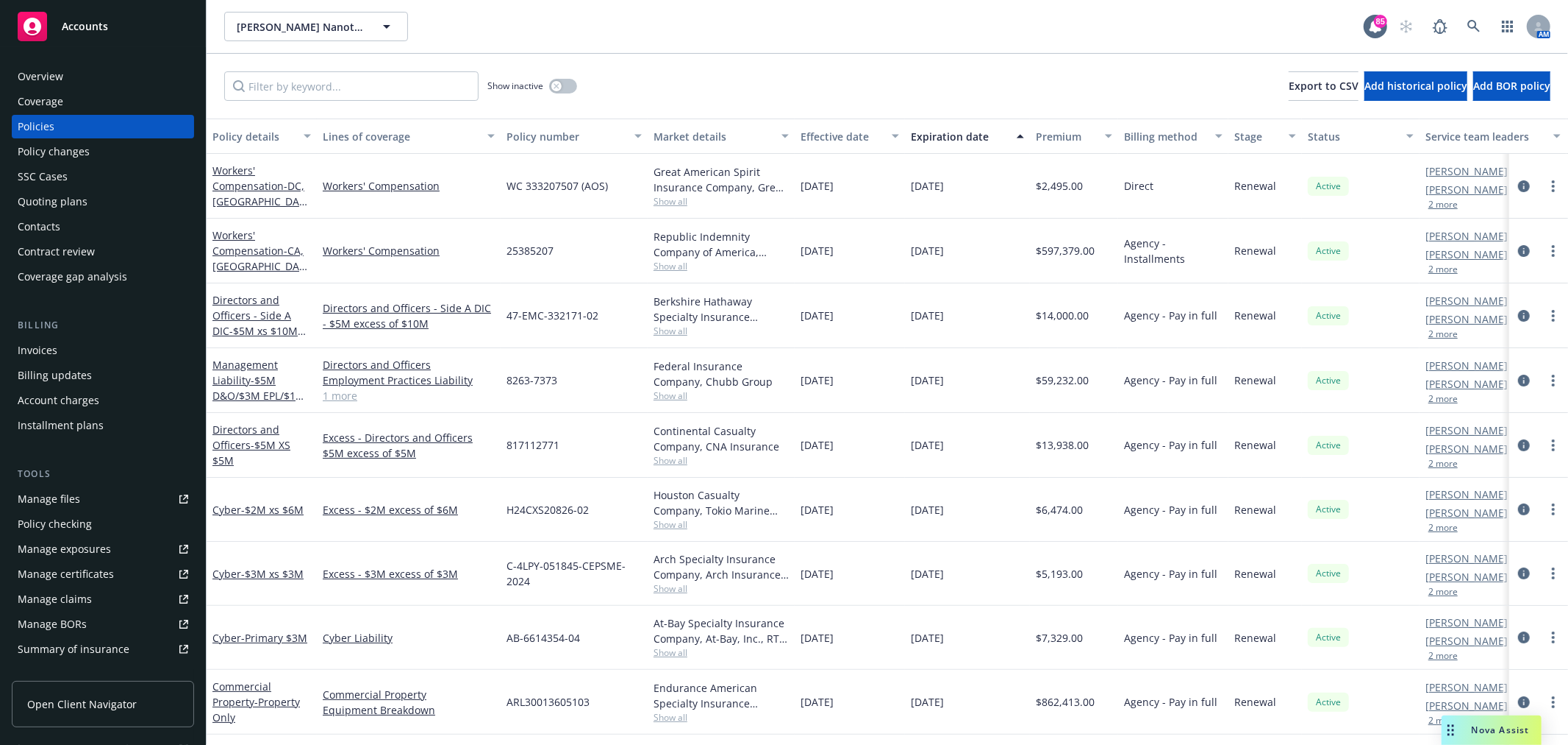
click at [91, 201] on div "Quoting plans" at bounding box center [103, 201] width 171 height 24
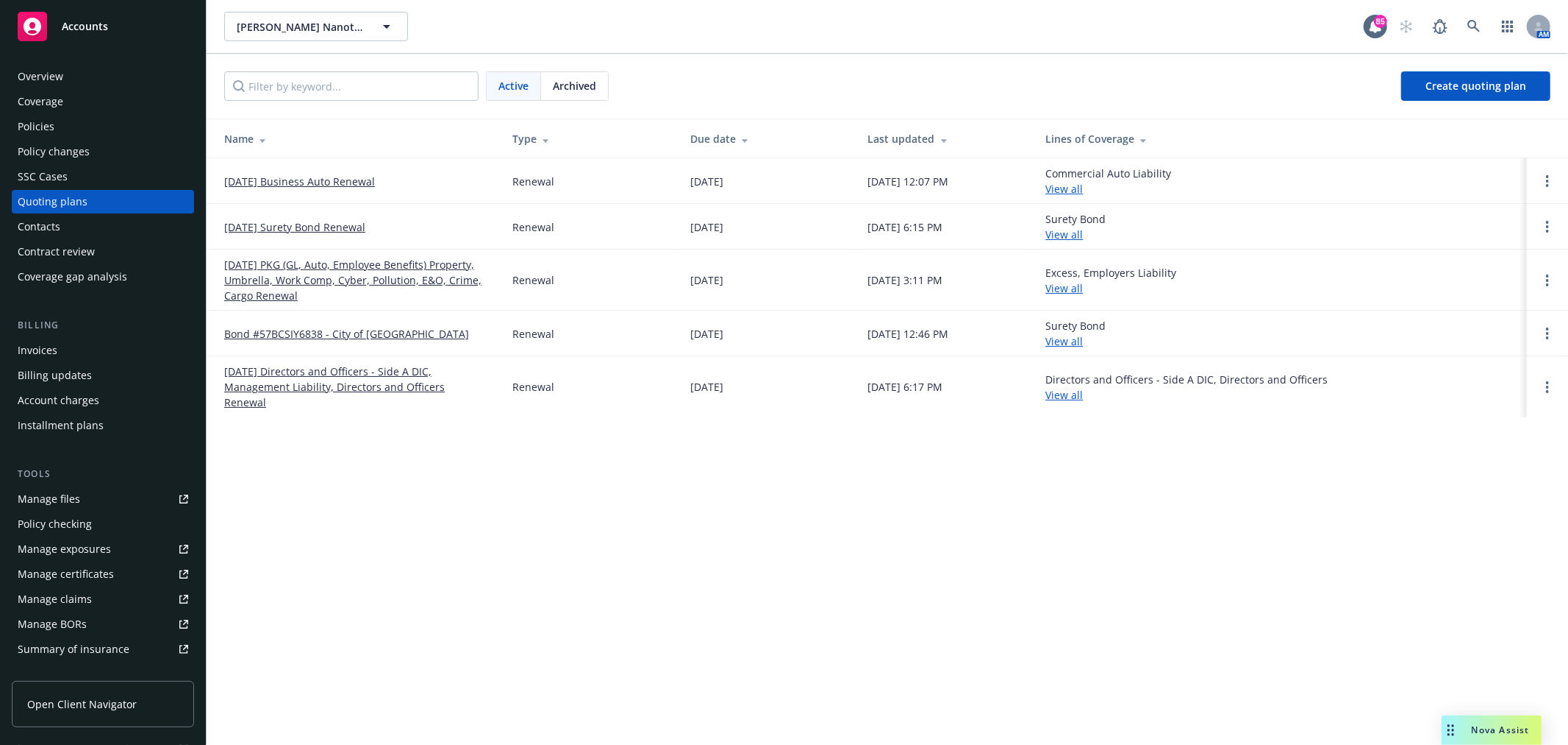
click at [350, 275] on link "[DATE] PKG (GL, Auto, Employee Benefits) Property, Umbrella, Work Comp, Cyber, …" at bounding box center [356, 279] width 264 height 46
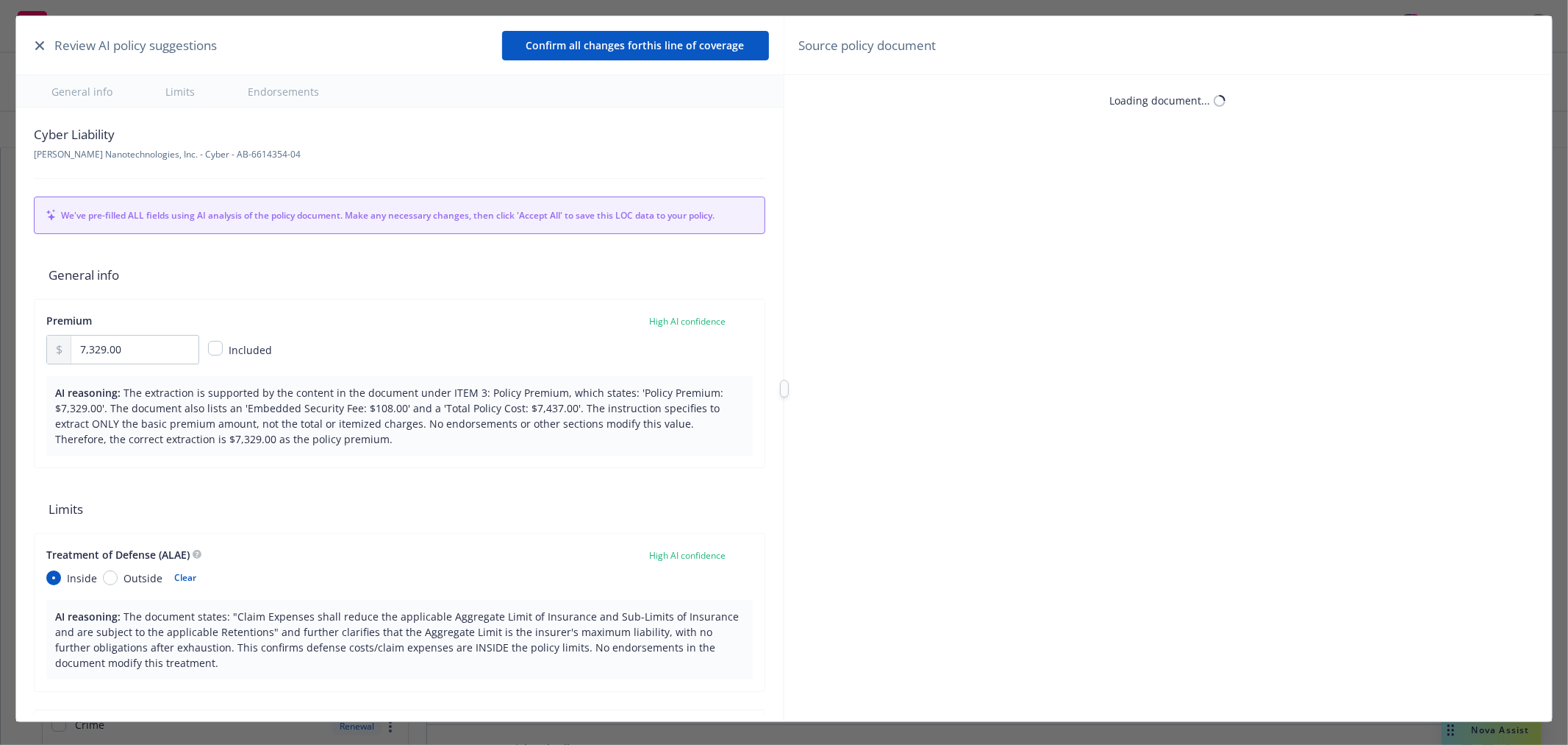
type textarea "x"
click at [37, 39] on button "button" at bounding box center [39, 45] width 18 height 18
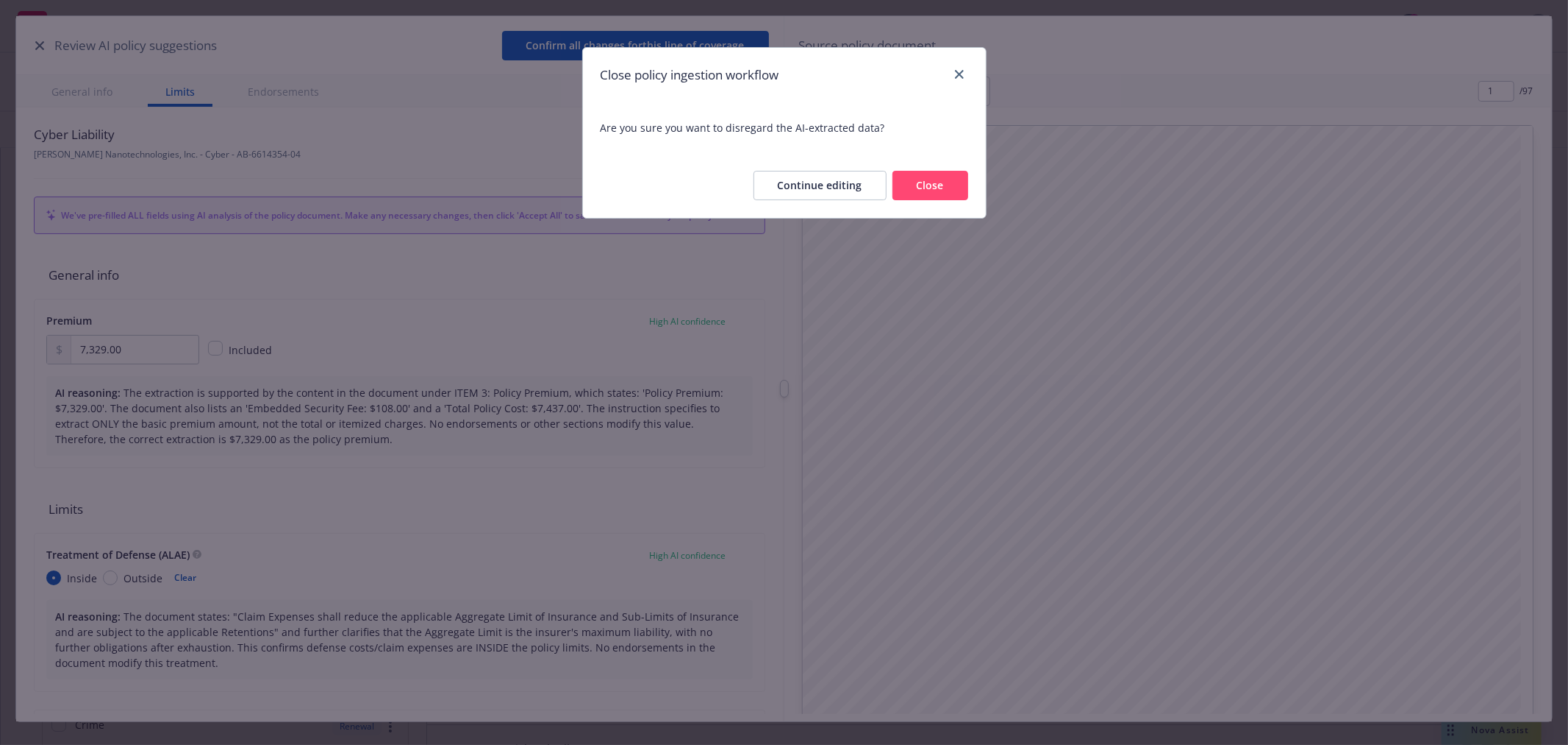
click at [959, 189] on button "Close" at bounding box center [930, 186] width 76 height 30
